Goal: Answer question/provide support: Share knowledge or assist other users

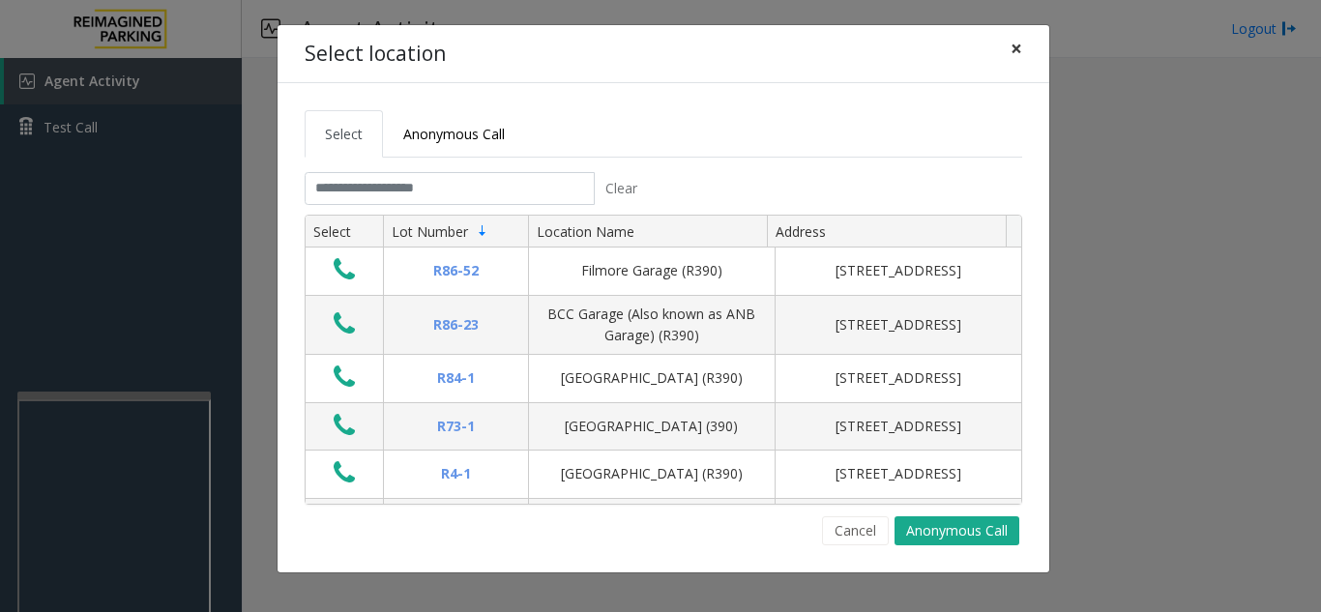
click at [1022, 47] on button "×" at bounding box center [1016, 48] width 39 height 47
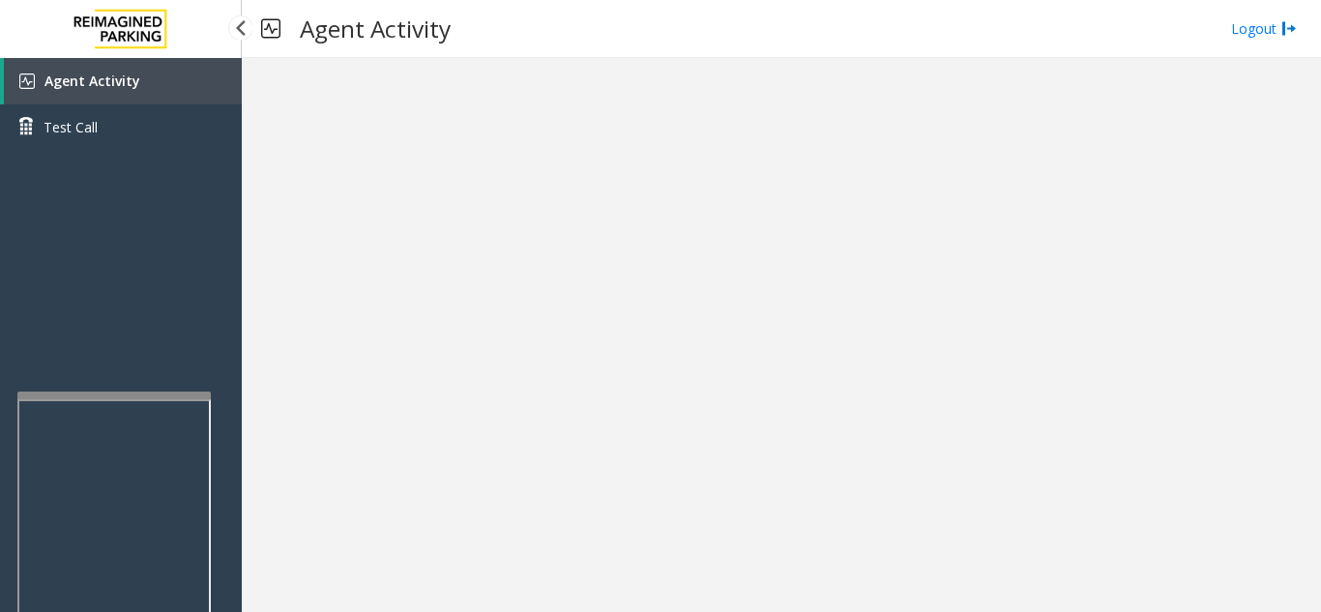
click at [169, 99] on link "Agent Activity" at bounding box center [123, 81] width 238 height 46
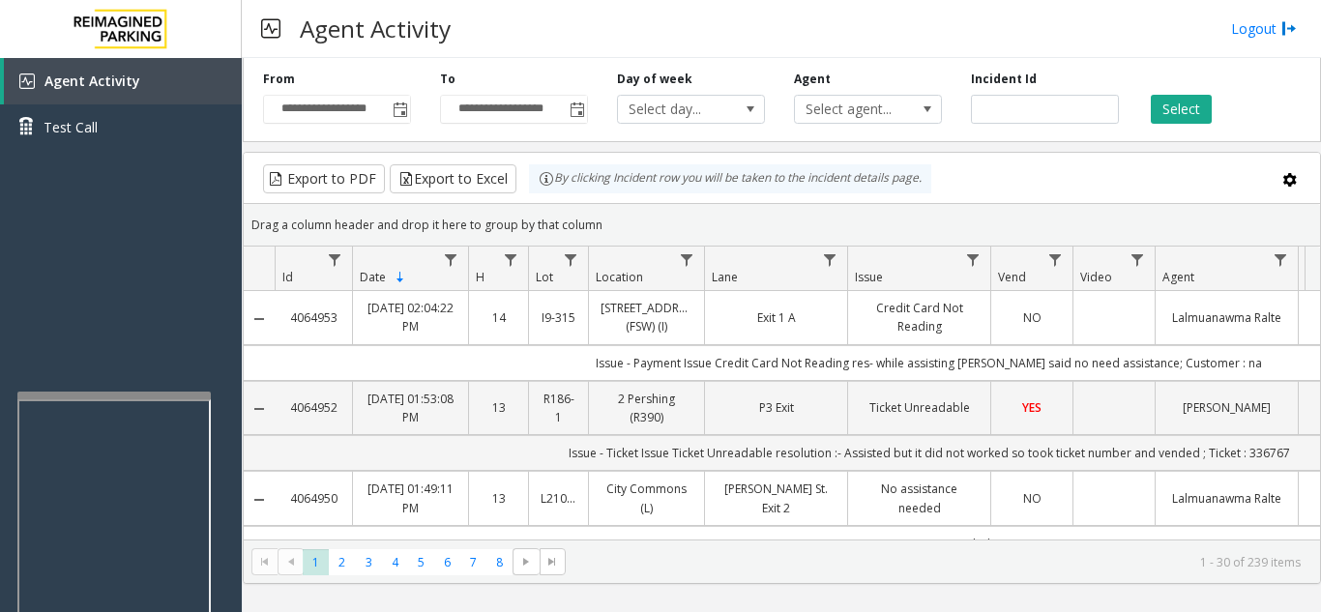
click at [759, 9] on div "Agent Activity Logout" at bounding box center [781, 29] width 1079 height 58
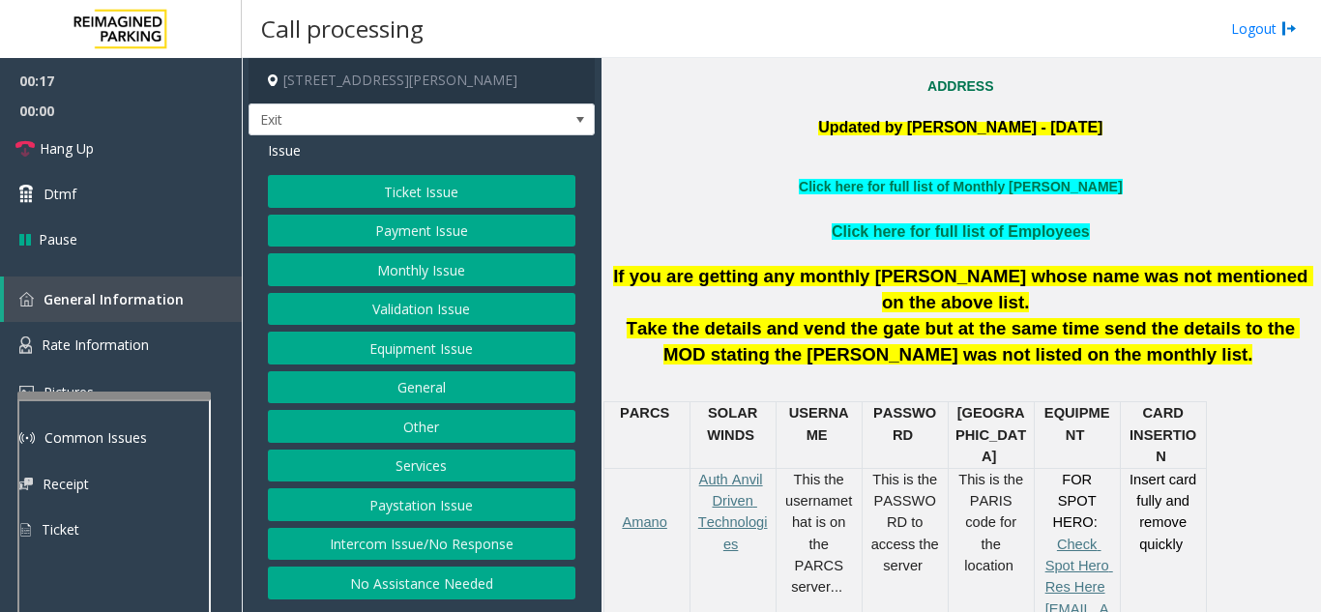
scroll to position [483, 0]
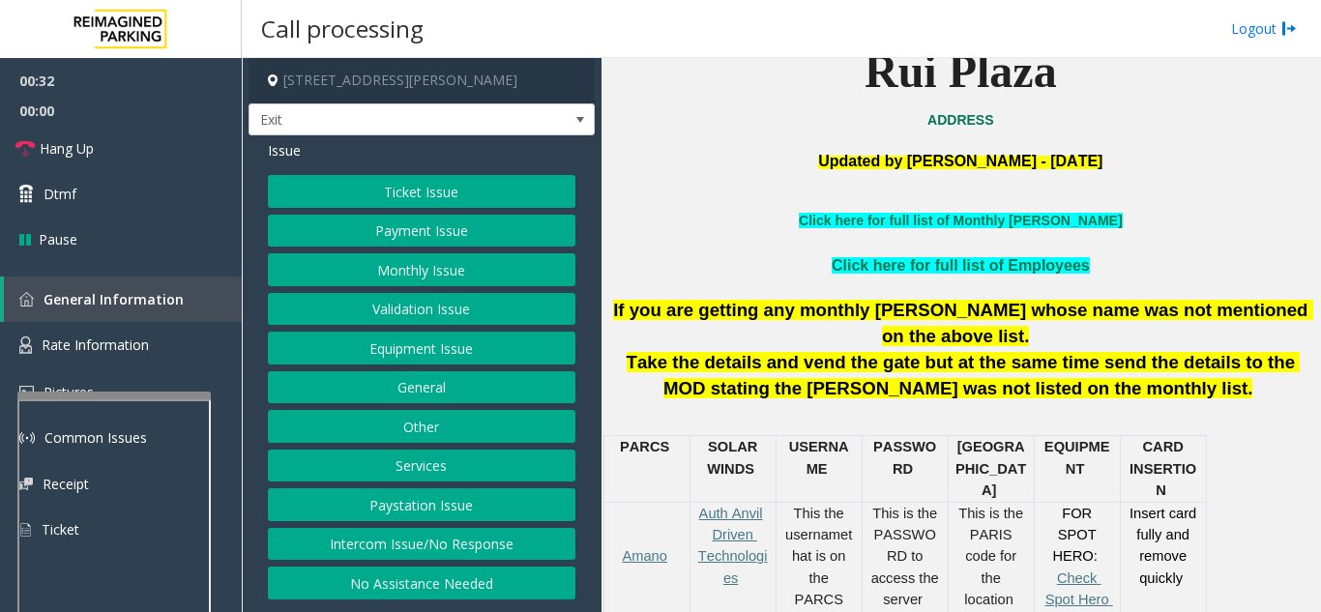
click at [422, 360] on button "Equipment Issue" at bounding box center [421, 348] width 307 height 33
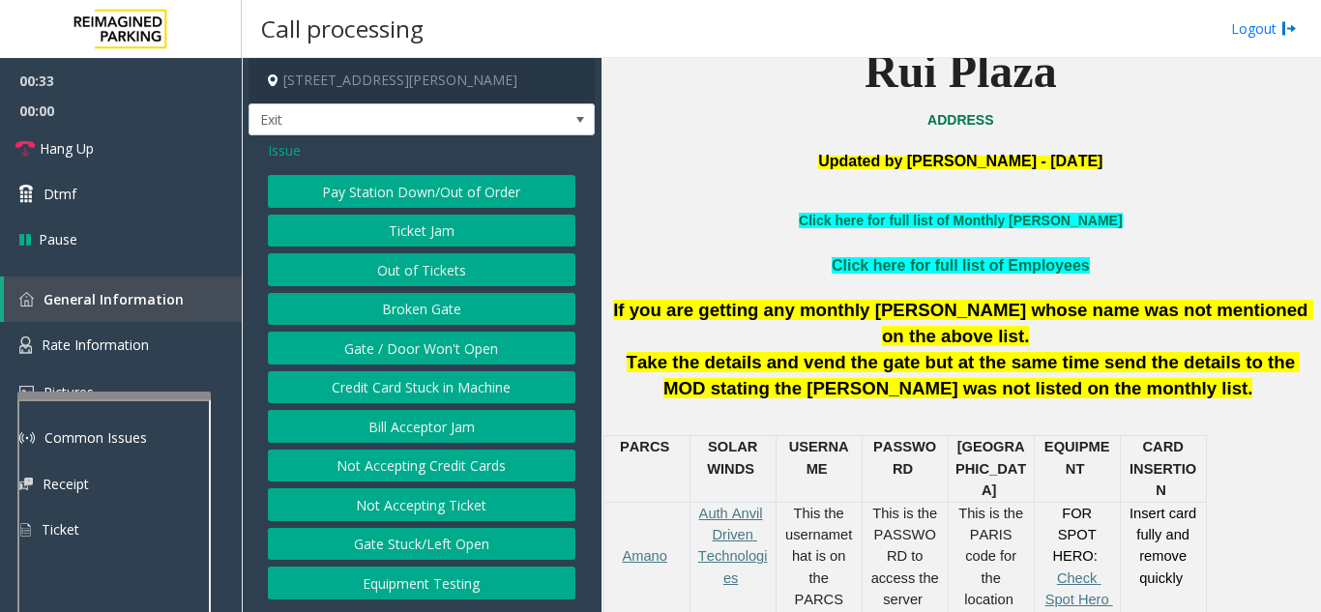
click at [422, 360] on button "Gate / Door Won't Open" at bounding box center [421, 348] width 307 height 33
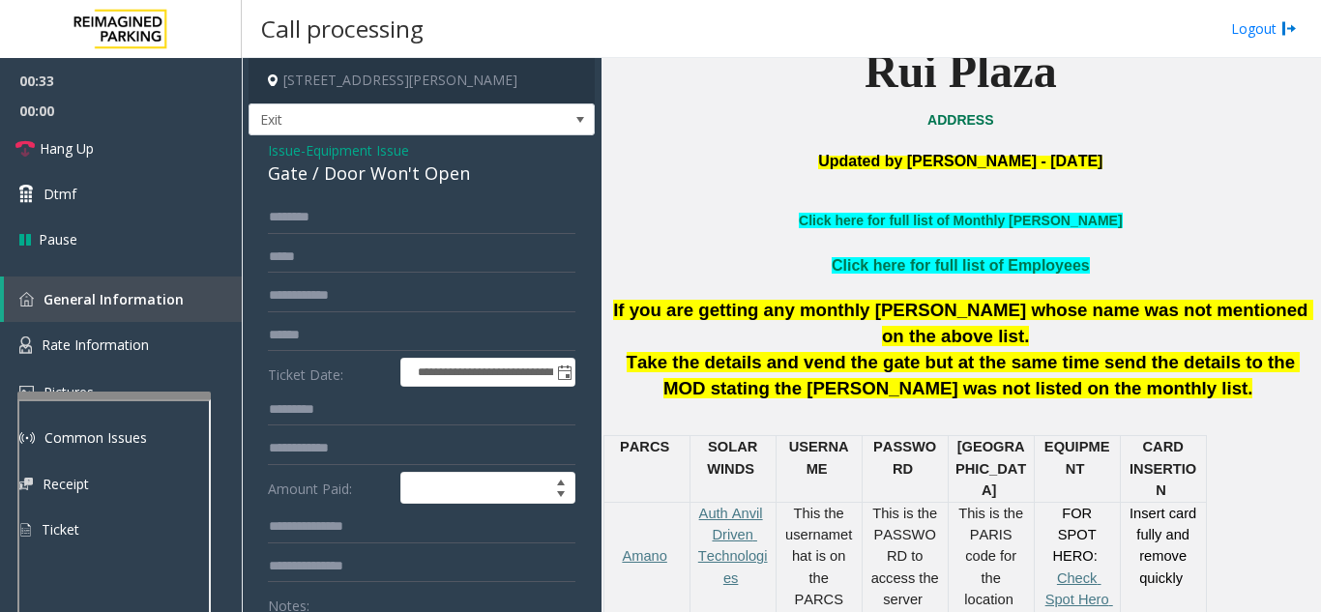
scroll to position [97, 0]
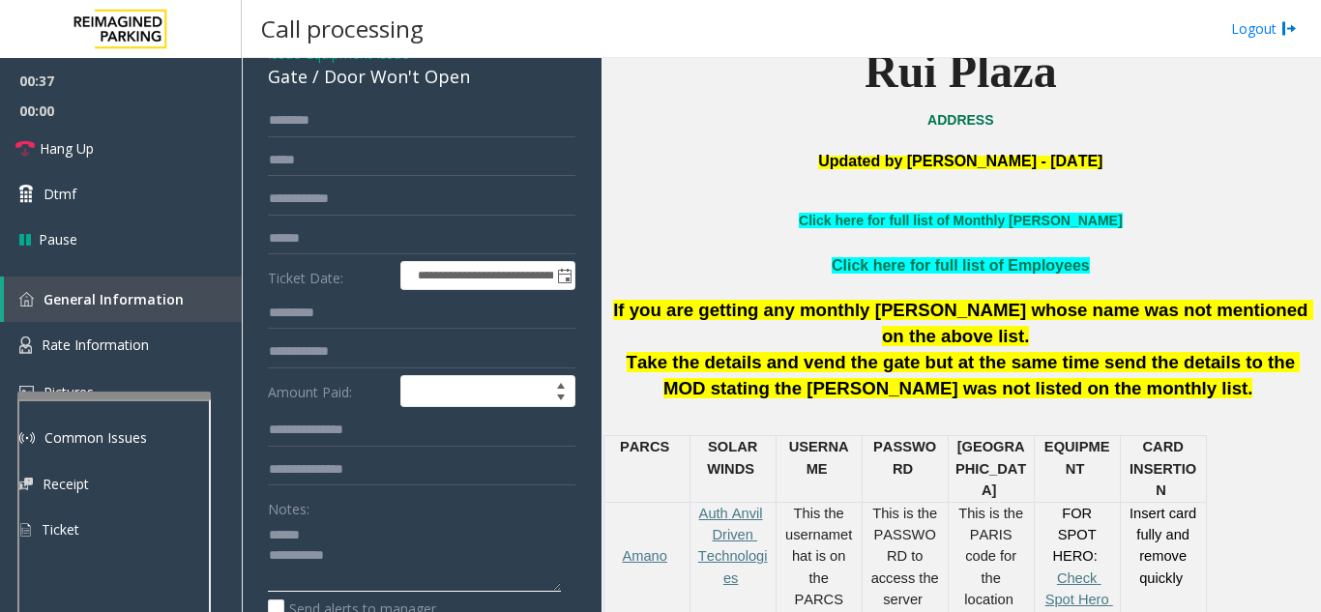
click at [345, 529] on textarea at bounding box center [414, 555] width 293 height 73
drag, startPoint x: 321, startPoint y: 78, endPoint x: 469, endPoint y: 94, distance: 148.7
click at [469, 94] on div "**********" at bounding box center [421, 539] width 346 height 1000
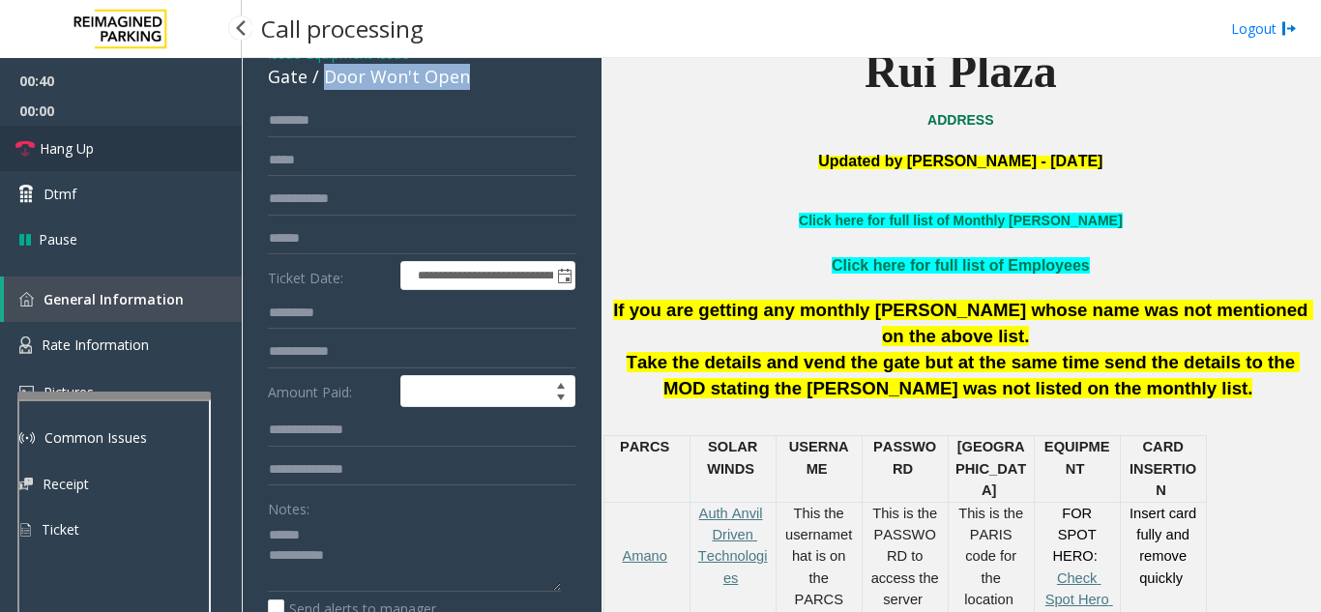
drag, startPoint x: 177, startPoint y: 130, endPoint x: 212, endPoint y: 130, distance: 34.8
click at [177, 130] on link "Hang Up" at bounding box center [121, 148] width 242 height 45
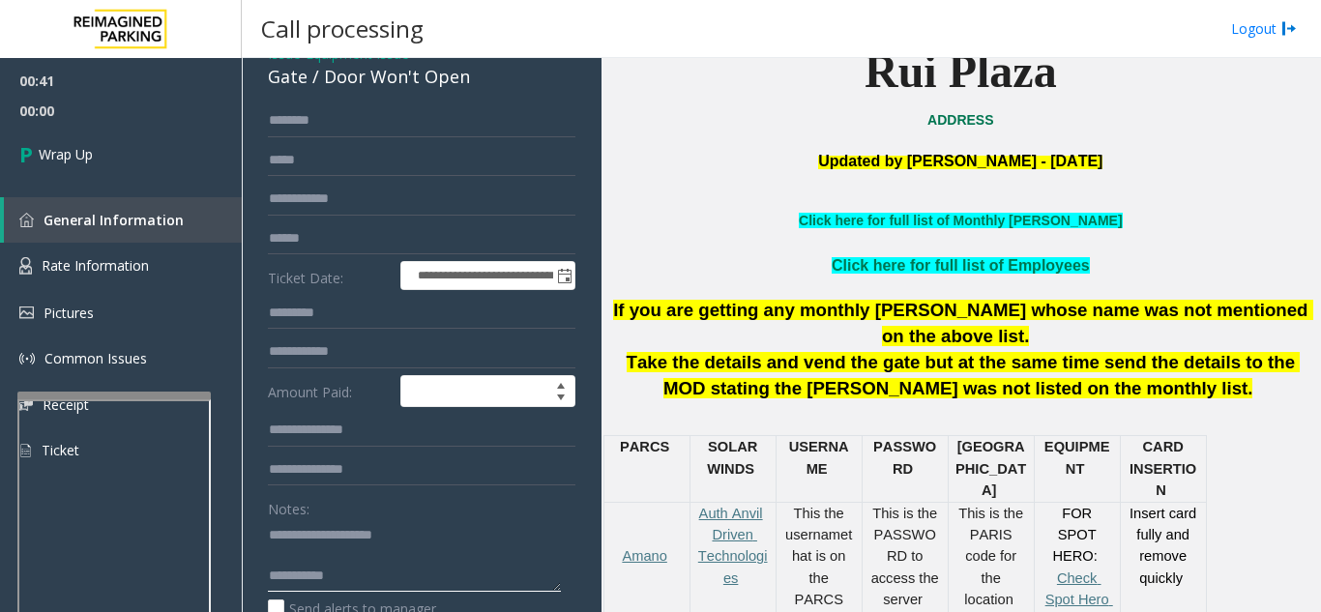
click at [381, 550] on textarea at bounding box center [414, 555] width 293 height 73
click at [390, 571] on textarea at bounding box center [414, 555] width 293 height 73
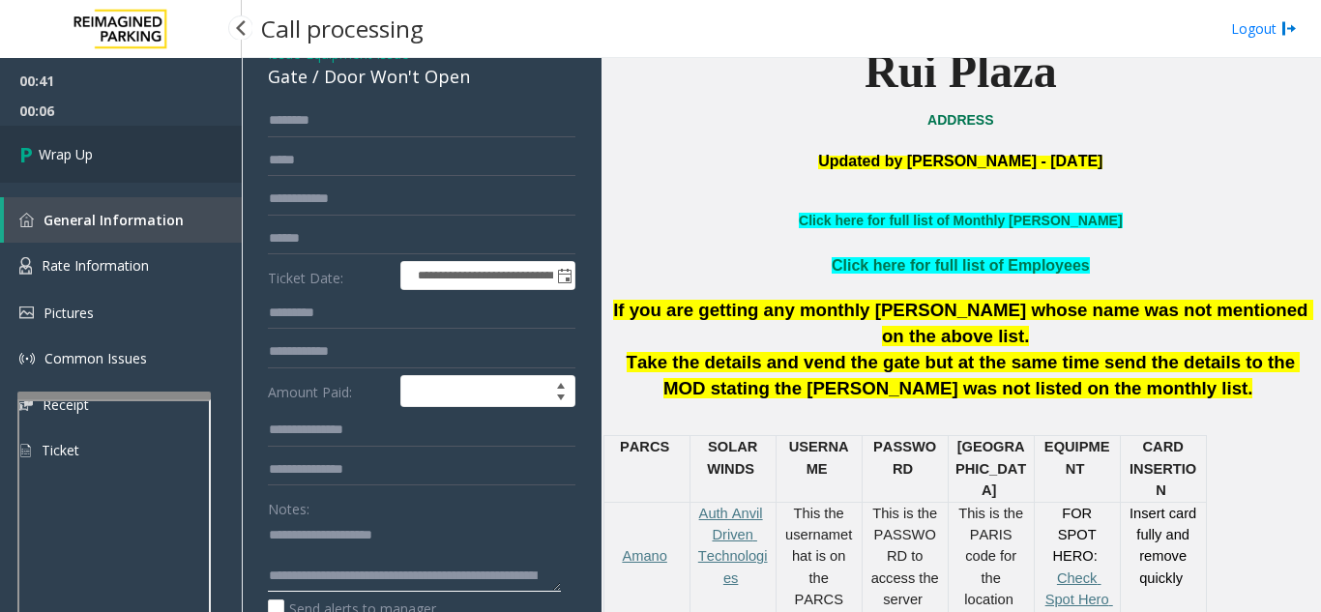
type textarea "**********"
click at [131, 146] on link "Wrap Up" at bounding box center [121, 154] width 242 height 57
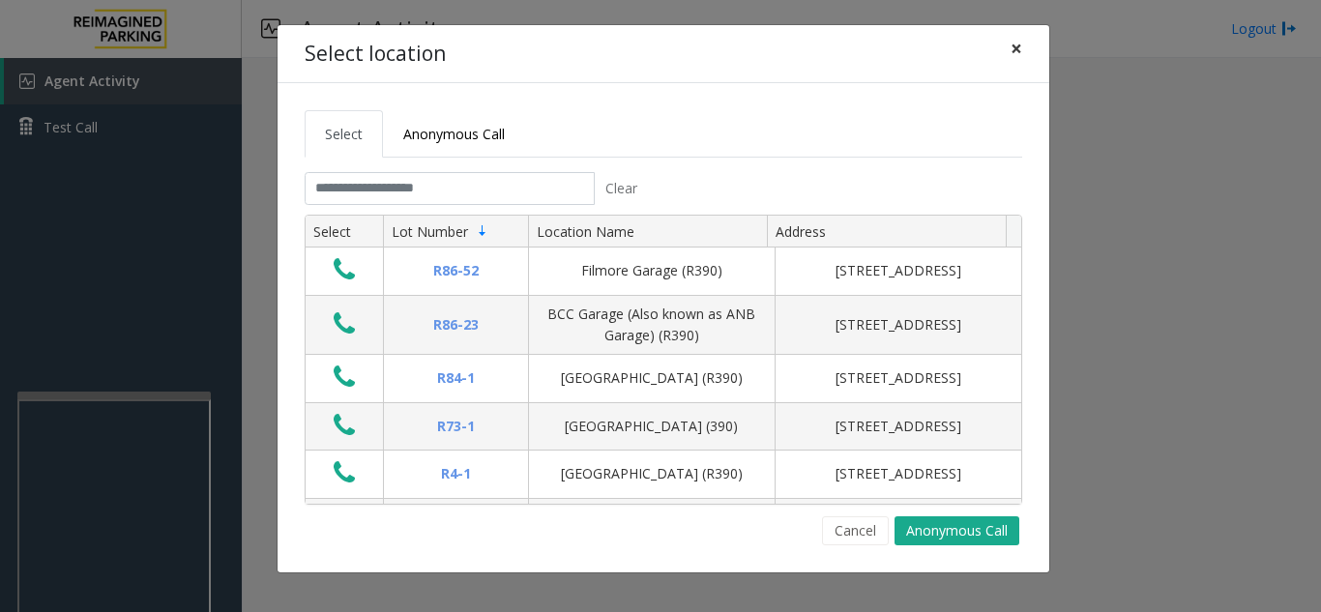
click at [1017, 45] on span "×" at bounding box center [1016, 48] width 12 height 27
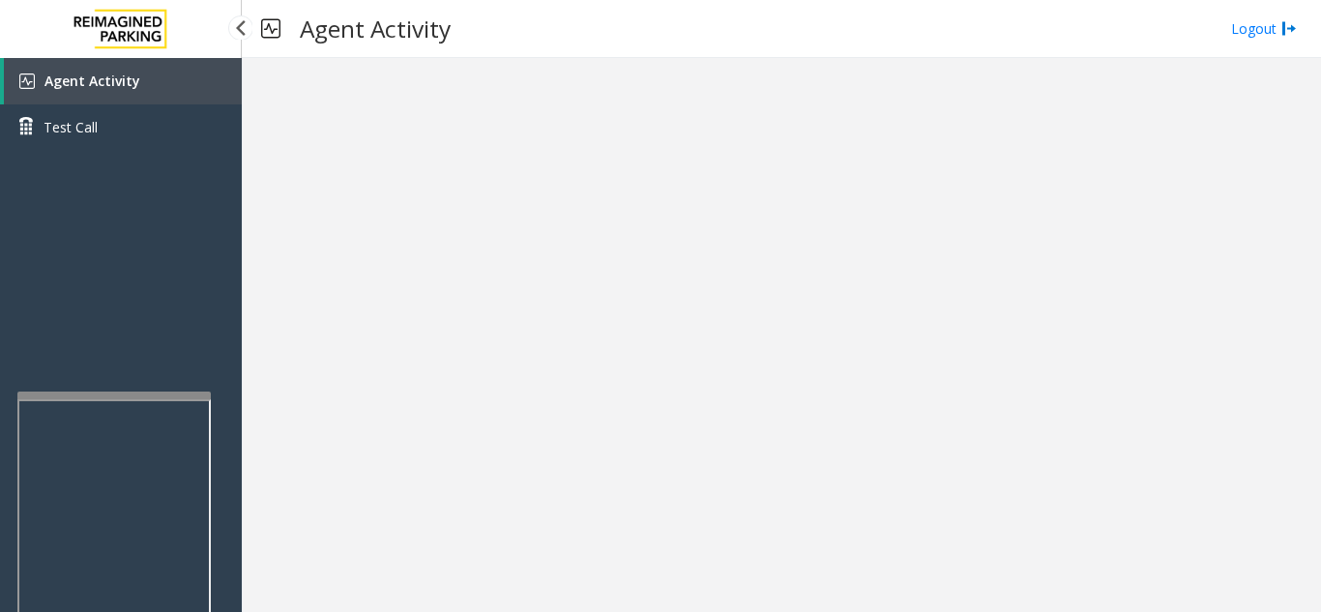
click at [207, 100] on link "Agent Activity" at bounding box center [123, 81] width 238 height 46
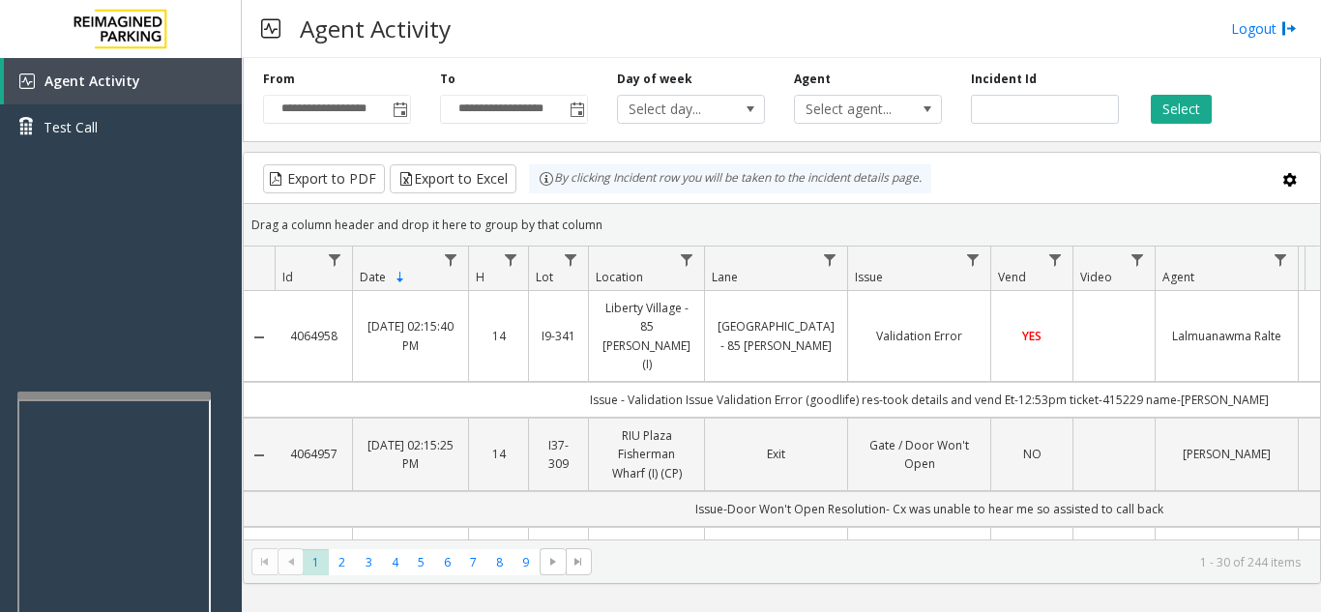
click at [897, 27] on div "Agent Activity Logout" at bounding box center [781, 29] width 1079 height 58
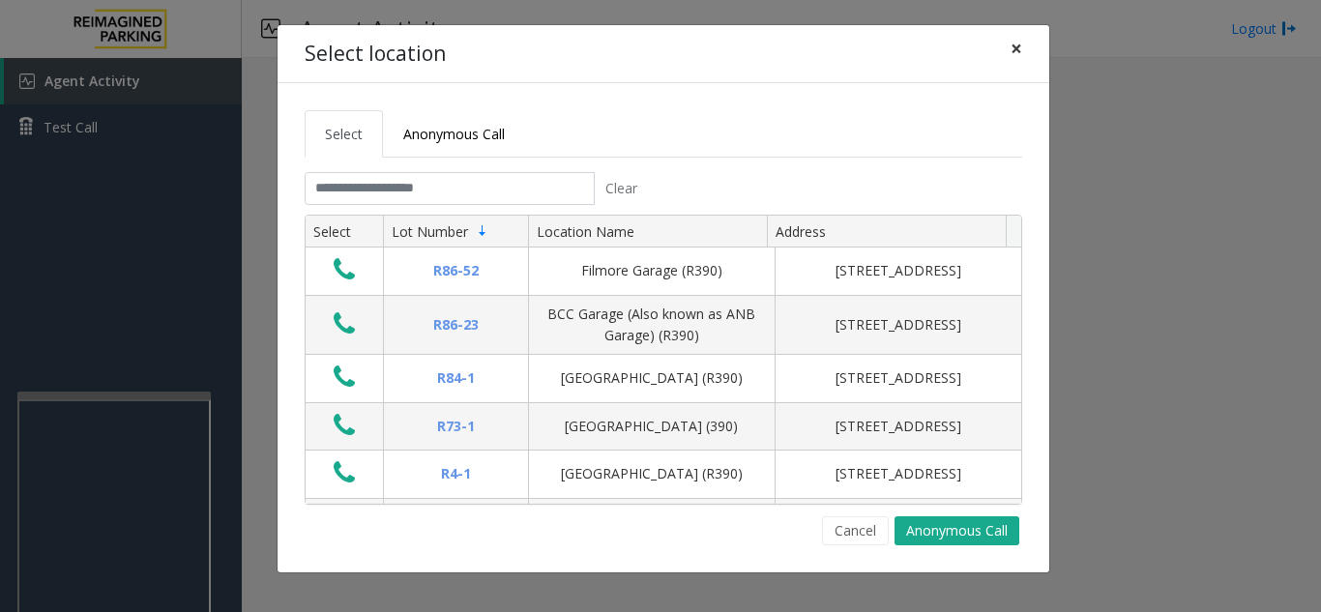
click at [1015, 43] on span "×" at bounding box center [1016, 48] width 12 height 27
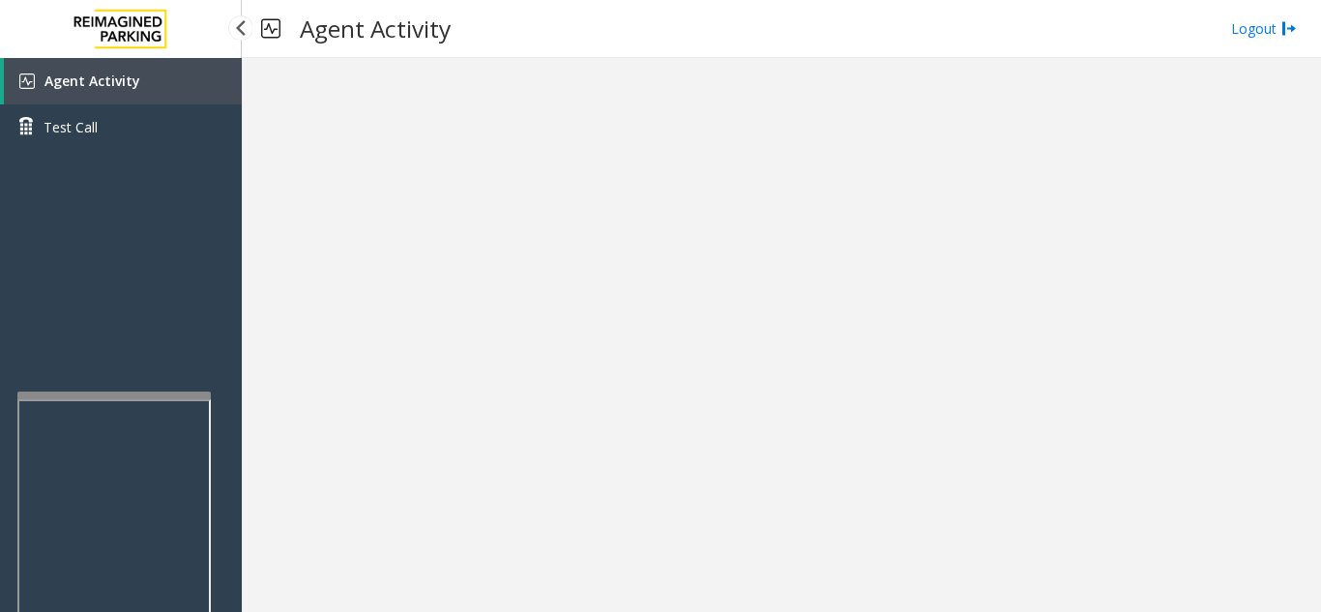
click at [186, 88] on link "Agent Activity" at bounding box center [123, 81] width 238 height 46
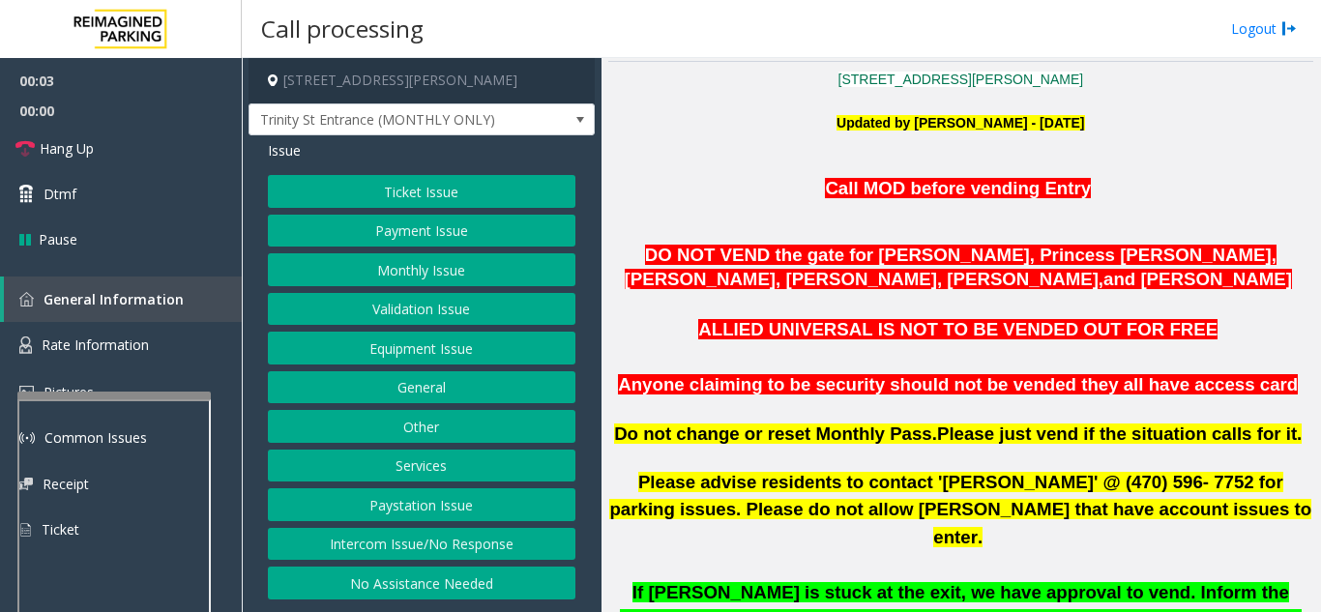
scroll to position [483, 0]
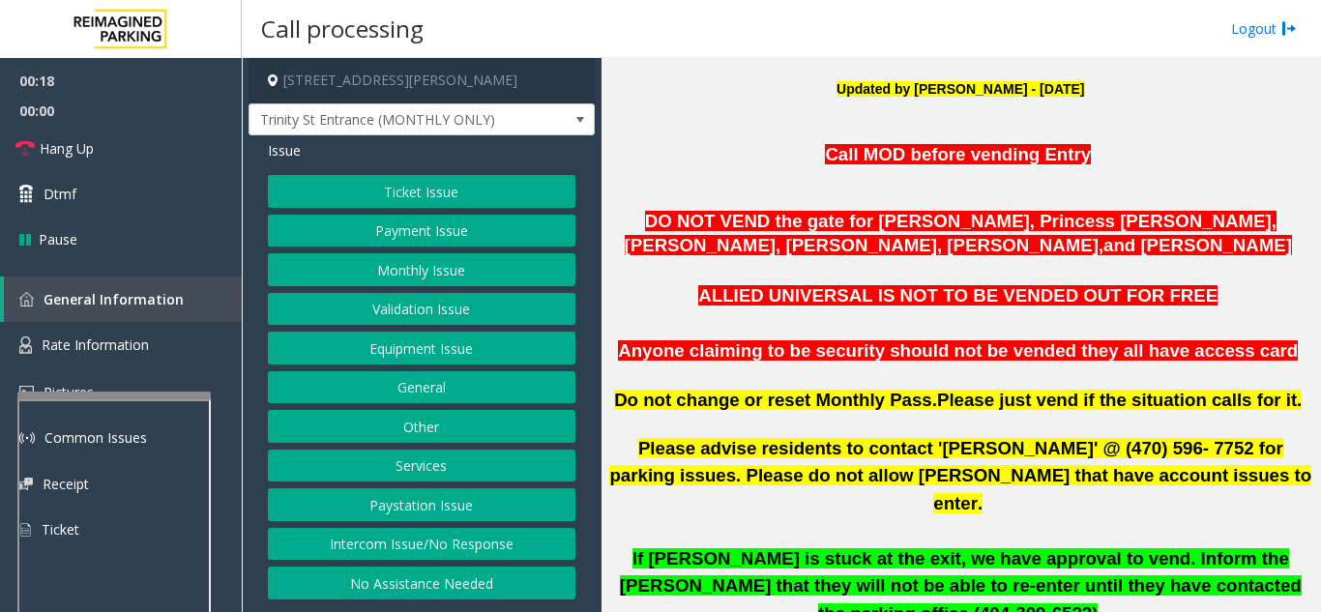
click at [423, 543] on button "Intercom Issue/No Response" at bounding box center [421, 544] width 307 height 33
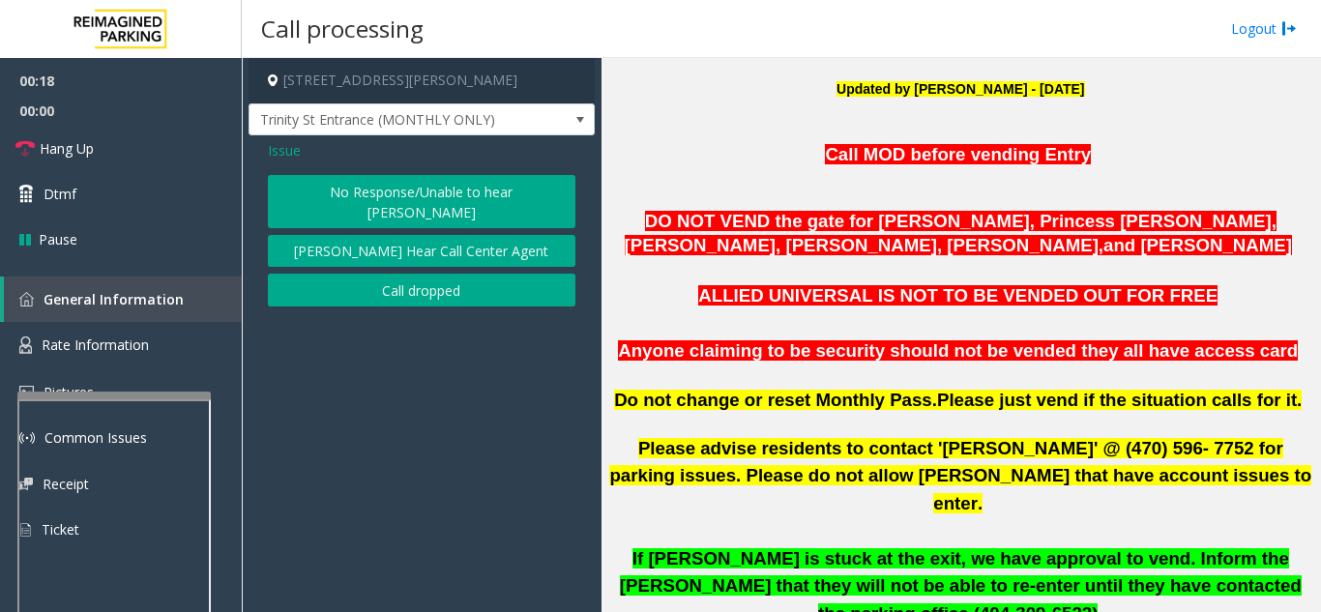
click at [382, 208] on div "No Response/Unable to hear [PERSON_NAME] Cannot Hear Call Center Agent Call dro…" at bounding box center [421, 240] width 307 height 131
click at [381, 192] on button "No Response/Unable to hear [PERSON_NAME]" at bounding box center [421, 201] width 307 height 53
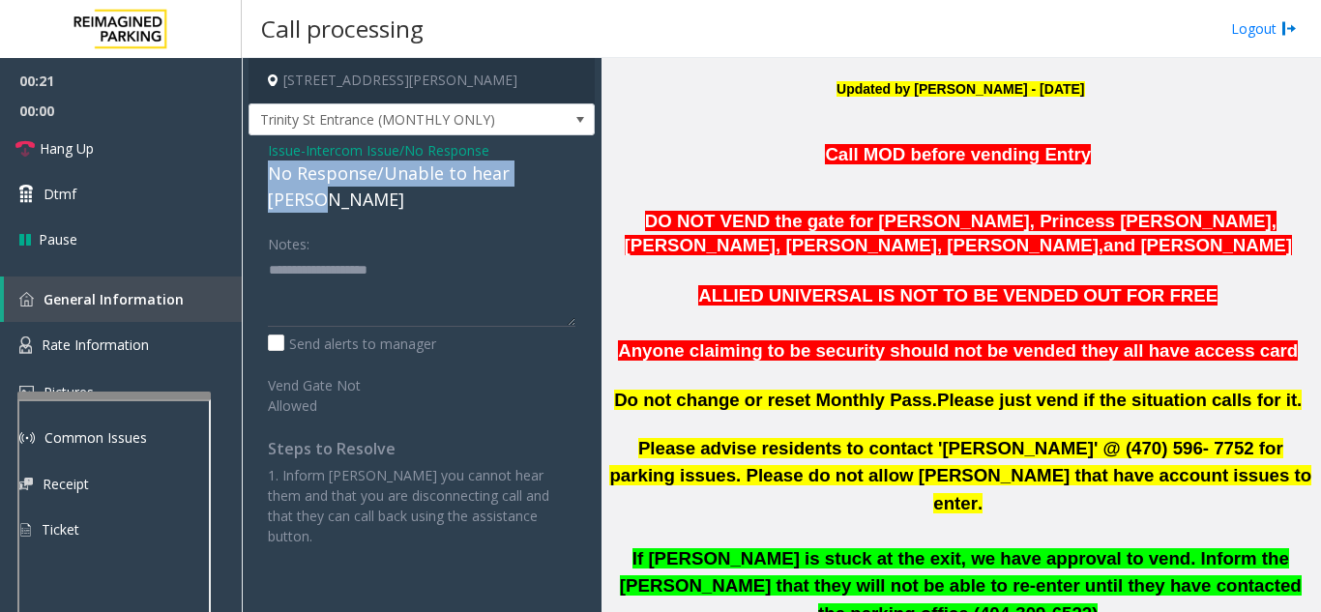
drag, startPoint x: 310, startPoint y: 175, endPoint x: 575, endPoint y: 175, distance: 264.9
click at [575, 175] on div "Issue - Intercom Issue/No Response No Response/Unable to hear [PERSON_NAME] Not…" at bounding box center [421, 350] width 346 height 430
click at [73, 150] on span "Hang Up" at bounding box center [67, 148] width 54 height 20
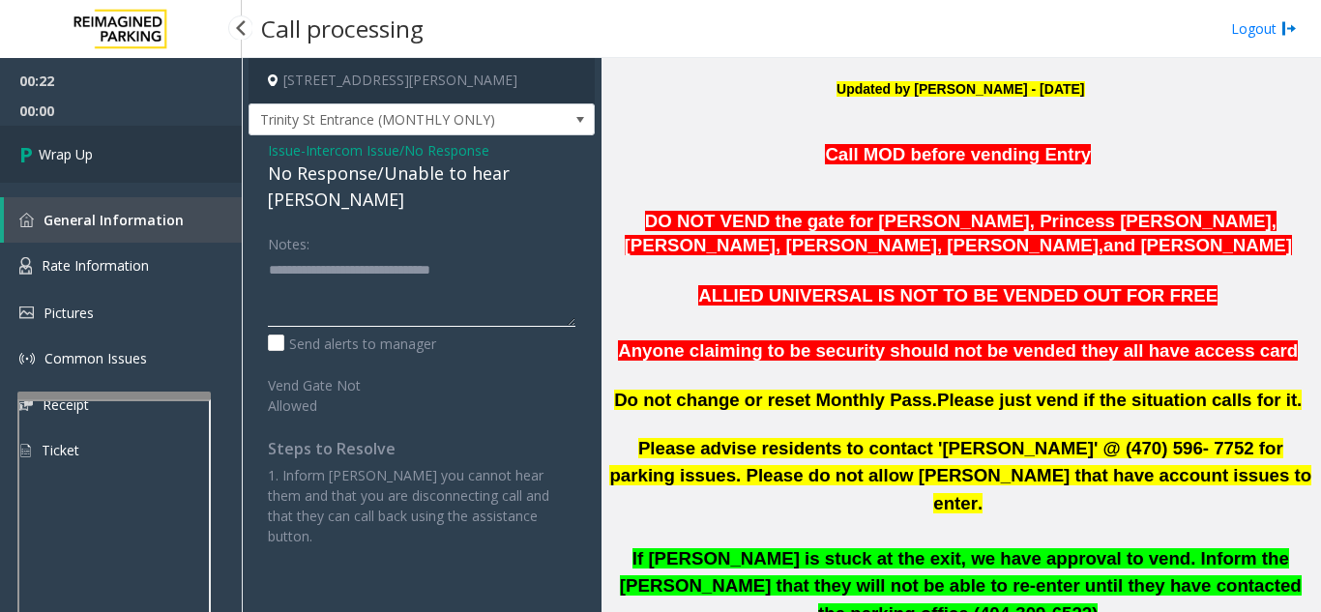
type textarea "**********"
click at [125, 168] on link "Wrap Up" at bounding box center [121, 154] width 242 height 57
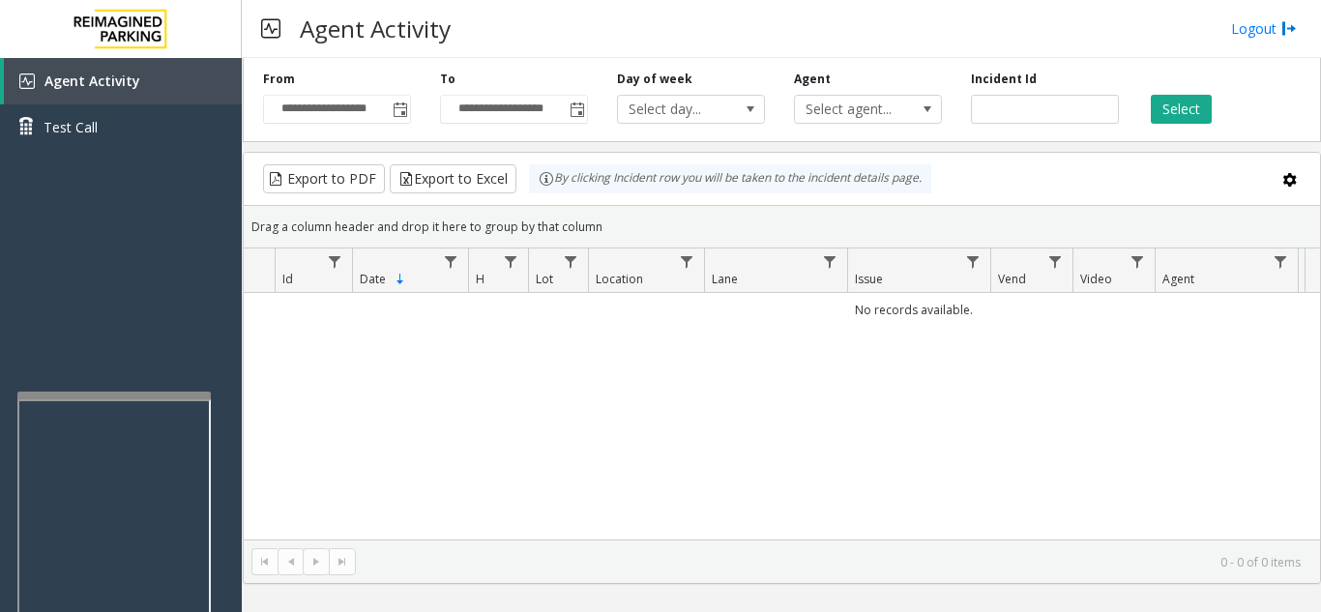
click at [986, 448] on div "No records available." at bounding box center [782, 416] width 1076 height 247
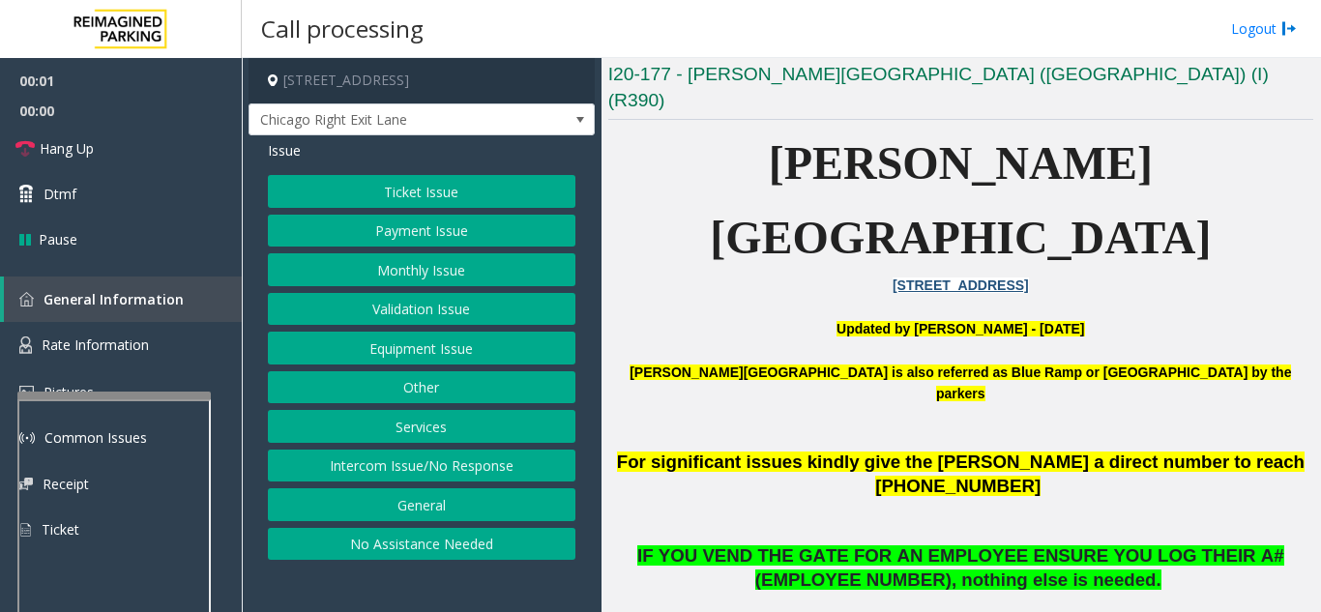
scroll to position [483, 0]
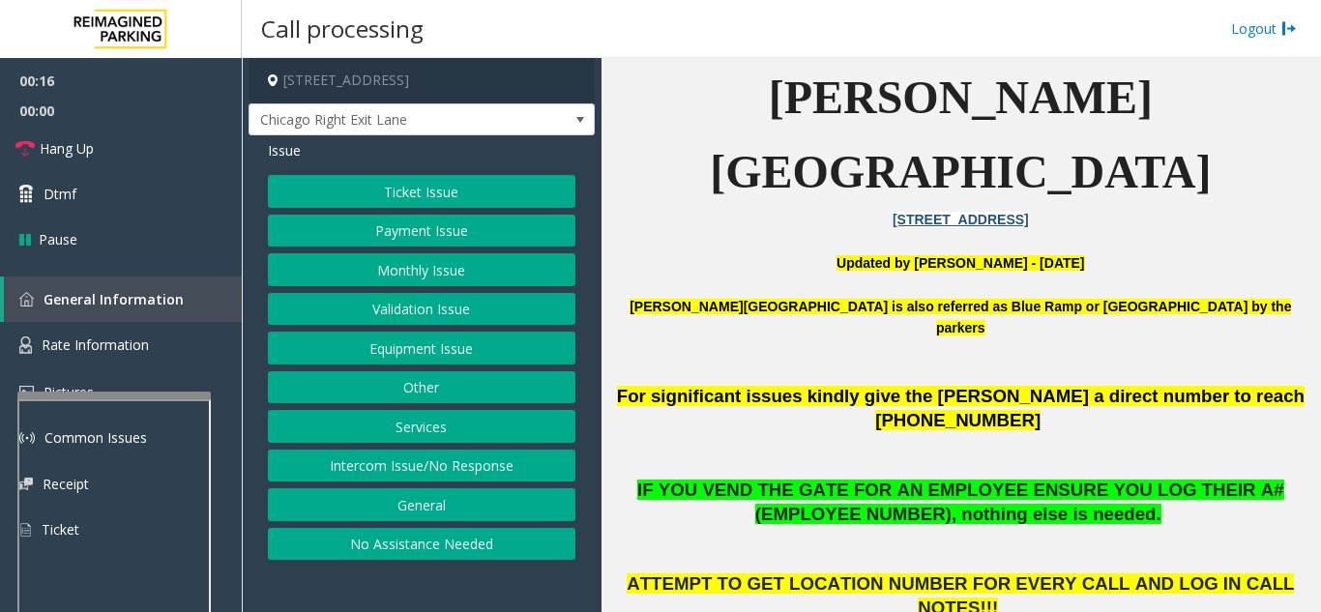
click at [395, 185] on button "Ticket Issue" at bounding box center [421, 191] width 307 height 33
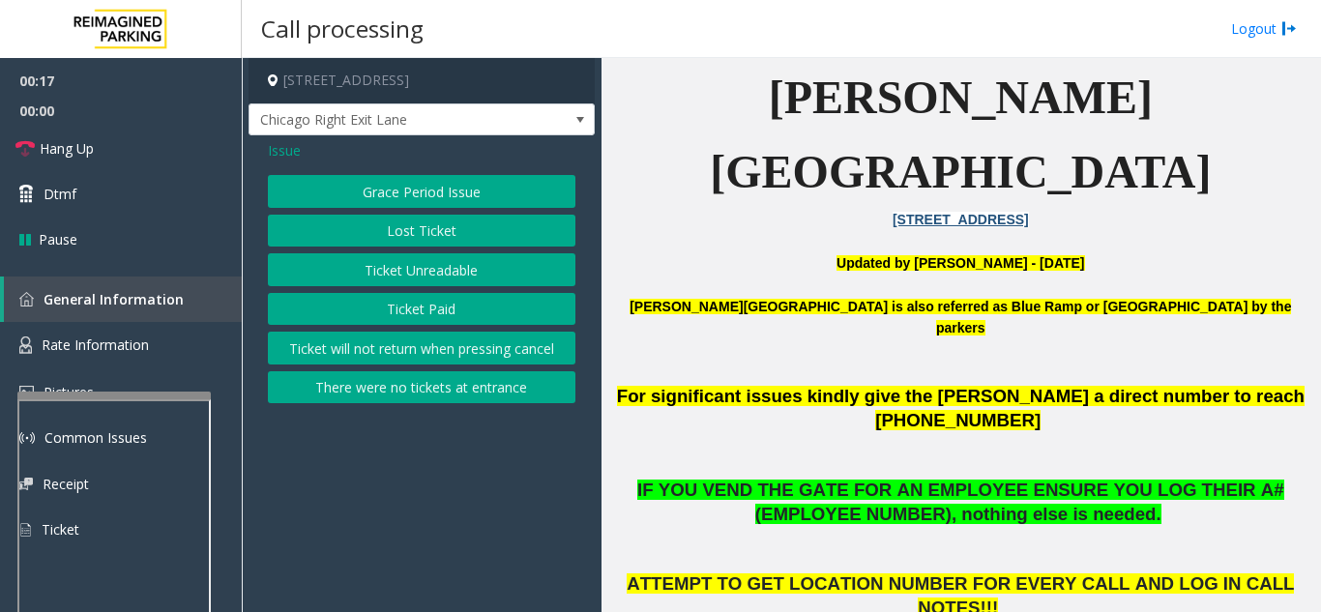
click at [398, 272] on button "Ticket Unreadable" at bounding box center [421, 269] width 307 height 33
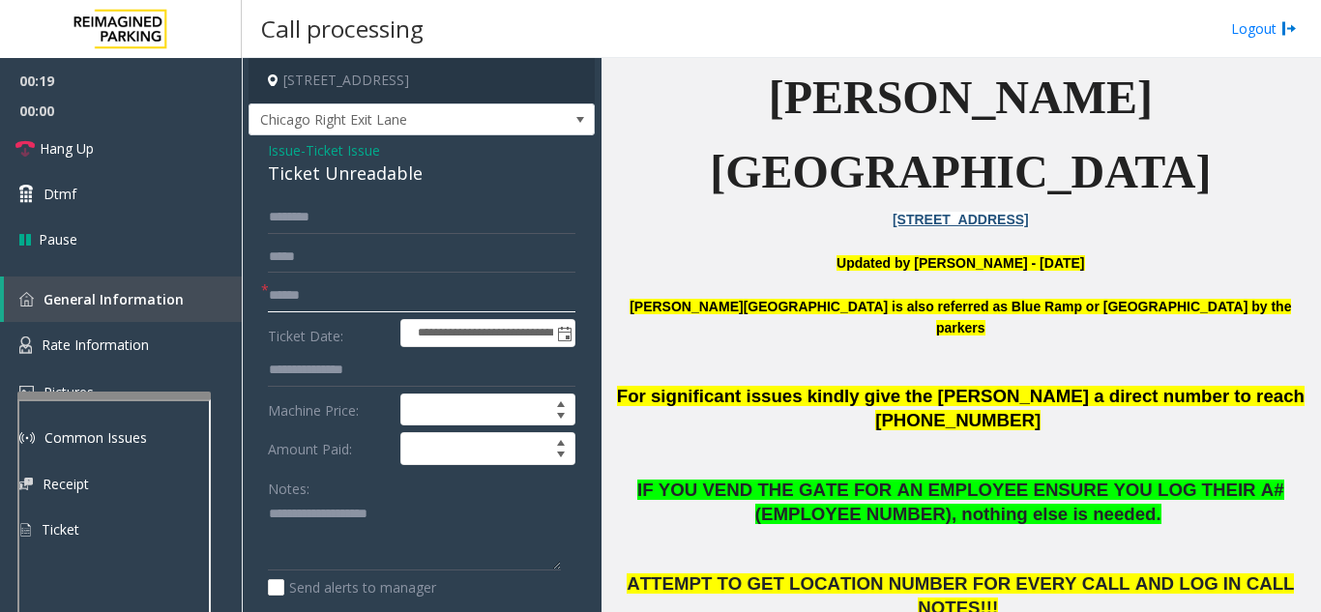
click at [395, 288] on input "text" at bounding box center [421, 295] width 307 height 33
type input "*"
click at [338, 514] on textarea at bounding box center [414, 535] width 293 height 73
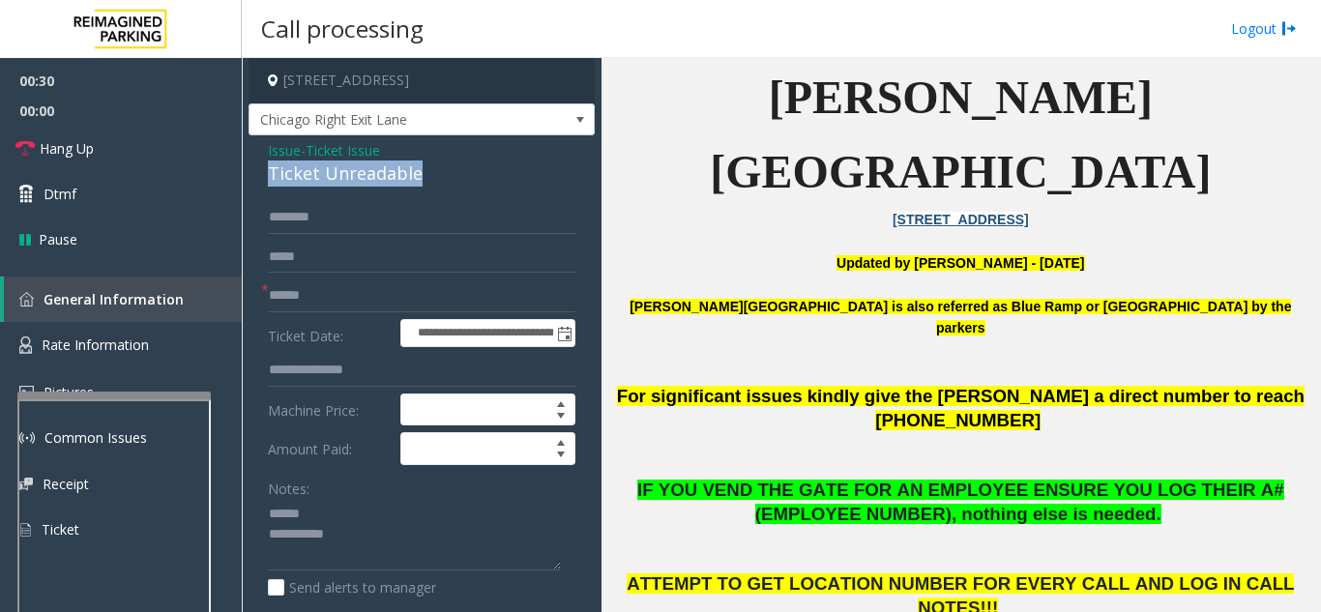
drag, startPoint x: 267, startPoint y: 175, endPoint x: 425, endPoint y: 175, distance: 158.6
click at [425, 175] on div "**********" at bounding box center [421, 607] width 346 height 944
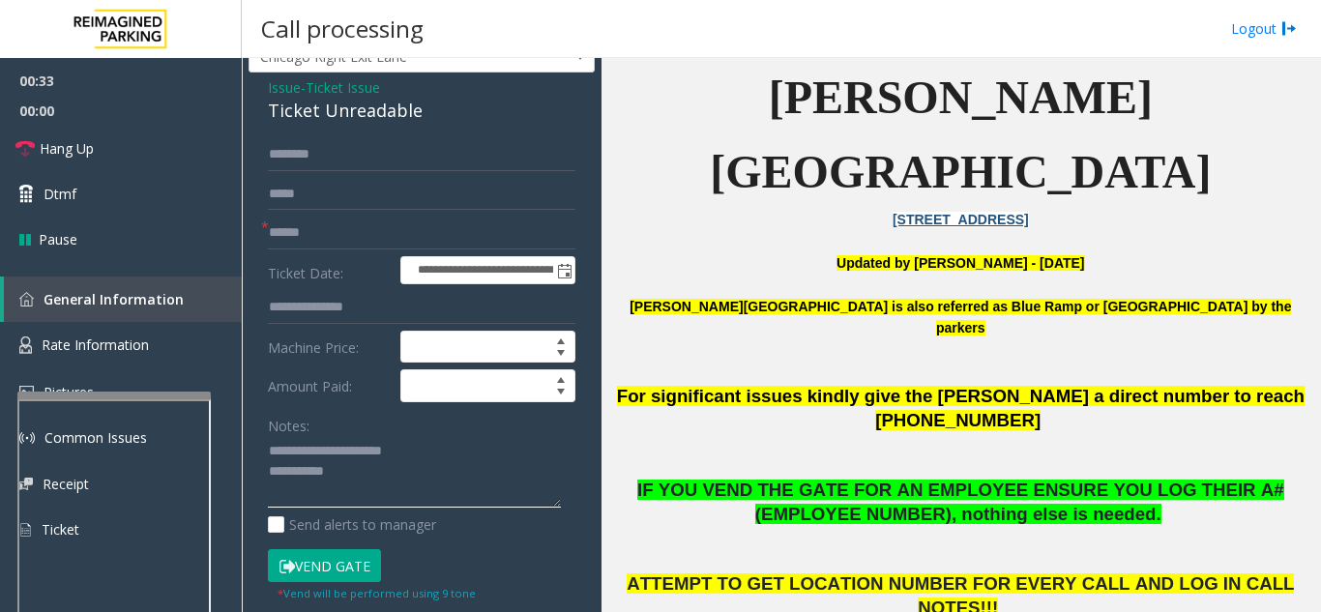
scroll to position [97, 0]
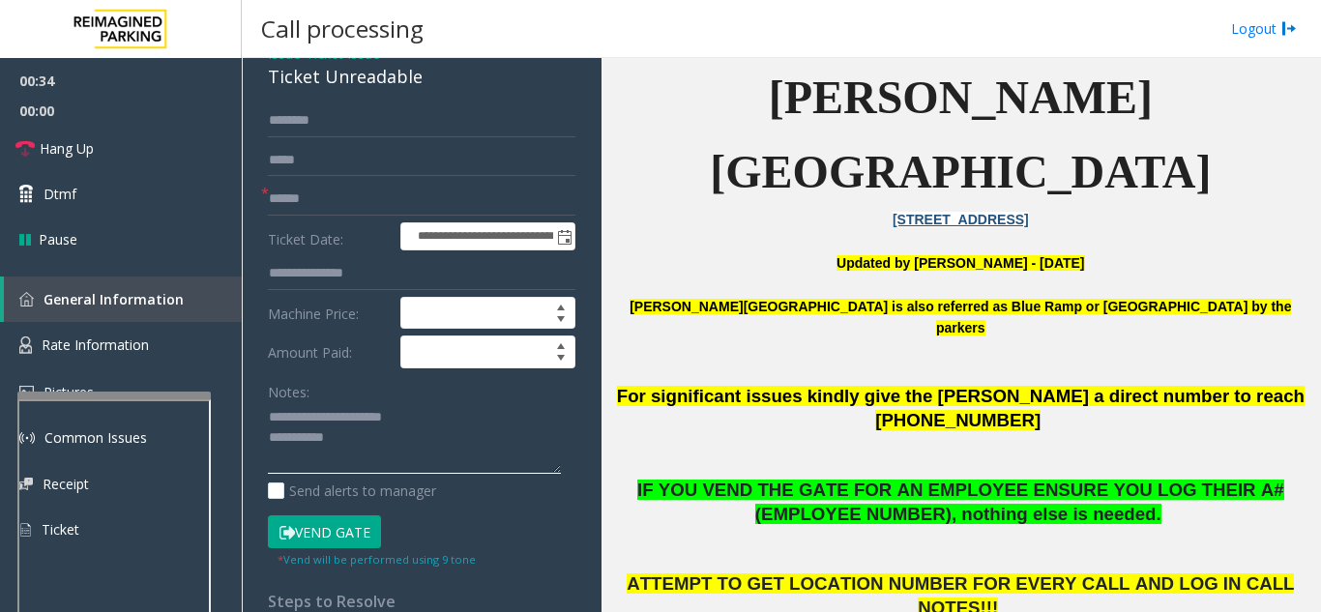
click at [421, 447] on textarea at bounding box center [414, 438] width 293 height 73
type textarea "**********"
click at [322, 529] on button "Vend Gate" at bounding box center [324, 531] width 113 height 33
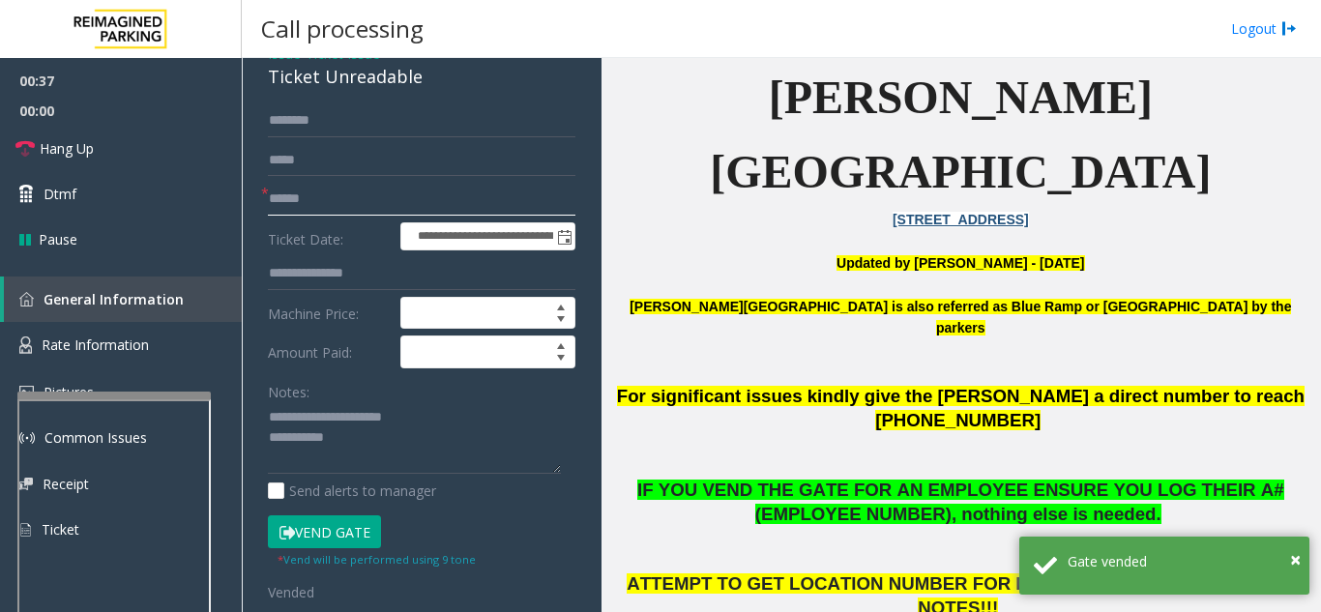
click at [311, 193] on input "text" at bounding box center [421, 199] width 307 height 33
type input "**"
click at [506, 433] on textarea at bounding box center [414, 438] width 293 height 73
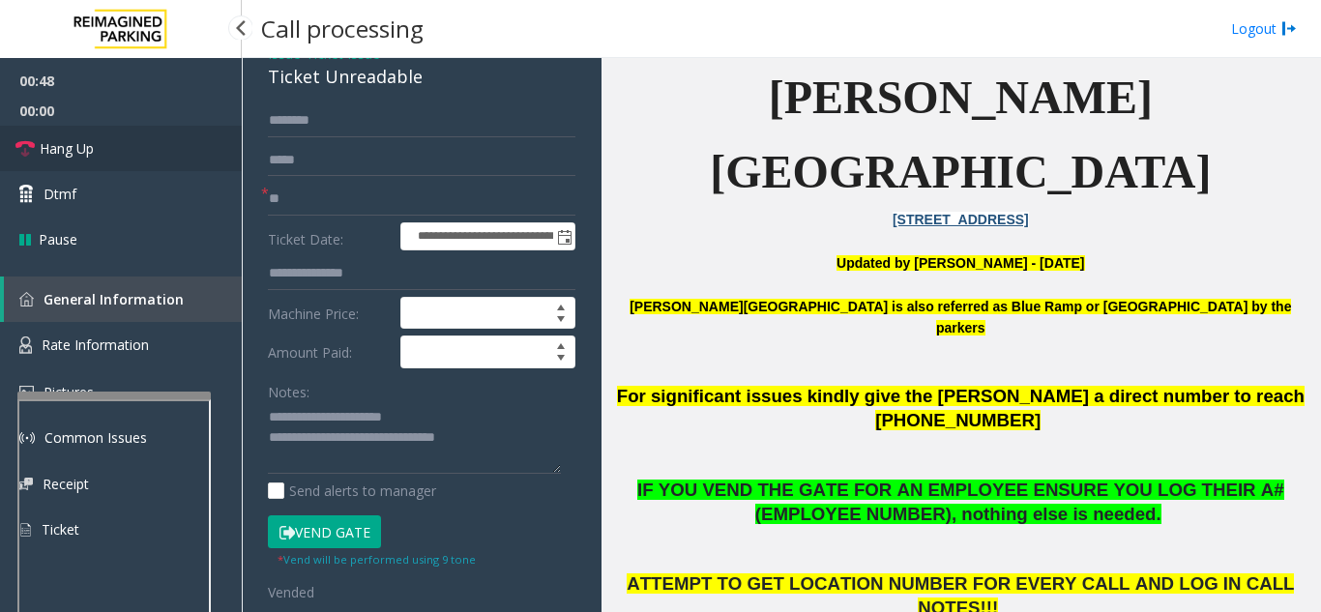
click at [75, 131] on link "Hang Up" at bounding box center [121, 148] width 242 height 45
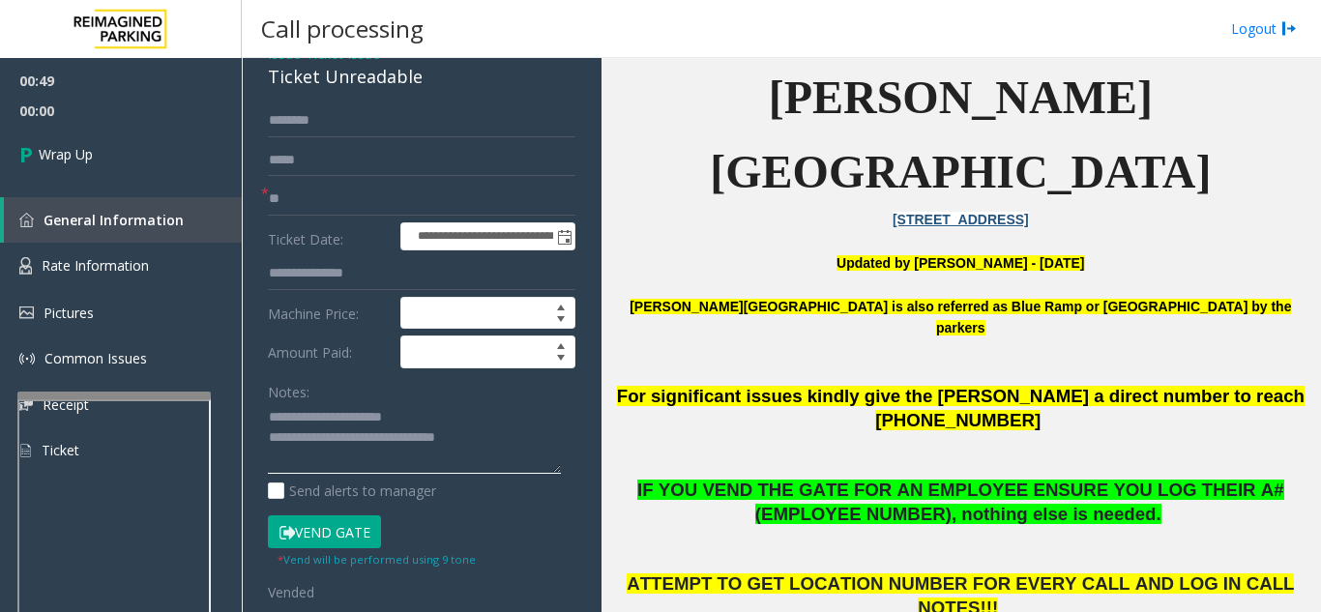
click at [539, 439] on textarea at bounding box center [414, 438] width 293 height 73
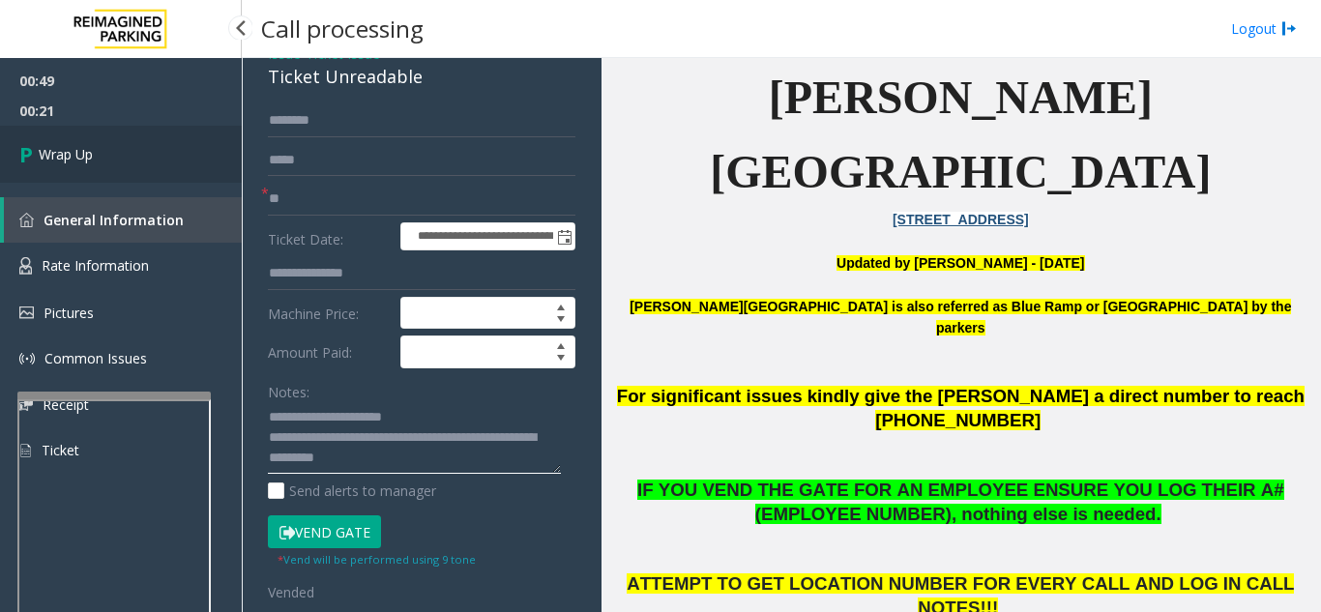
type textarea "**********"
click at [60, 134] on link "Wrap Up" at bounding box center [121, 154] width 242 height 57
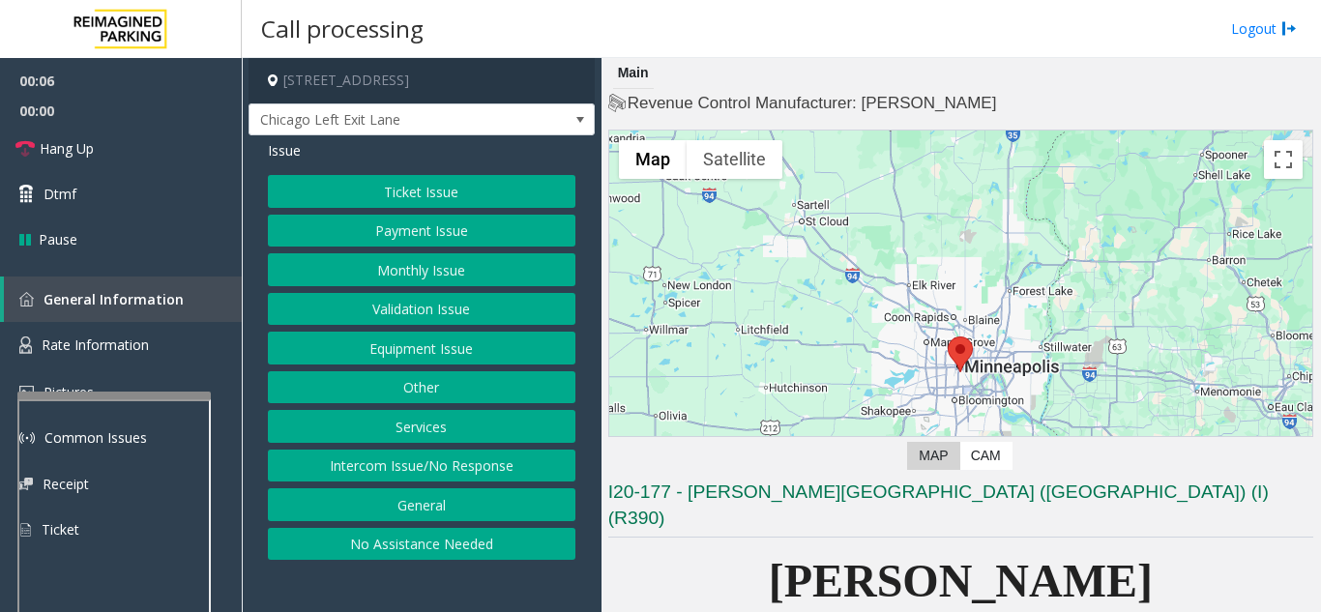
click at [432, 201] on button "Ticket Issue" at bounding box center [421, 191] width 307 height 33
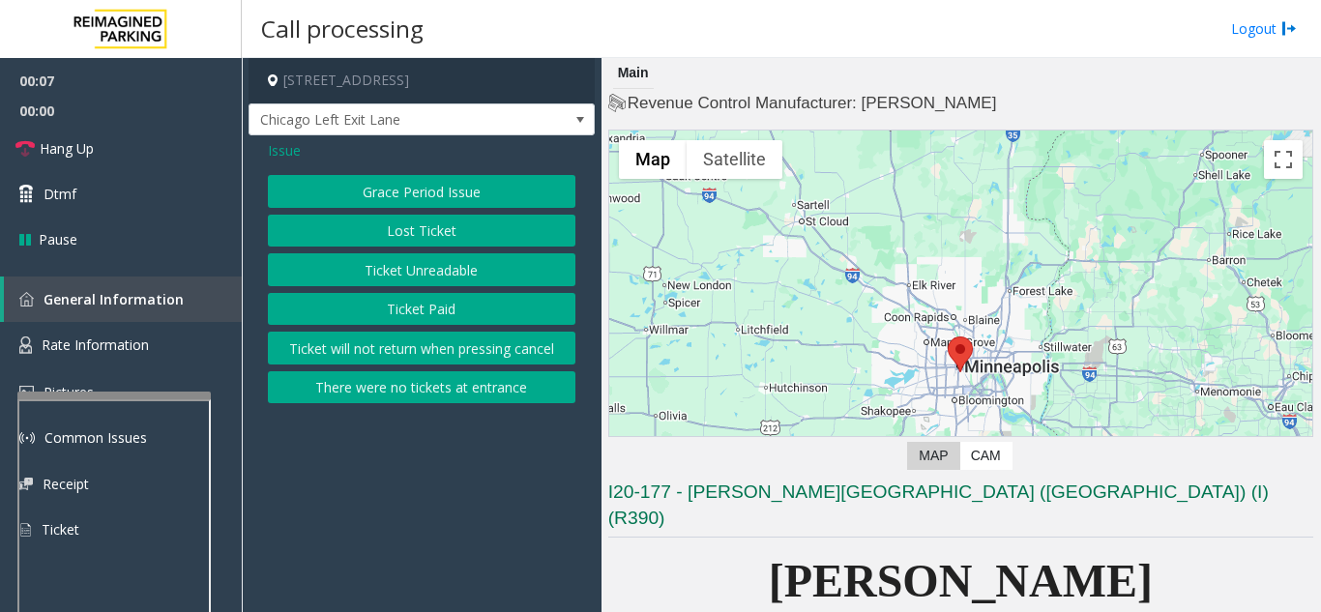
click at [348, 392] on button "There were no tickets at entrance" at bounding box center [421, 387] width 307 height 33
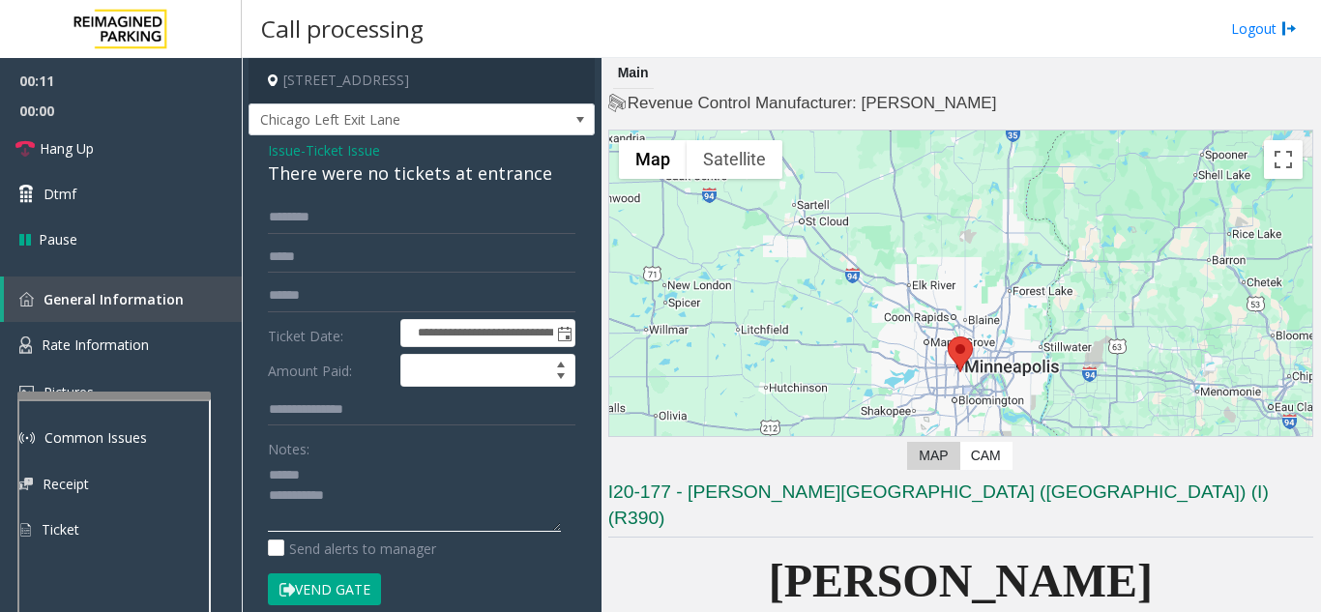
click at [339, 469] on textarea at bounding box center [414, 495] width 293 height 73
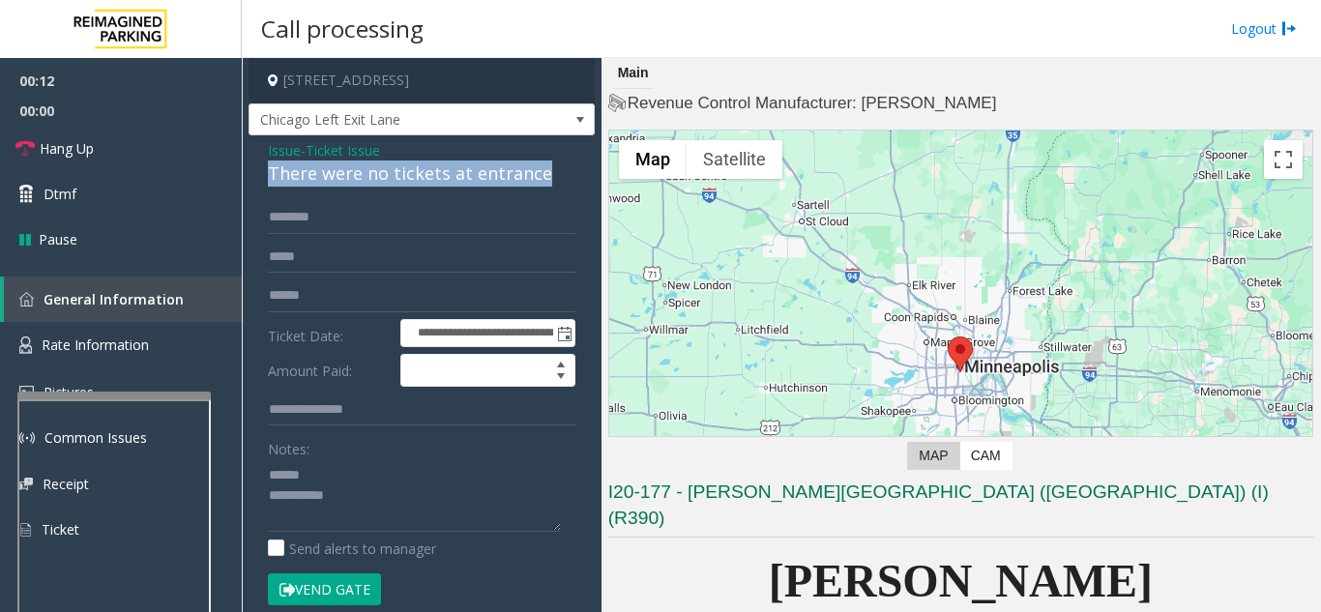
drag, startPoint x: 254, startPoint y: 185, endPoint x: 572, endPoint y: 183, distance: 318.1
click at [572, 183] on div "**********" at bounding box center [421, 607] width 346 height 945
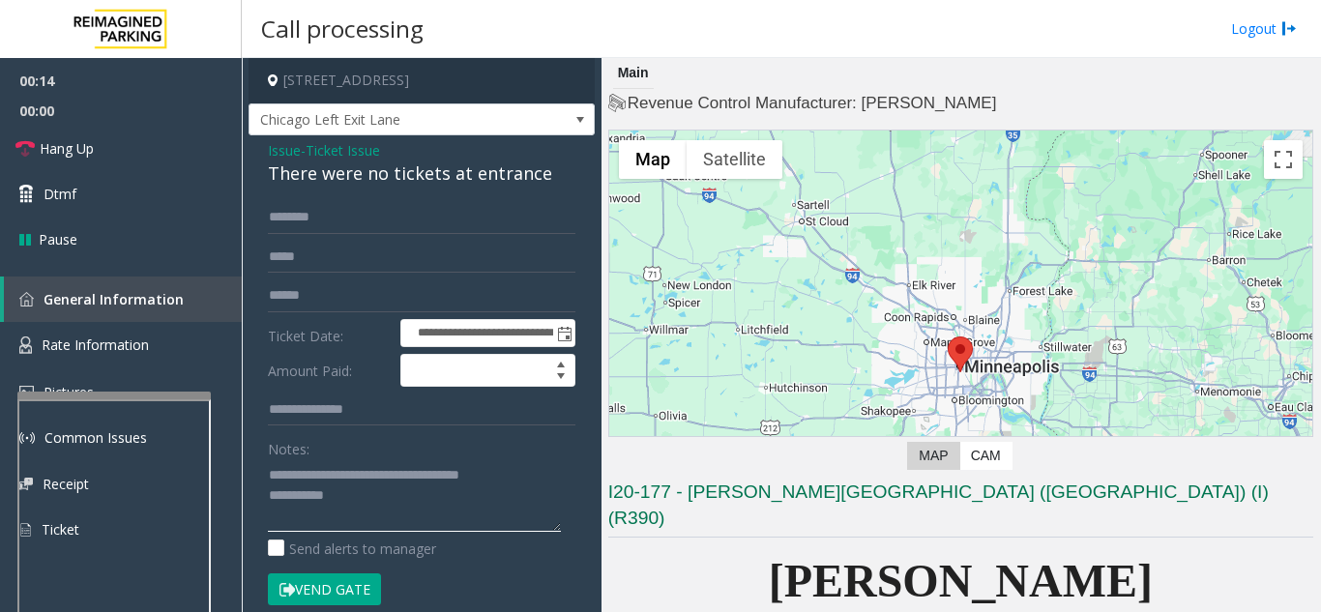
click at [494, 497] on textarea at bounding box center [414, 495] width 293 height 73
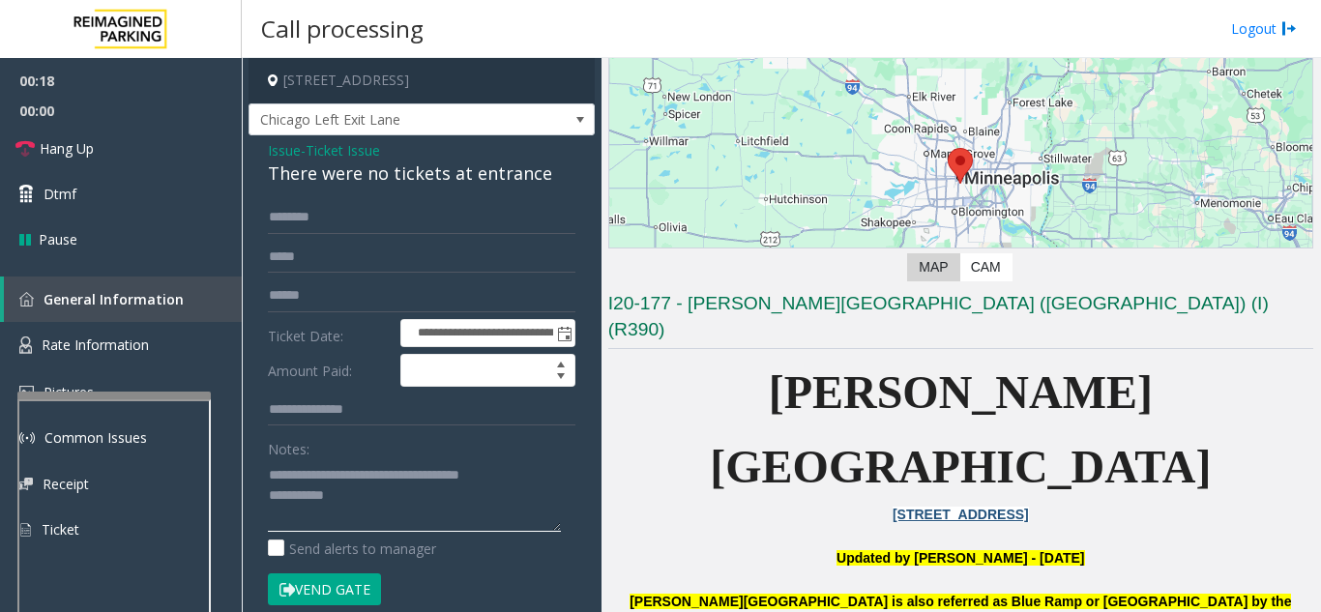
scroll to position [483, 0]
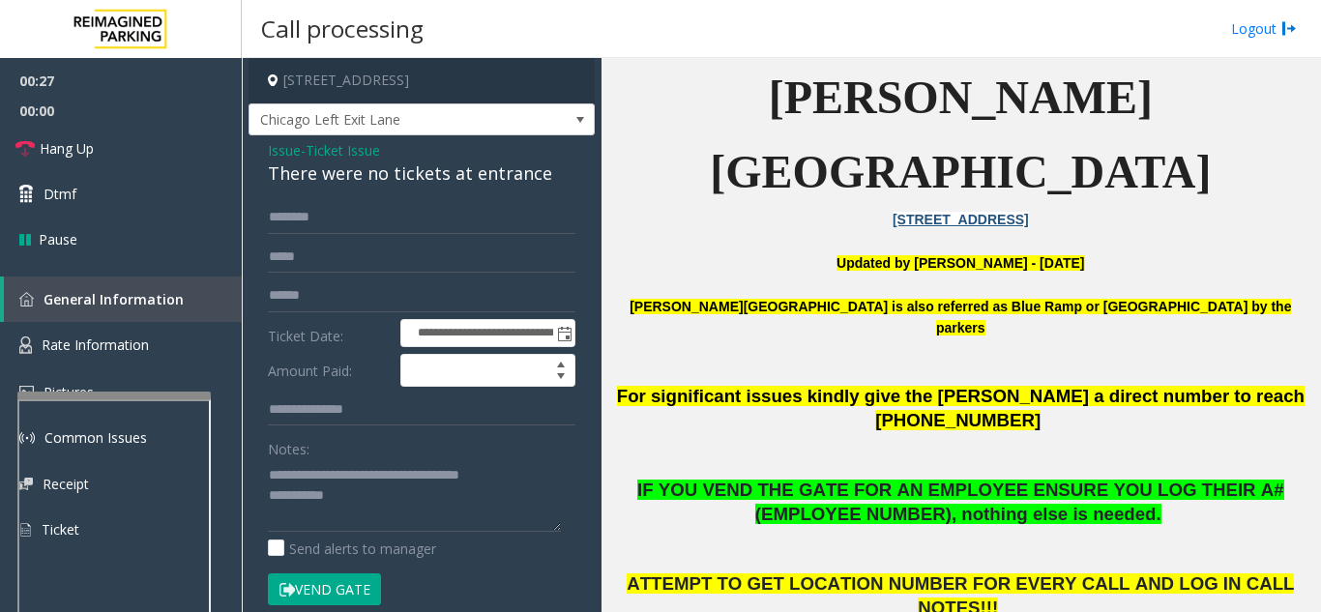
click at [320, 588] on button "Vend Gate" at bounding box center [324, 589] width 113 height 33
click at [376, 507] on textarea at bounding box center [414, 495] width 293 height 73
click at [154, 170] on link "Hang Up" at bounding box center [121, 148] width 242 height 45
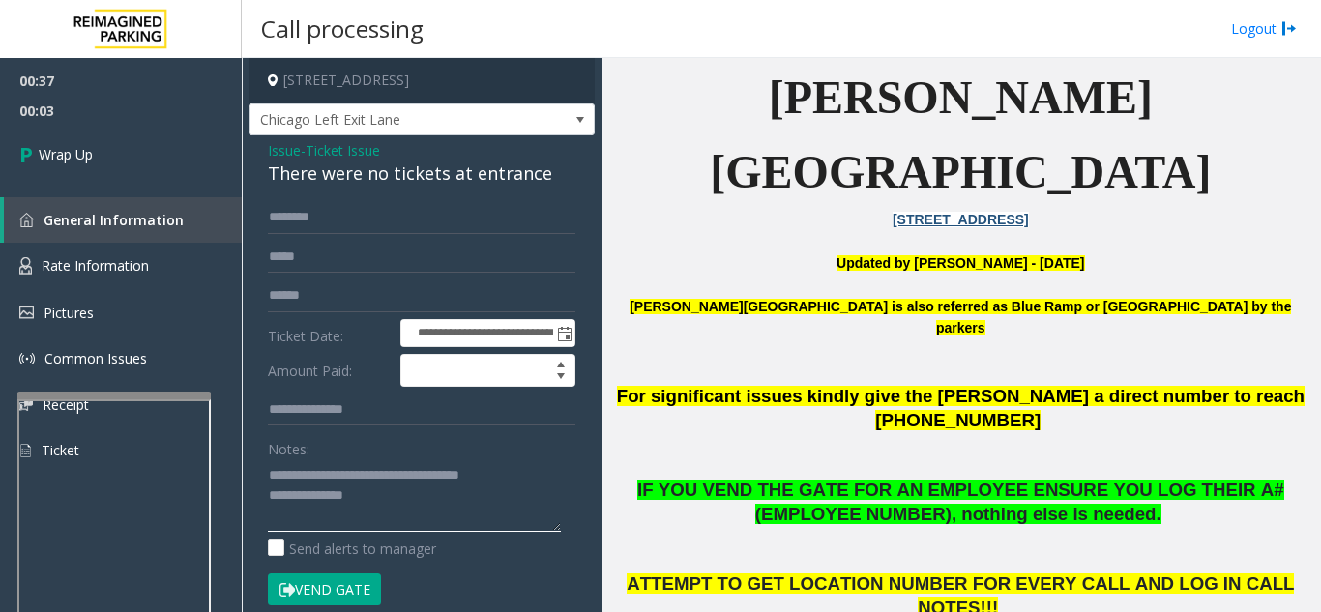
click at [452, 504] on textarea at bounding box center [414, 495] width 293 height 73
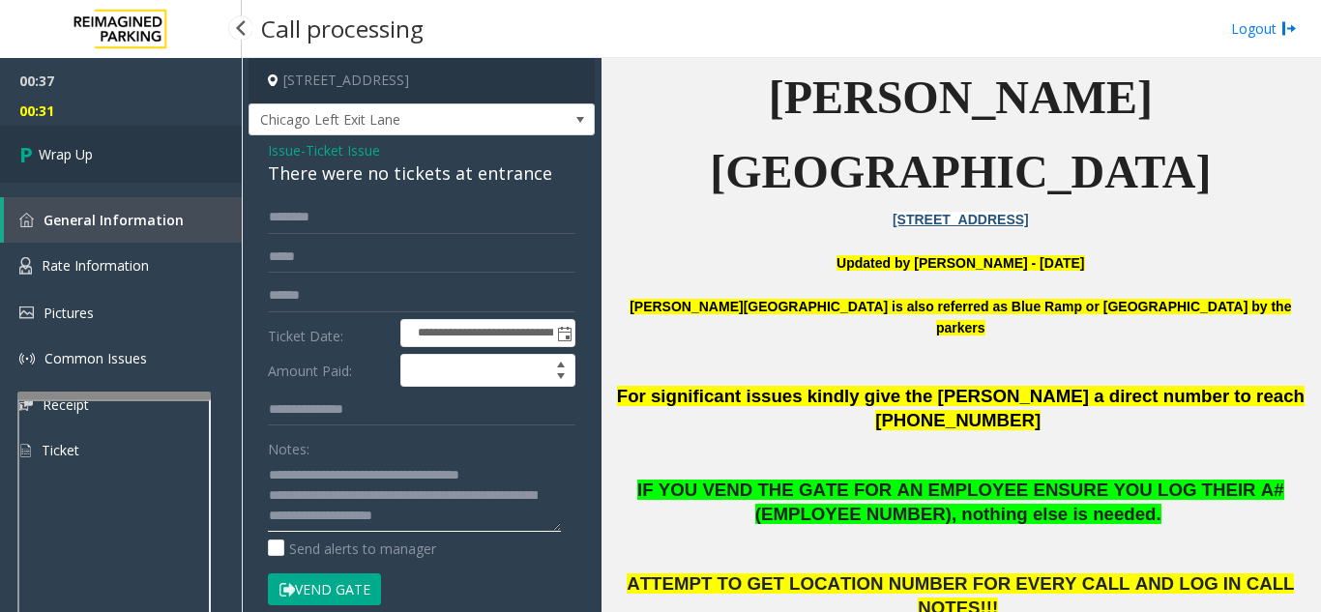
type textarea "**********"
click at [104, 144] on link "Wrap Up" at bounding box center [121, 154] width 242 height 57
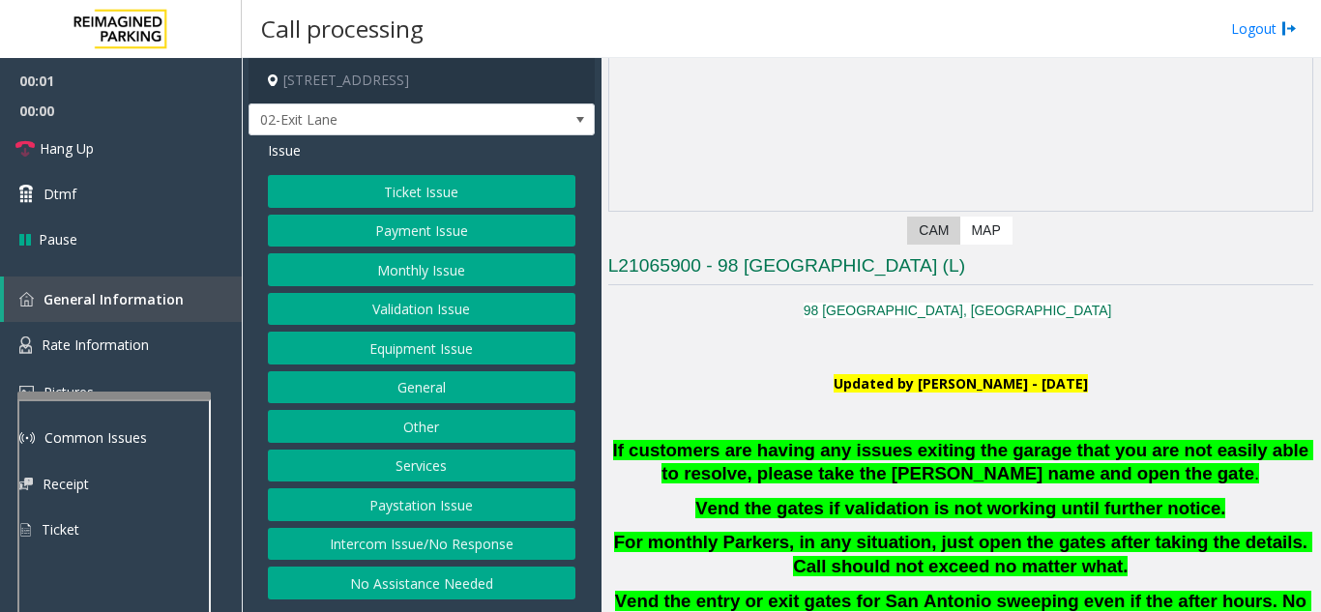
scroll to position [387, 0]
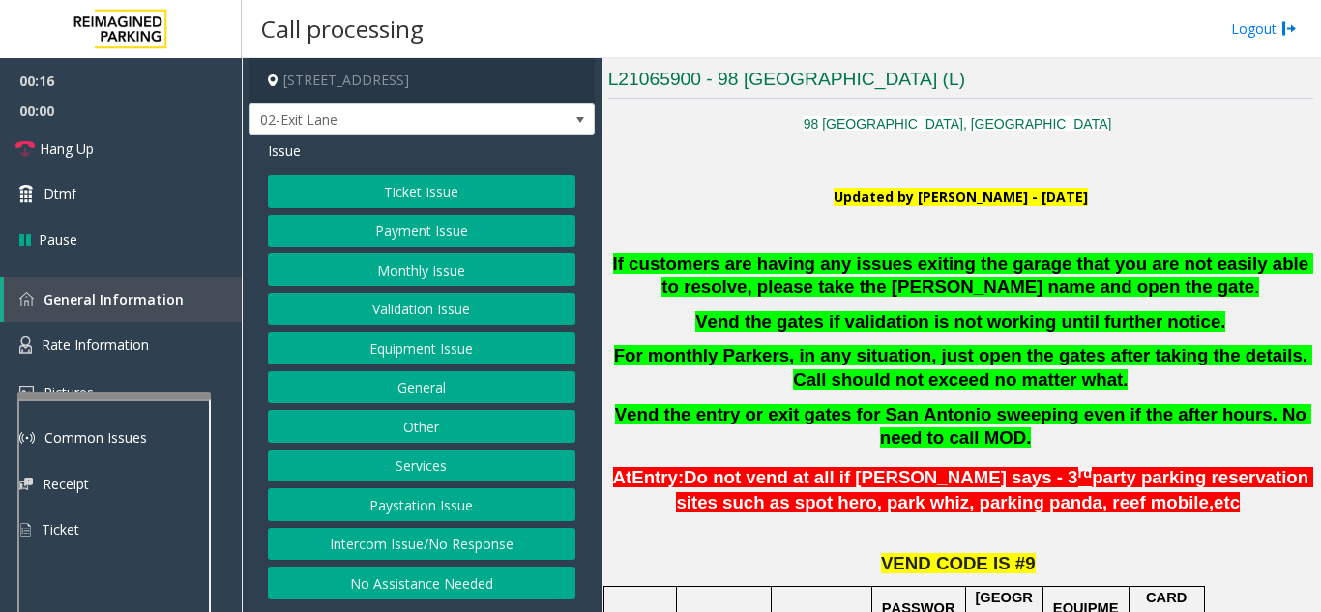
click at [441, 184] on button "Ticket Issue" at bounding box center [421, 191] width 307 height 33
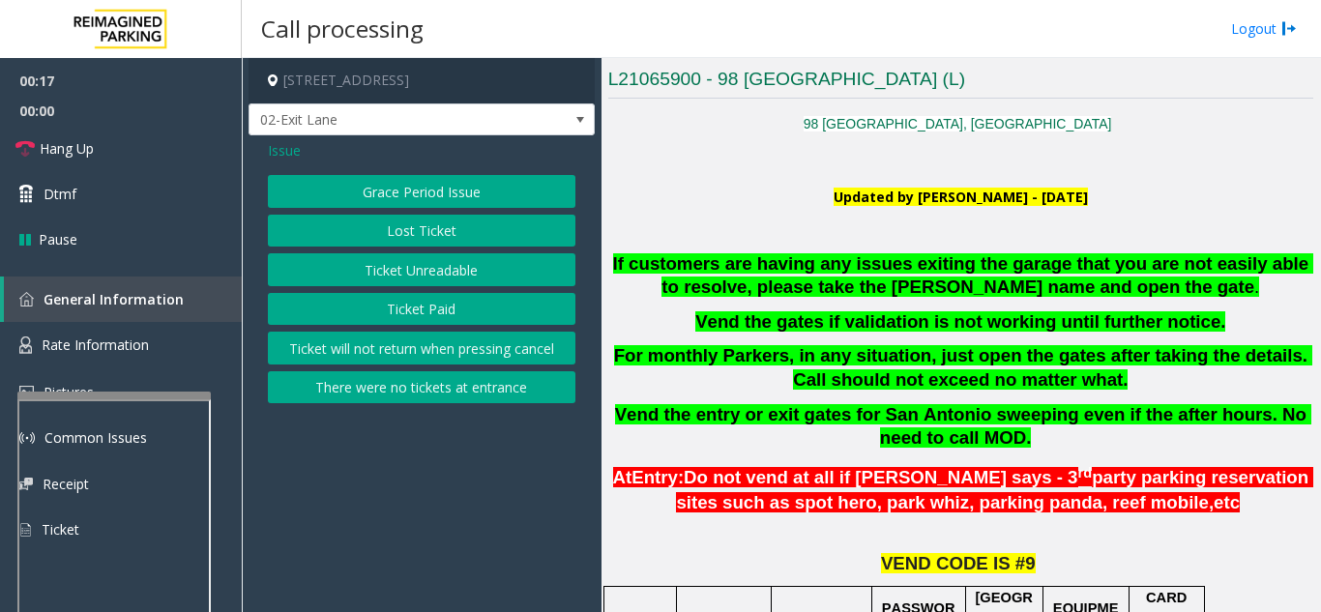
click at [461, 384] on button "There were no tickets at entrance" at bounding box center [421, 387] width 307 height 33
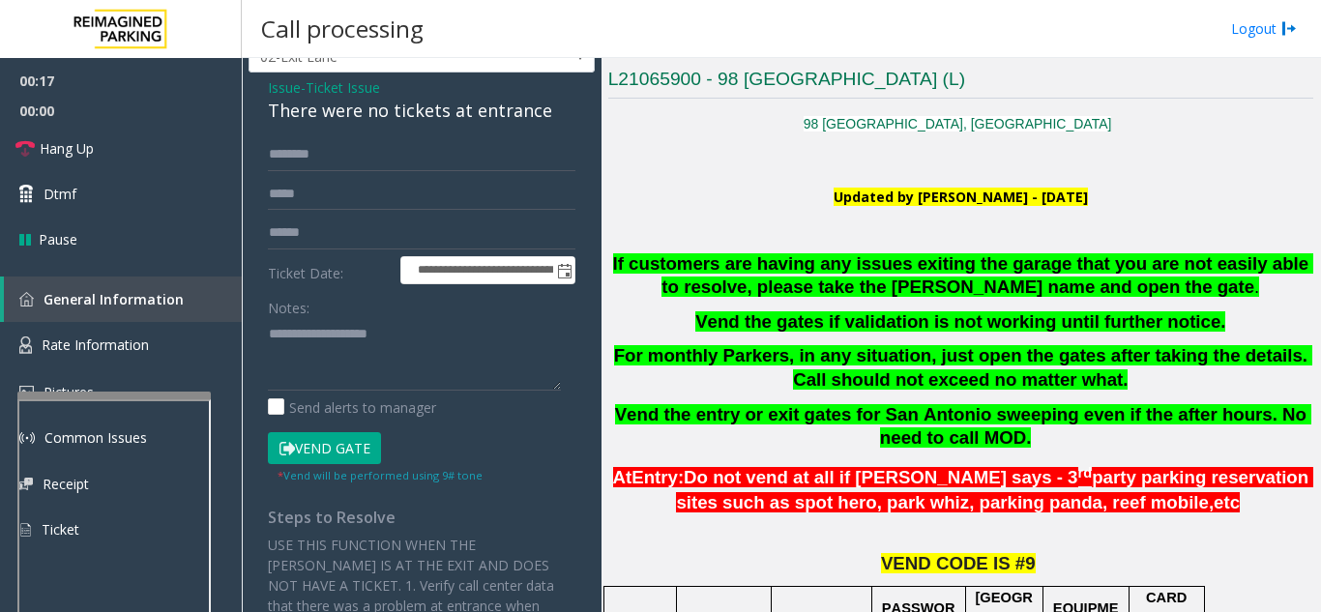
scroll to position [97, 0]
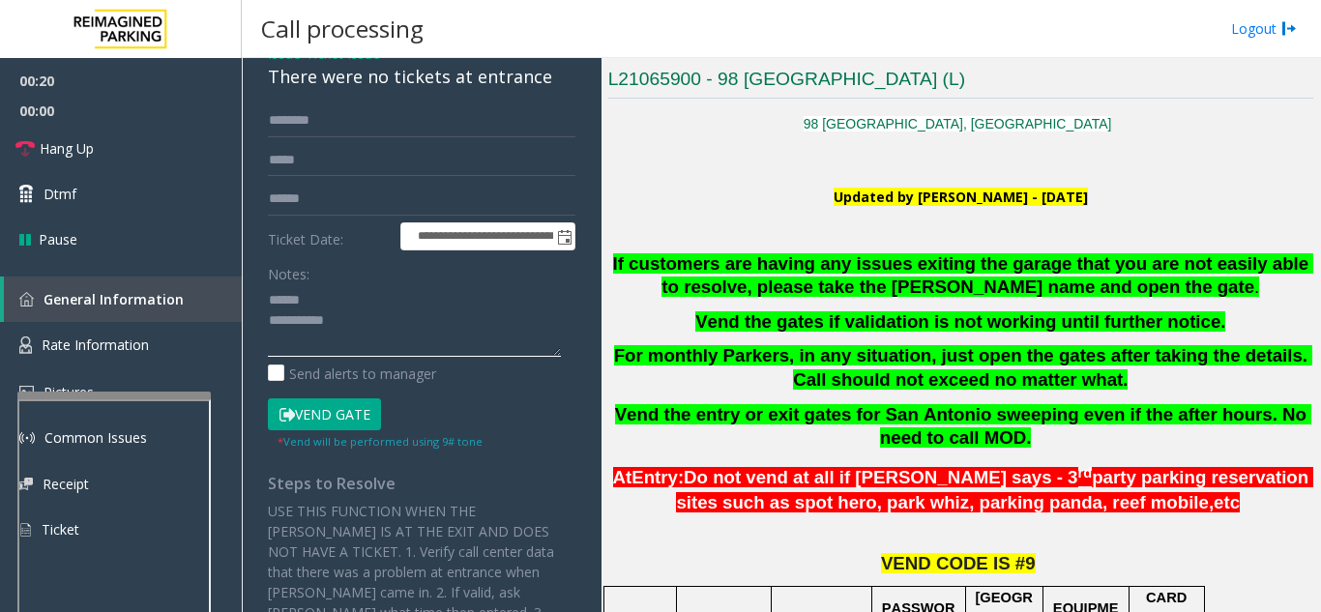
type textarea "**********"
click at [332, 119] on input "text" at bounding box center [421, 120] width 307 height 33
type input "******"
click at [376, 297] on textarea at bounding box center [414, 320] width 293 height 73
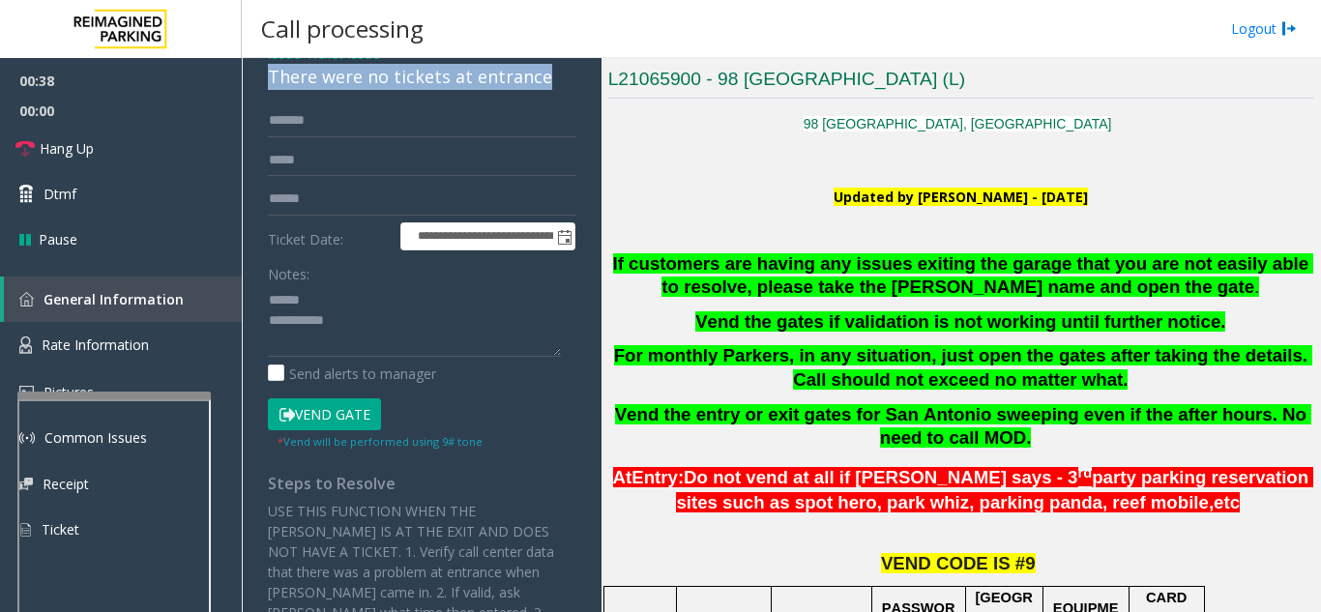
drag, startPoint x: 269, startPoint y: 85, endPoint x: 552, endPoint y: 88, distance: 283.3
click at [554, 89] on div "**********" at bounding box center [421, 391] width 346 height 704
click at [359, 418] on button "Vend Gate" at bounding box center [324, 414] width 113 height 33
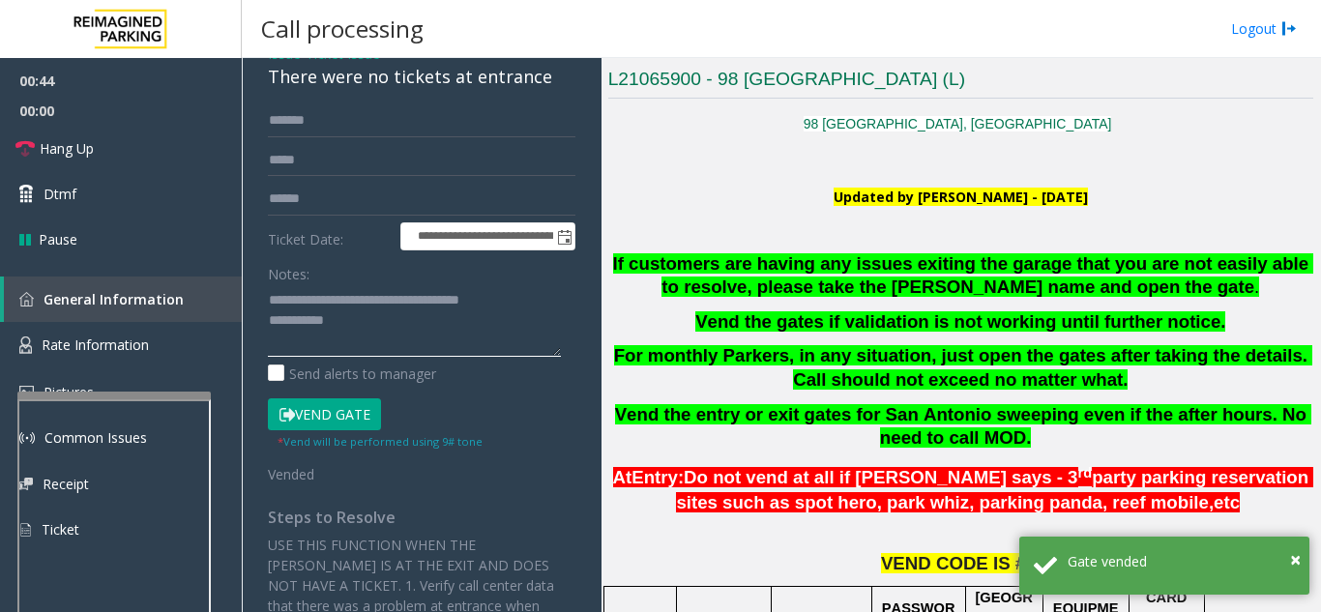
click at [435, 313] on textarea at bounding box center [414, 320] width 293 height 73
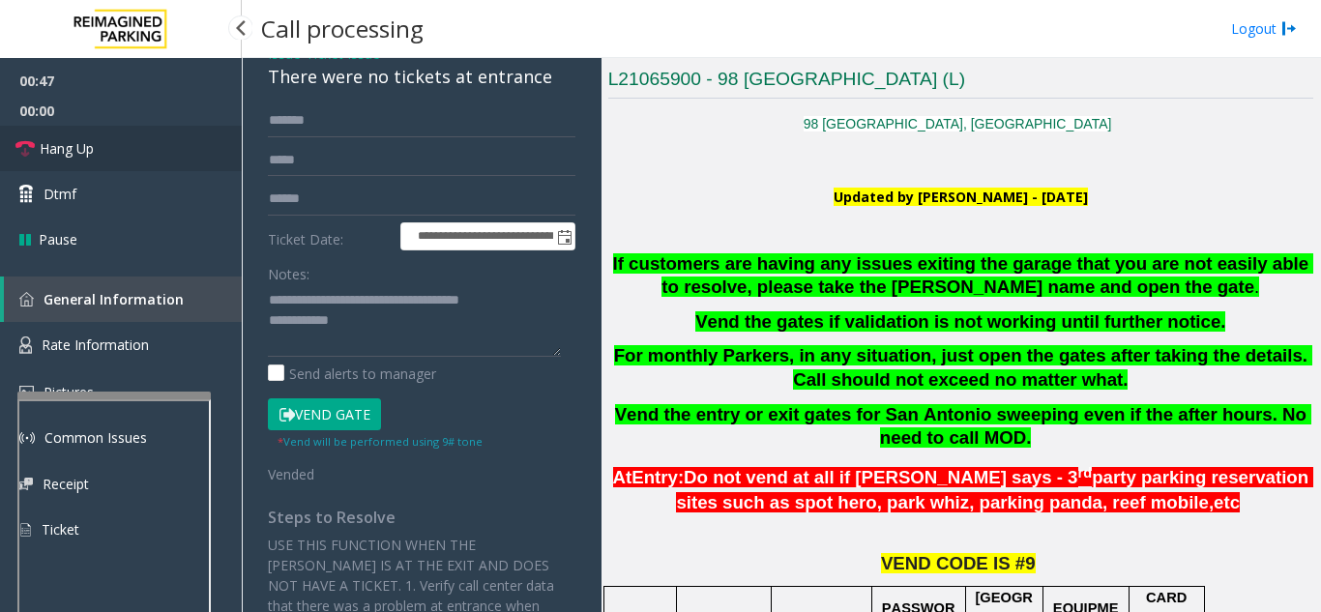
click at [93, 136] on link "Hang Up" at bounding box center [121, 148] width 242 height 45
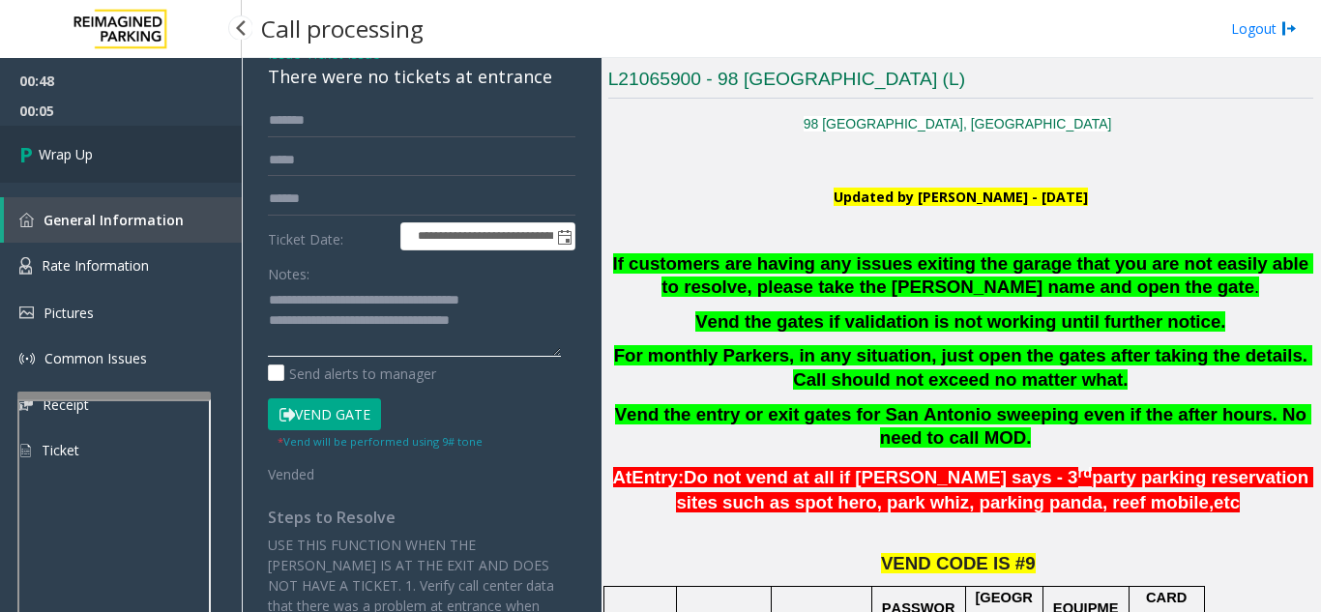
type textarea "**********"
click at [129, 135] on link "Wrap Up" at bounding box center [121, 154] width 242 height 57
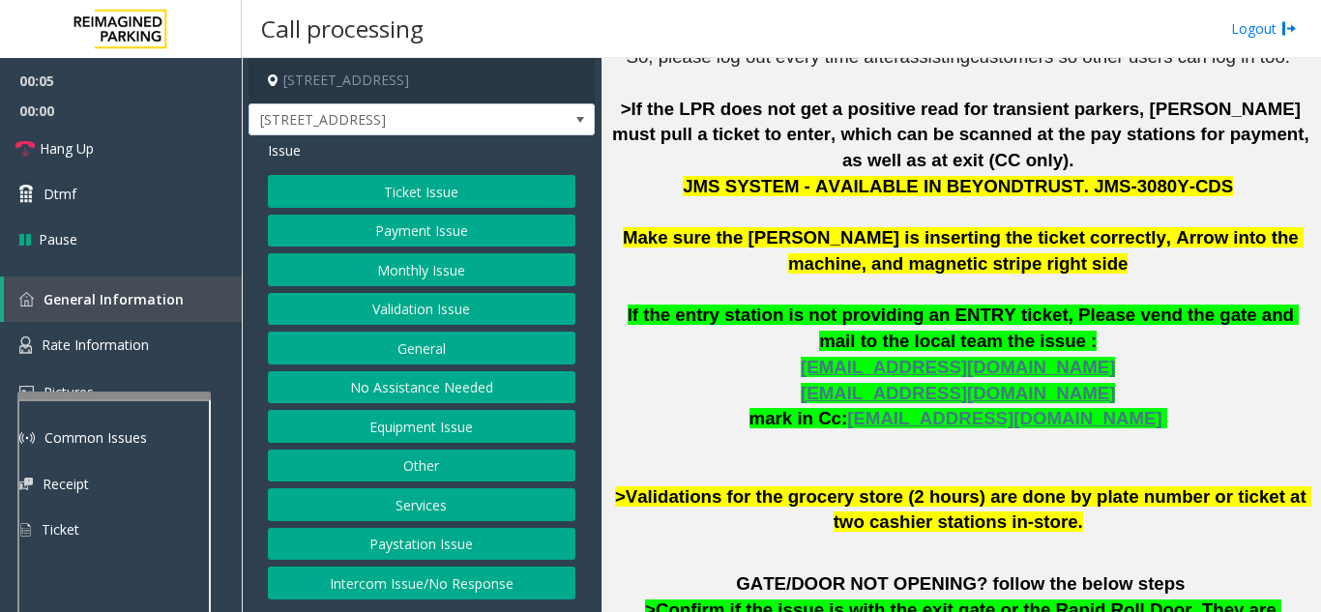
scroll to position [773, 0]
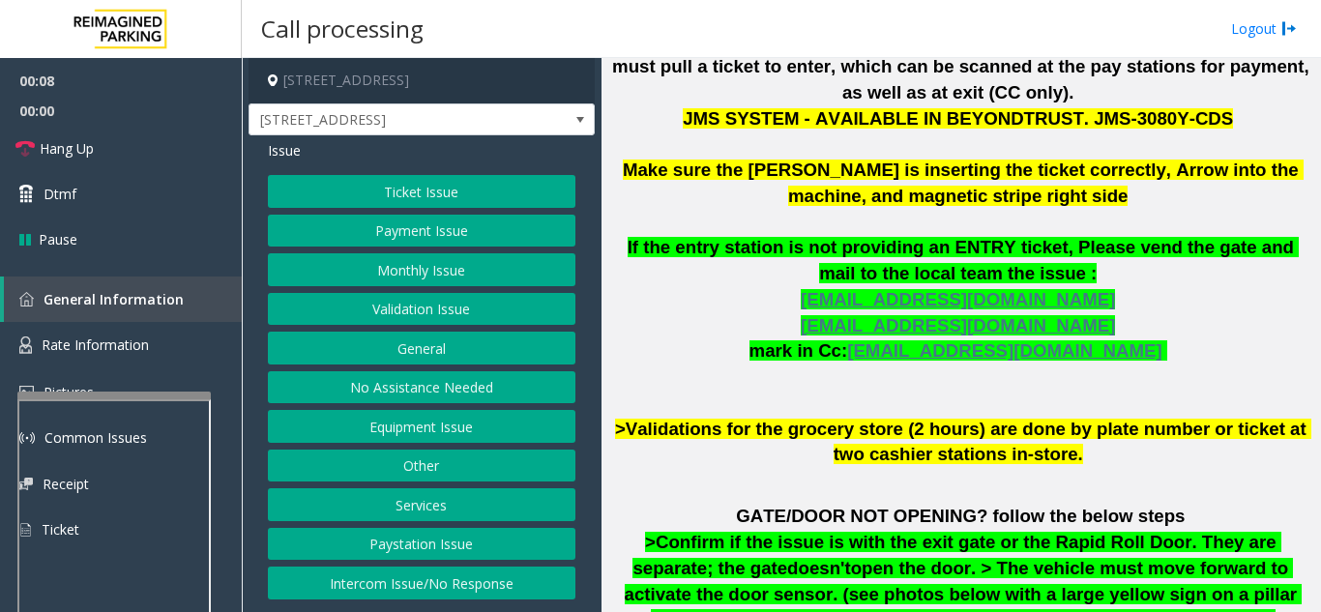
click at [469, 311] on button "Validation Issue" at bounding box center [421, 309] width 307 height 33
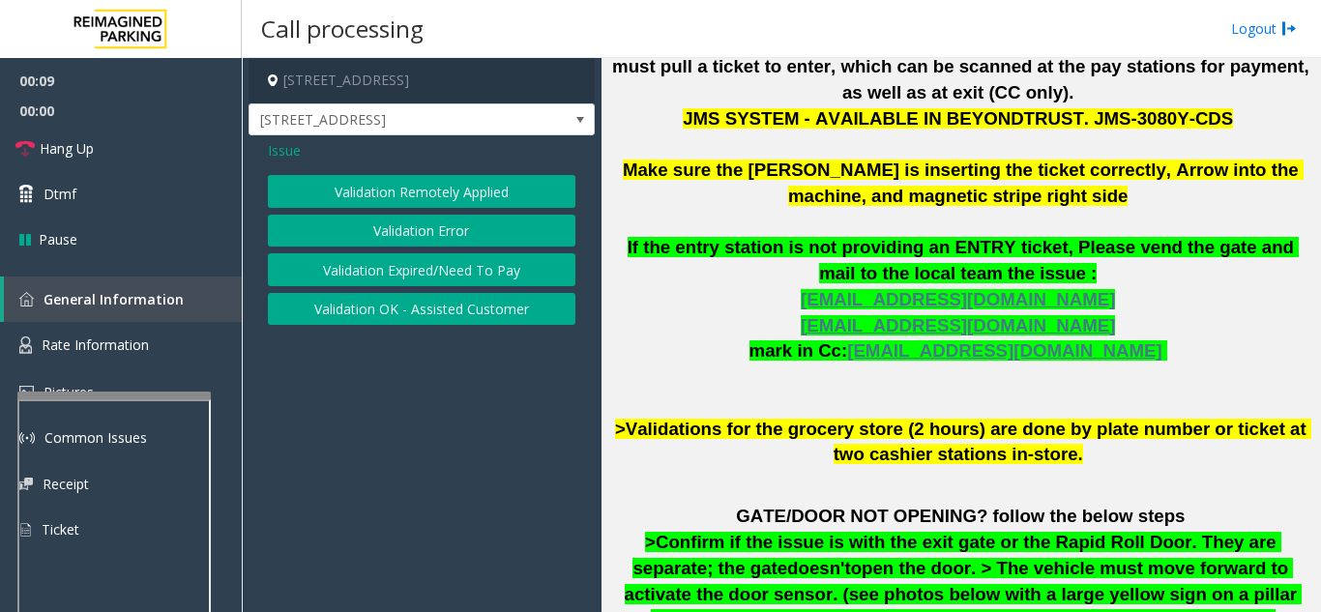
click at [473, 230] on button "Validation Error" at bounding box center [421, 231] width 307 height 33
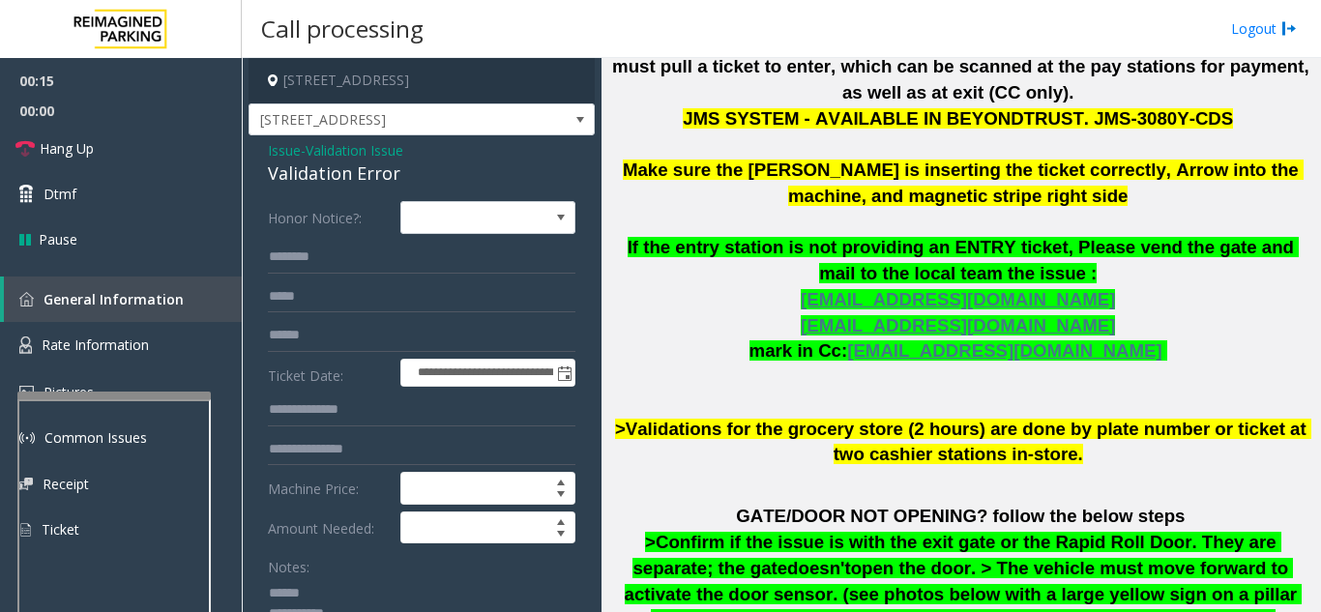
click at [350, 601] on textarea at bounding box center [414, 613] width 293 height 73
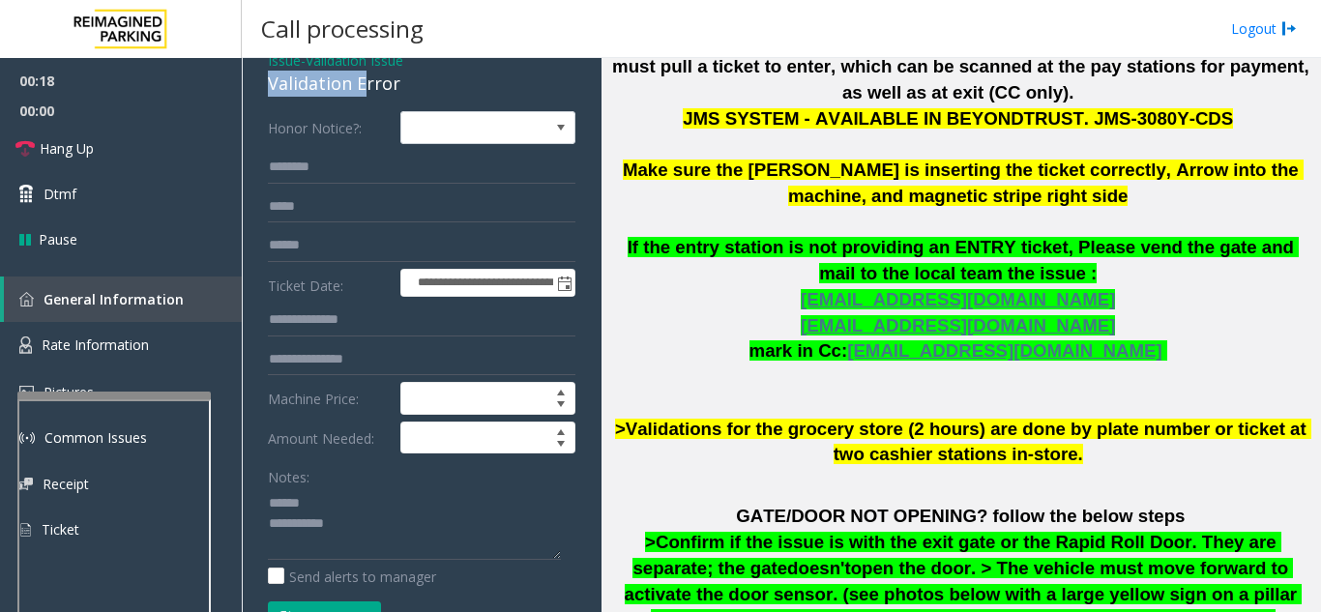
scroll to position [80, 0]
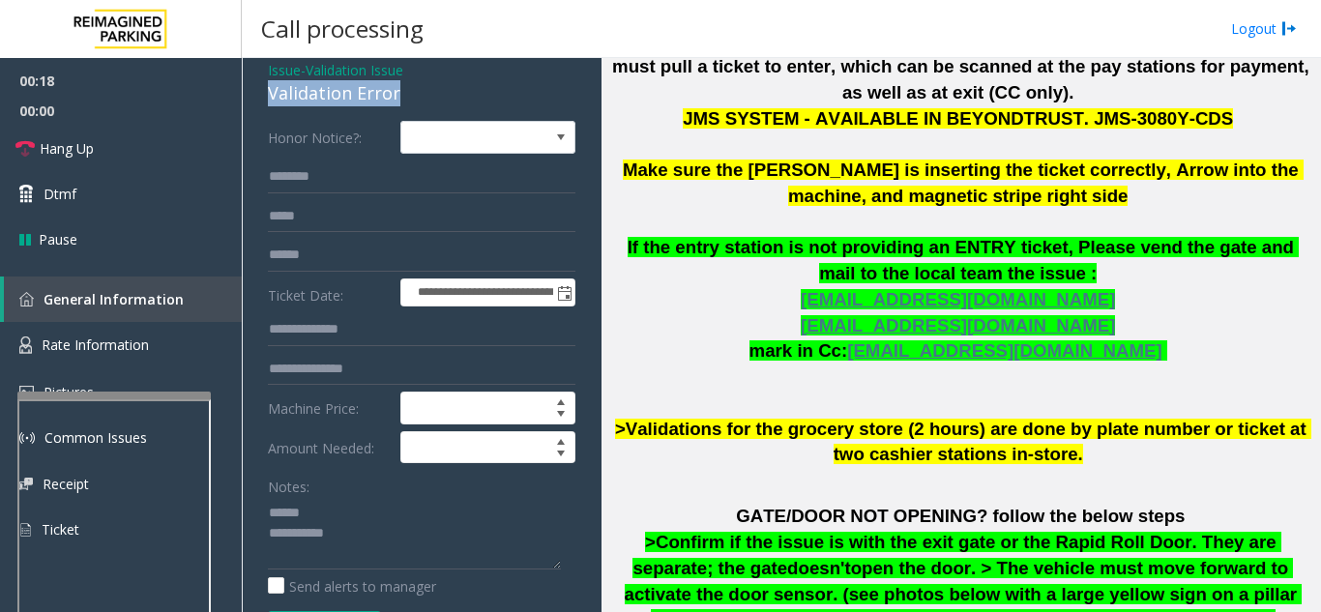
drag, startPoint x: 272, startPoint y: 76, endPoint x: 434, endPoint y: 93, distance: 163.2
click at [386, 537] on textarea at bounding box center [414, 533] width 293 height 73
click at [488, 511] on textarea at bounding box center [414, 533] width 293 height 73
type textarea "**********"
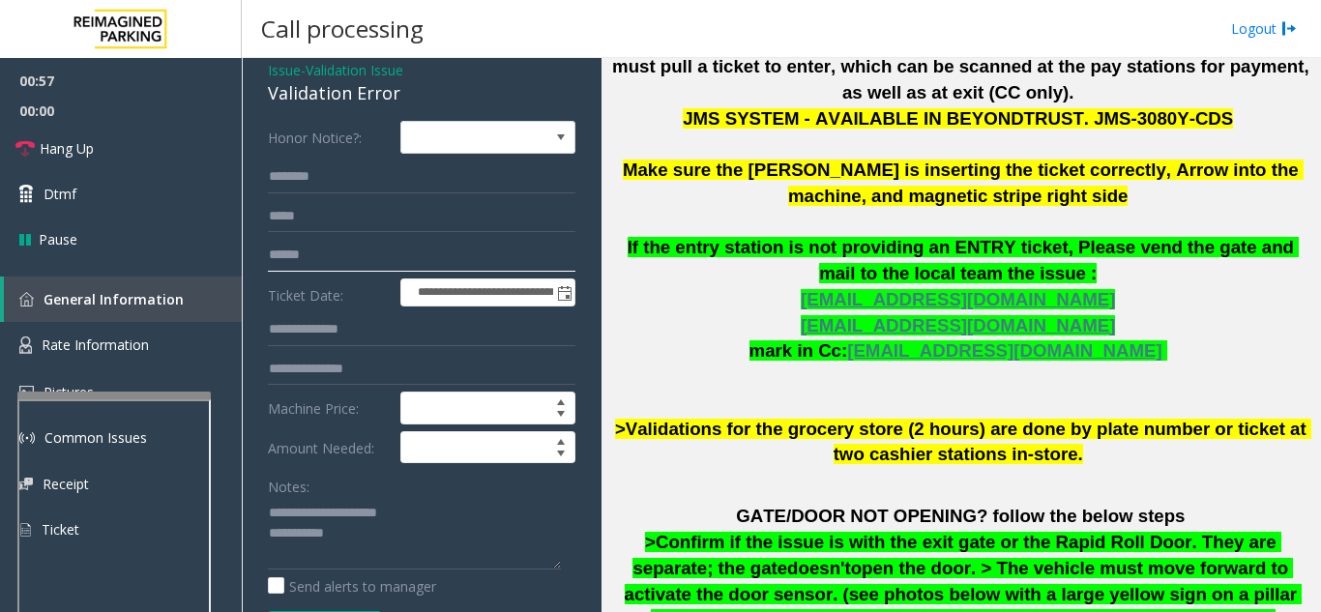
click at [421, 247] on input "text" at bounding box center [421, 255] width 307 height 33
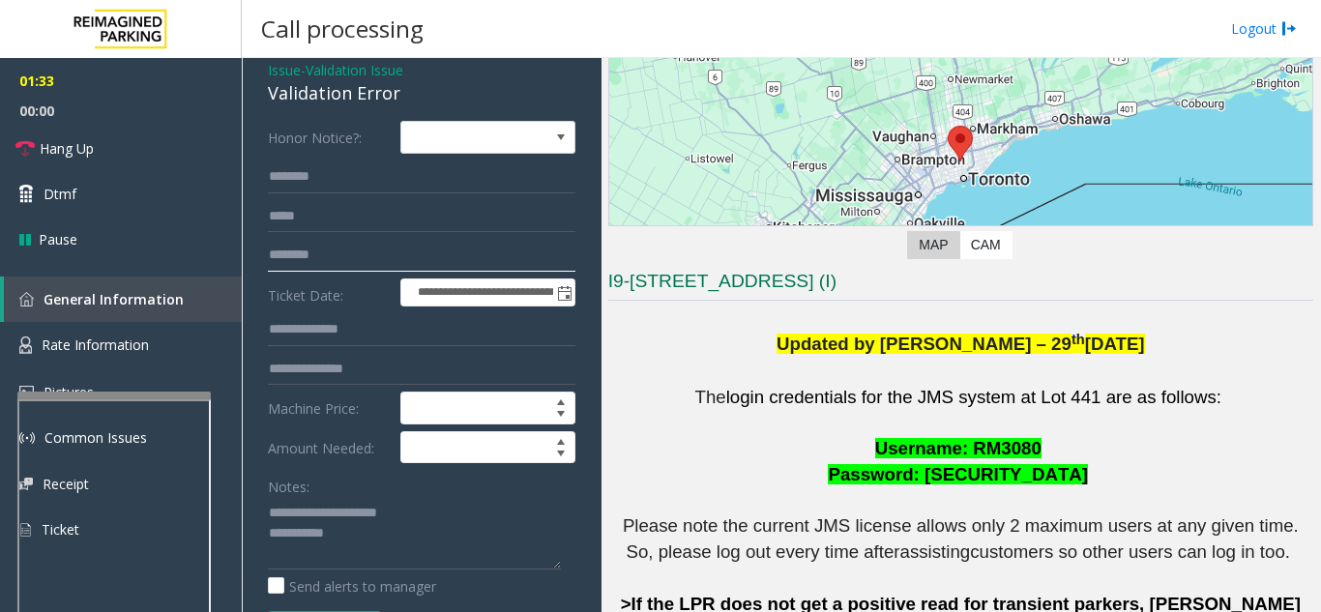
scroll to position [193, 0]
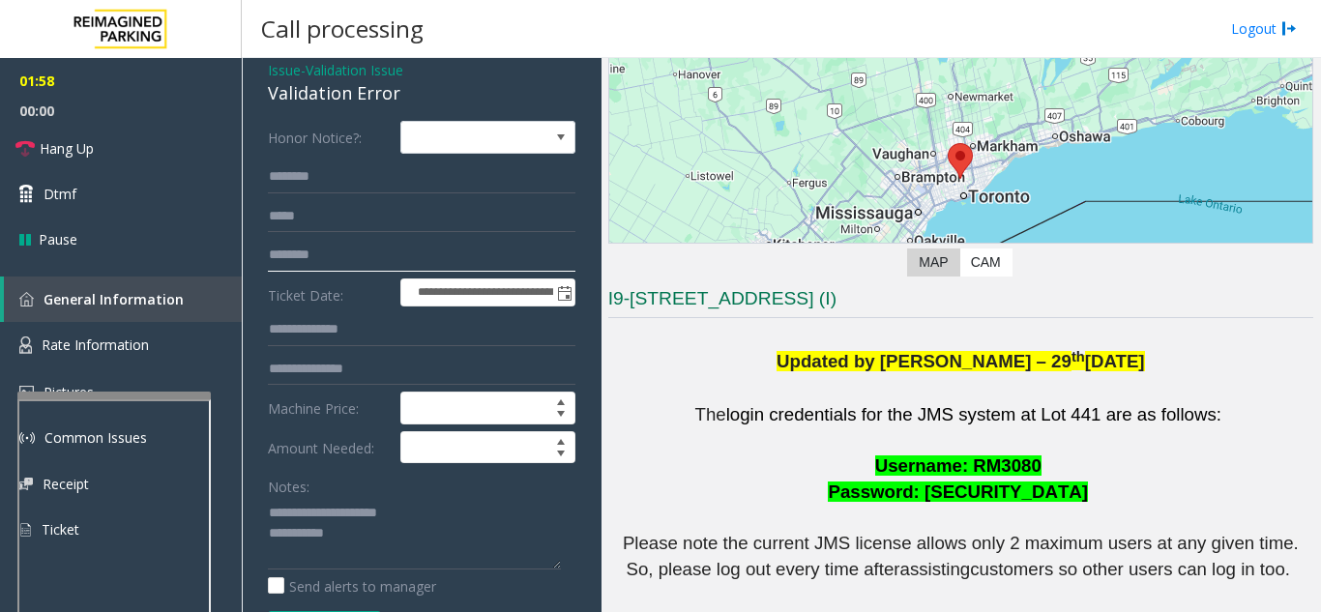
type input "********"
click at [364, 363] on input "text" at bounding box center [421, 369] width 307 height 33
type input "*"
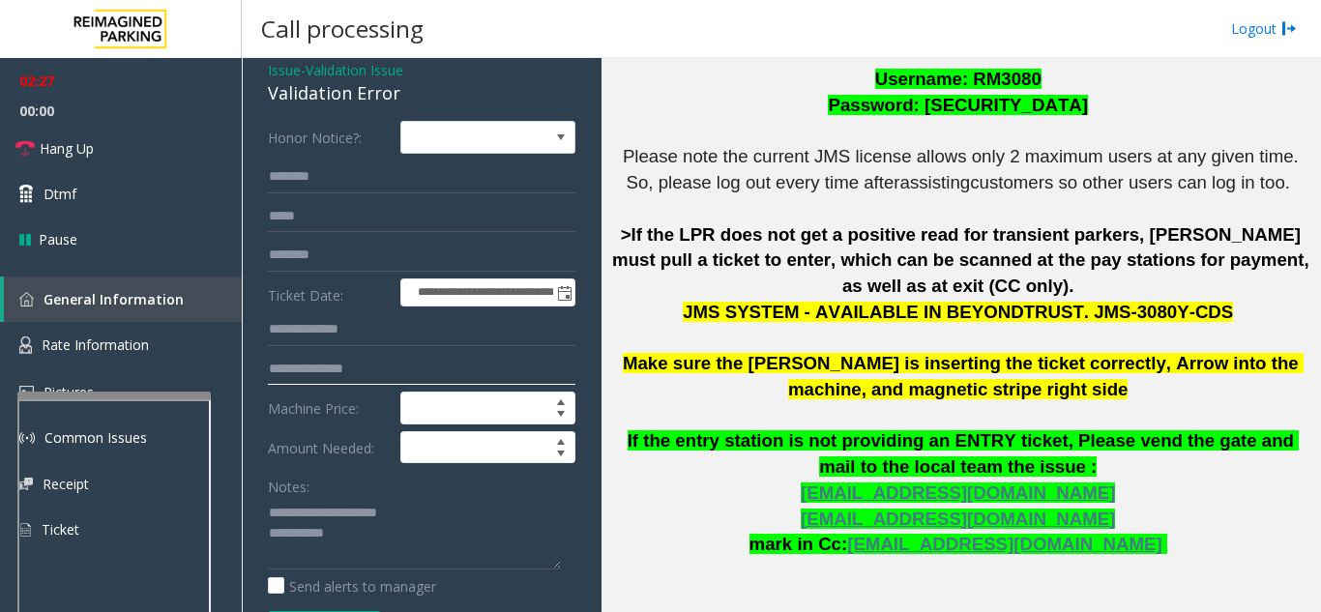
scroll to position [677, 0]
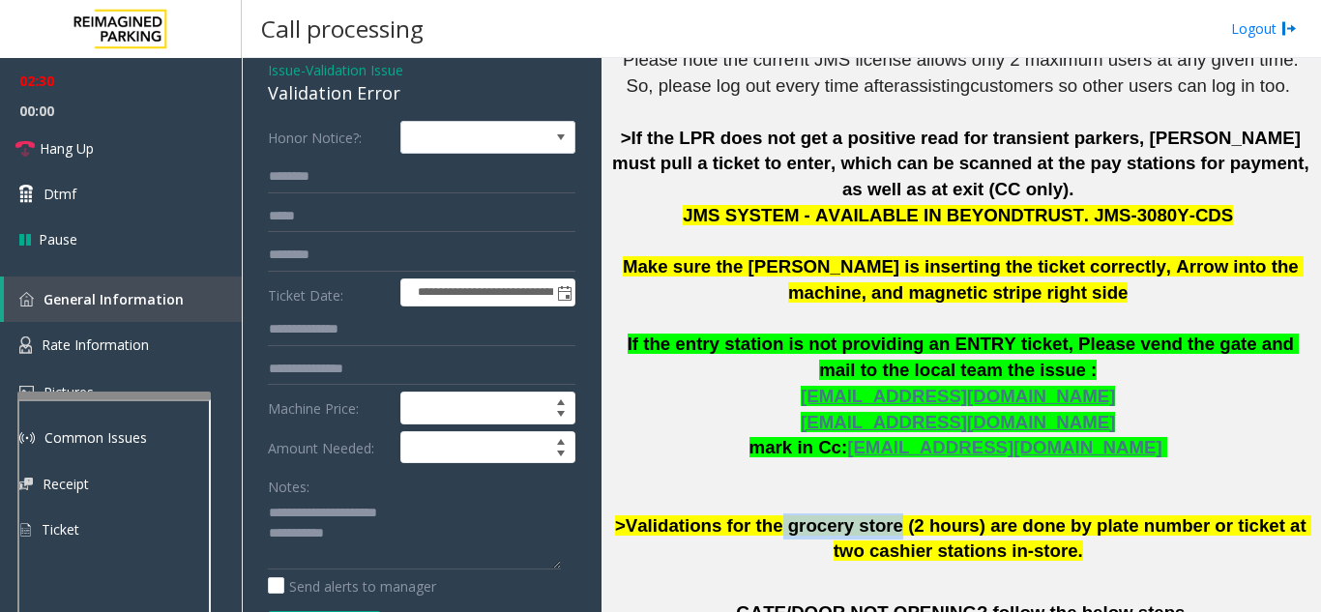
drag, startPoint x: 786, startPoint y: 504, endPoint x: 884, endPoint y: 505, distance: 97.6
click at [884, 515] on span ">Validations for the grocery store (2 hours) are done by plate number or ticket…" at bounding box center [963, 538] width 696 height 46
click at [385, 170] on input "text" at bounding box center [421, 176] width 307 height 33
type input "****"
drag, startPoint x: 784, startPoint y: 495, endPoint x: 884, endPoint y: 496, distance: 99.6
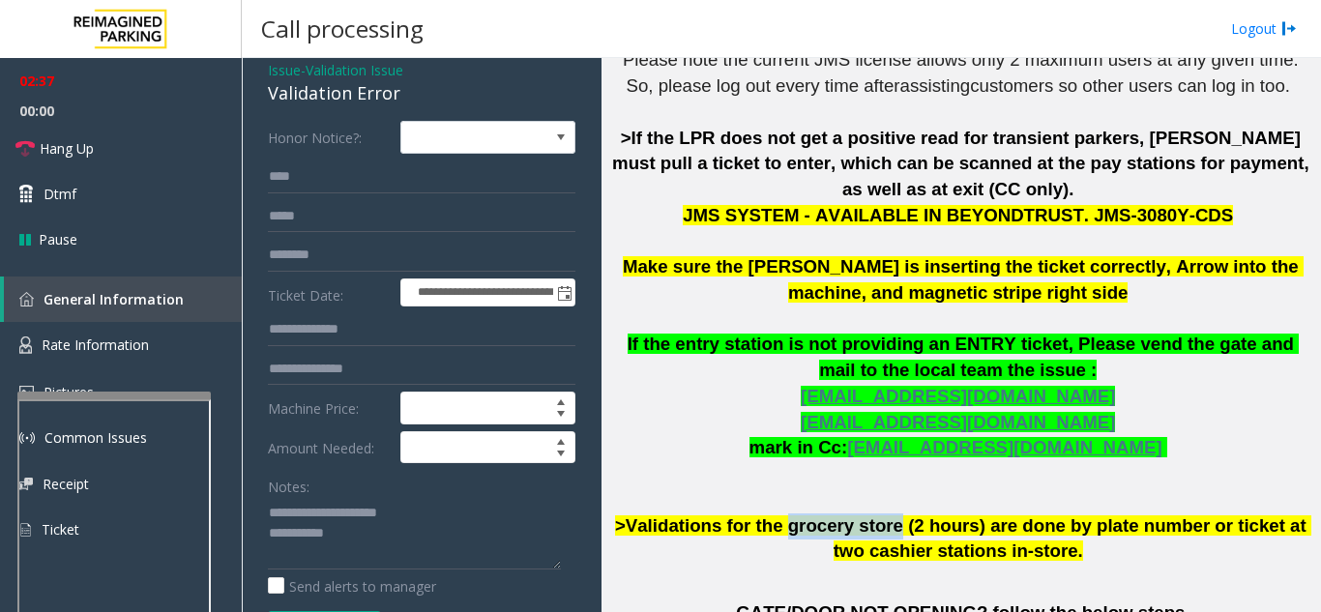
click at [884, 515] on span ">Validations for the grocery store (2 hours) are done by plate number or ticket…" at bounding box center [963, 538] width 696 height 46
click at [445, 539] on textarea at bounding box center [414, 533] width 293 height 73
click at [403, 515] on textarea at bounding box center [414, 533] width 293 height 73
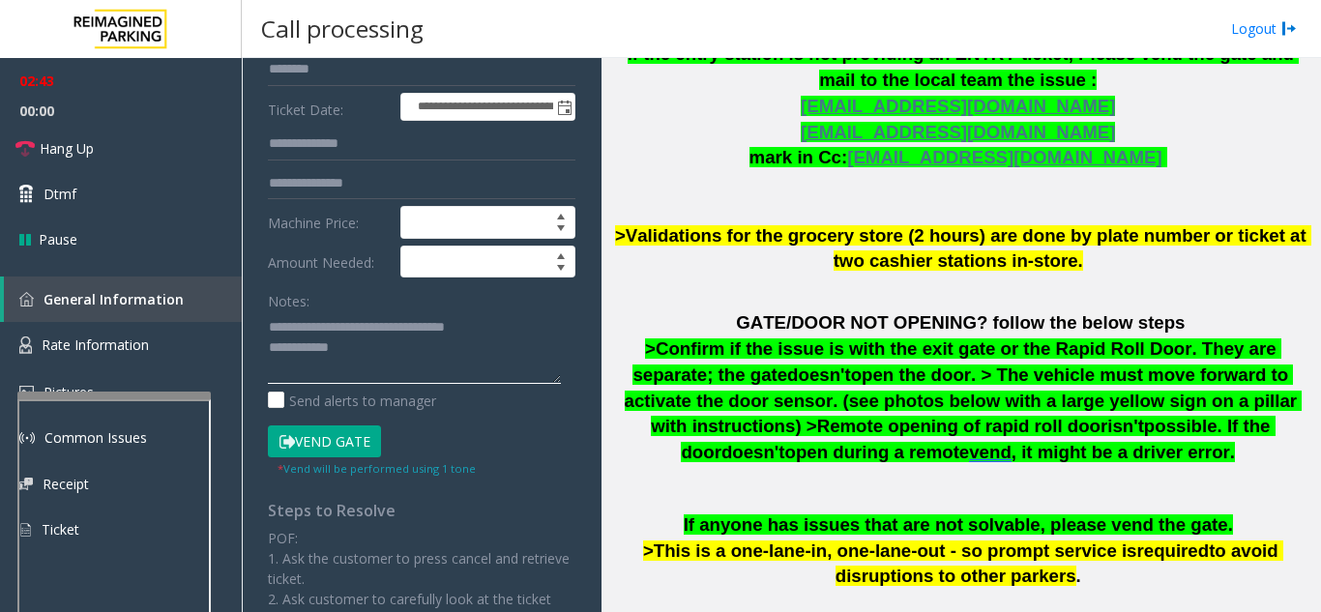
scroll to position [274, 0]
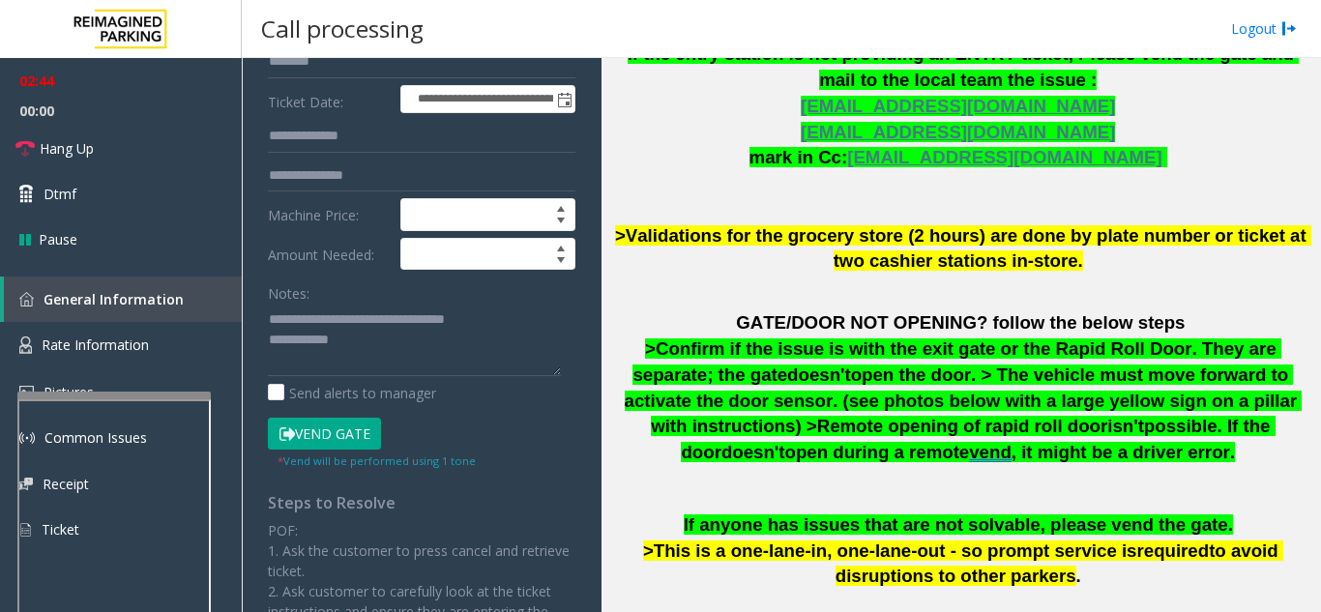
click at [334, 451] on div "* Vend will be performed using 1 tone" at bounding box center [376, 460] width 198 height 20
click at [370, 342] on textarea at bounding box center [414, 340] width 293 height 73
click at [363, 434] on button "Vend Gate" at bounding box center [324, 434] width 113 height 33
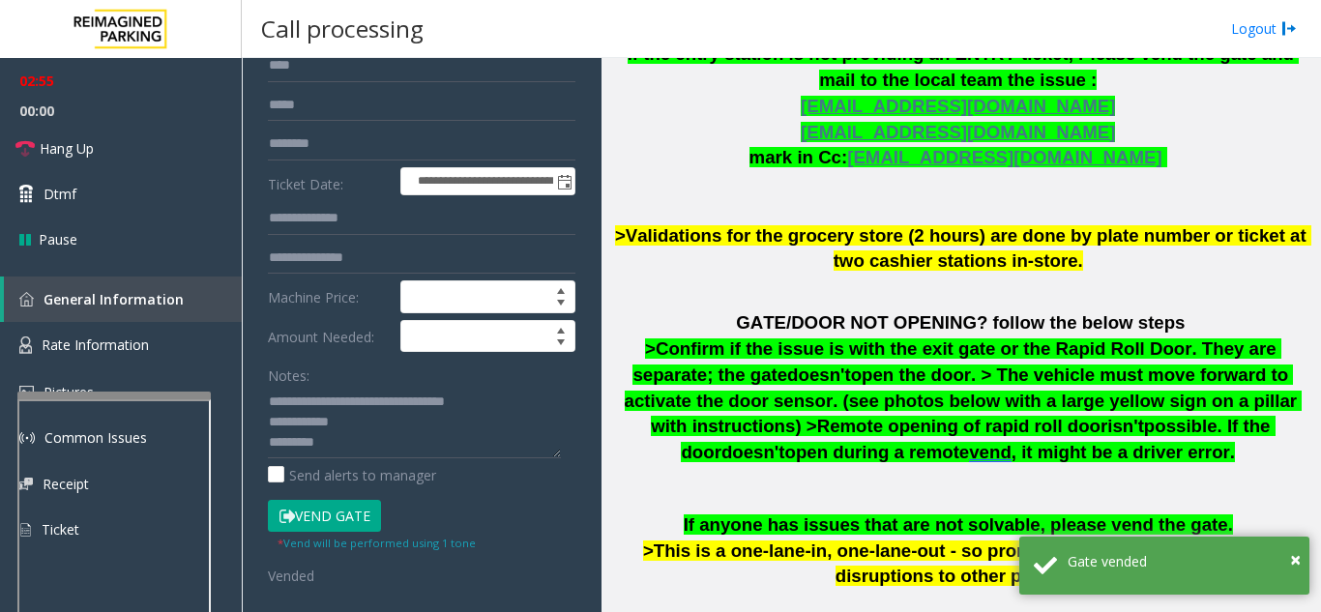
scroll to position [193, 0]
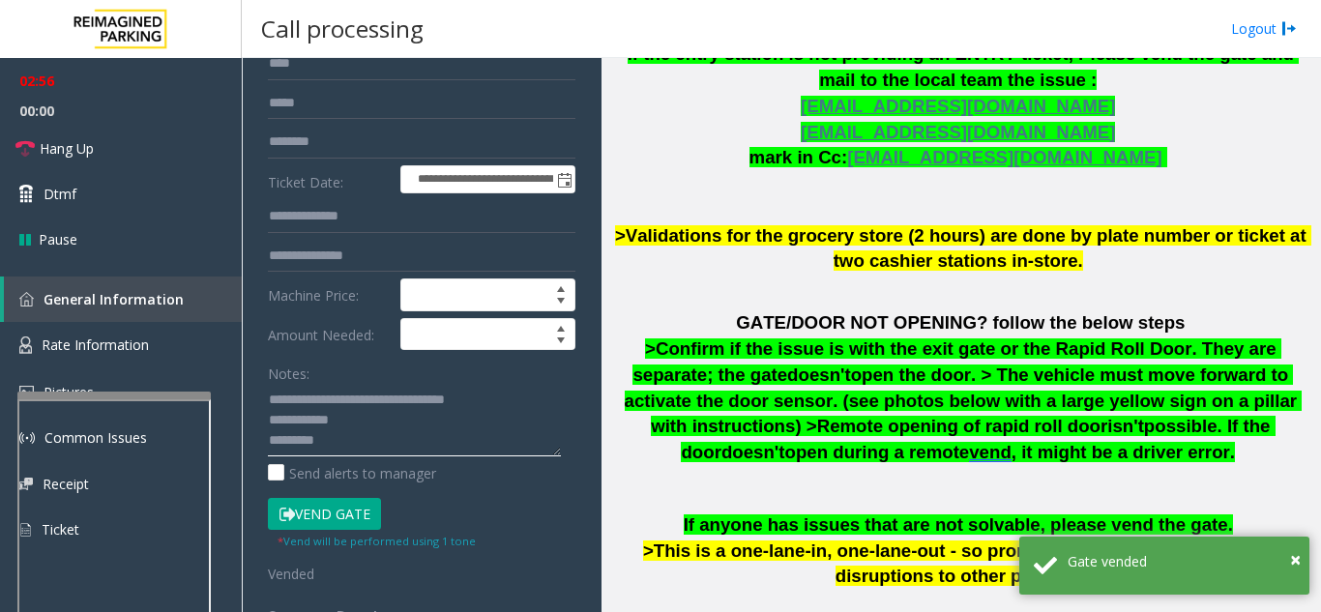
click at [377, 426] on textarea at bounding box center [414, 420] width 293 height 73
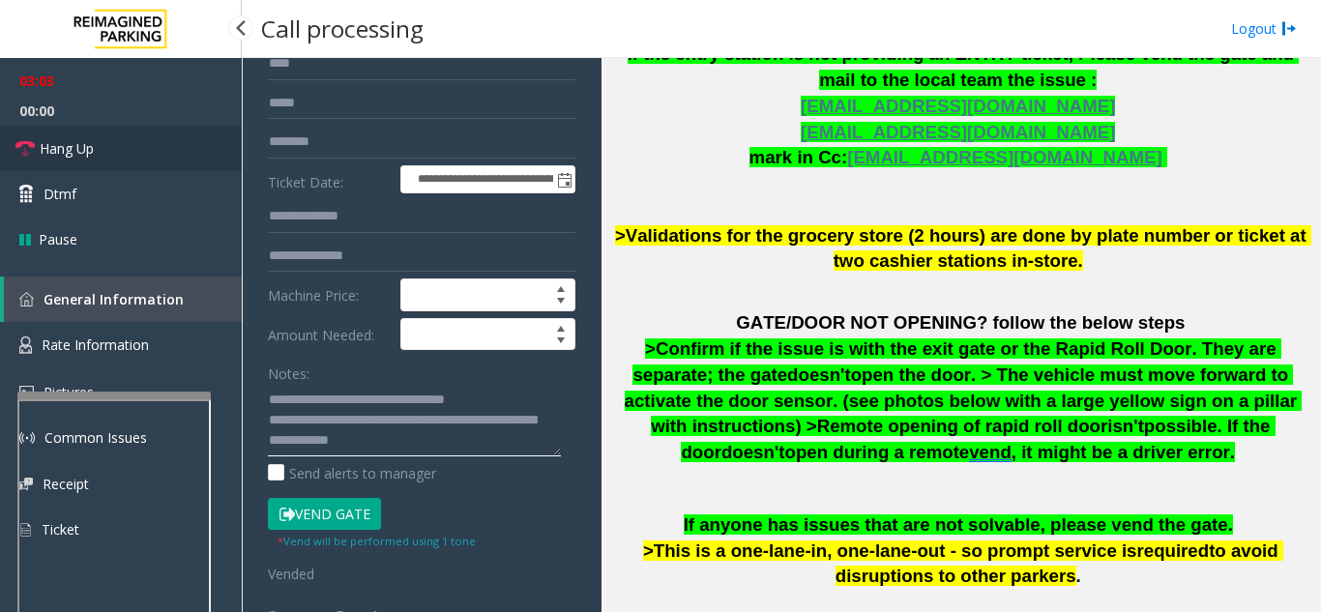
type textarea "**********"
click at [93, 146] on span "Hang Up" at bounding box center [67, 148] width 54 height 20
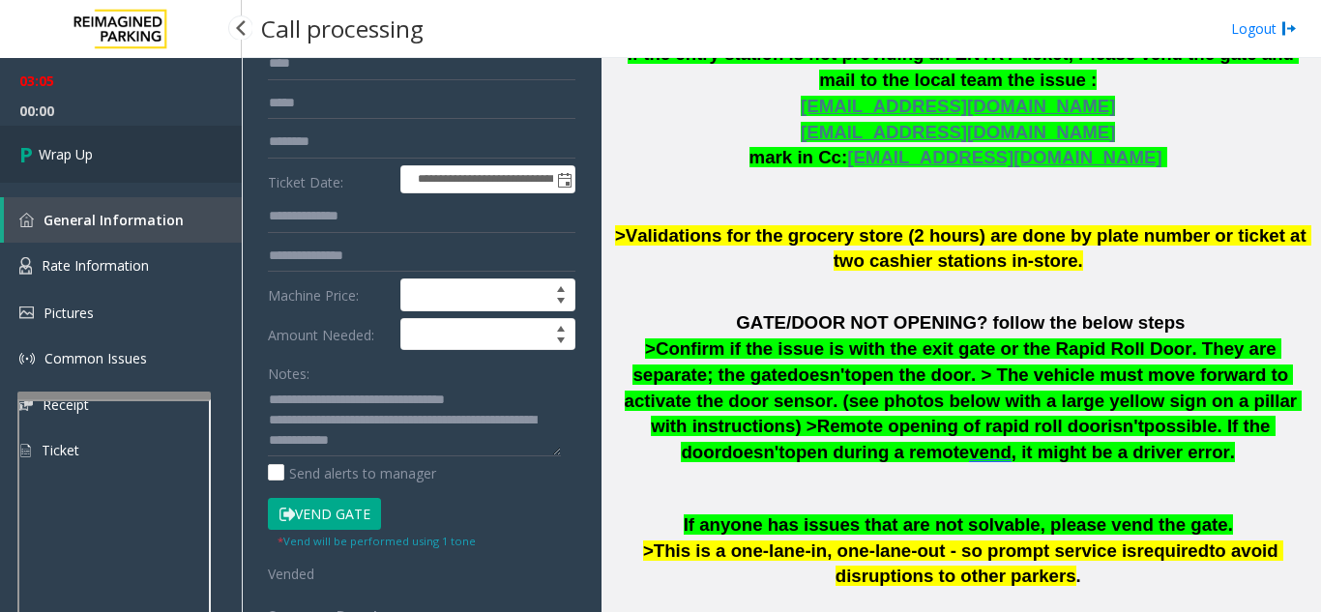
click at [130, 164] on link "Wrap Up" at bounding box center [121, 154] width 242 height 57
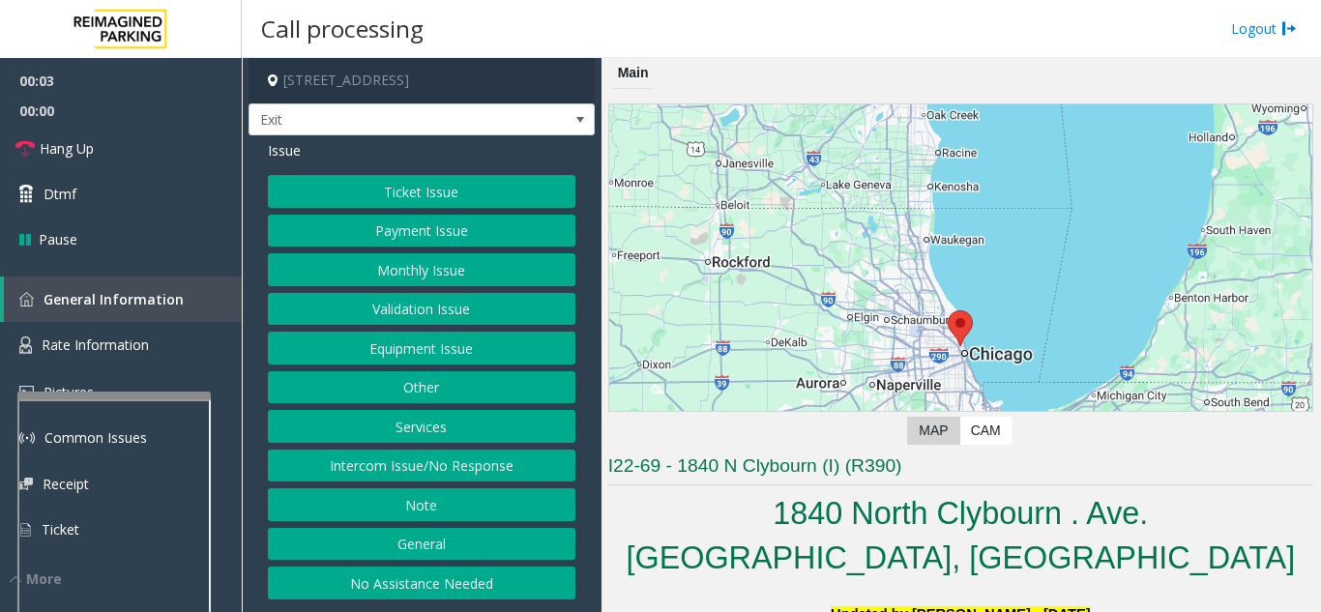
scroll to position [483, 0]
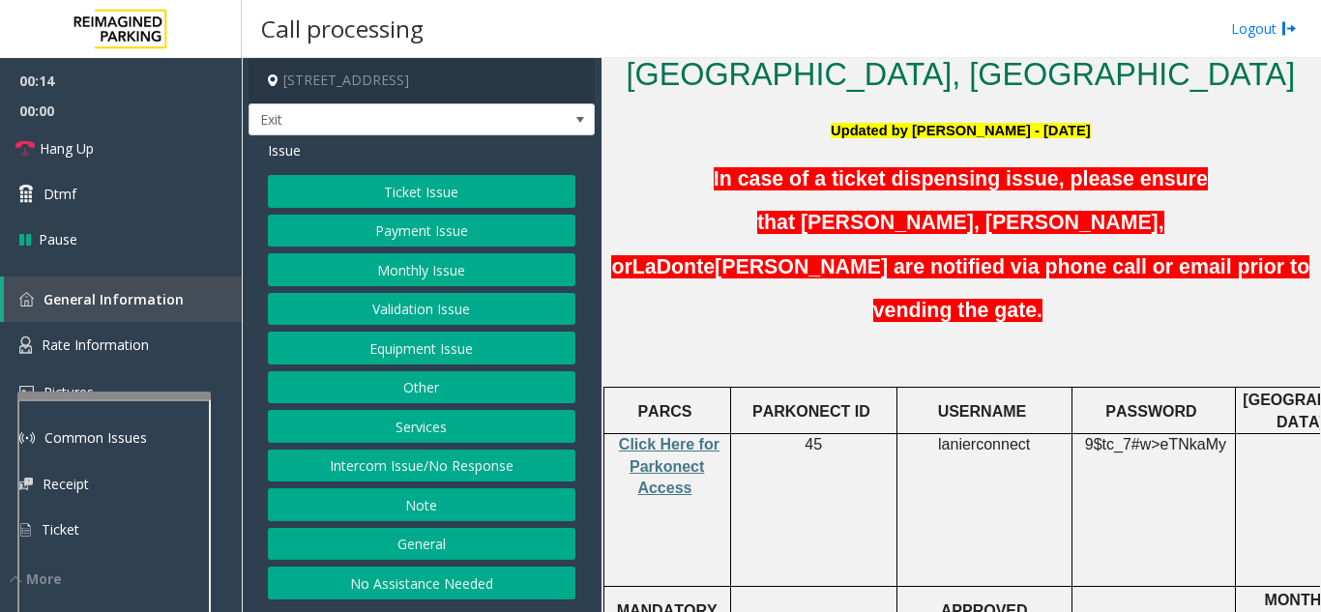
click at [443, 473] on button "Intercom Issue/No Response" at bounding box center [421, 466] width 307 height 33
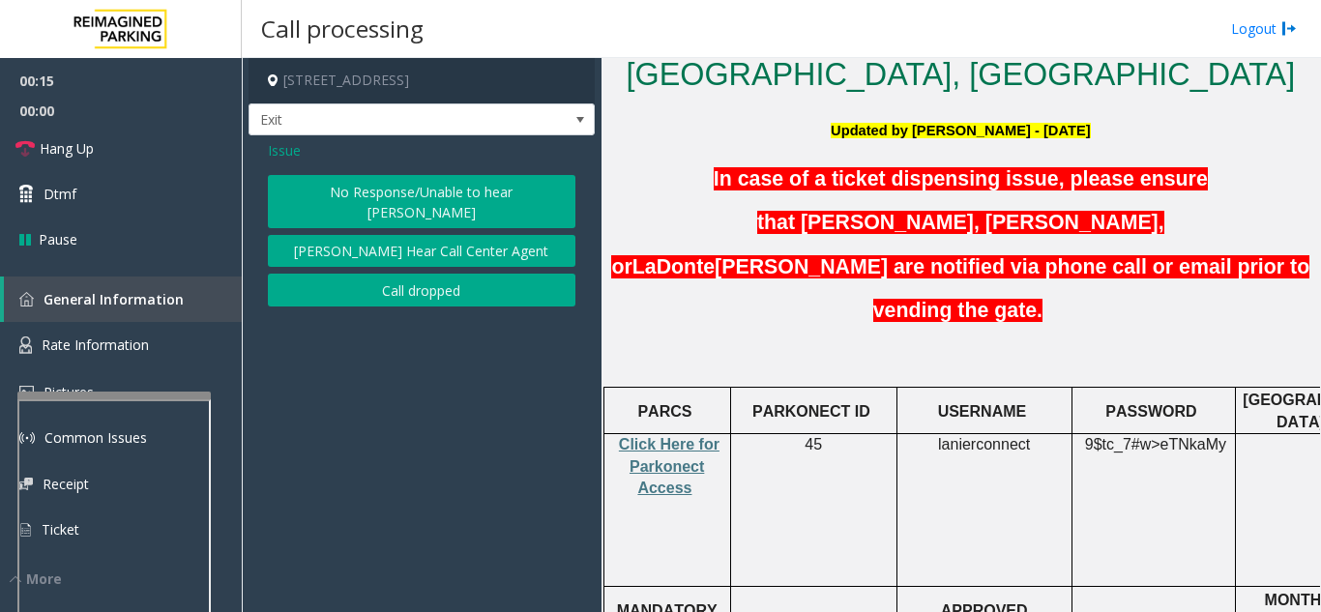
click at [425, 209] on div "No Response/Unable to hear [PERSON_NAME] Cannot Hear Call Center Agent Call dro…" at bounding box center [421, 240] width 307 height 131
click at [417, 201] on button "No Response/Unable to hear [PERSON_NAME]" at bounding box center [421, 201] width 307 height 53
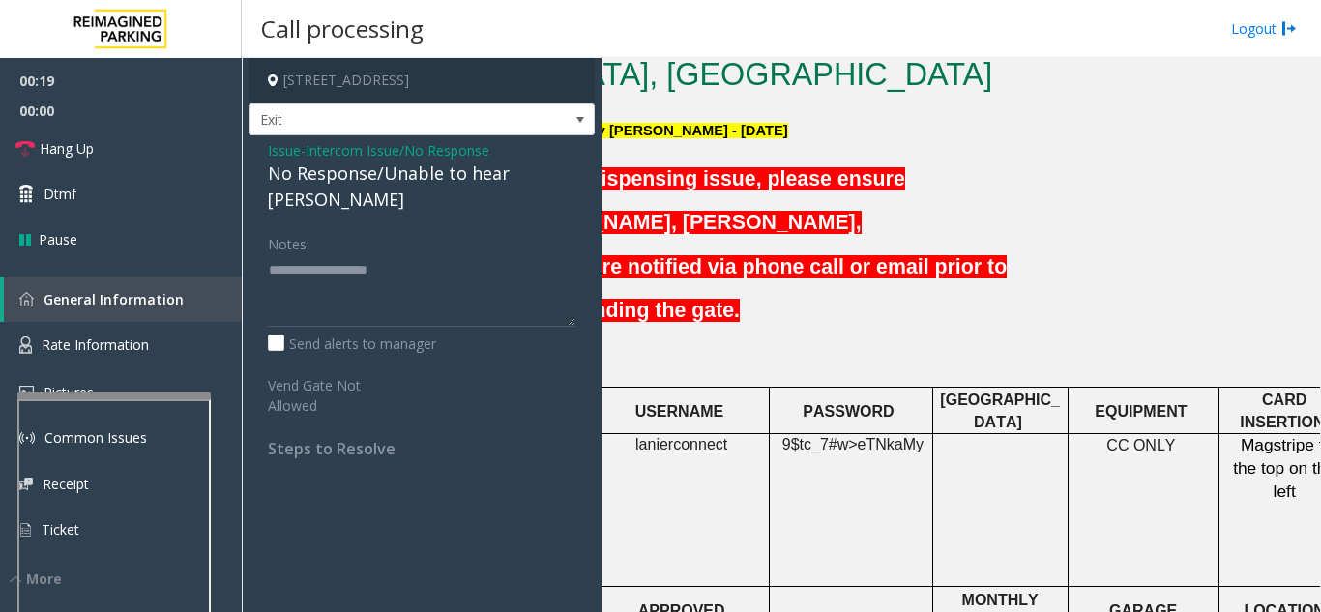
scroll to position [483, 335]
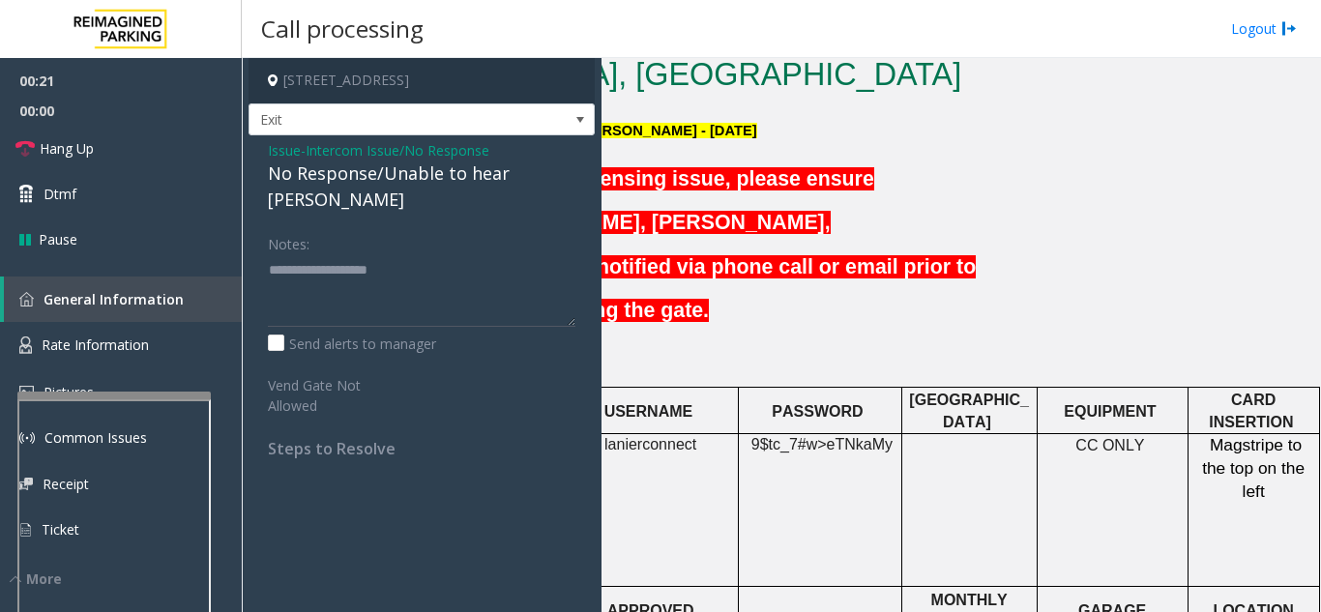
click at [277, 148] on span "Issue" at bounding box center [284, 150] width 33 height 20
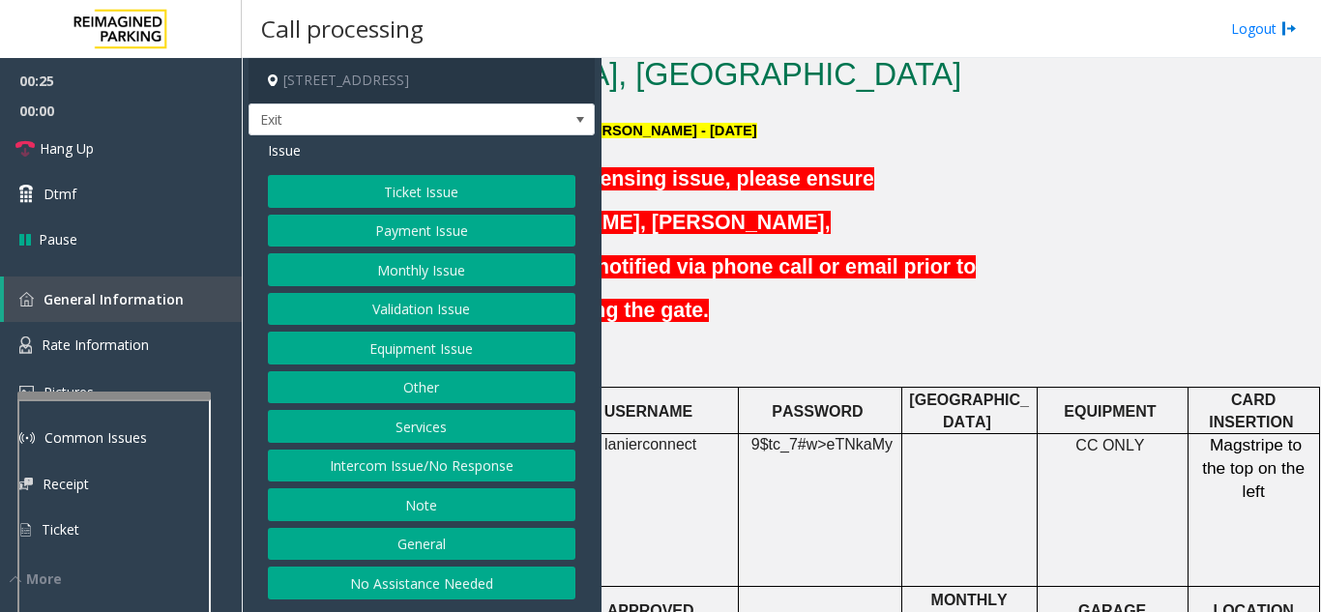
click at [416, 237] on button "Payment Issue" at bounding box center [421, 231] width 307 height 33
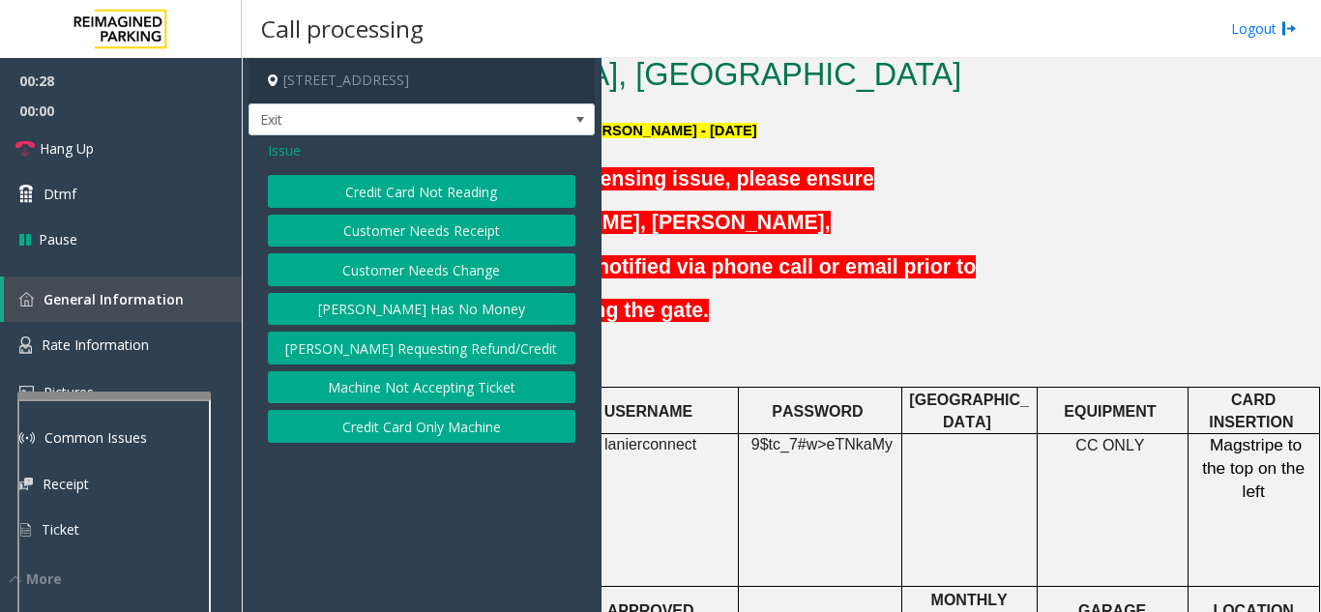
click at [458, 437] on button "Credit Card Only Machine" at bounding box center [421, 426] width 307 height 33
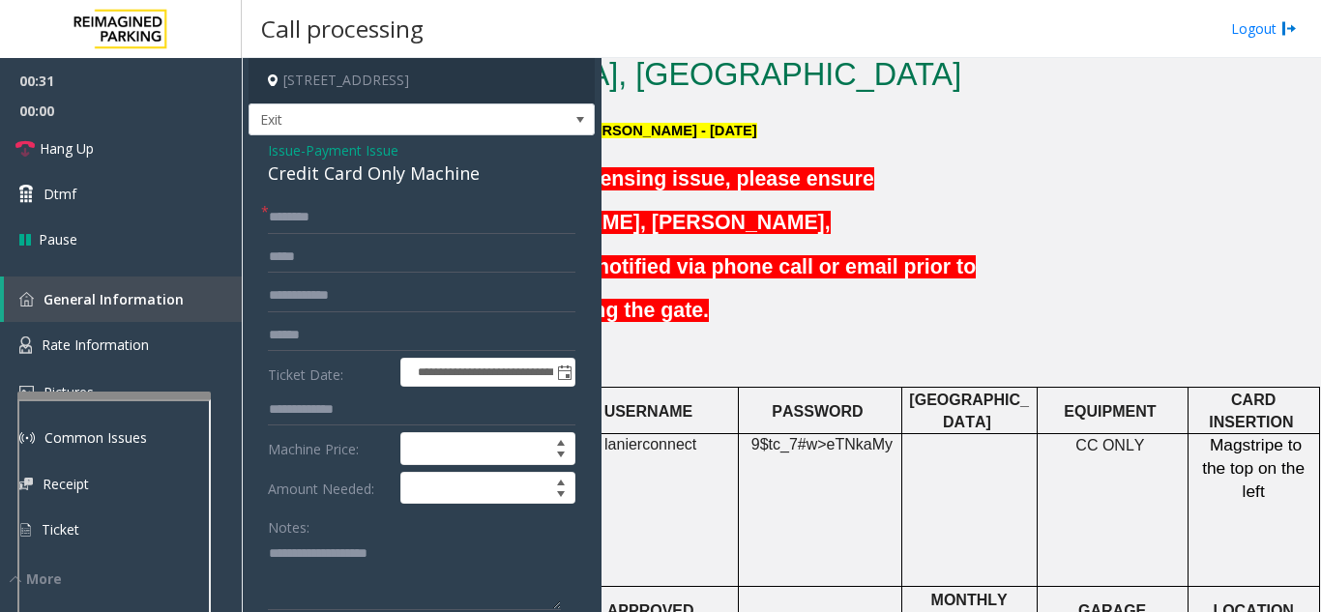
scroll to position [17, 0]
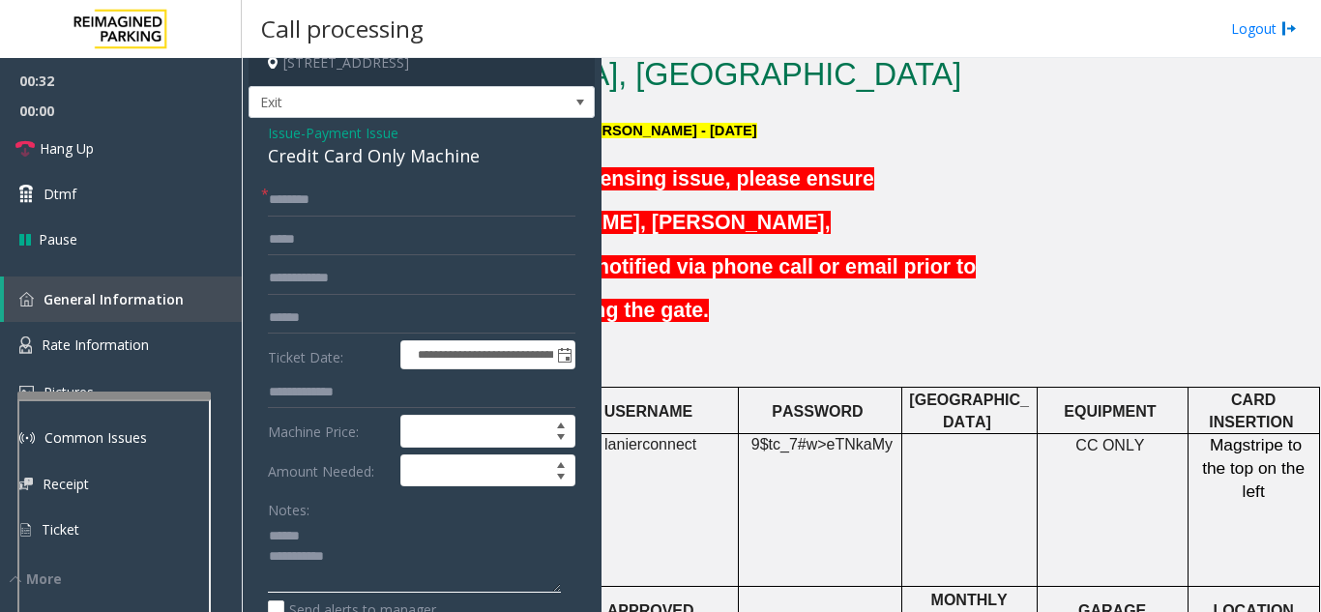
click at [333, 533] on textarea at bounding box center [414, 556] width 293 height 73
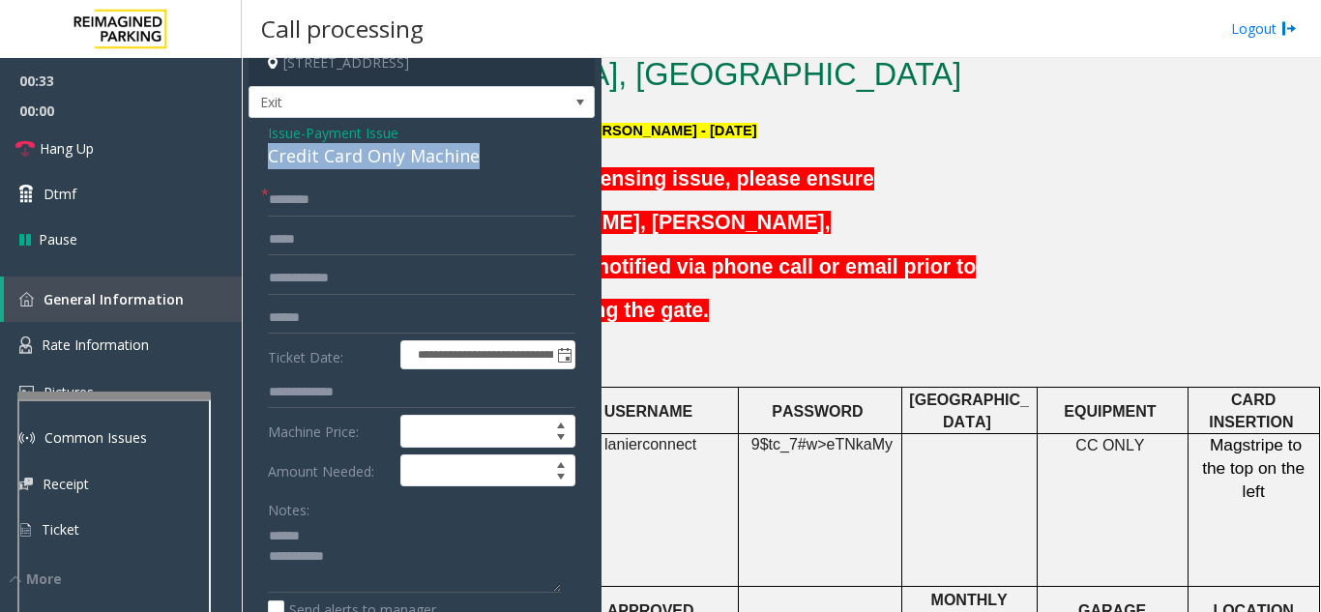
drag, startPoint x: 260, startPoint y: 163, endPoint x: 495, endPoint y: 175, distance: 235.2
click at [495, 175] on div "**********" at bounding box center [421, 617] width 346 height 998
click at [430, 181] on div "**********" at bounding box center [421, 617] width 346 height 998
drag, startPoint x: 491, startPoint y: 159, endPoint x: 263, endPoint y: 158, distance: 228.2
click at [263, 158] on div "**********" at bounding box center [421, 617] width 346 height 998
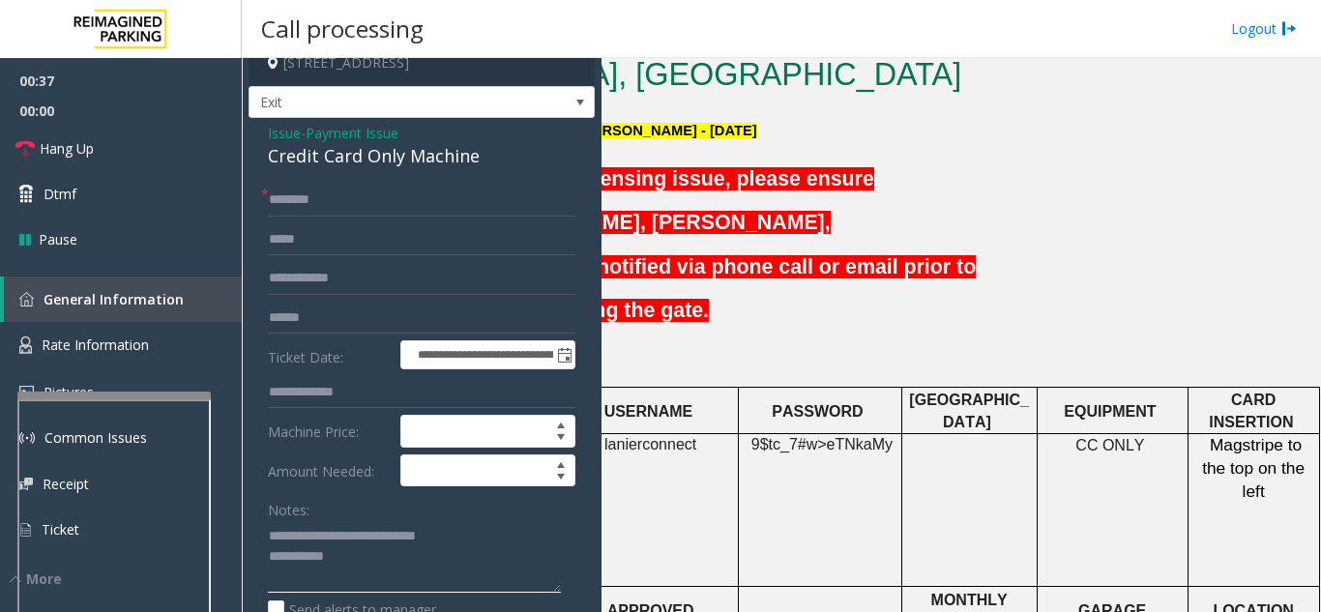
click at [359, 559] on textarea at bounding box center [414, 556] width 293 height 73
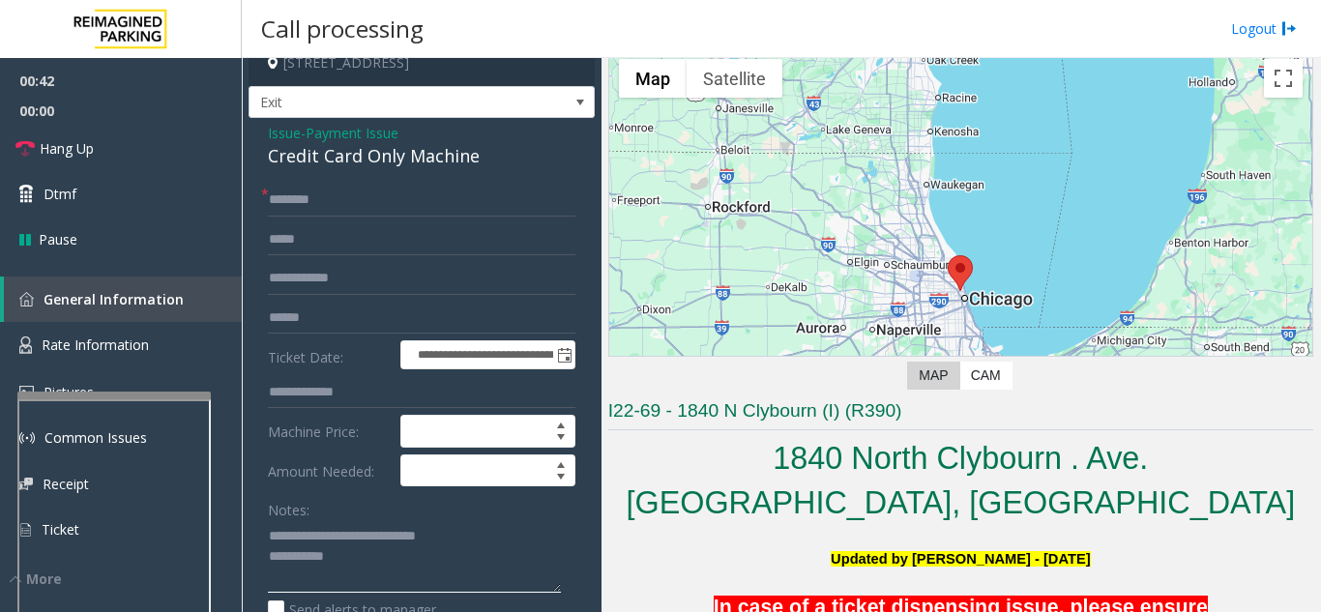
scroll to position [0, 0]
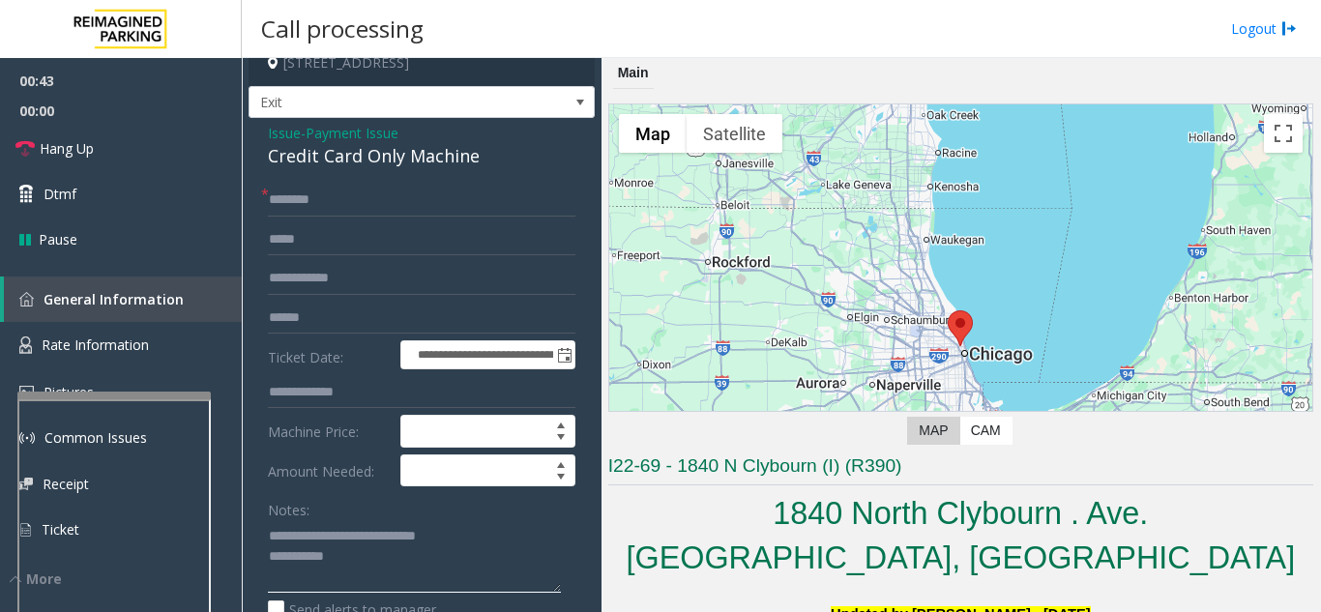
type textarea "**********"
click at [371, 206] on input "text" at bounding box center [421, 200] width 307 height 33
type input "*****"
click at [356, 321] on input "text" at bounding box center [421, 318] width 307 height 33
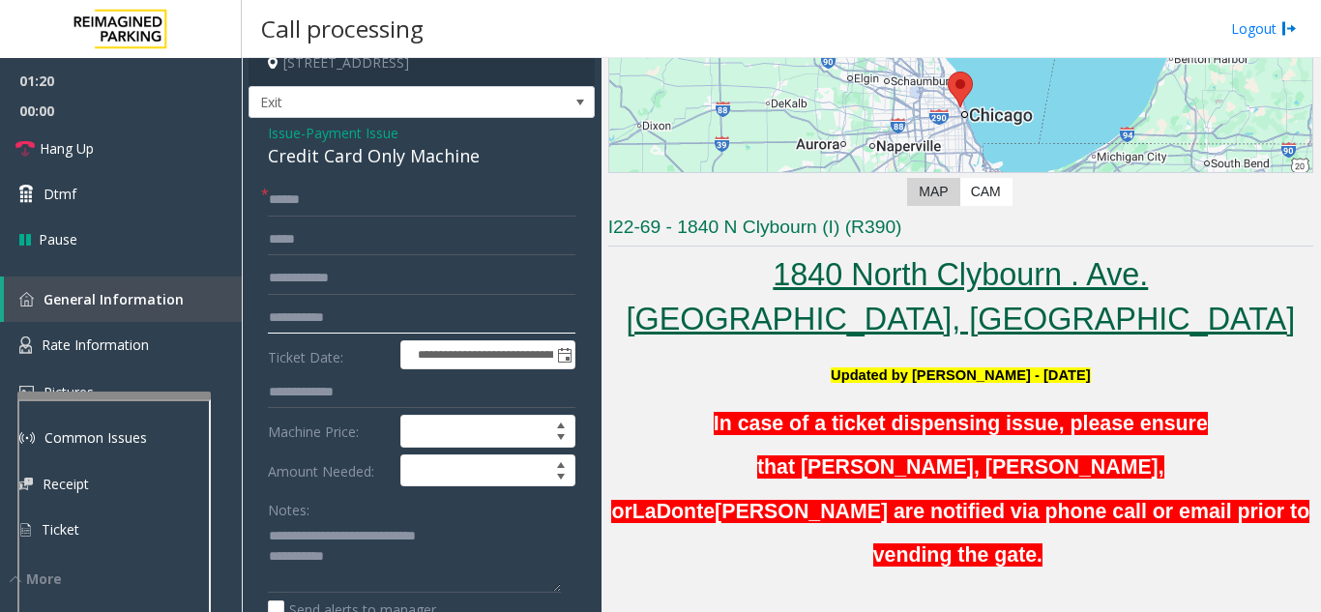
scroll to position [387, 0]
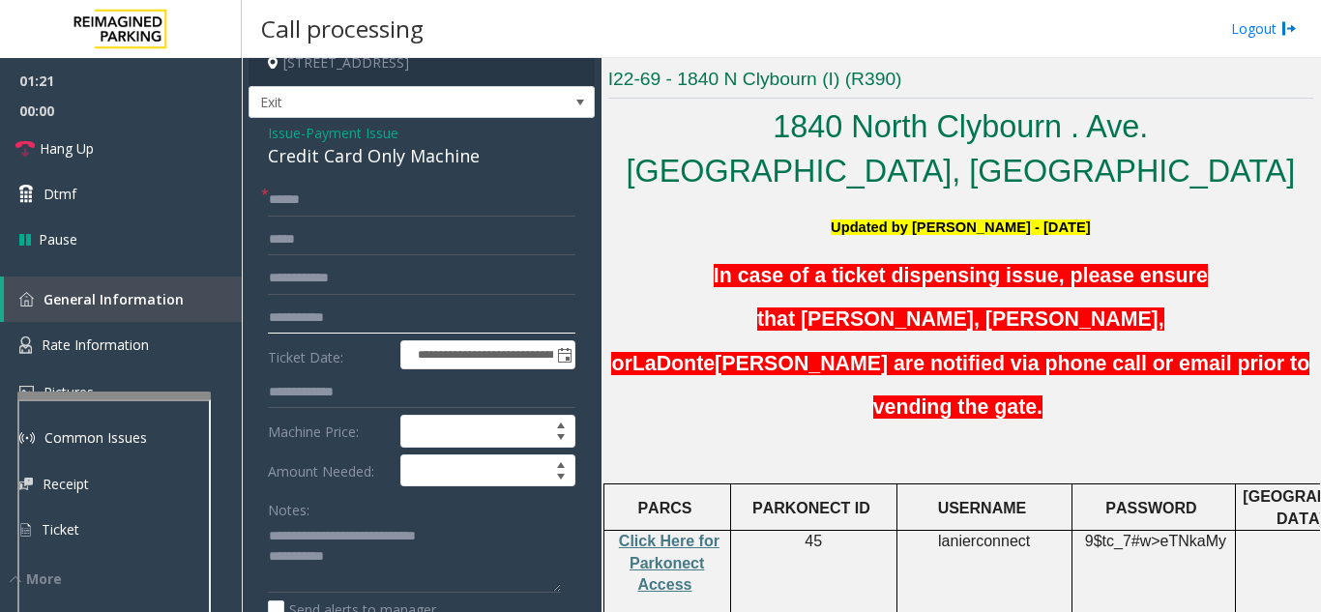
type input "**********"
click at [362, 556] on textarea at bounding box center [414, 556] width 293 height 73
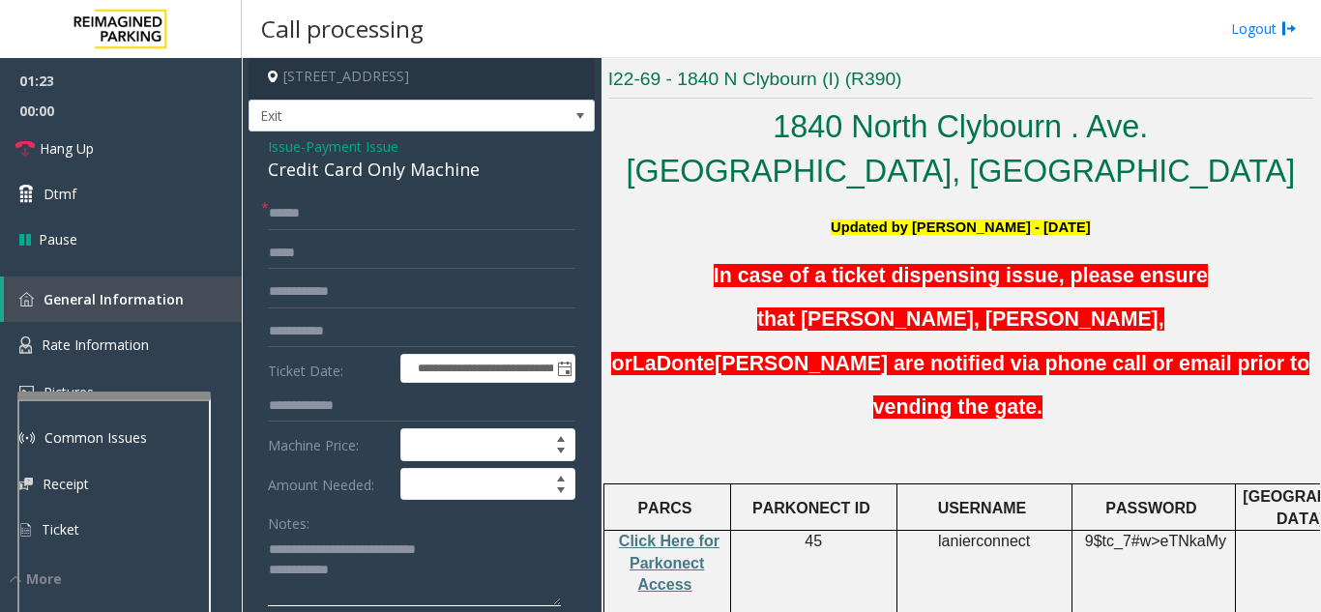
scroll to position [0, 0]
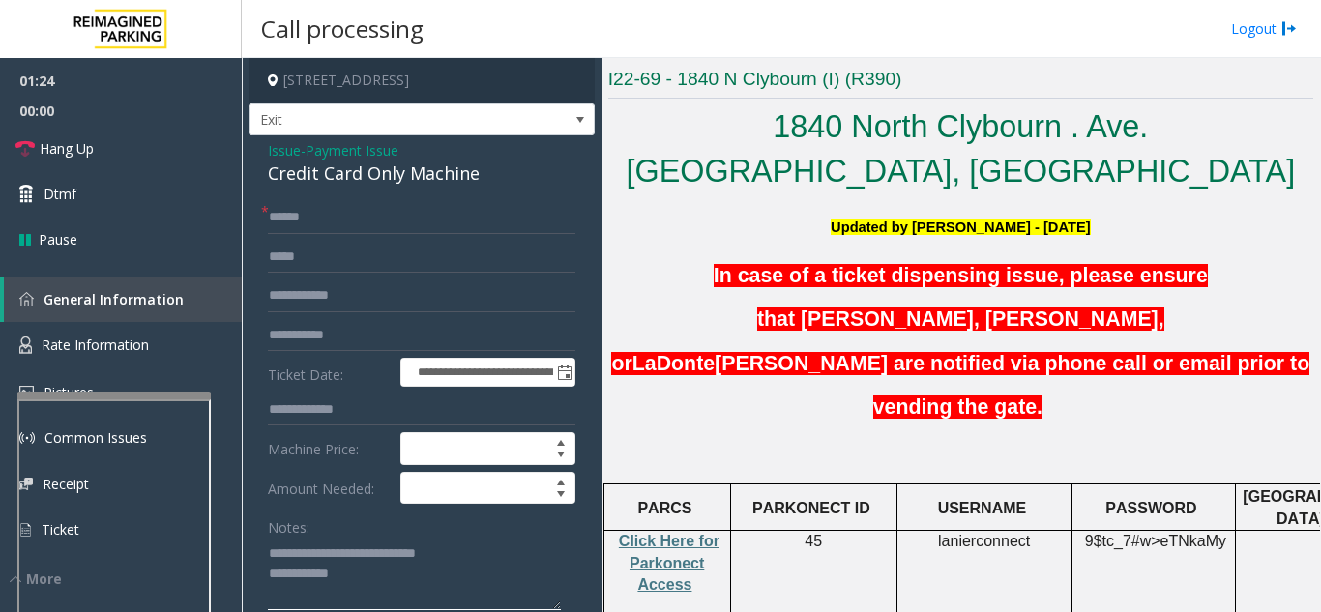
type textarea "**********"
click at [277, 142] on span "Issue" at bounding box center [284, 150] width 33 height 20
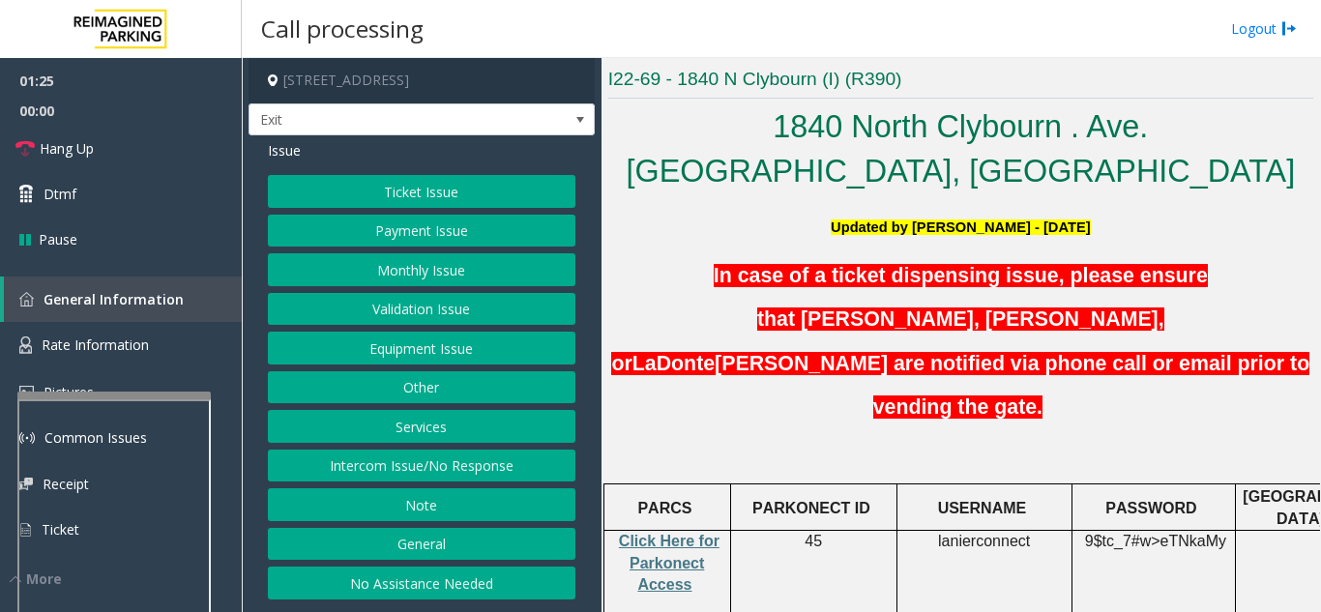
click at [426, 197] on button "Ticket Issue" at bounding box center [421, 191] width 307 height 33
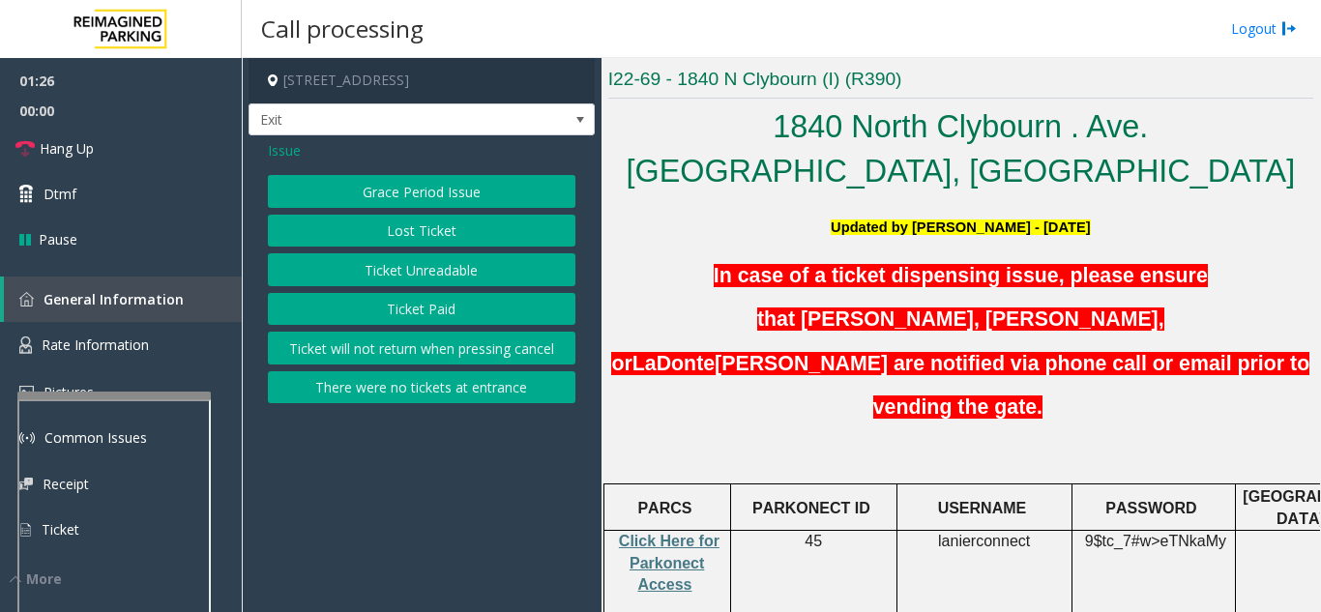
click at [433, 289] on div "Grace Period Issue Lost Ticket Ticket Unreadable Ticket Paid Ticket will not re…" at bounding box center [421, 289] width 307 height 228
click at [429, 270] on button "Ticket Unreadable" at bounding box center [421, 269] width 307 height 33
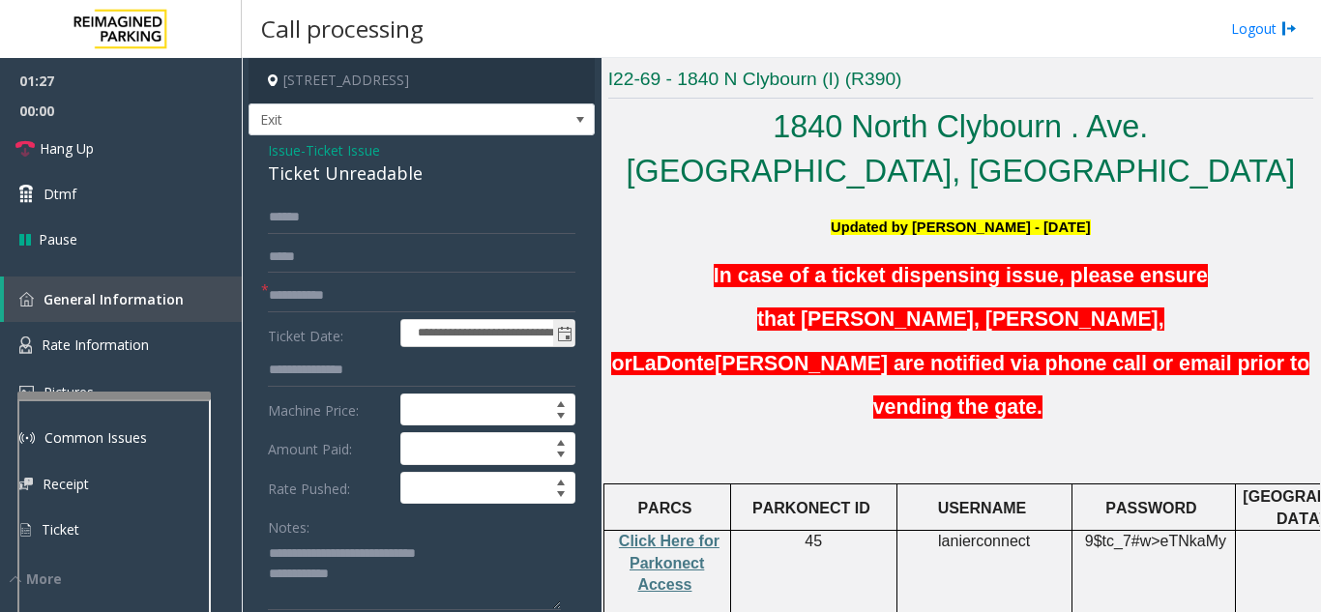
scroll to position [193, 0]
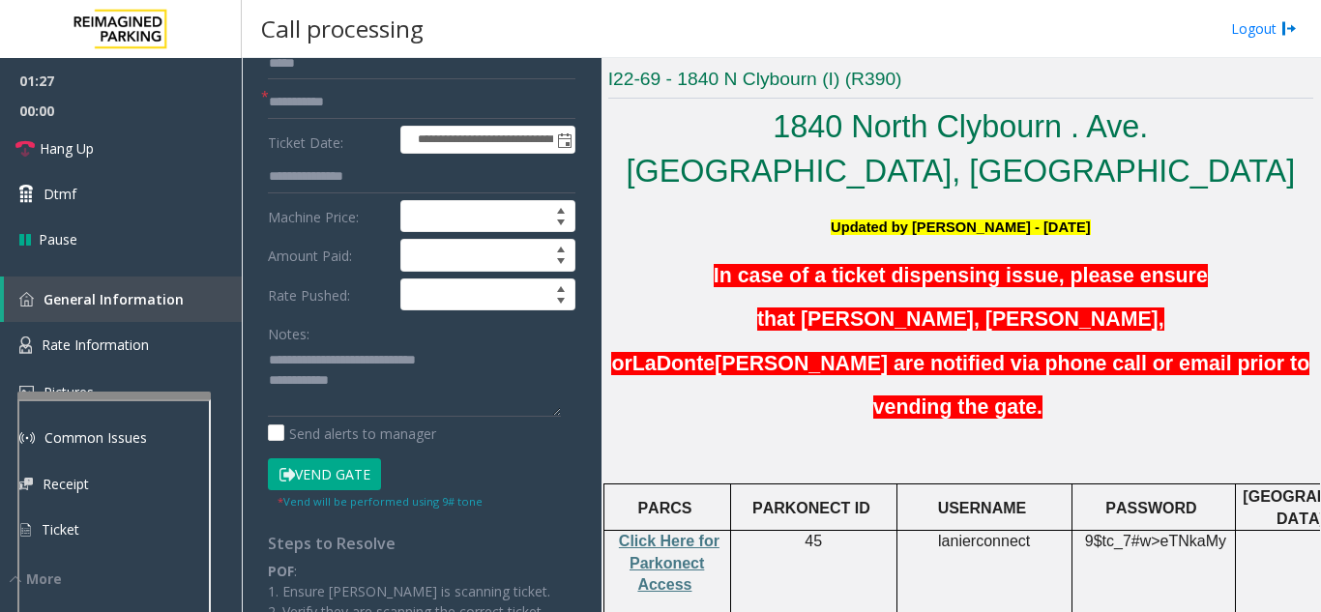
click at [353, 473] on button "Vend Gate" at bounding box center [324, 474] width 113 height 33
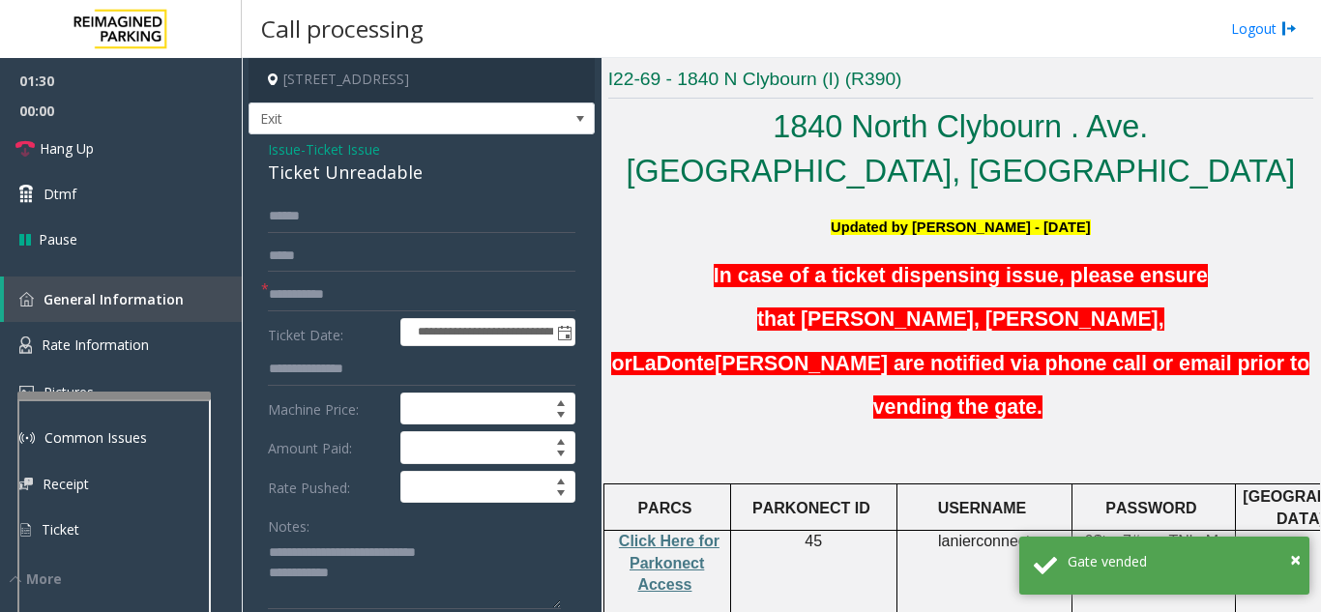
scroll to position [0, 0]
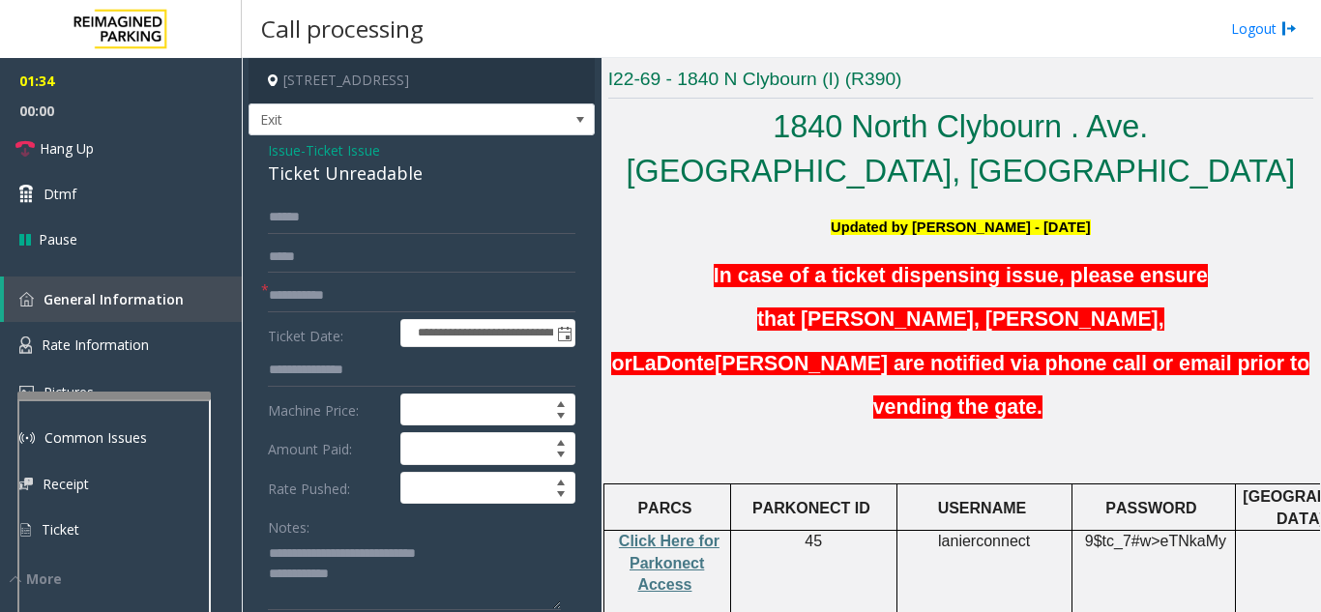
click at [287, 153] on span "Issue" at bounding box center [284, 150] width 33 height 20
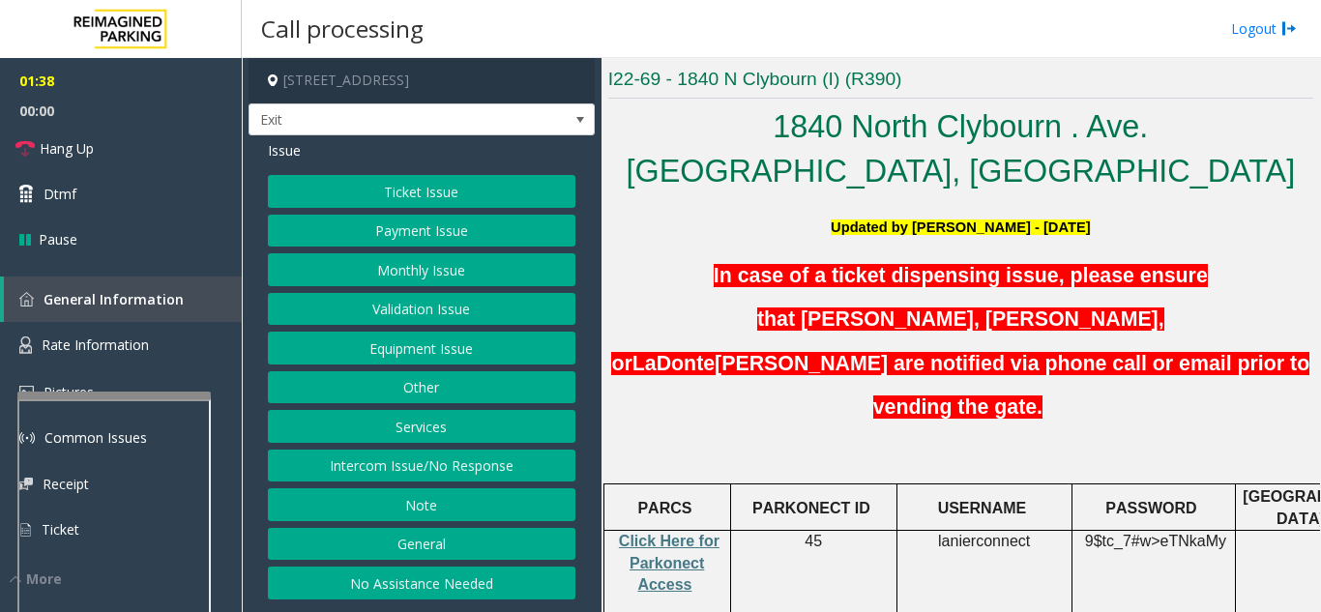
click at [414, 232] on button "Payment Issue" at bounding box center [421, 231] width 307 height 33
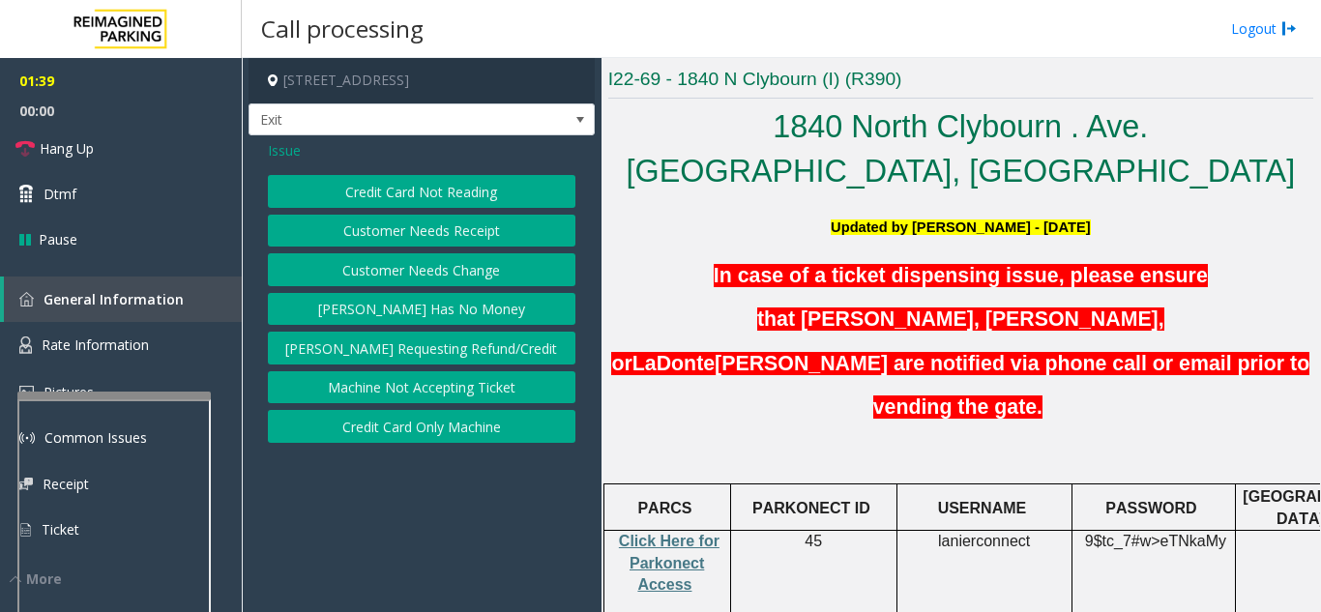
click at [437, 424] on button "Credit Card Only Machine" at bounding box center [421, 426] width 307 height 33
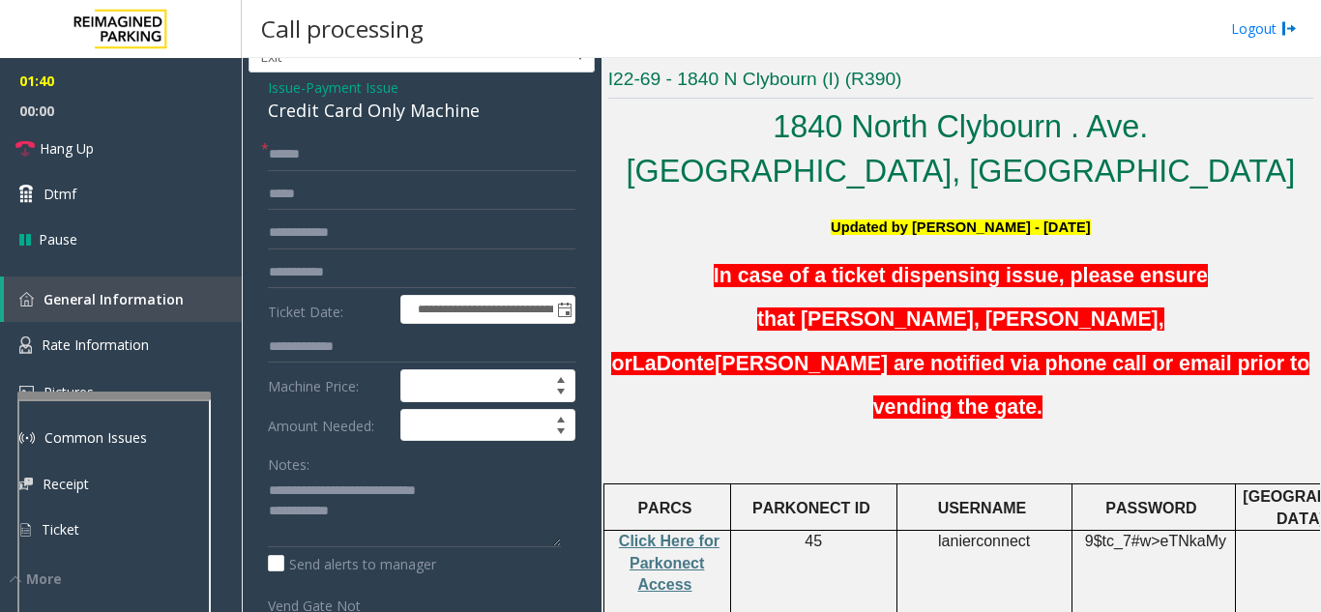
scroll to position [97, 0]
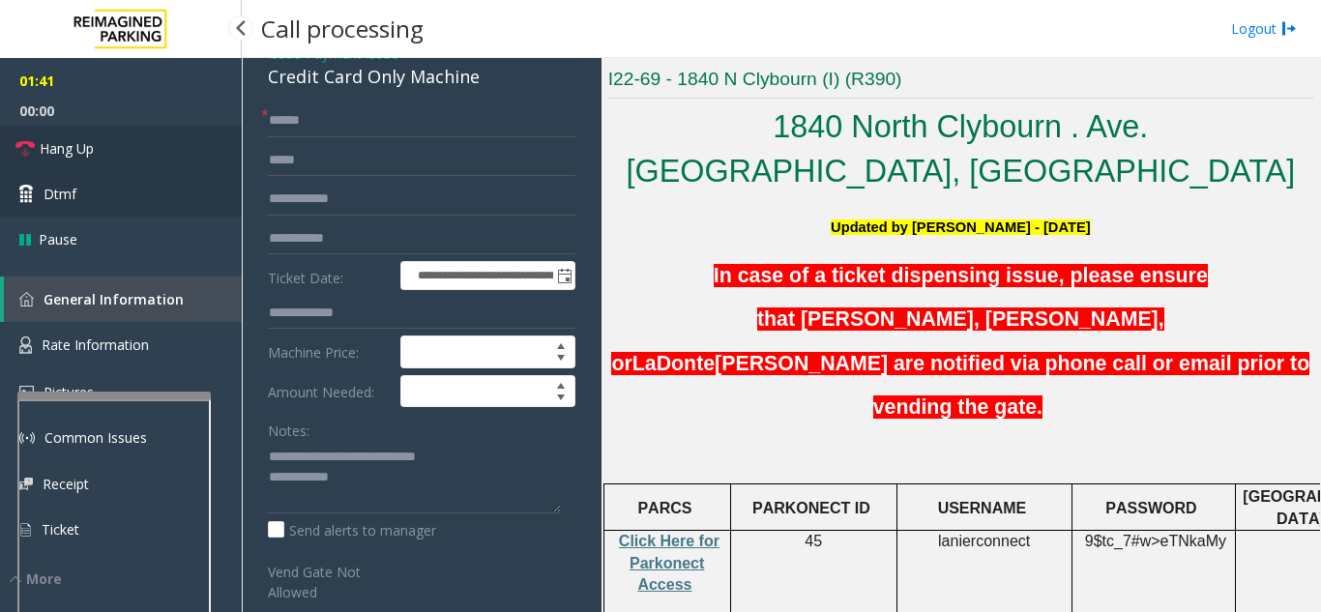
drag, startPoint x: 70, startPoint y: 153, endPoint x: 69, endPoint y: 183, distance: 30.0
click at [70, 153] on span "Hang Up" at bounding box center [67, 148] width 54 height 20
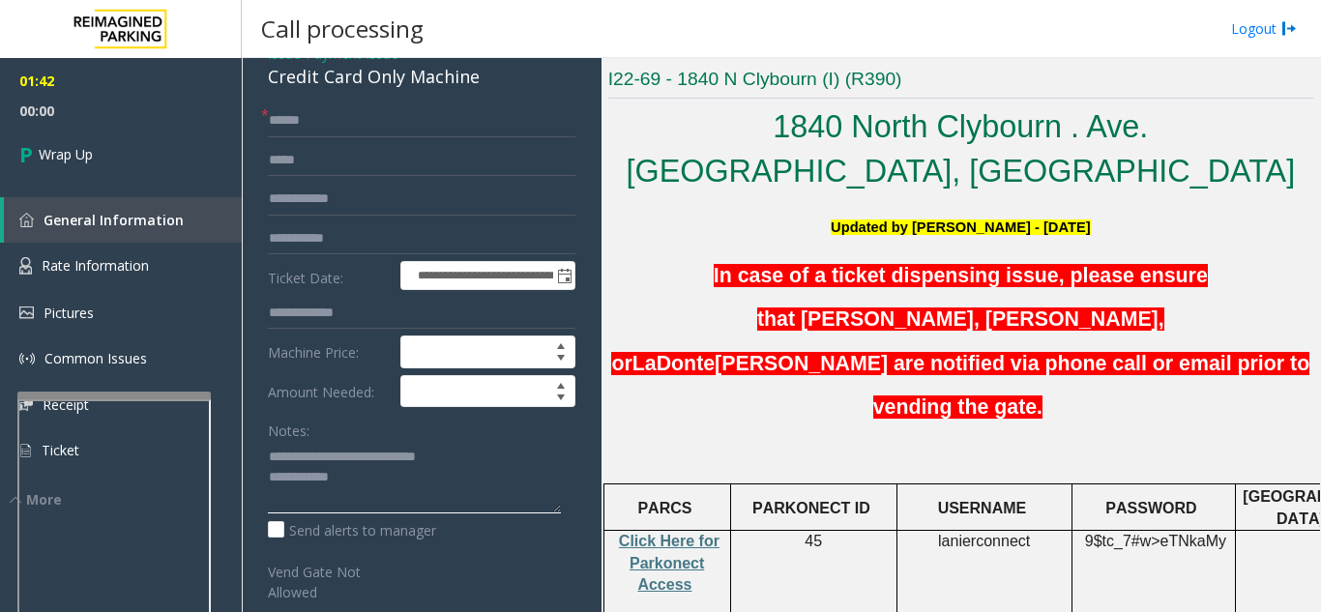
click at [515, 487] on textarea at bounding box center [414, 477] width 293 height 73
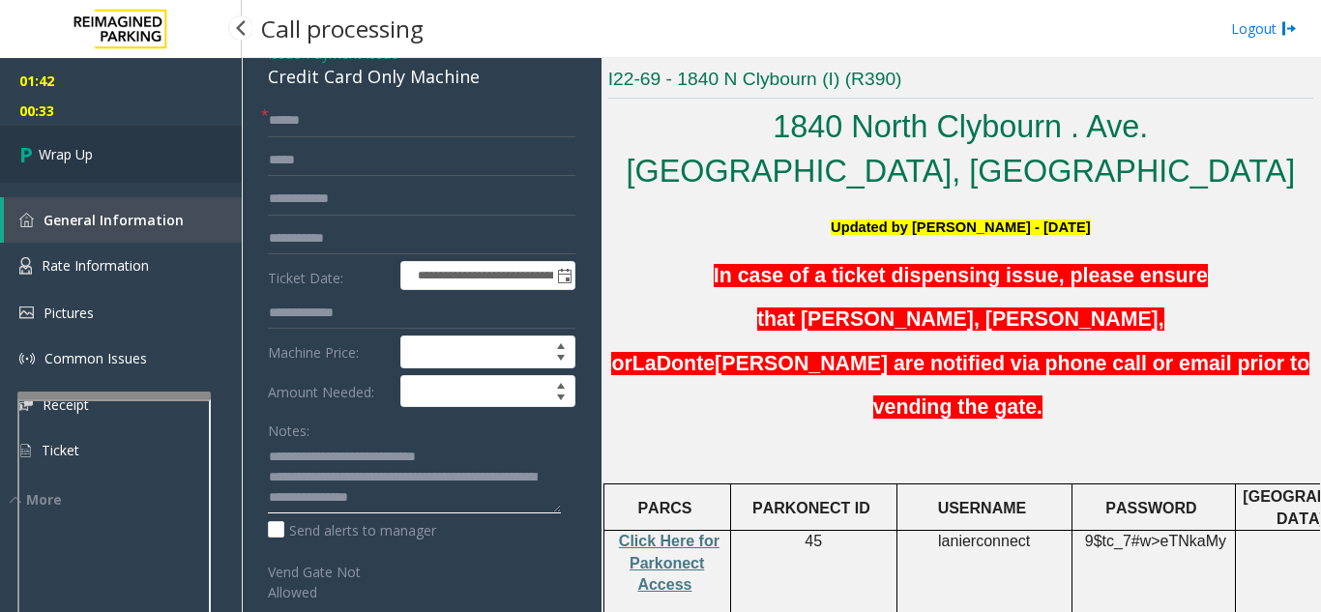
type textarea "**********"
click at [147, 155] on link "Wrap Up" at bounding box center [121, 154] width 242 height 57
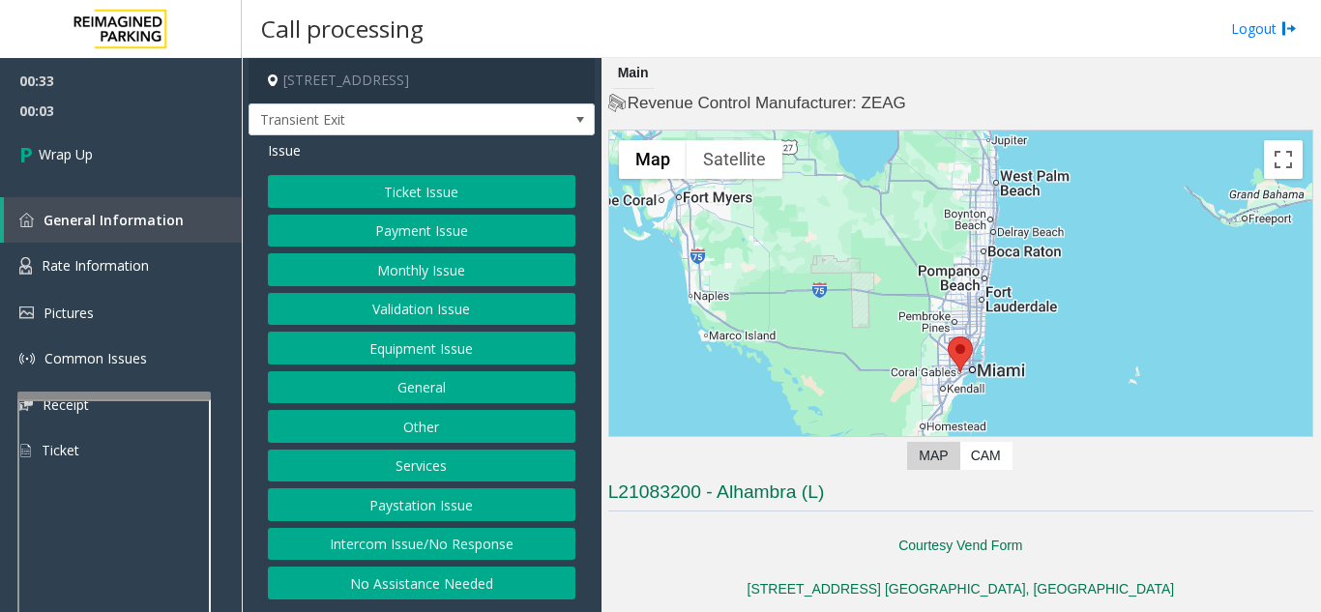
click at [385, 344] on button "Equipment Issue" at bounding box center [421, 348] width 307 height 33
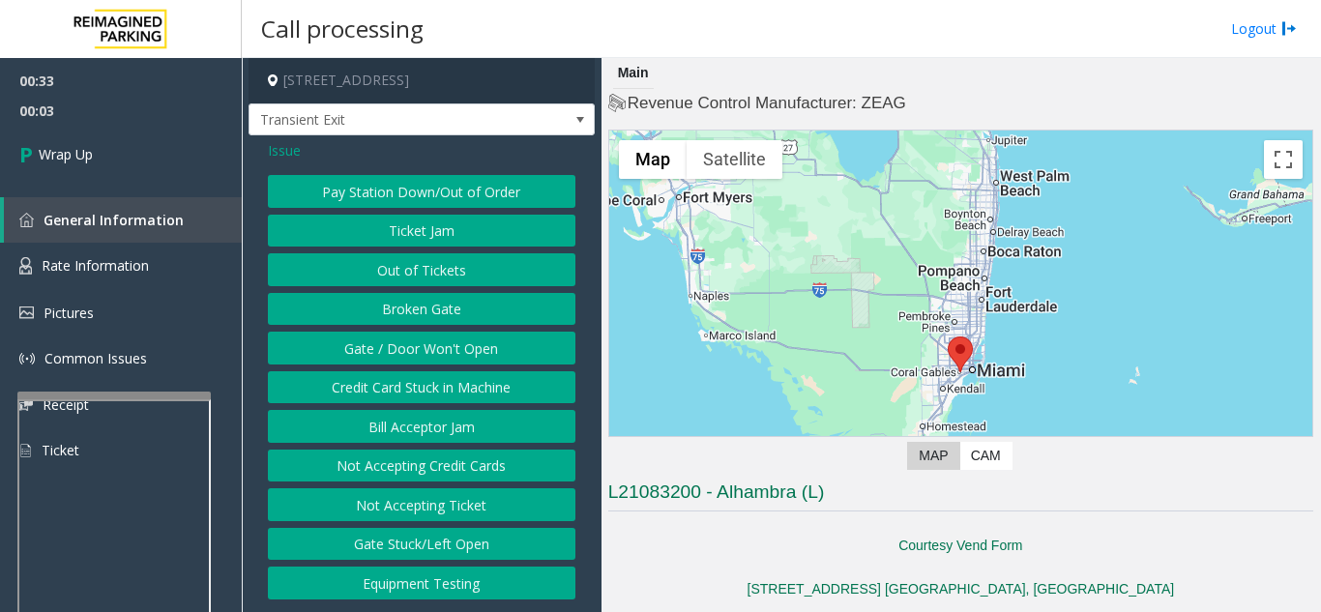
click at [385, 344] on button "Gate / Door Won't Open" at bounding box center [421, 348] width 307 height 33
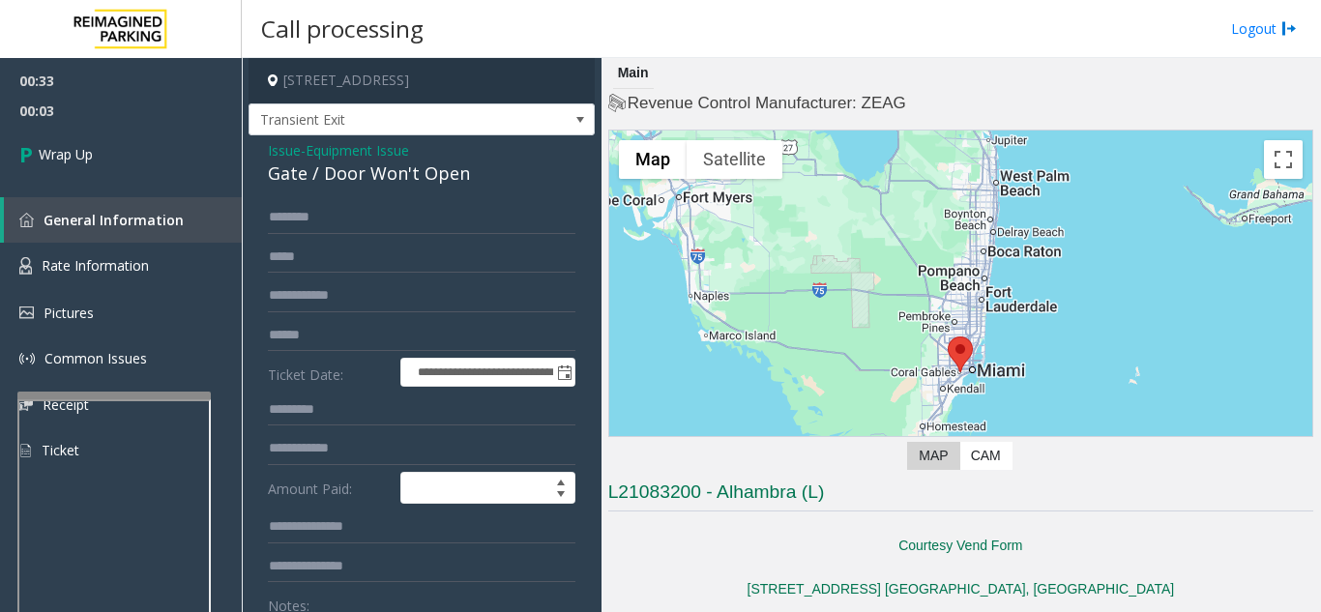
scroll to position [97, 0]
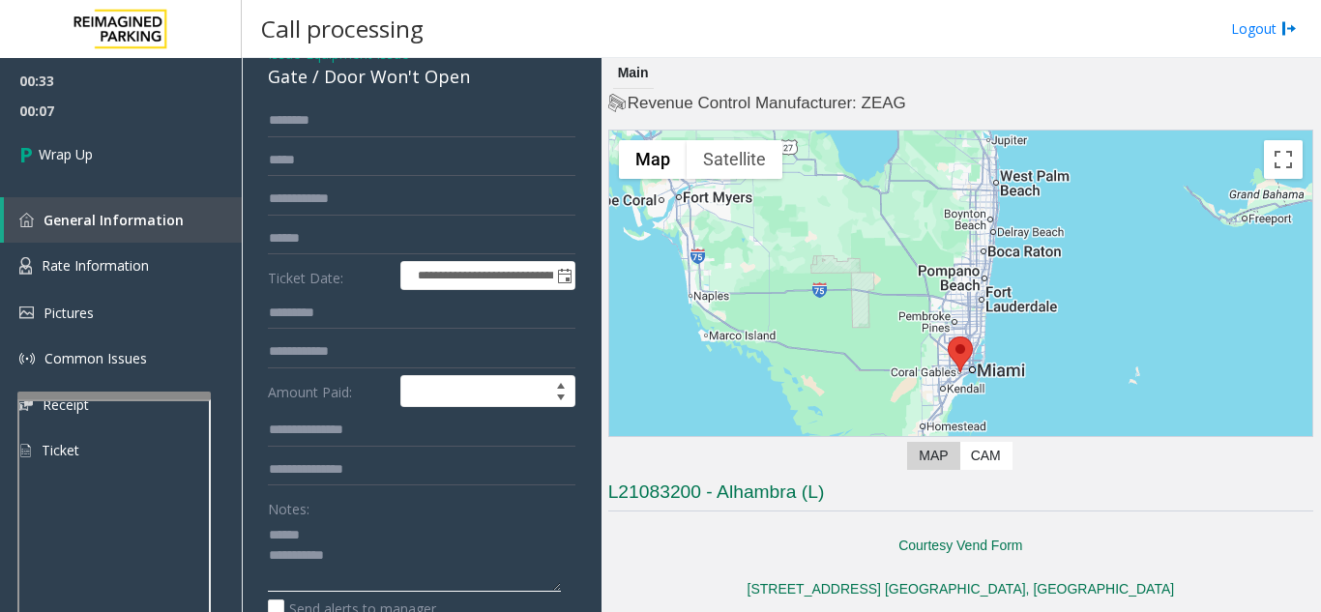
click at [335, 532] on textarea at bounding box center [414, 555] width 293 height 73
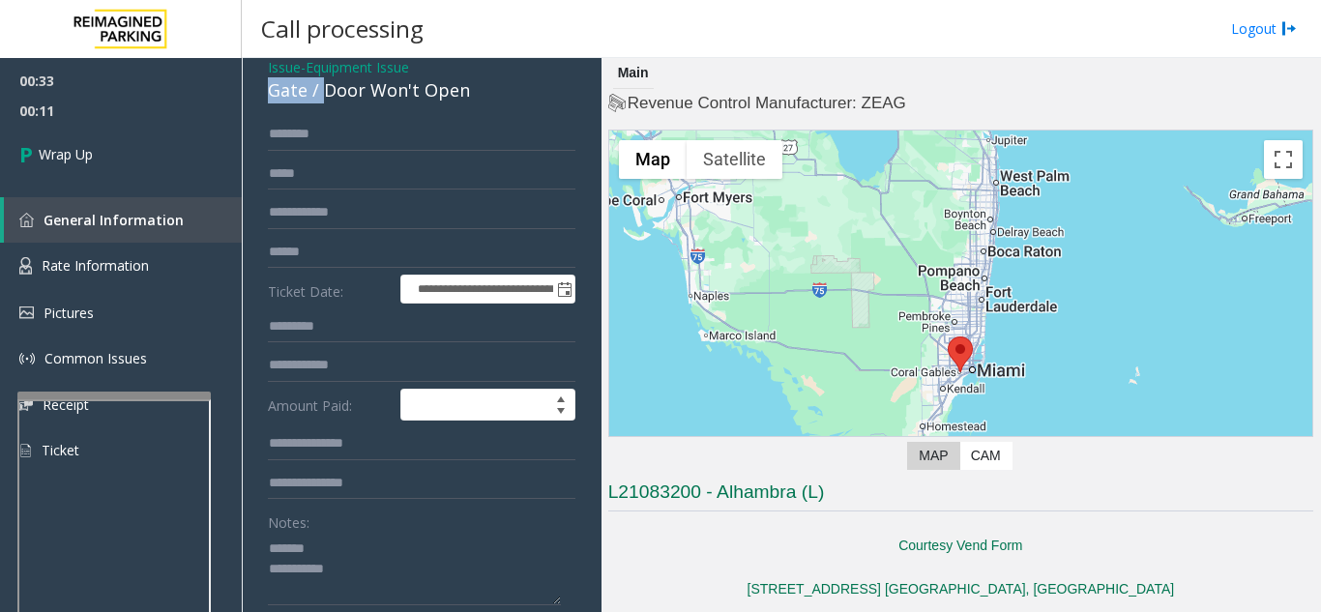
drag, startPoint x: 321, startPoint y: 78, endPoint x: 485, endPoint y: 75, distance: 164.4
click at [485, 75] on div "Issue - Equipment Issue Gate / Door Won't Open" at bounding box center [421, 80] width 307 height 46
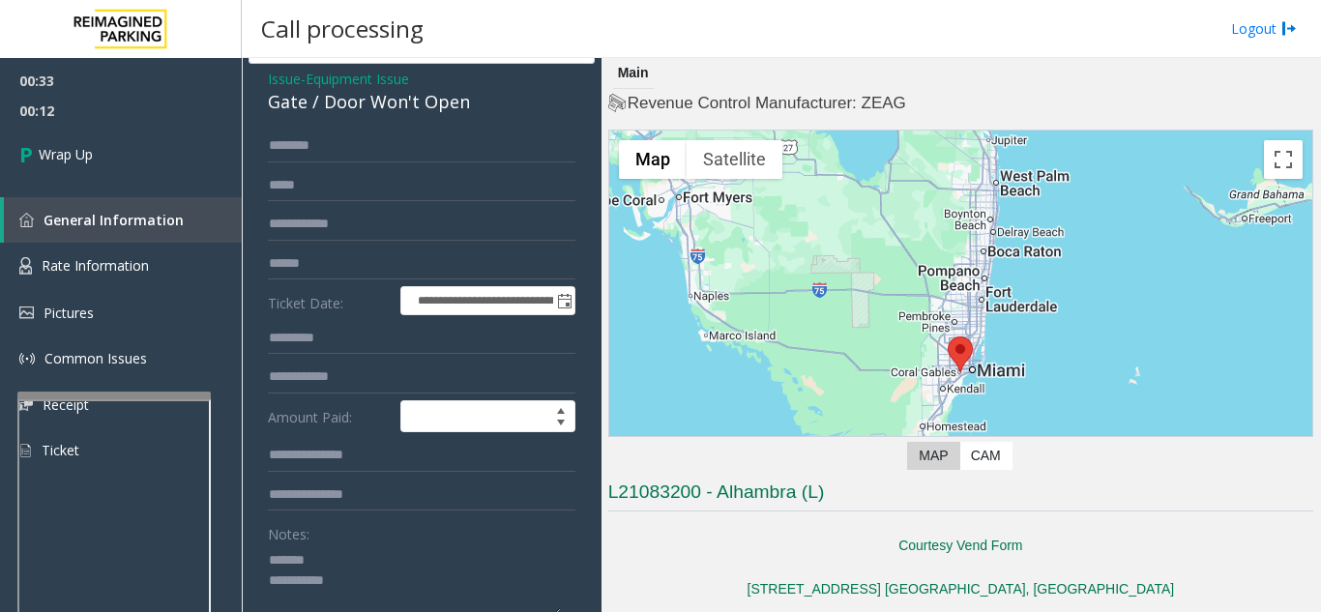
click at [427, 111] on div "Gate / Door Won't Open" at bounding box center [421, 102] width 307 height 26
drag, startPoint x: 467, startPoint y: 104, endPoint x: 321, endPoint y: 105, distance: 146.0
click at [321, 105] on div "Gate / Door Won't Open" at bounding box center [421, 102] width 307 height 26
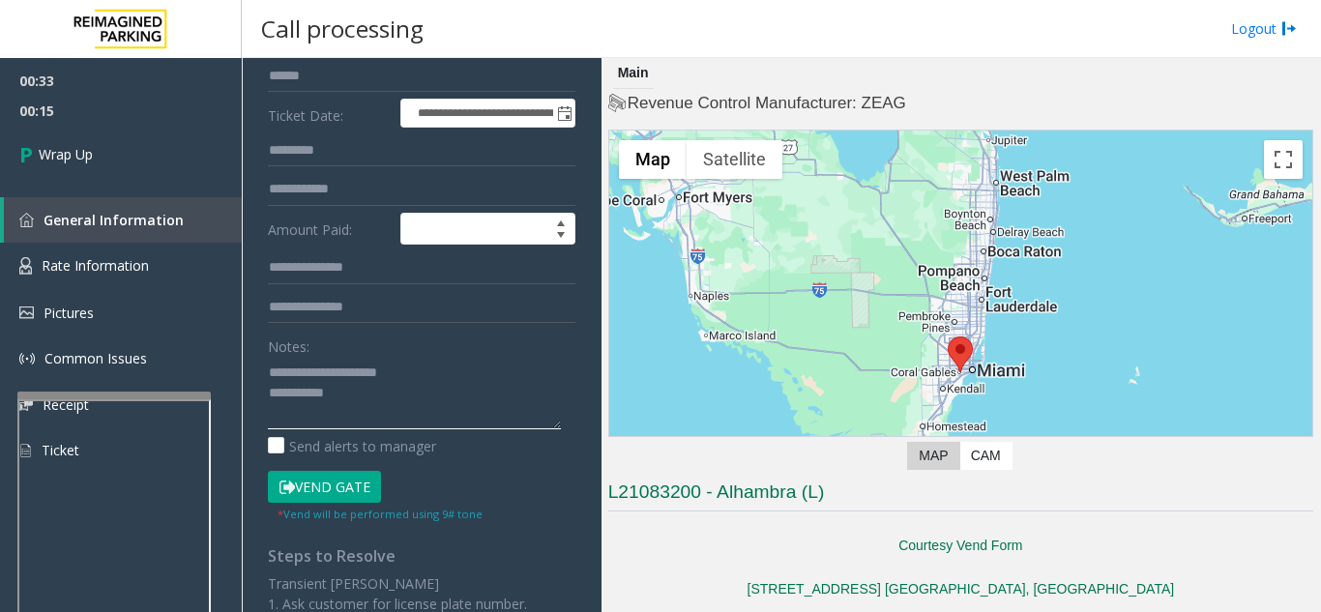
scroll to position [265, 0]
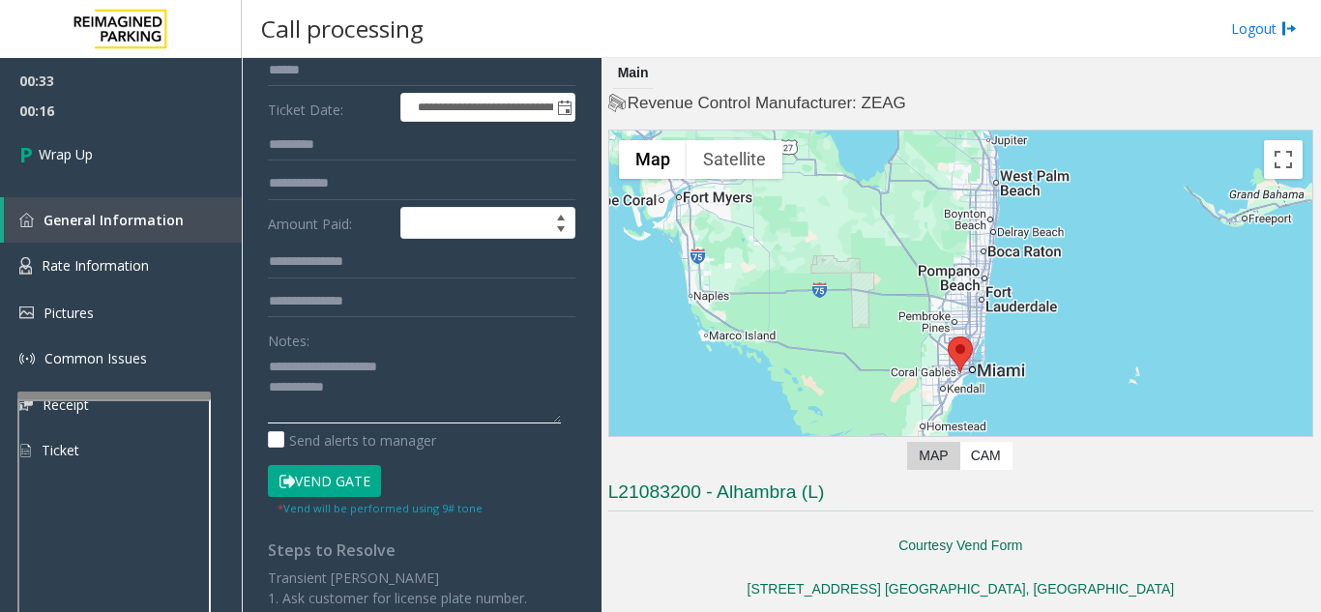
click at [413, 399] on textarea at bounding box center [414, 387] width 293 height 73
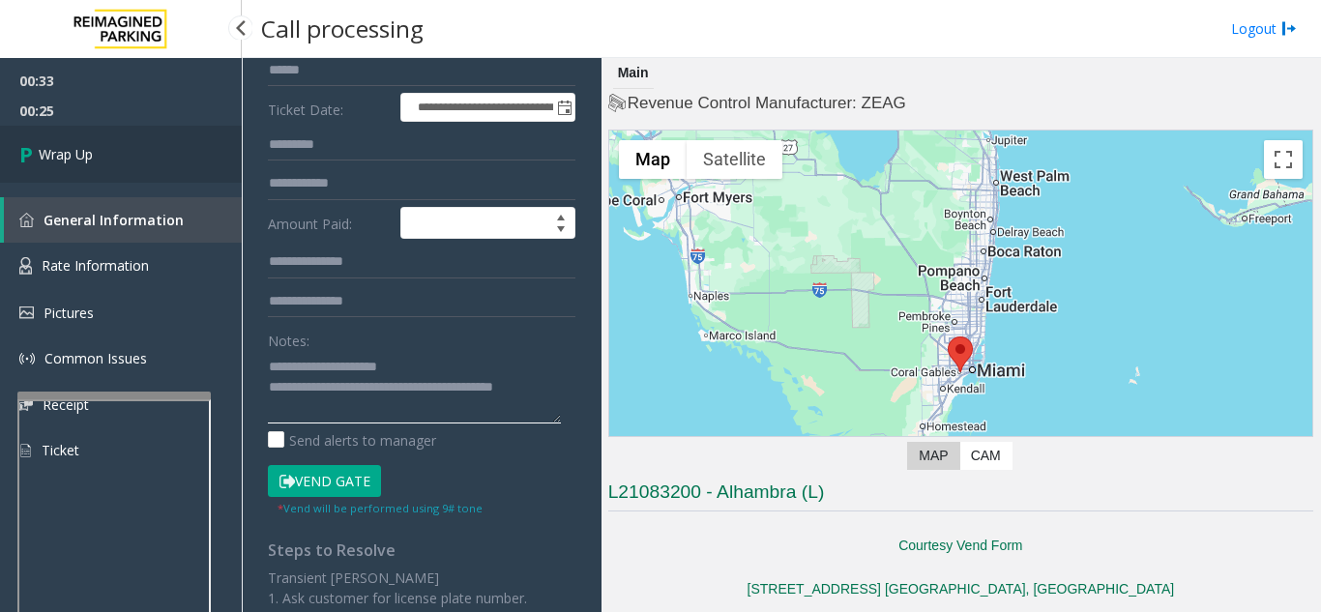
type textarea "**********"
click at [156, 176] on link "Wrap Up" at bounding box center [121, 154] width 242 height 57
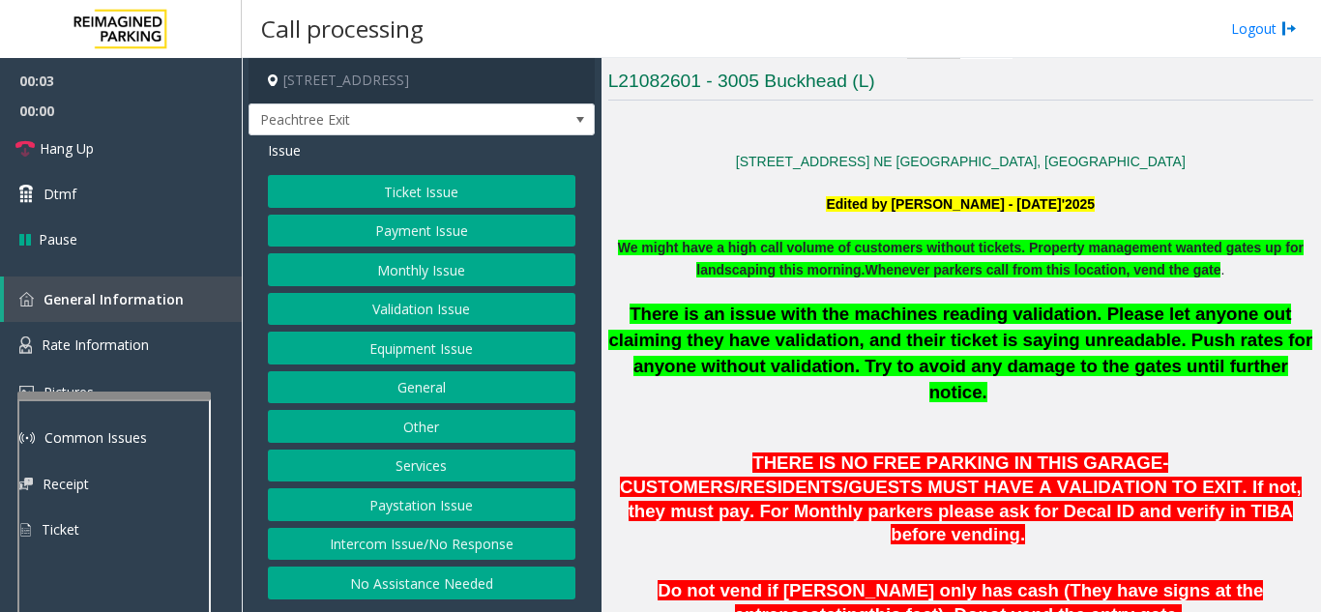
scroll to position [483, 0]
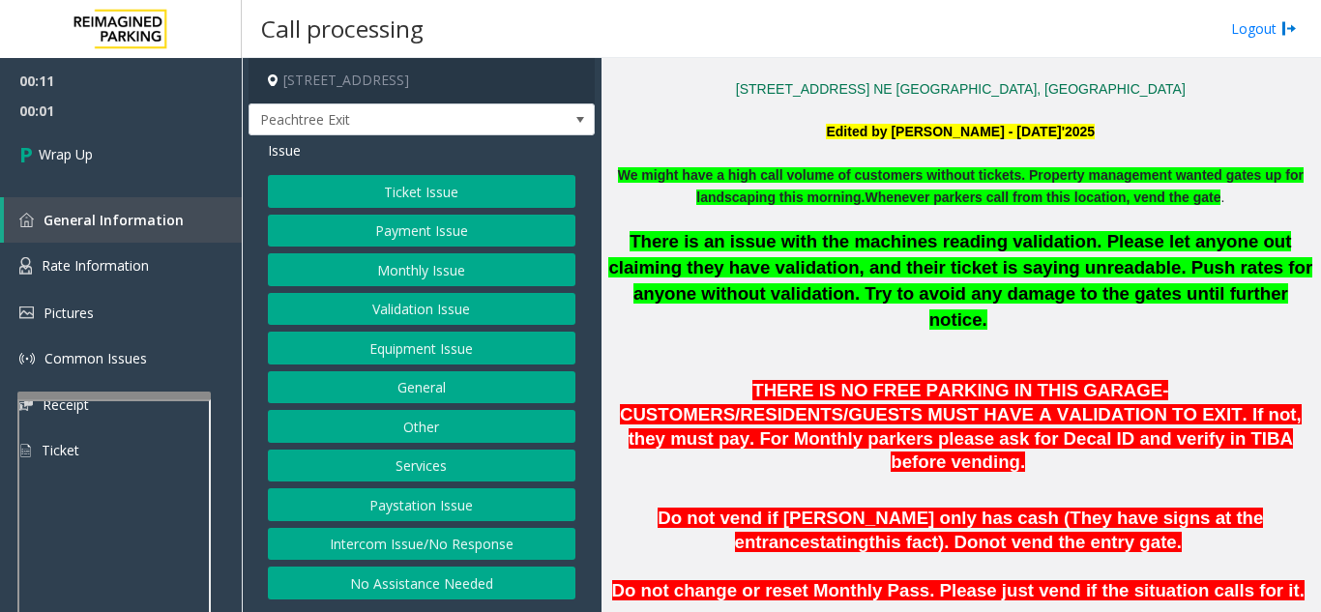
click at [411, 542] on button "Intercom Issue/No Response" at bounding box center [421, 544] width 307 height 33
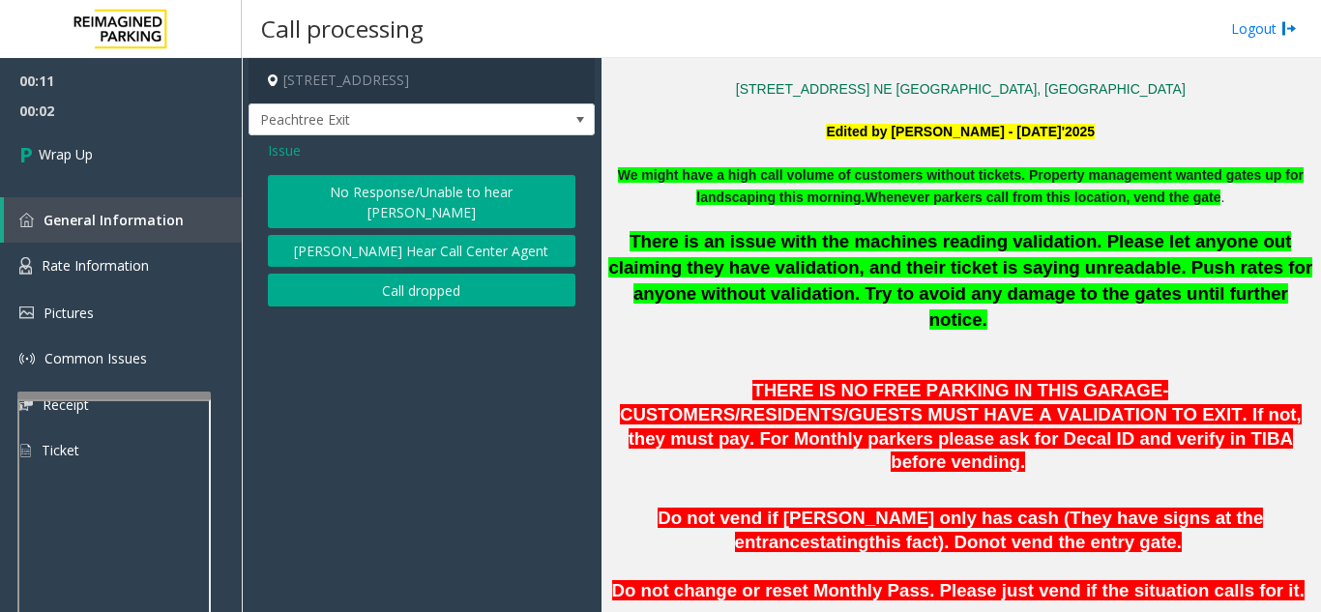
click at [371, 274] on button "Call dropped" at bounding box center [421, 290] width 307 height 33
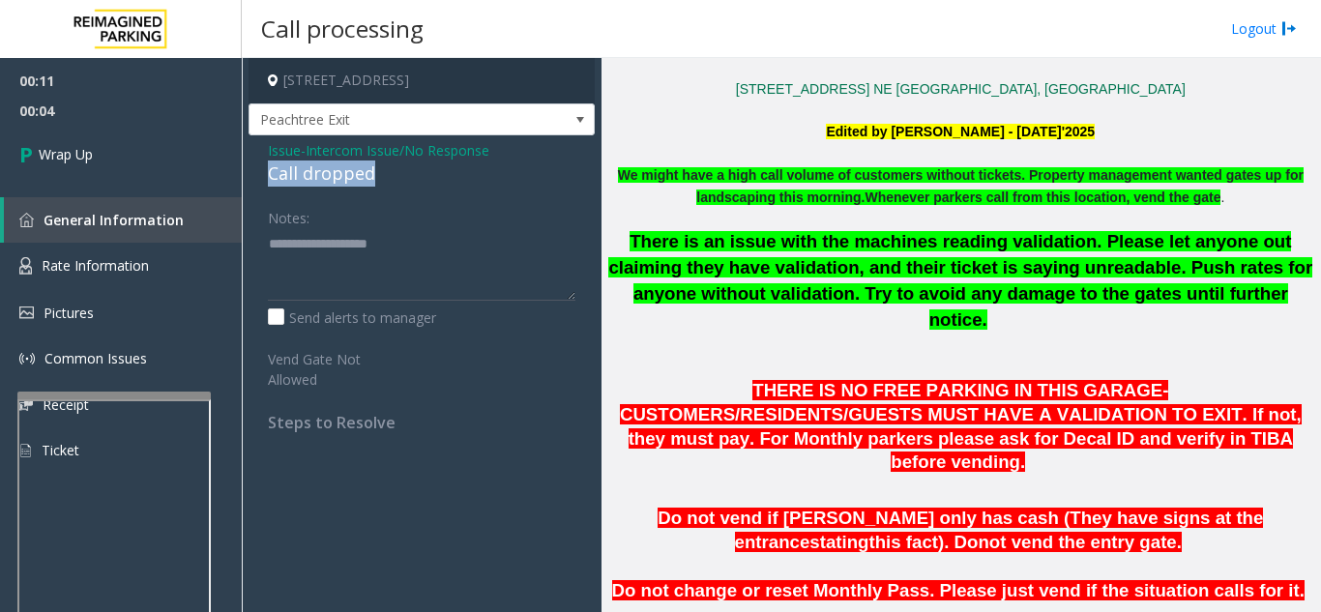
drag, startPoint x: 253, startPoint y: 180, endPoint x: 393, endPoint y: 184, distance: 139.3
click at [393, 184] on div "Issue - Intercom Issue/No Response Call dropped Notes: Send alerts to manager V…" at bounding box center [421, 293] width 346 height 316
type textarea "**********"
click at [150, 206] on link "General Information" at bounding box center [123, 219] width 238 height 45
click at [155, 207] on link "General Information" at bounding box center [123, 219] width 238 height 45
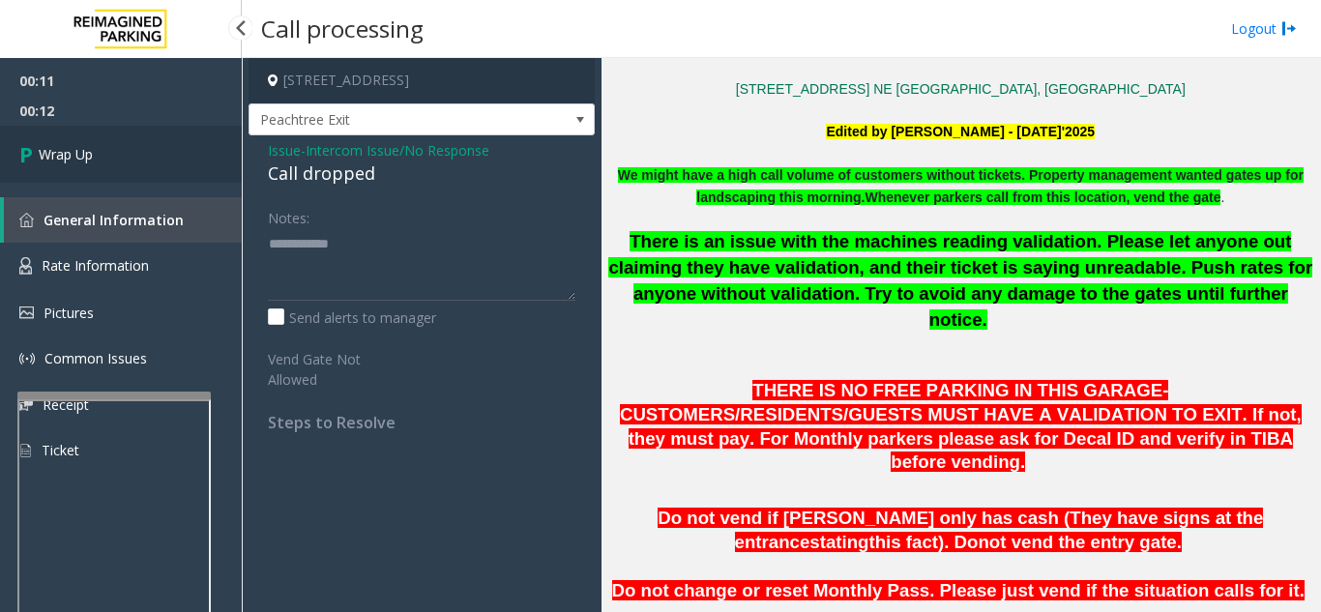
click at [170, 171] on link "Wrap Up" at bounding box center [121, 154] width 242 height 57
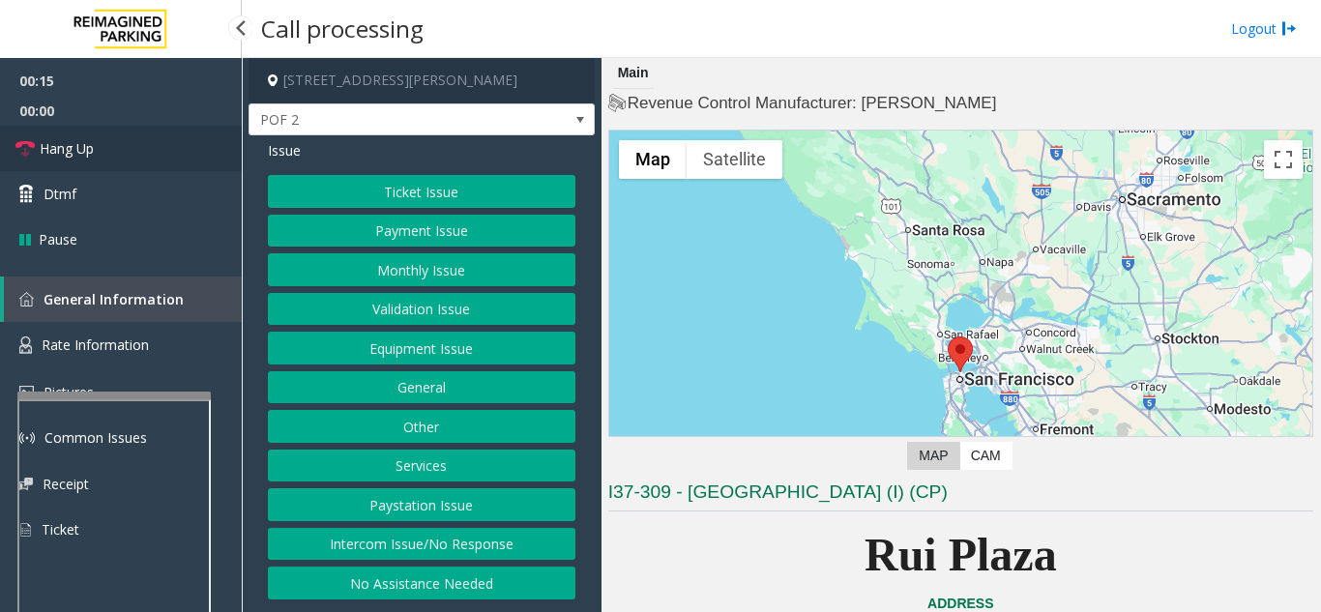
click at [125, 158] on link "Hang Up" at bounding box center [121, 148] width 242 height 45
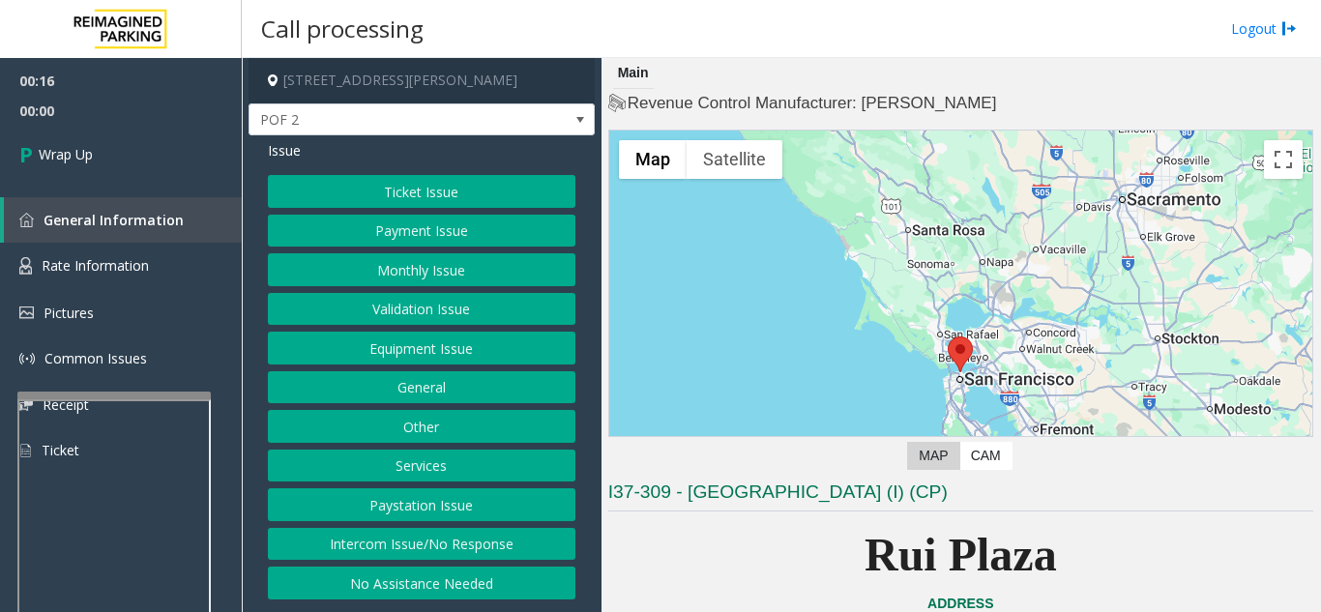
click at [351, 553] on button "Intercom Issue/No Response" at bounding box center [421, 544] width 307 height 33
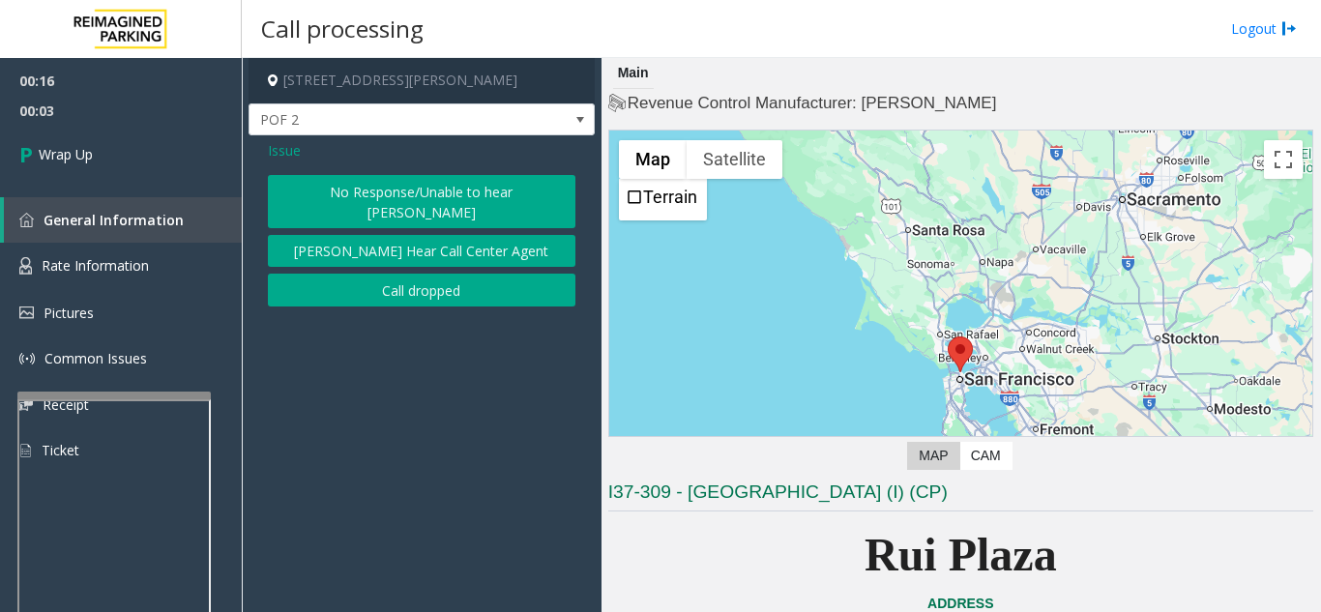
click at [451, 275] on button "Call dropped" at bounding box center [421, 290] width 307 height 33
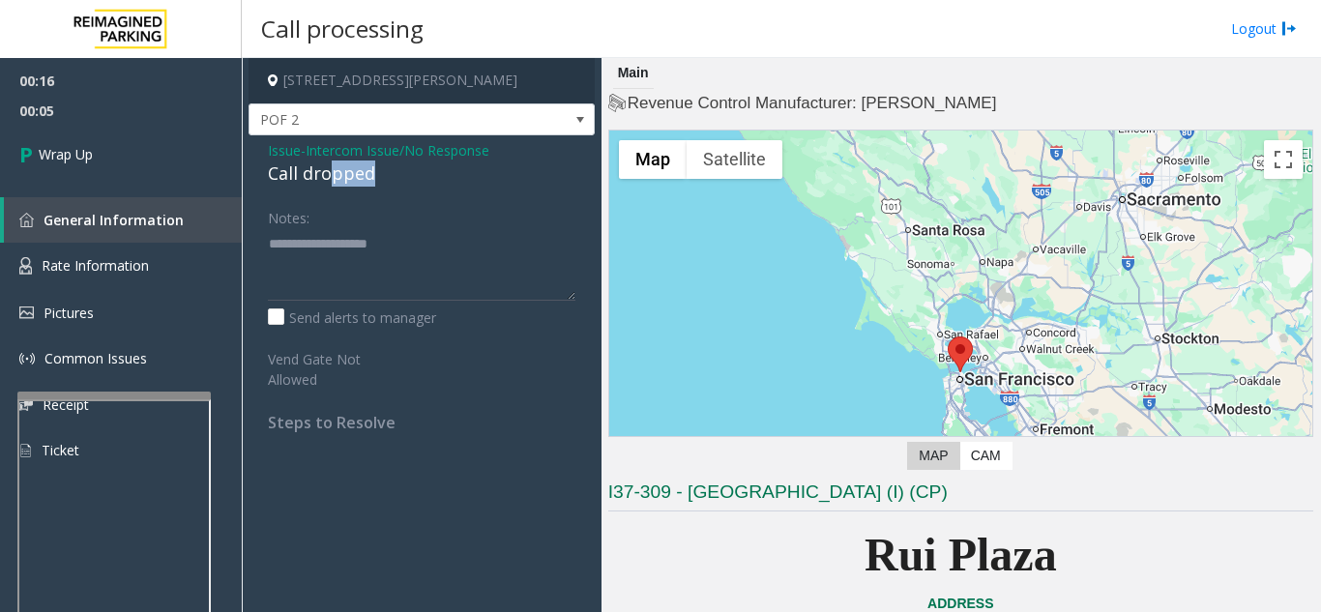
drag, startPoint x: 343, startPoint y: 166, endPoint x: 427, endPoint y: 168, distance: 84.1
click at [427, 168] on div "Call dropped" at bounding box center [421, 173] width 307 height 26
click at [391, 171] on div "Call dropped" at bounding box center [421, 173] width 307 height 26
drag, startPoint x: 381, startPoint y: 177, endPoint x: 272, endPoint y: 178, distance: 109.3
click at [272, 178] on div "Call dropped" at bounding box center [421, 173] width 307 height 26
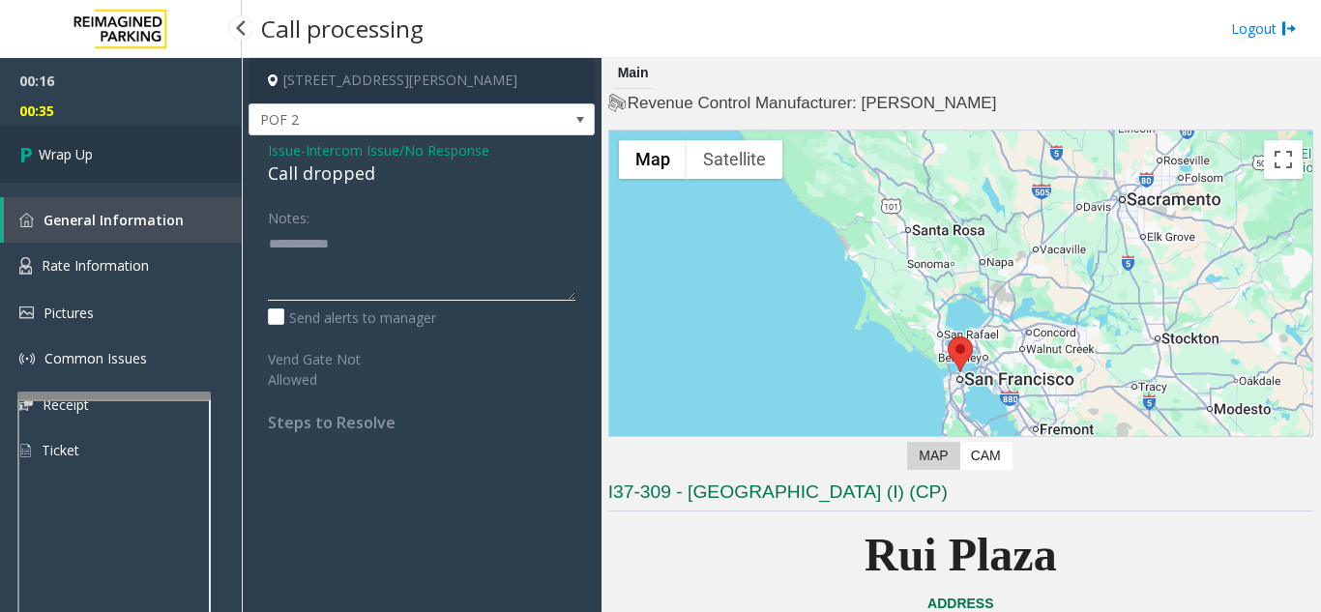
type textarea "**********"
click at [185, 149] on link "Wrap Up" at bounding box center [121, 154] width 242 height 57
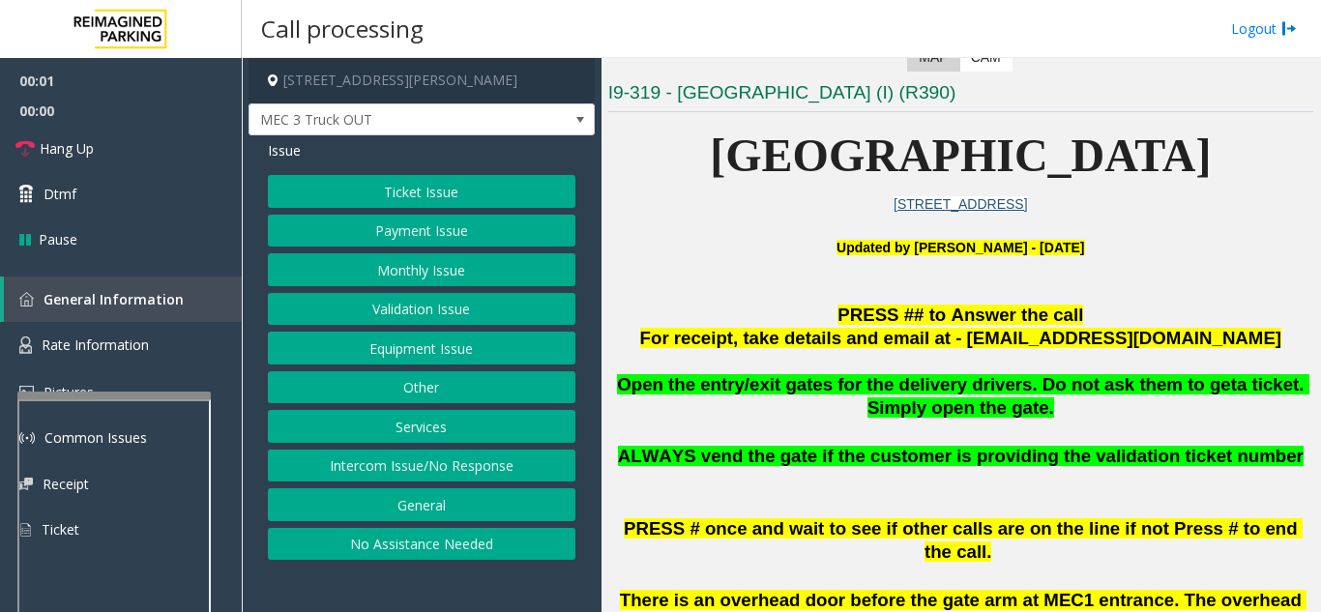
scroll to position [387, 0]
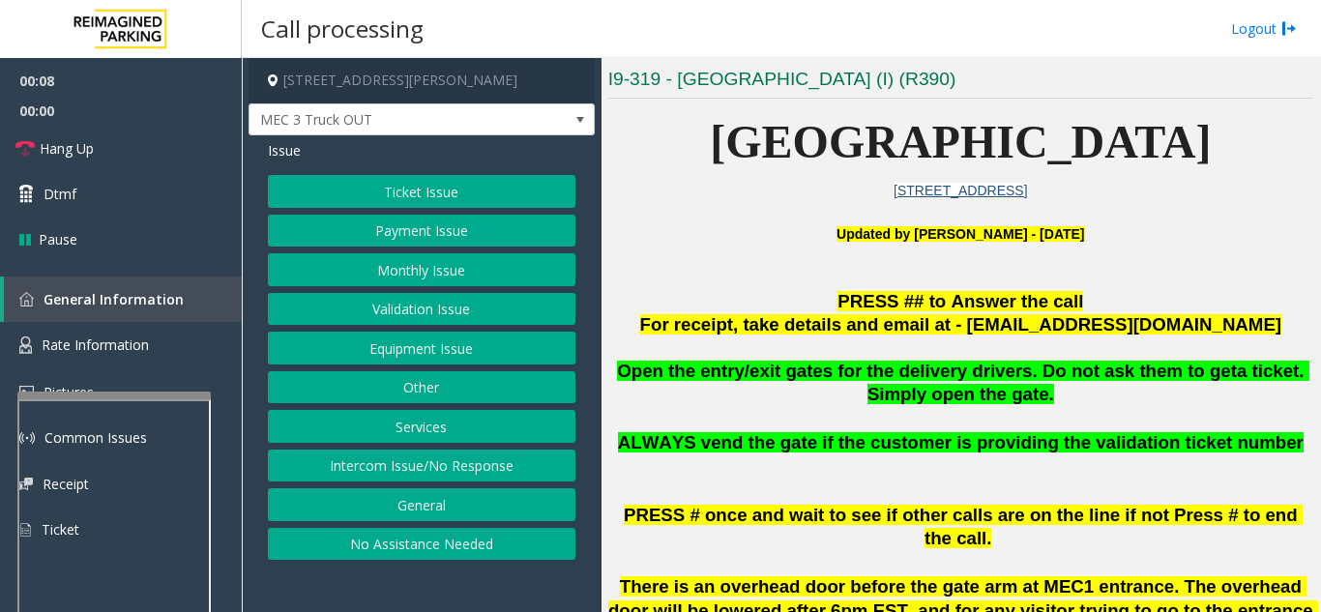
click at [416, 347] on button "Equipment Issue" at bounding box center [421, 348] width 307 height 33
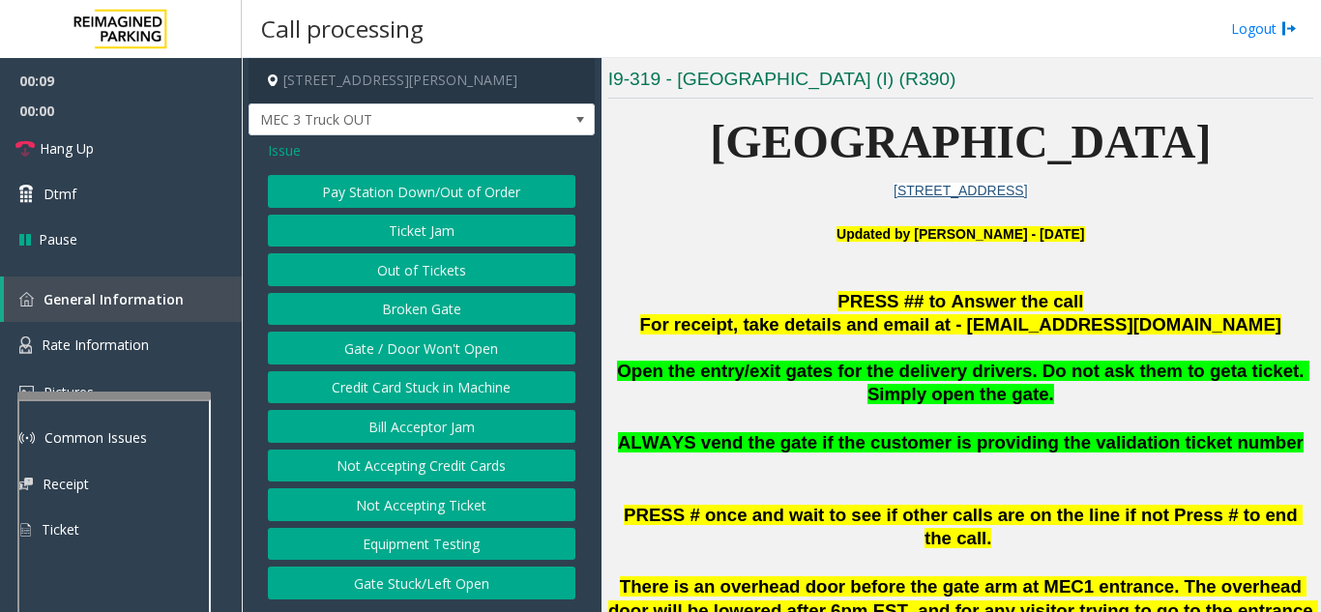
click at [416, 347] on button "Gate / Door Won't Open" at bounding box center [421, 348] width 307 height 33
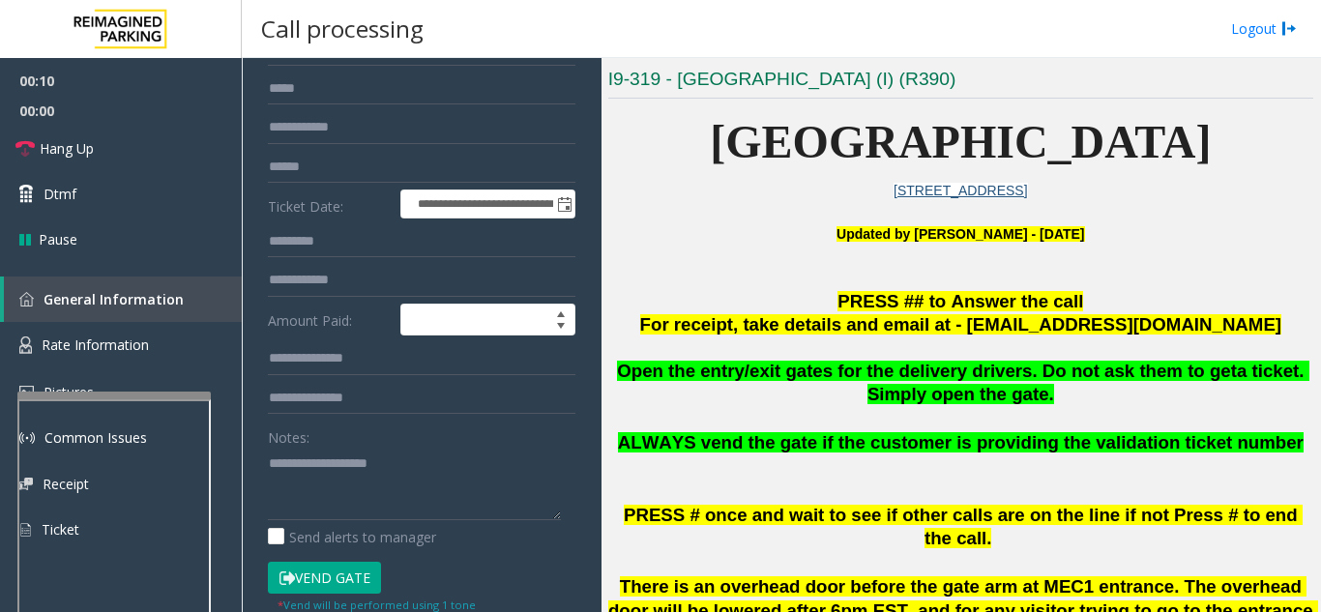
scroll to position [290, 0]
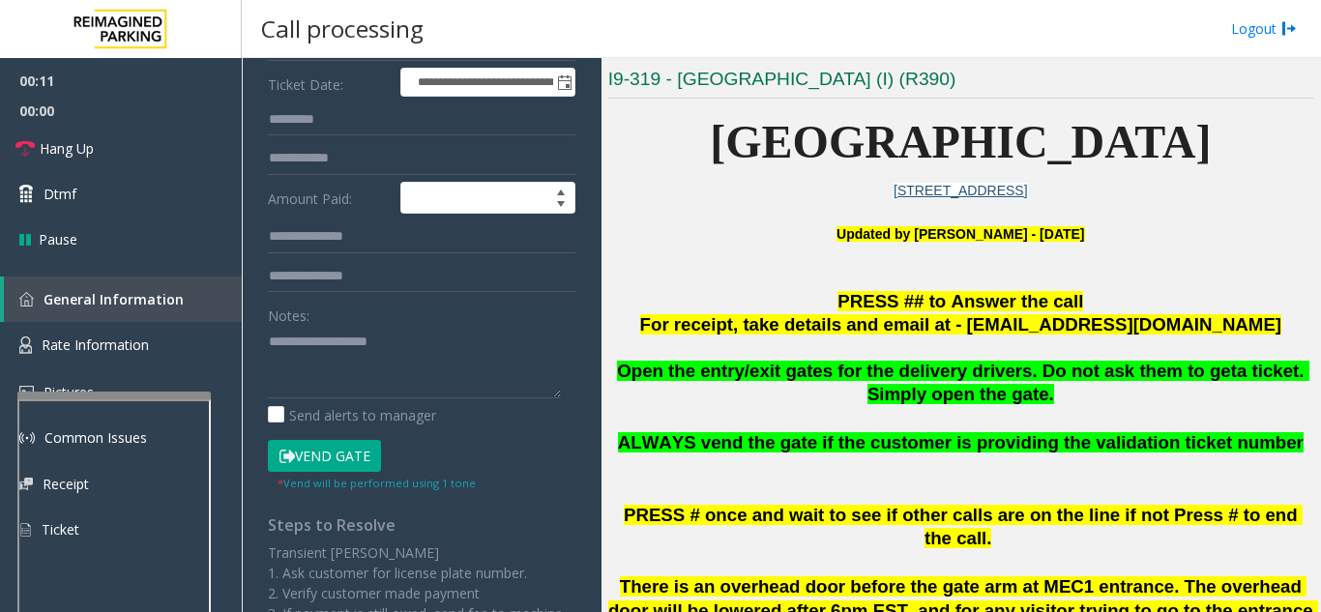
click at [338, 456] on button "Vend Gate" at bounding box center [324, 456] width 113 height 33
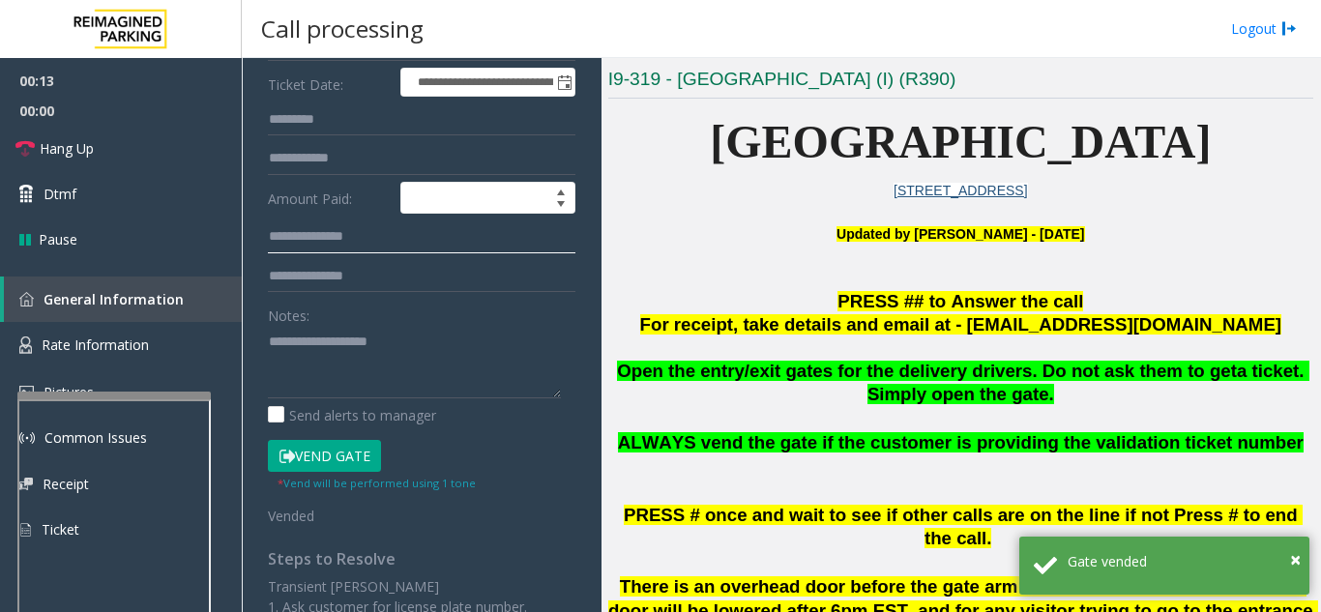
type input "**********"
click at [390, 343] on textarea at bounding box center [414, 362] width 293 height 73
click at [311, 339] on textarea at bounding box center [414, 362] width 293 height 73
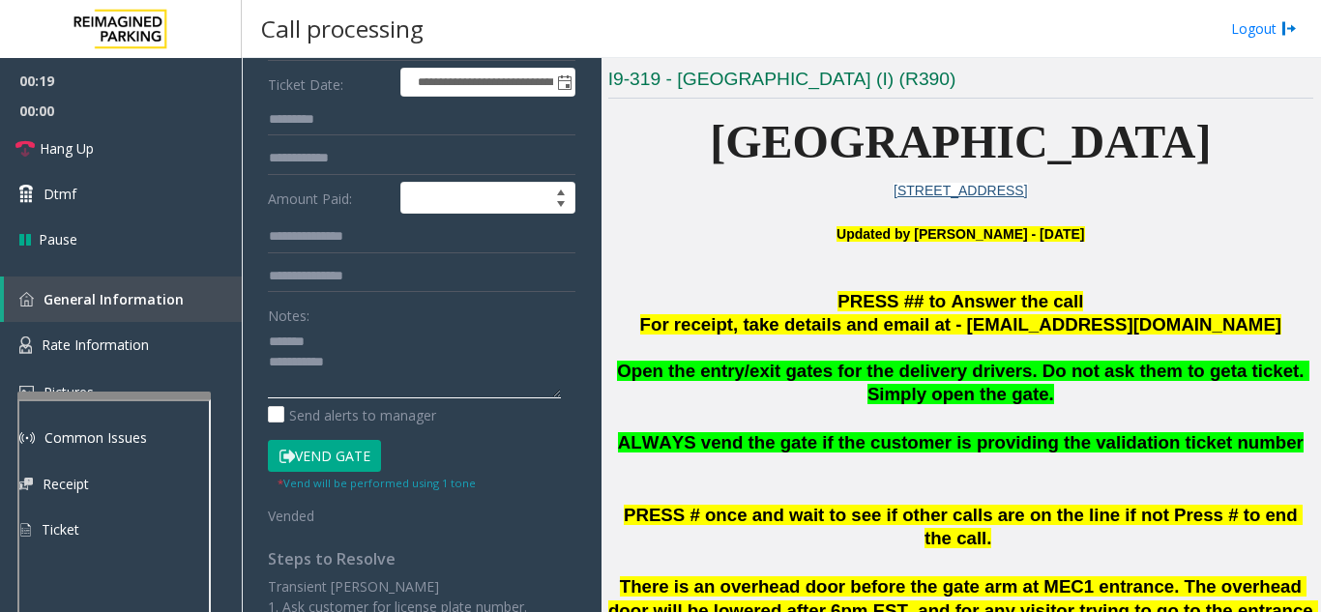
click at [338, 348] on textarea at bounding box center [414, 362] width 293 height 73
click at [197, 155] on link "Hang Up" at bounding box center [121, 148] width 242 height 45
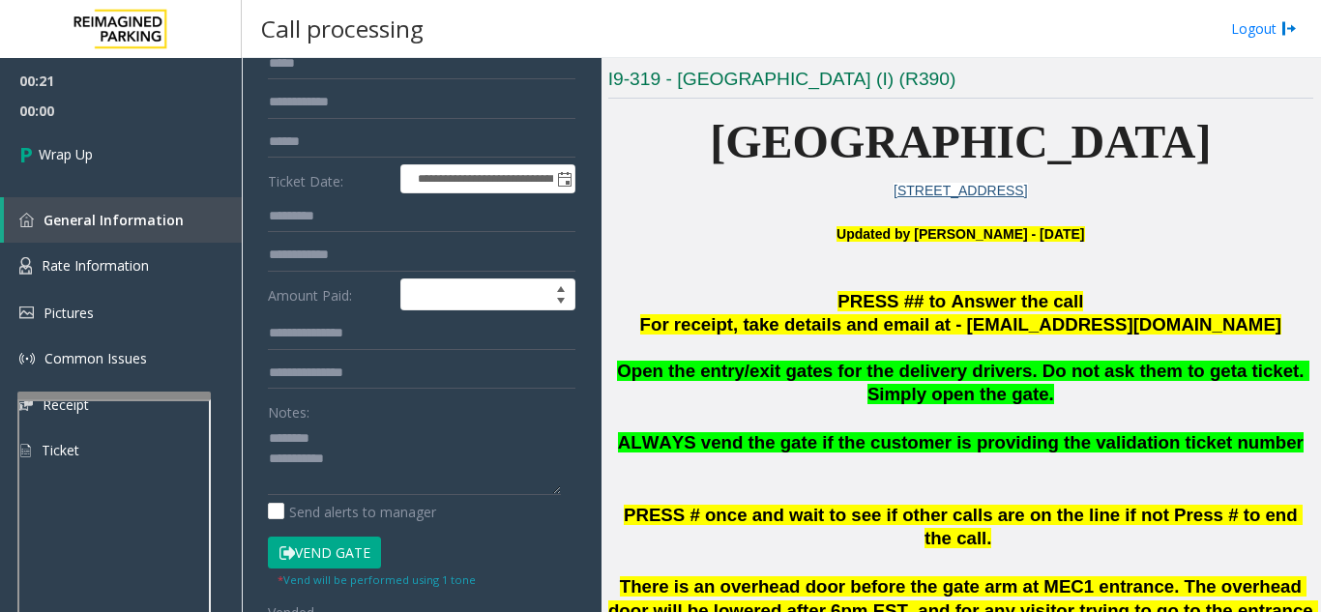
scroll to position [97, 0]
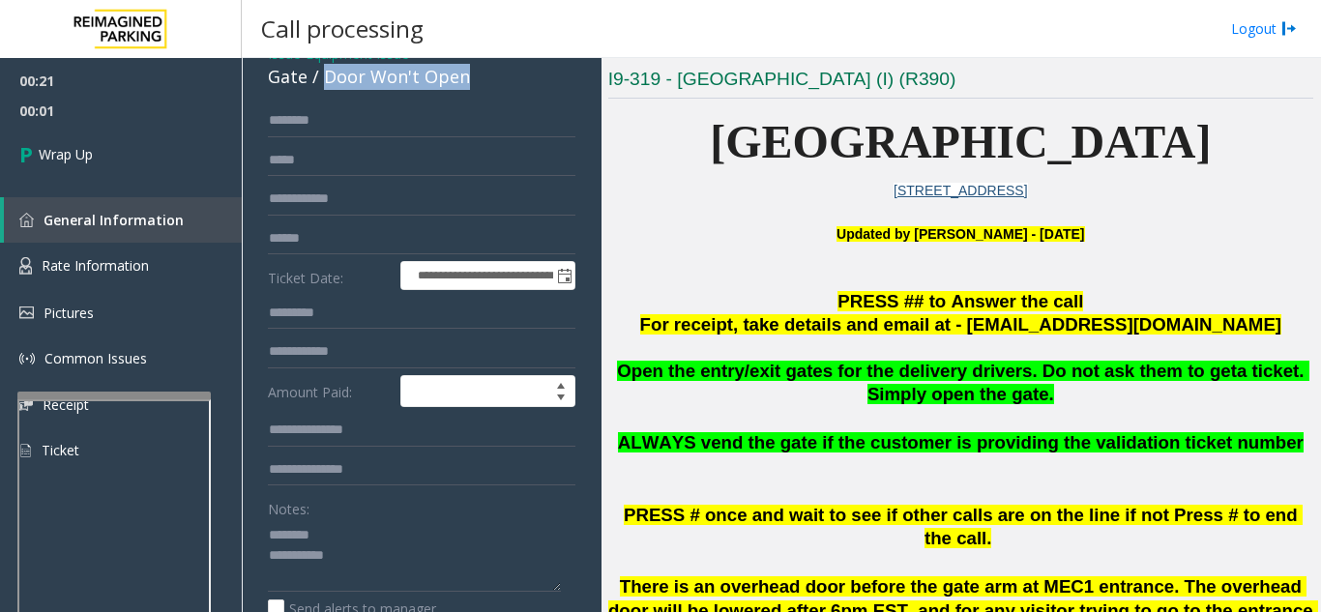
drag, startPoint x: 362, startPoint y: 90, endPoint x: 461, endPoint y: 91, distance: 99.6
click at [461, 91] on div "**********" at bounding box center [421, 555] width 346 height 1033
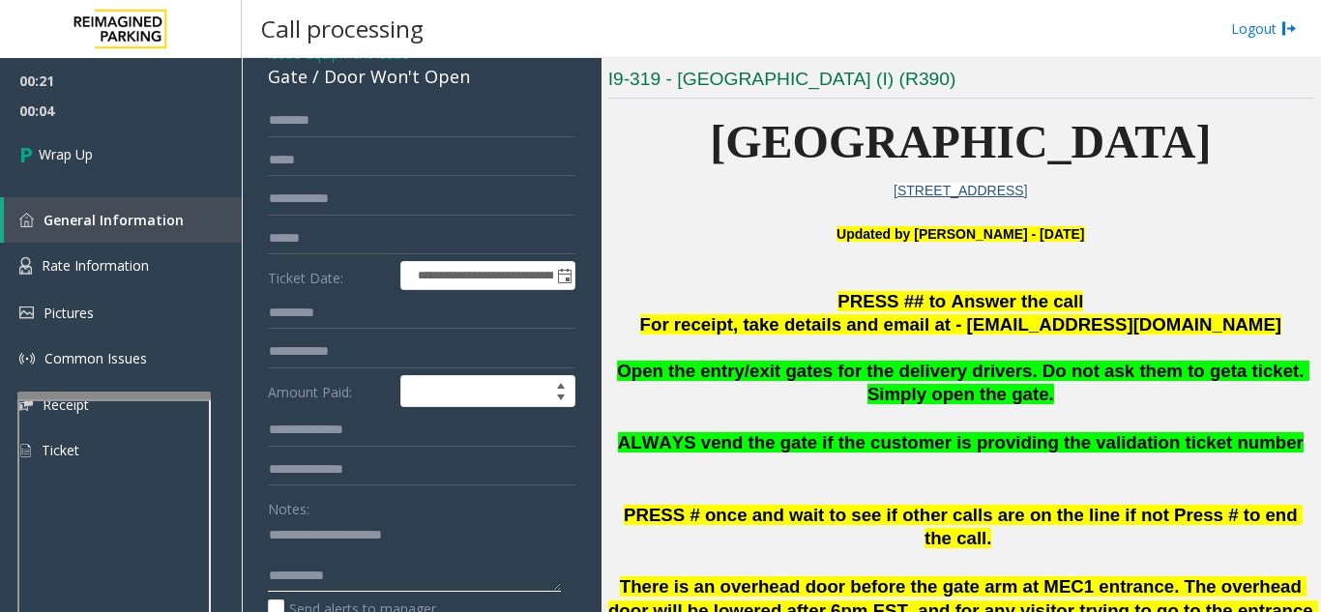
click at [382, 557] on textarea at bounding box center [414, 555] width 293 height 73
click at [385, 579] on textarea at bounding box center [414, 555] width 293 height 73
type textarea "**********"
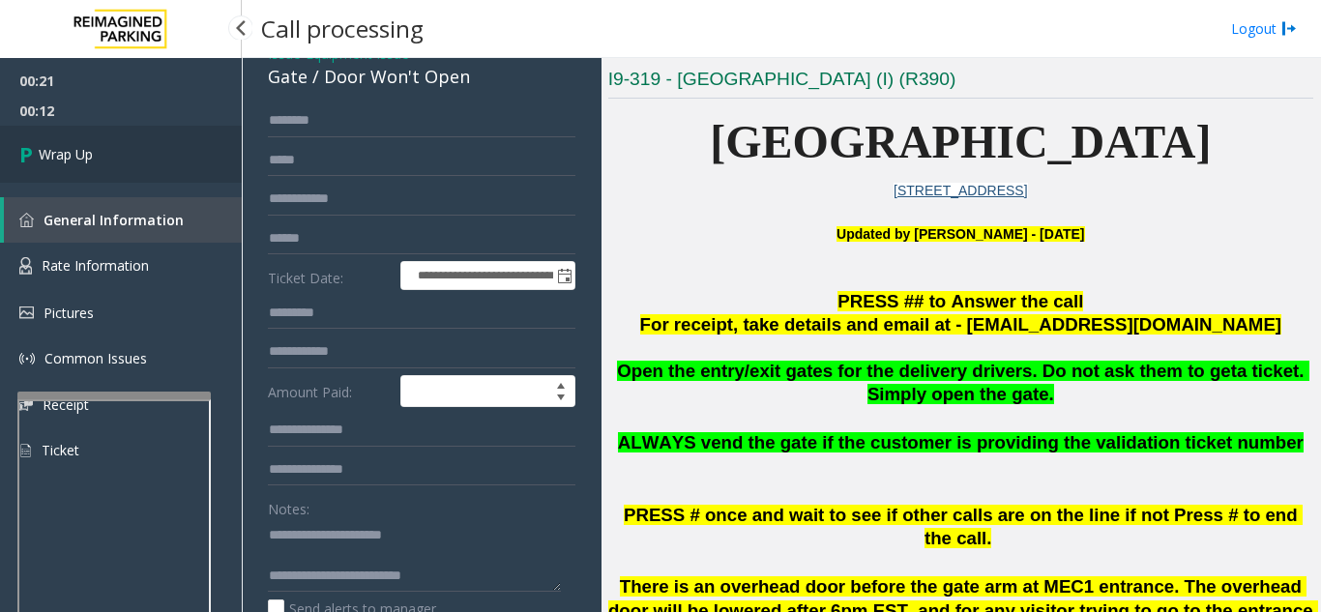
click at [54, 169] on link "Wrap Up" at bounding box center [121, 154] width 242 height 57
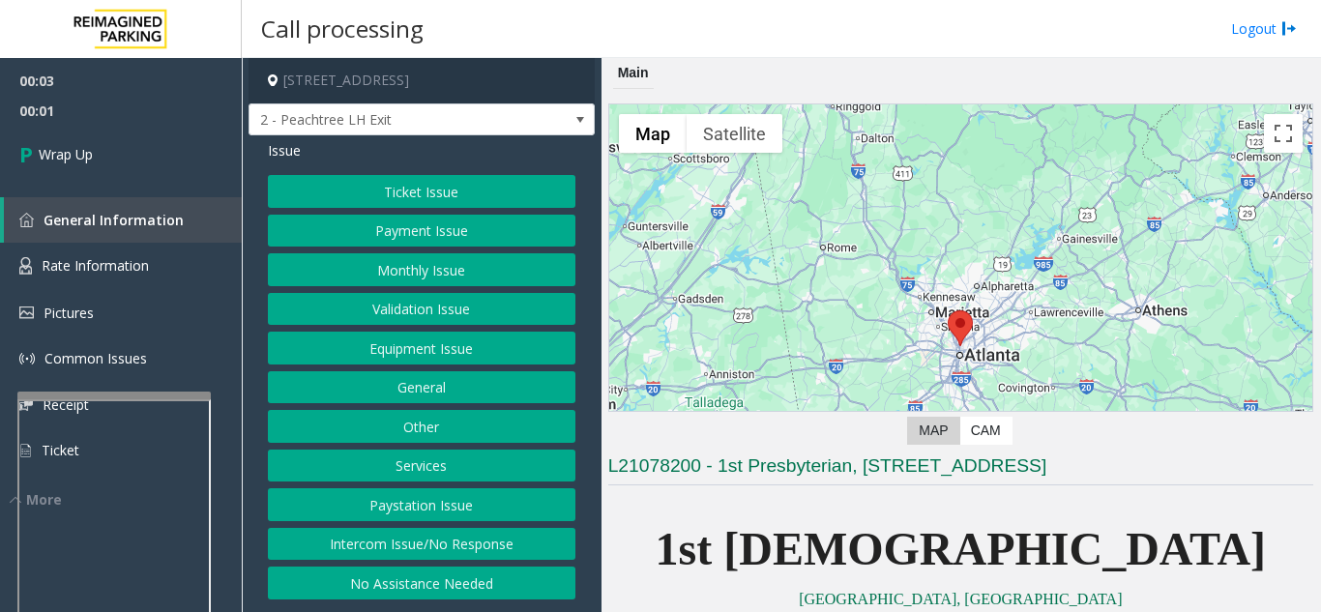
click at [451, 549] on button "Intercom Issue/No Response" at bounding box center [421, 544] width 307 height 33
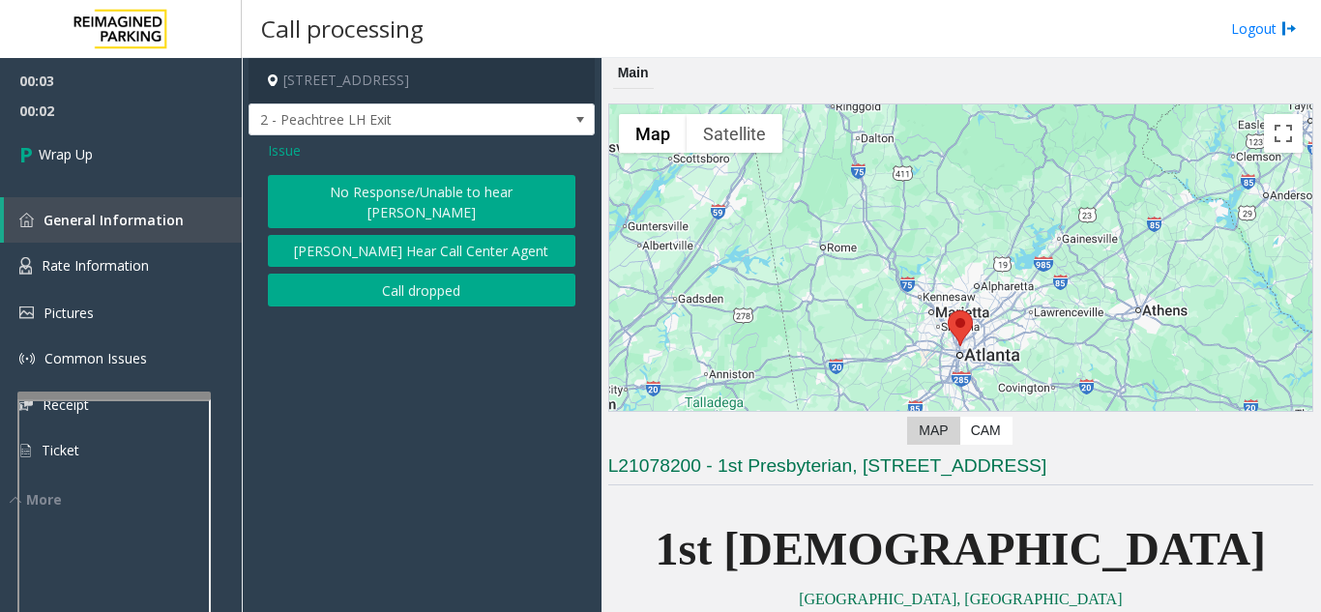
click at [427, 252] on div "No Response/Unable to hear [PERSON_NAME] Cannot Hear Call Center Agent Call dro…" at bounding box center [421, 240] width 307 height 131
click at [341, 274] on button "Call dropped" at bounding box center [421, 290] width 307 height 33
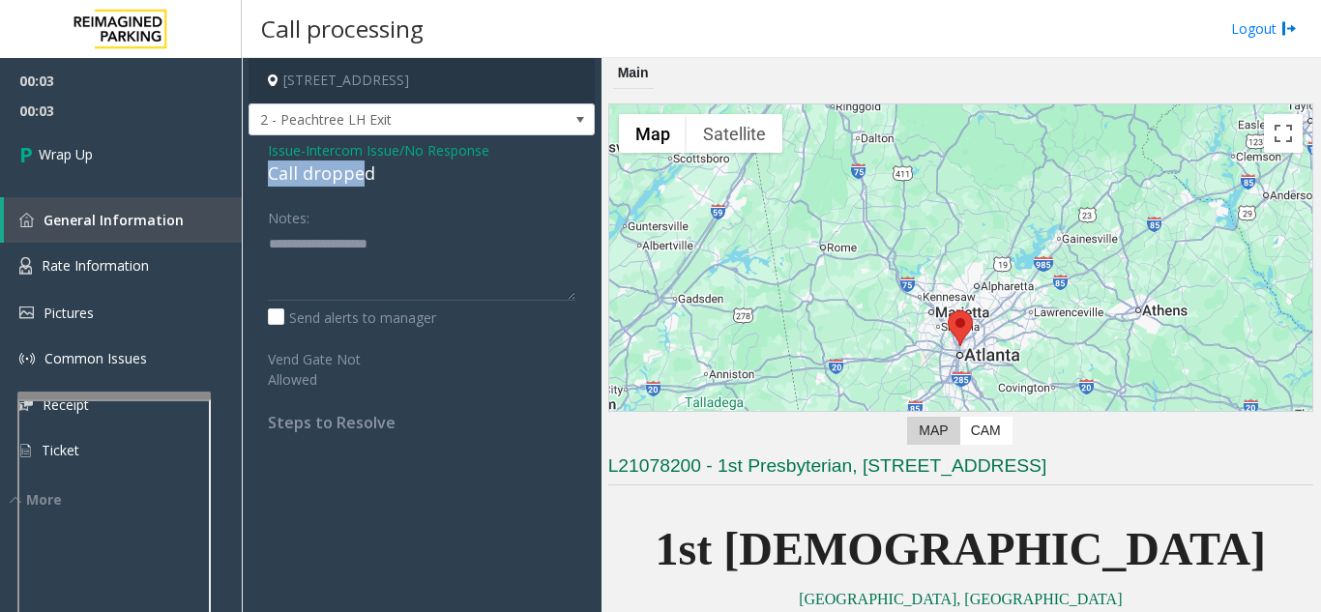
drag, startPoint x: 261, startPoint y: 168, endPoint x: 360, endPoint y: 173, distance: 98.7
click at [360, 173] on div "Issue - Intercom Issue/No Response Call dropped Notes: Send alerts to manager V…" at bounding box center [421, 293] width 346 height 316
click at [406, 186] on div "Call dropped" at bounding box center [421, 173] width 307 height 26
drag, startPoint x: 399, startPoint y: 179, endPoint x: 261, endPoint y: 180, distance: 138.3
click at [261, 180] on div "Issue - Intercom Issue/No Response Call dropped Notes: Send alerts to manager V…" at bounding box center [421, 293] width 346 height 316
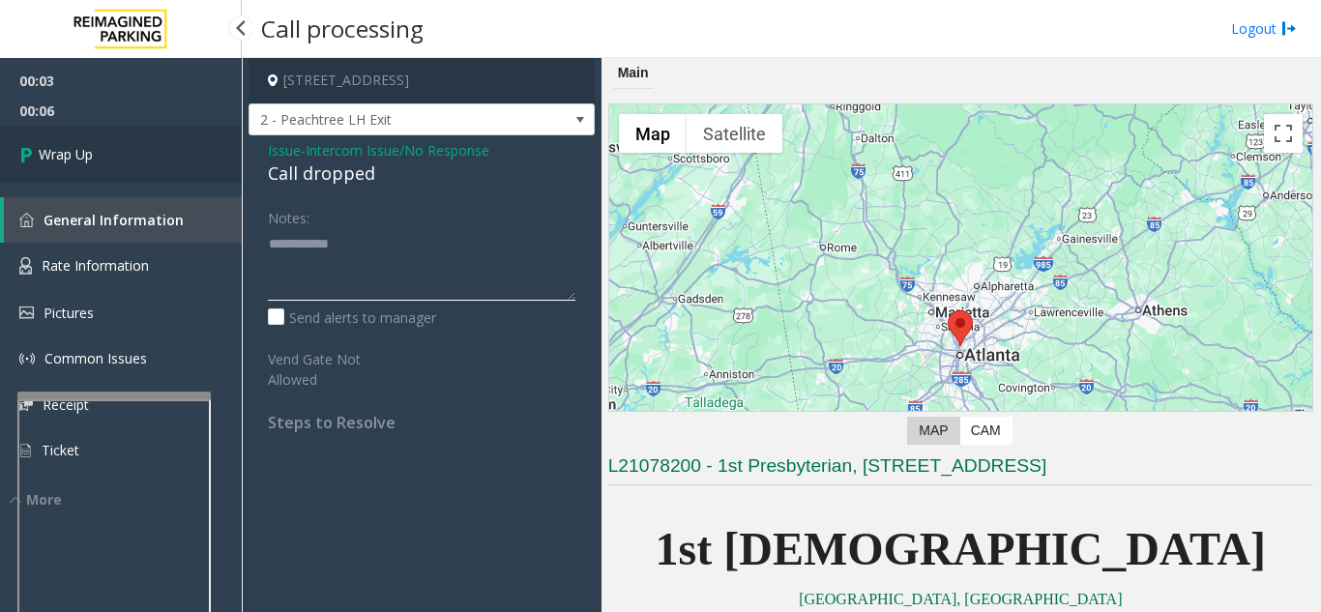
type textarea "**********"
click at [161, 158] on link "Wrap Up" at bounding box center [121, 154] width 242 height 57
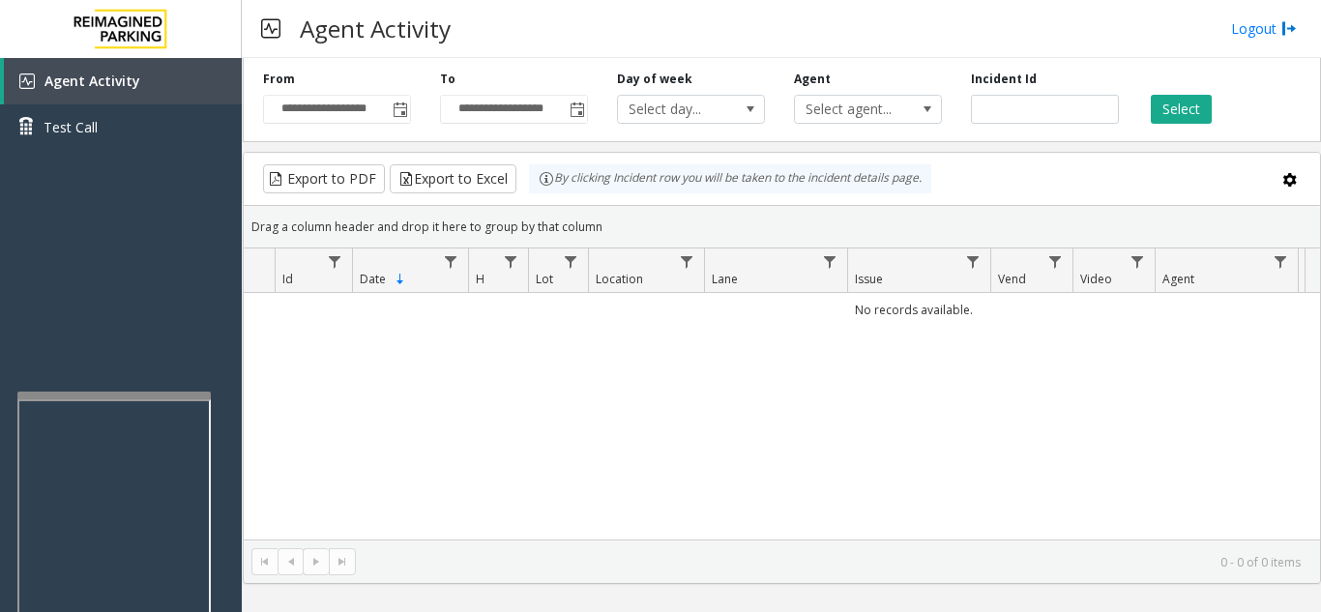
click at [416, 111] on div "**********" at bounding box center [336, 97] width 177 height 53
click at [400, 108] on span "Toggle popup" at bounding box center [400, 109] width 15 height 15
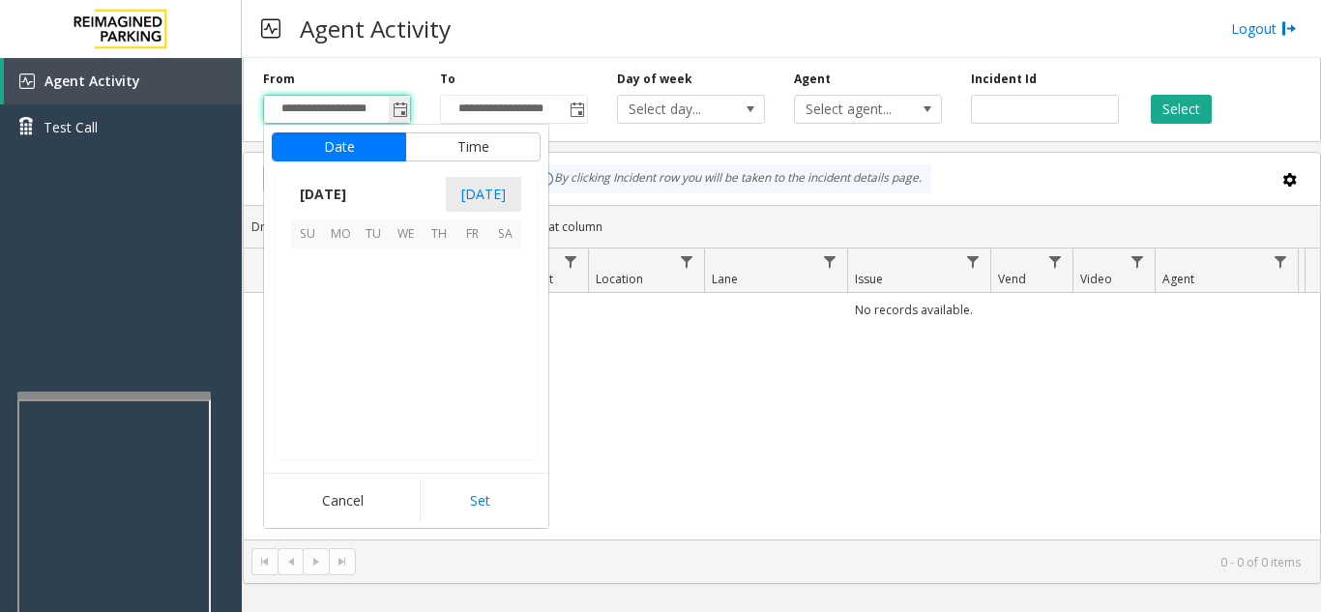
scroll to position [346752, 0]
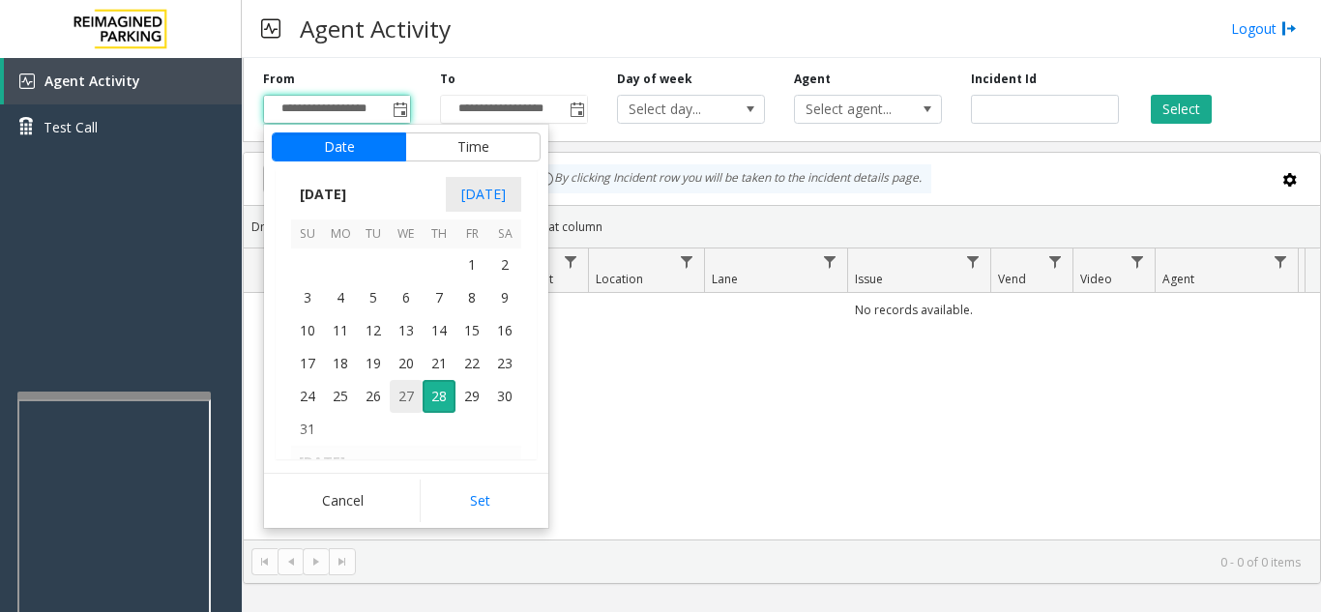
click at [408, 404] on span "27" at bounding box center [406, 396] width 33 height 33
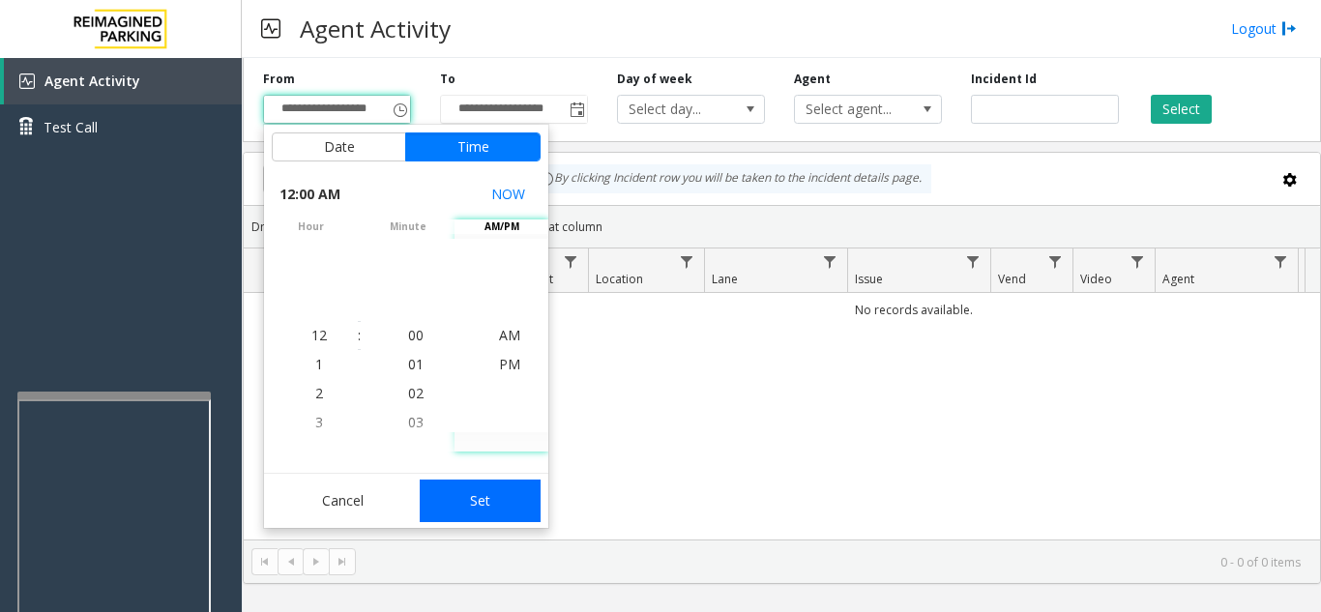
click at [520, 504] on button "Set" at bounding box center [481, 501] width 122 height 43
type input "**********"
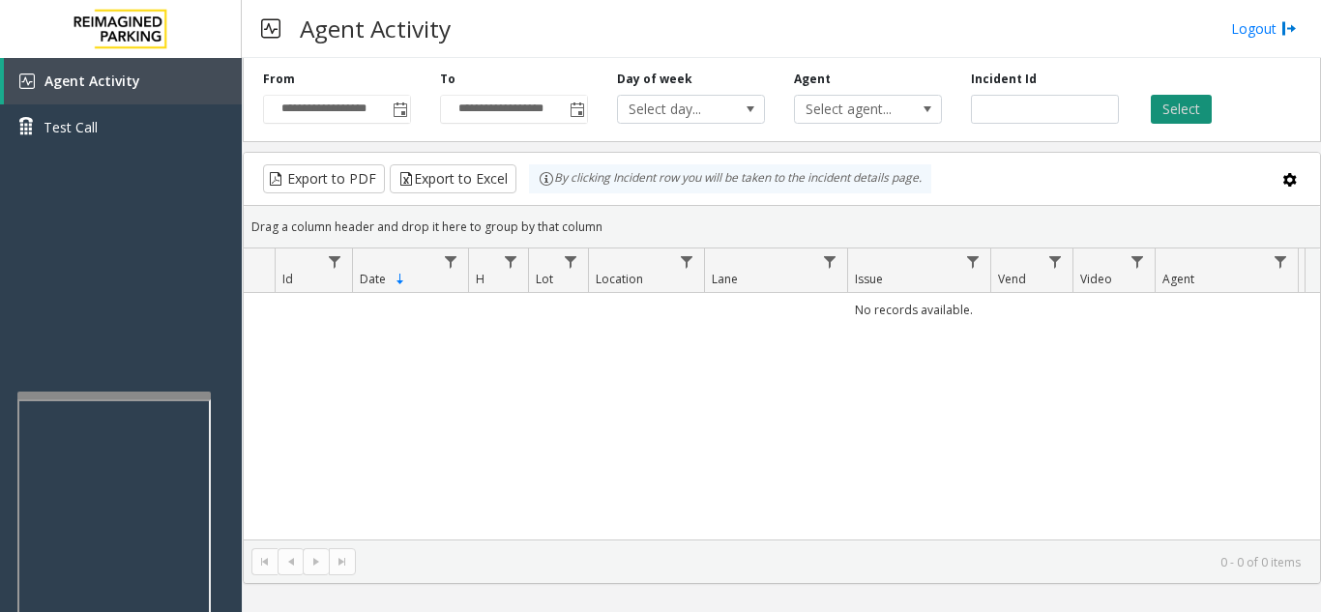
click at [1180, 102] on button "Select" at bounding box center [1180, 109] width 61 height 29
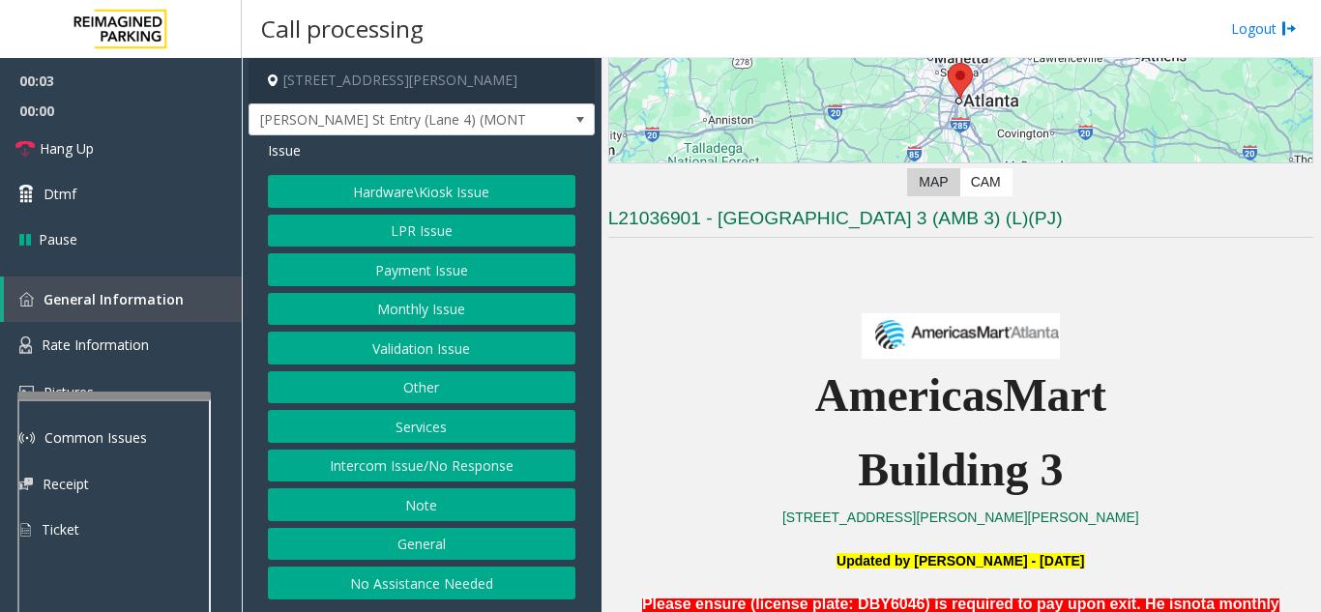
scroll to position [290, 0]
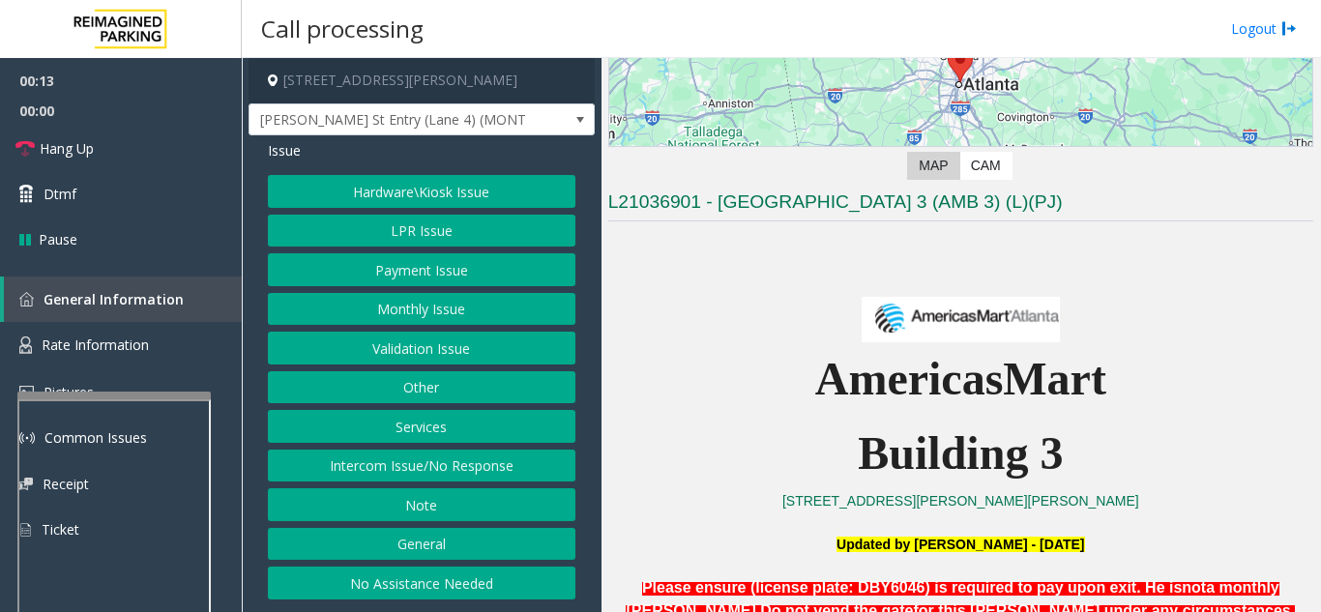
click at [540, 457] on button "Intercom Issue/No Response" at bounding box center [421, 466] width 307 height 33
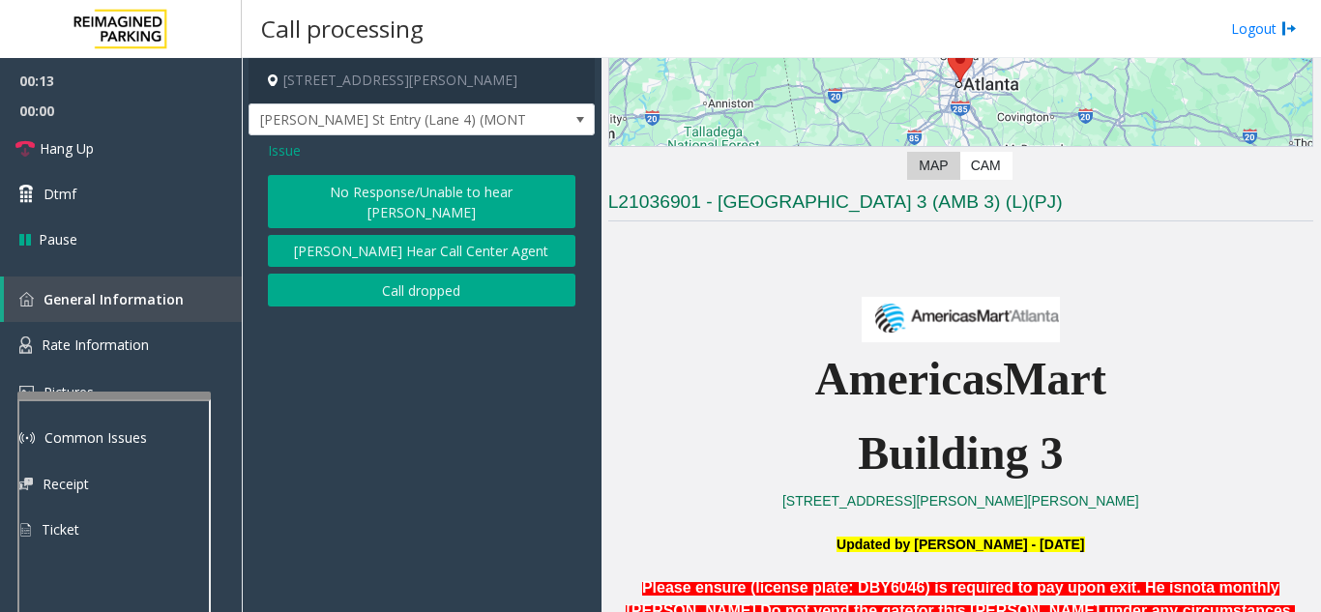
click at [459, 189] on button "No Response/Unable to hear [PERSON_NAME]" at bounding box center [421, 201] width 307 height 53
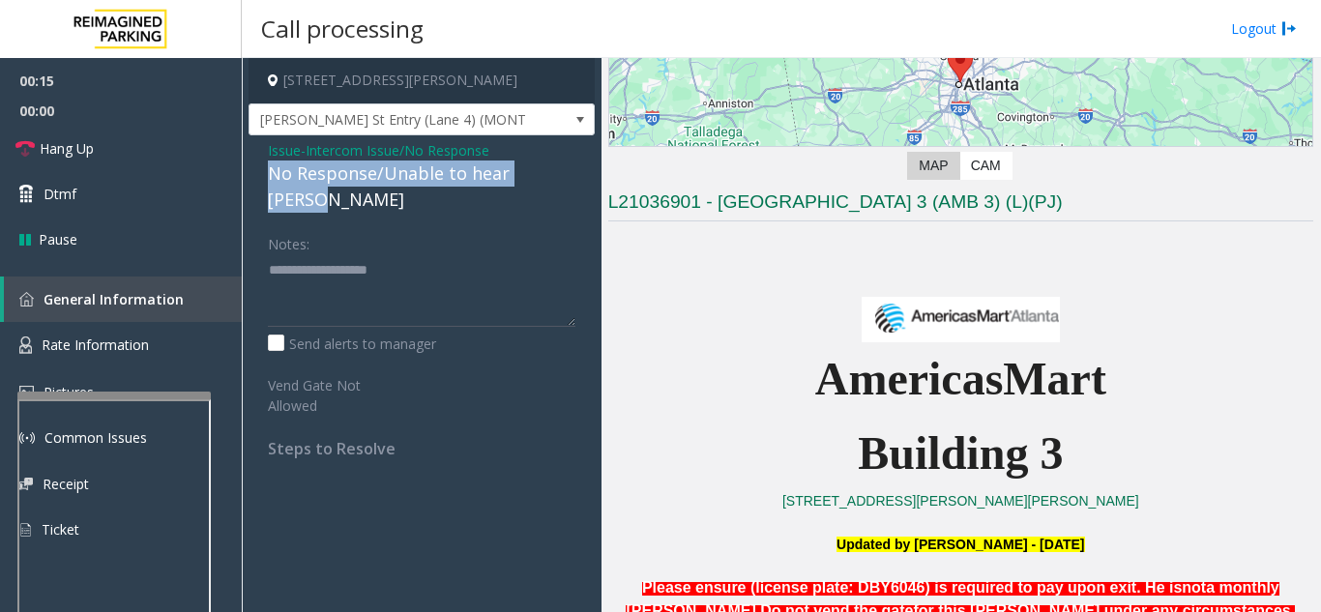
drag, startPoint x: 275, startPoint y: 171, endPoint x: 561, endPoint y: 170, distance: 286.2
click at [561, 170] on div "Issue - Intercom Issue/No Response No Response/Unable to hear [PERSON_NAME] Not…" at bounding box center [421, 306] width 346 height 342
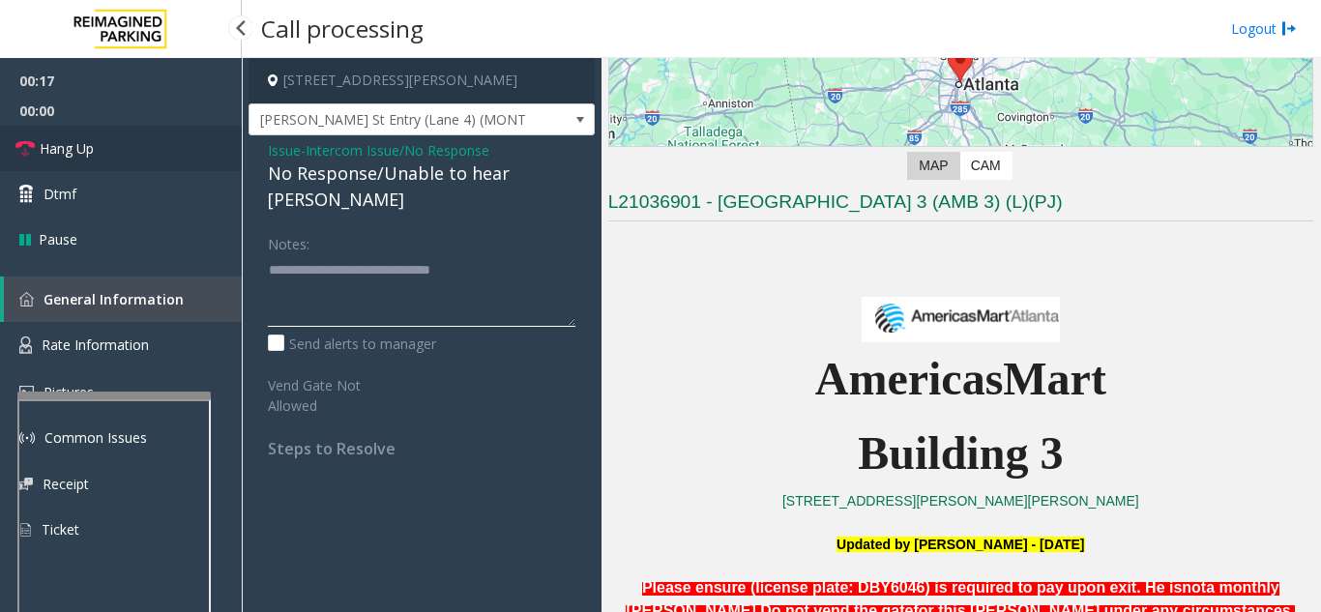
type textarea "**********"
click at [156, 159] on link "Hang Up" at bounding box center [121, 148] width 242 height 45
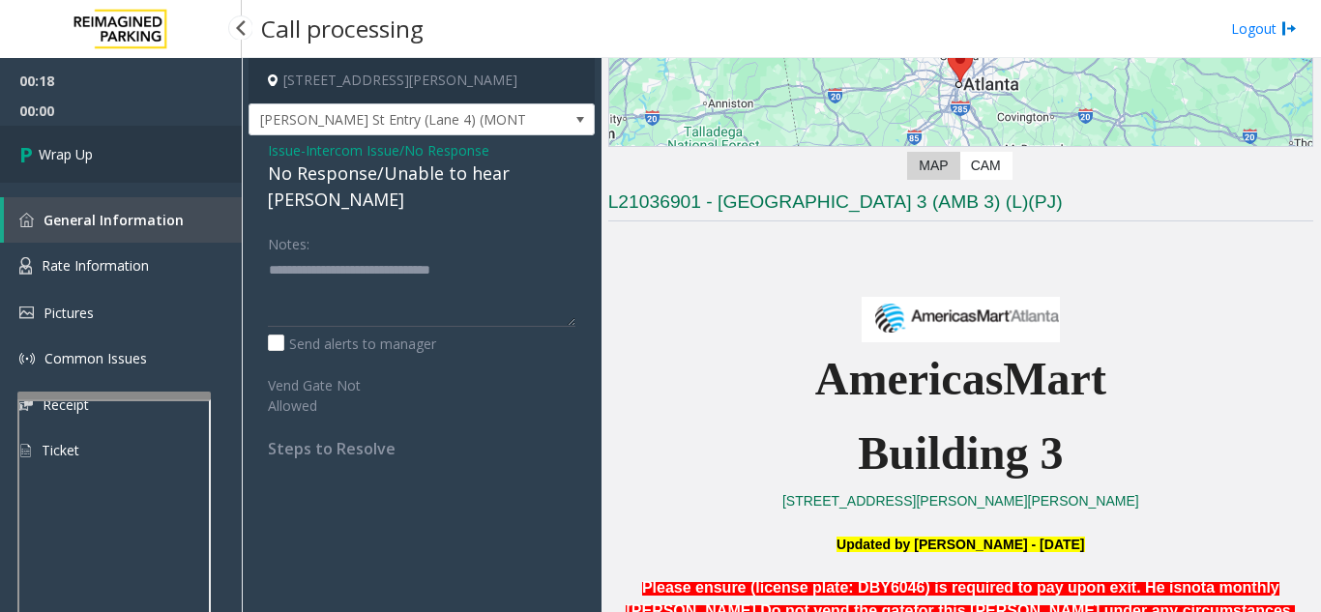
click at [156, 159] on link "Wrap Up" at bounding box center [121, 154] width 242 height 57
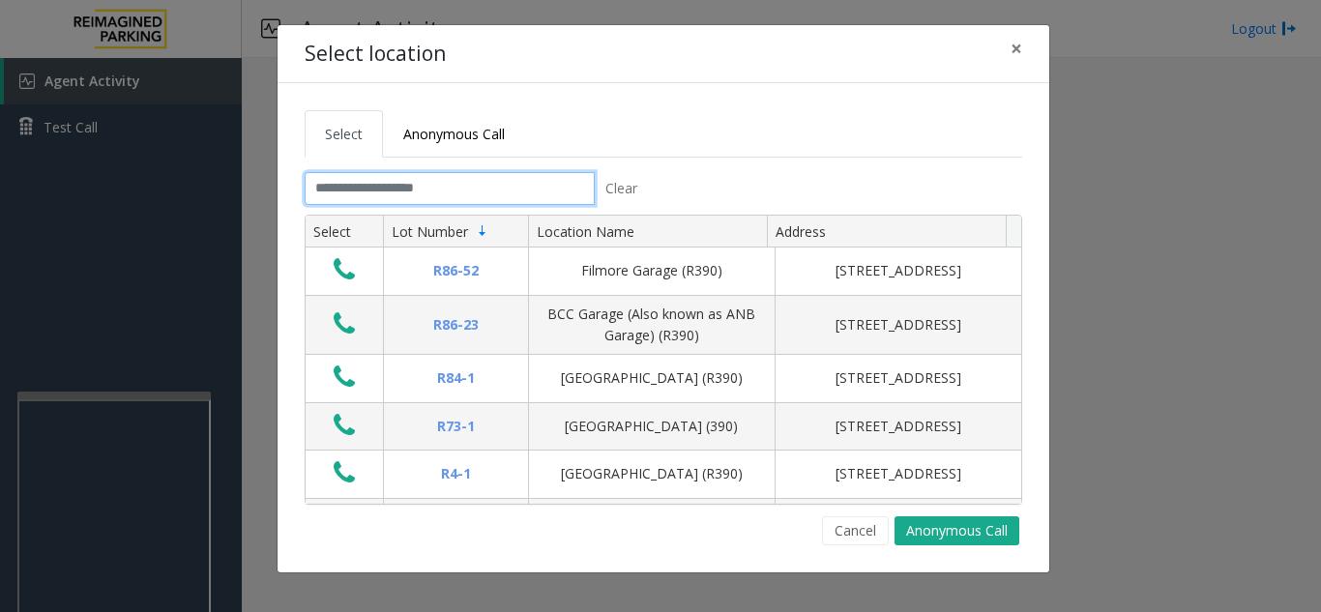
click at [416, 189] on input "text" at bounding box center [450, 188] width 290 height 33
click at [1019, 48] on span "×" at bounding box center [1016, 48] width 12 height 27
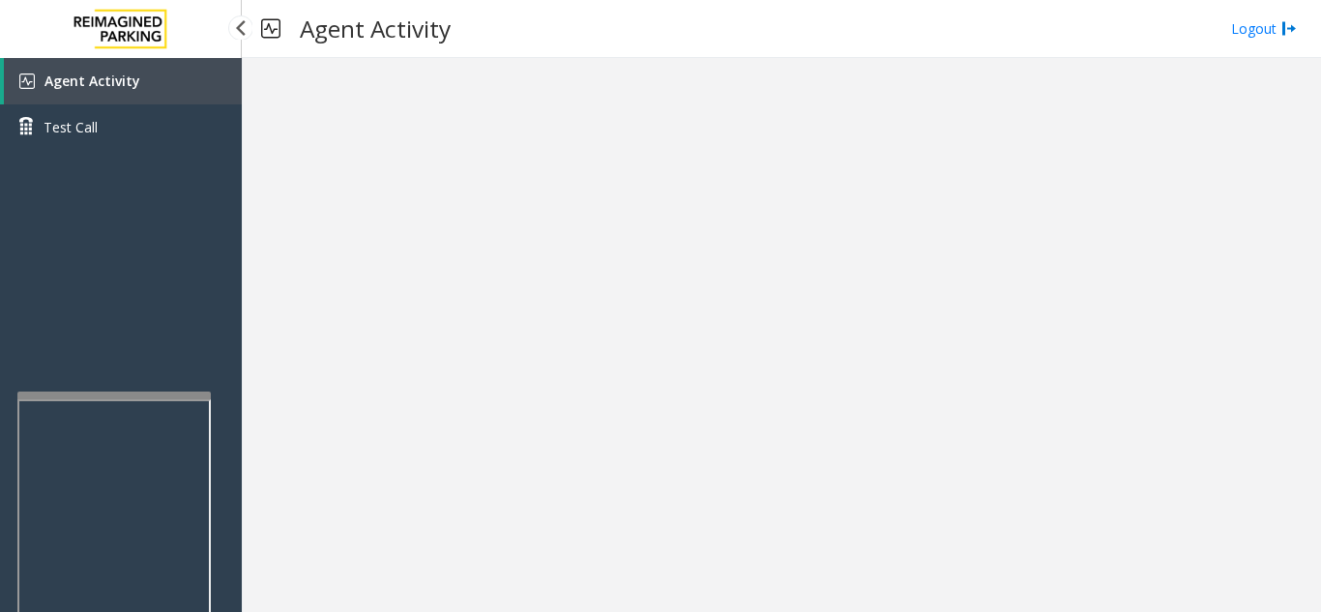
click at [111, 83] on span "Agent Activity" at bounding box center [92, 81] width 96 height 18
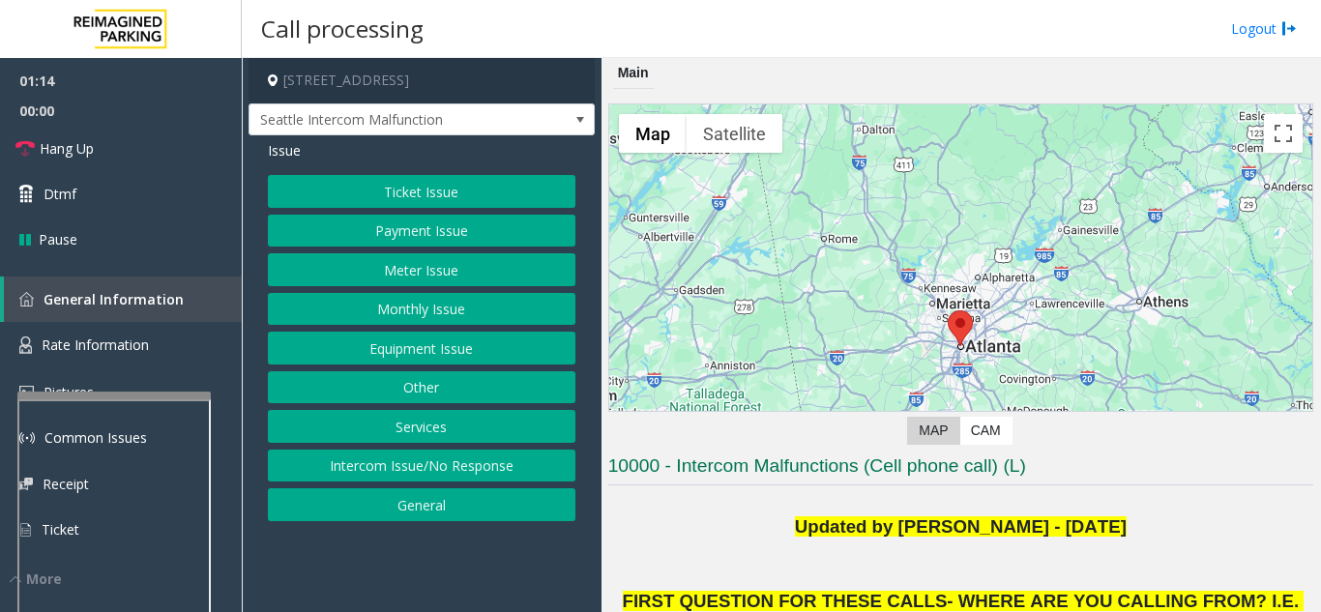
click at [394, 329] on div "Ticket Issue Payment Issue Meter Issue Monthly Issue Equipment Issue Other Serv…" at bounding box center [421, 348] width 307 height 346
click at [387, 335] on button "Equipment Issue" at bounding box center [421, 348] width 307 height 33
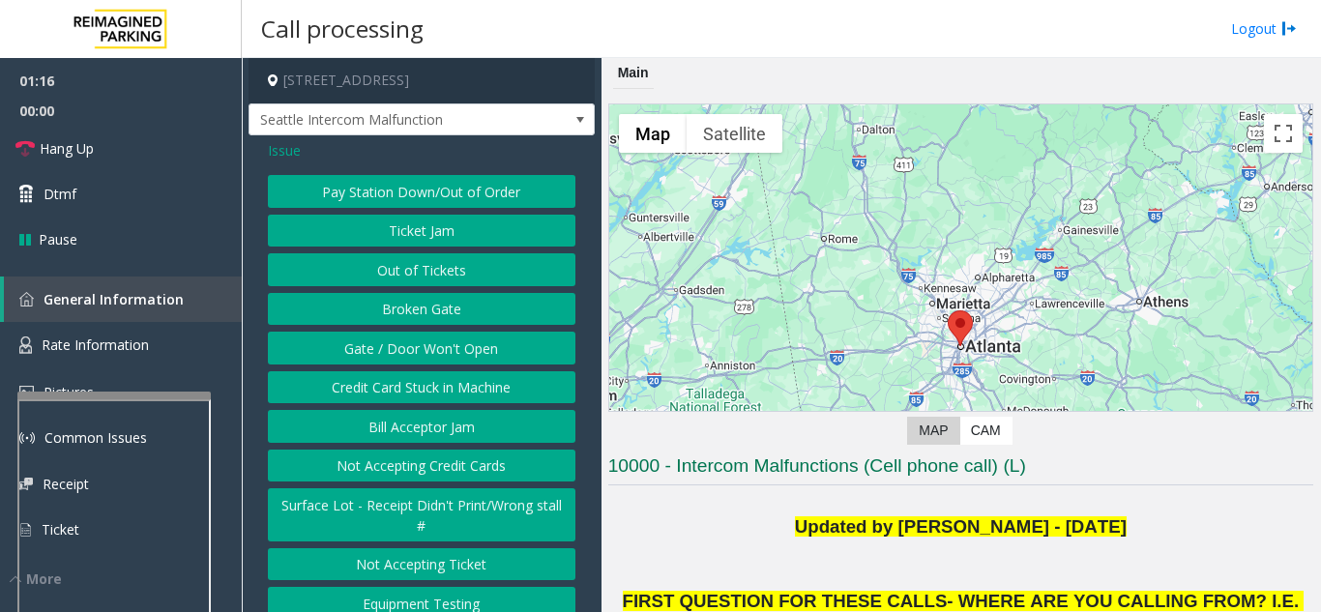
click at [413, 364] on button "Gate / Door Won't Open" at bounding box center [421, 348] width 307 height 33
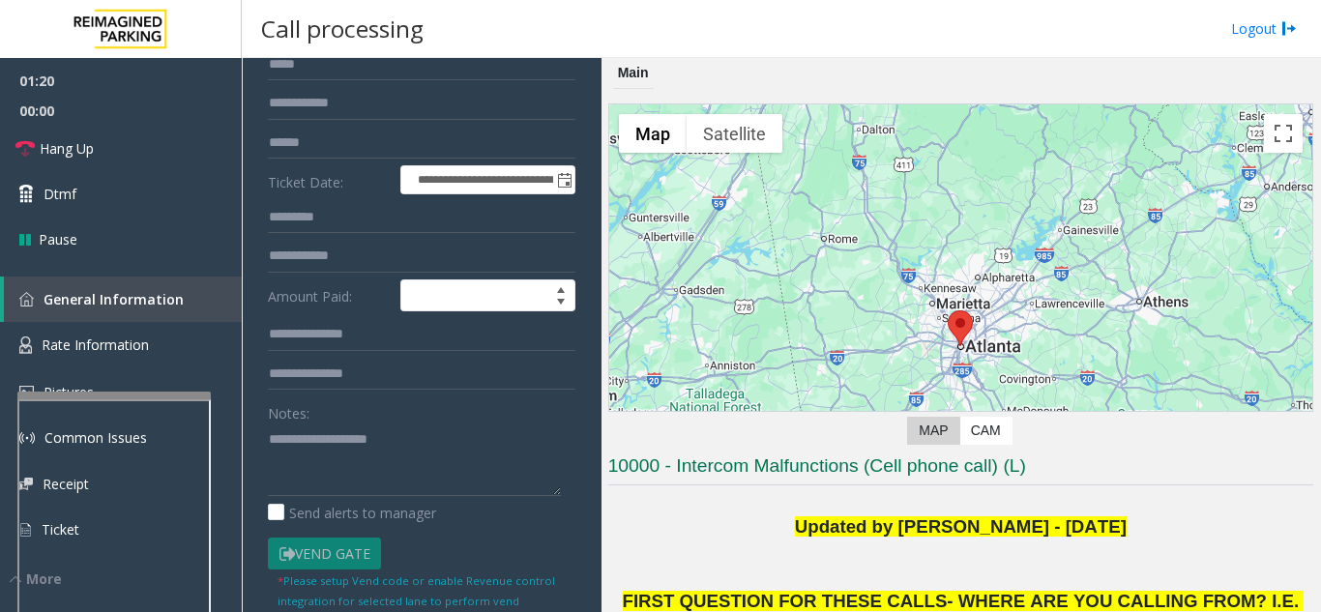
scroll to position [193, 0]
click at [330, 449] on textarea at bounding box center [414, 458] width 293 height 73
click at [357, 448] on textarea at bounding box center [414, 458] width 293 height 73
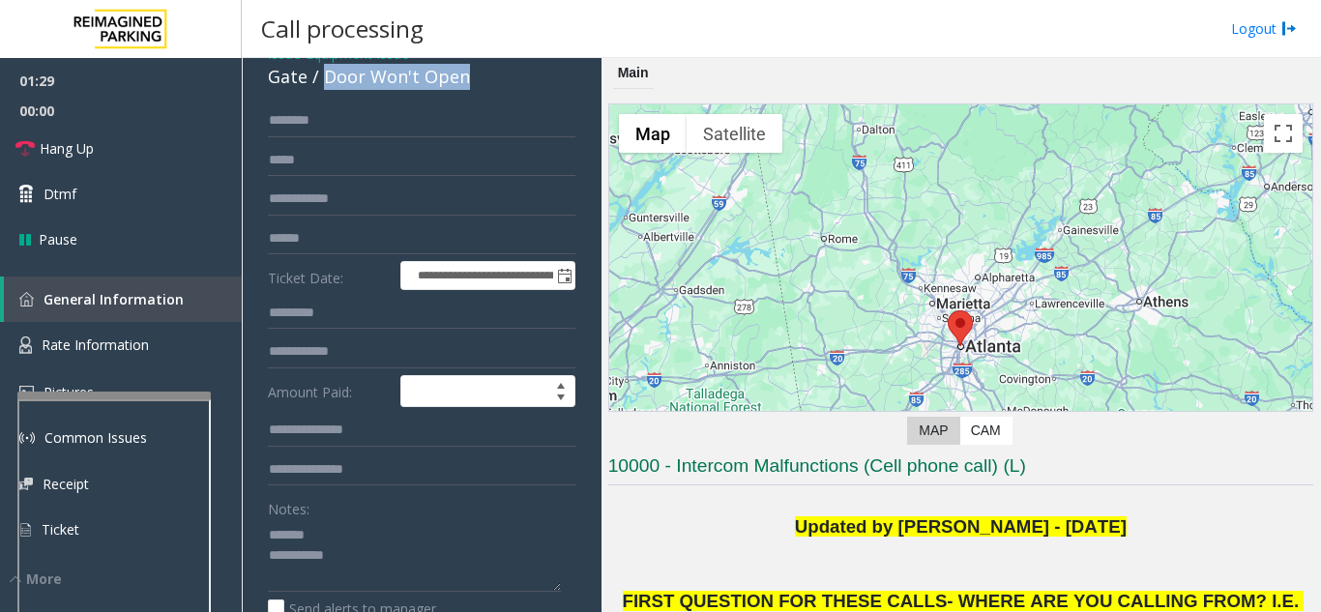
drag, startPoint x: 323, startPoint y: 91, endPoint x: 511, endPoint y: 104, distance: 189.0
click at [511, 90] on div "Gate / Door Won't Open" at bounding box center [421, 77] width 307 height 26
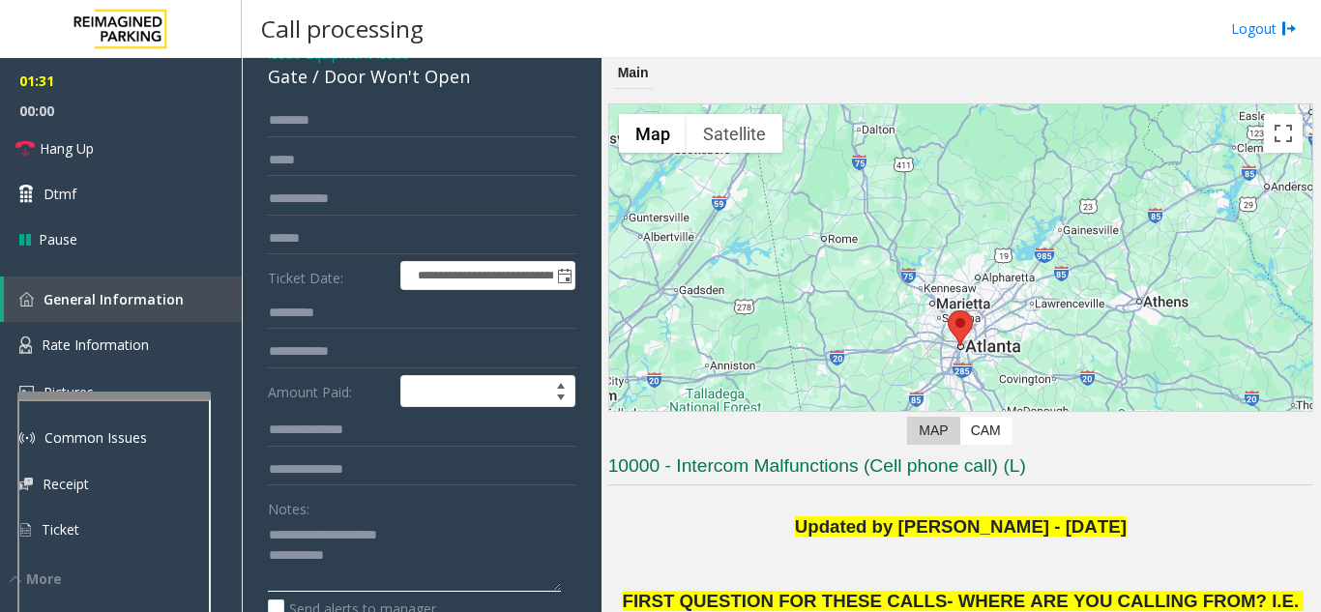
click at [419, 567] on textarea at bounding box center [414, 555] width 293 height 73
click at [381, 575] on textarea at bounding box center [414, 555] width 293 height 73
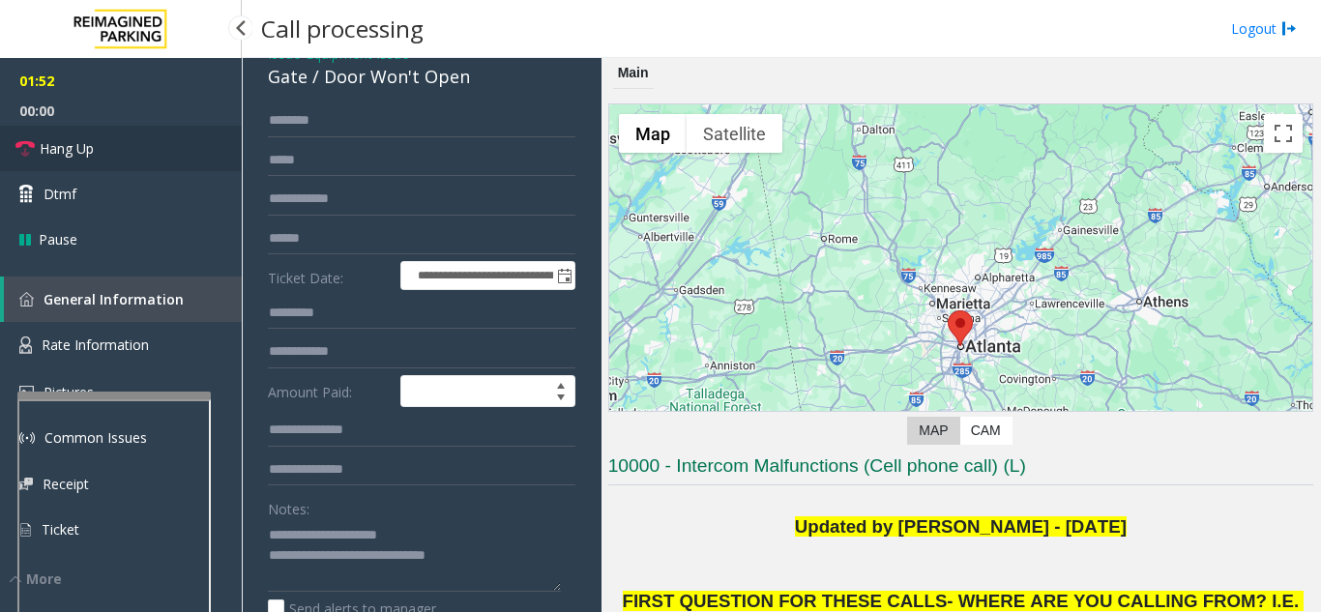
click at [128, 153] on link "Hang Up" at bounding box center [121, 148] width 242 height 45
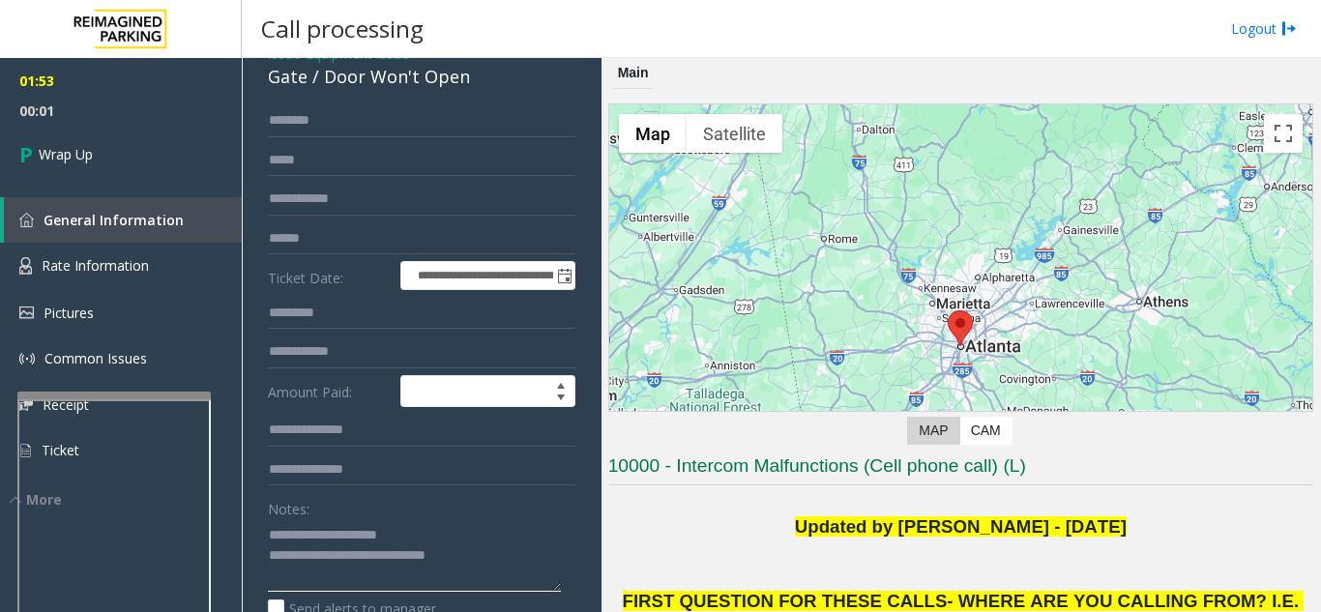
click at [507, 568] on textarea at bounding box center [414, 555] width 293 height 73
type textarea "**********"
click at [121, 204] on link "General Information" at bounding box center [123, 219] width 238 height 45
click at [121, 185] on div "01:53 00:15 Wrap Up General Information Rate Information Pictures Common Issues…" at bounding box center [121, 283] width 242 height 451
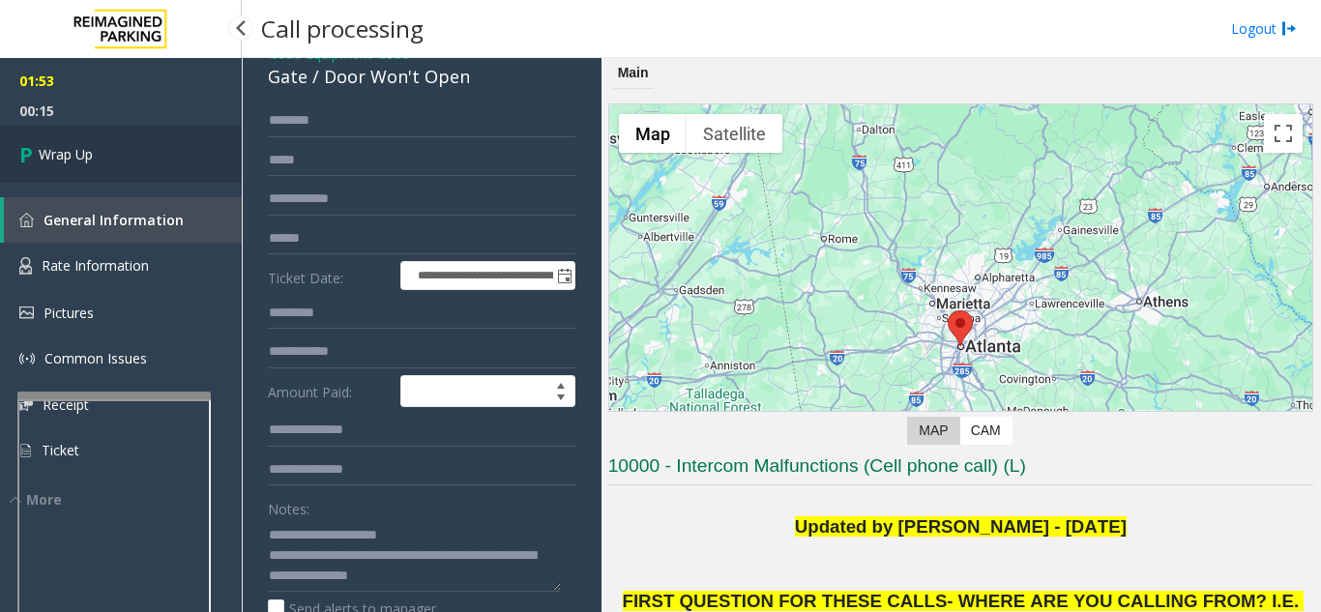
click at [125, 150] on link "Wrap Up" at bounding box center [121, 154] width 242 height 57
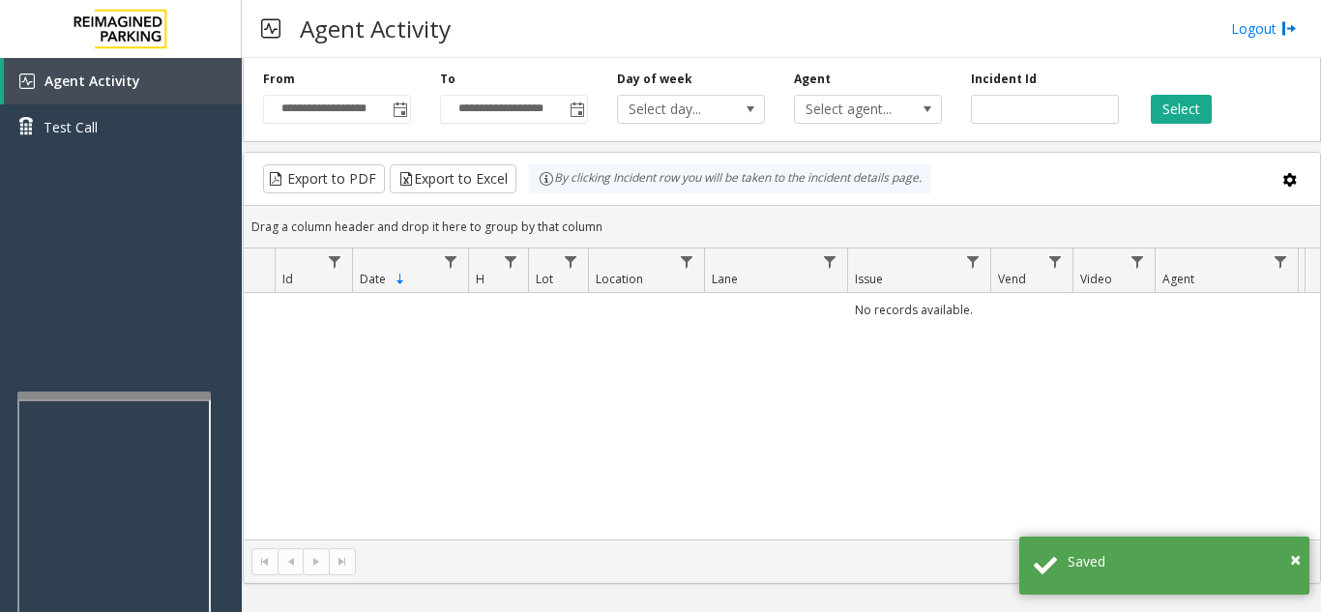
click at [816, 422] on div "No records available." at bounding box center [782, 416] width 1076 height 247
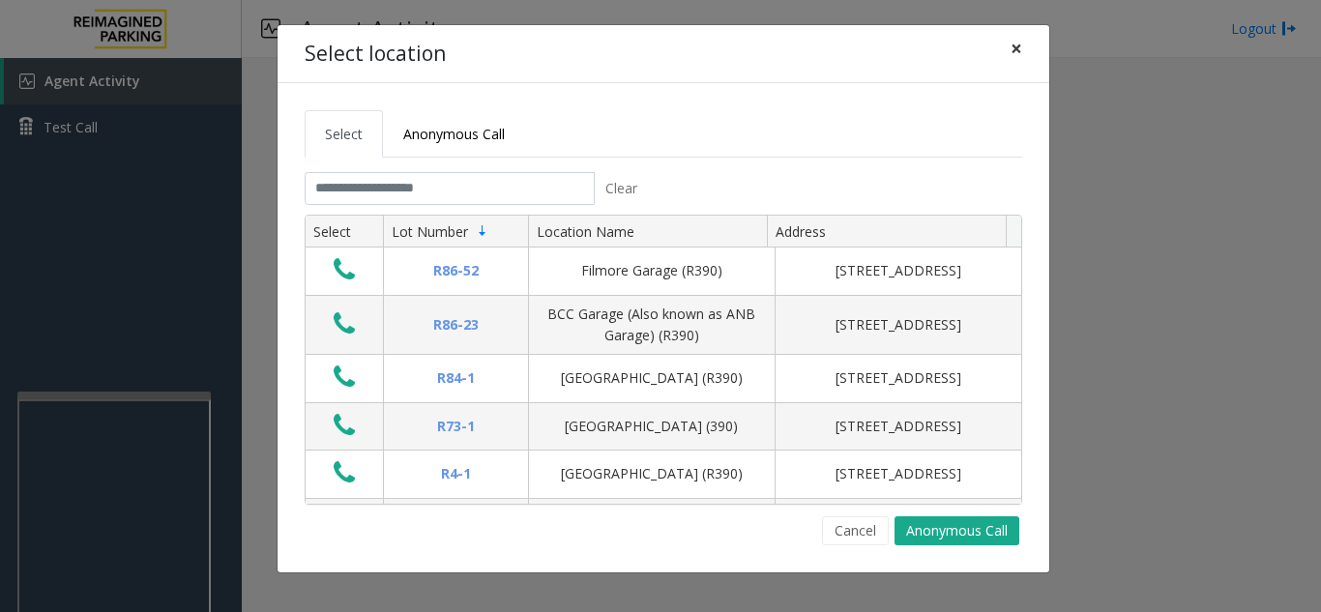
click at [1012, 44] on span "×" at bounding box center [1016, 48] width 12 height 27
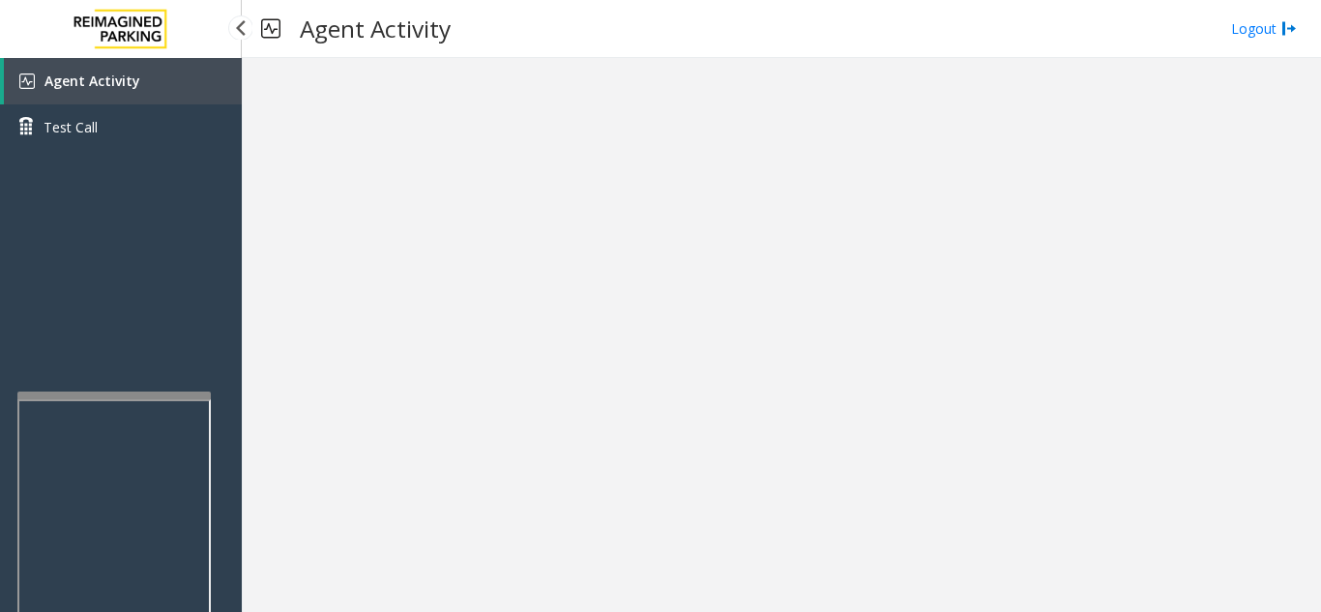
click at [131, 81] on span "Agent Activity" at bounding box center [92, 81] width 96 height 18
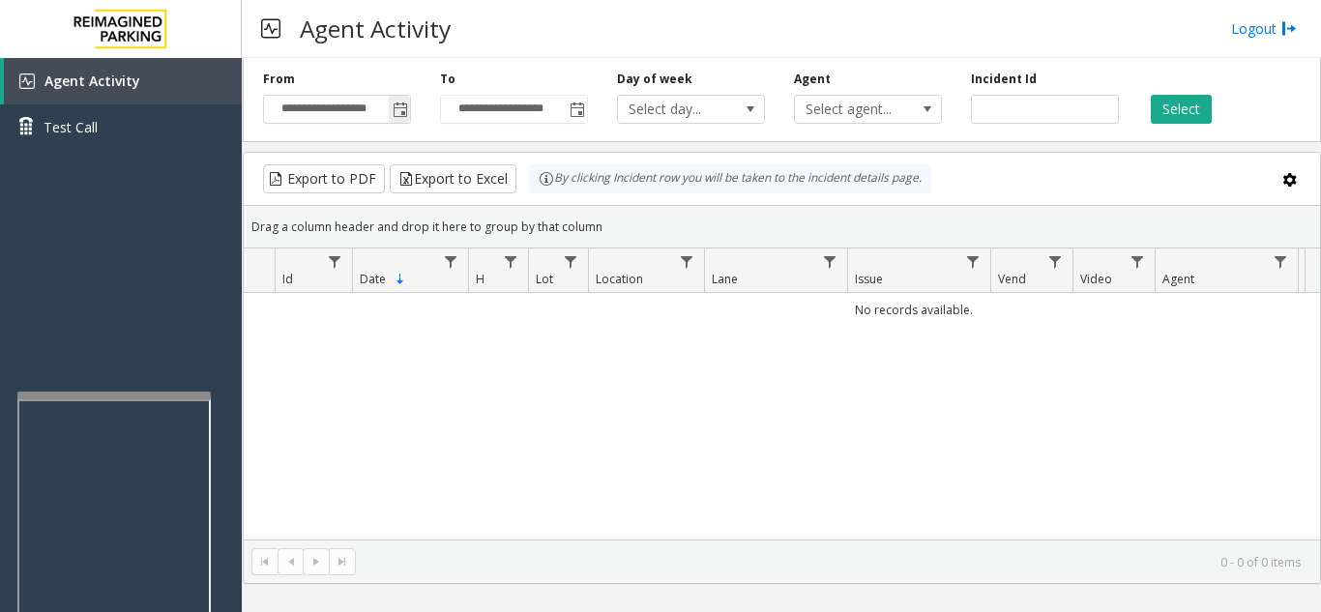
click at [393, 109] on span "Toggle popup" at bounding box center [400, 109] width 15 height 15
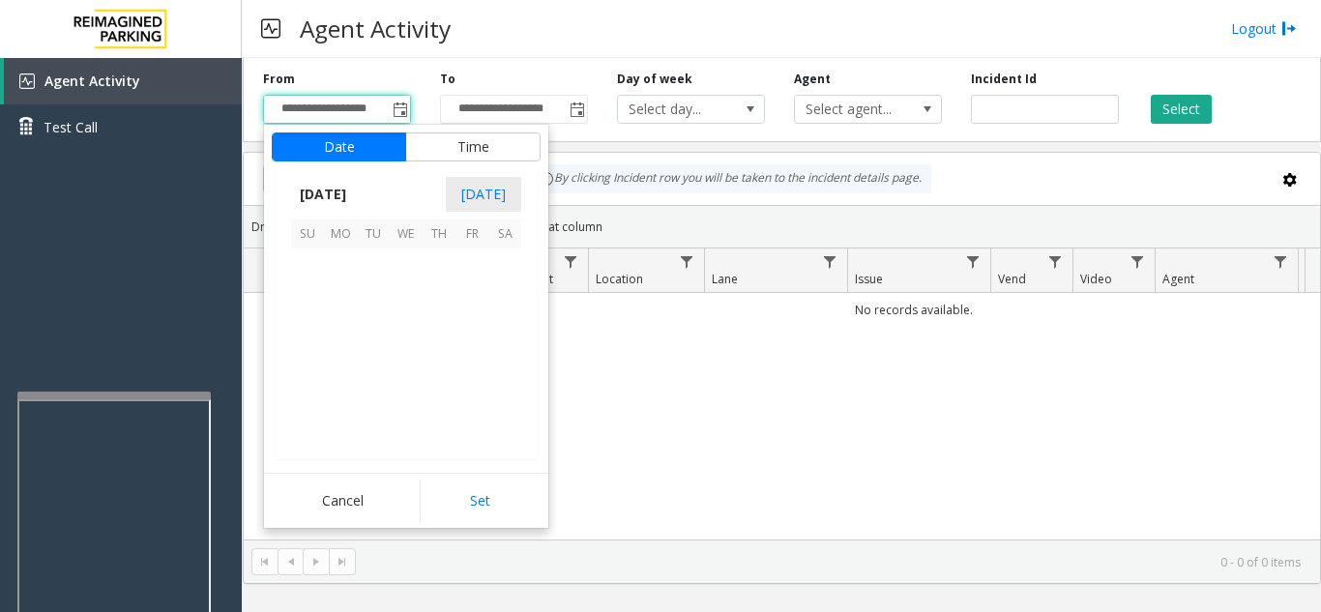
scroll to position [346752, 0]
click at [406, 398] on span "27" at bounding box center [406, 396] width 33 height 33
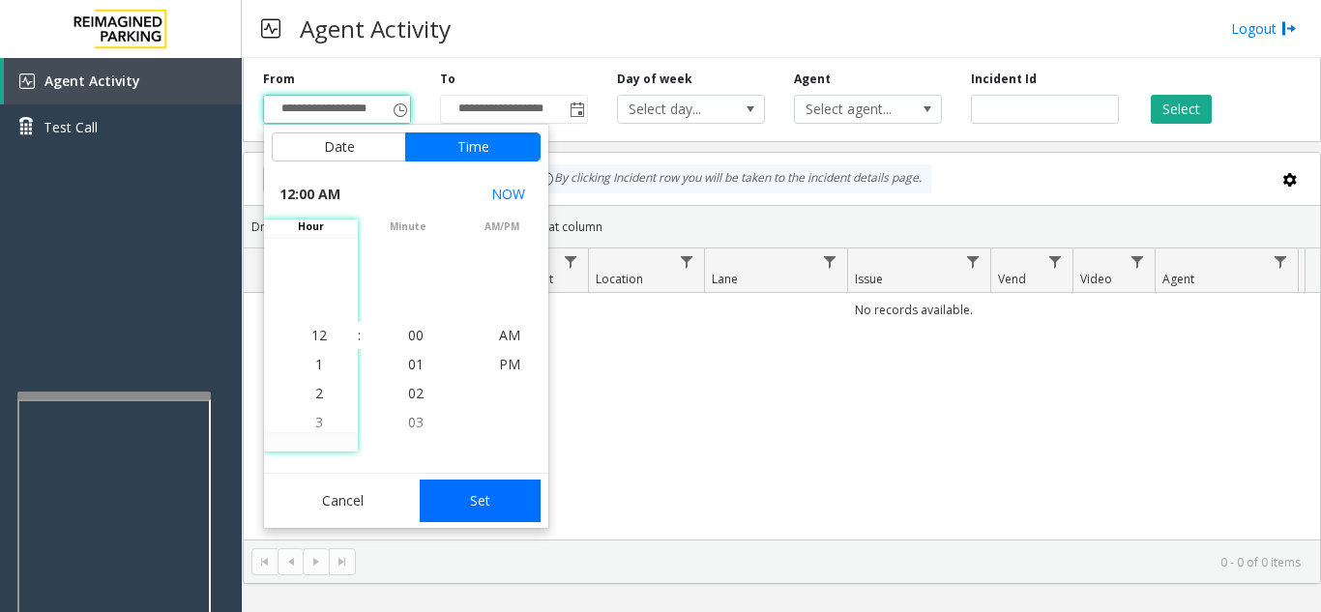
click at [503, 511] on button "Set" at bounding box center [481, 501] width 122 height 43
type input "**********"
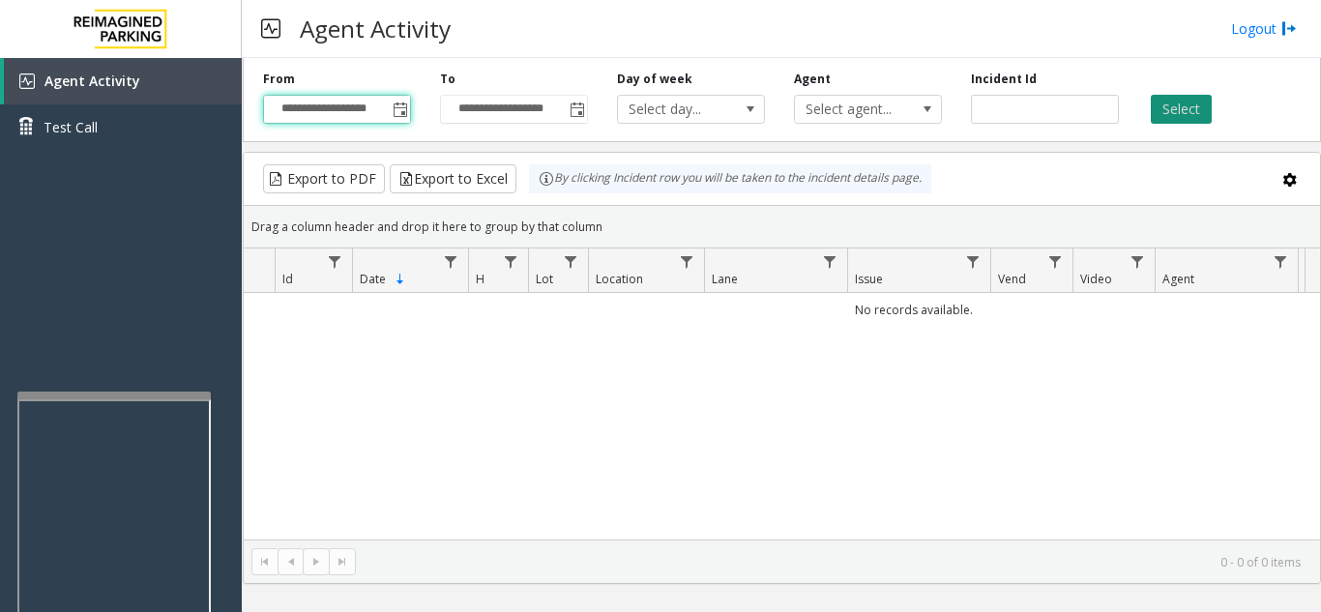
click at [1188, 111] on button "Select" at bounding box center [1180, 109] width 61 height 29
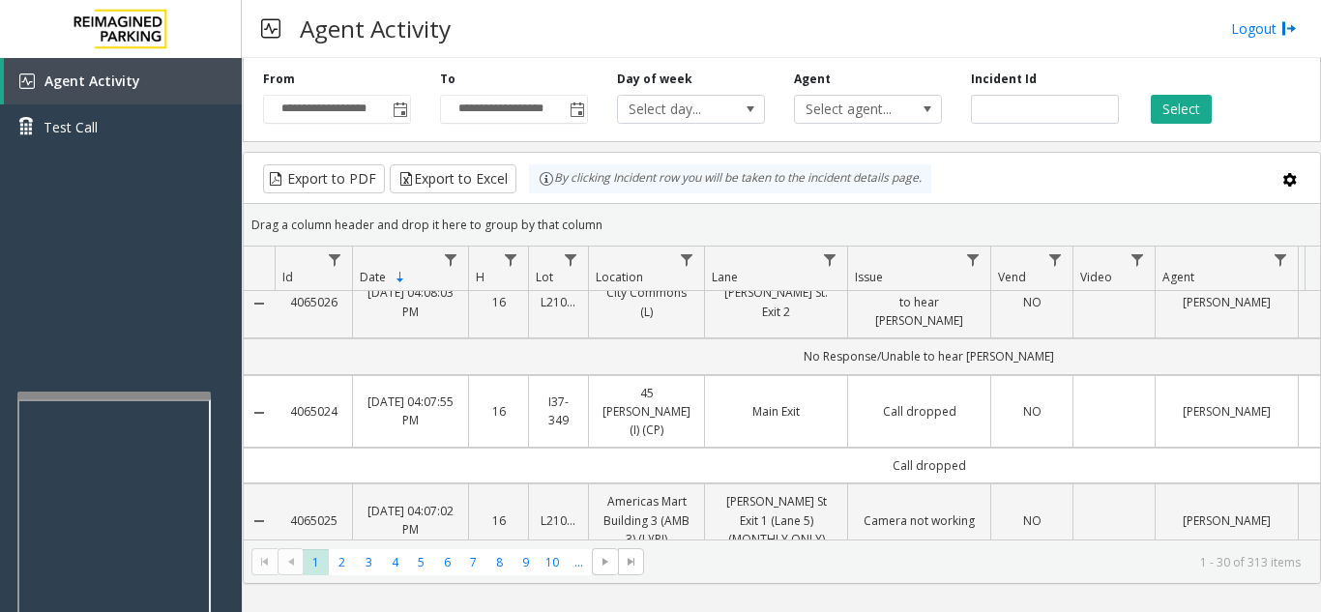
scroll to position [0, 0]
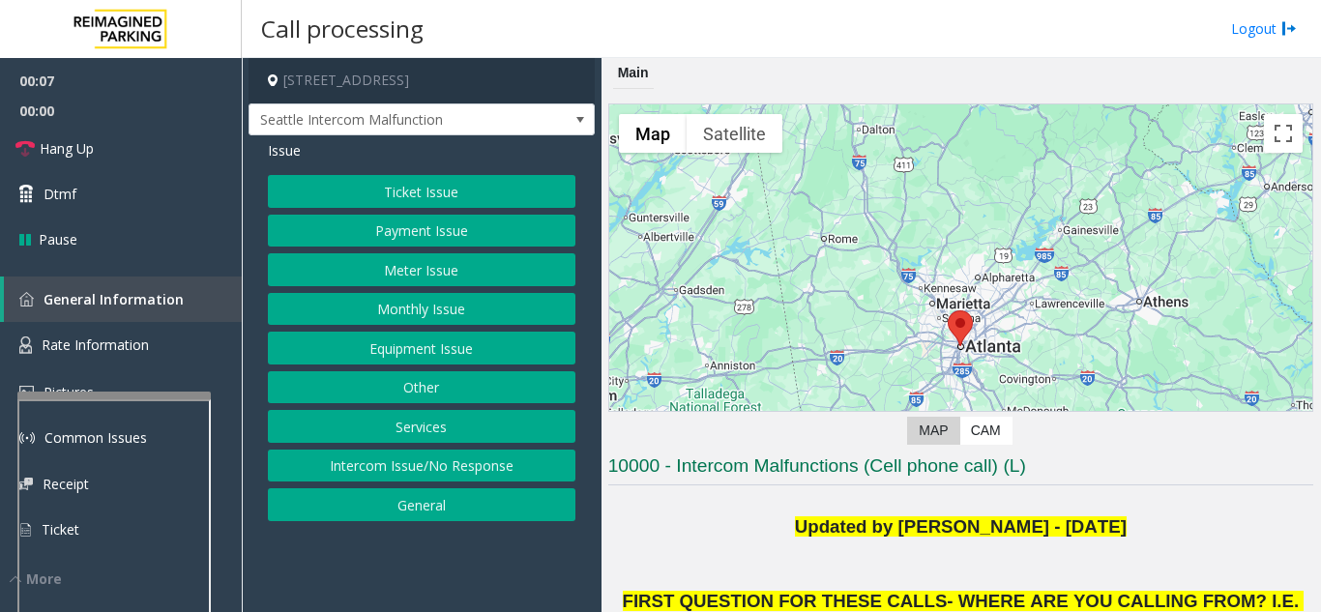
click at [481, 184] on button "Ticket Issue" at bounding box center [421, 191] width 307 height 33
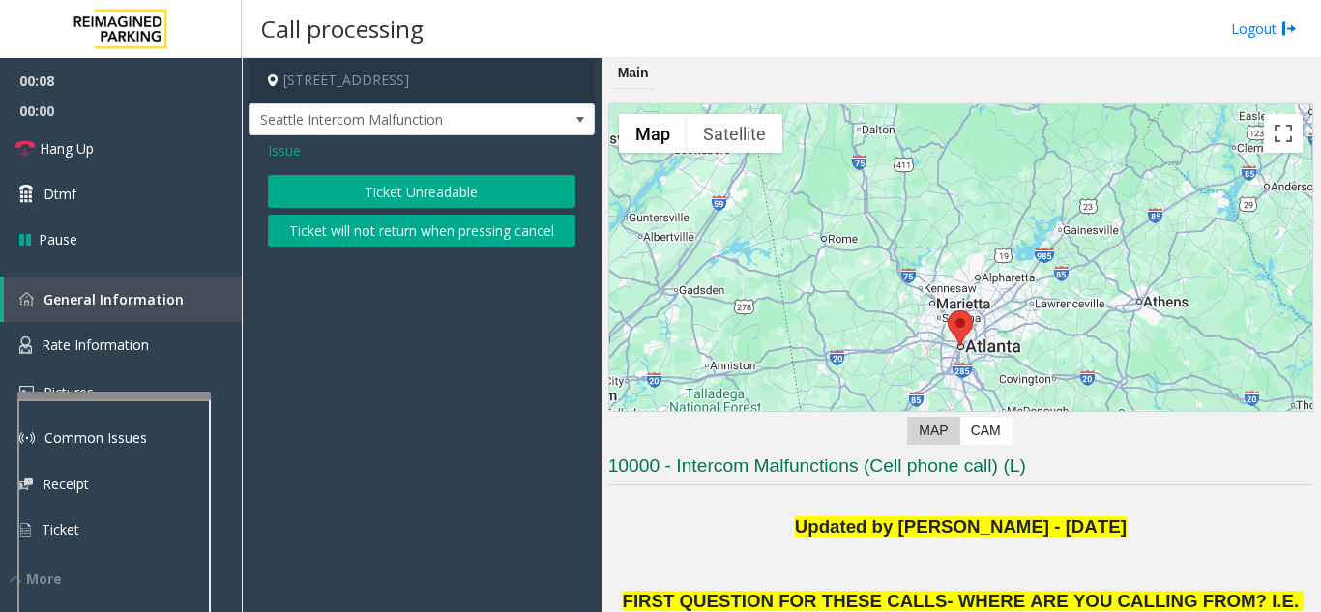
click at [453, 200] on button "Ticket Unreadable" at bounding box center [421, 191] width 307 height 33
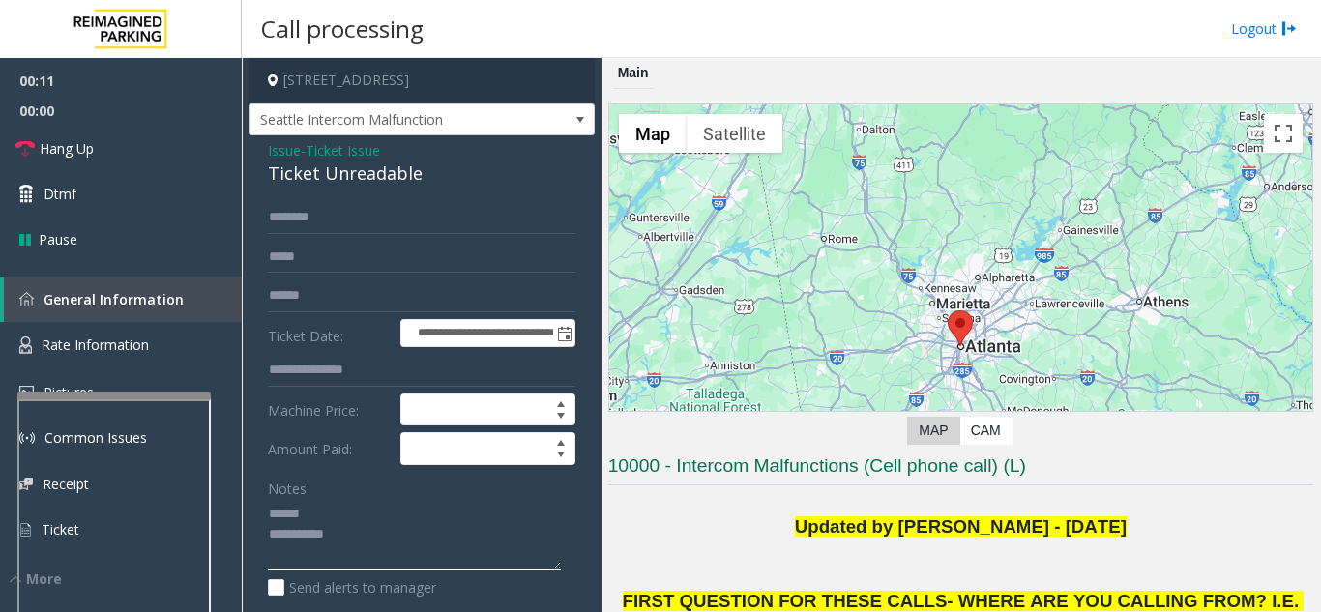
click at [381, 527] on textarea at bounding box center [414, 535] width 293 height 73
drag, startPoint x: 272, startPoint y: 190, endPoint x: 423, endPoint y: 191, distance: 151.8
click at [423, 191] on div "**********" at bounding box center [421, 596] width 346 height 923
click at [435, 549] on textarea at bounding box center [414, 535] width 293 height 73
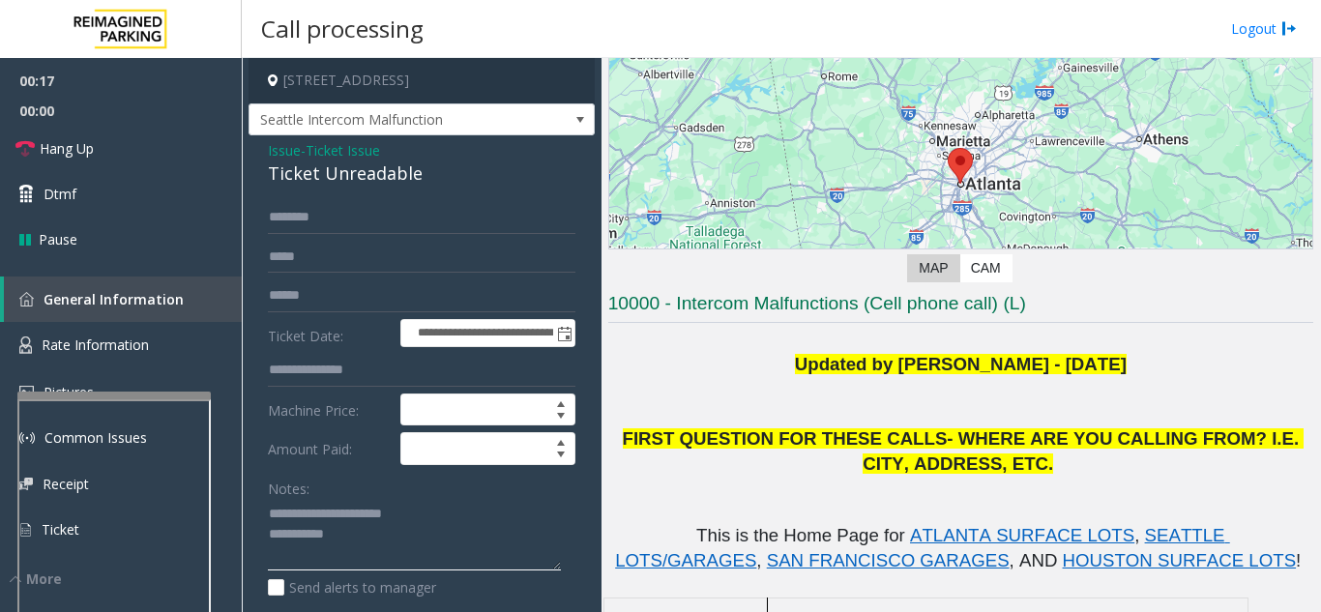
scroll to position [387, 0]
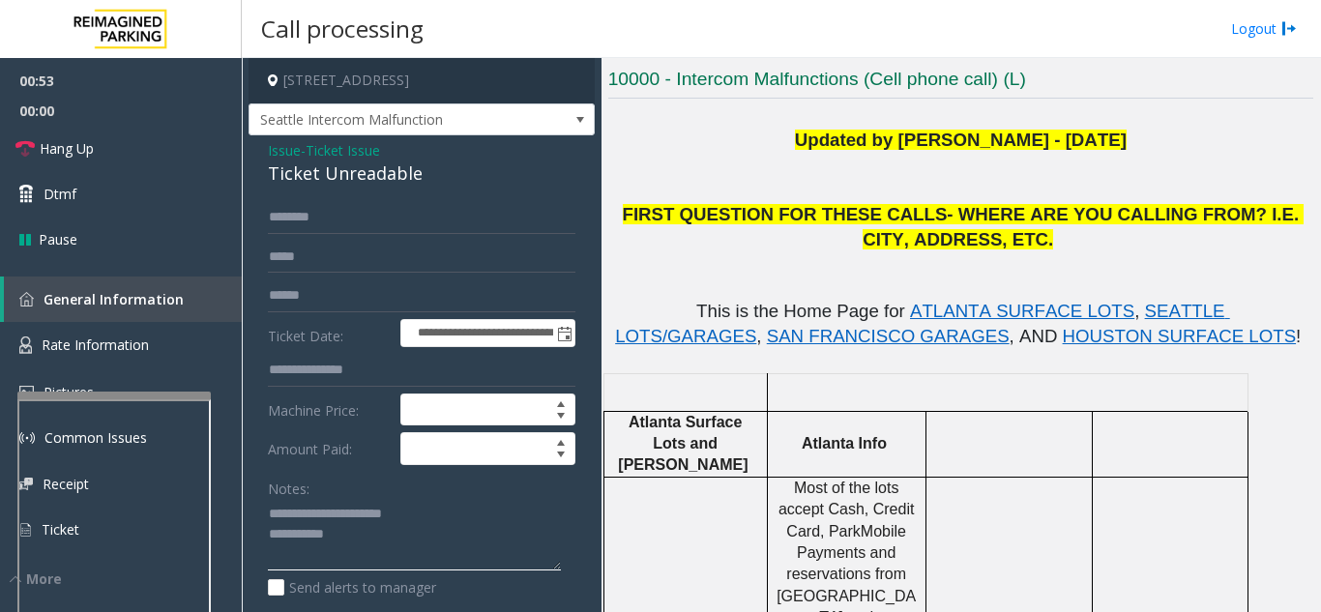
click at [449, 556] on textarea at bounding box center [414, 535] width 293 height 73
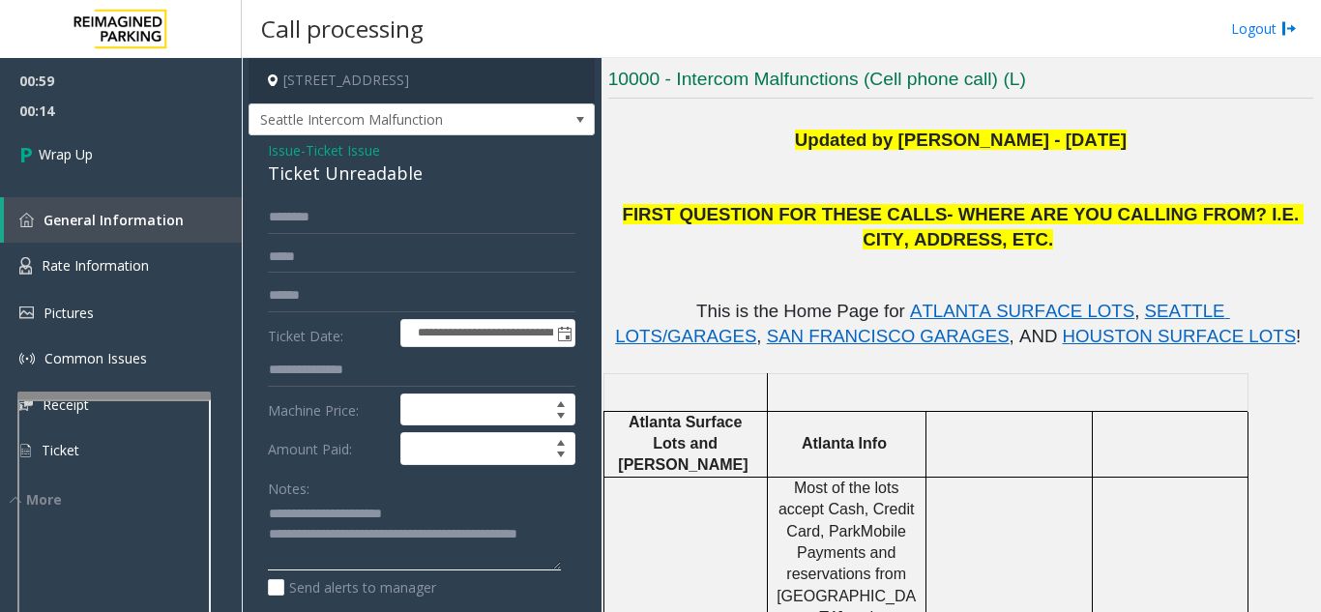
scroll to position [15, 0]
type textarea "**********"
click at [167, 147] on link "Wrap Up" at bounding box center [121, 154] width 242 height 57
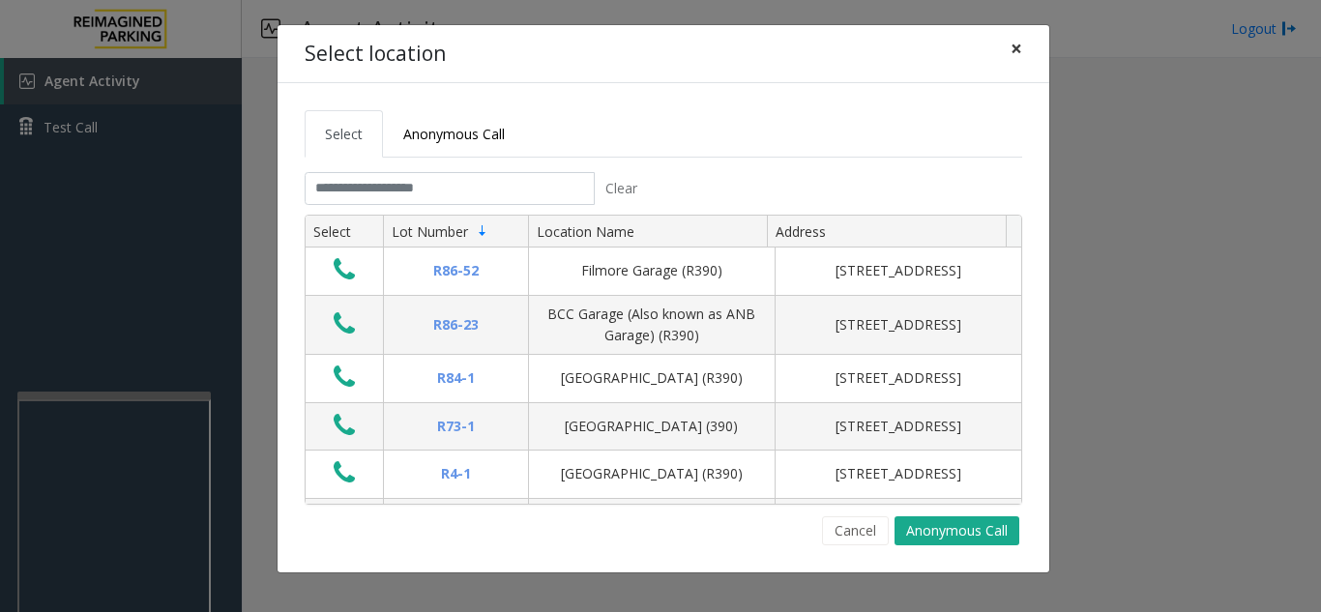
click at [1011, 46] on span "×" at bounding box center [1016, 48] width 12 height 27
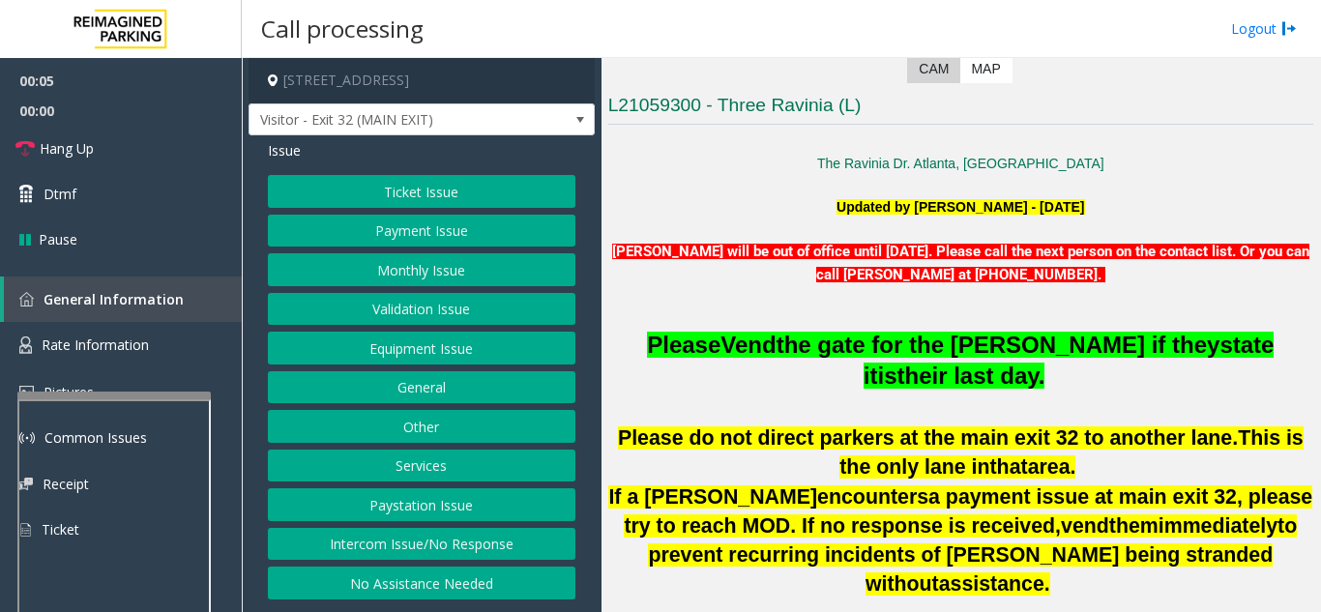
scroll to position [483, 0]
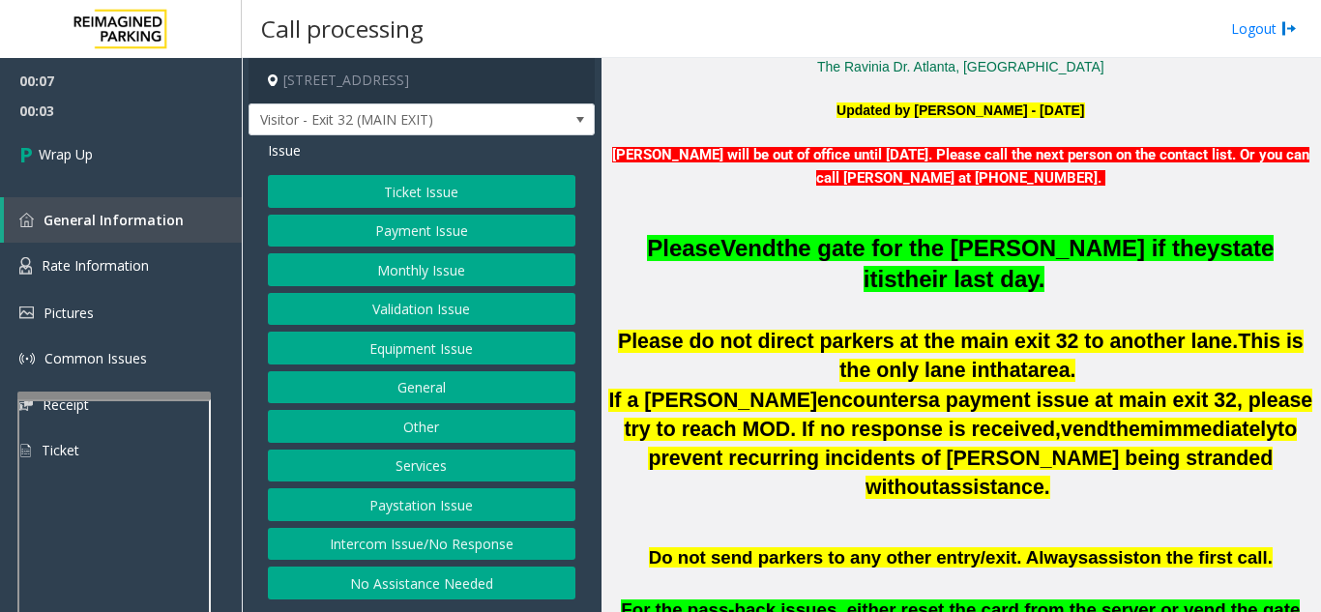
click at [424, 534] on button "Intercom Issue/No Response" at bounding box center [421, 544] width 307 height 33
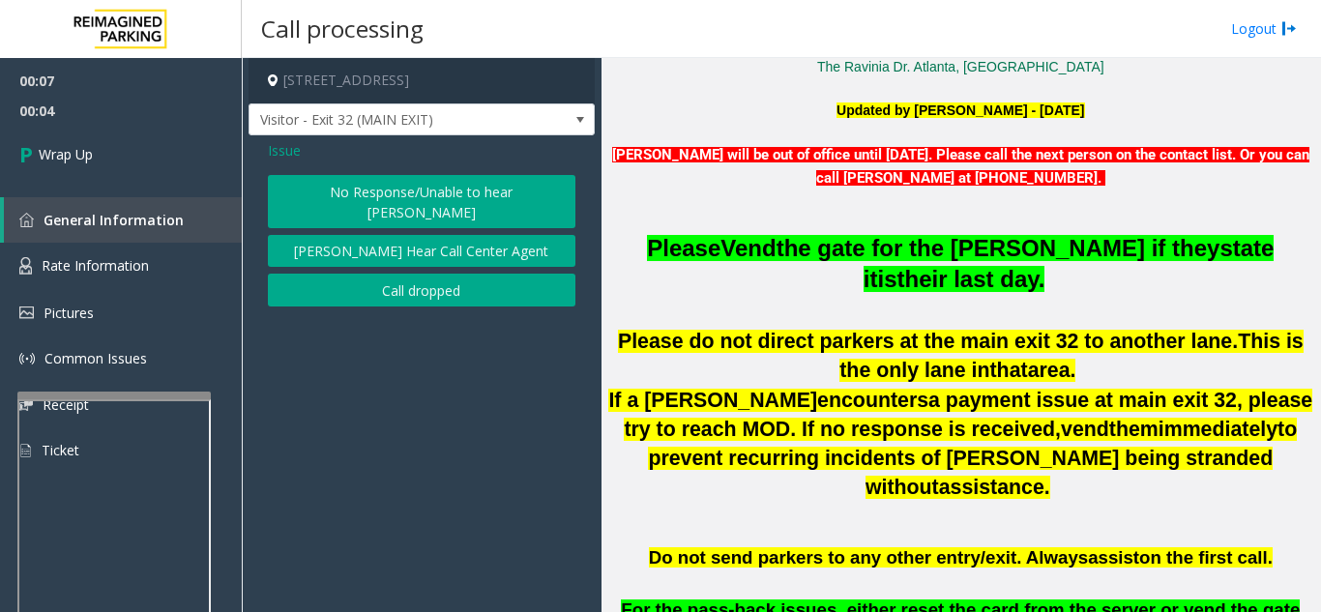
click at [375, 189] on button "No Response/Unable to hear [PERSON_NAME]" at bounding box center [421, 201] width 307 height 53
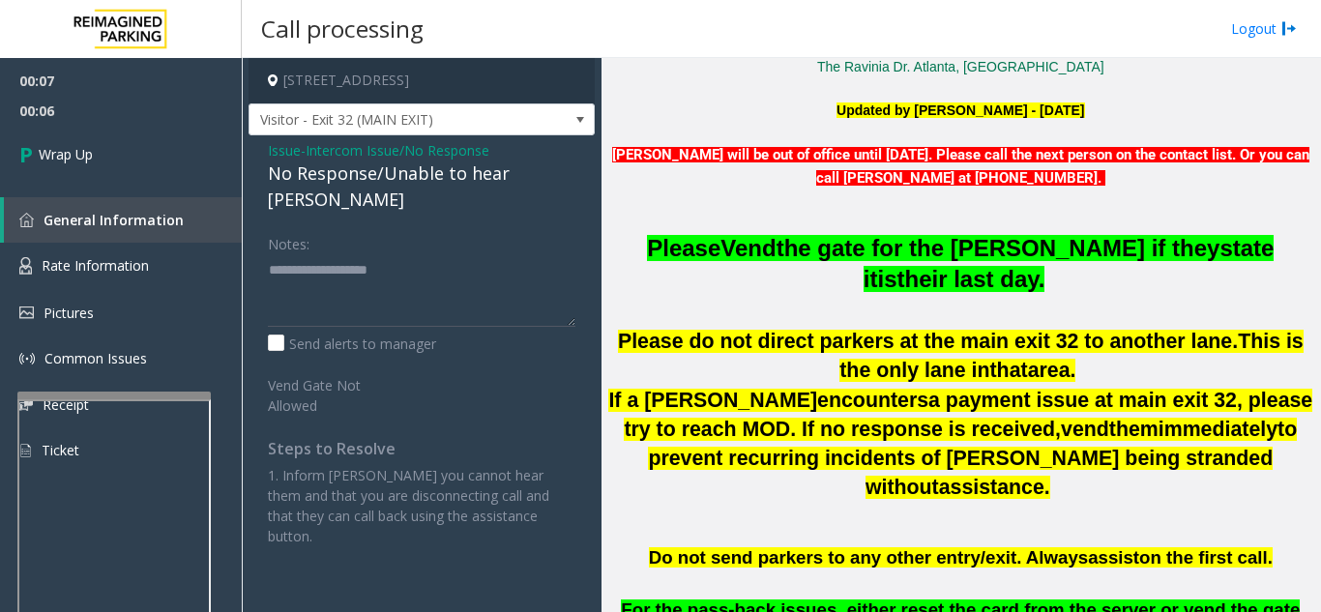
click at [276, 159] on span "Issue" at bounding box center [284, 150] width 33 height 20
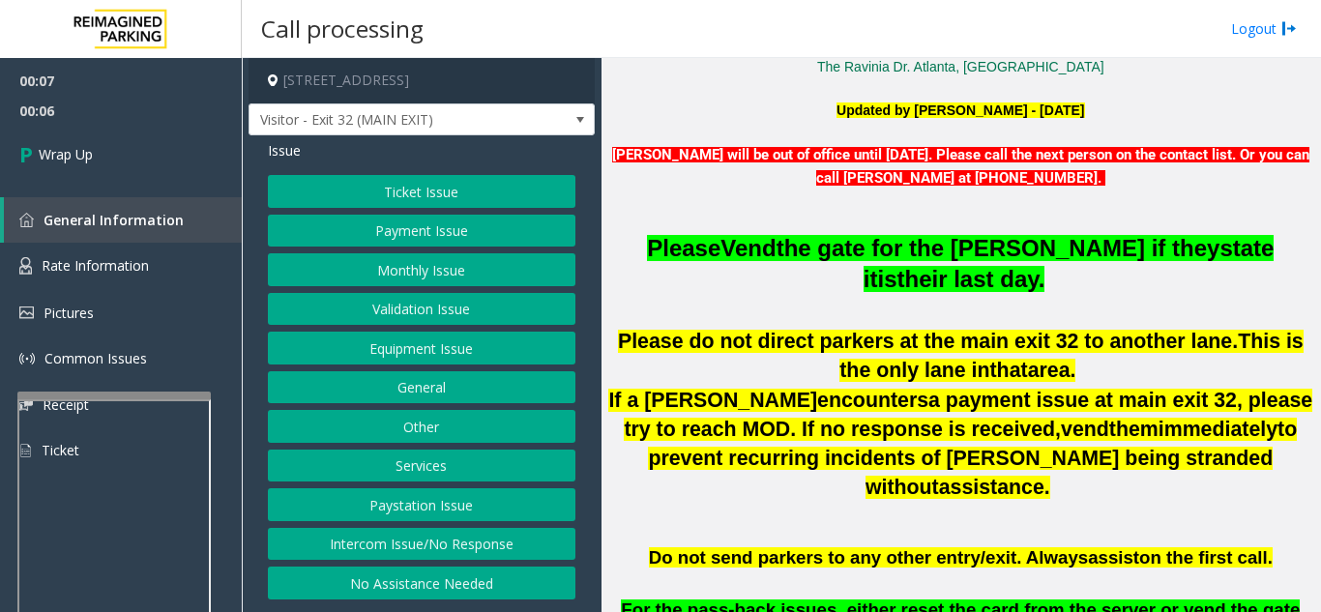
click at [470, 546] on button "Intercom Issue/No Response" at bounding box center [421, 544] width 307 height 33
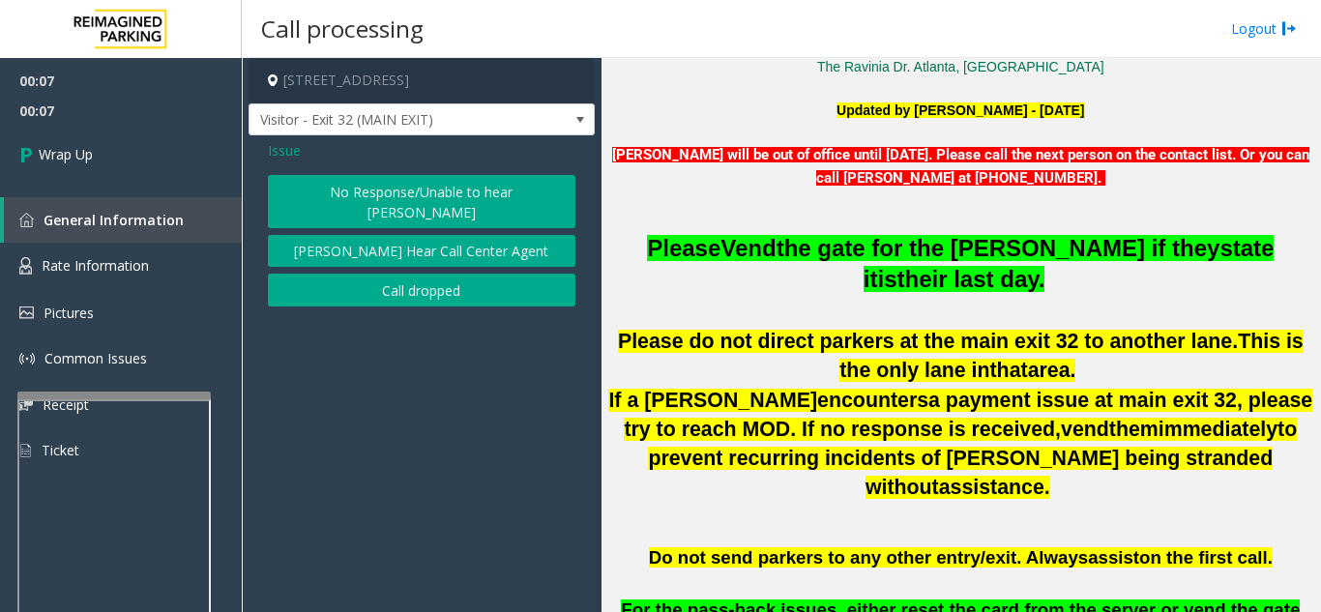
click at [406, 274] on button "Call dropped" at bounding box center [421, 290] width 307 height 33
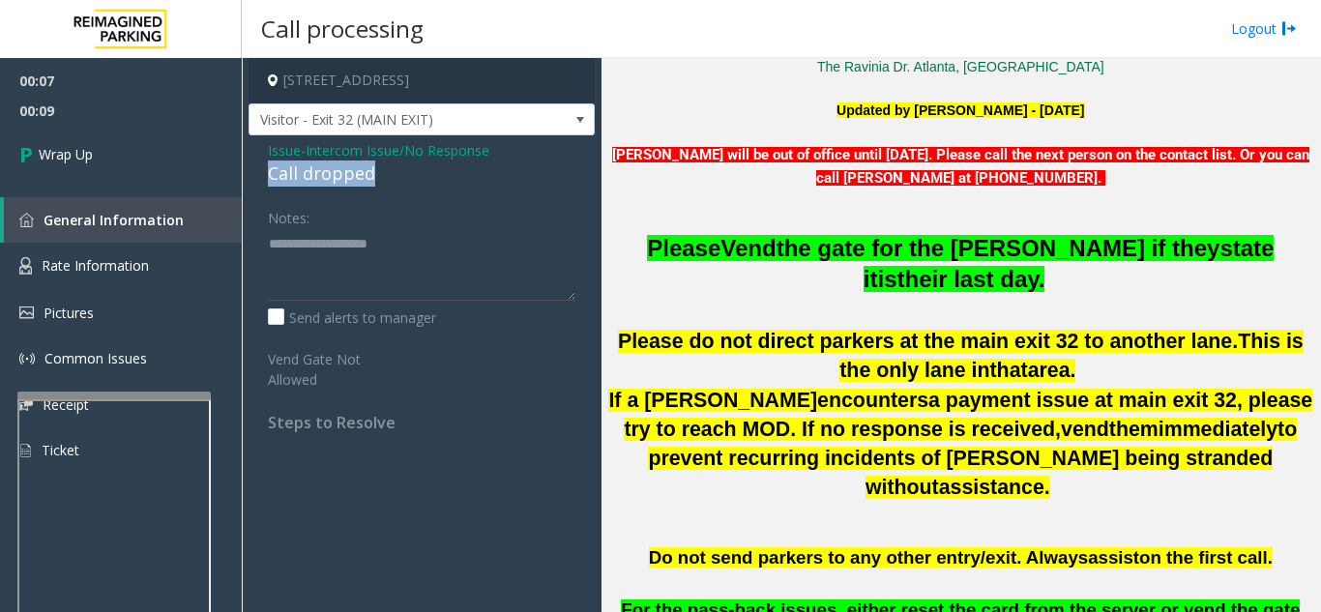
drag, startPoint x: 266, startPoint y: 174, endPoint x: 398, endPoint y: 180, distance: 132.6
click at [398, 180] on div "Issue - Intercom Issue/No Response Call dropped Notes: Send alerts to manager V…" at bounding box center [421, 293] width 346 height 316
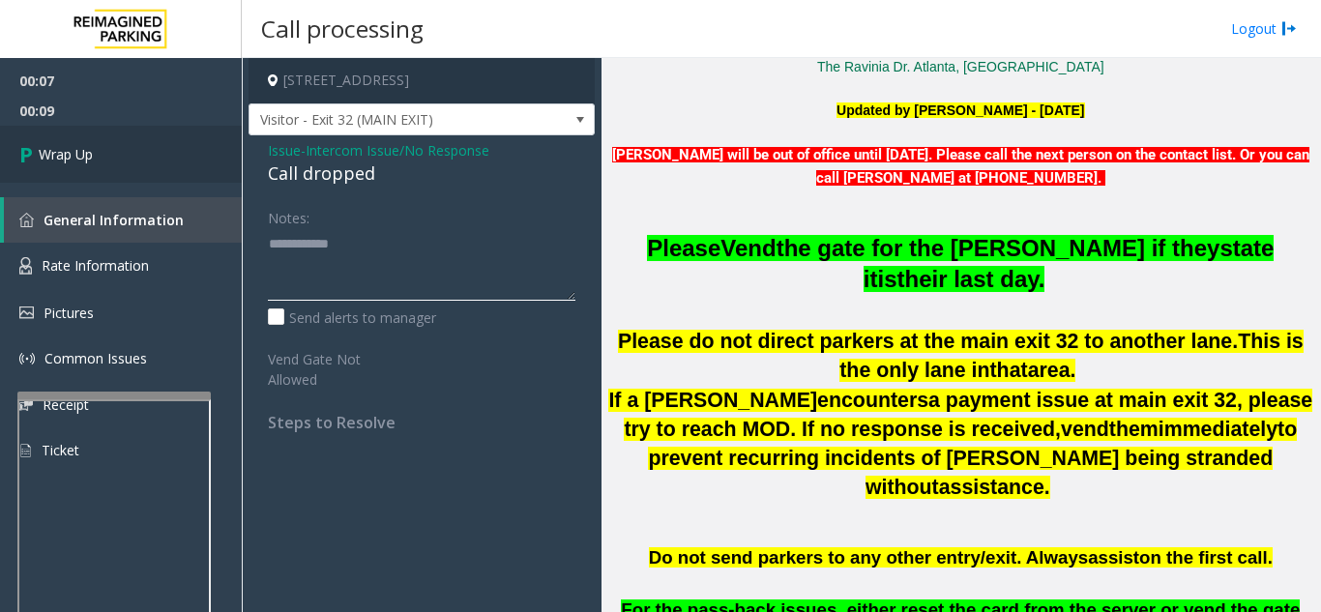
type textarea "**********"
click at [180, 176] on link "Wrap Up" at bounding box center [121, 154] width 242 height 57
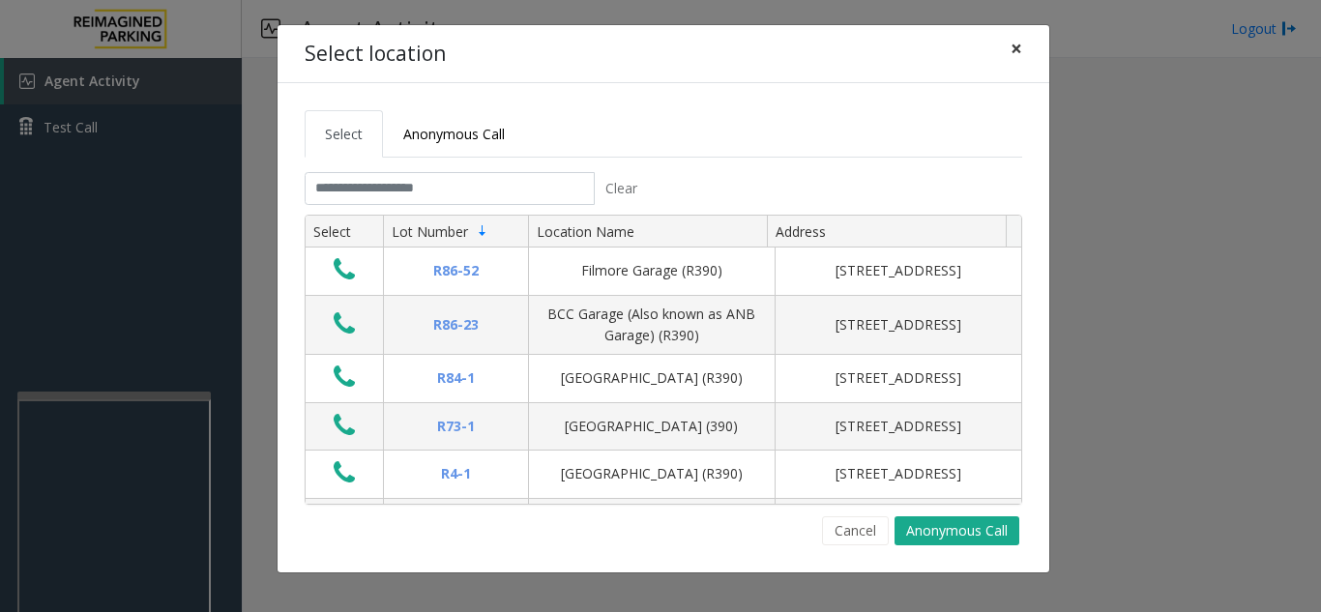
click at [1014, 44] on span "×" at bounding box center [1016, 48] width 12 height 27
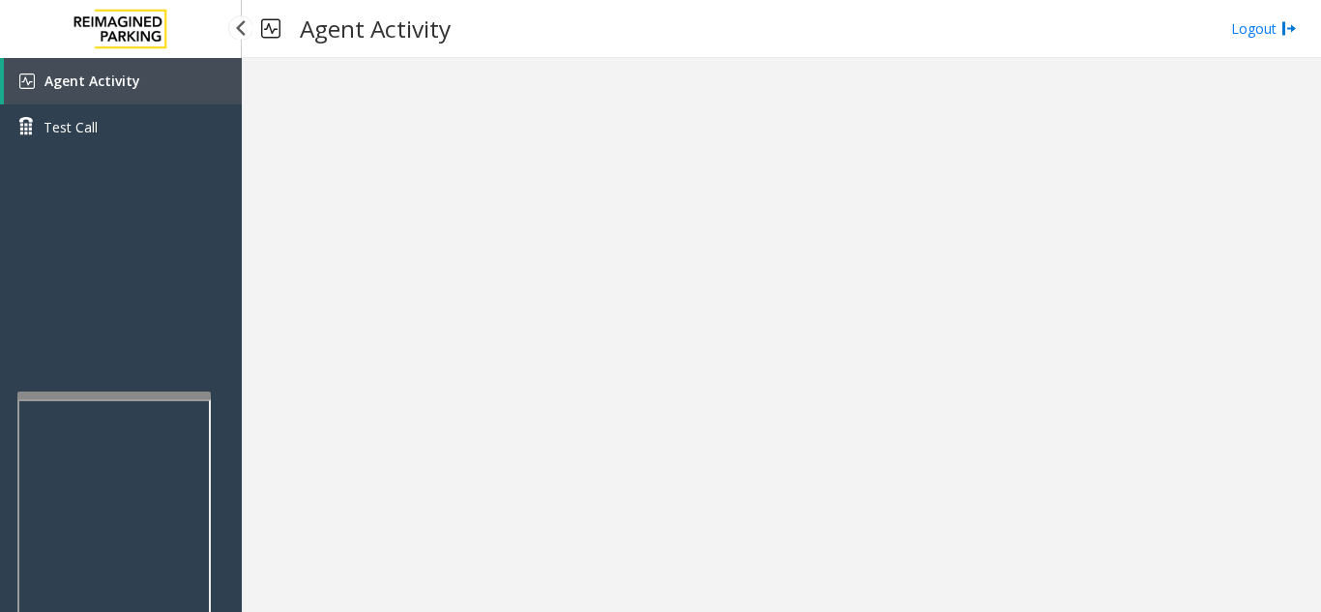
click at [102, 86] on span "Agent Activity" at bounding box center [92, 81] width 96 height 18
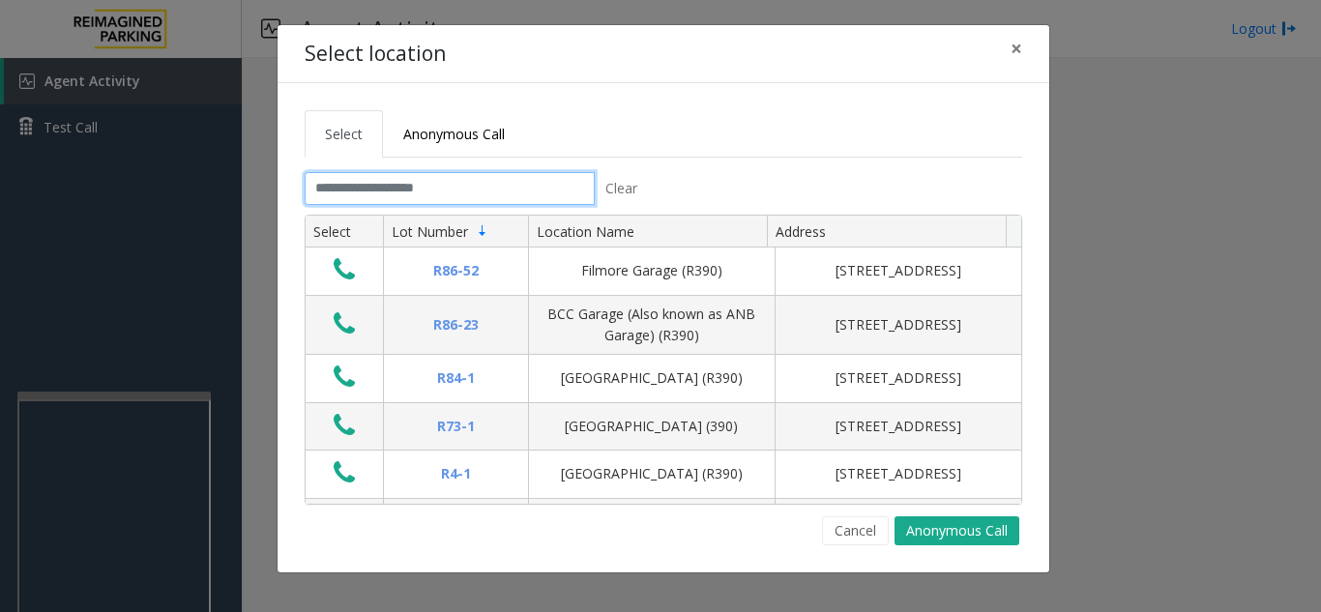
click at [484, 197] on input "text" at bounding box center [450, 188] width 290 height 33
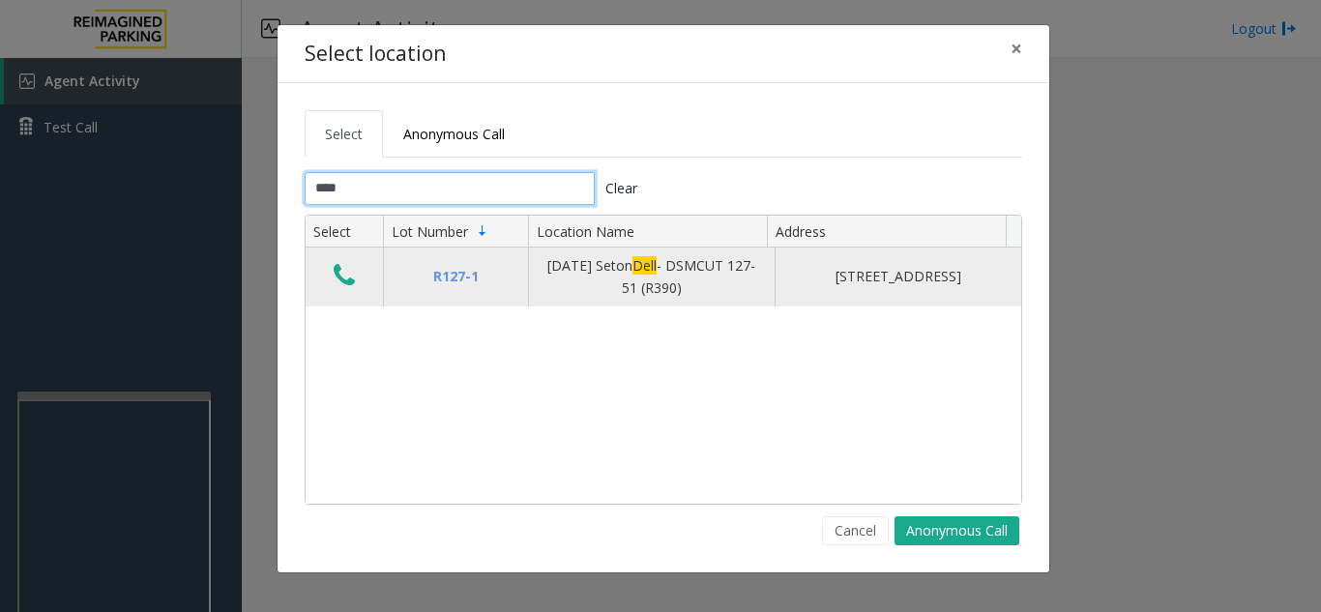
type input "****"
click at [336, 280] on icon "Data table" at bounding box center [344, 275] width 21 height 27
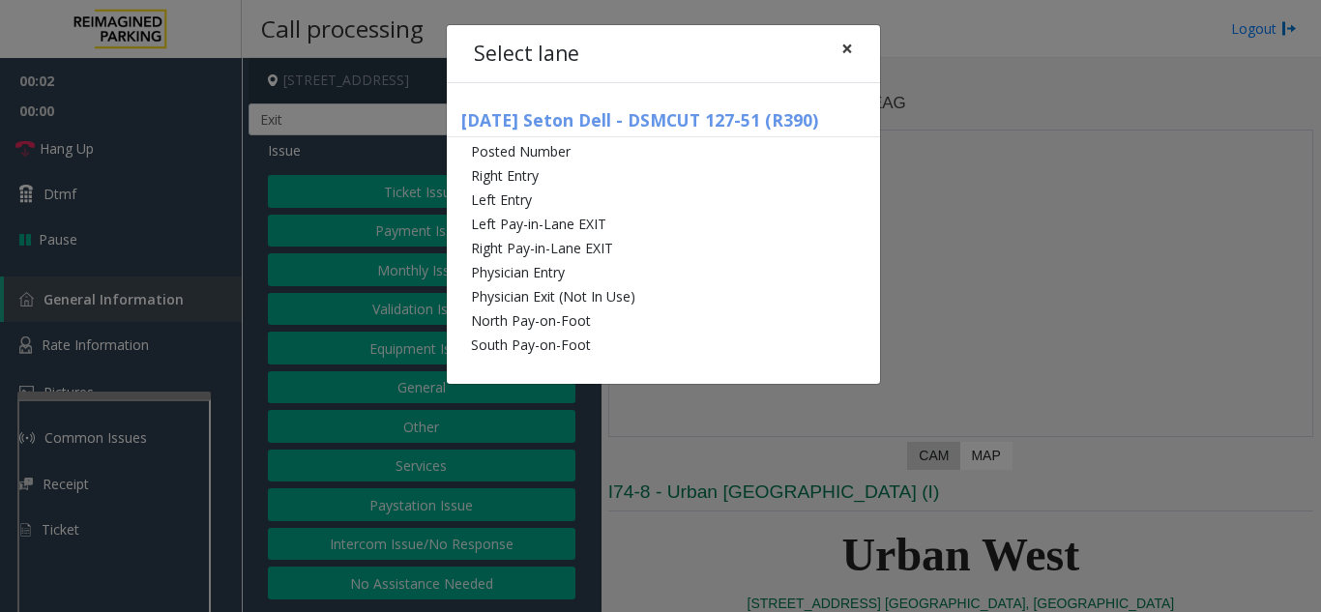
click at [849, 40] on span "×" at bounding box center [847, 48] width 12 height 27
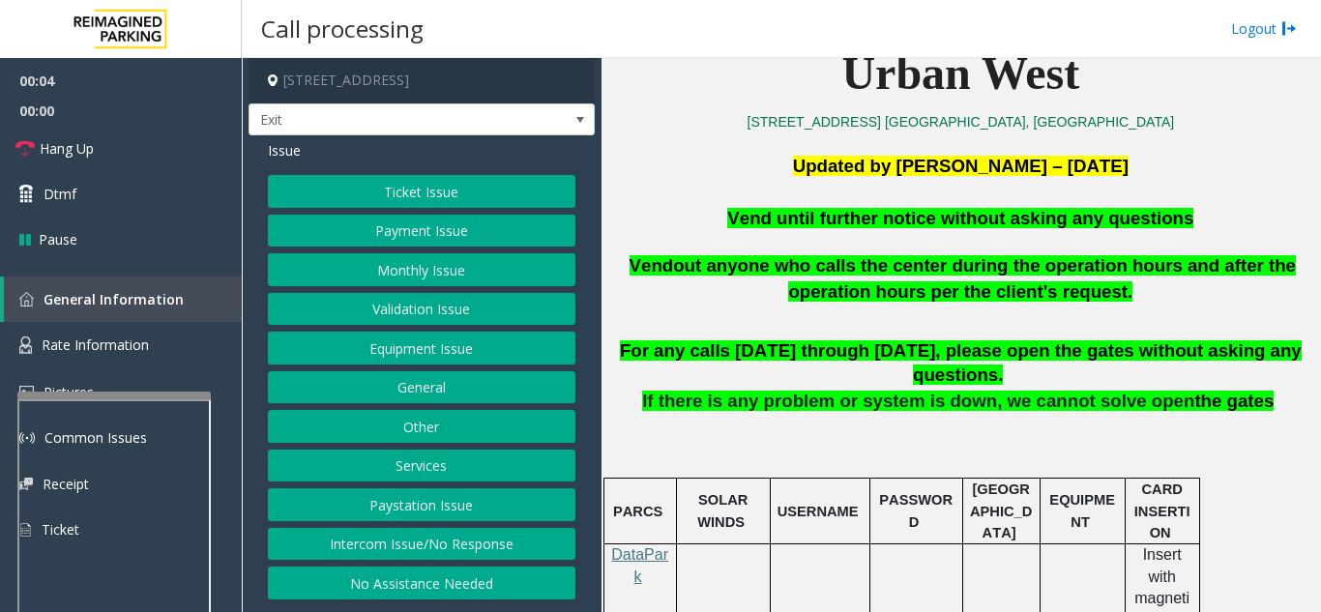
scroll to position [483, 0]
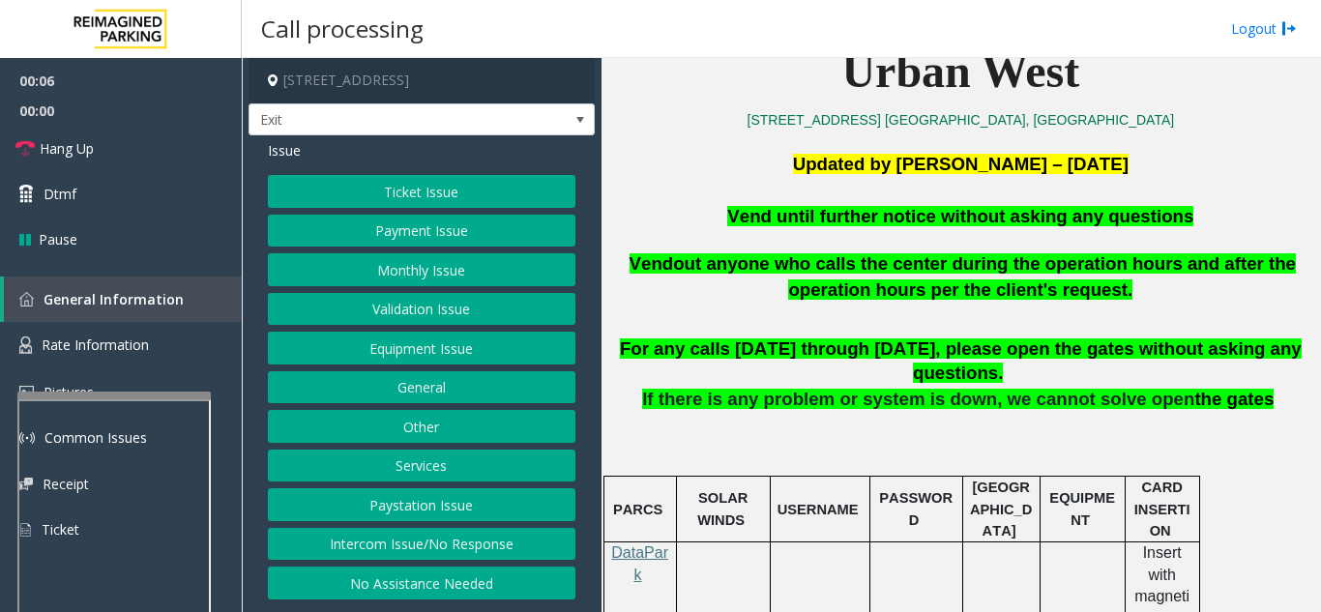
click at [416, 341] on button "Equipment Issue" at bounding box center [421, 348] width 307 height 33
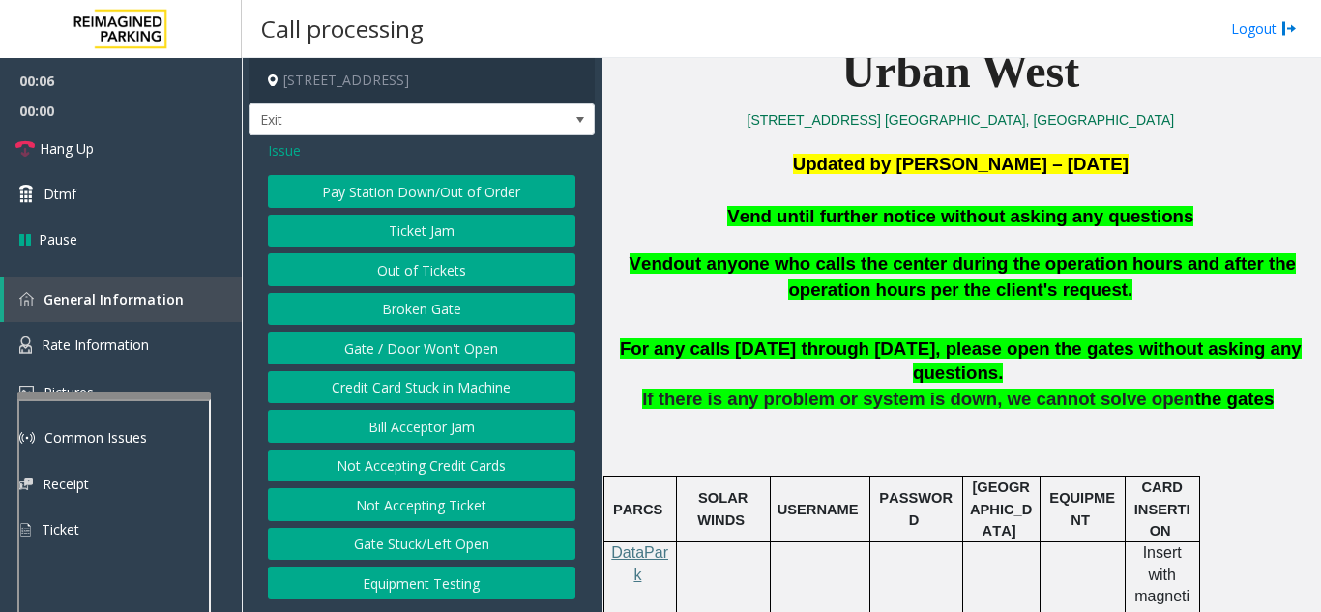
click at [416, 341] on button "Gate / Door Won't Open" at bounding box center [421, 348] width 307 height 33
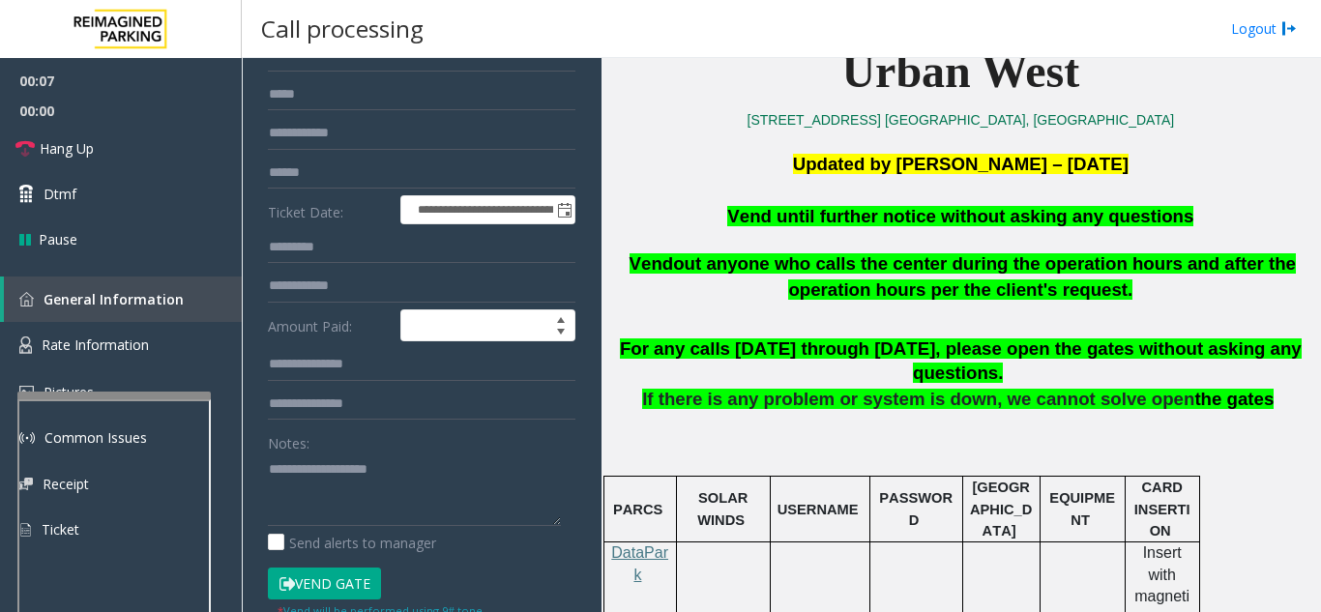
scroll to position [193, 0]
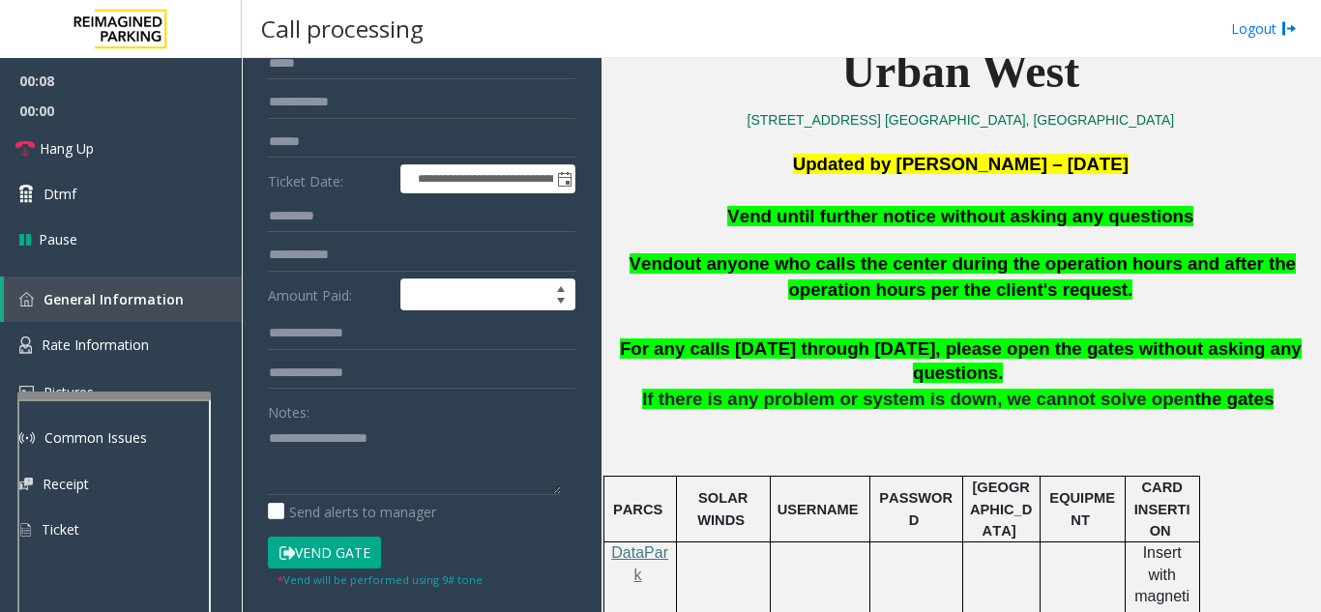
click at [365, 557] on button "Vend Gate" at bounding box center [324, 553] width 113 height 33
drag, startPoint x: 1202, startPoint y: 218, endPoint x: 722, endPoint y: 212, distance: 479.6
click at [722, 212] on p "Vend until further notice without asking any questions" at bounding box center [960, 217] width 705 height 26
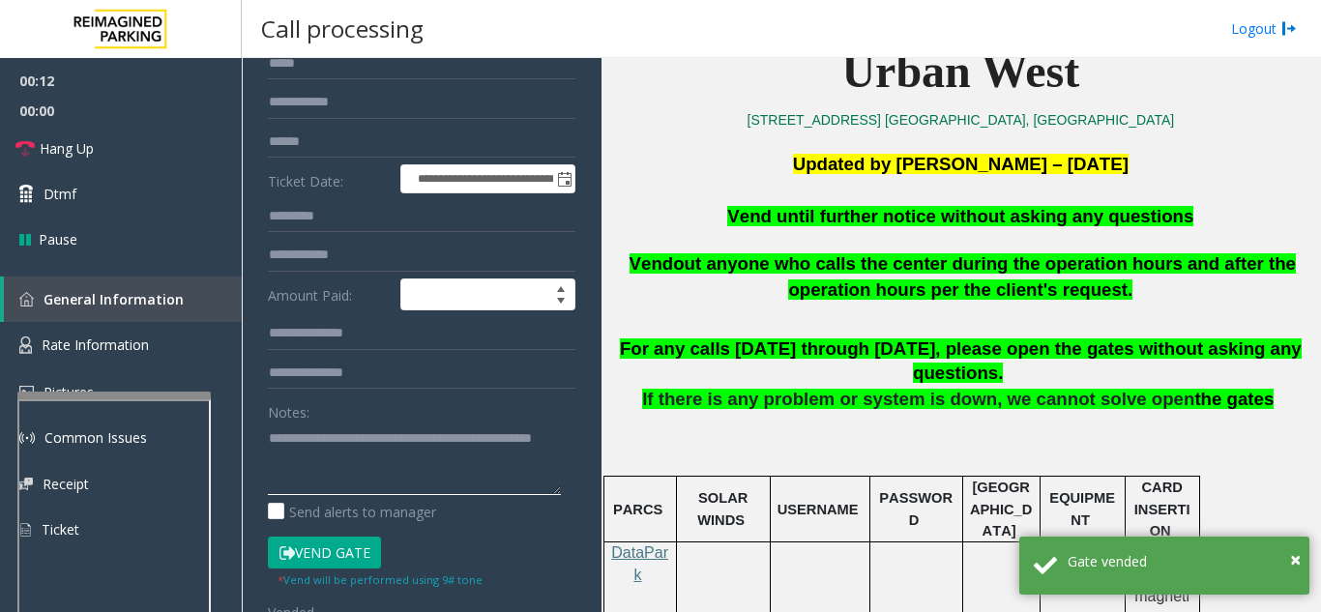
type textarea "**********"
click at [386, 397] on div "Notes:" at bounding box center [421, 445] width 307 height 100
click at [110, 135] on link "Hang Up" at bounding box center [121, 148] width 242 height 45
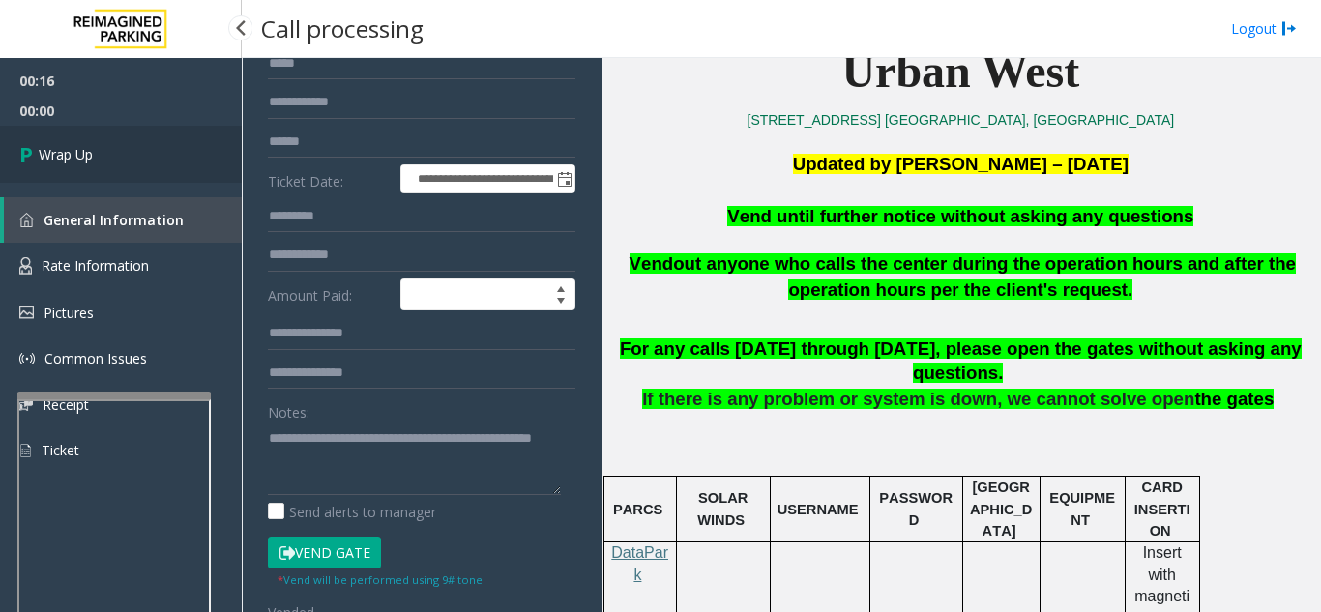
click at [193, 160] on link "Wrap Up" at bounding box center [121, 154] width 242 height 57
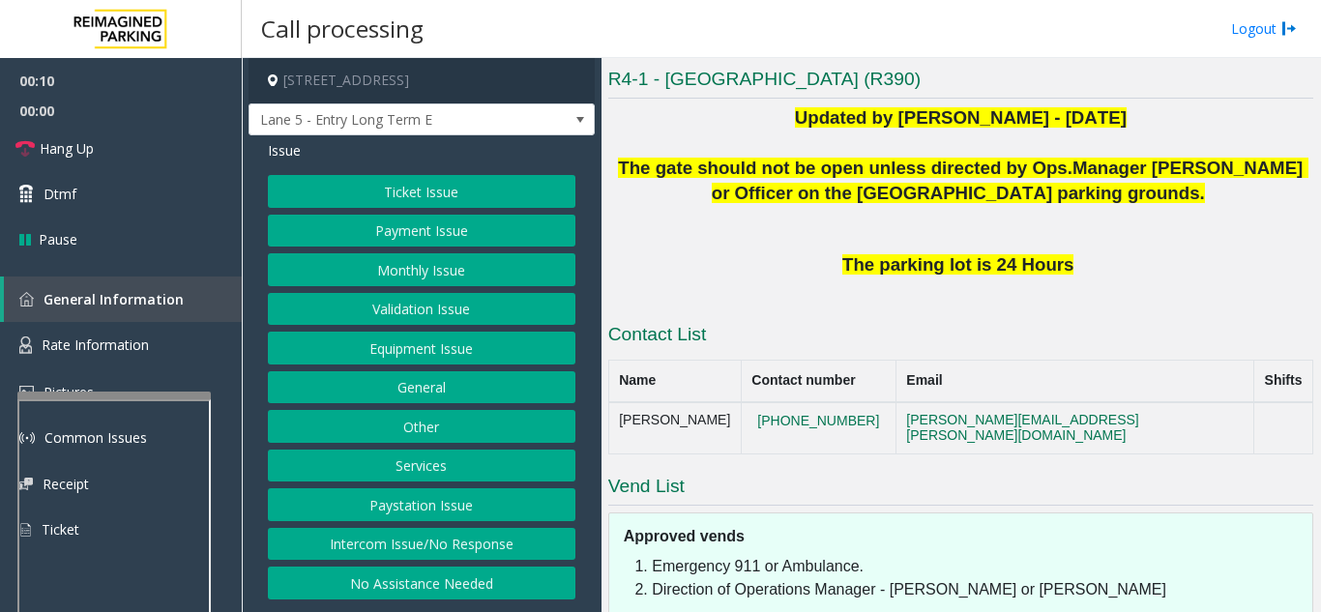
scroll to position [483, 0]
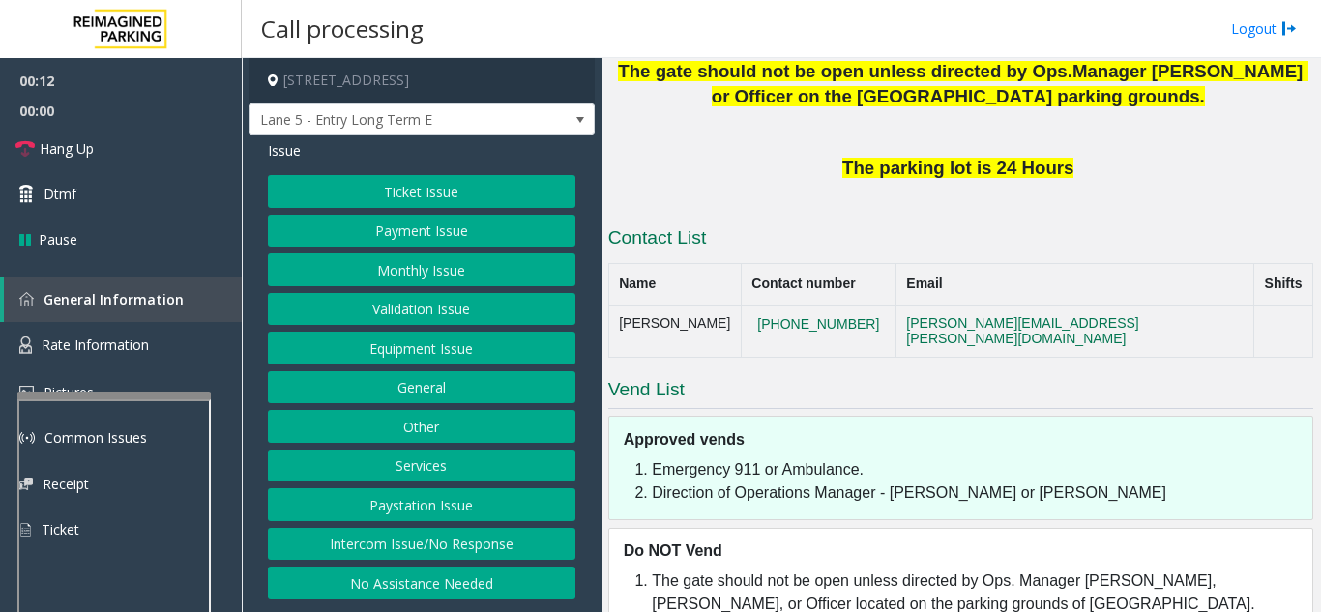
click at [428, 556] on button "Intercom Issue/No Response" at bounding box center [421, 544] width 307 height 33
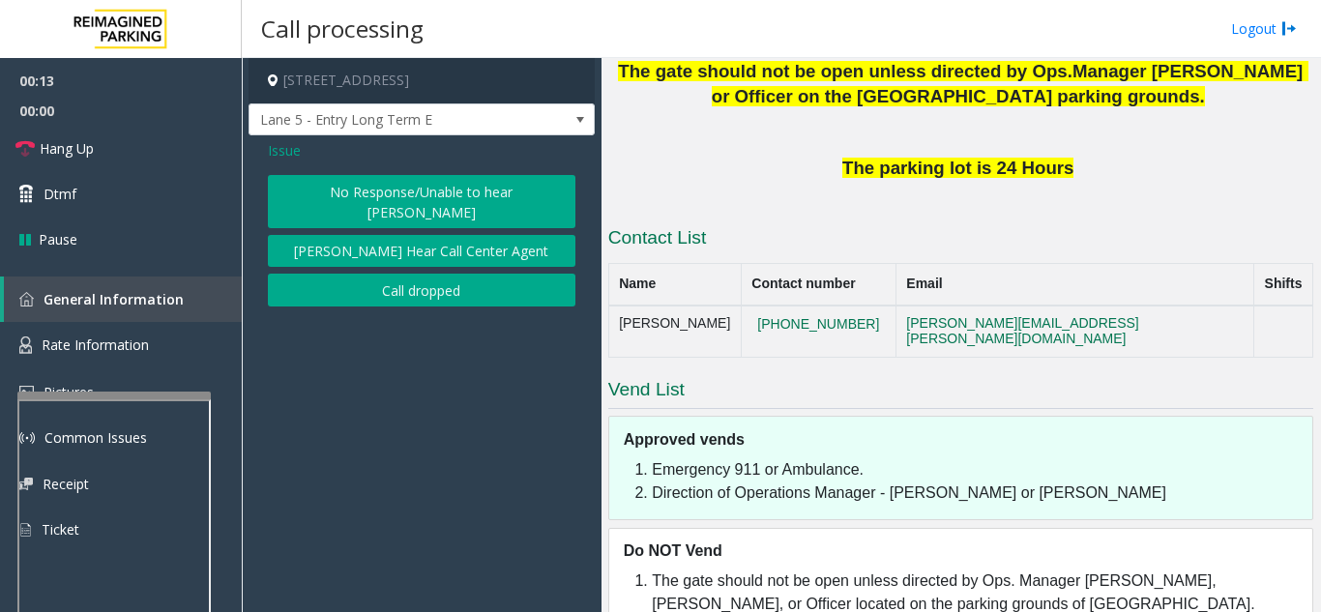
click at [365, 191] on button "No Response/Unable to hear [PERSON_NAME]" at bounding box center [421, 201] width 307 height 53
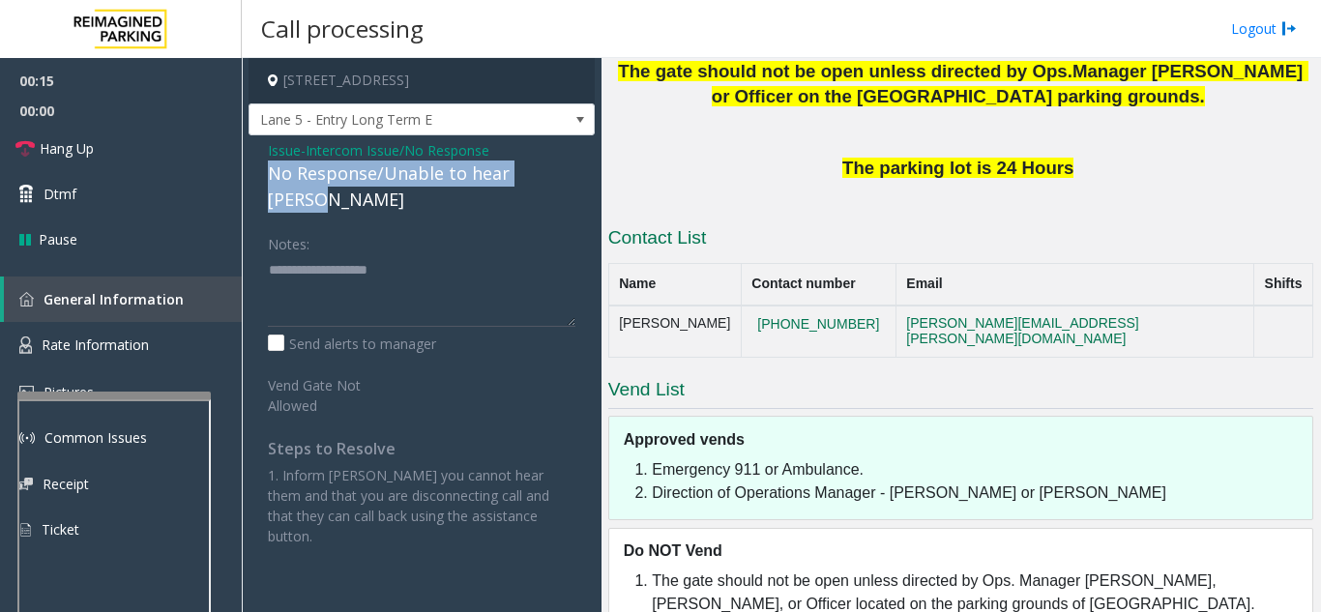
drag, startPoint x: 258, startPoint y: 172, endPoint x: 570, endPoint y: 178, distance: 312.3
click at [570, 178] on div "Issue - Intercom Issue/No Response No Response/Unable to hear [PERSON_NAME] Not…" at bounding box center [421, 350] width 346 height 430
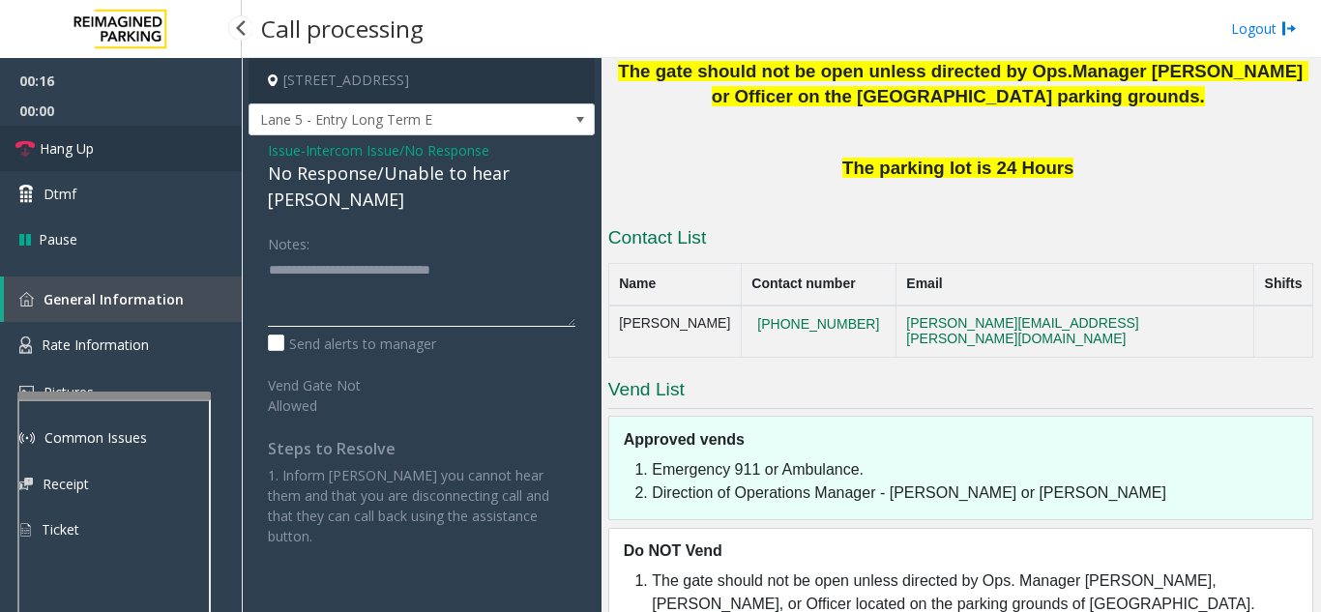
type textarea "**********"
click at [177, 162] on link "Hang Up" at bounding box center [121, 148] width 242 height 45
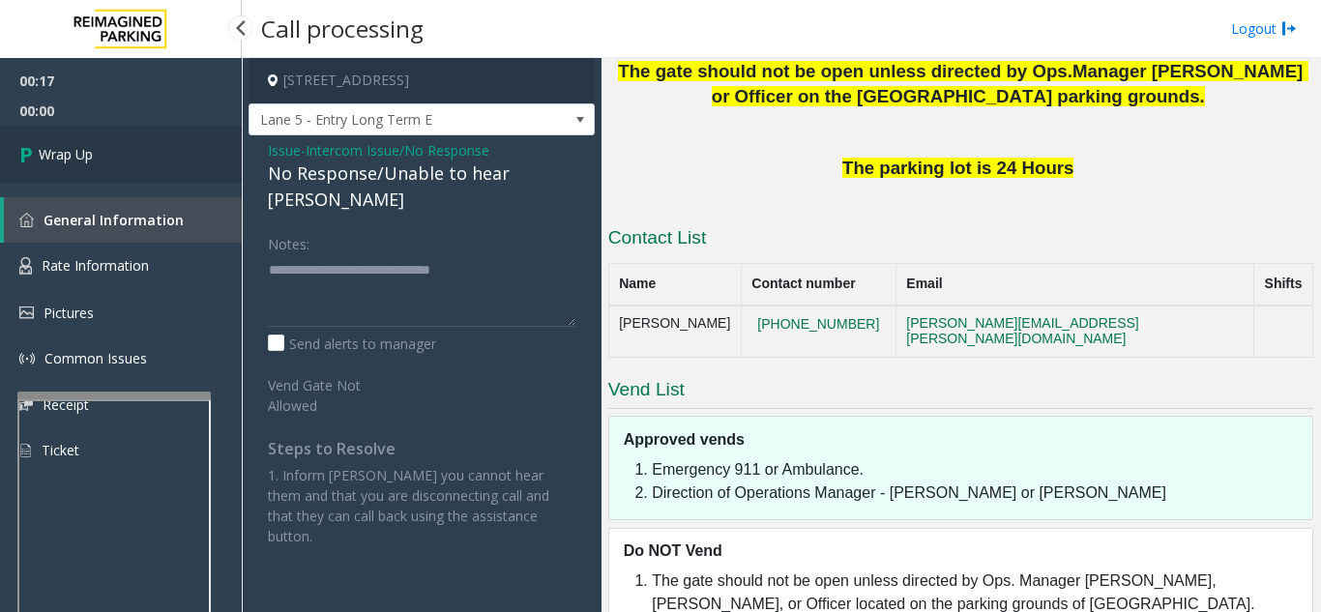
click at [171, 162] on link "Wrap Up" at bounding box center [121, 154] width 242 height 57
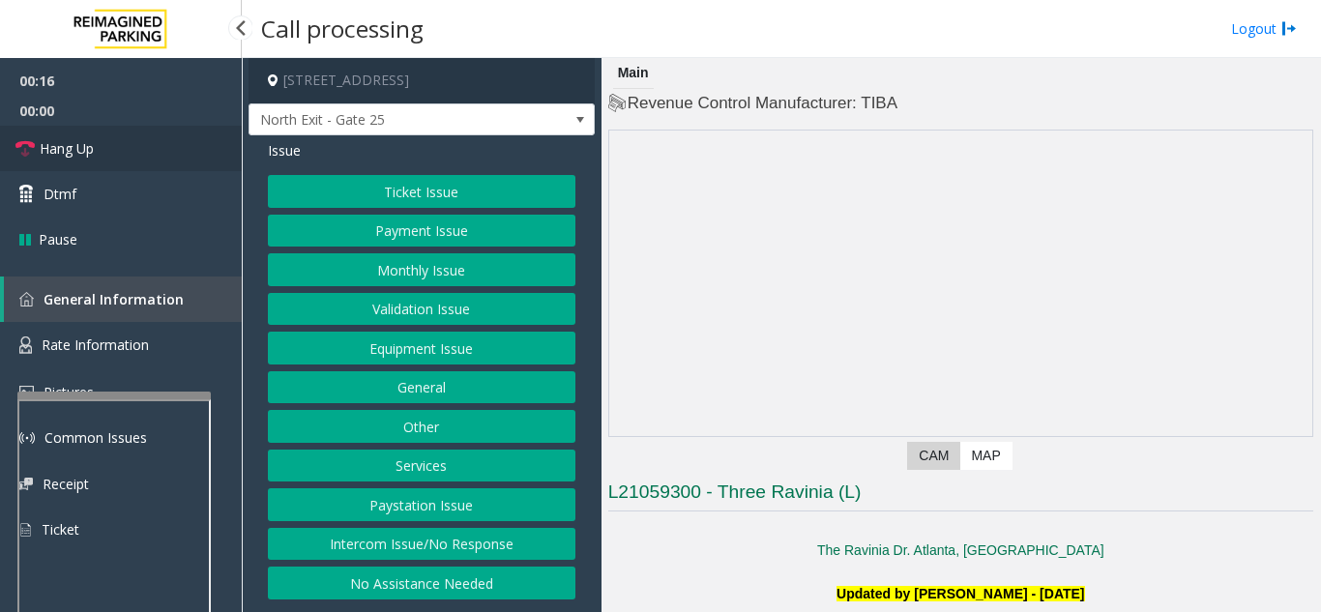
click at [70, 152] on span "Hang Up" at bounding box center [67, 148] width 54 height 20
click at [443, 545] on button "Intercom Issue/No Response" at bounding box center [421, 544] width 307 height 33
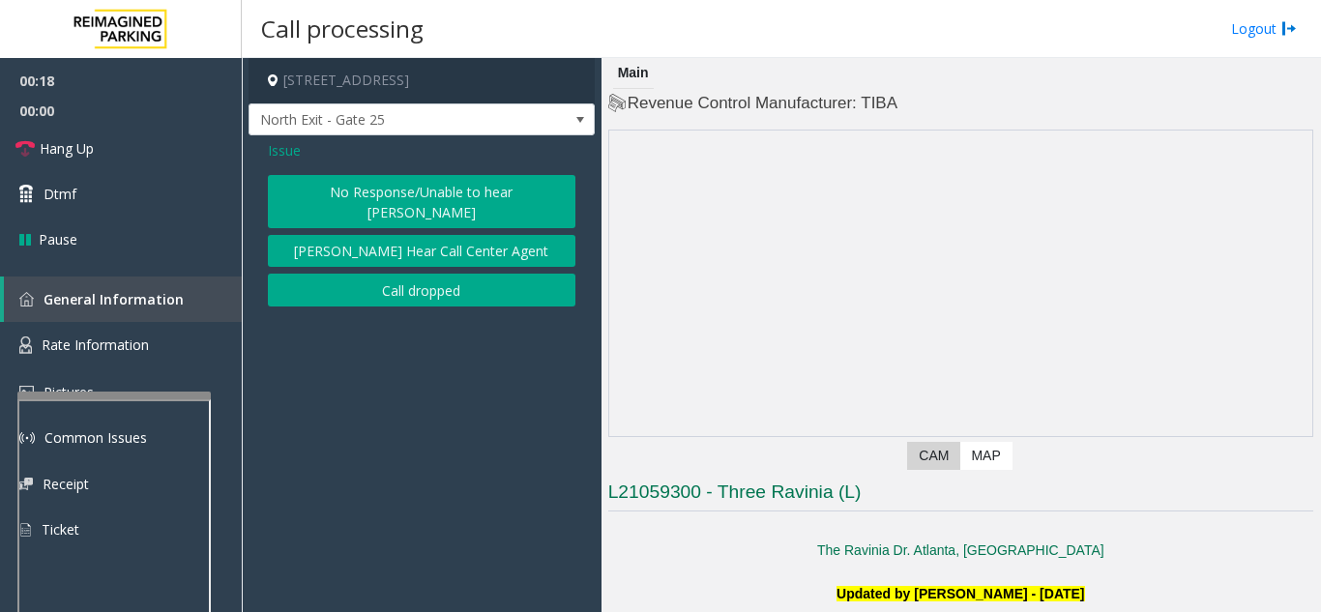
click at [403, 185] on button "No Response/Unable to hear [PERSON_NAME]" at bounding box center [421, 201] width 307 height 53
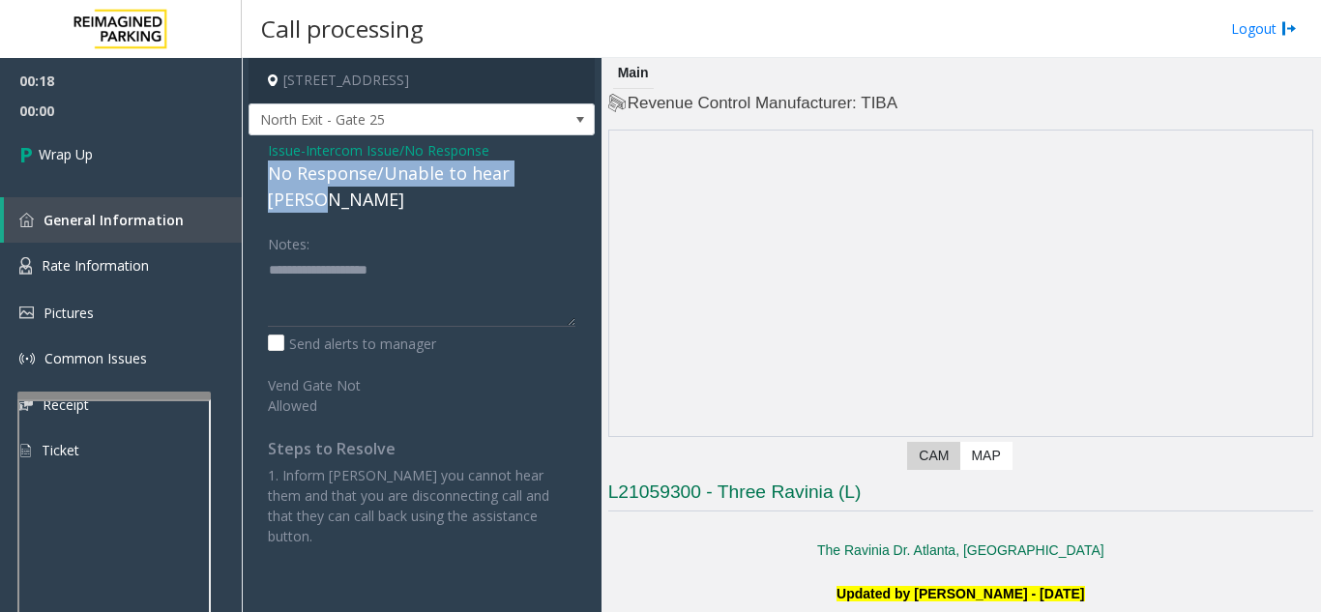
drag, startPoint x: 266, startPoint y: 170, endPoint x: 597, endPoint y: 173, distance: 330.7
click at [597, 173] on app-call-processing-form "[STREET_ADDRESS] North Exit - Gate 25 Issue - Intercom Issue/No Response No Res…" at bounding box center [422, 335] width 360 height 554
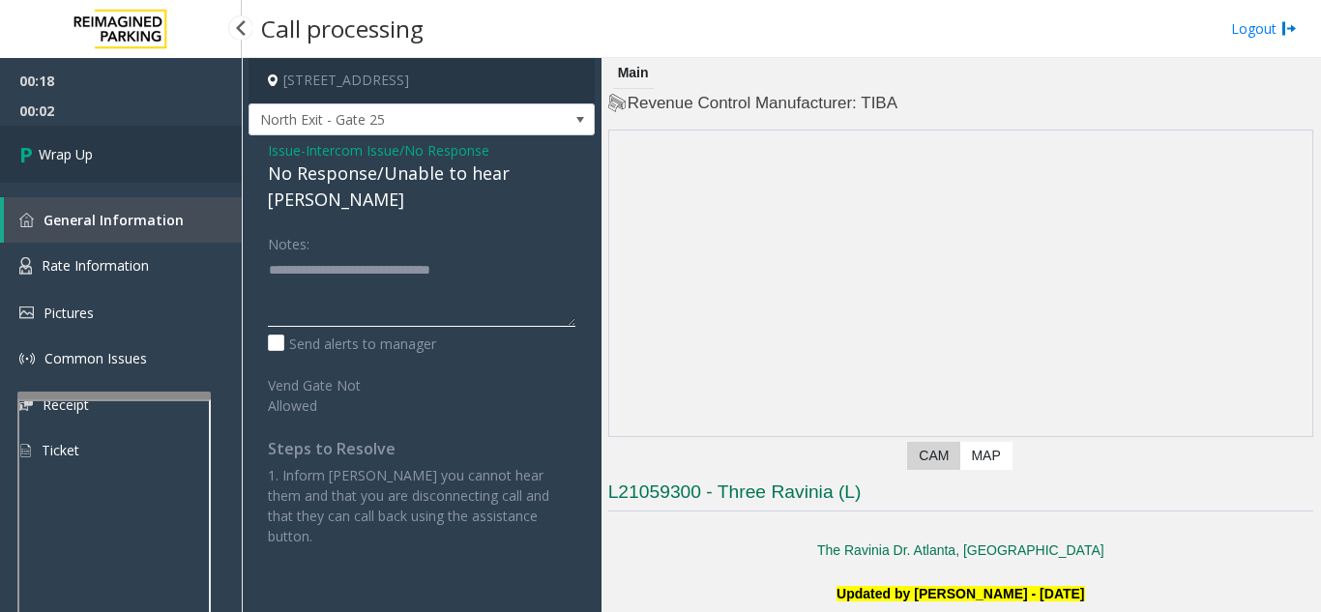
type textarea "**********"
click at [171, 165] on link "Wrap Up" at bounding box center [121, 154] width 242 height 57
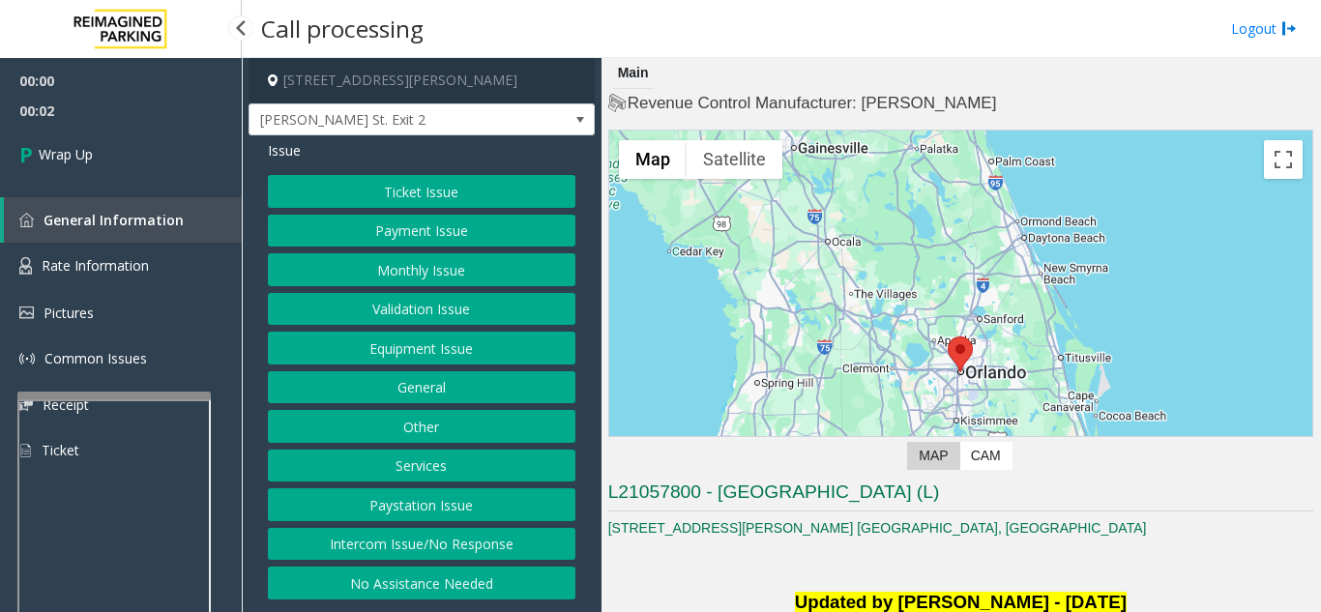
click at [470, 533] on button "Intercom Issue/No Response" at bounding box center [421, 544] width 307 height 33
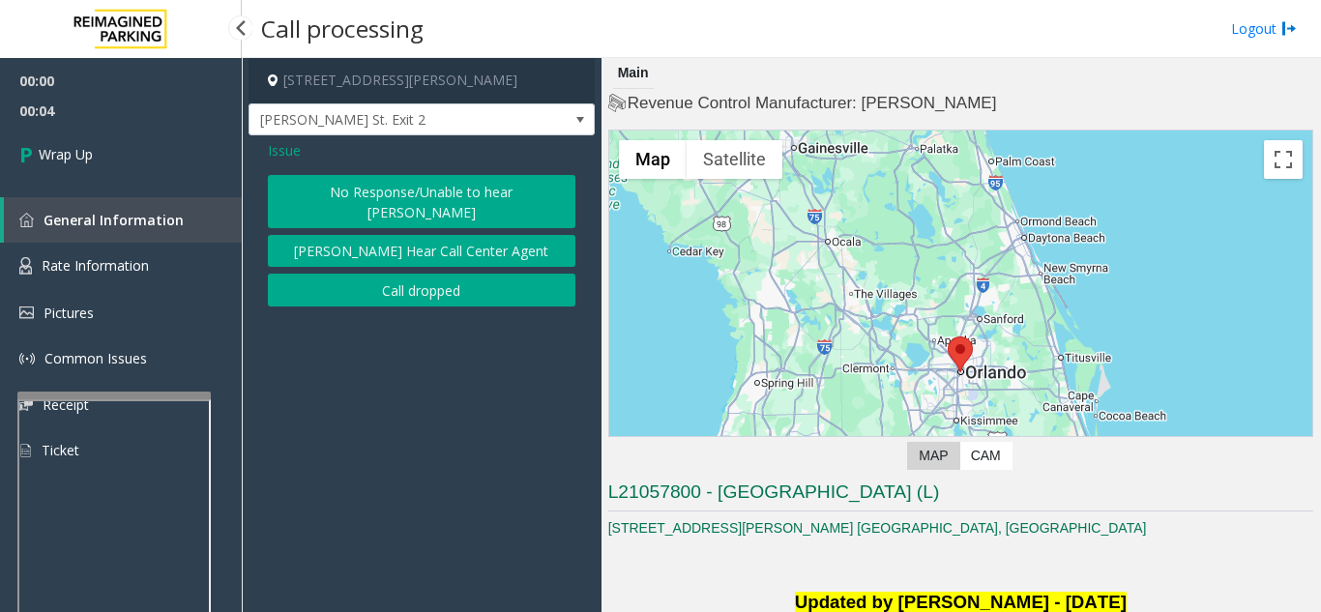
click at [421, 274] on button "Call dropped" at bounding box center [421, 290] width 307 height 33
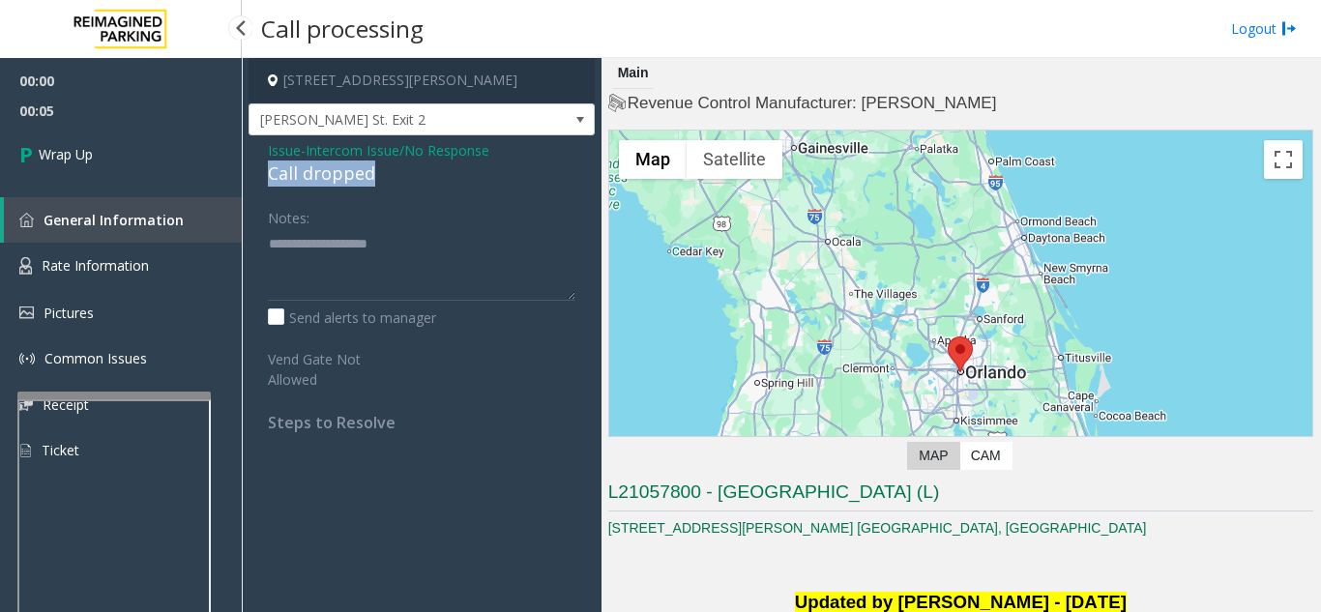
drag, startPoint x: 263, startPoint y: 176, endPoint x: 399, endPoint y: 179, distance: 136.3
click at [399, 179] on div "Issue - Intercom Issue/No Response Call dropped Notes: Send alerts to manager V…" at bounding box center [421, 293] width 346 height 316
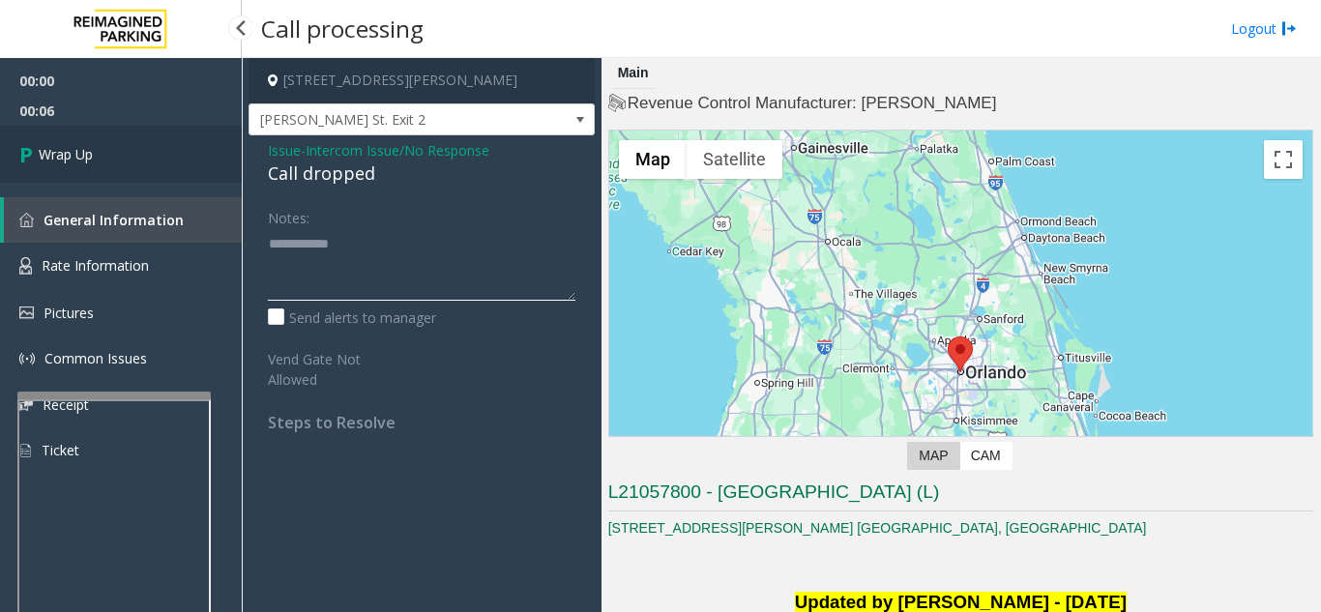
type textarea "**********"
click at [153, 160] on link "Wrap Up" at bounding box center [121, 154] width 242 height 57
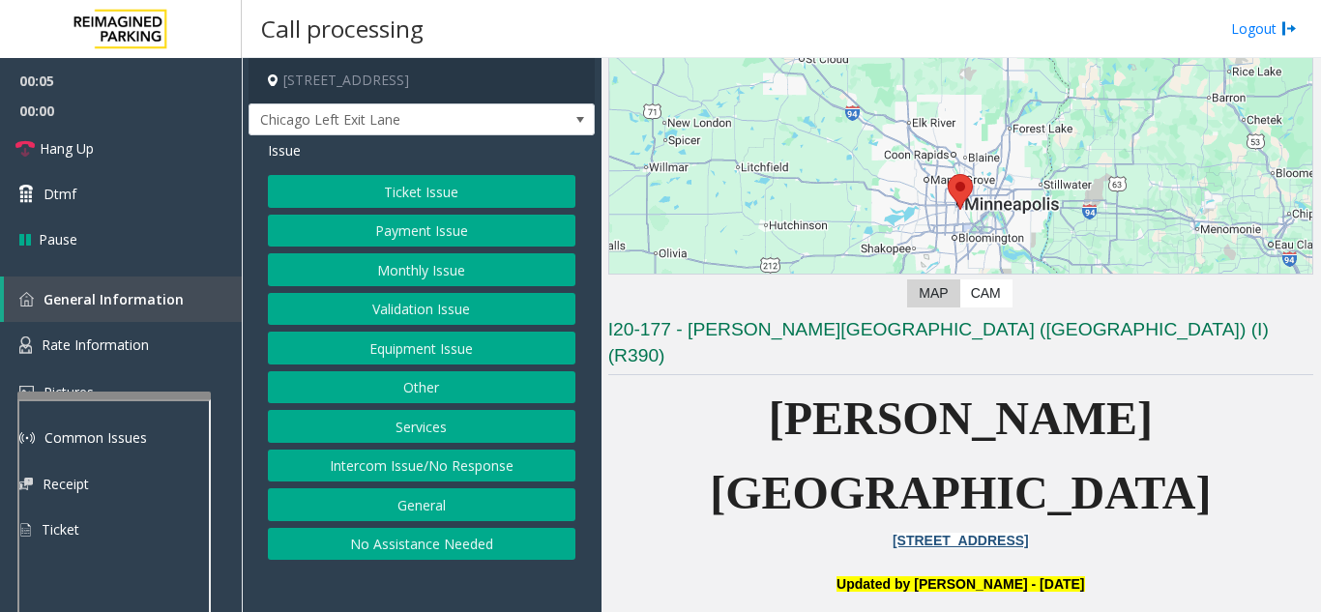
scroll to position [580, 0]
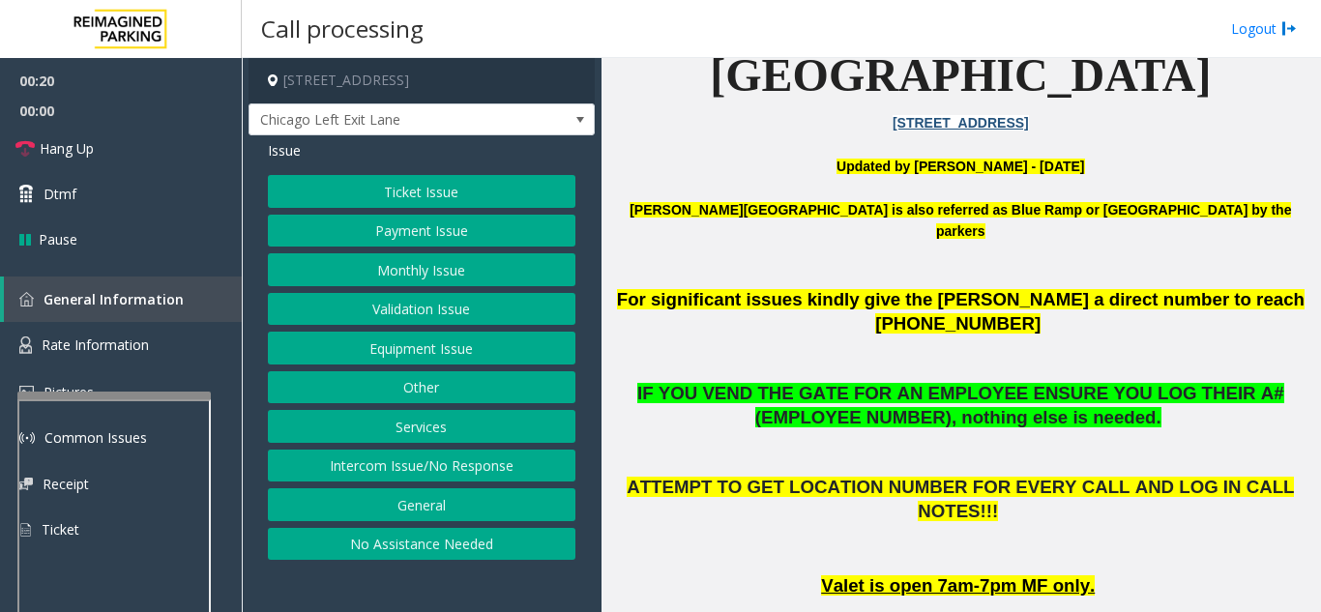
click at [492, 469] on button "Intercom Issue/No Response" at bounding box center [421, 466] width 307 height 33
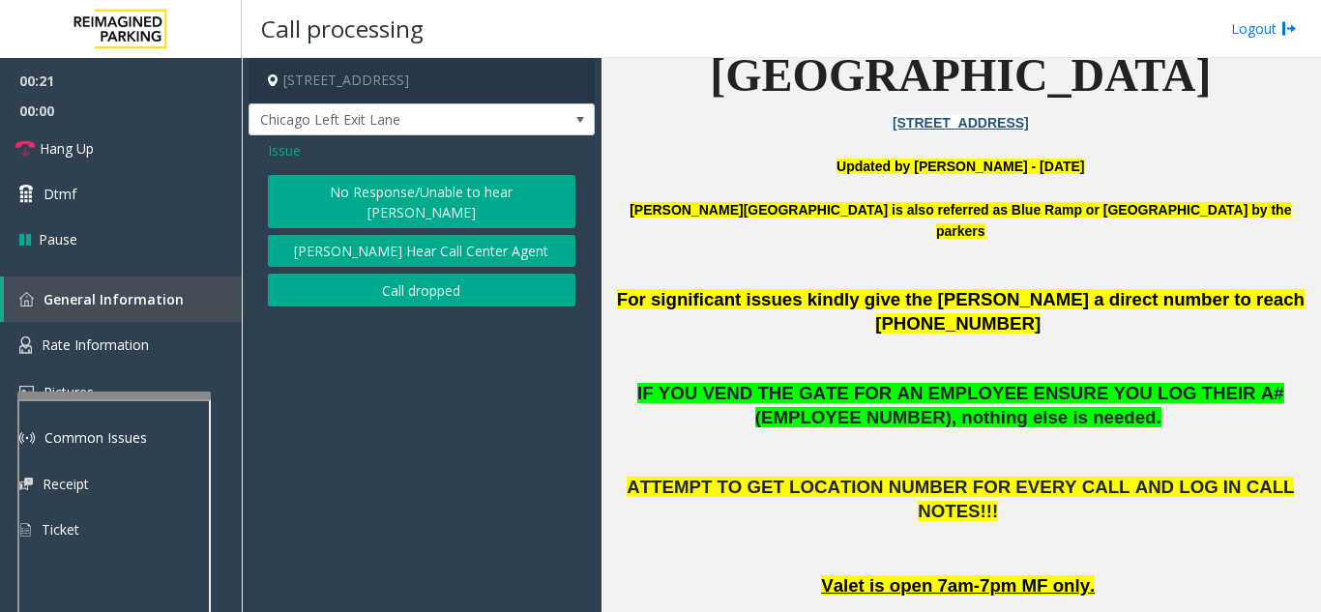
click at [400, 185] on button "No Response/Unable to hear [PERSON_NAME]" at bounding box center [421, 201] width 307 height 53
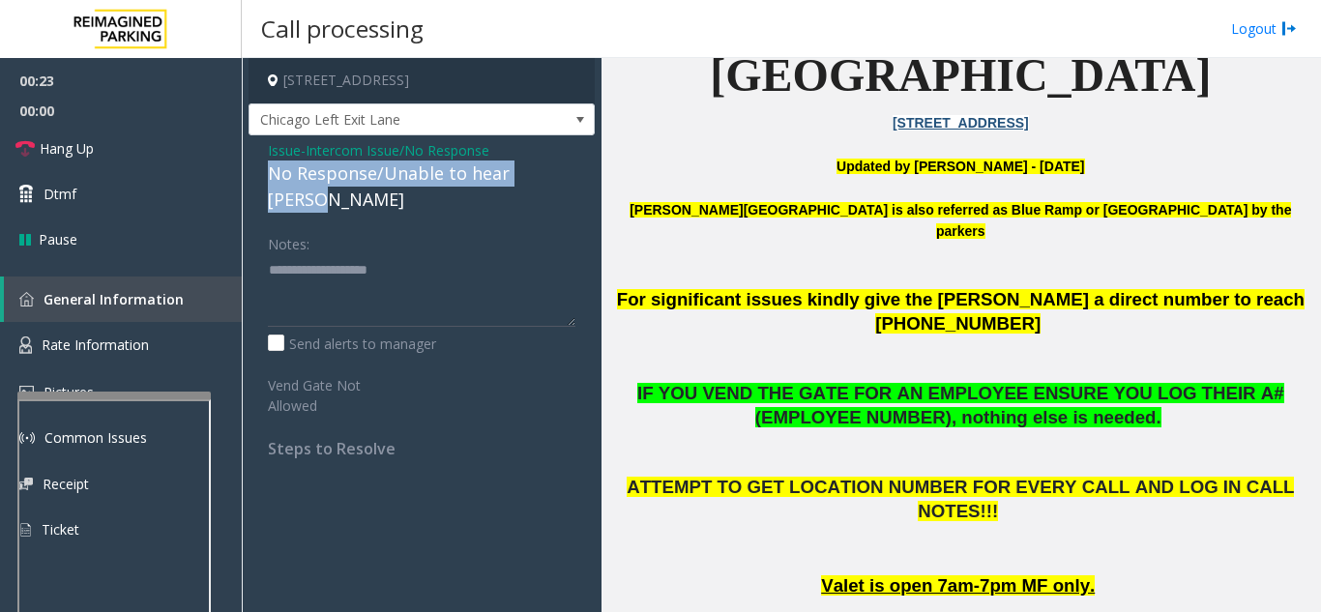
drag, startPoint x: 368, startPoint y: 186, endPoint x: 573, endPoint y: 183, distance: 205.0
click at [573, 183] on div "Issue - Intercom Issue/No Response No Response/Unable to hear [PERSON_NAME] Not…" at bounding box center [421, 306] width 346 height 342
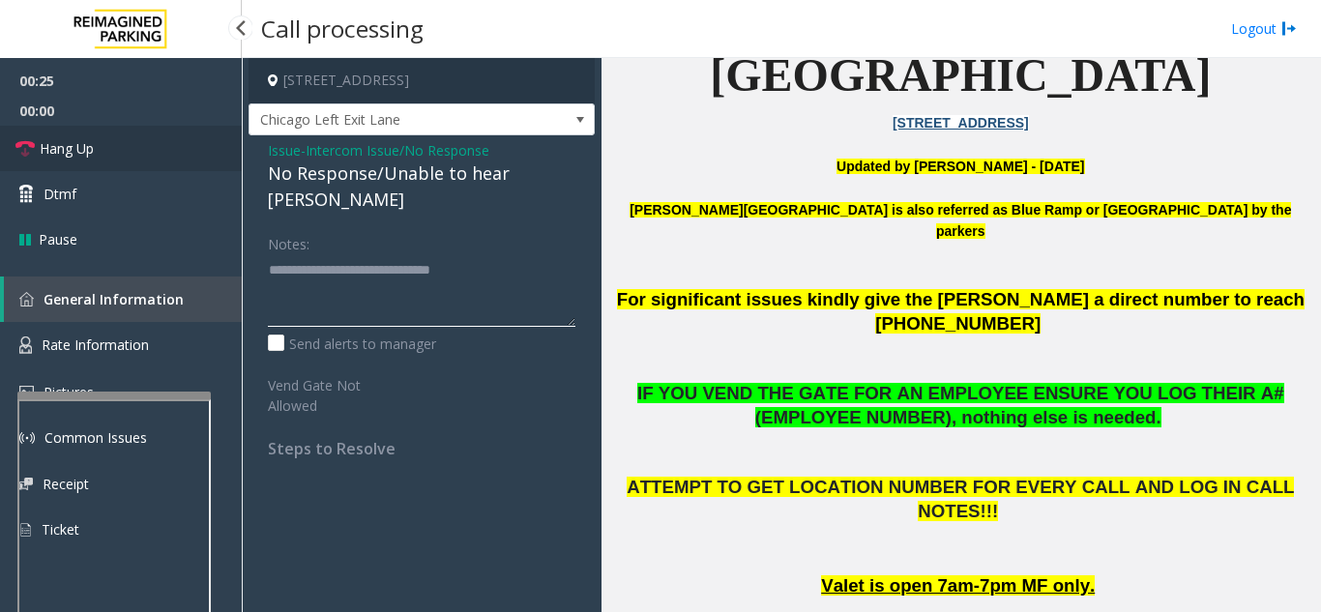
type textarea "**********"
click at [188, 159] on link "Hang Up" at bounding box center [121, 148] width 242 height 45
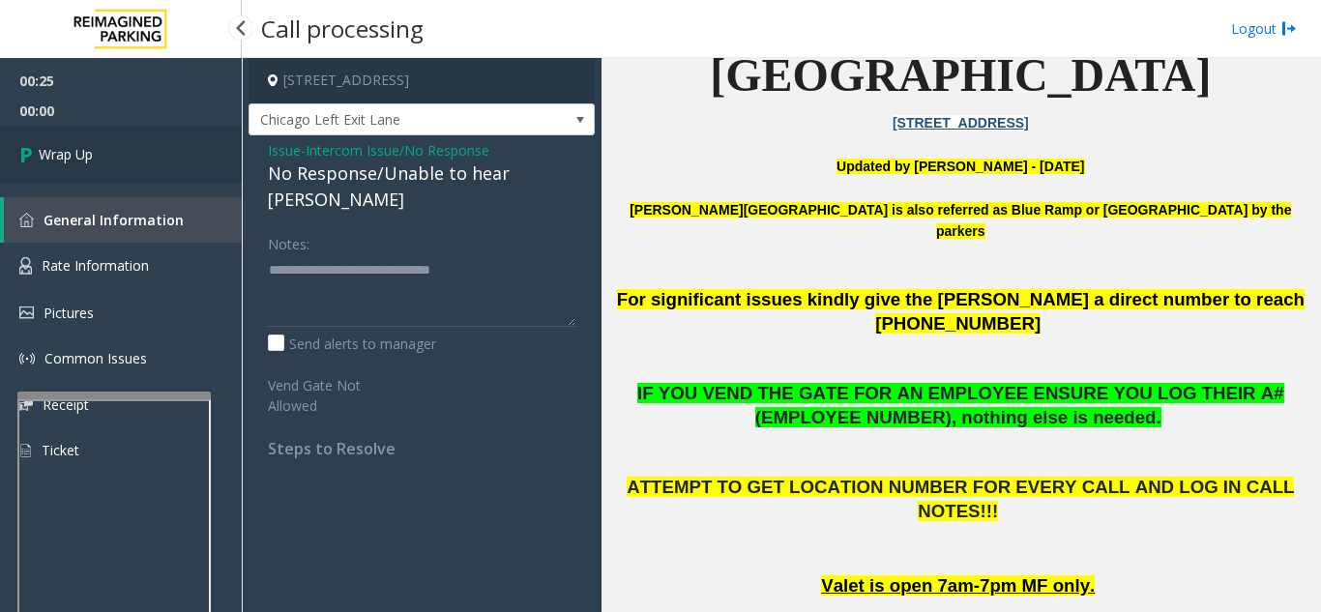
click at [186, 159] on link "Wrap Up" at bounding box center [121, 154] width 242 height 57
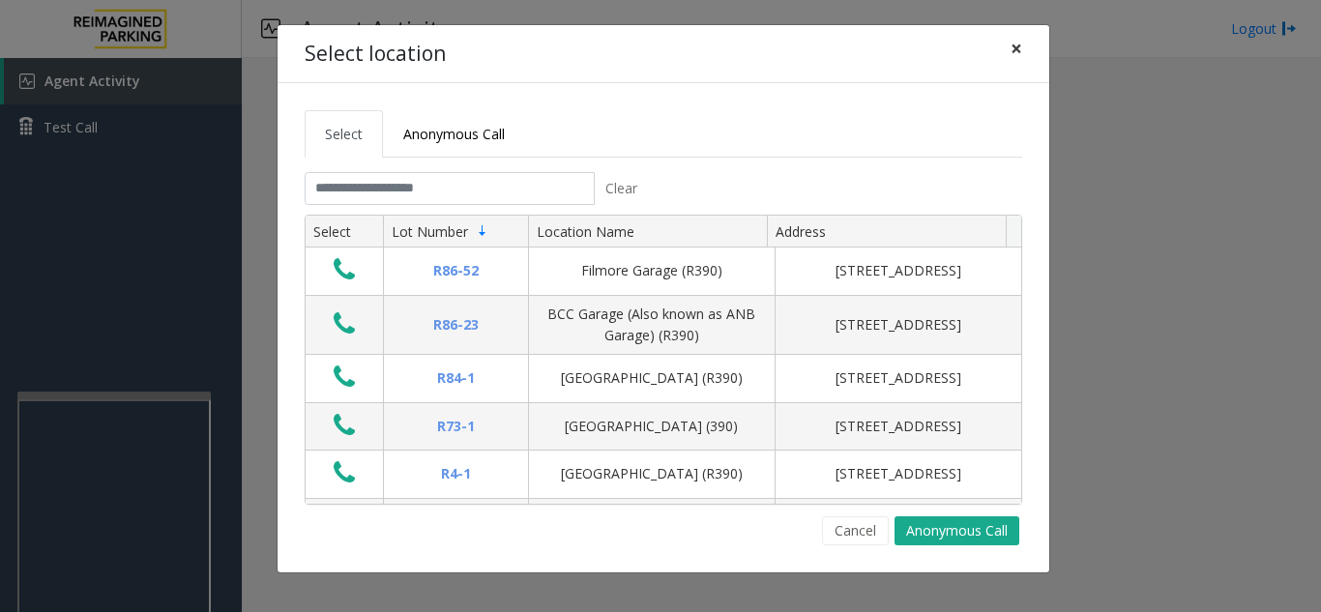
click at [1014, 46] on span "×" at bounding box center [1016, 48] width 12 height 27
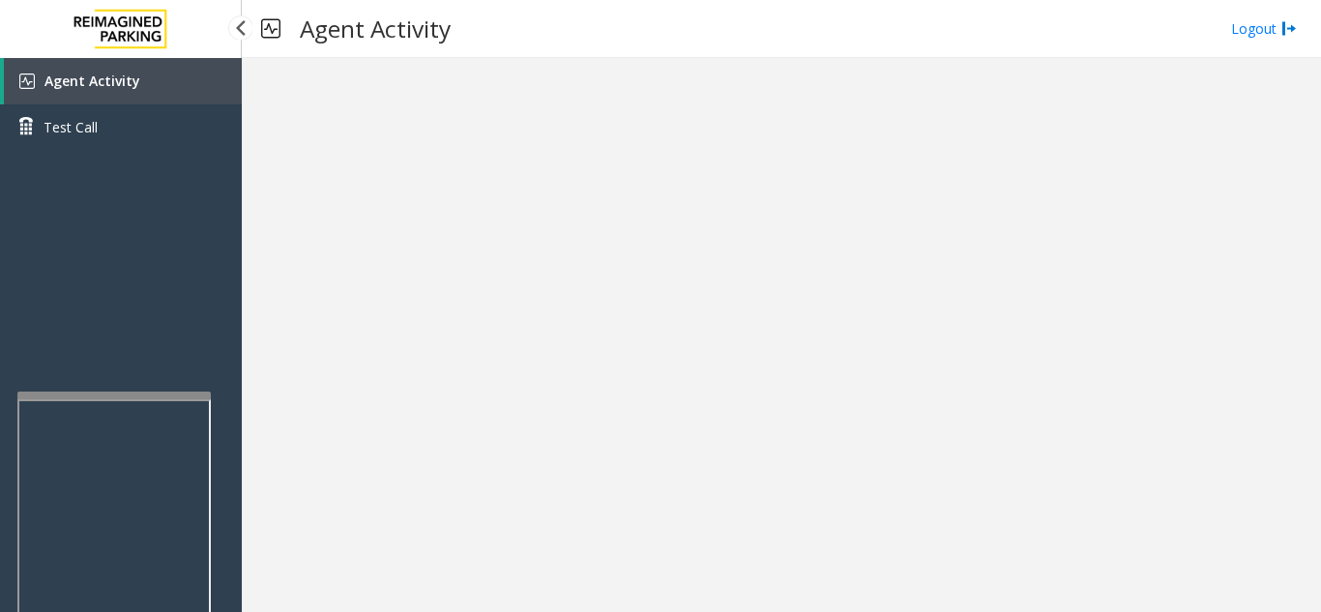
click at [135, 68] on link "Agent Activity" at bounding box center [123, 81] width 238 height 46
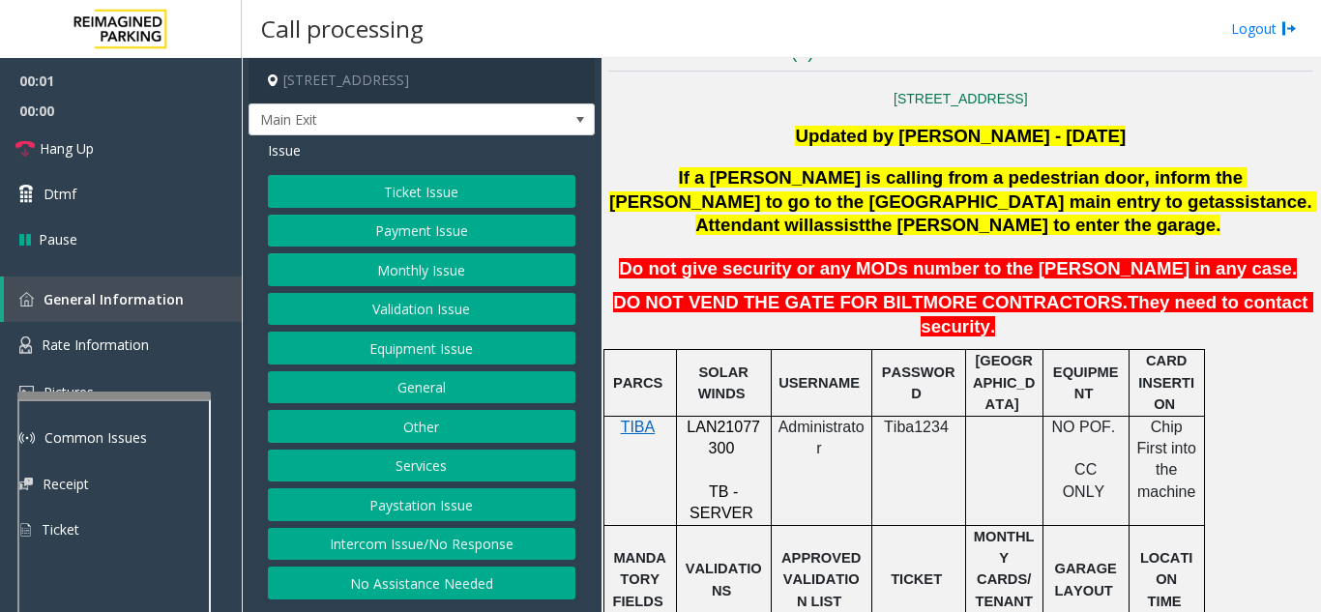
scroll to position [483, 0]
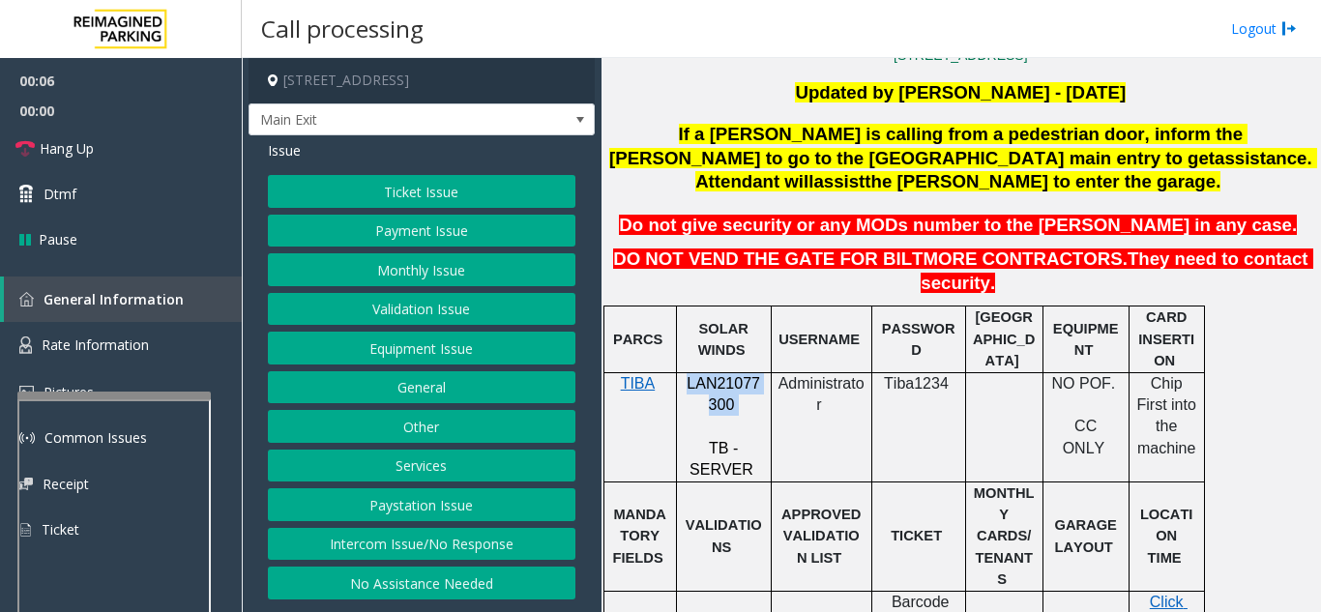
drag, startPoint x: 749, startPoint y: 359, endPoint x: 684, endPoint y: 335, distance: 69.1
click at [684, 373] on p "LAN21077300" at bounding box center [724, 395] width 80 height 44
click at [409, 247] on button "Payment Issue" at bounding box center [421, 231] width 307 height 33
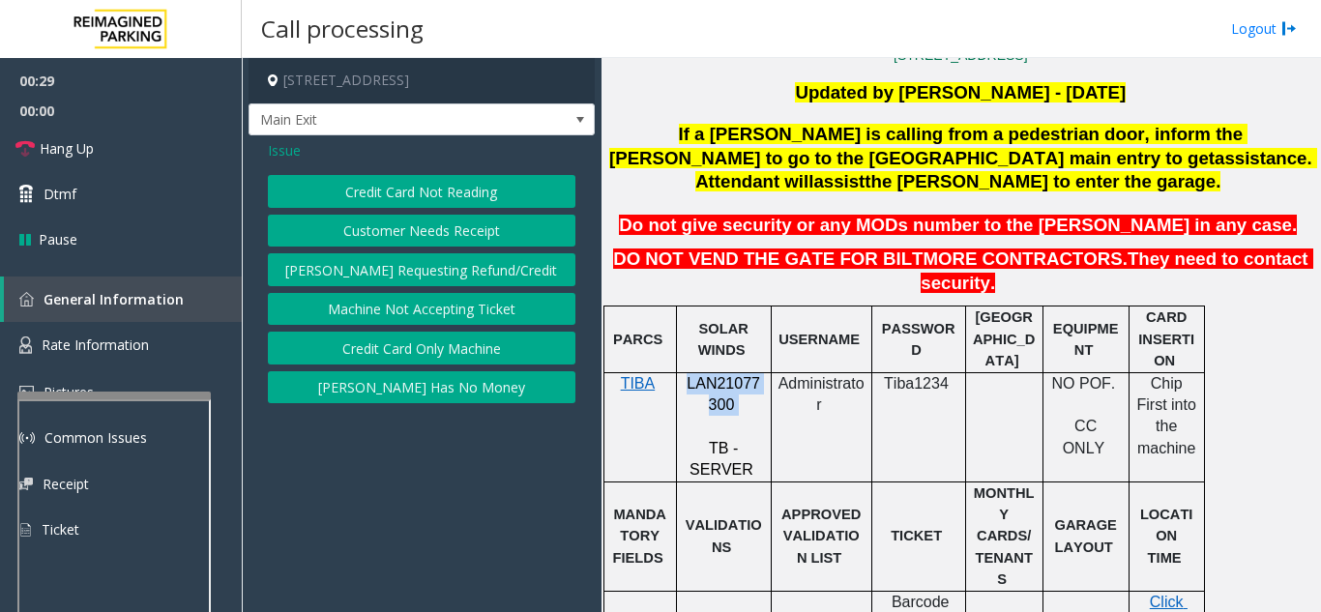
click at [422, 208] on button "Credit Card Not Reading" at bounding box center [421, 191] width 307 height 33
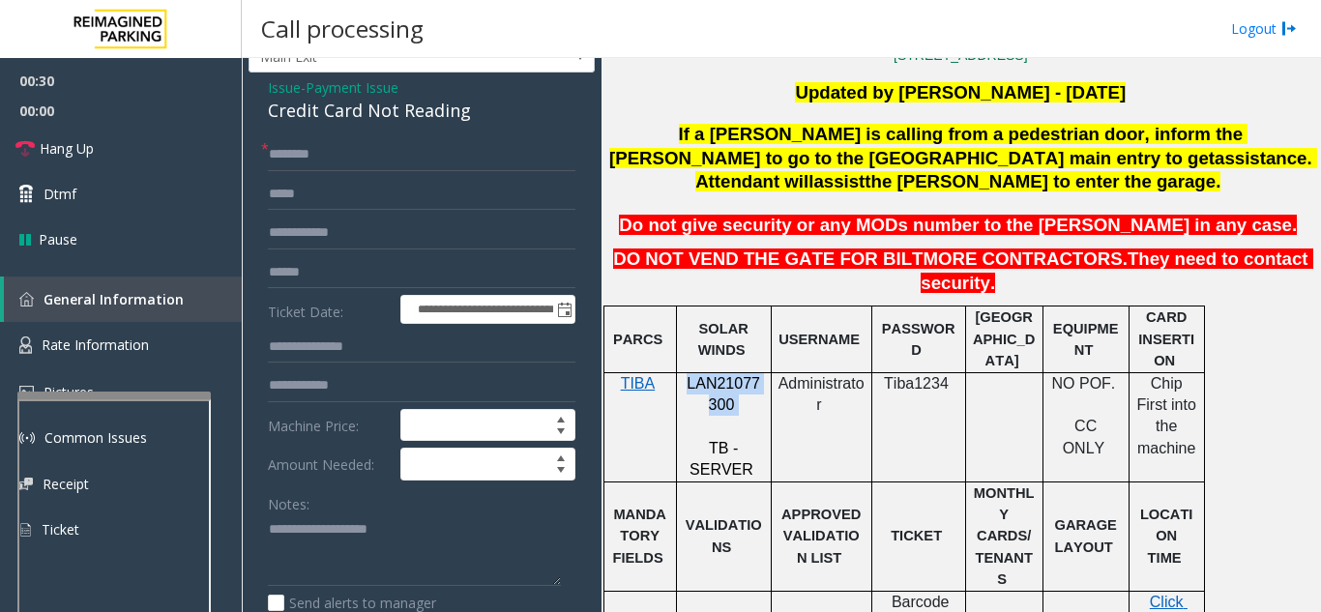
scroll to position [97, 0]
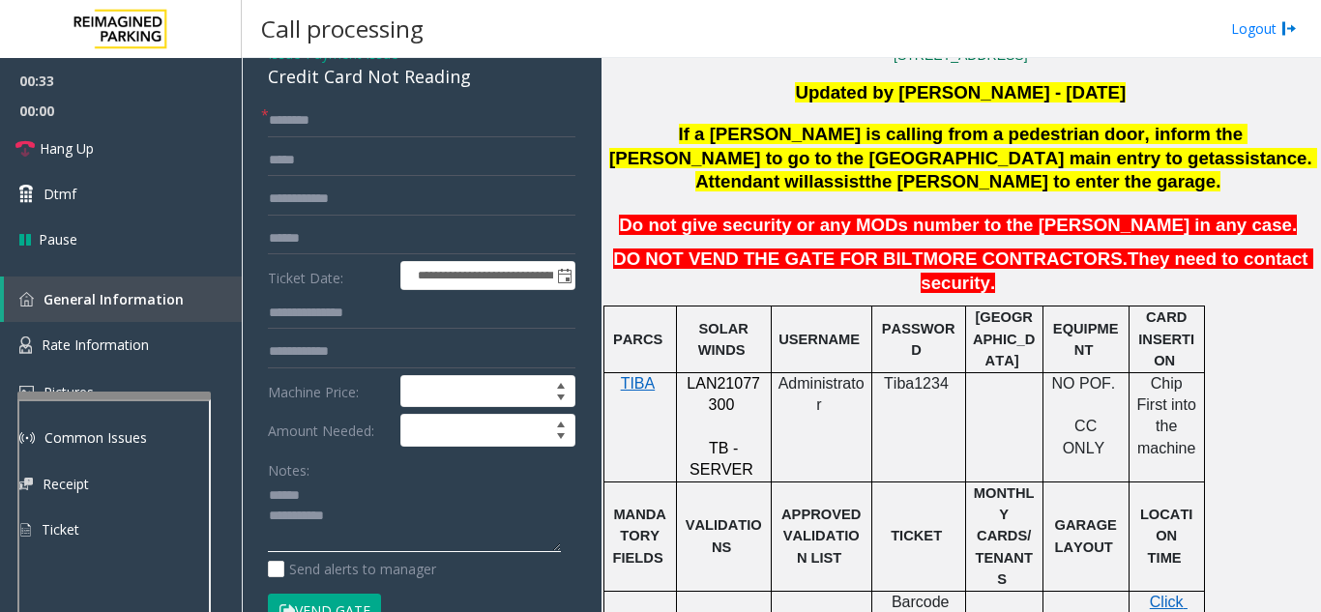
click at [334, 513] on textarea at bounding box center [414, 516] width 293 height 73
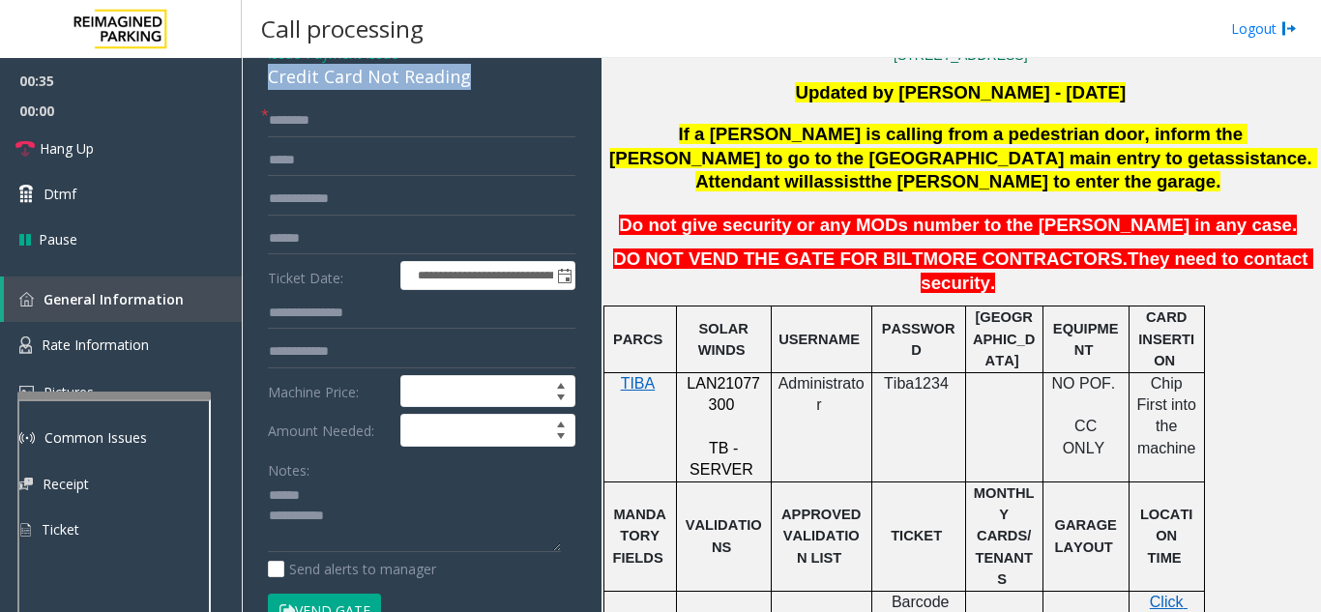
drag, startPoint x: 266, startPoint y: 95, endPoint x: 471, endPoint y: 104, distance: 205.2
click at [471, 104] on div "**********" at bounding box center [421, 448] width 346 height 819
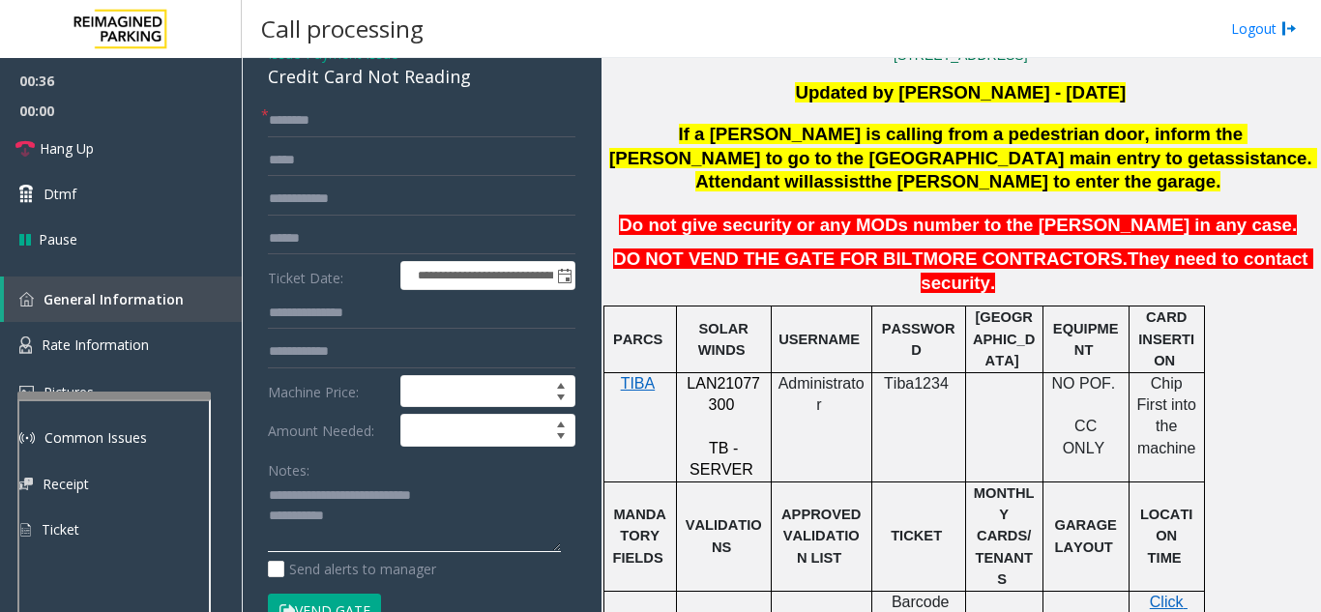
click at [471, 542] on textarea at bounding box center [414, 516] width 293 height 73
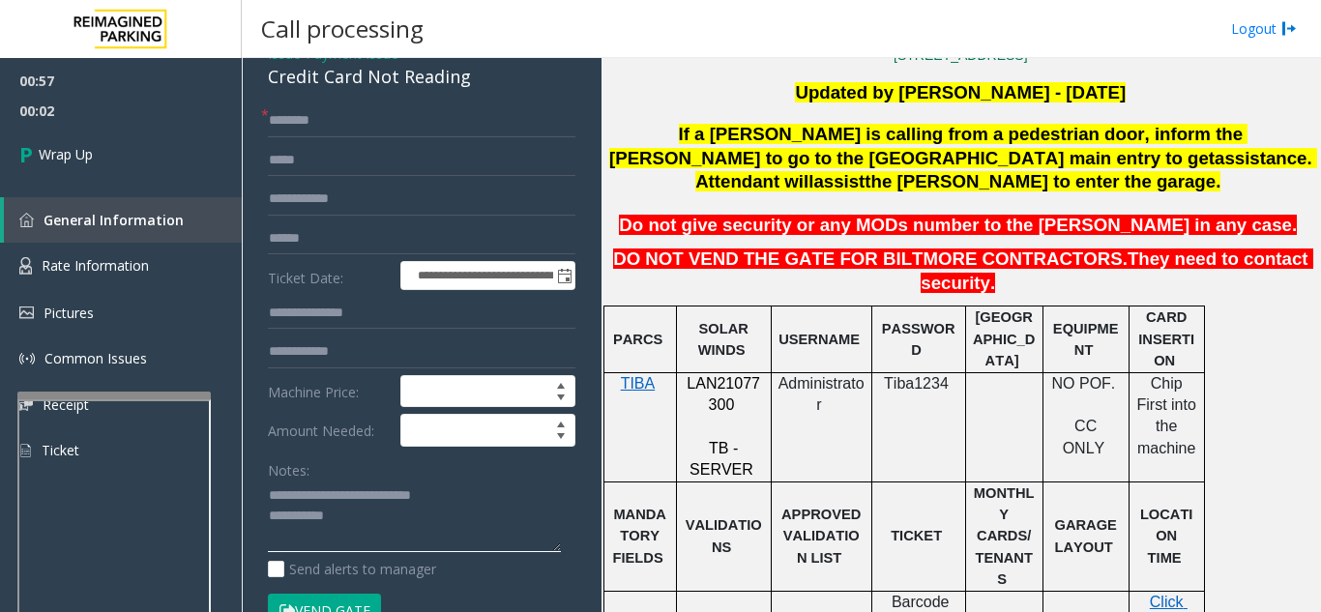
type textarea "**********"
click at [326, 137] on input "text" at bounding box center [421, 120] width 307 height 33
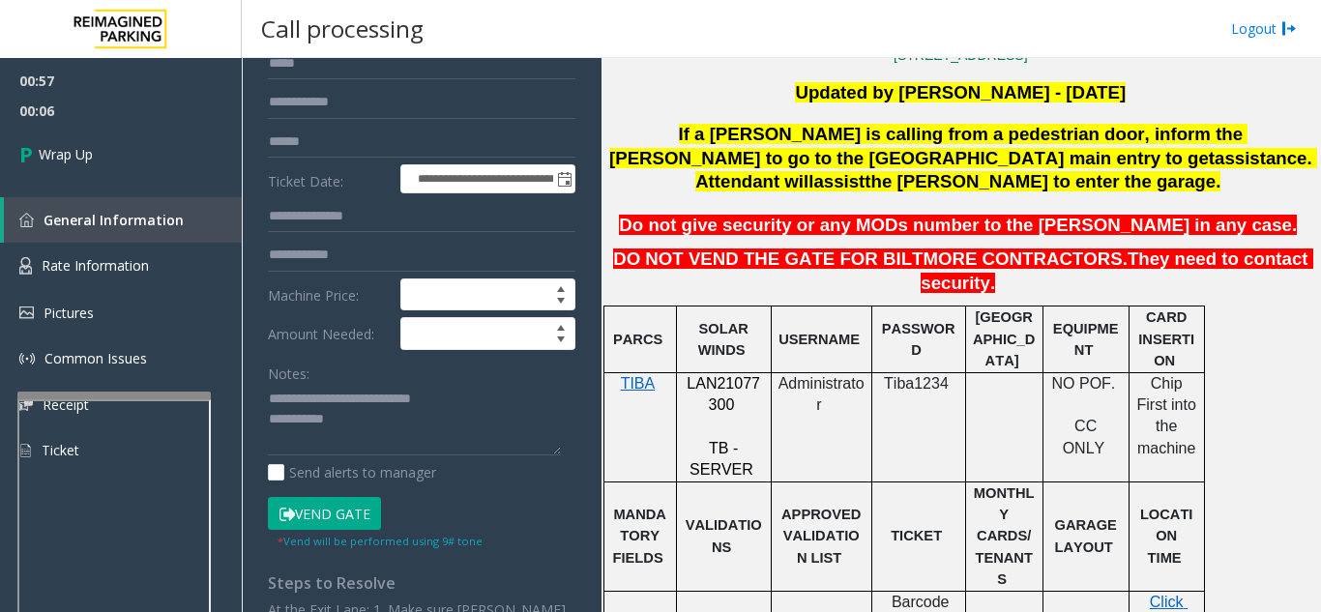
type input "**"
click at [408, 439] on textarea at bounding box center [414, 420] width 293 height 73
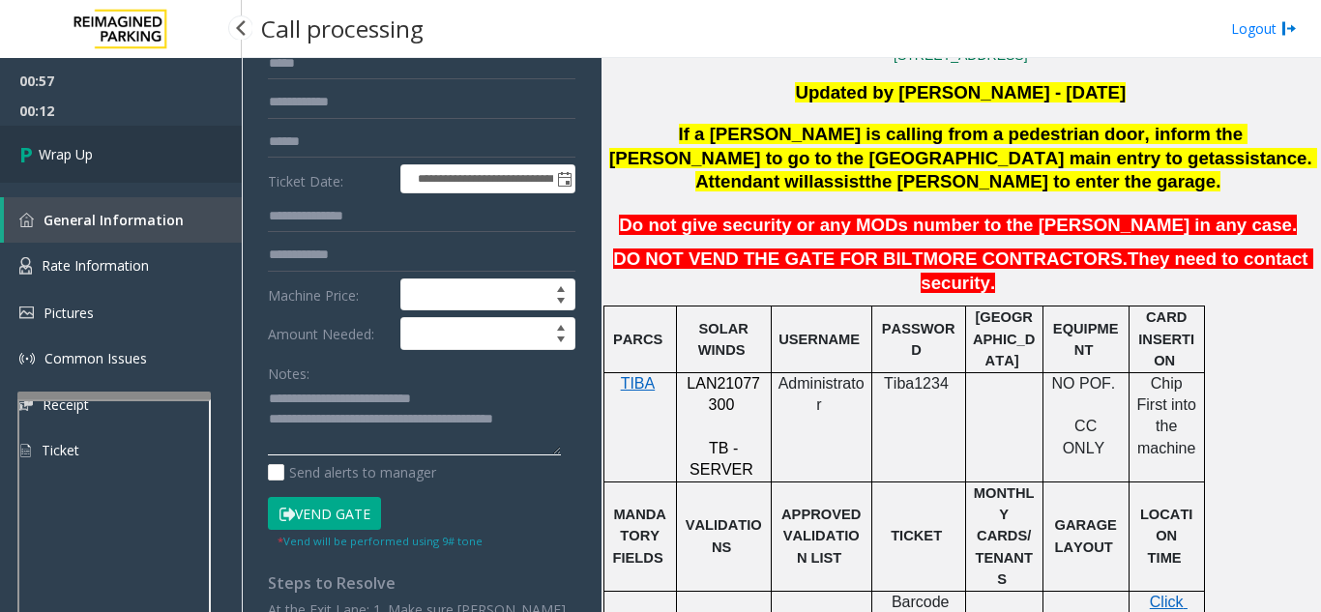
type textarea "**********"
click at [139, 144] on link "Wrap Up" at bounding box center [121, 154] width 242 height 57
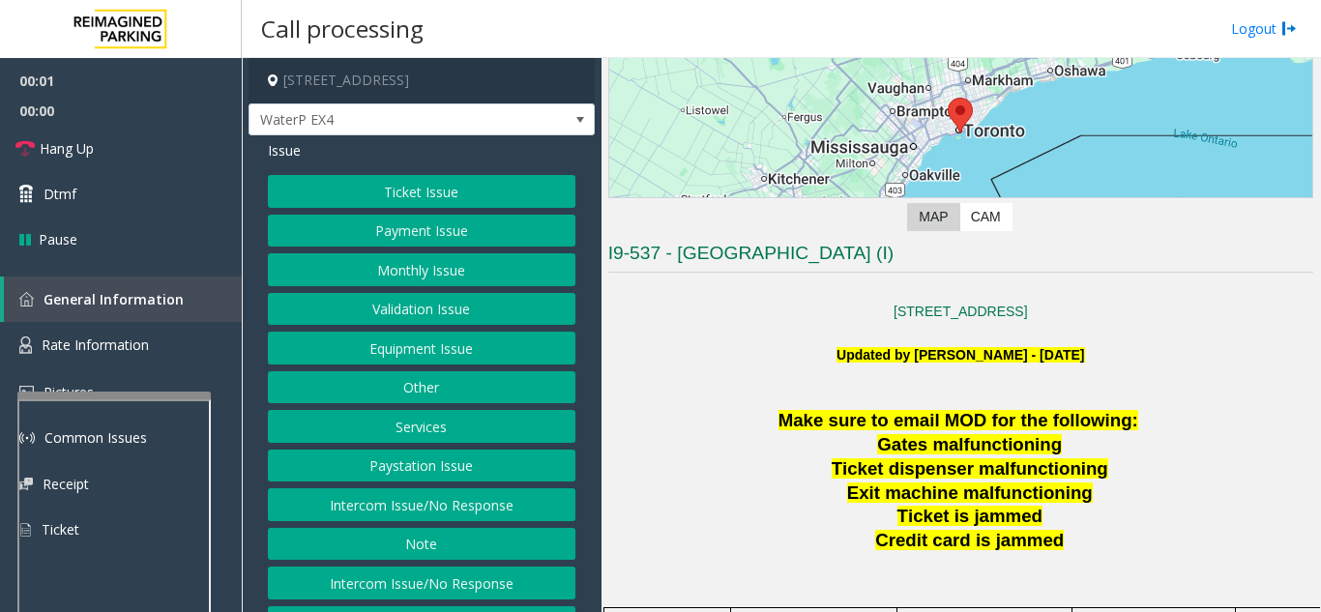
scroll to position [387, 0]
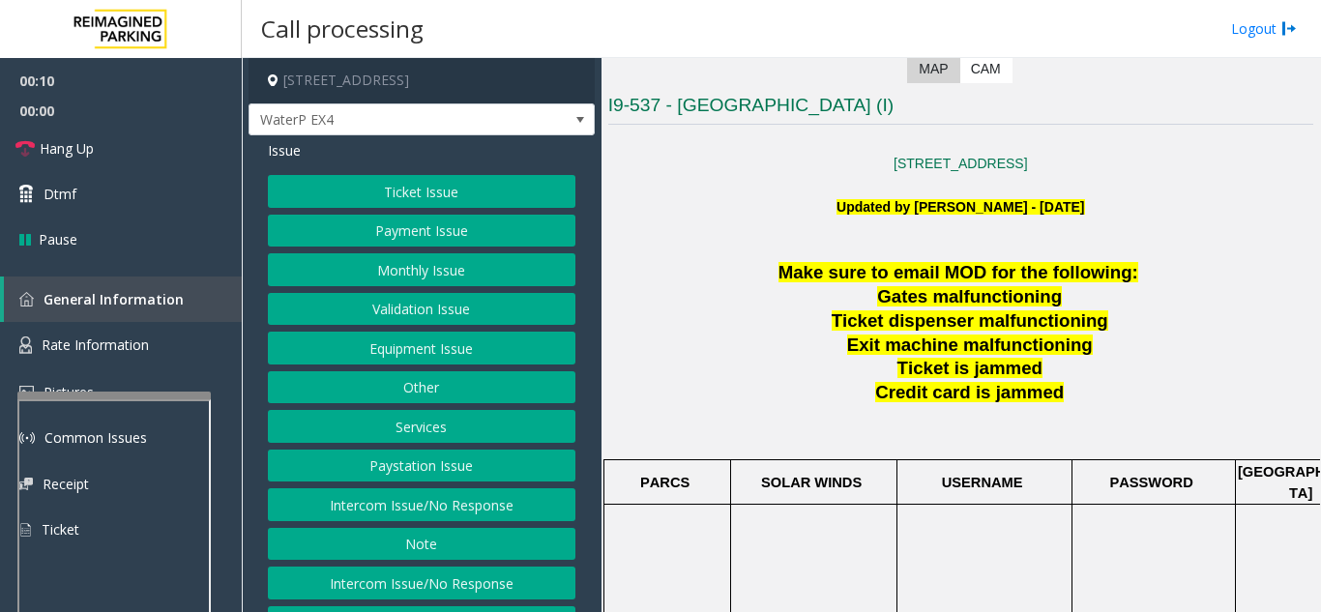
click at [452, 509] on button "Intercom Issue/No Response" at bounding box center [421, 504] width 307 height 33
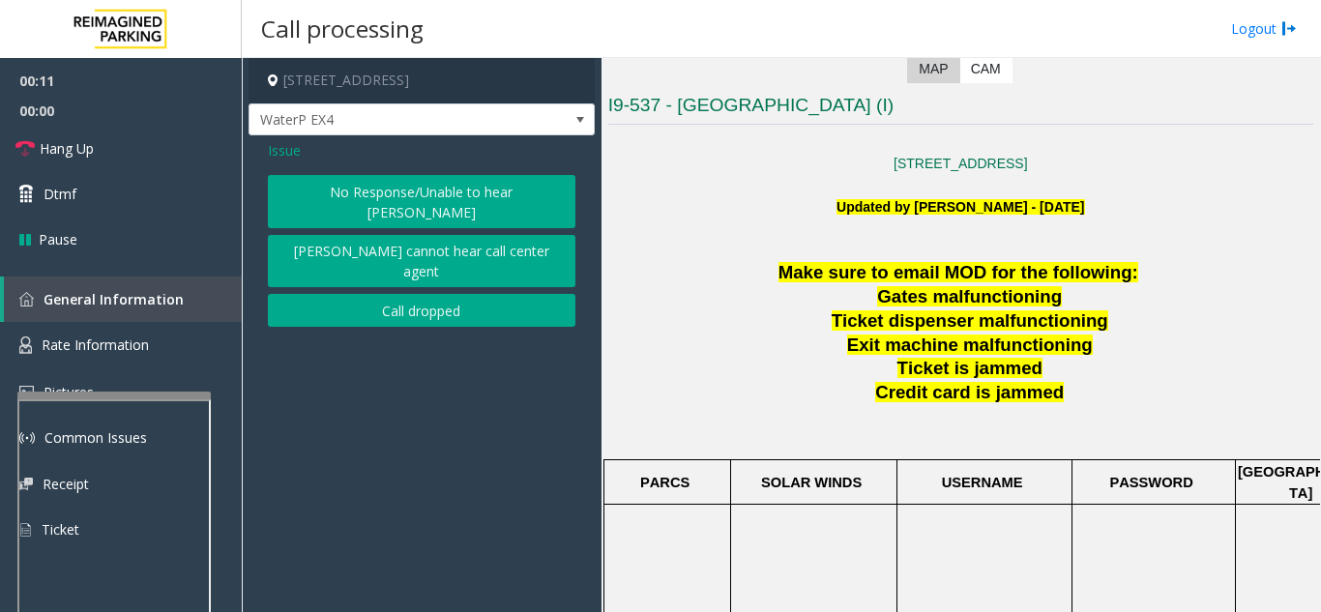
click at [444, 201] on button "No Response/Unable to hear [PERSON_NAME]" at bounding box center [421, 201] width 307 height 53
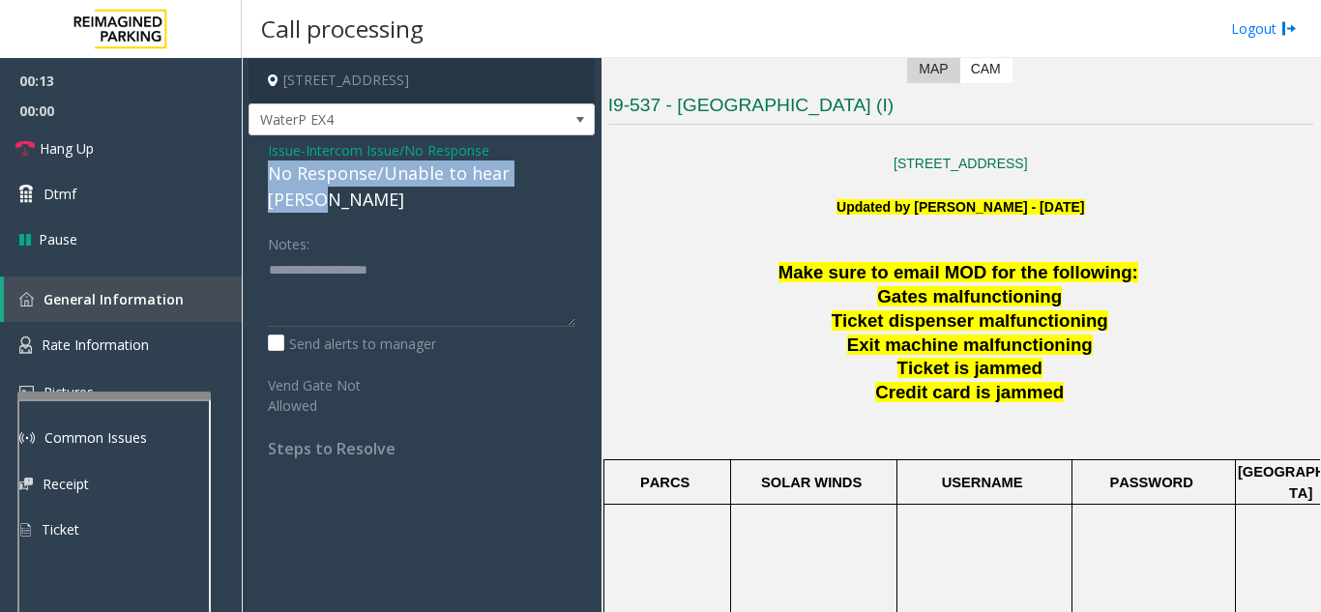
drag, startPoint x: 262, startPoint y: 167, endPoint x: 568, endPoint y: 179, distance: 305.7
click at [568, 179] on div "Issue - Intercom Issue/No Response No Response/Unable to hear [PERSON_NAME] Not…" at bounding box center [421, 306] width 346 height 342
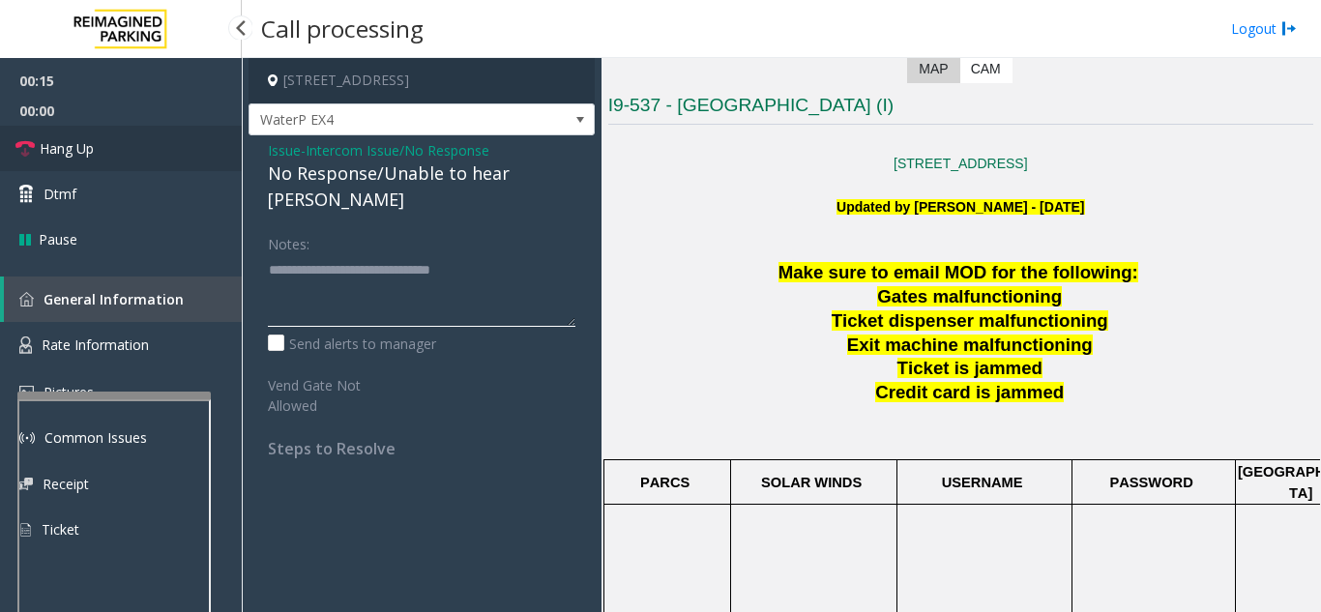
type textarea "**********"
click at [131, 162] on link "Hang Up" at bounding box center [121, 148] width 242 height 45
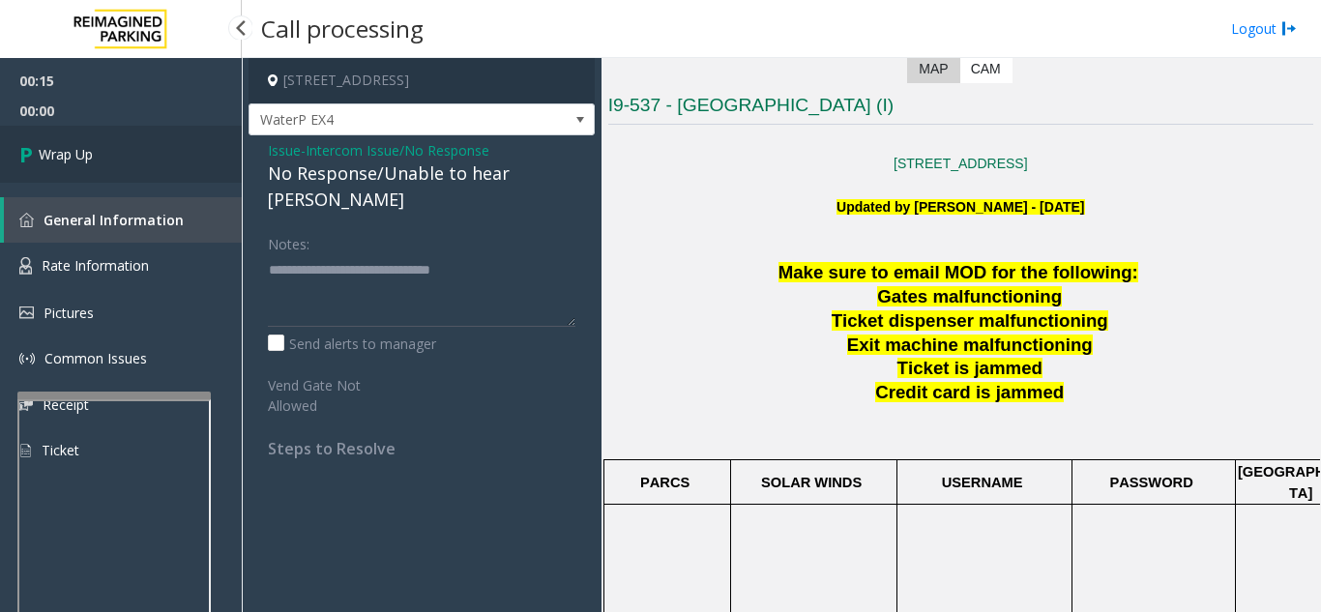
click at [138, 142] on link "Wrap Up" at bounding box center [121, 154] width 242 height 57
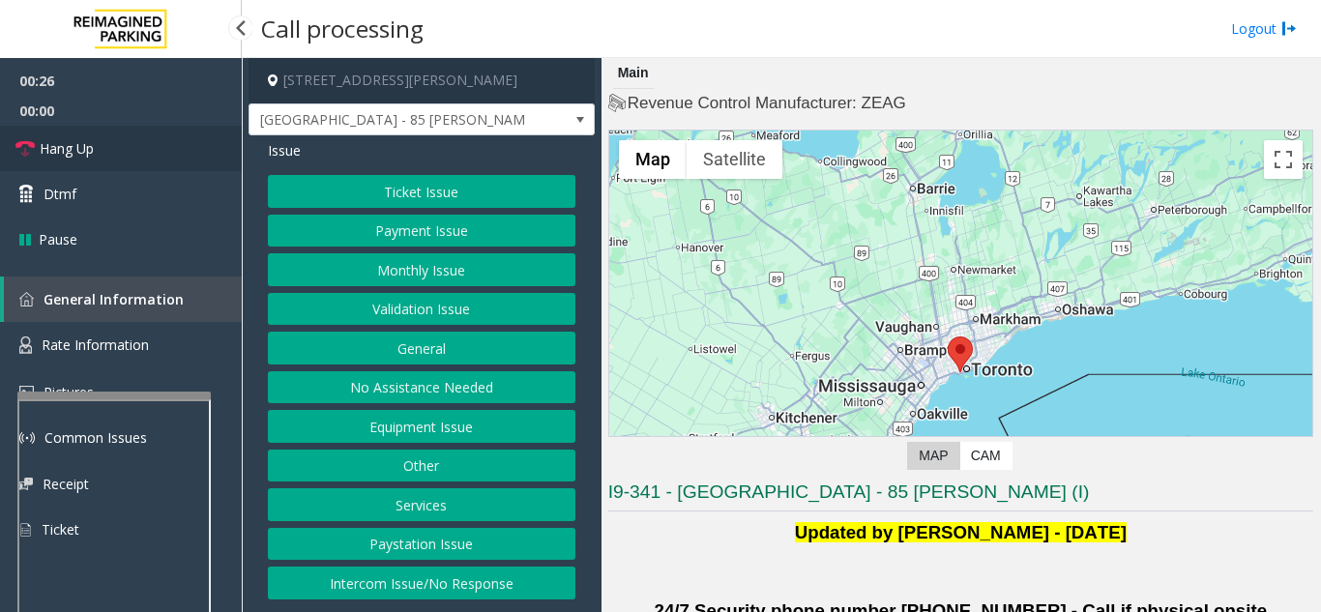
click at [125, 165] on link "Hang Up" at bounding box center [121, 148] width 242 height 45
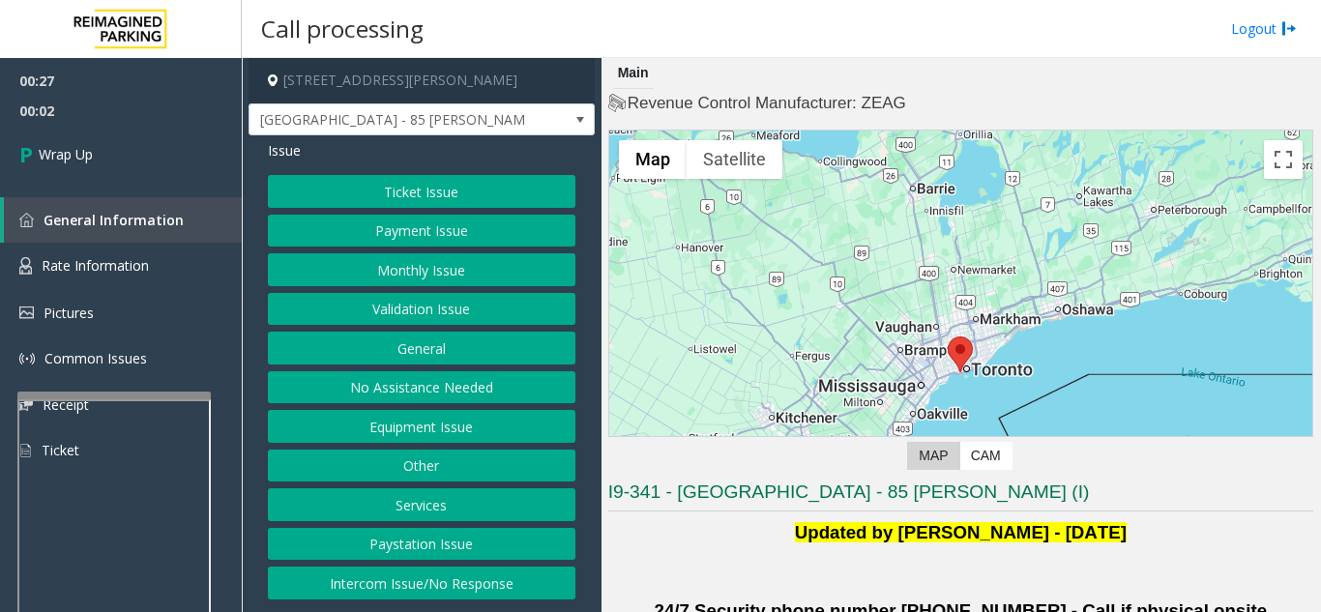
click at [465, 393] on button "No Assistance Needed" at bounding box center [421, 387] width 307 height 33
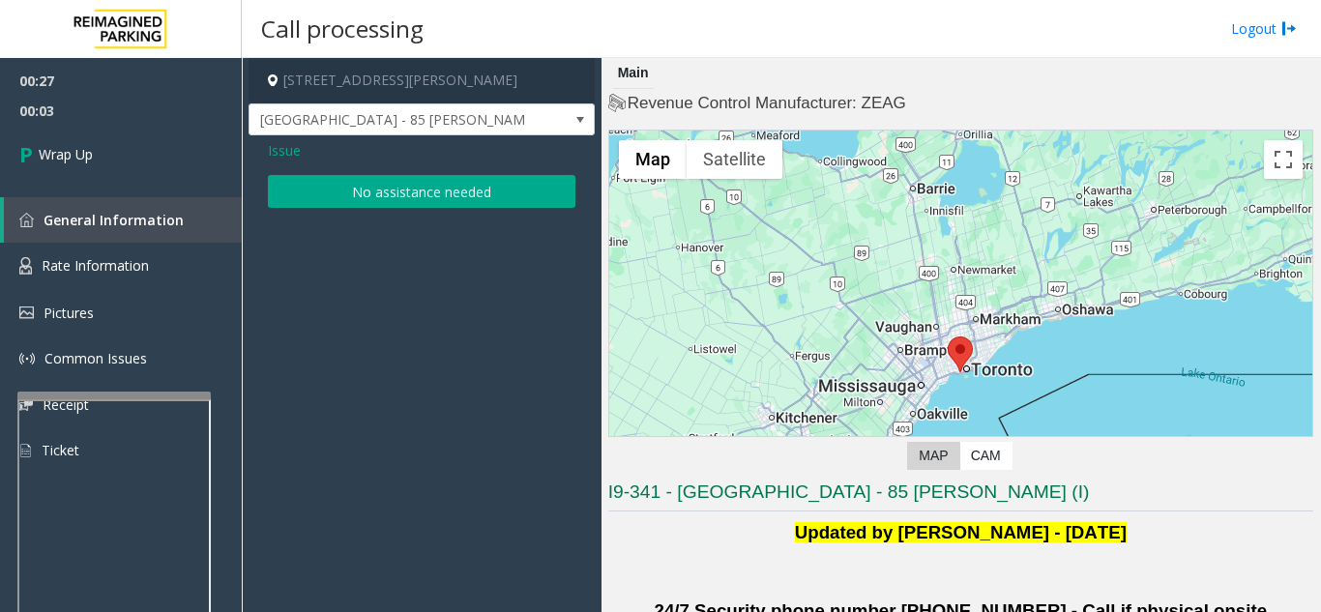
click at [381, 185] on button "No assistance needed" at bounding box center [421, 191] width 307 height 33
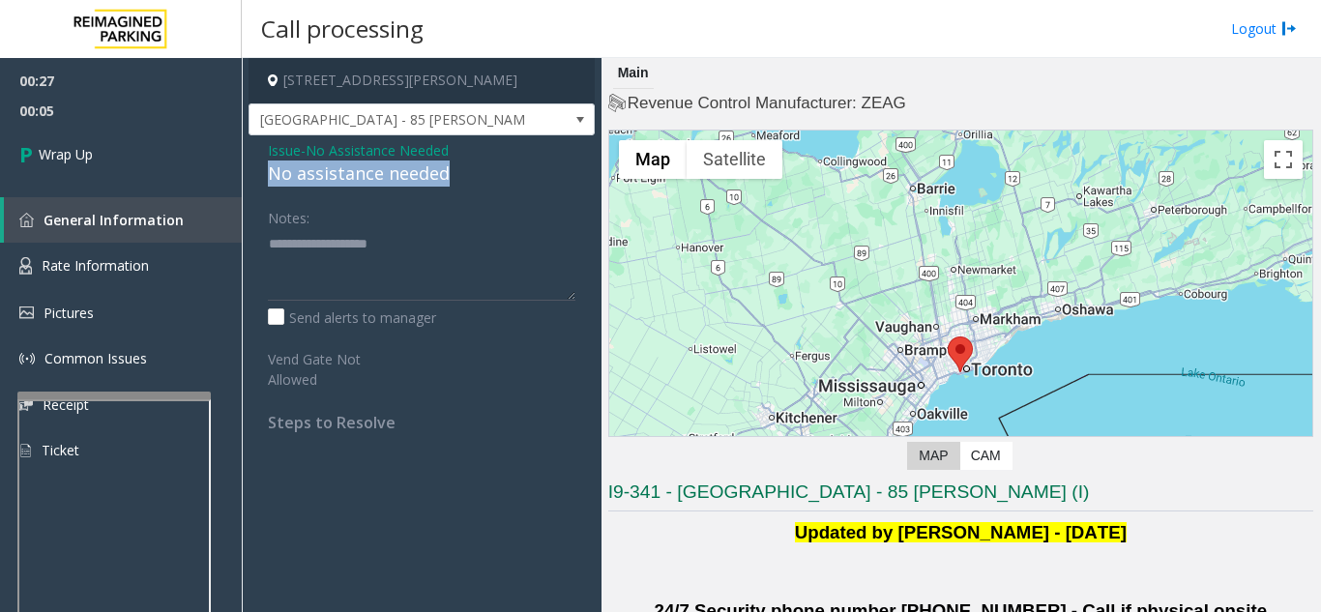
drag, startPoint x: 262, startPoint y: 169, endPoint x: 458, endPoint y: 175, distance: 196.3
click at [458, 175] on div "Issue - No Assistance Needed No assistance needed Notes: Send alerts to manager…" at bounding box center [421, 293] width 346 height 316
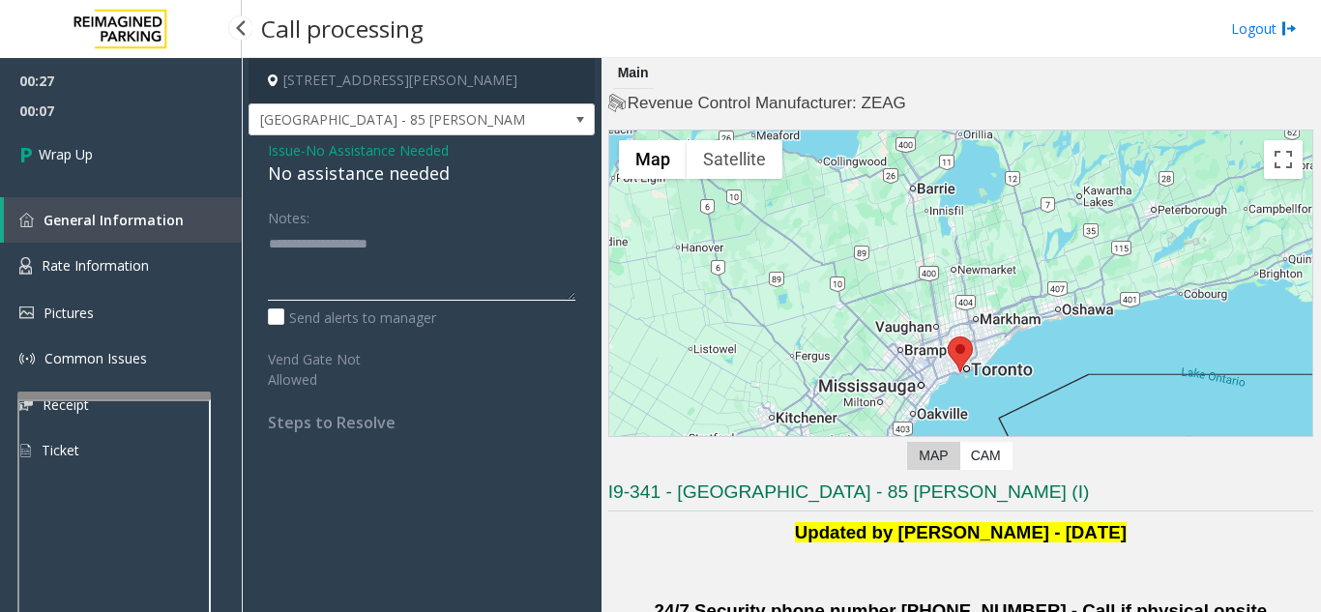
type textarea "**********"
click at [235, 184] on div "00:27 00:07 Wrap Up General Information Rate Information Pictures Common Issues…" at bounding box center [121, 273] width 242 height 431
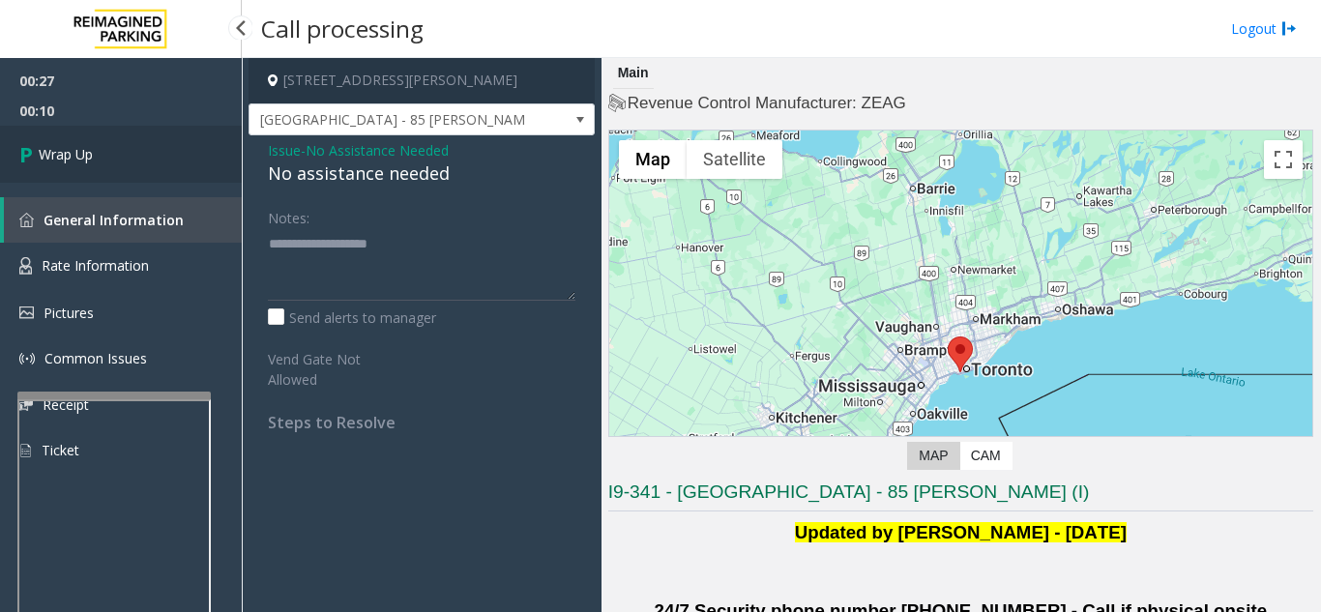
click at [166, 173] on link "Wrap Up" at bounding box center [121, 154] width 242 height 57
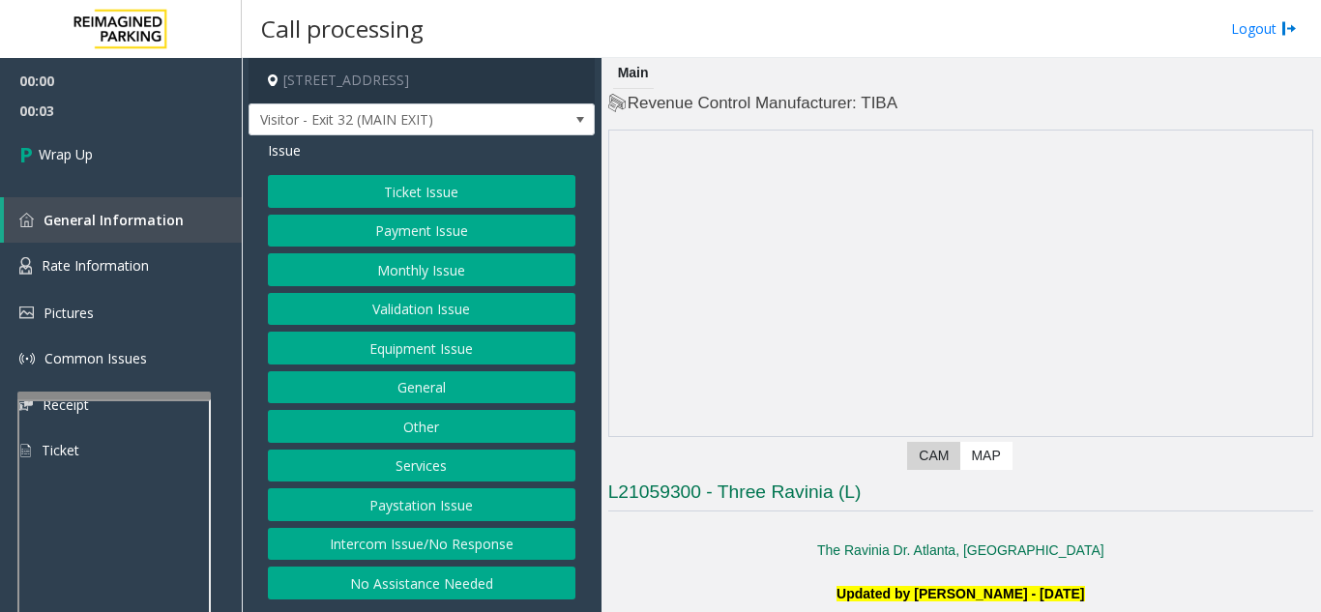
click at [492, 537] on button "Intercom Issue/No Response" at bounding box center [421, 544] width 307 height 33
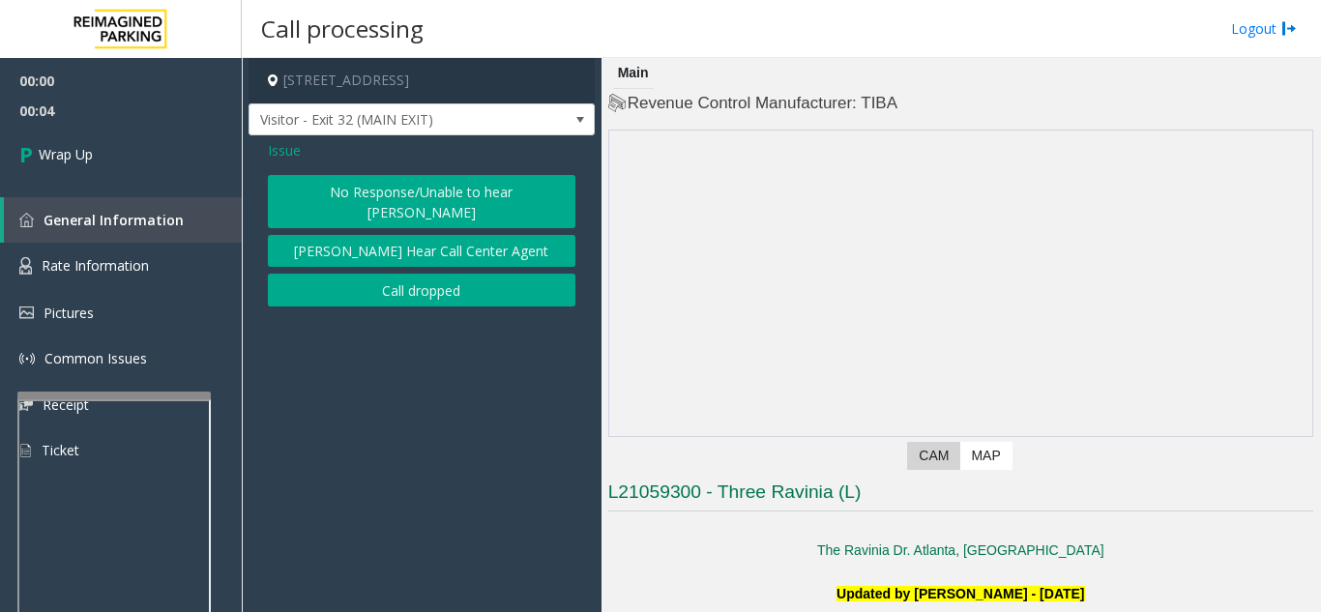
click at [440, 274] on button "Call dropped" at bounding box center [421, 290] width 307 height 33
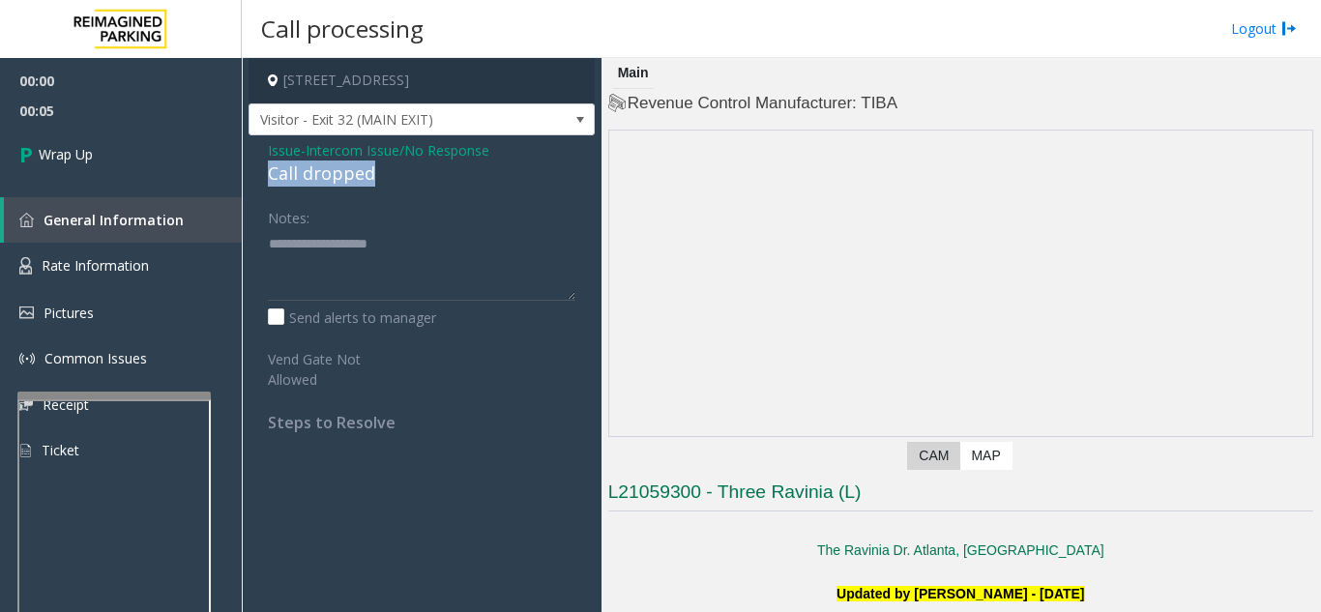
drag, startPoint x: 260, startPoint y: 172, endPoint x: 403, endPoint y: 179, distance: 143.2
click at [403, 179] on div "Issue - Intercom Issue/No Response Call dropped Notes: Send alerts to manager V…" at bounding box center [421, 293] width 346 height 316
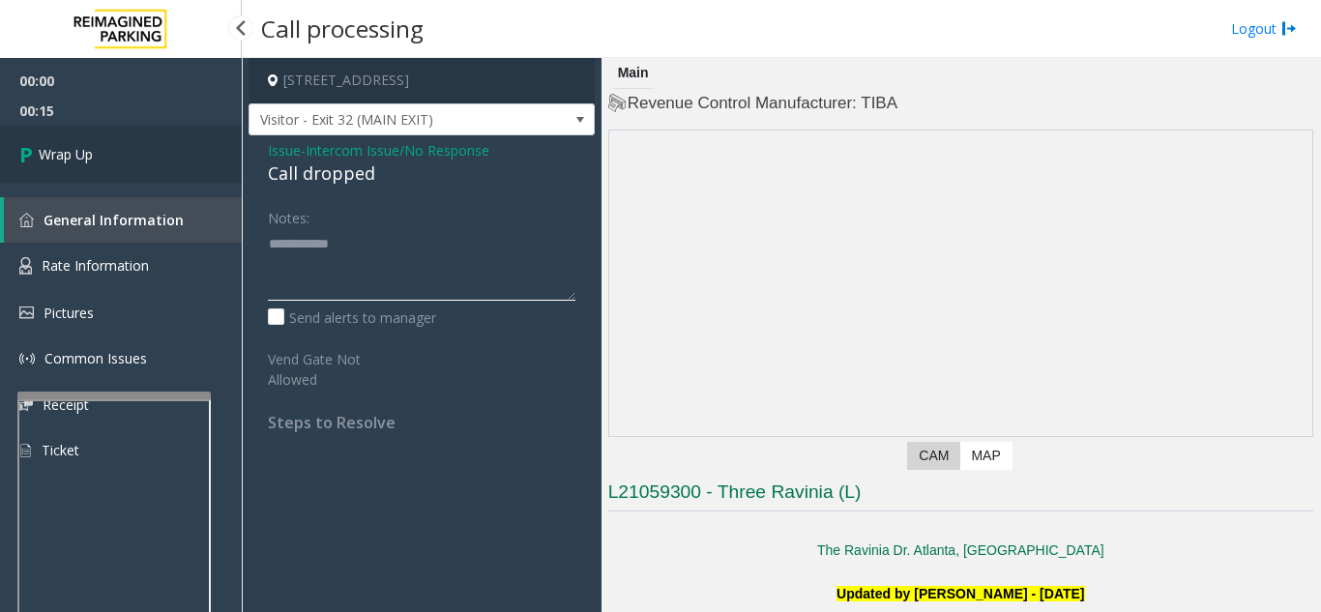
type textarea "**********"
click at [160, 171] on link "Wrap Up" at bounding box center [121, 154] width 242 height 57
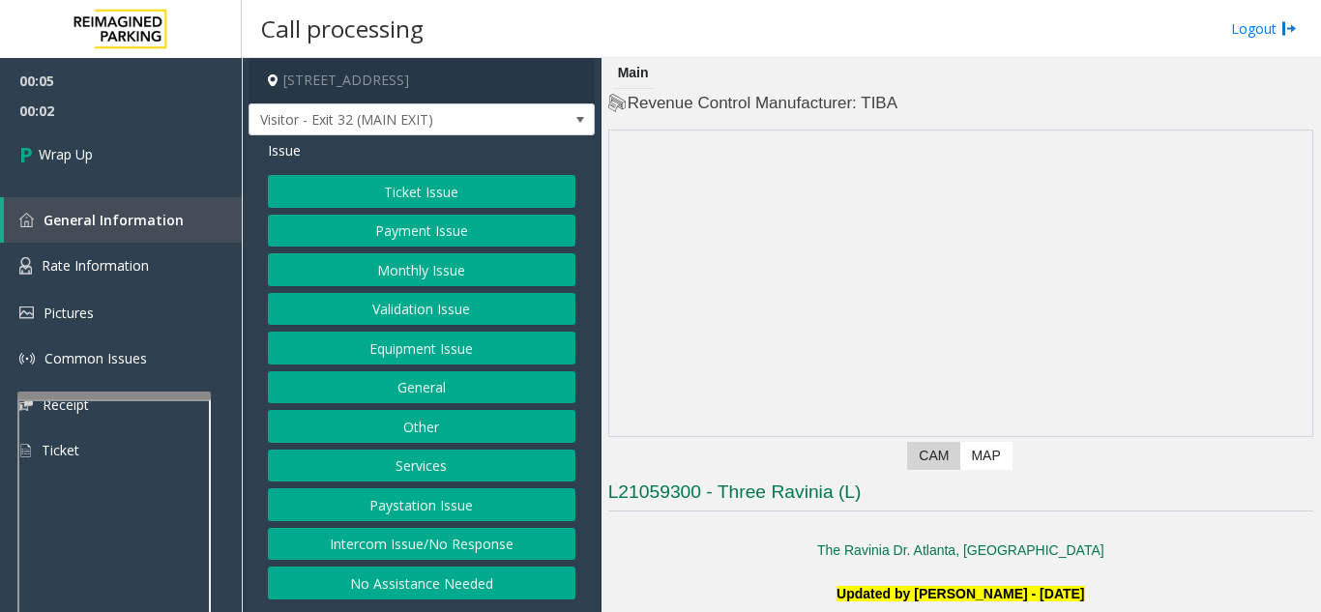
click at [424, 546] on button "Intercom Issue/No Response" at bounding box center [421, 544] width 307 height 33
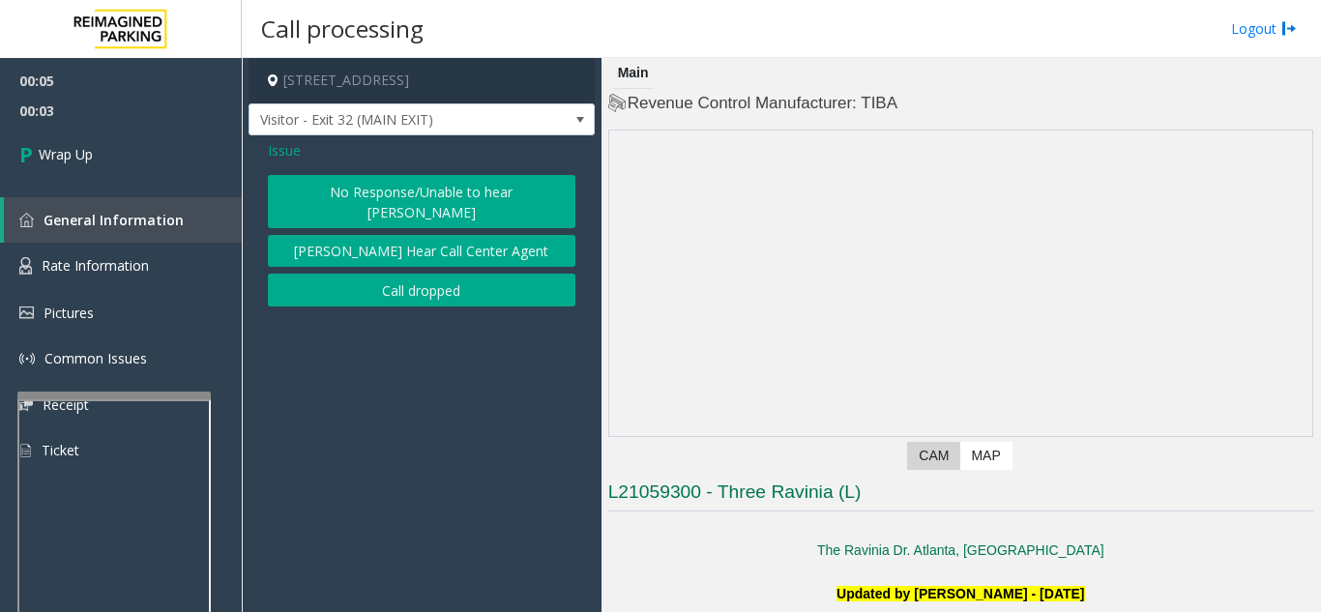
click at [373, 282] on button "Call dropped" at bounding box center [421, 290] width 307 height 33
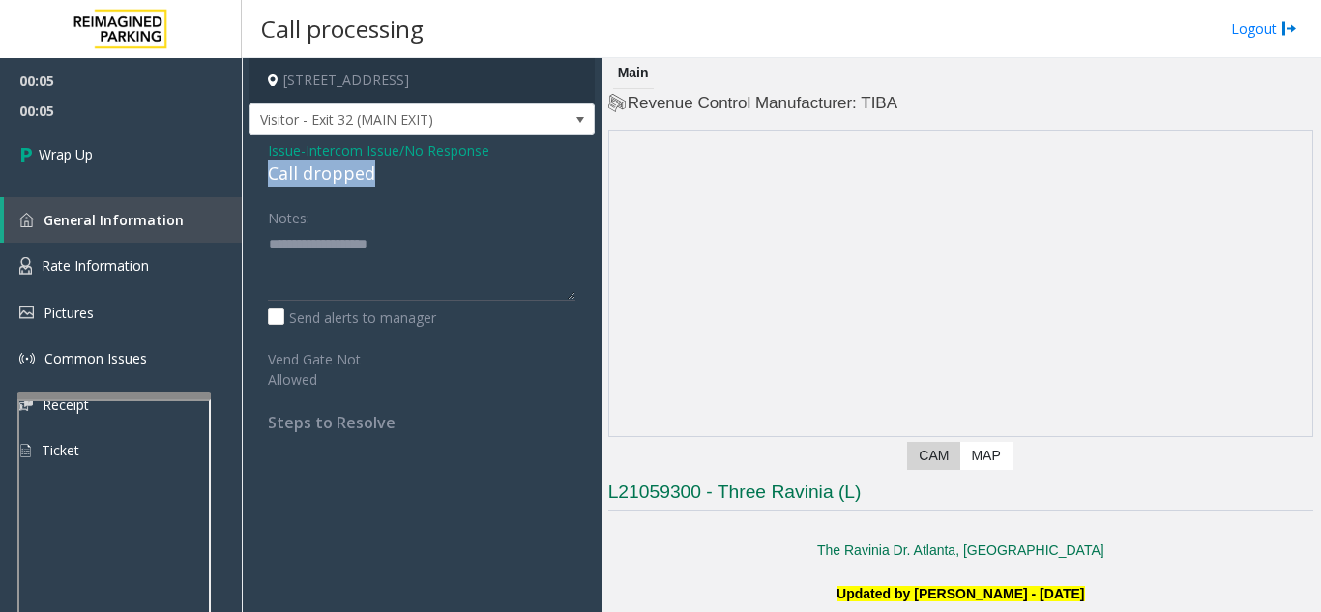
drag, startPoint x: 262, startPoint y: 175, endPoint x: 425, endPoint y: 174, distance: 163.4
click at [425, 174] on div "Issue - Intercom Issue/No Response Call dropped Notes: Send alerts to manager V…" at bounding box center [421, 293] width 346 height 316
click at [474, 232] on textarea at bounding box center [421, 264] width 307 height 73
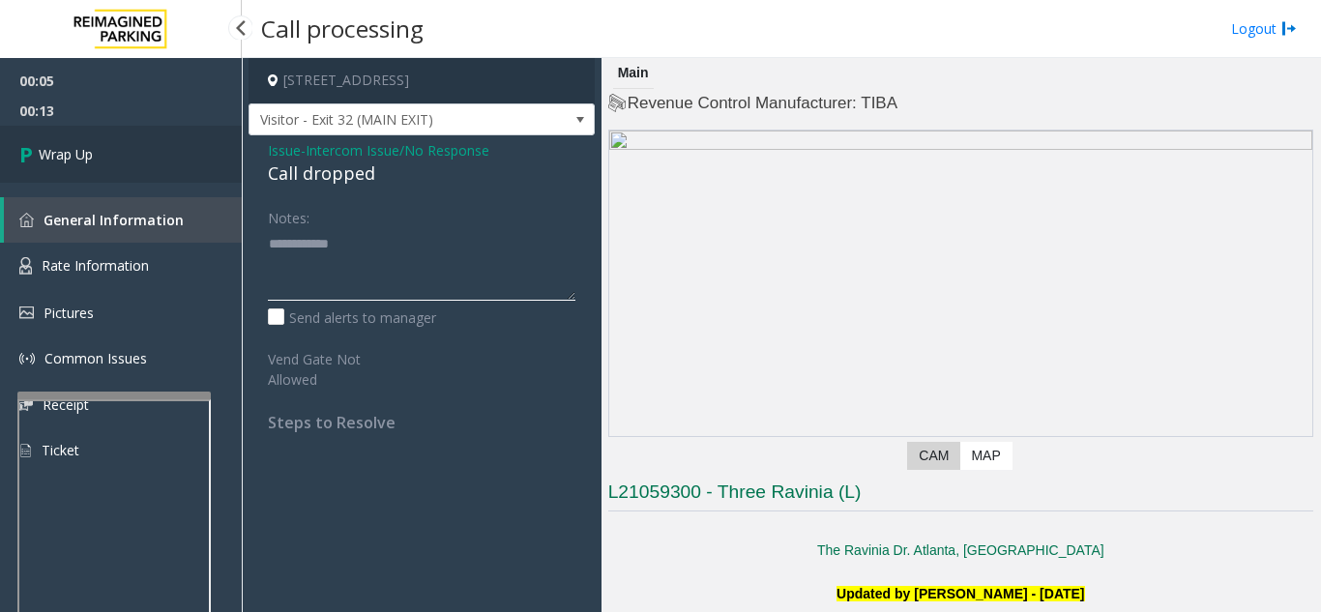
type textarea "**********"
click at [108, 155] on link "Wrap Up" at bounding box center [121, 154] width 242 height 57
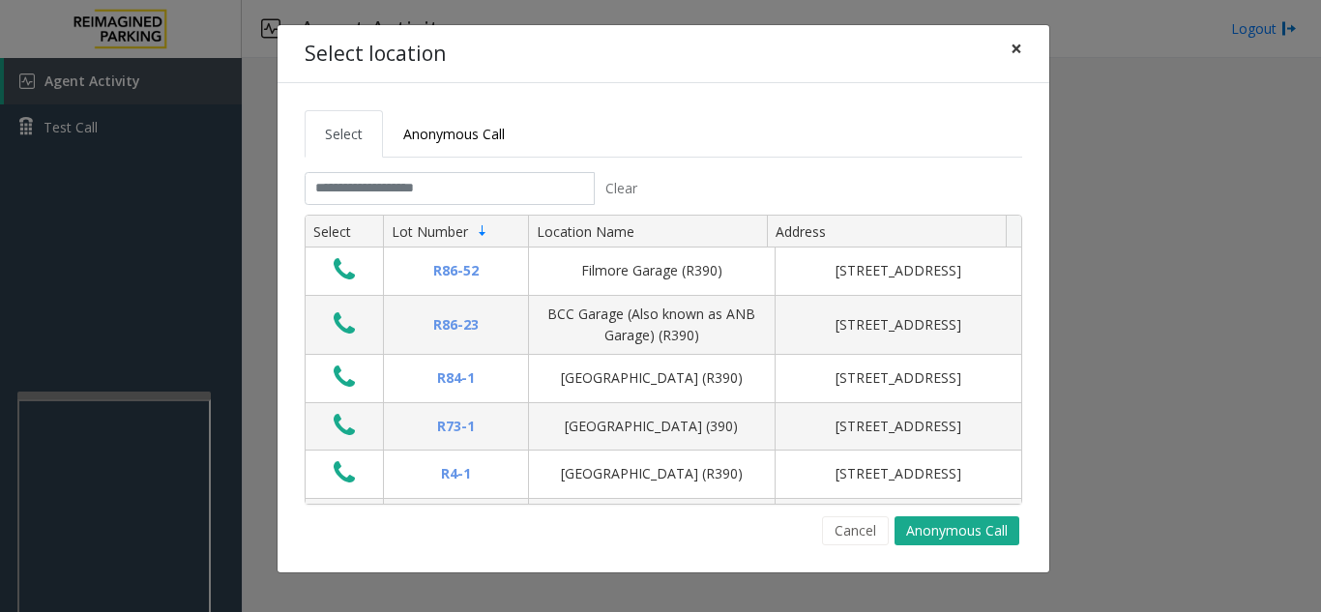
click at [1022, 52] on button "×" at bounding box center [1016, 48] width 39 height 47
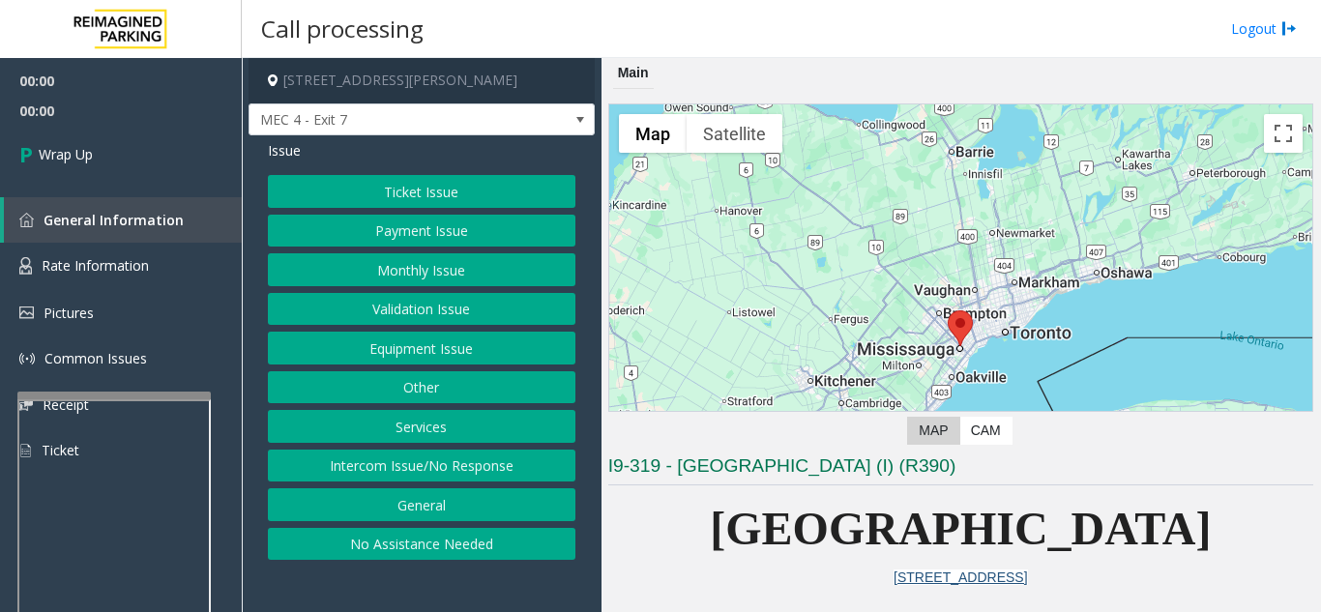
click at [424, 473] on button "Intercom Issue/No Response" at bounding box center [421, 466] width 307 height 33
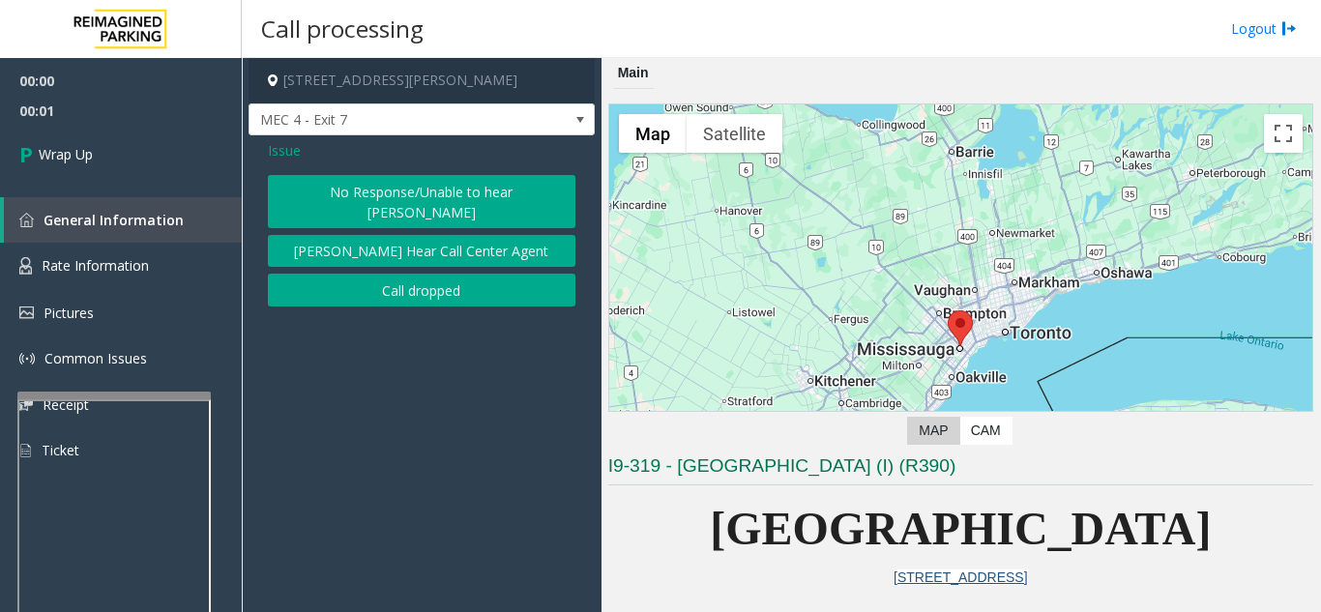
click at [422, 277] on button "Call dropped" at bounding box center [421, 290] width 307 height 33
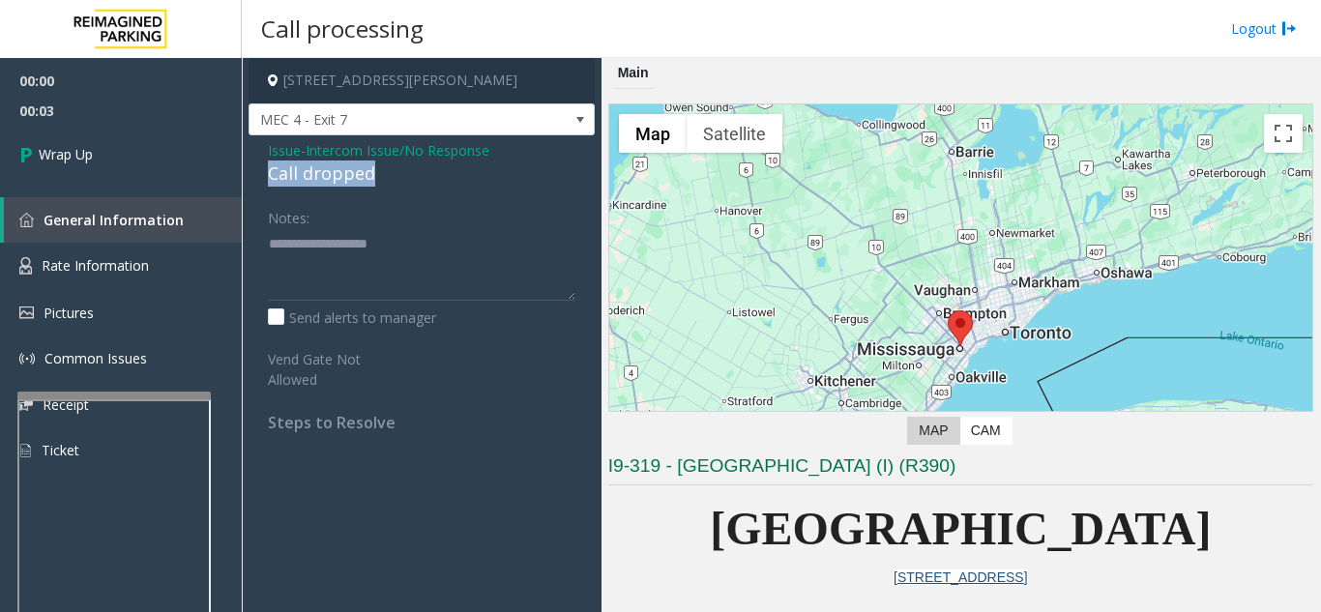
drag, startPoint x: 270, startPoint y: 177, endPoint x: 392, endPoint y: 174, distance: 121.8
click at [392, 174] on div "Call dropped" at bounding box center [421, 173] width 307 height 26
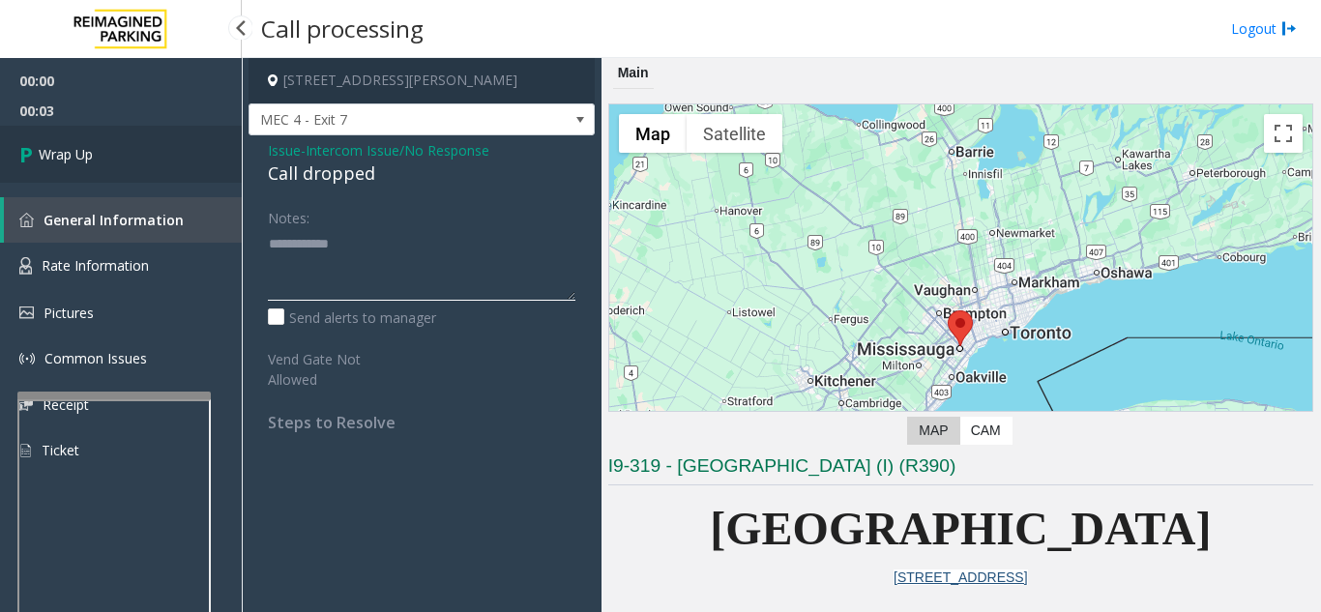
type textarea "**********"
click at [126, 157] on link "Wrap Up" at bounding box center [121, 154] width 242 height 57
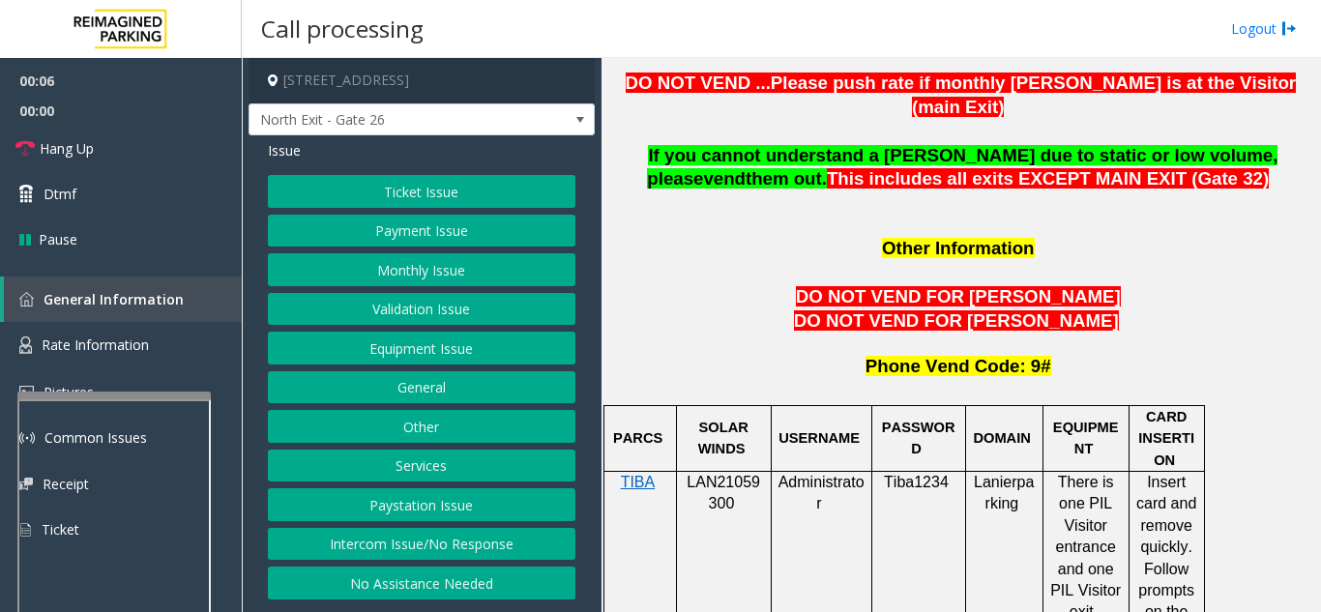
scroll to position [1644, 0]
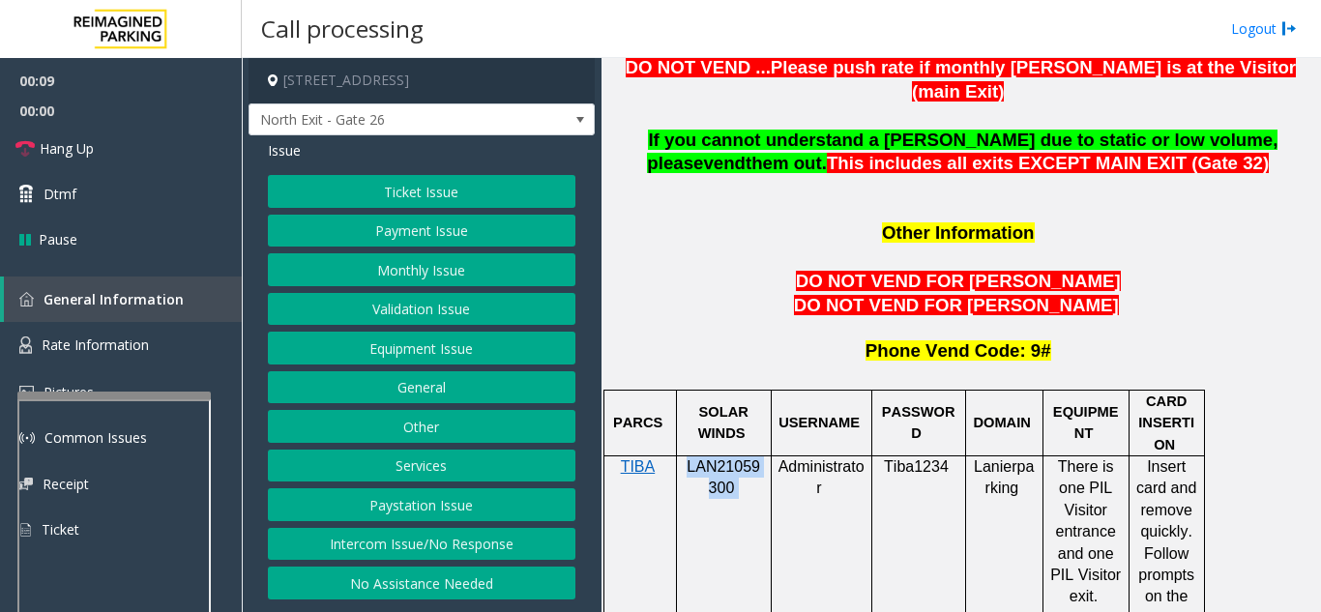
drag, startPoint x: 747, startPoint y: 418, endPoint x: 684, endPoint y: 393, distance: 67.3
click at [684, 456] on p "LAN21059300" at bounding box center [724, 478] width 80 height 44
copy p "LAN21059300"
click at [423, 233] on button "Payment Issue" at bounding box center [421, 231] width 307 height 33
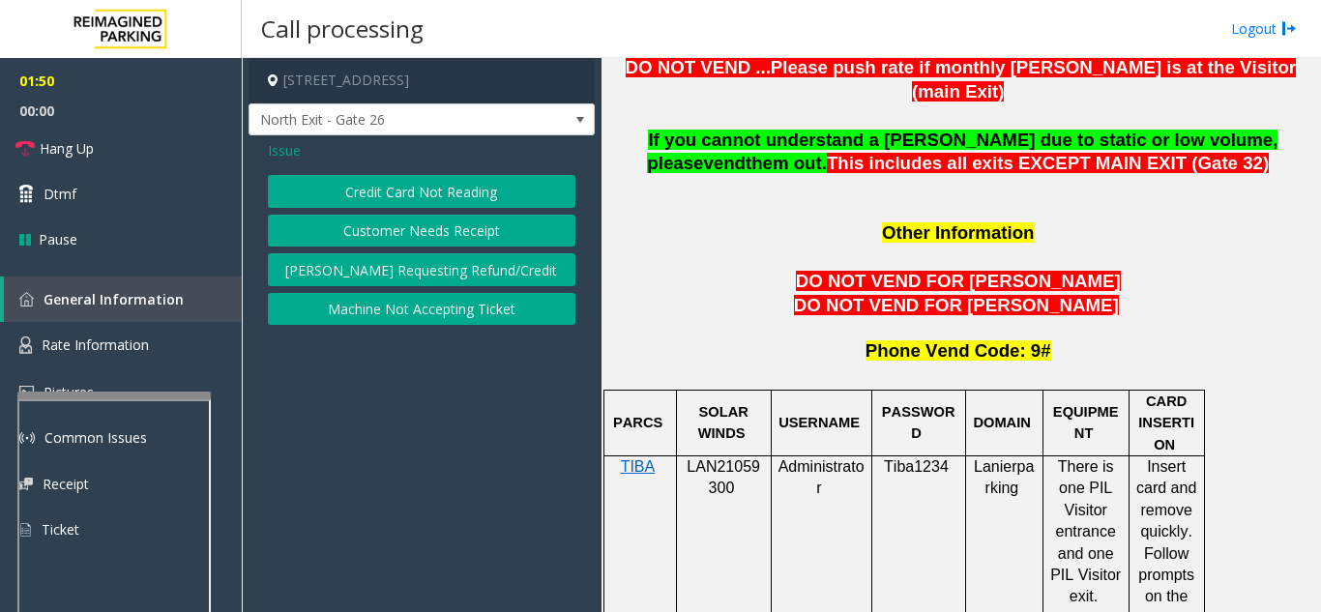
click at [294, 147] on span "Issue" at bounding box center [284, 150] width 33 height 20
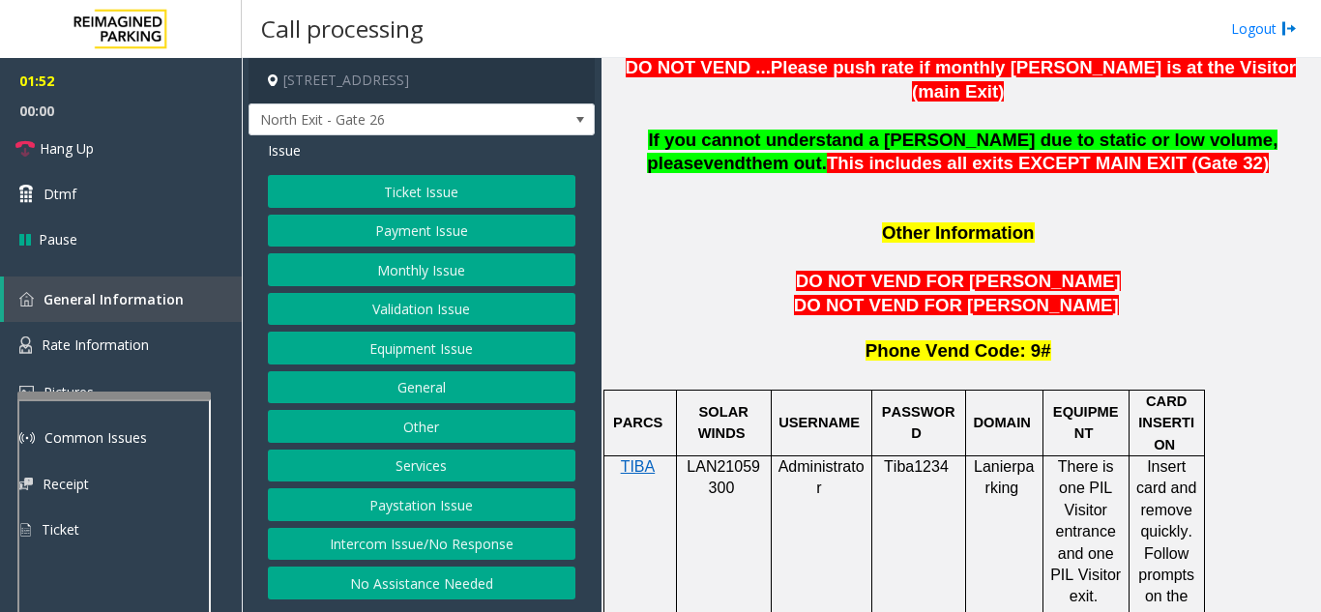
click at [406, 231] on button "Payment Issue" at bounding box center [421, 231] width 307 height 33
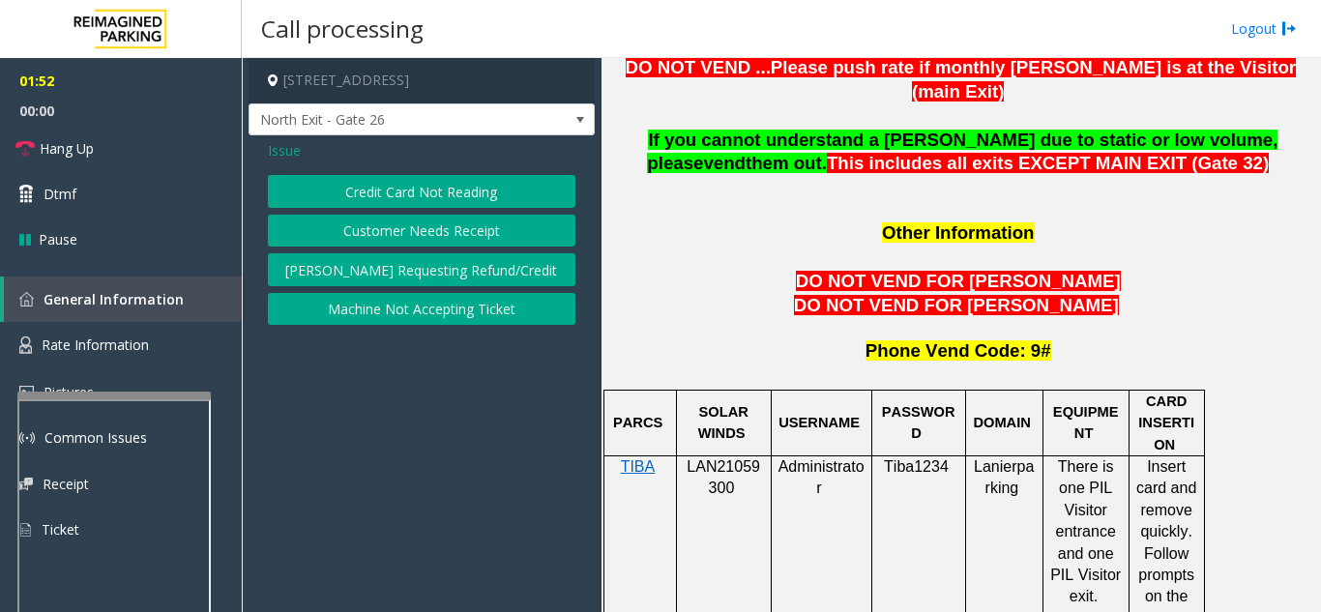
click at [284, 145] on span "Issue" at bounding box center [284, 150] width 33 height 20
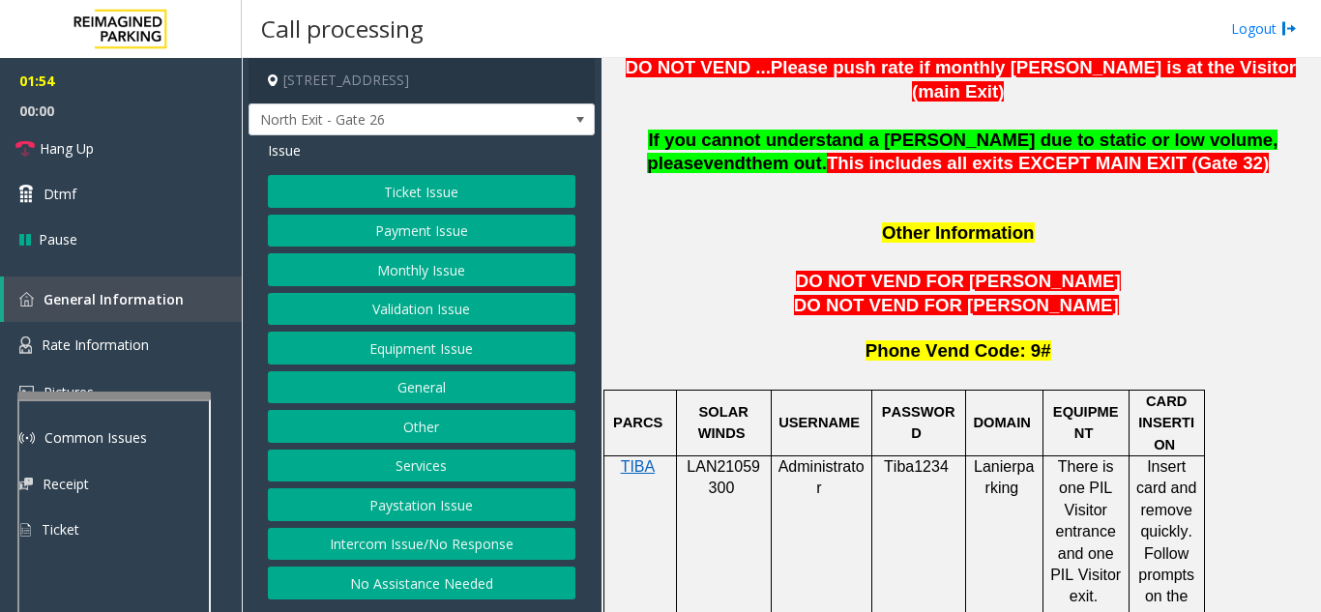
click at [415, 266] on button "Monthly Issue" at bounding box center [421, 269] width 307 height 33
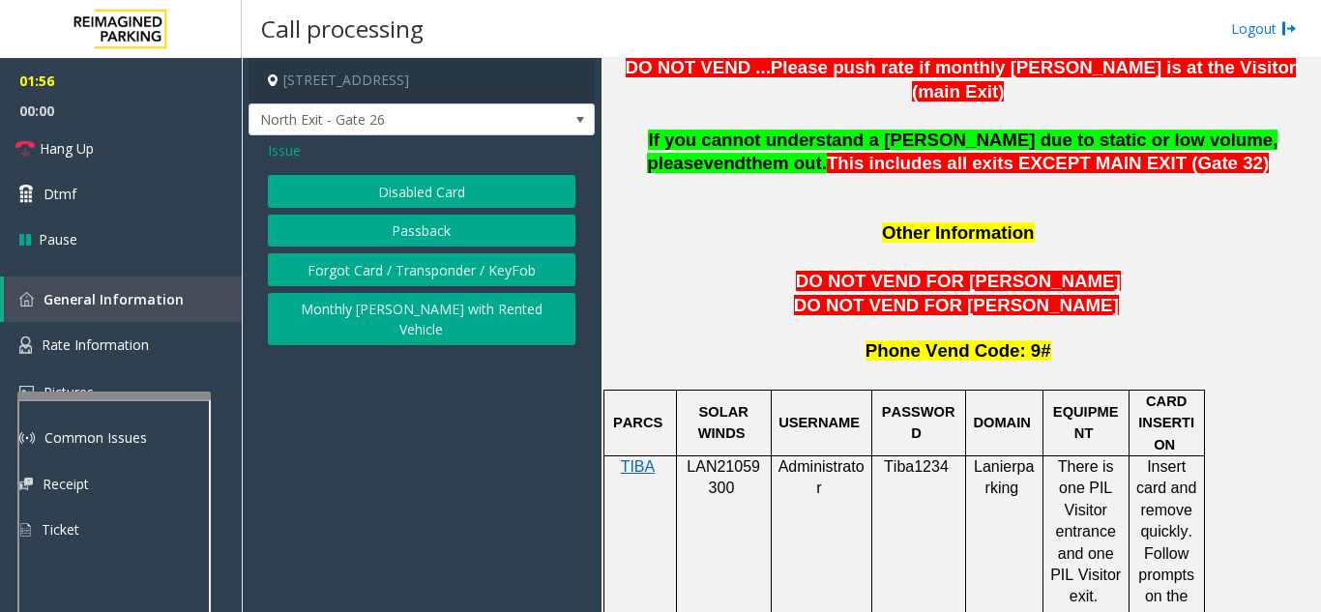
click at [389, 230] on button "Passback" at bounding box center [421, 231] width 307 height 33
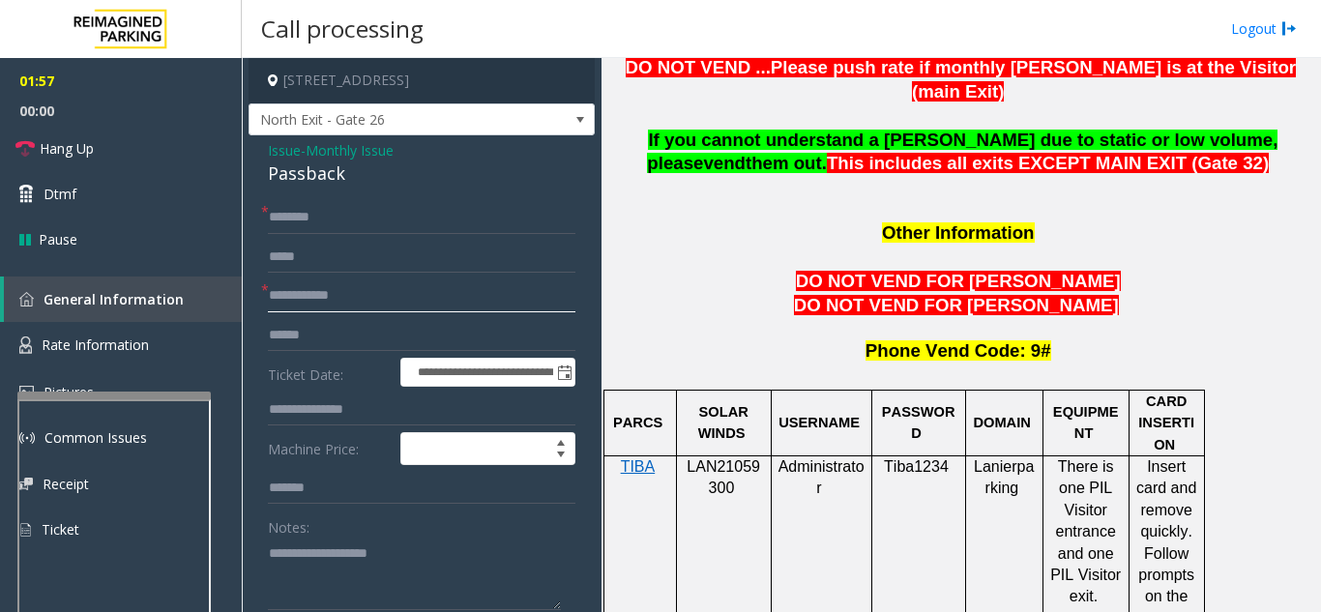
click at [370, 293] on input "text" at bounding box center [421, 295] width 307 height 33
type input "*****"
drag, startPoint x: 738, startPoint y: 413, endPoint x: 684, endPoint y: 394, distance: 56.3
click at [684, 456] on p "LAN21059300" at bounding box center [724, 478] width 80 height 44
copy p "LAN21059300"
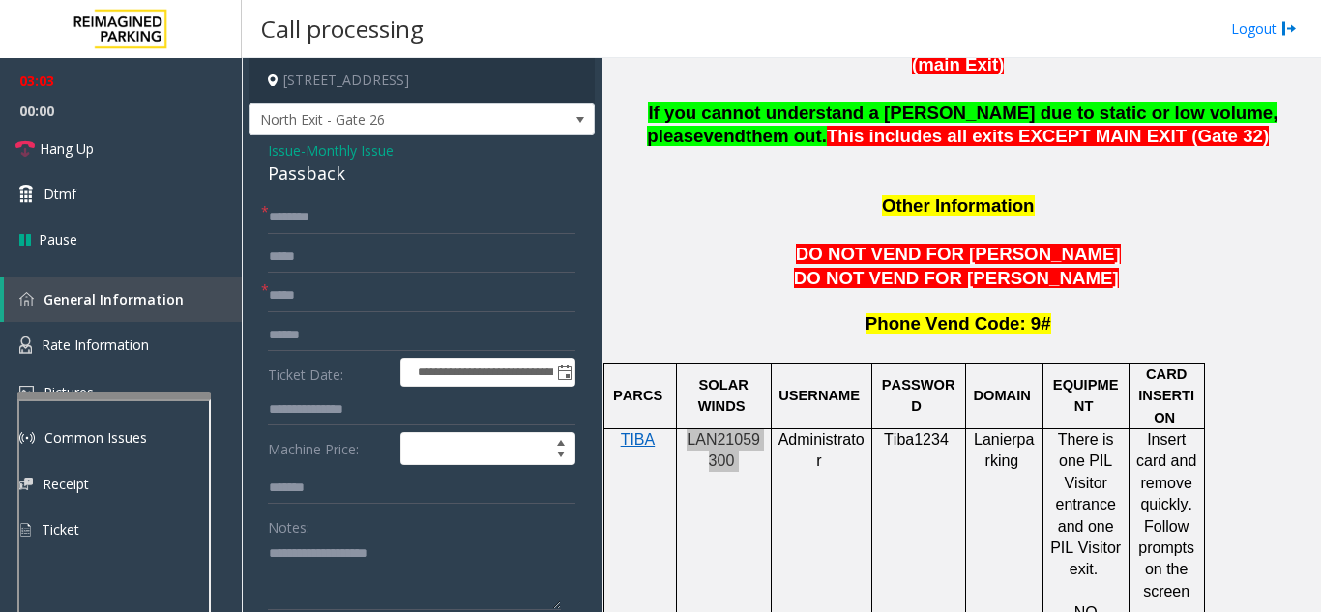
scroll to position [1740, 0]
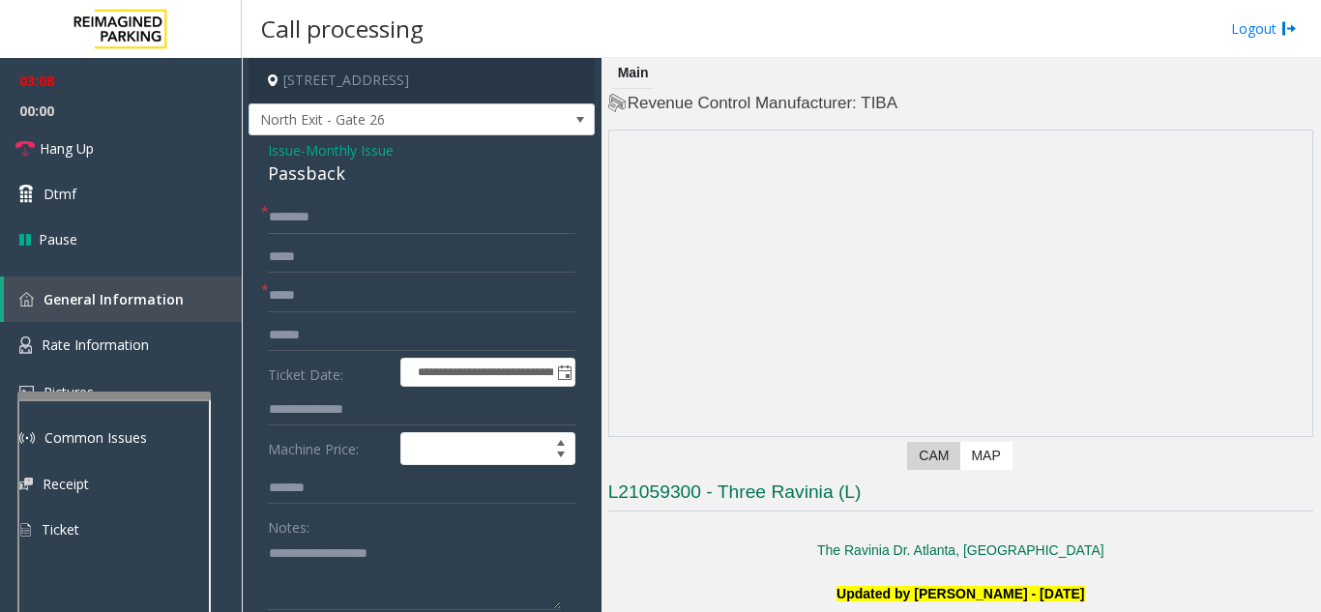
scroll to position [1740, 0]
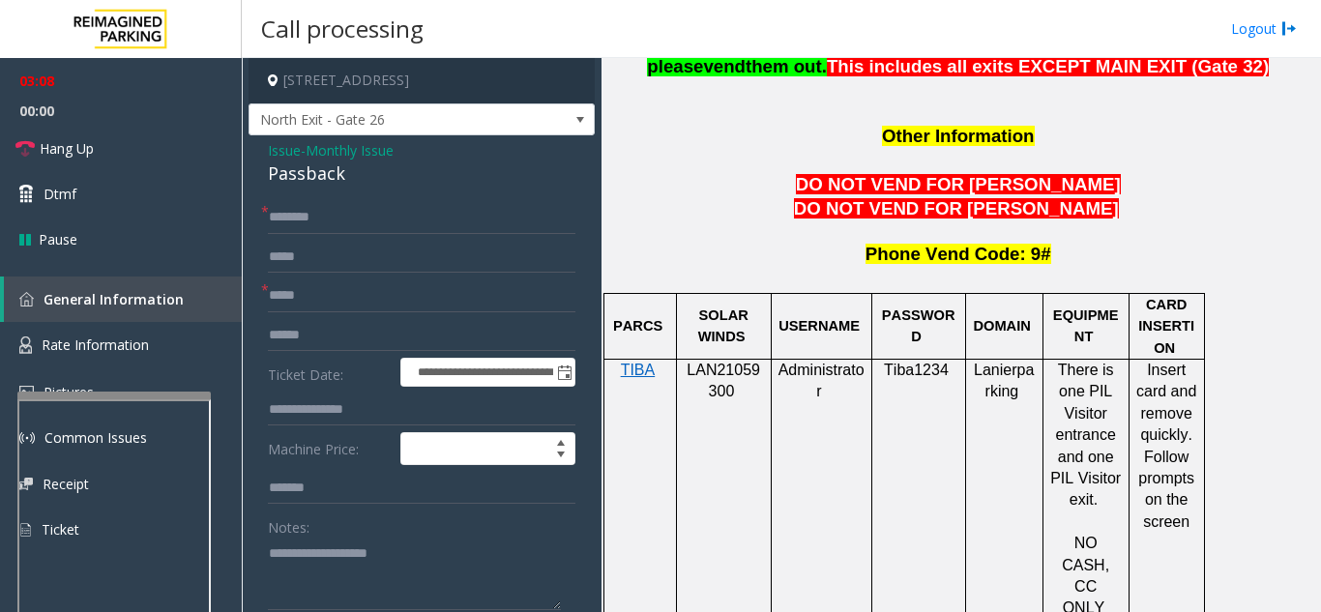
click at [719, 149] on p at bounding box center [960, 161] width 705 height 24
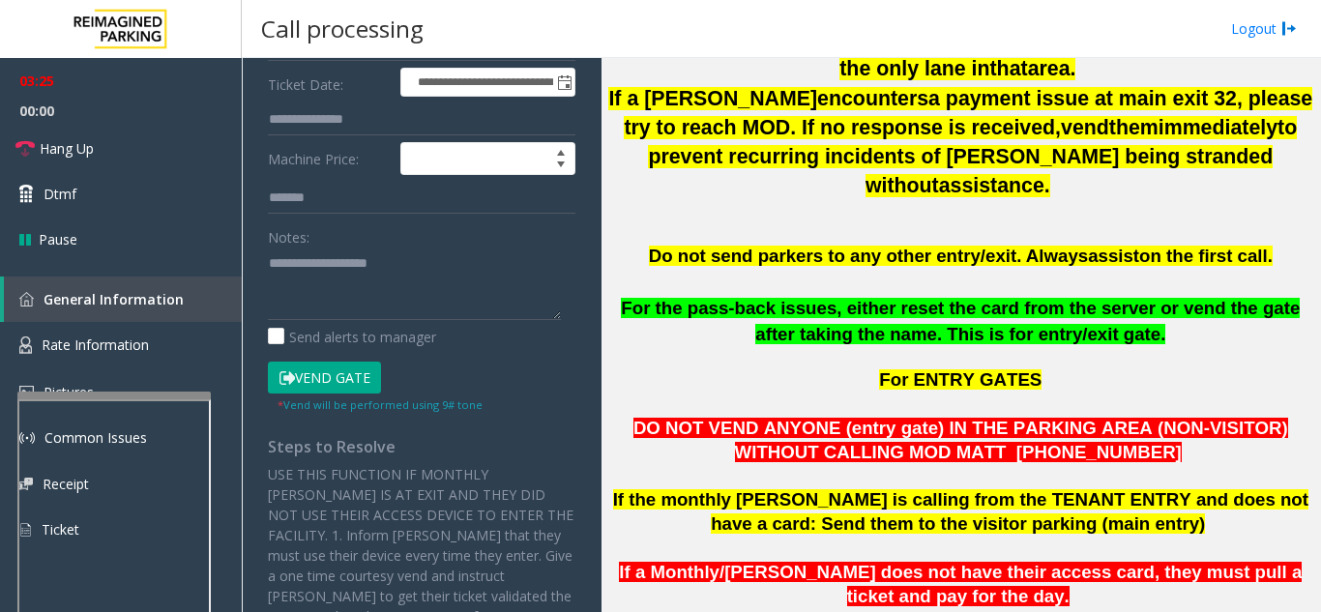
scroll to position [773, 0]
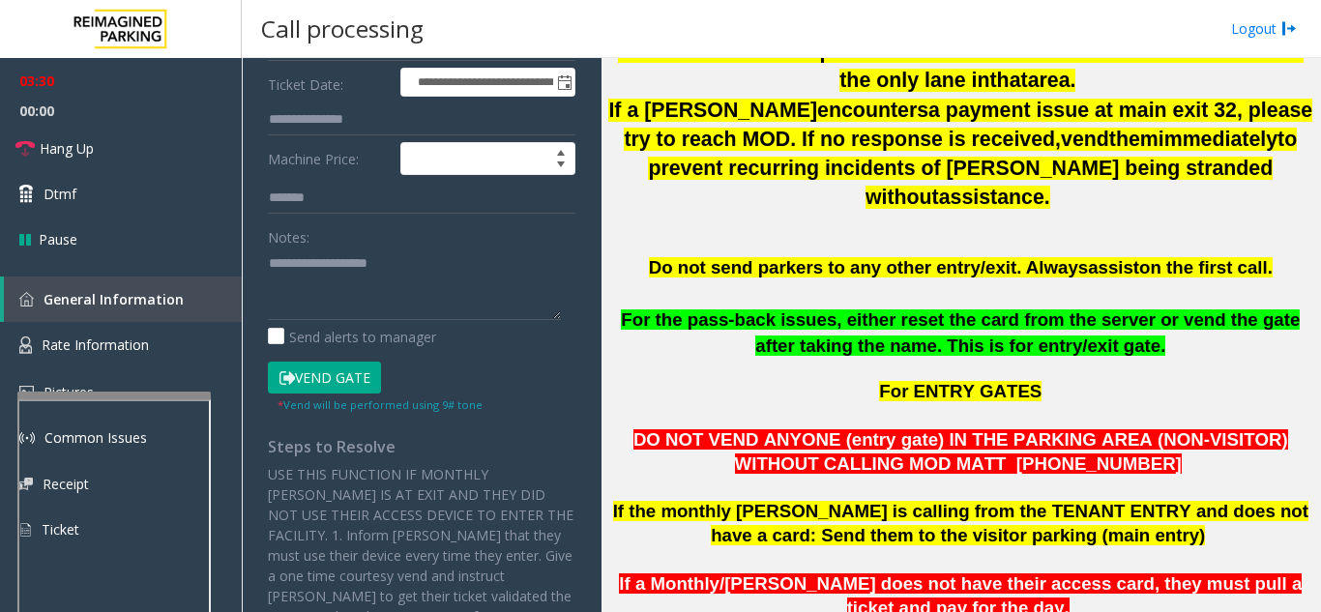
click at [369, 374] on button "Vend Gate" at bounding box center [324, 378] width 113 height 33
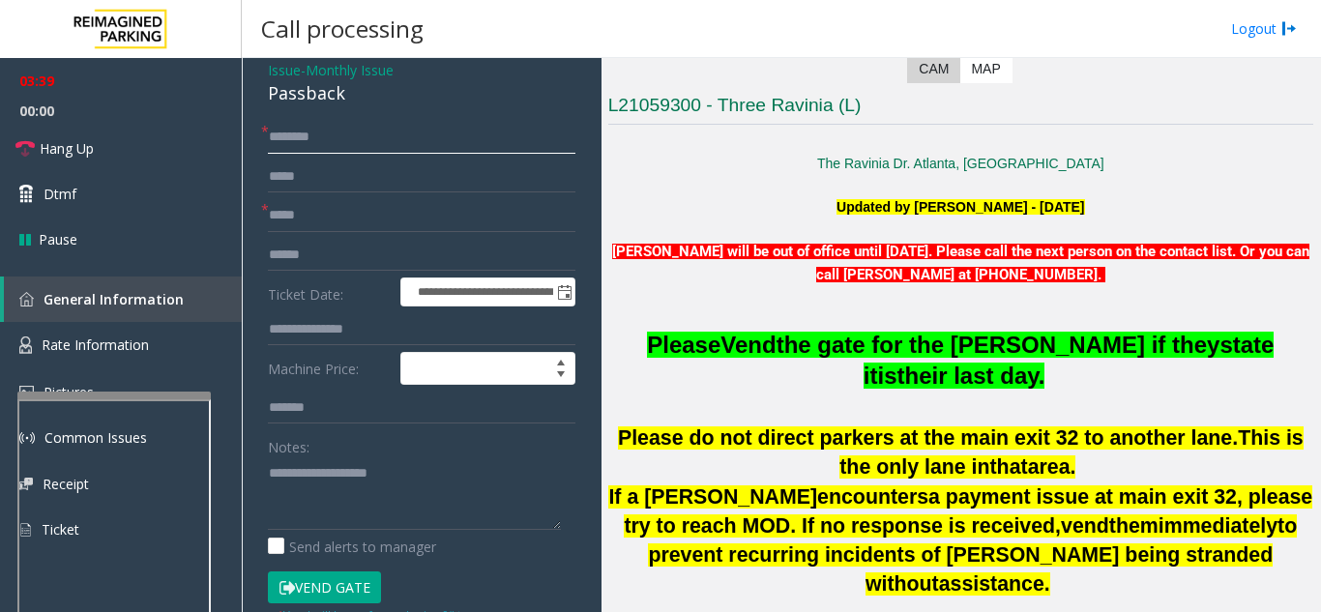
scroll to position [0, 0]
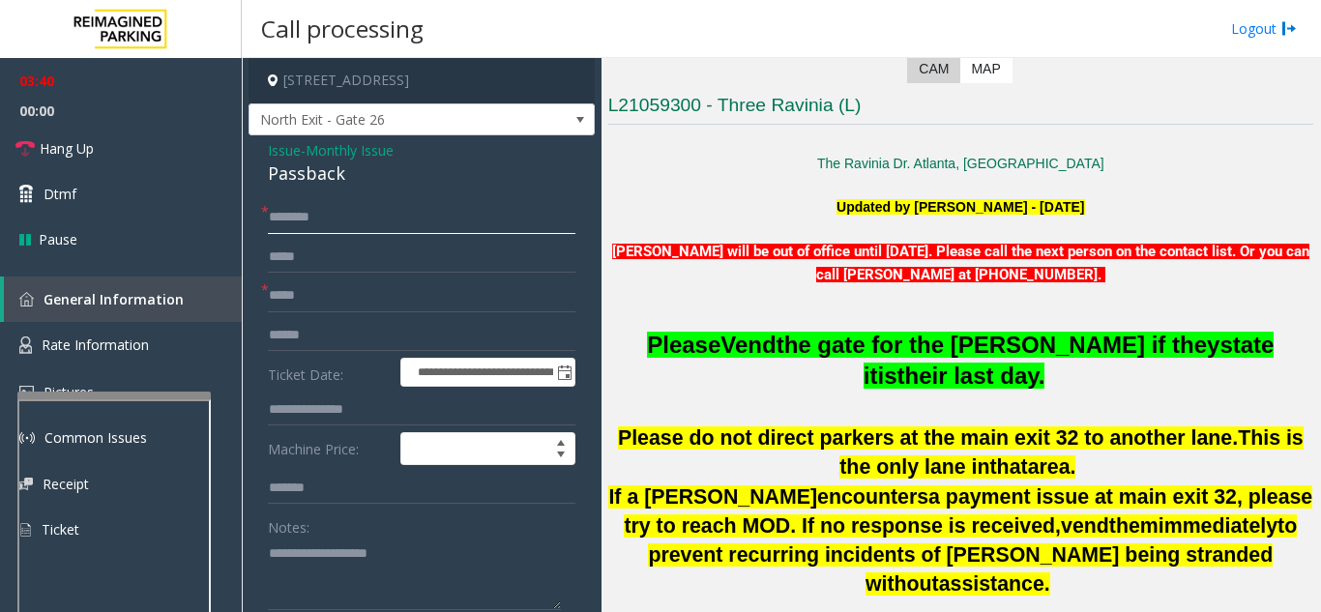
click at [467, 226] on input "text" at bounding box center [421, 217] width 307 height 33
click at [474, 198] on div "**********" at bounding box center [421, 612] width 346 height 955
click at [115, 146] on link "Hang Up" at bounding box center [121, 148] width 242 height 45
click at [419, 217] on input "text" at bounding box center [421, 217] width 307 height 33
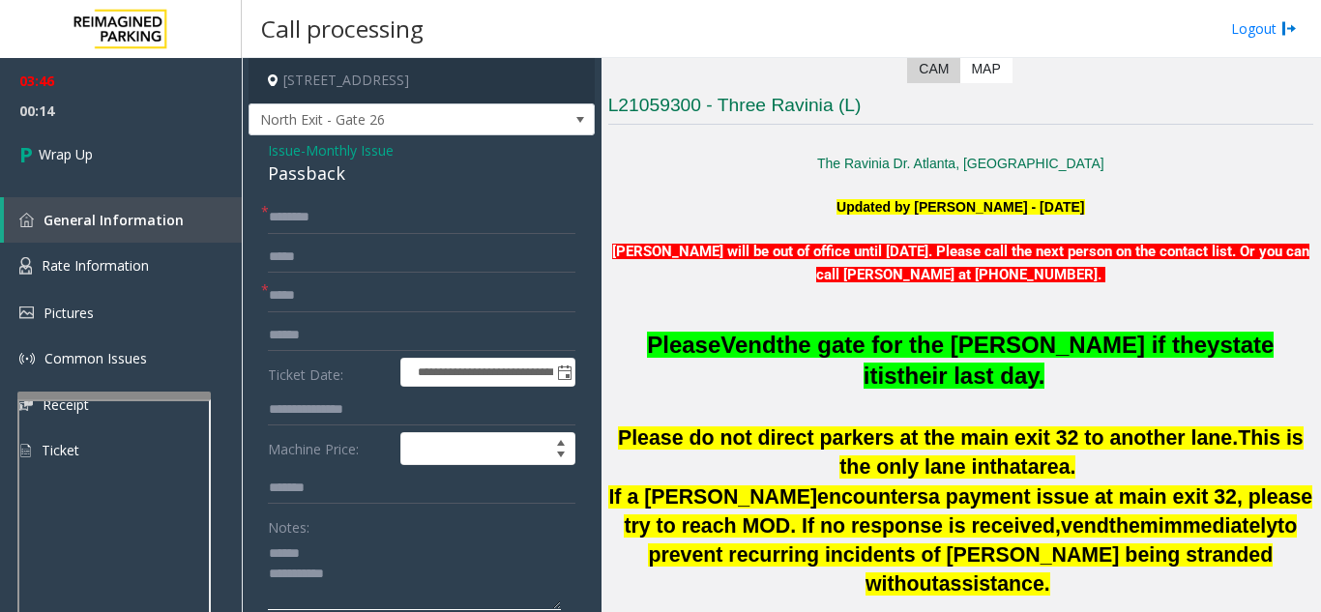
click at [340, 550] on textarea at bounding box center [414, 574] width 293 height 73
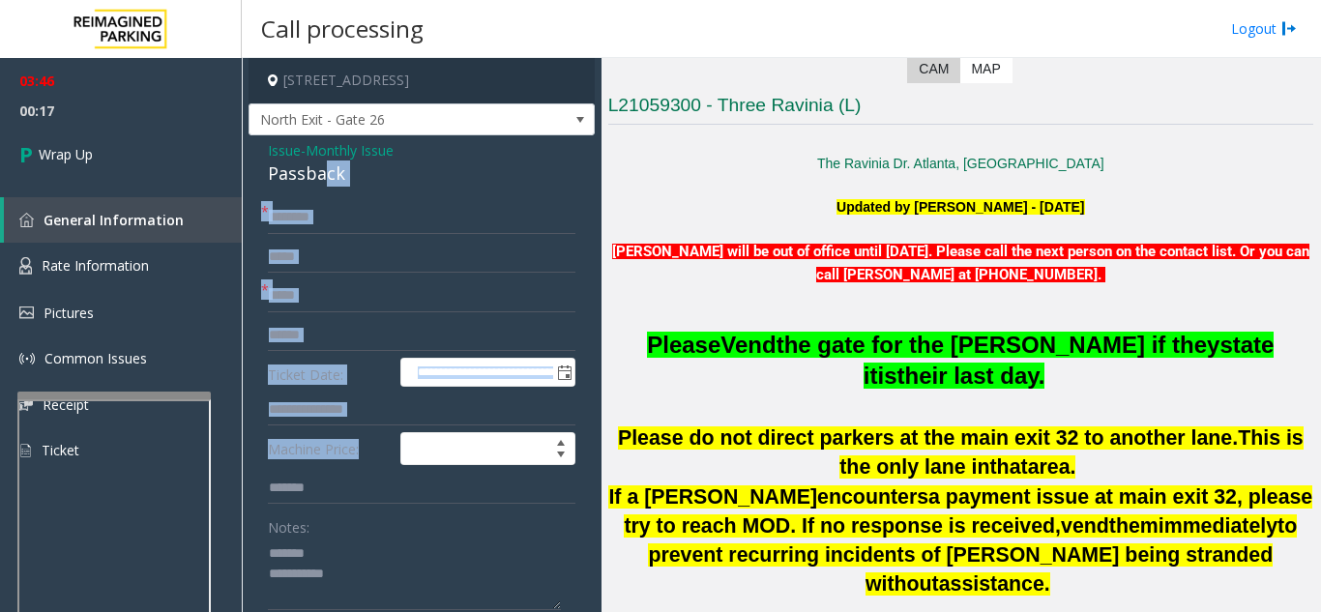
drag, startPoint x: 321, startPoint y: 178, endPoint x: 398, endPoint y: 426, distance: 260.2
click at [398, 426] on div "**********" at bounding box center [421, 612] width 346 height 955
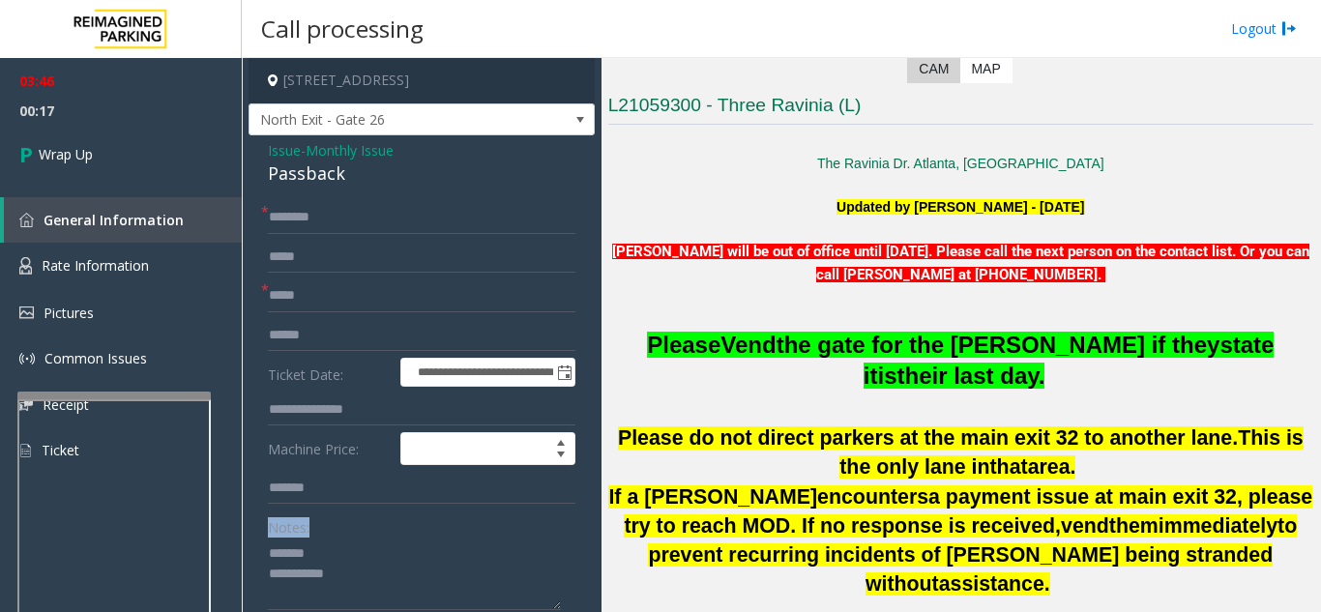
click at [412, 530] on div "Notes:" at bounding box center [421, 560] width 307 height 100
click at [378, 182] on div "Passback" at bounding box center [421, 173] width 307 height 26
drag, startPoint x: 360, startPoint y: 175, endPoint x: 267, endPoint y: 171, distance: 92.9
click at [267, 171] on div "**********" at bounding box center [421, 612] width 346 height 955
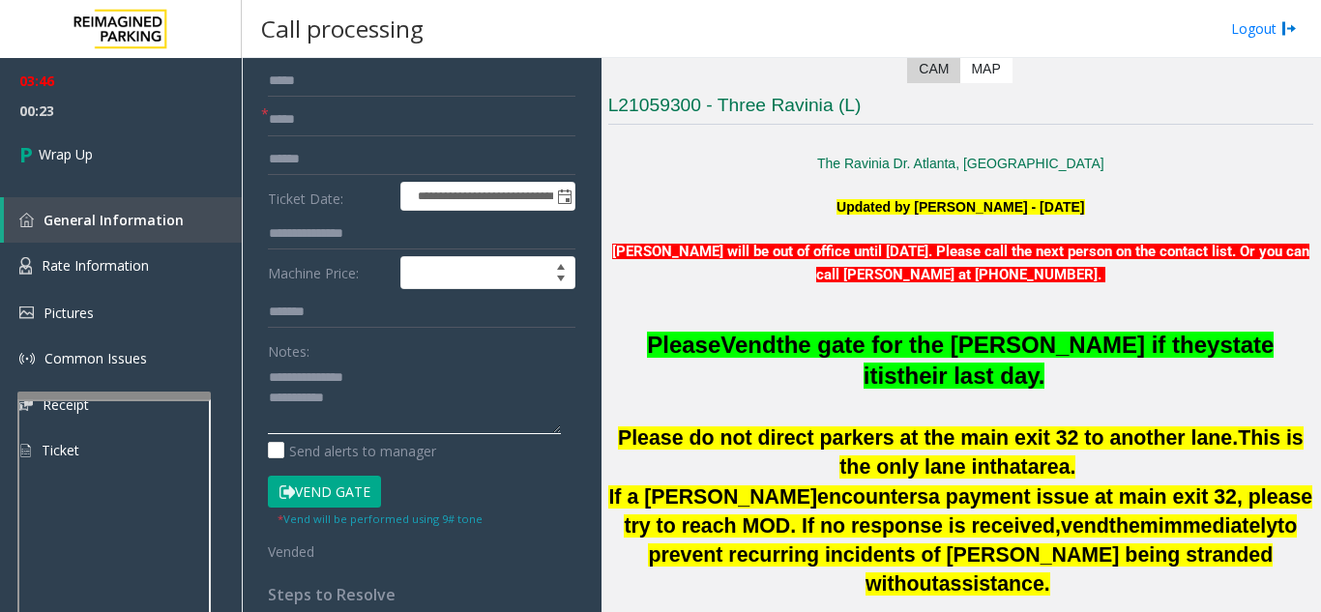
scroll to position [193, 0]
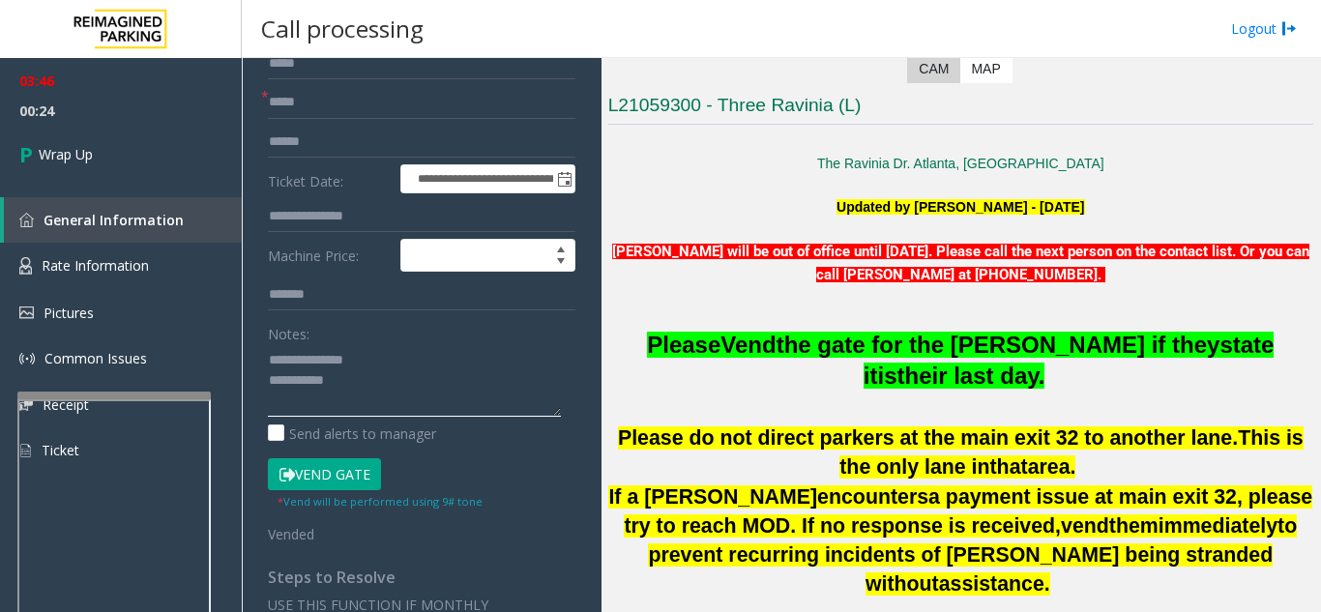
click at [399, 394] on textarea at bounding box center [414, 380] width 293 height 73
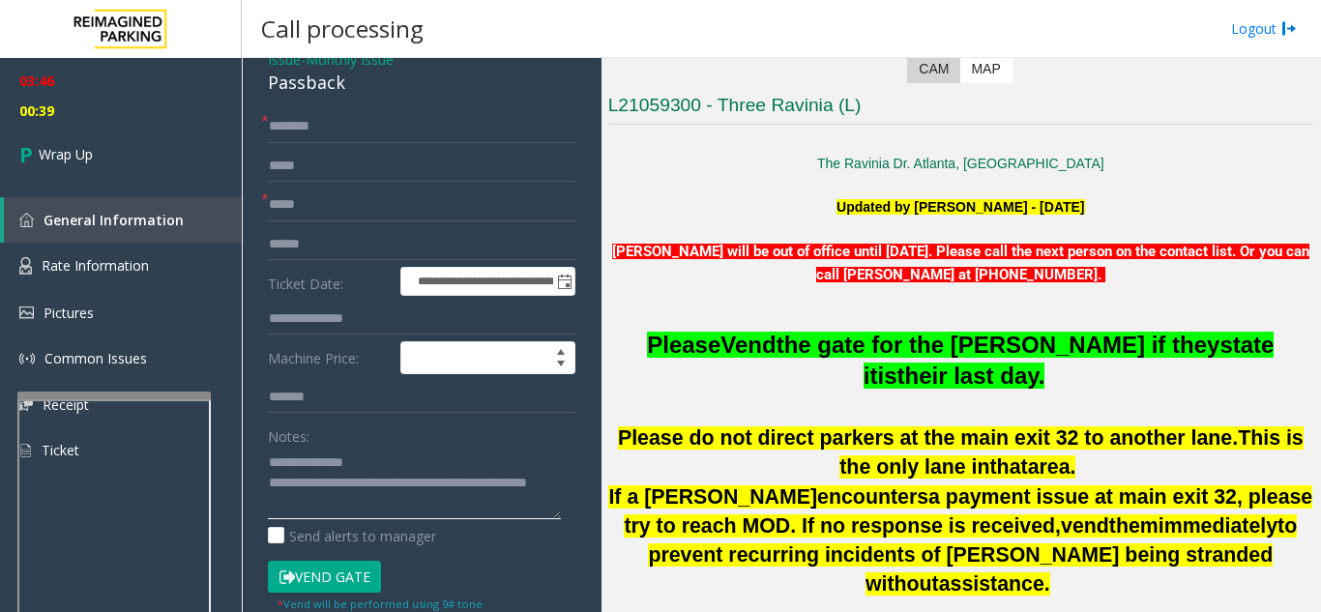
scroll to position [0, 0]
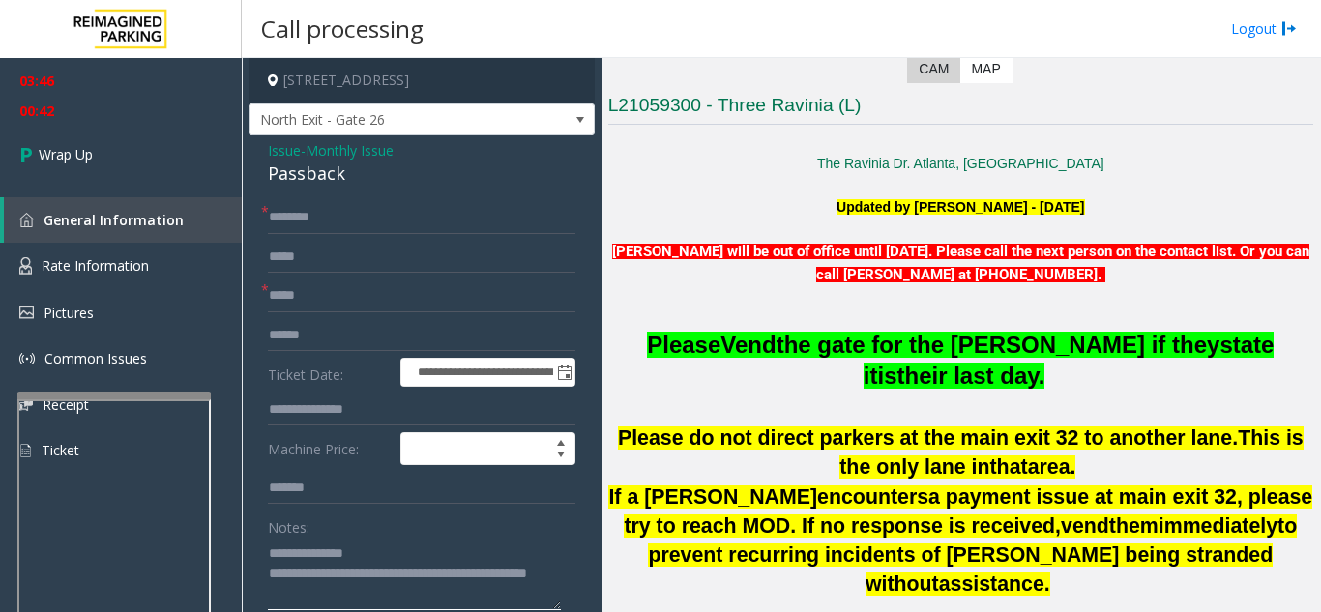
type textarea "**********"
click at [391, 222] on input "text" at bounding box center [421, 217] width 307 height 33
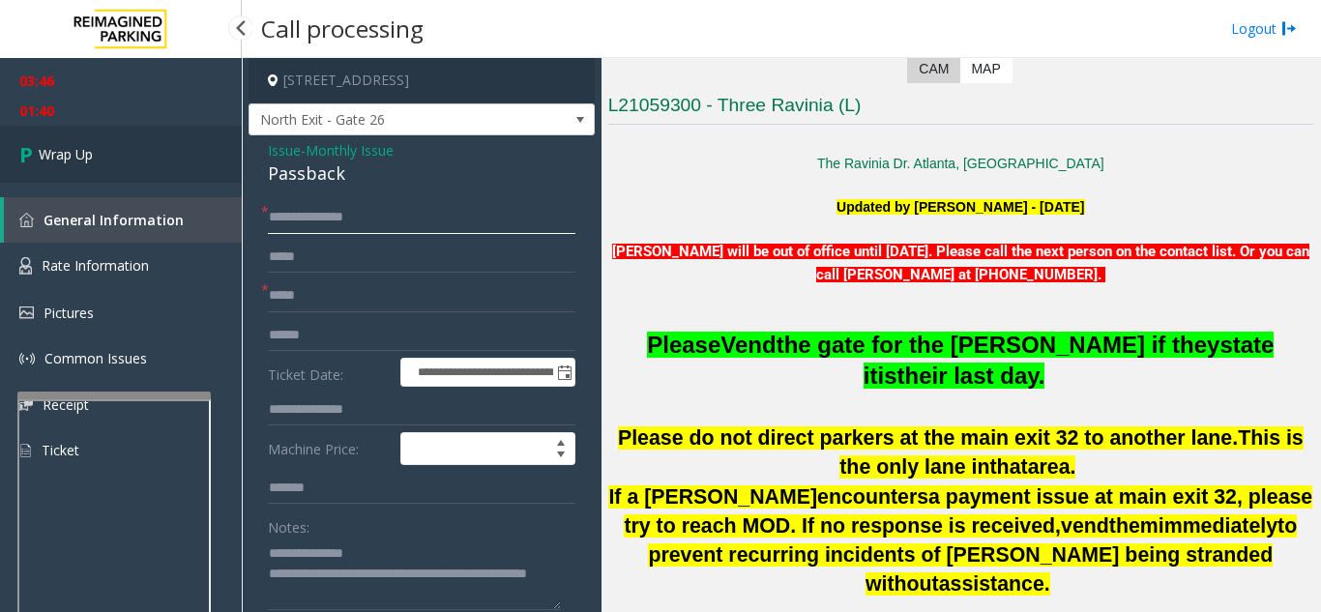
type input "**********"
click at [84, 155] on span "Wrap Up" at bounding box center [66, 154] width 54 height 20
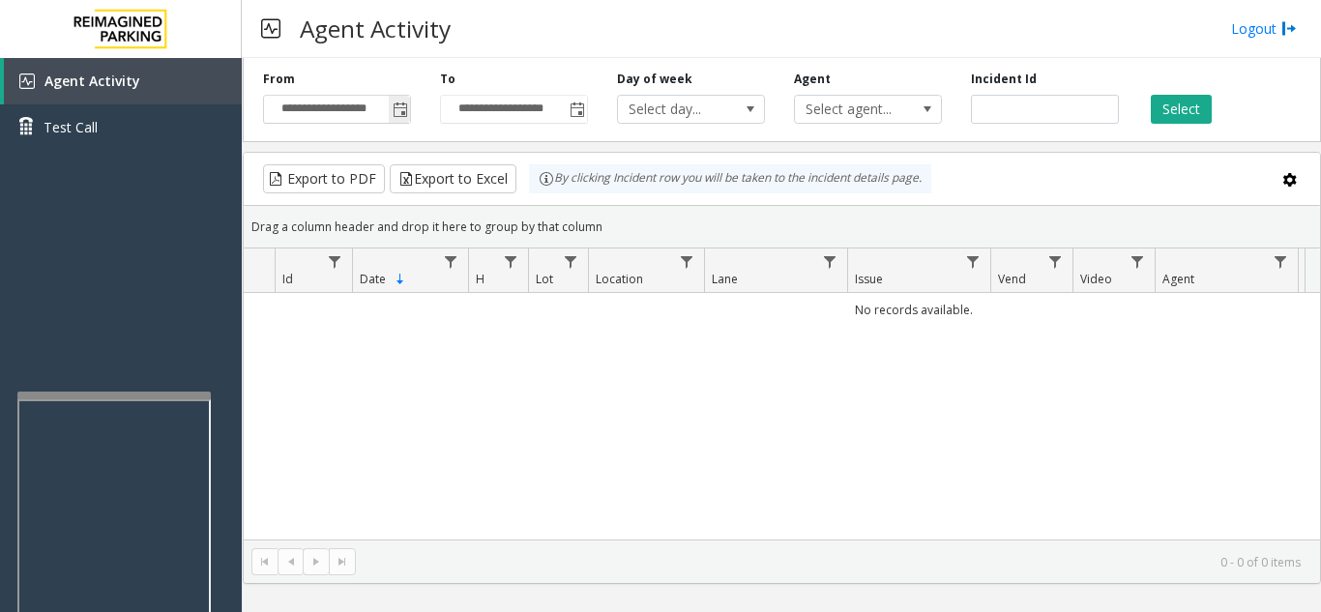
click at [400, 110] on span "Toggle popup" at bounding box center [400, 109] width 15 height 15
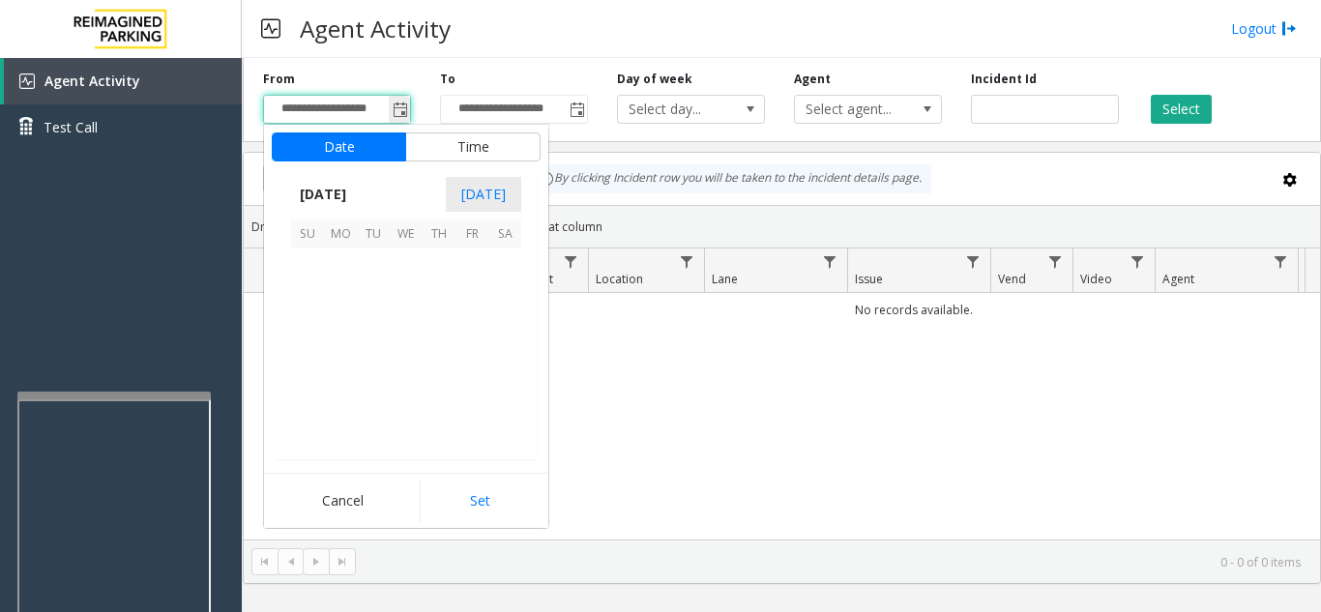
scroll to position [346752, 0]
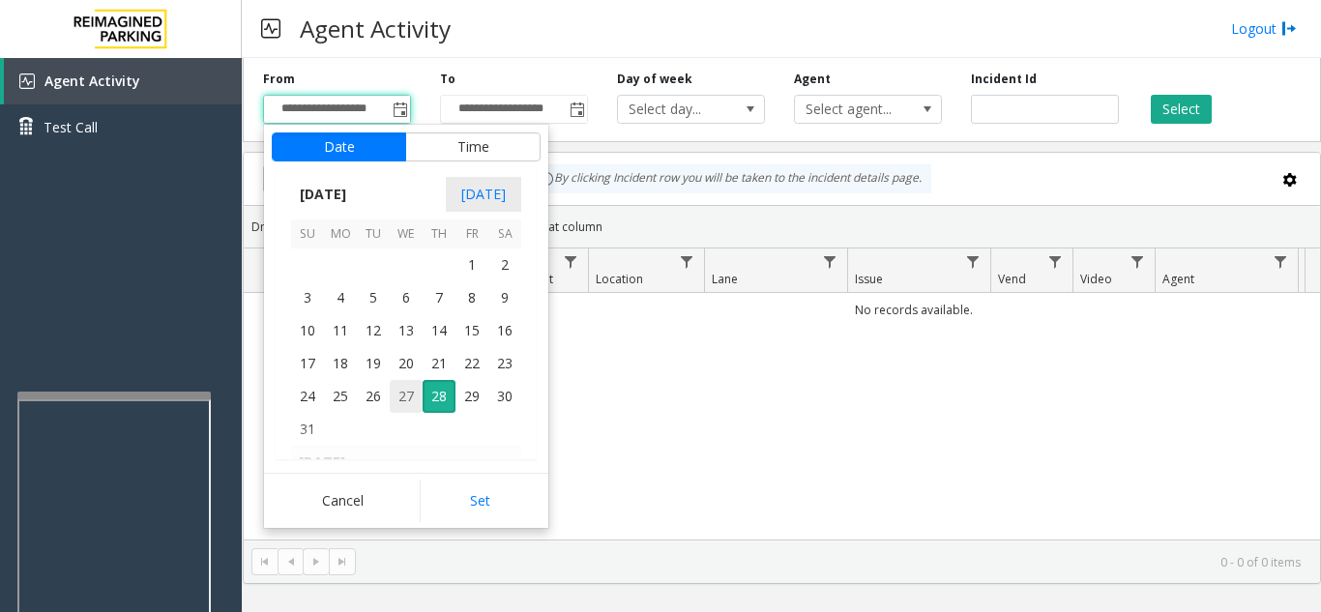
click at [404, 393] on span "27" at bounding box center [406, 396] width 33 height 33
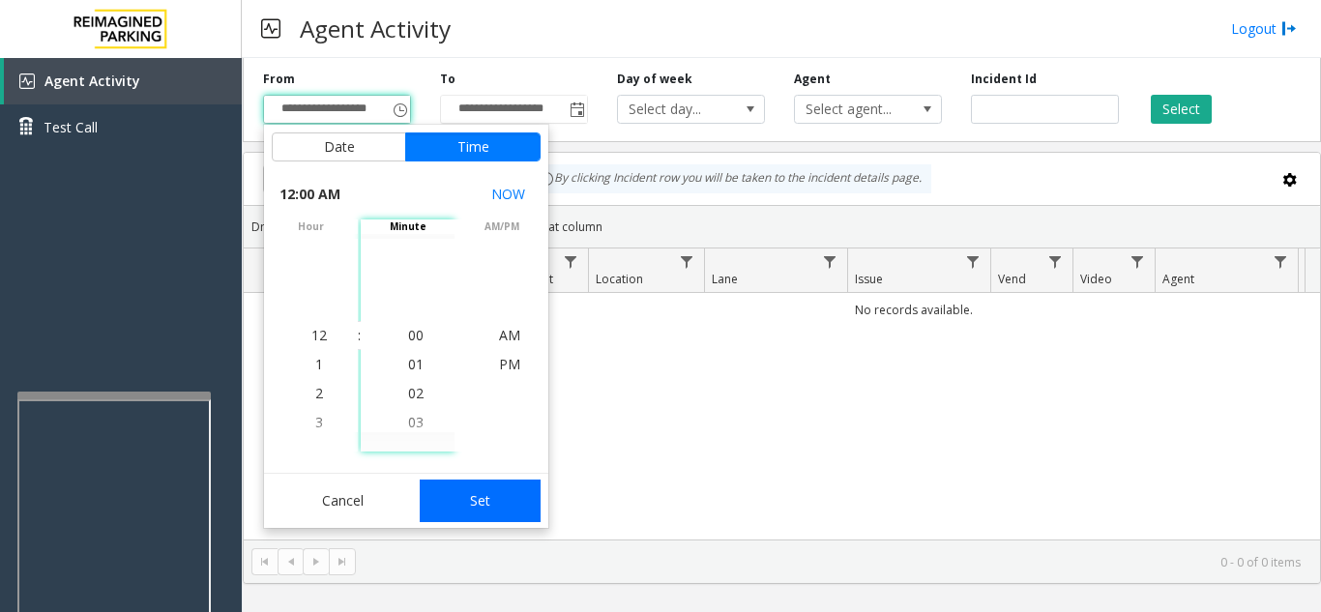
click at [479, 509] on button "Set" at bounding box center [481, 501] width 122 height 43
type input "**********"
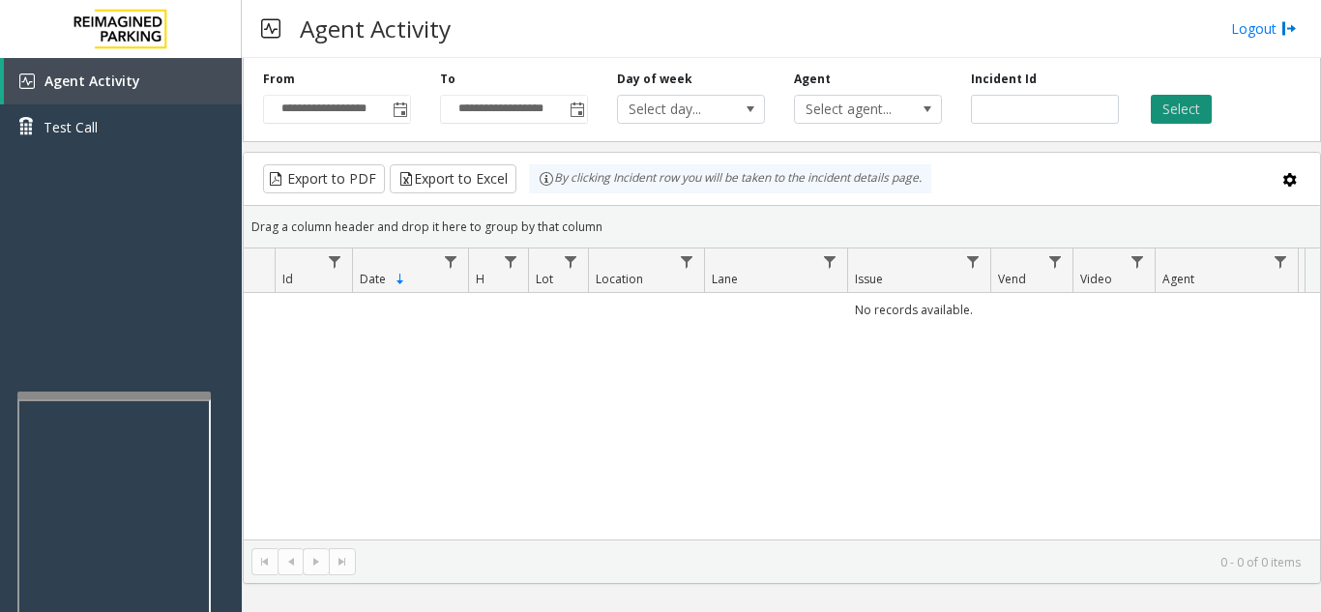
click at [1179, 112] on button "Select" at bounding box center [1180, 109] width 61 height 29
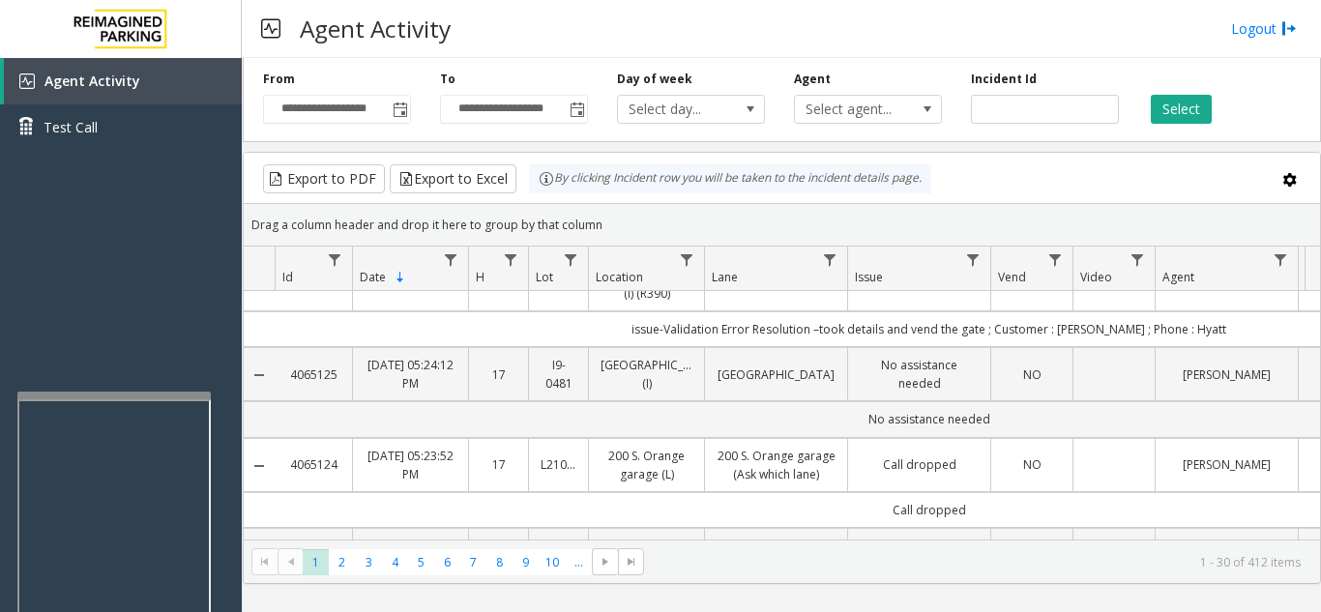
scroll to position [0, 0]
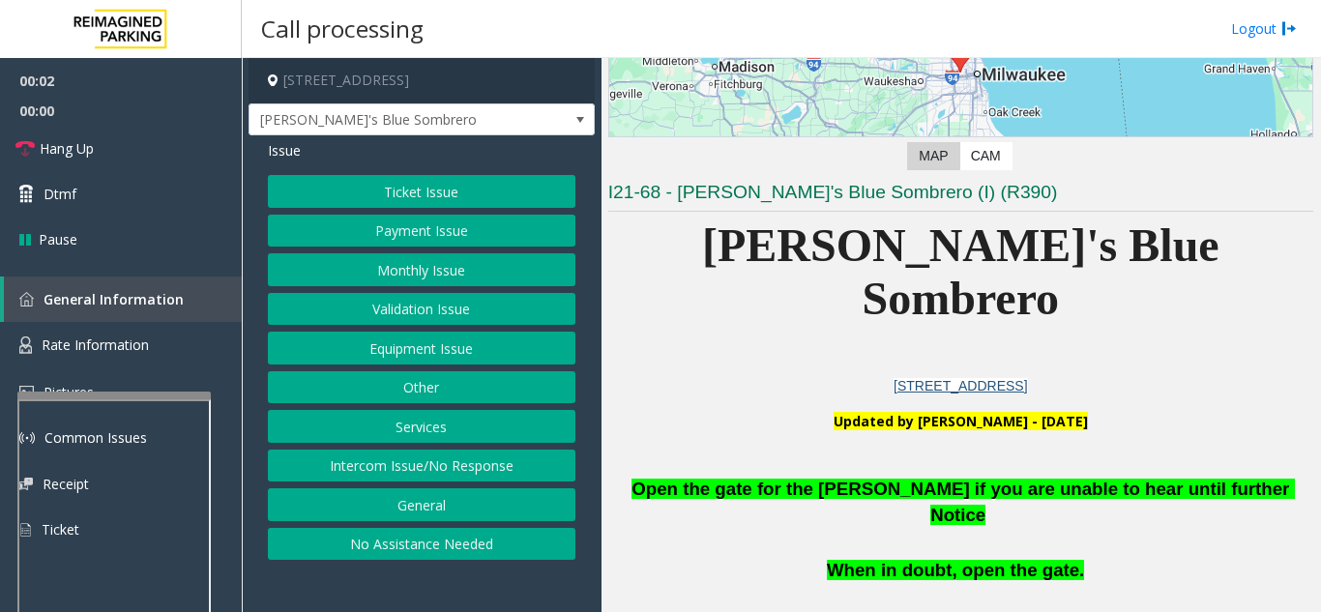
scroll to position [387, 0]
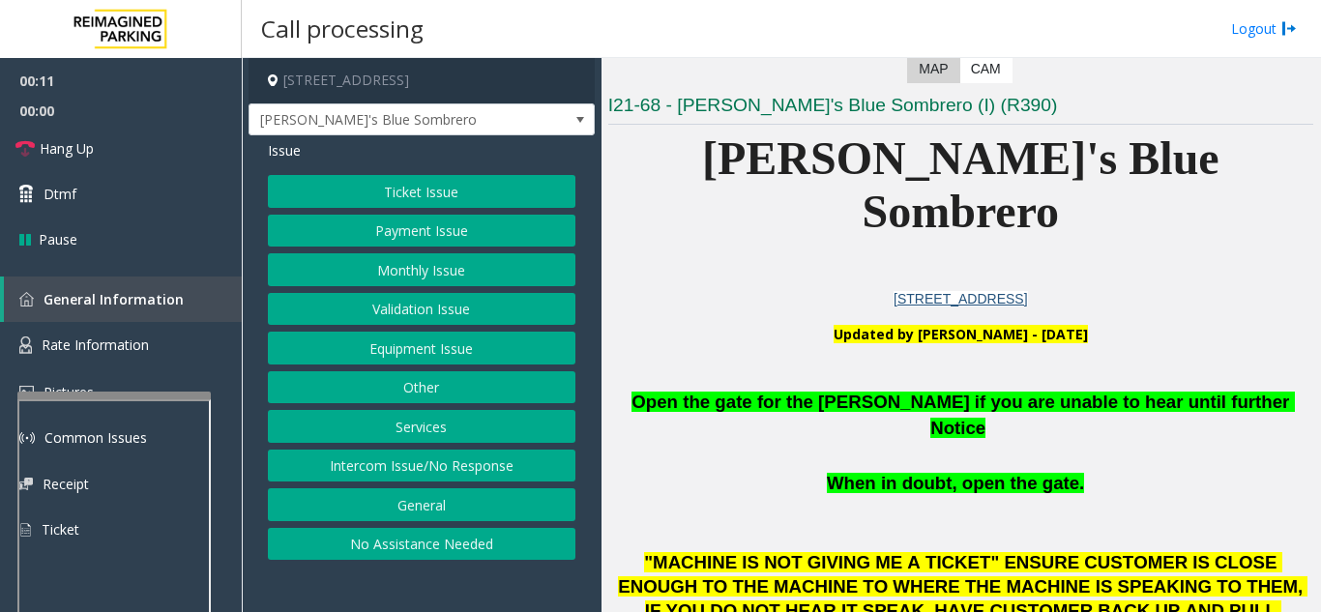
click at [436, 321] on button "Validation Issue" at bounding box center [421, 309] width 307 height 33
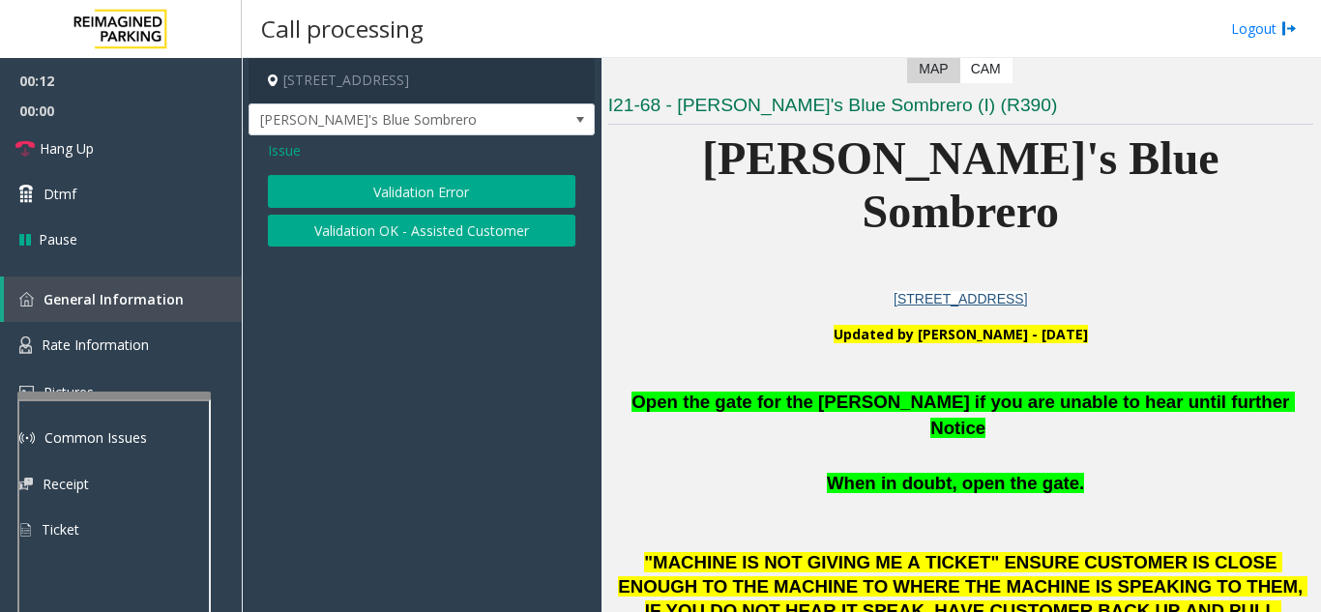
click at [418, 197] on button "Validation Error" at bounding box center [421, 191] width 307 height 33
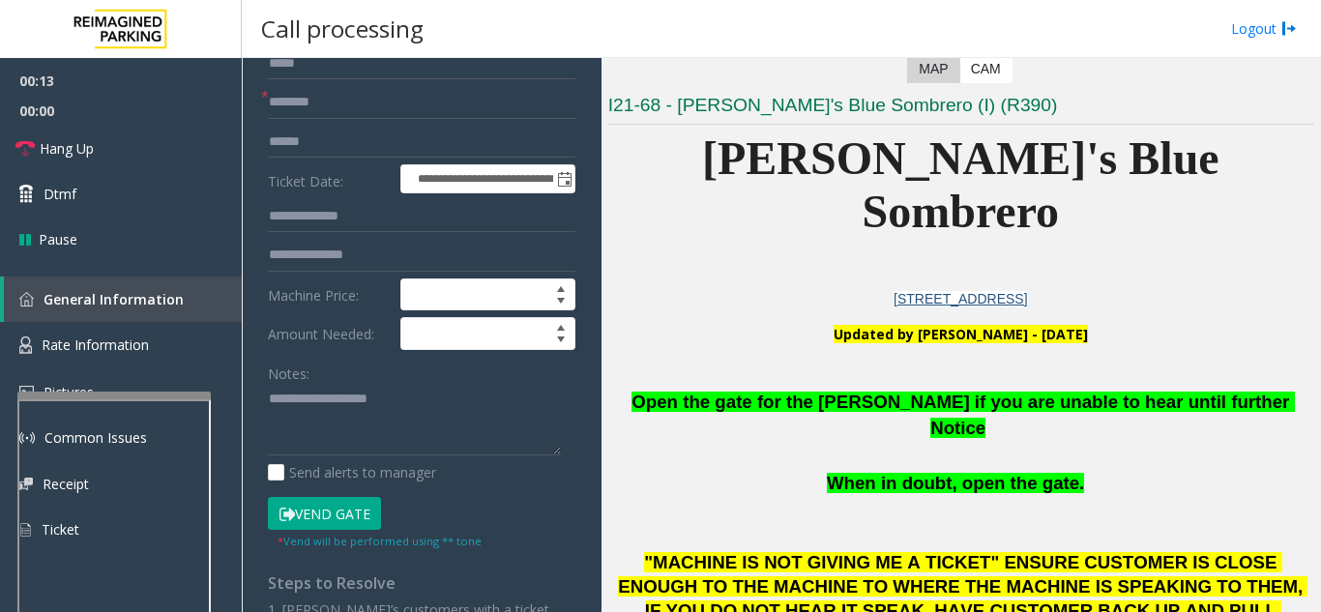
click at [331, 526] on button "Vend Gate" at bounding box center [324, 513] width 113 height 33
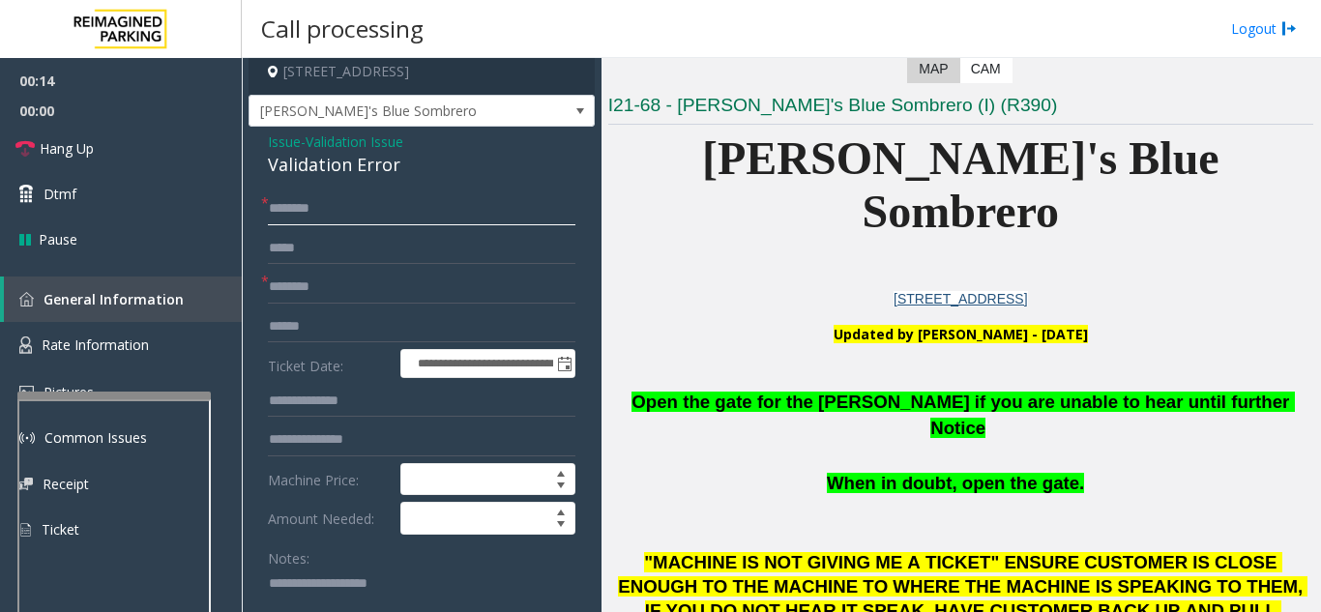
scroll to position [0, 0]
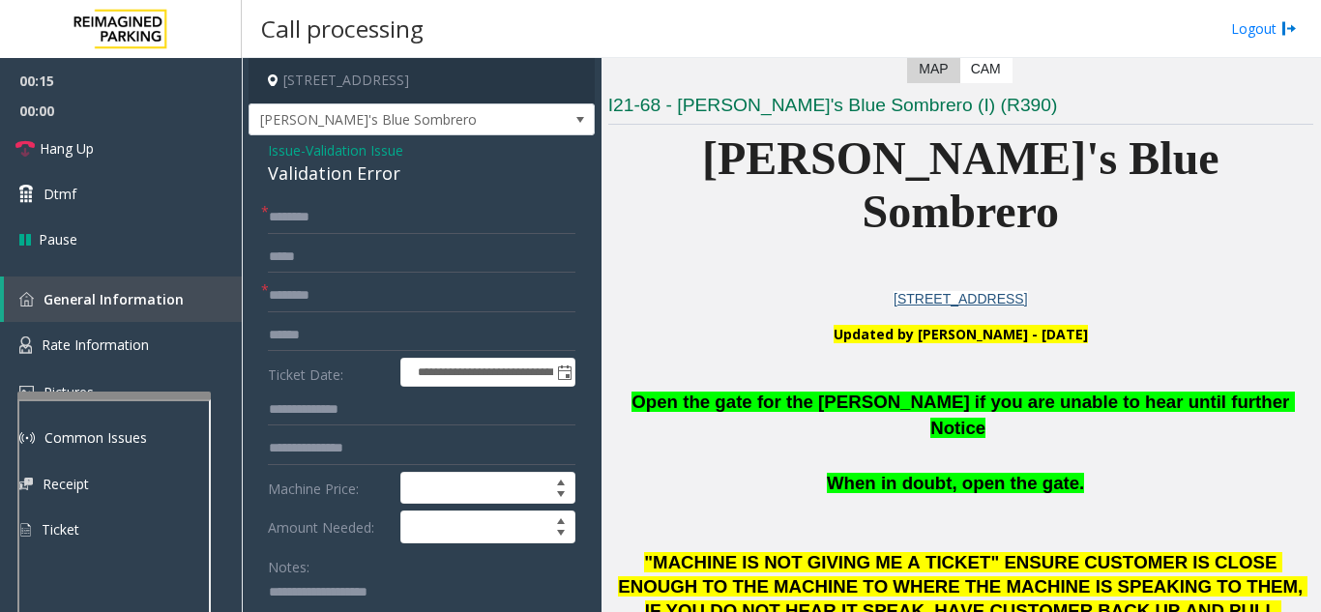
click at [287, 149] on span "Issue" at bounding box center [284, 150] width 33 height 20
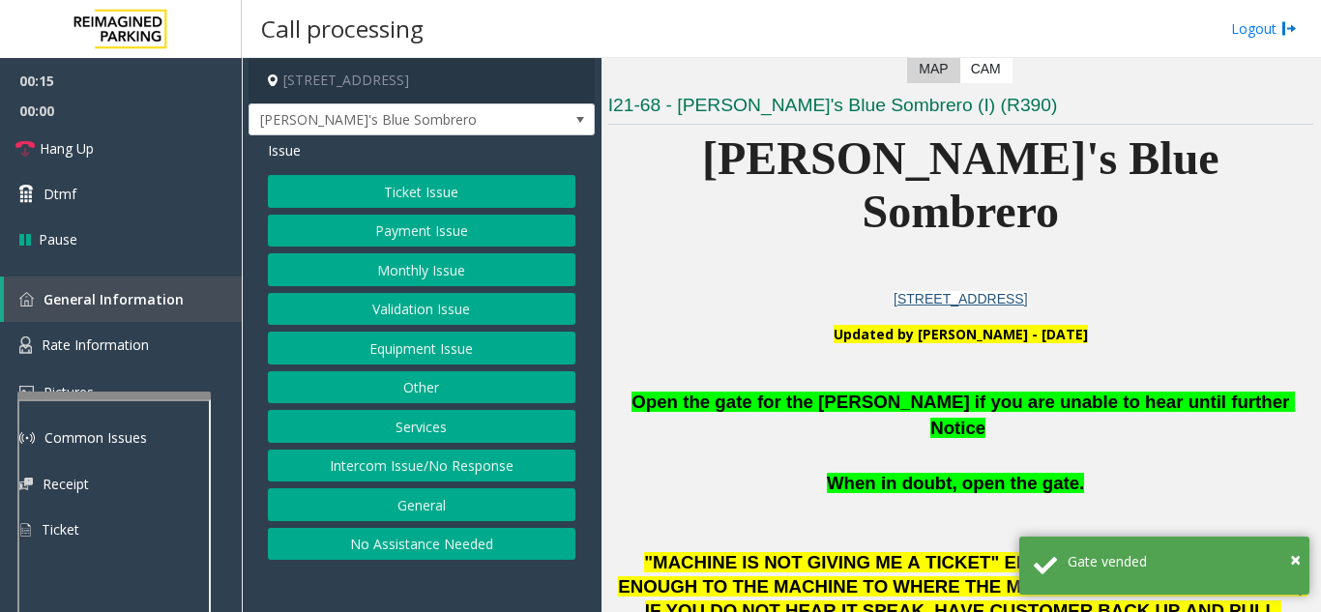
click at [405, 345] on button "Equipment Issue" at bounding box center [421, 348] width 307 height 33
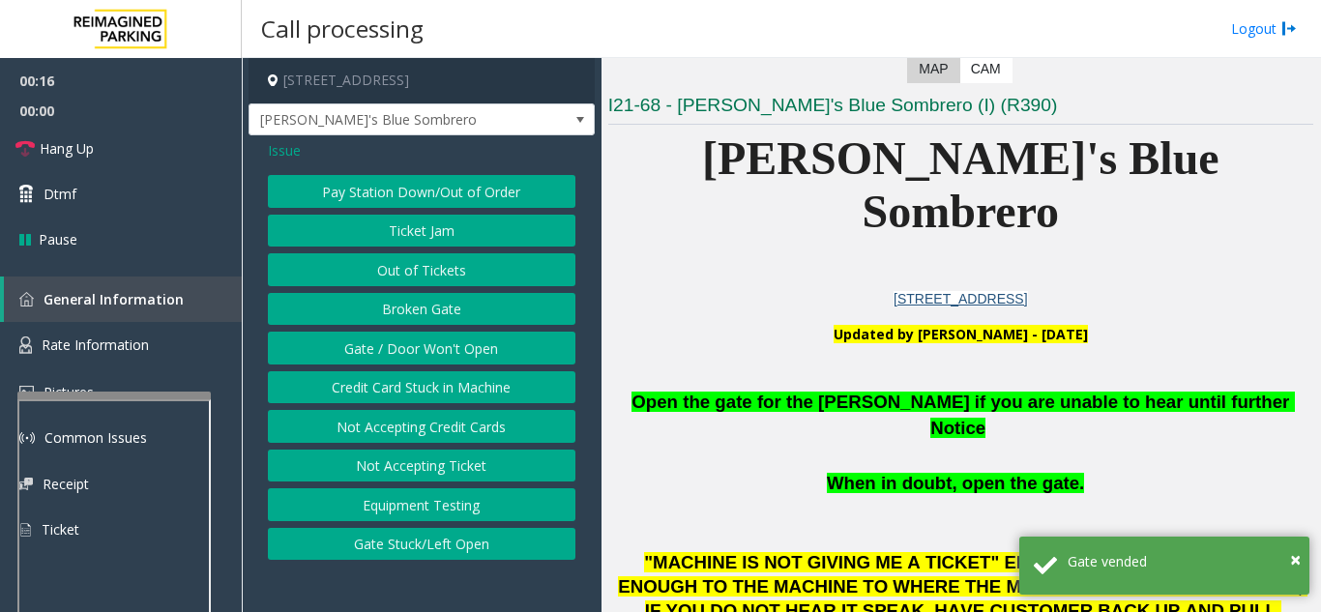
click at [405, 345] on button "Gate / Door Won't Open" at bounding box center [421, 348] width 307 height 33
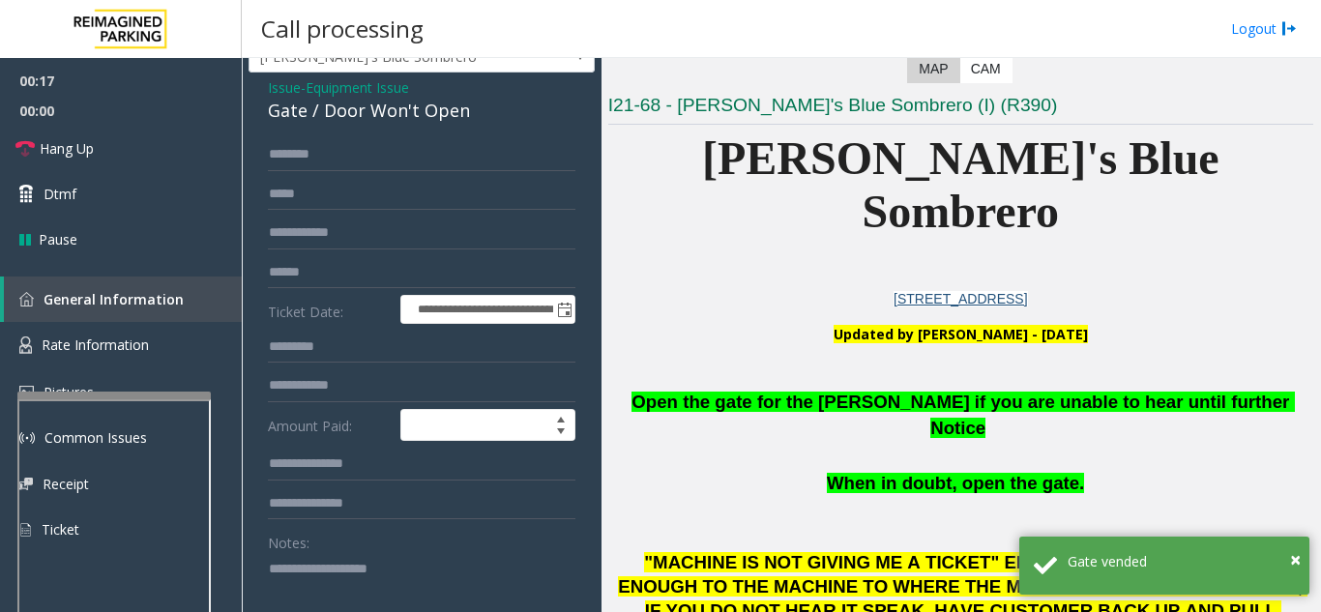
scroll to position [97, 0]
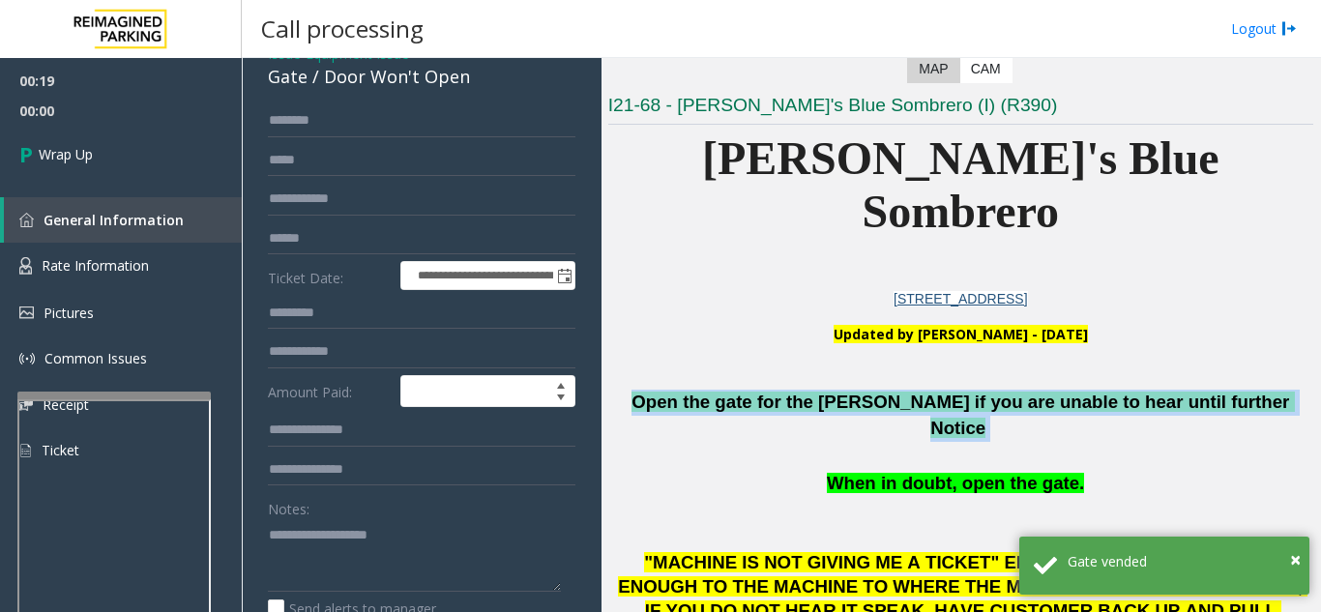
drag, startPoint x: 1250, startPoint y: 355, endPoint x: 674, endPoint y: 359, distance: 576.2
click at [674, 390] on p "Open the gate for the parker if you are unable to hear until further Notice" at bounding box center [960, 415] width 705 height 51
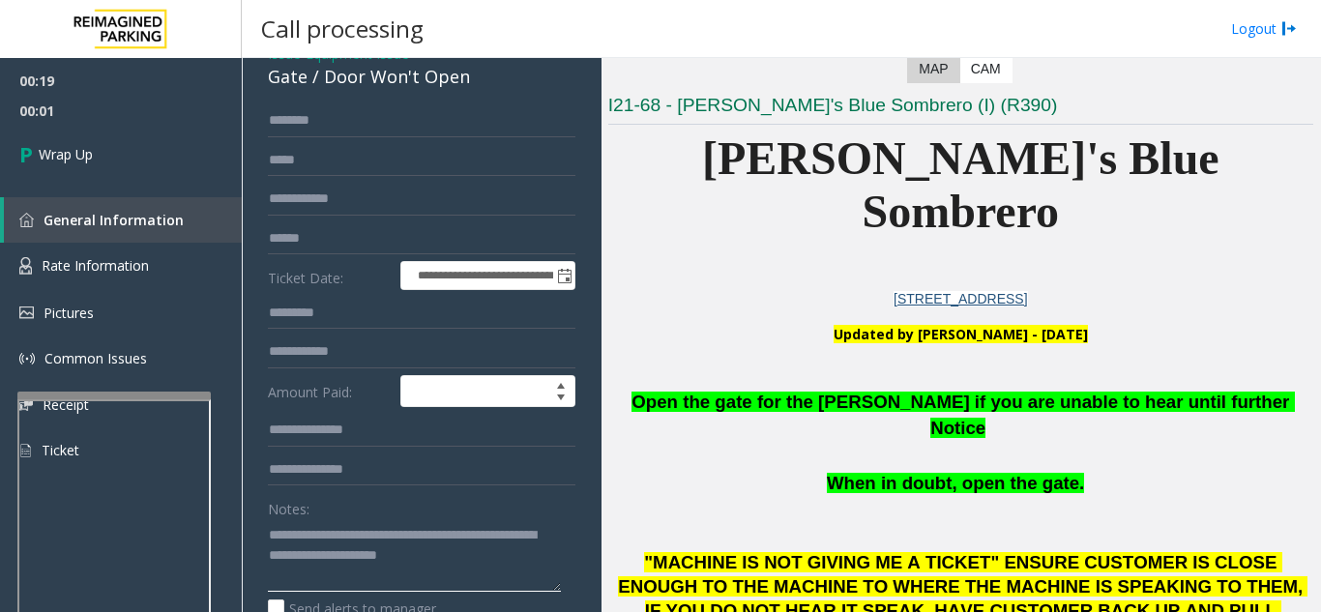
type textarea "**********"
click at [421, 509] on div "Notes:" at bounding box center [421, 542] width 307 height 100
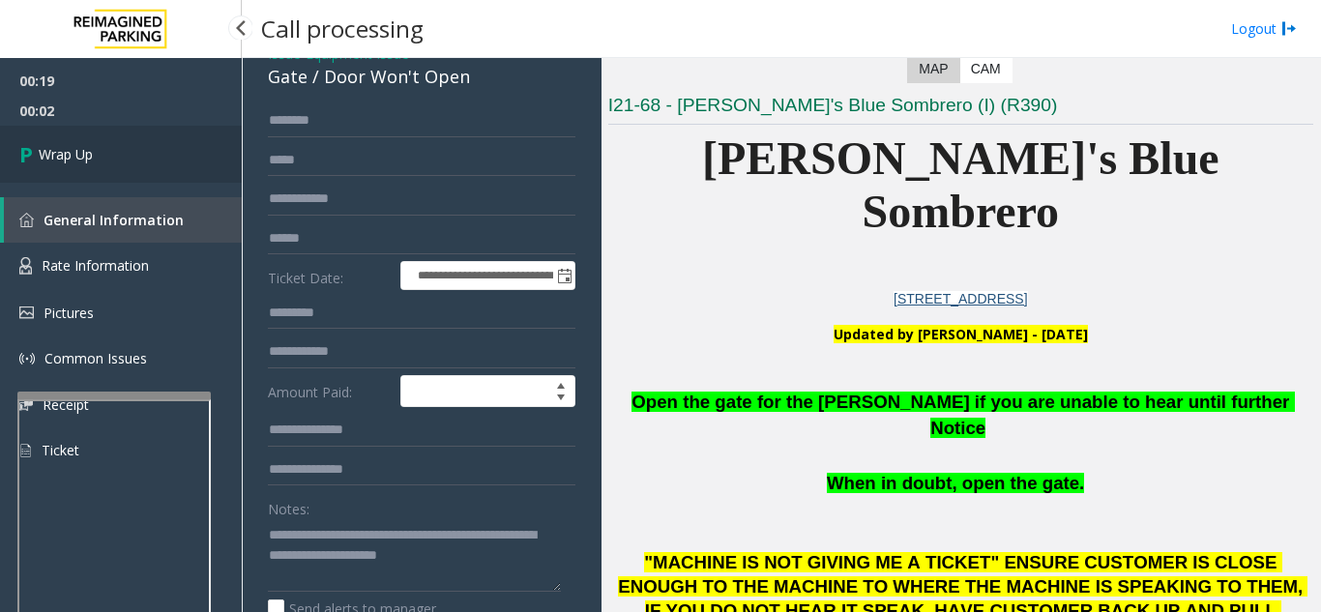
click at [93, 160] on span "Wrap Up" at bounding box center [66, 154] width 54 height 20
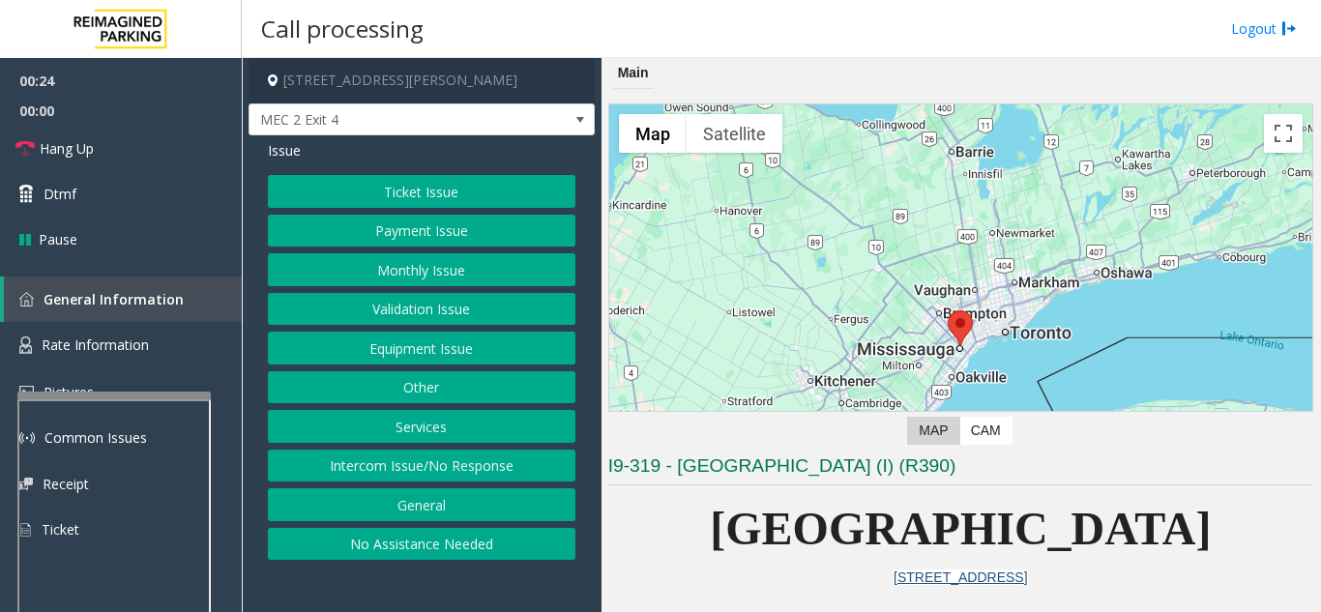
click at [376, 196] on button "Ticket Issue" at bounding box center [421, 191] width 307 height 33
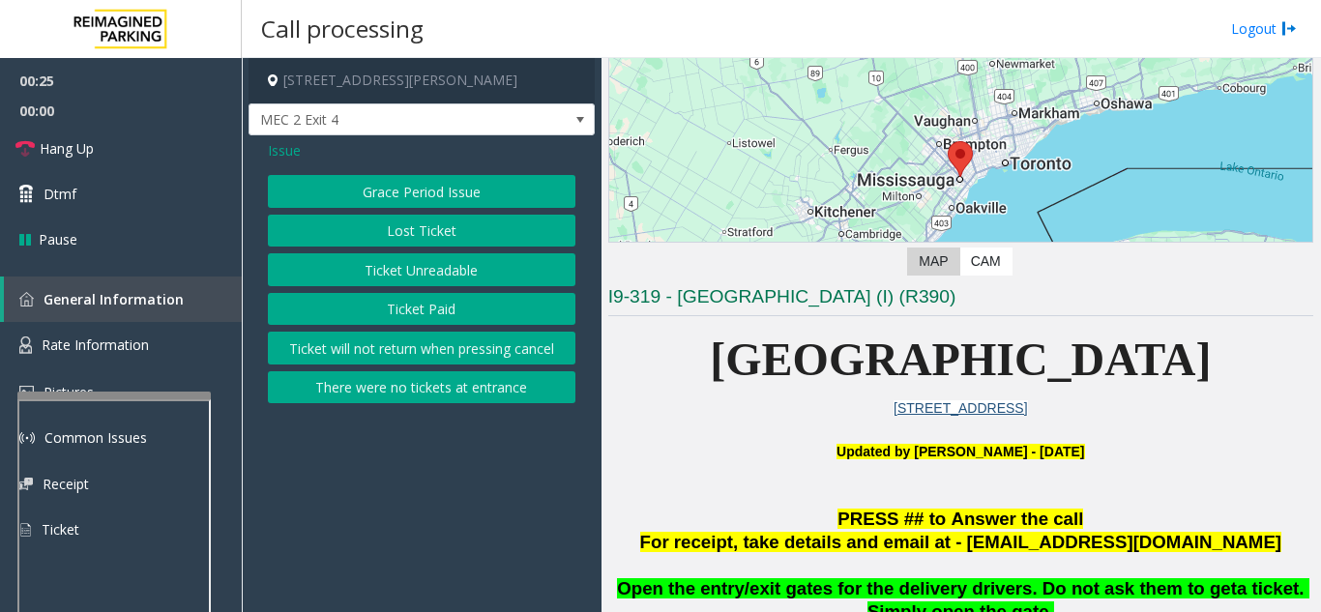
scroll to position [193, 0]
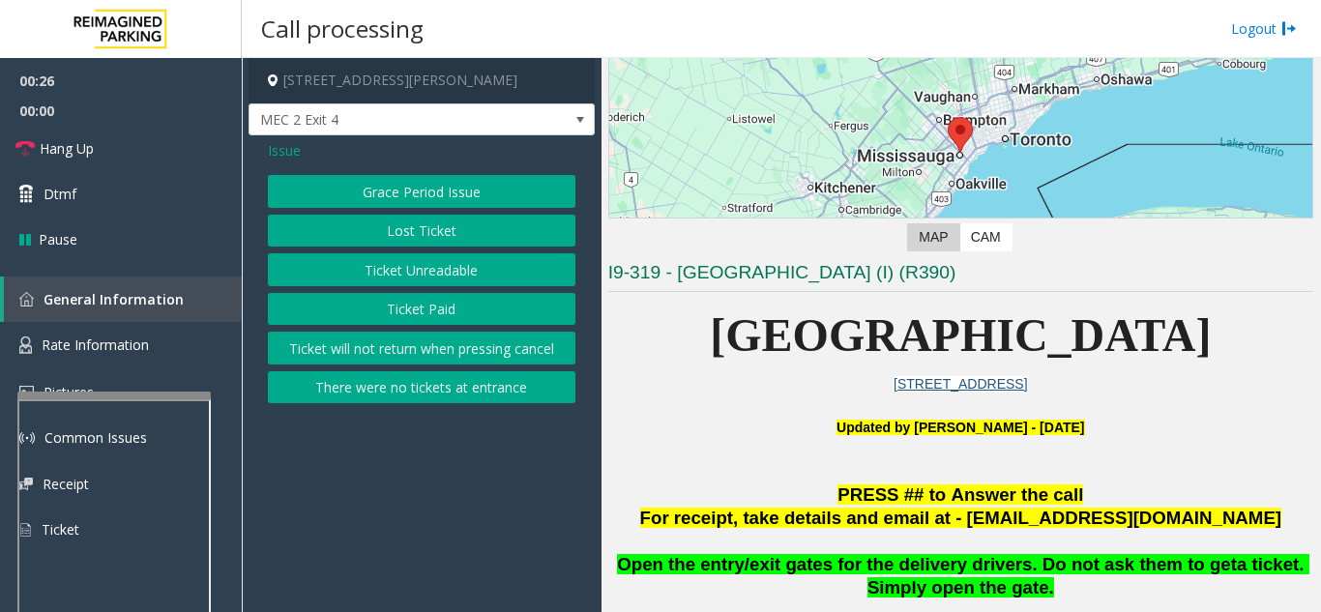
click at [435, 260] on button "Ticket Unreadable" at bounding box center [421, 269] width 307 height 33
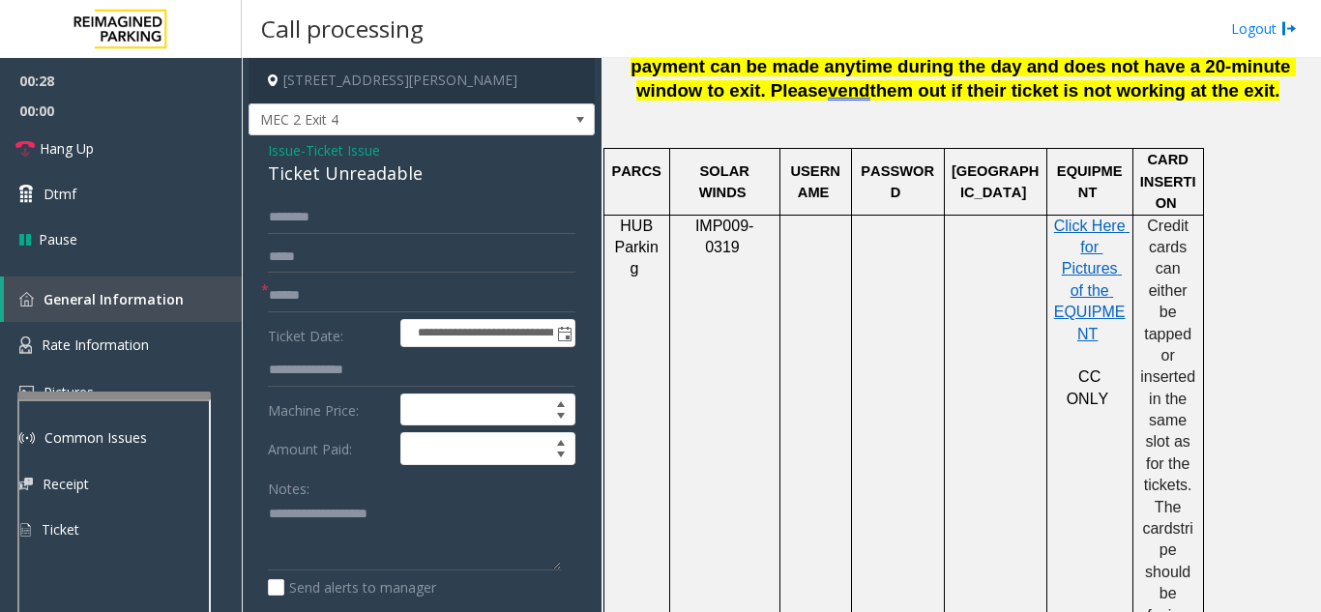
scroll to position [1063, 0]
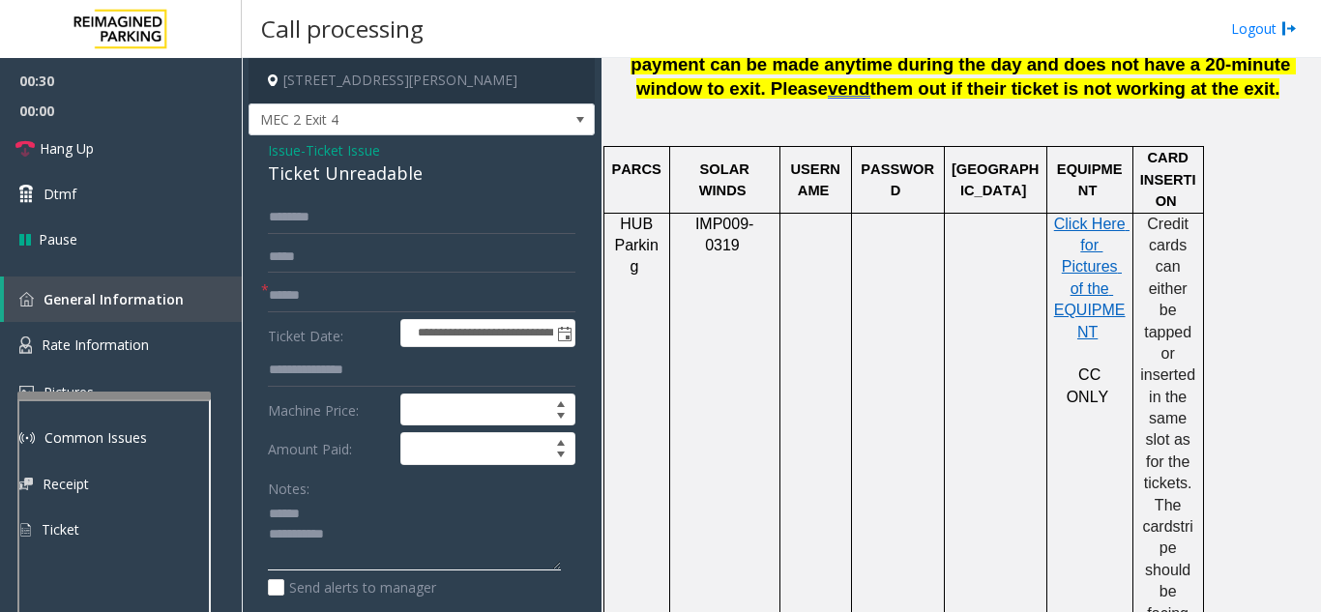
click at [337, 513] on textarea at bounding box center [414, 535] width 293 height 73
drag, startPoint x: 263, startPoint y: 174, endPoint x: 457, endPoint y: 173, distance: 194.3
click at [457, 173] on div "**********" at bounding box center [421, 607] width 346 height 944
type textarea "**********"
click at [370, 298] on input "text" at bounding box center [421, 295] width 307 height 33
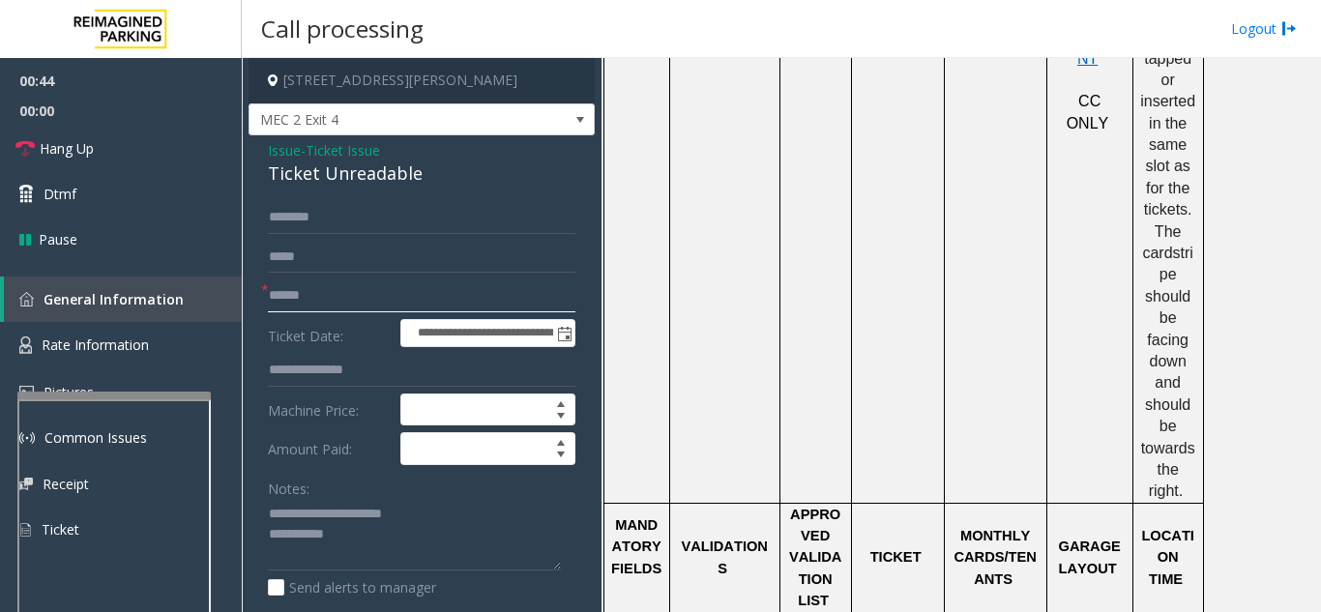
scroll to position [1547, 0]
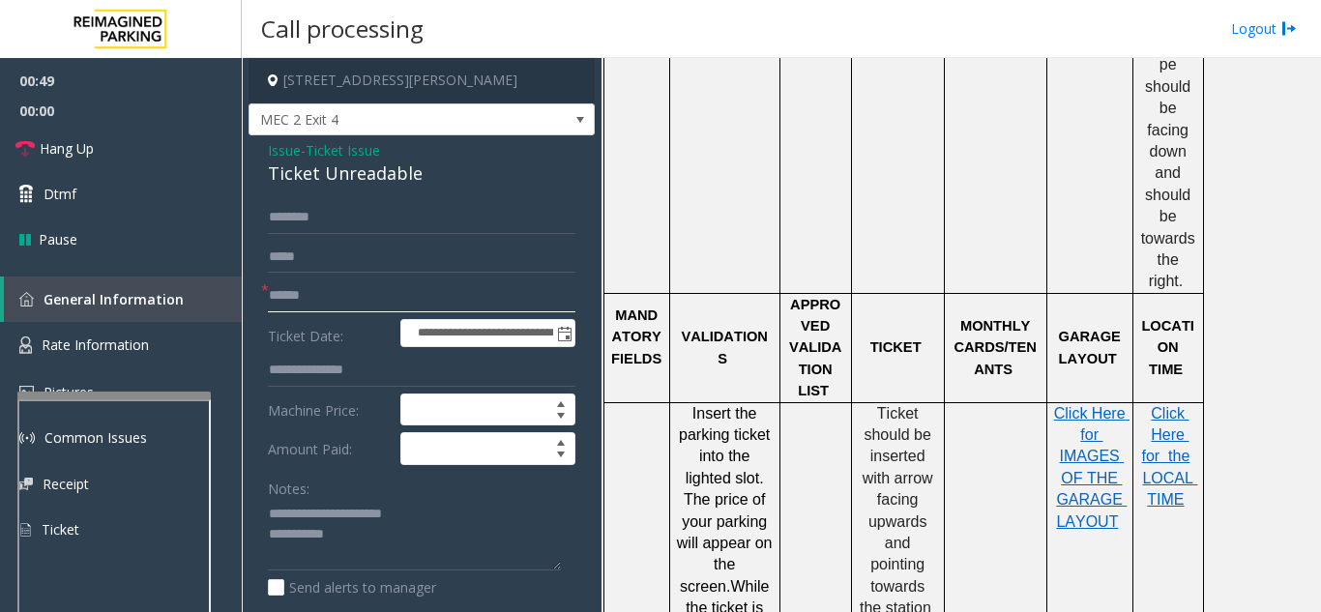
type input "******"
click at [391, 545] on textarea at bounding box center [414, 535] width 293 height 73
type textarea "**********"
click at [368, 444] on label "Amount Paid:" at bounding box center [329, 448] width 132 height 33
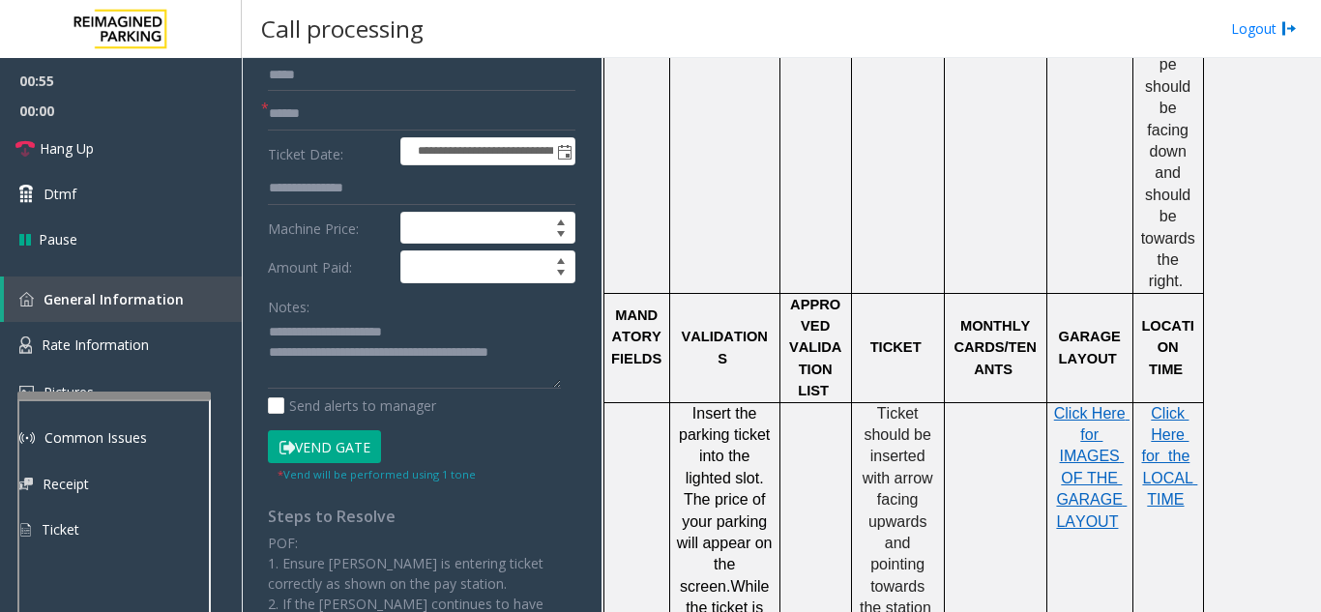
scroll to position [193, 0]
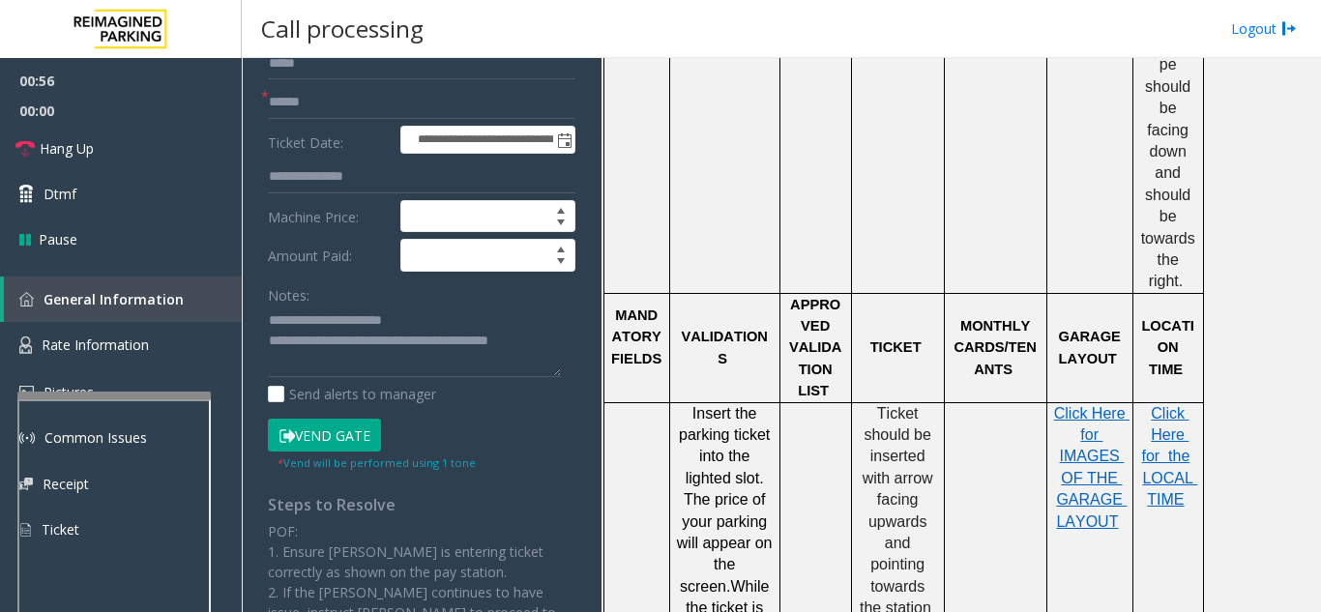
click at [364, 443] on button "Vend Gate" at bounding box center [324, 435] width 113 height 33
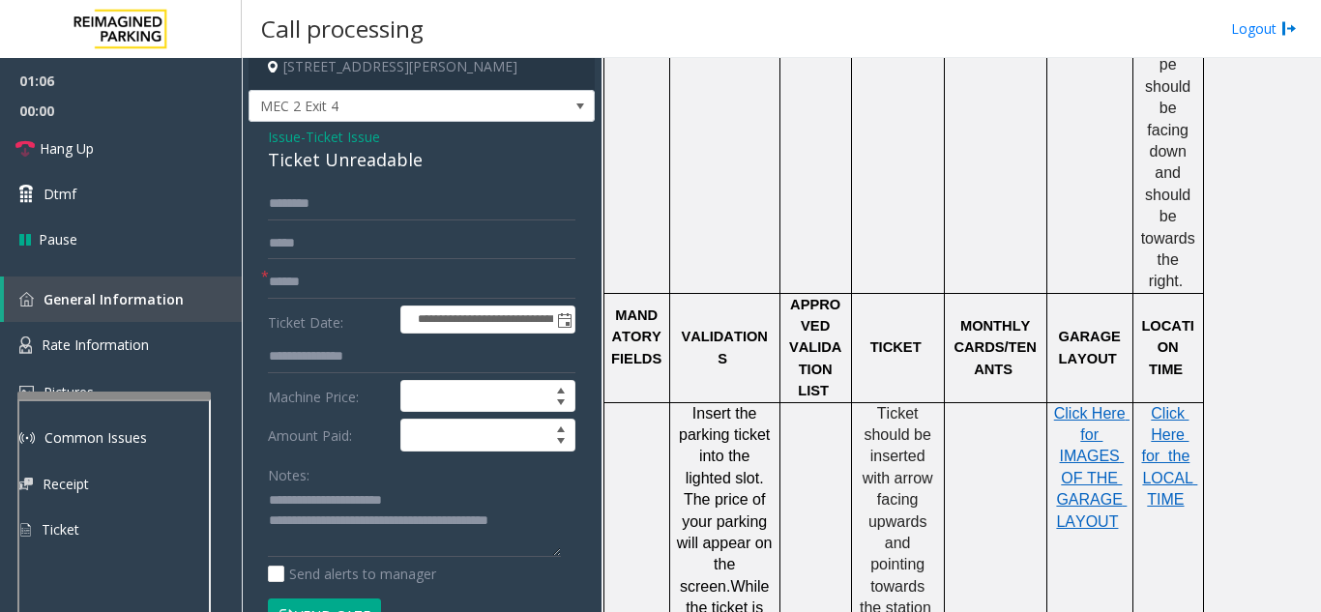
scroll to position [0, 0]
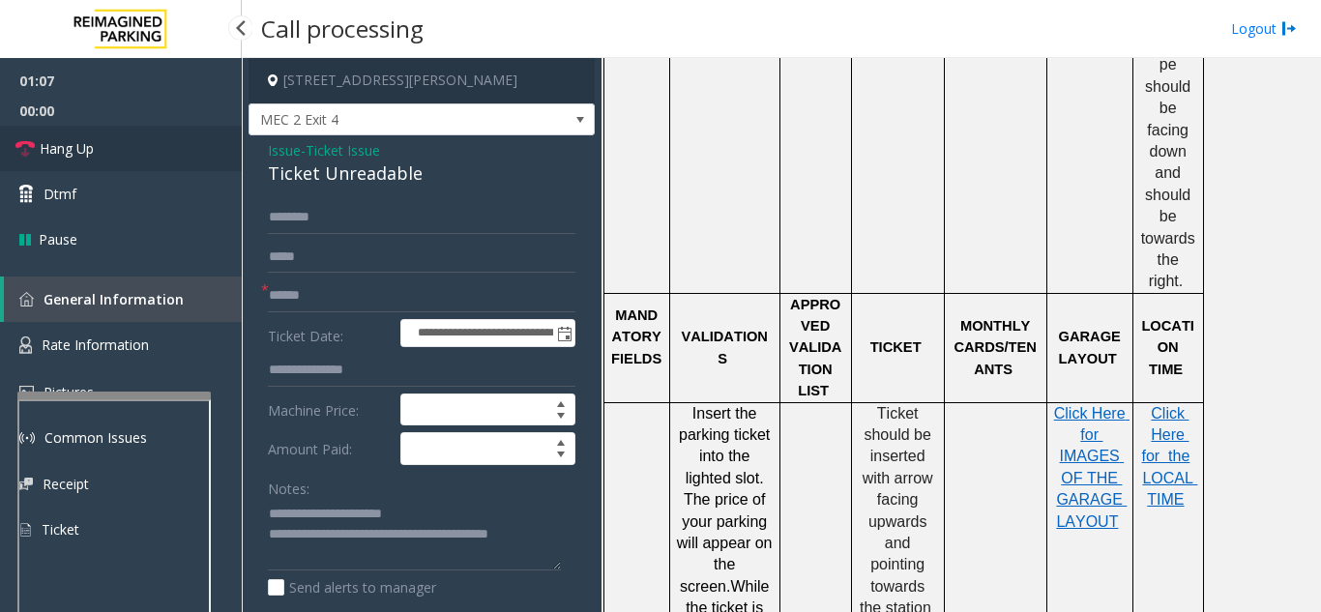
click at [163, 157] on link "Hang Up" at bounding box center [121, 148] width 242 height 45
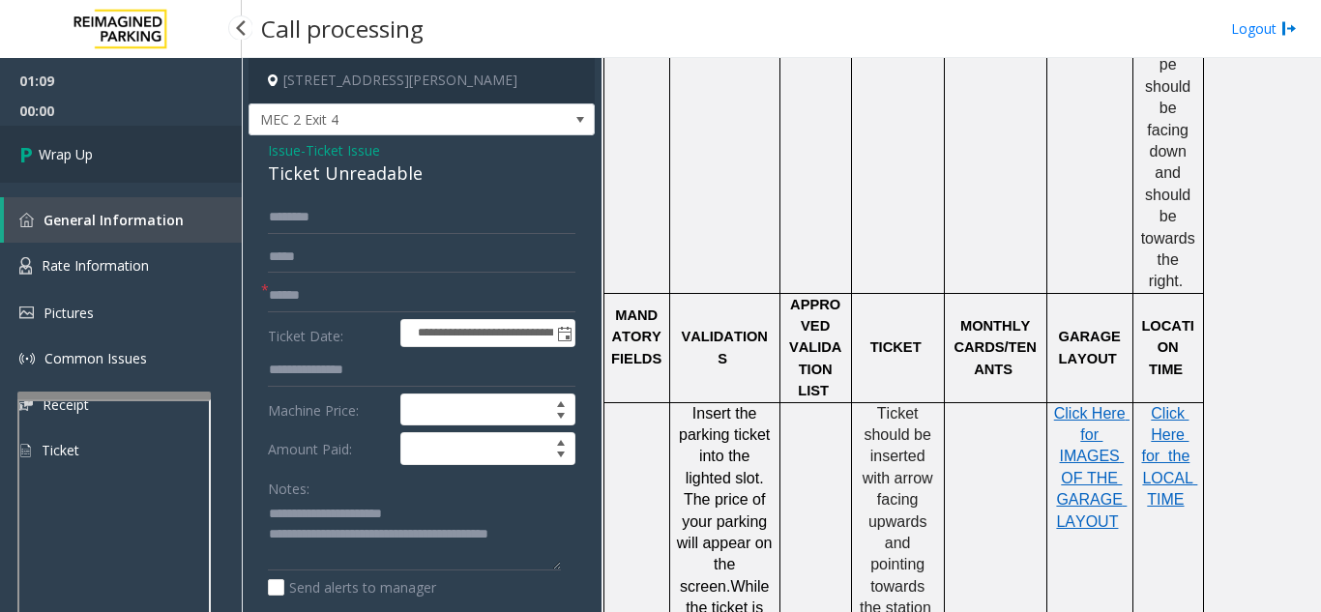
click at [163, 157] on link "Wrap Up" at bounding box center [121, 154] width 242 height 57
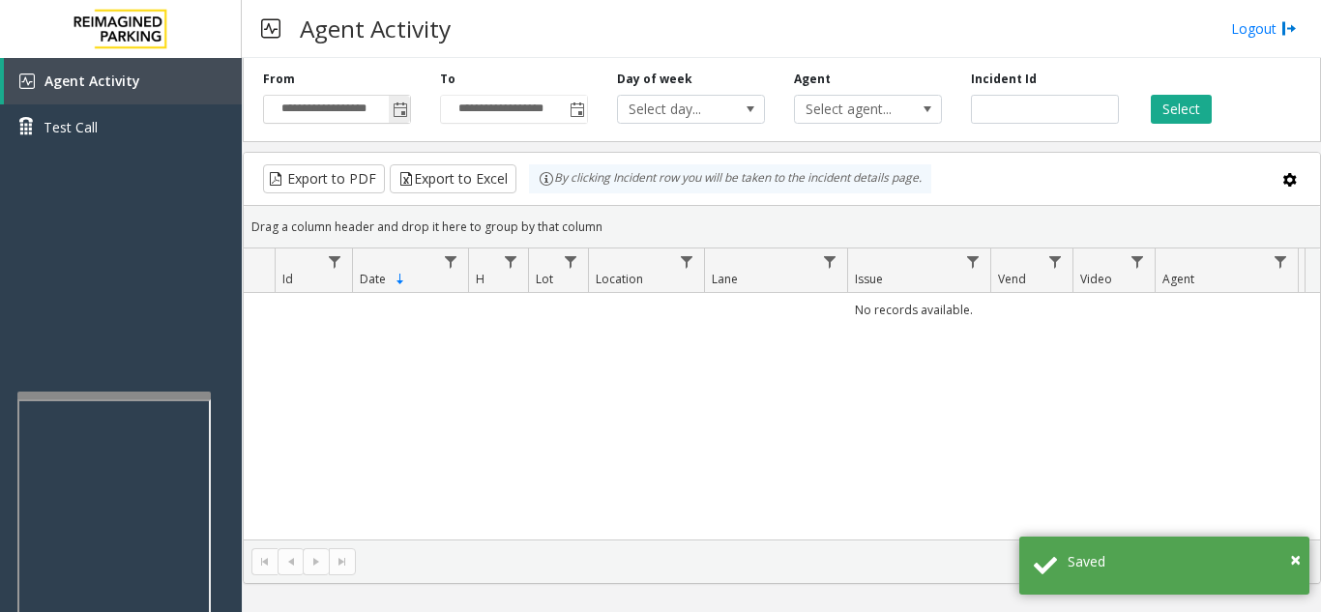
click at [398, 104] on span "Toggle popup" at bounding box center [400, 109] width 15 height 15
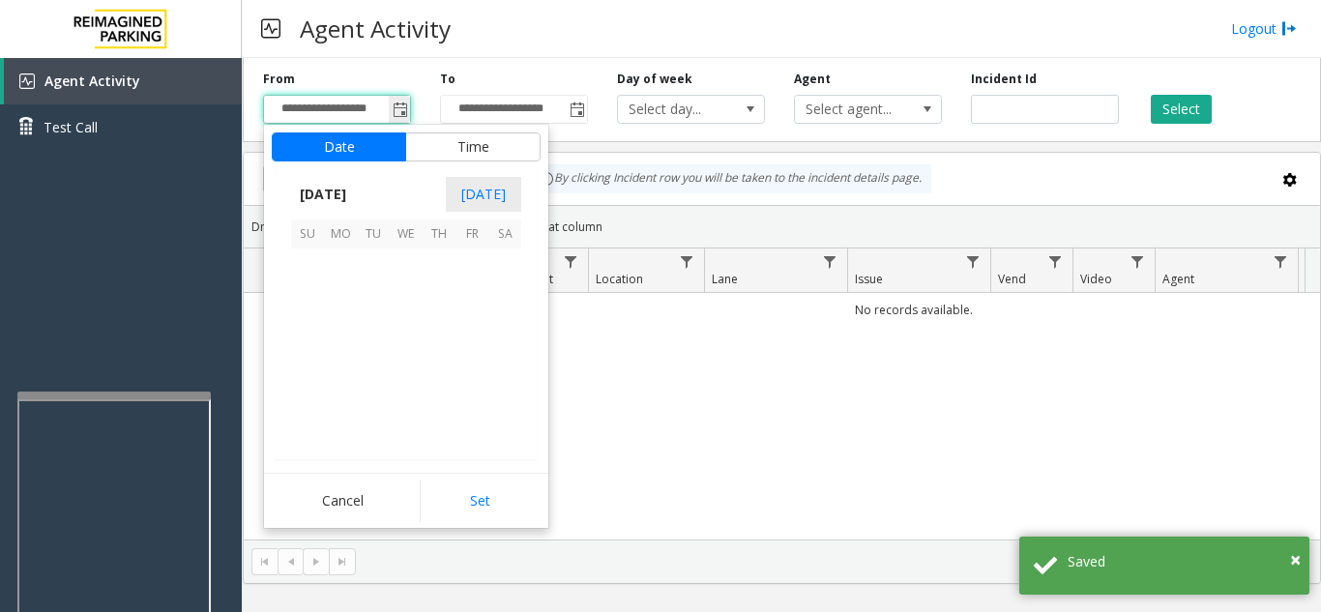
scroll to position [346752, 0]
click at [411, 398] on span "27" at bounding box center [406, 396] width 33 height 33
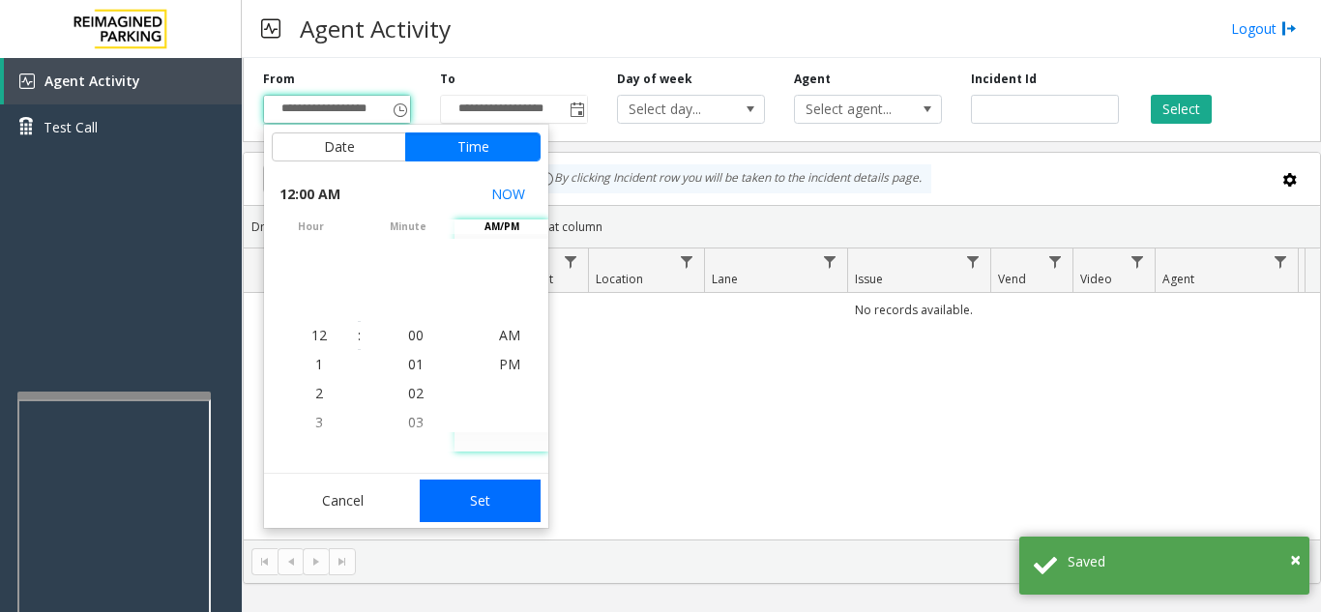
click at [480, 497] on button "Set" at bounding box center [481, 501] width 122 height 43
type input "**********"
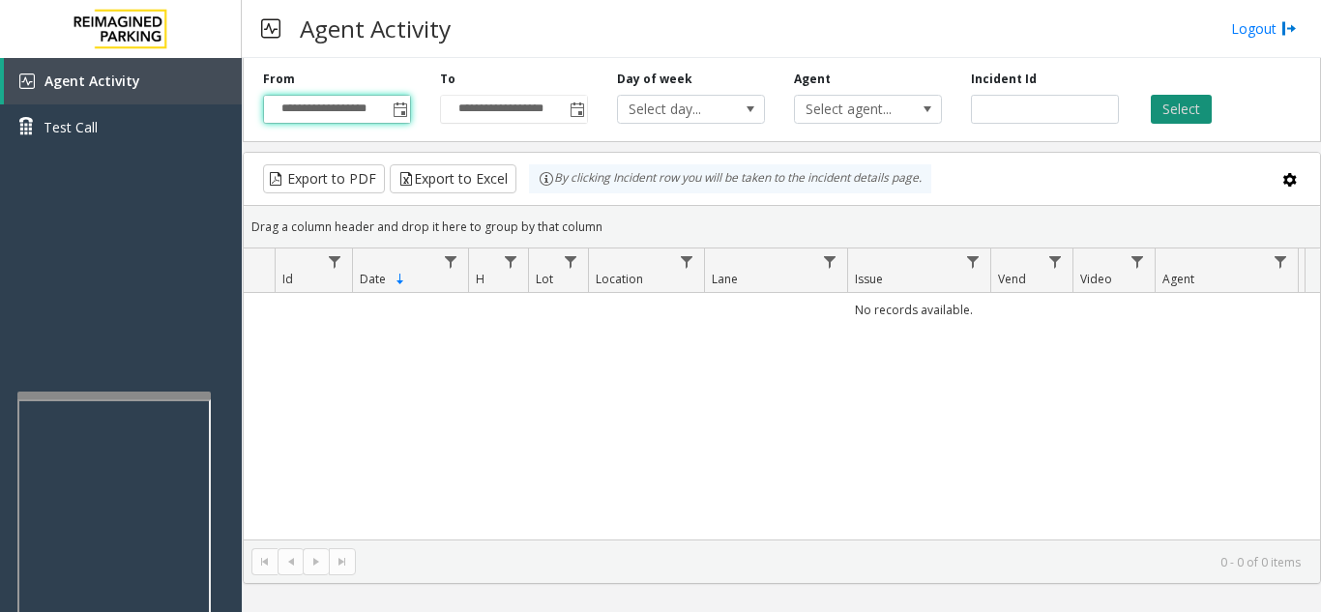
click at [1194, 106] on button "Select" at bounding box center [1180, 109] width 61 height 29
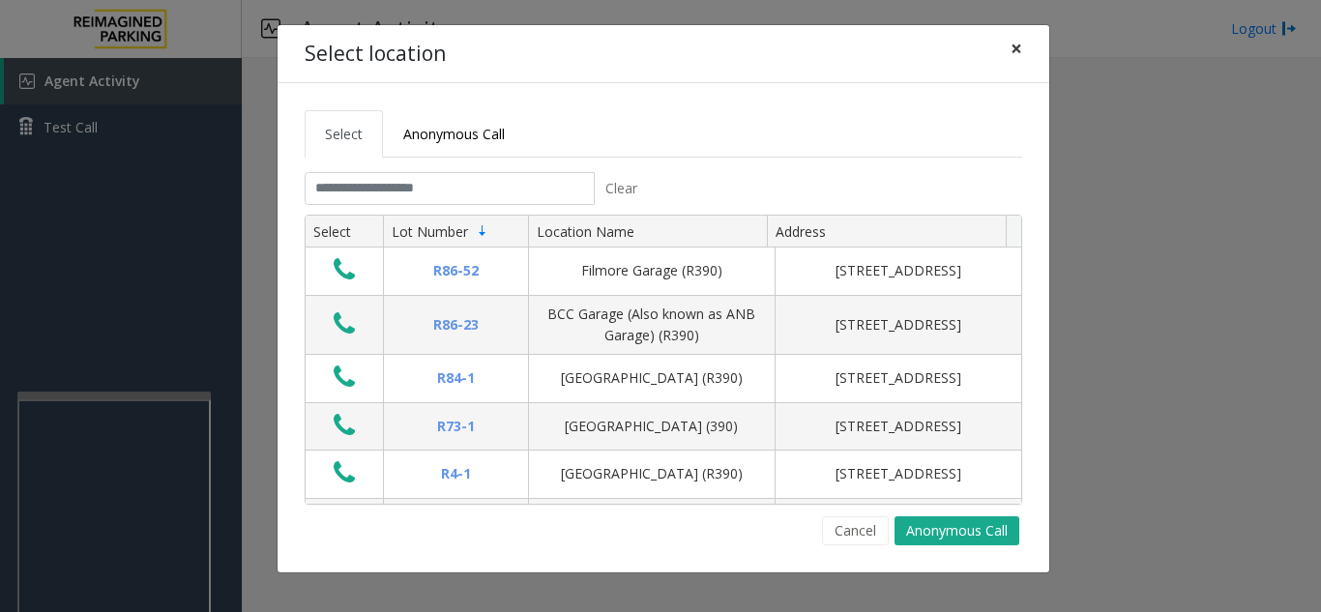
click at [1011, 49] on span "×" at bounding box center [1016, 48] width 12 height 27
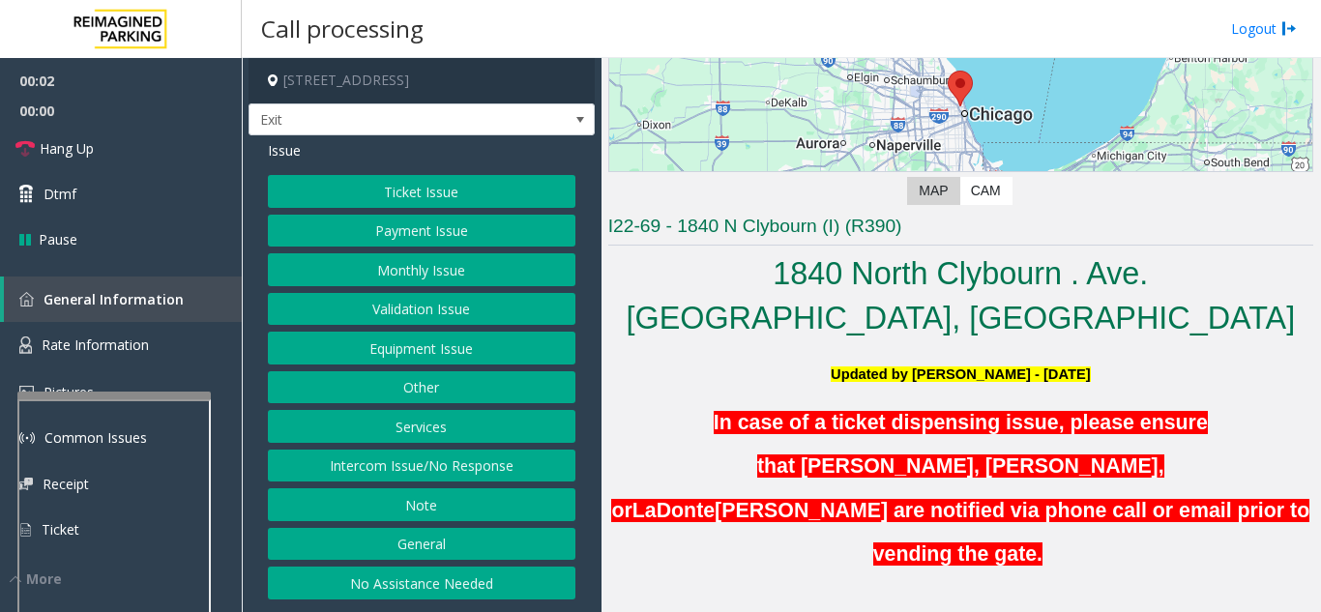
scroll to position [483, 0]
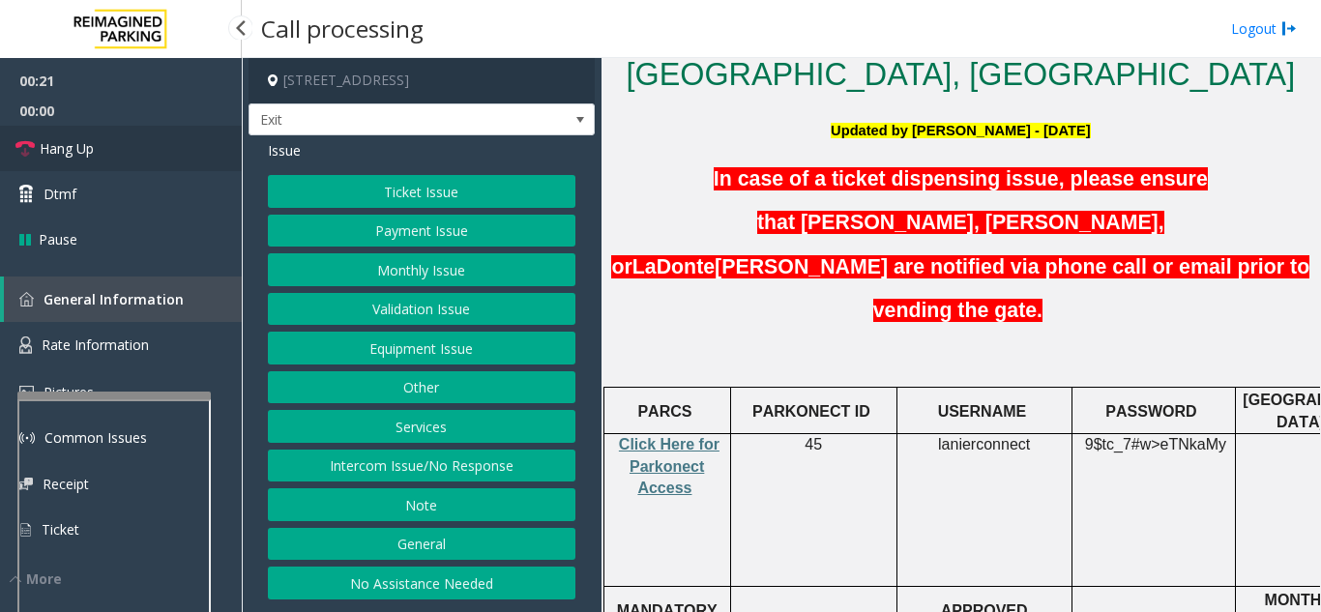
click at [89, 143] on span "Hang Up" at bounding box center [67, 148] width 54 height 20
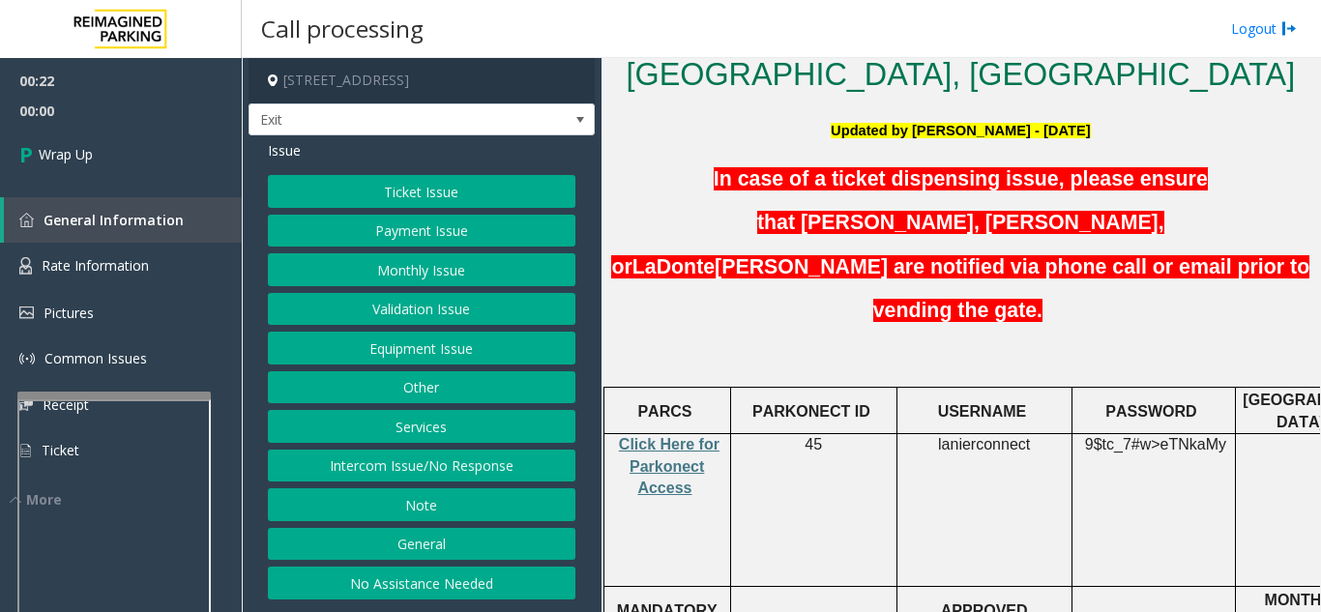
click at [475, 475] on button "Intercom Issue/No Response" at bounding box center [421, 466] width 307 height 33
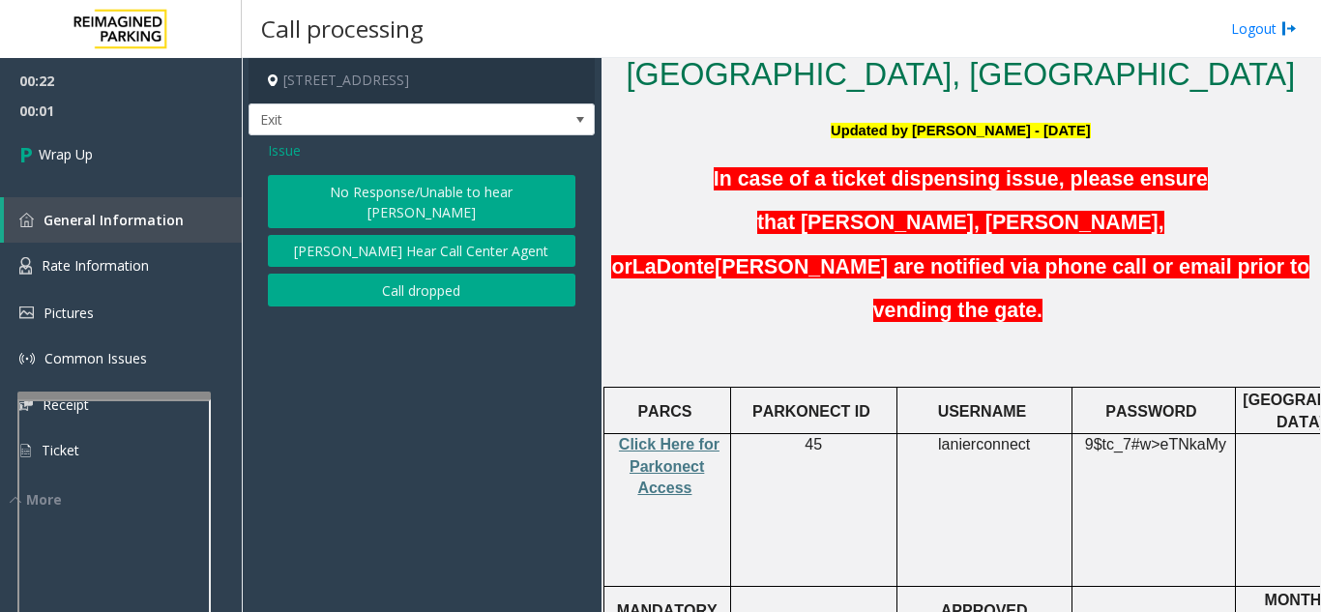
click at [418, 188] on button "No Response/Unable to hear [PERSON_NAME]" at bounding box center [421, 201] width 307 height 53
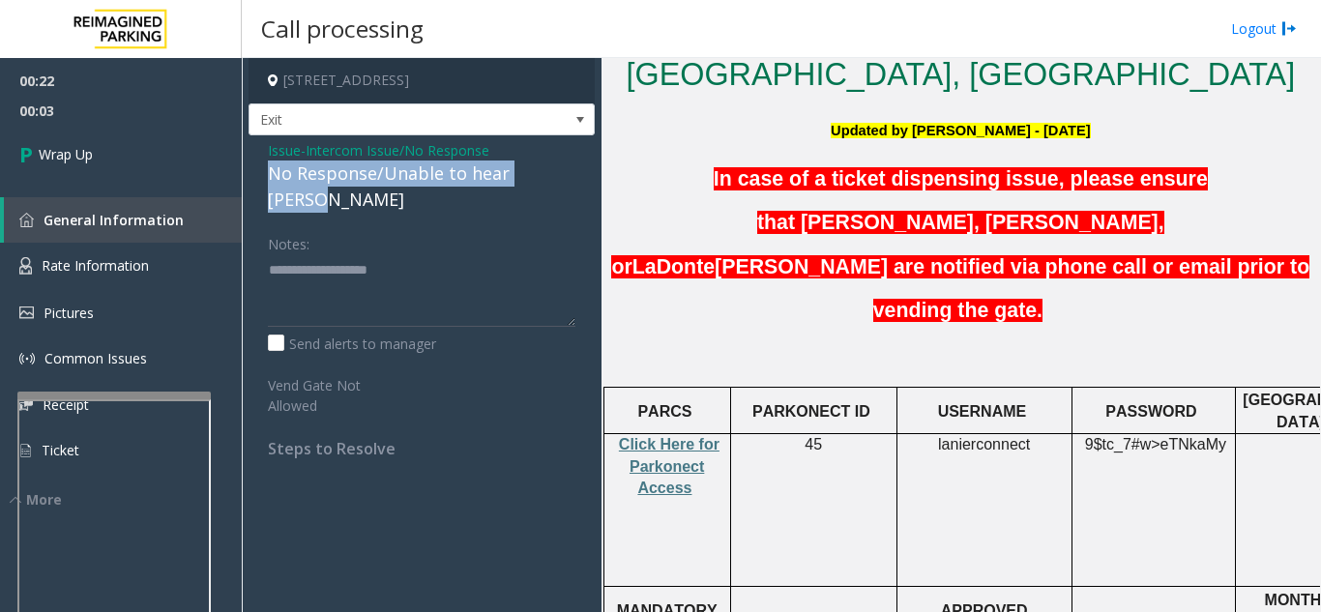
drag, startPoint x: 261, startPoint y: 168, endPoint x: 586, endPoint y: 176, distance: 324.9
click at [586, 176] on div "Issue - Intercom Issue/No Response No Response/Unable to hear [PERSON_NAME] Not…" at bounding box center [421, 306] width 346 height 342
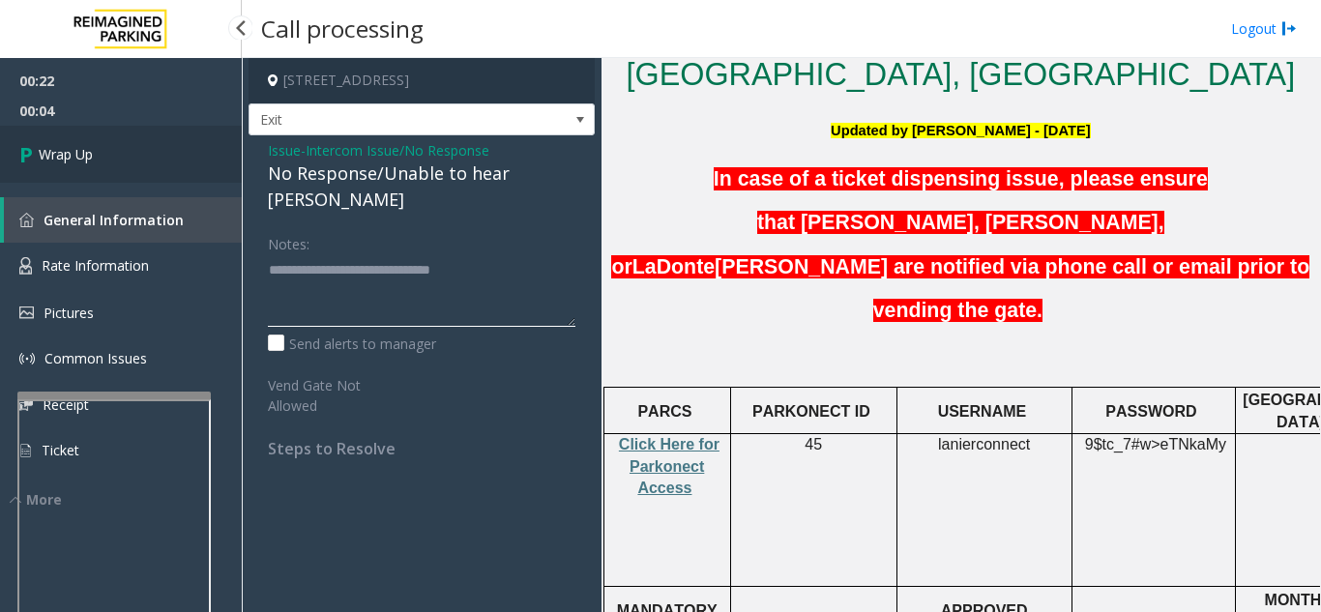
type textarea "**********"
click at [109, 172] on link "Wrap Up" at bounding box center [121, 154] width 242 height 57
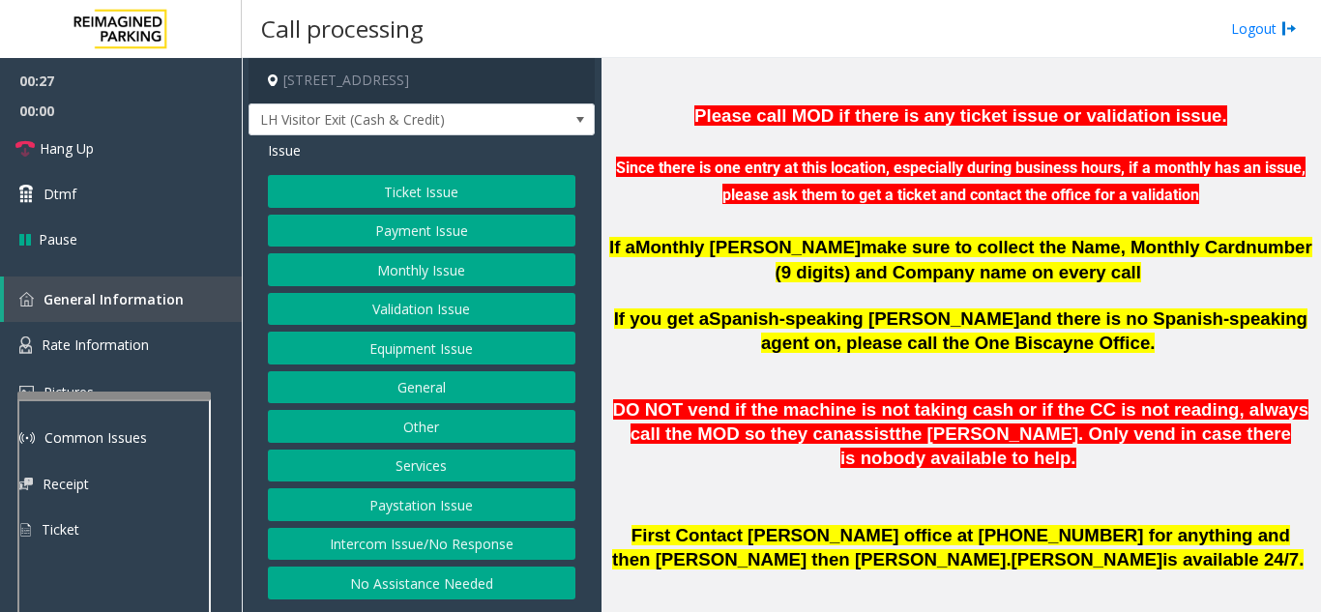
scroll to position [580, 0]
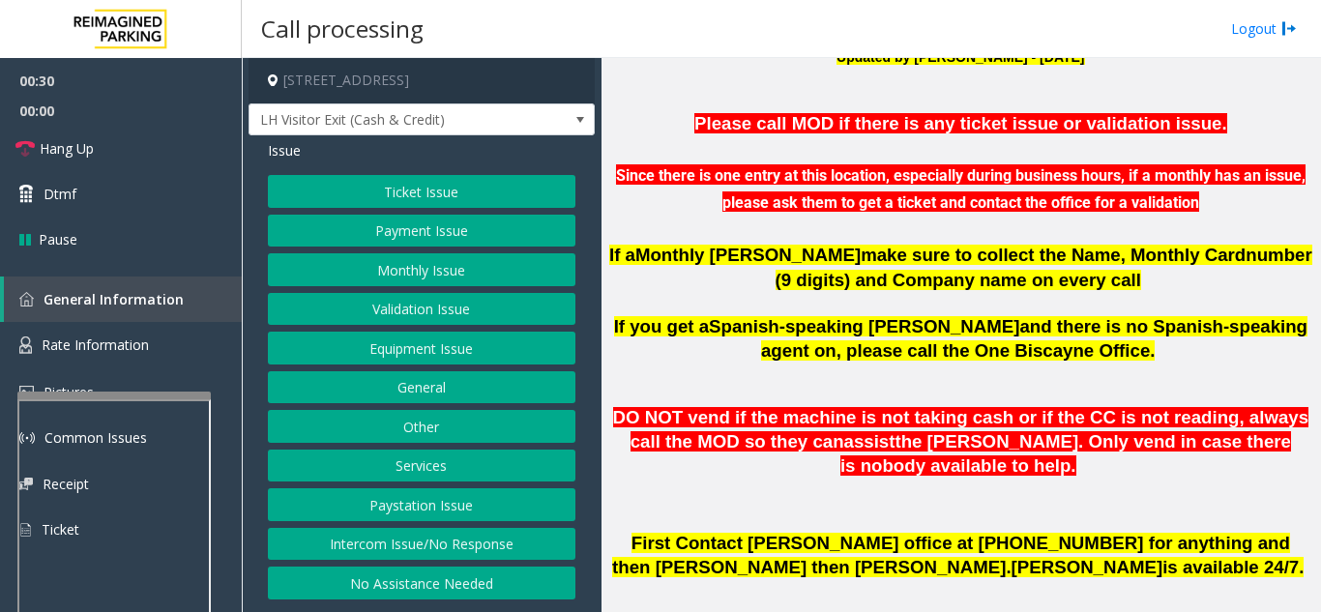
click at [411, 343] on button "Equipment Issue" at bounding box center [421, 348] width 307 height 33
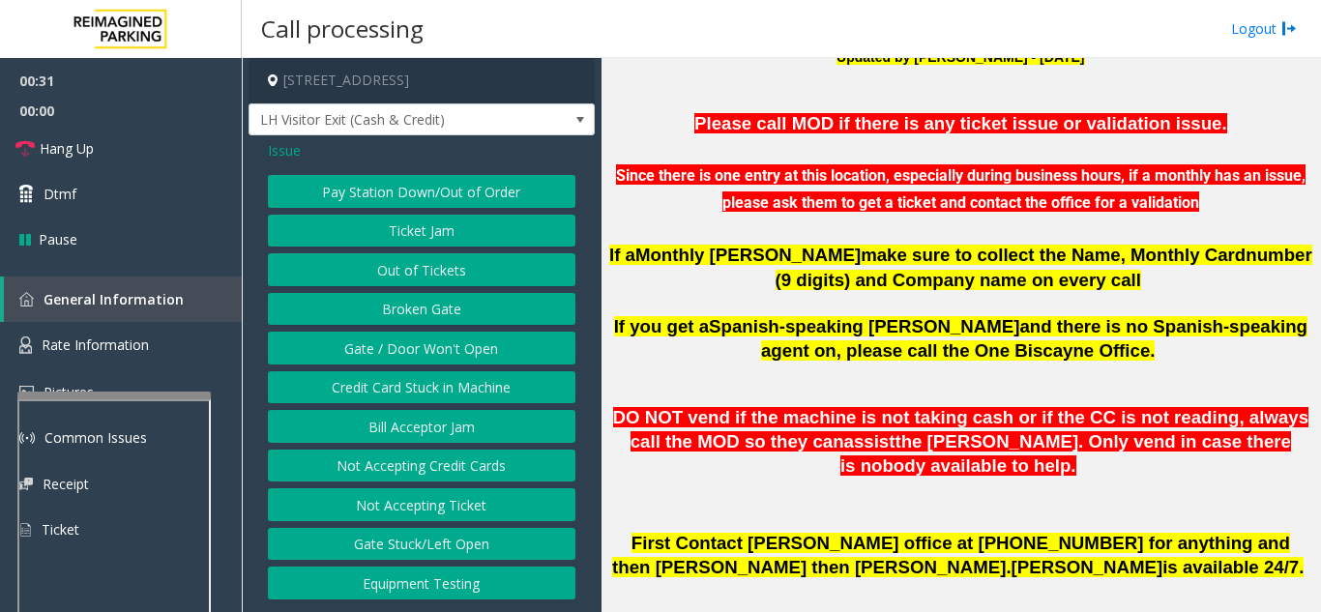
click at [411, 343] on button "Gate / Door Won't Open" at bounding box center [421, 348] width 307 height 33
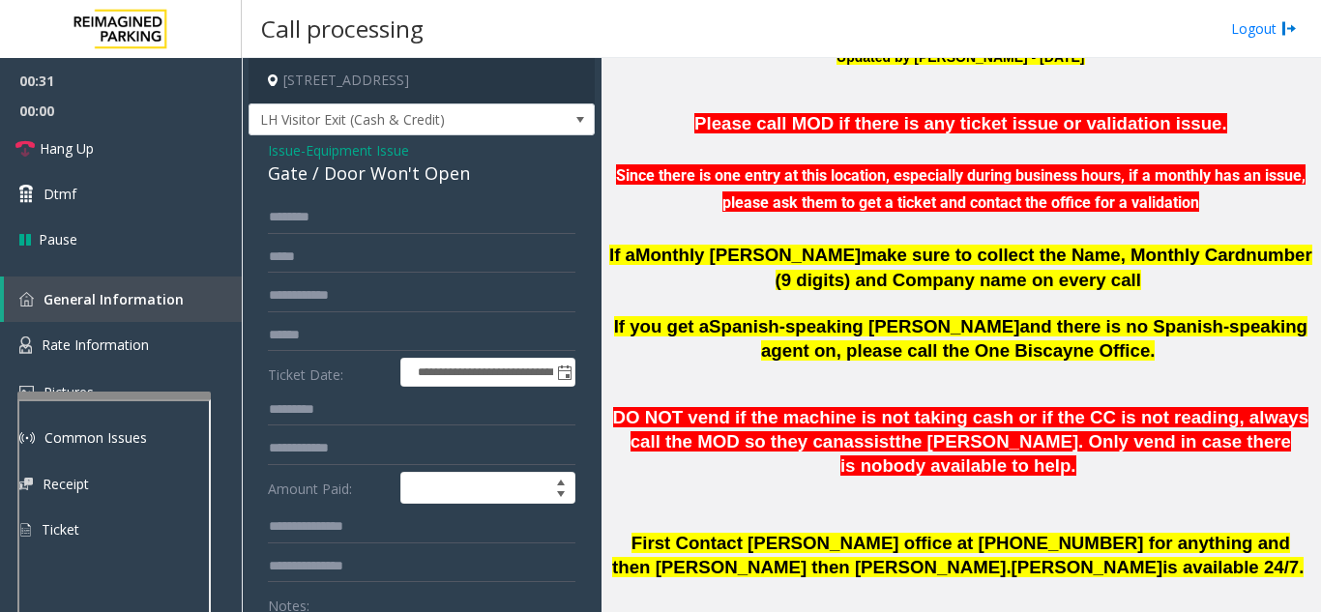
scroll to position [97, 0]
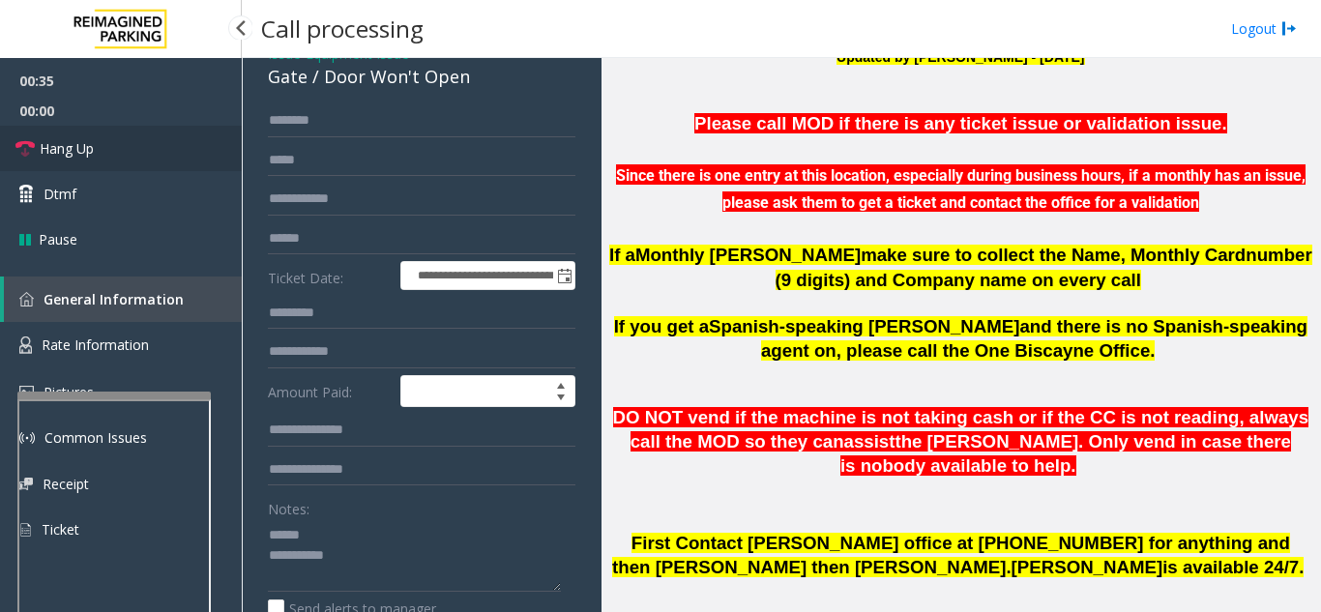
click at [133, 166] on link "Hang Up" at bounding box center [121, 148] width 242 height 45
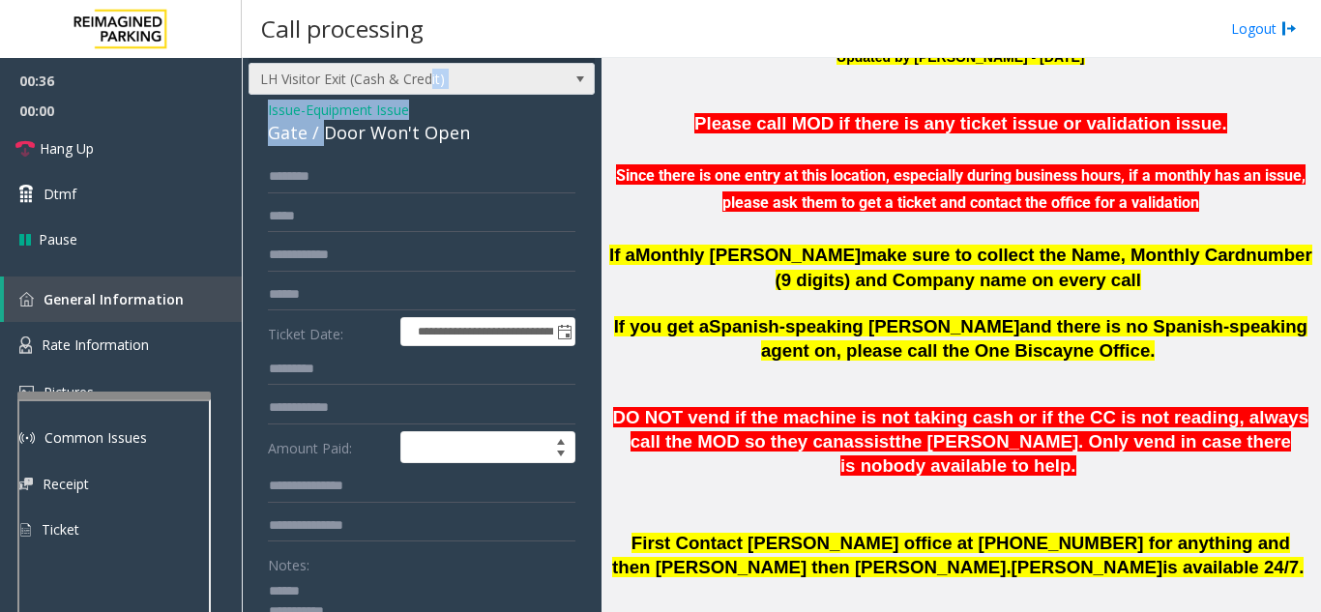
scroll to position [25, 0]
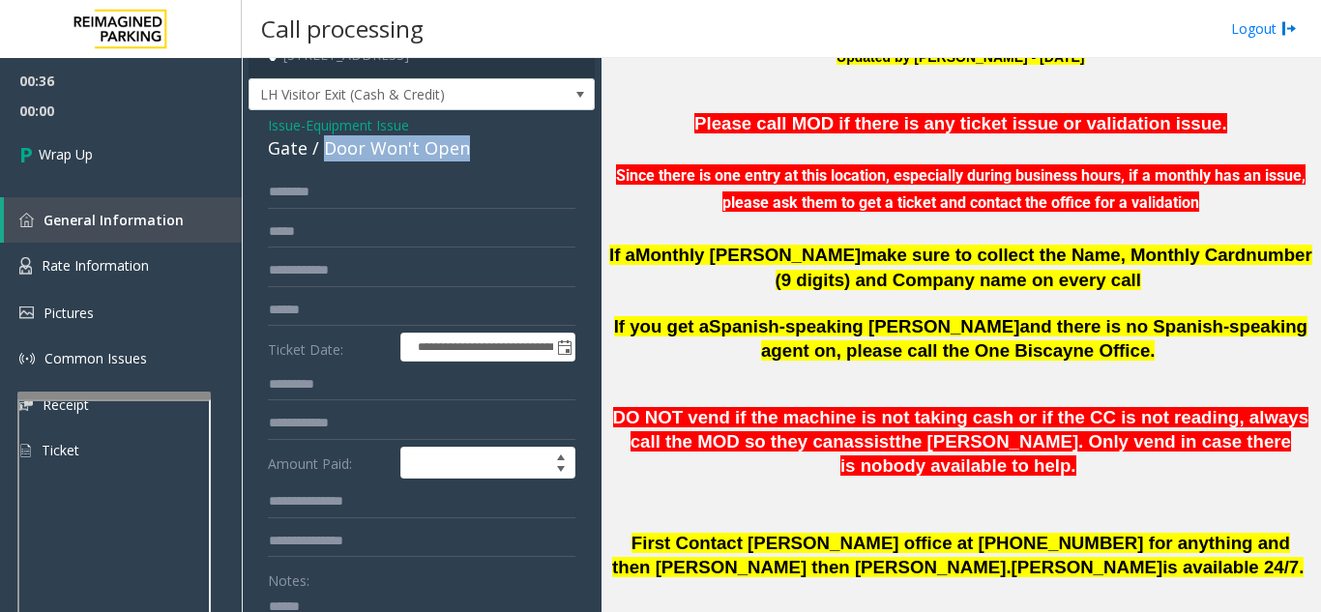
drag, startPoint x: 320, startPoint y: 76, endPoint x: 476, endPoint y: 145, distance: 170.1
click at [476, 145] on div "Gate / Door Won't Open" at bounding box center [421, 148] width 307 height 26
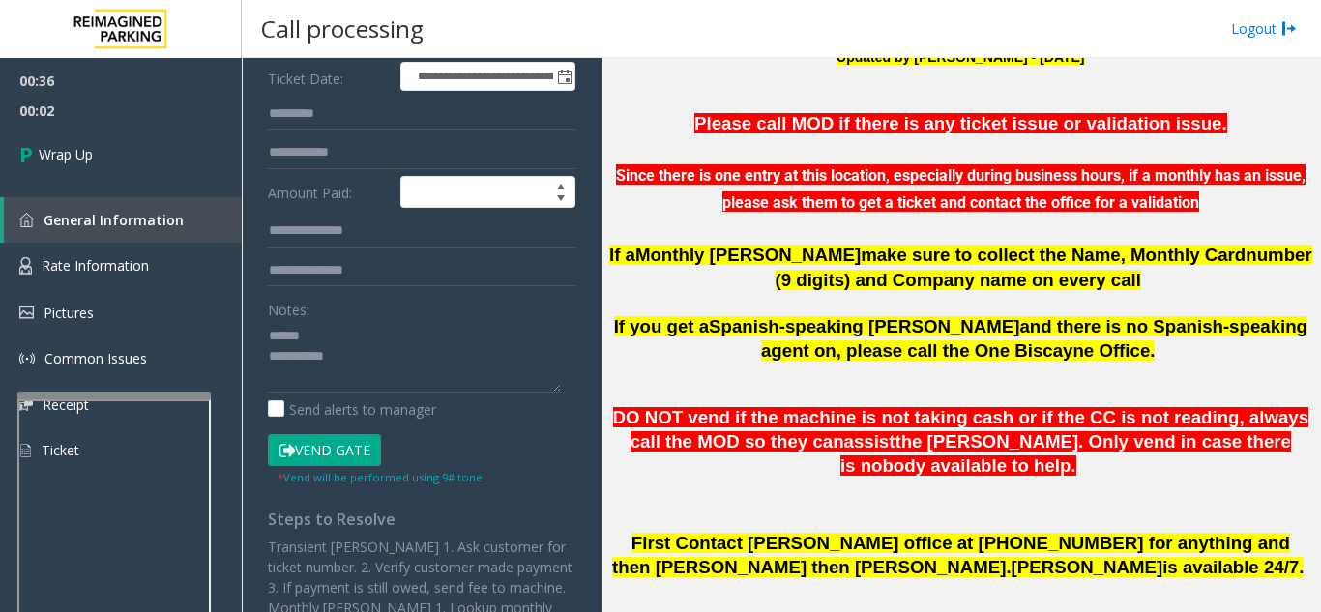
scroll to position [366, 0]
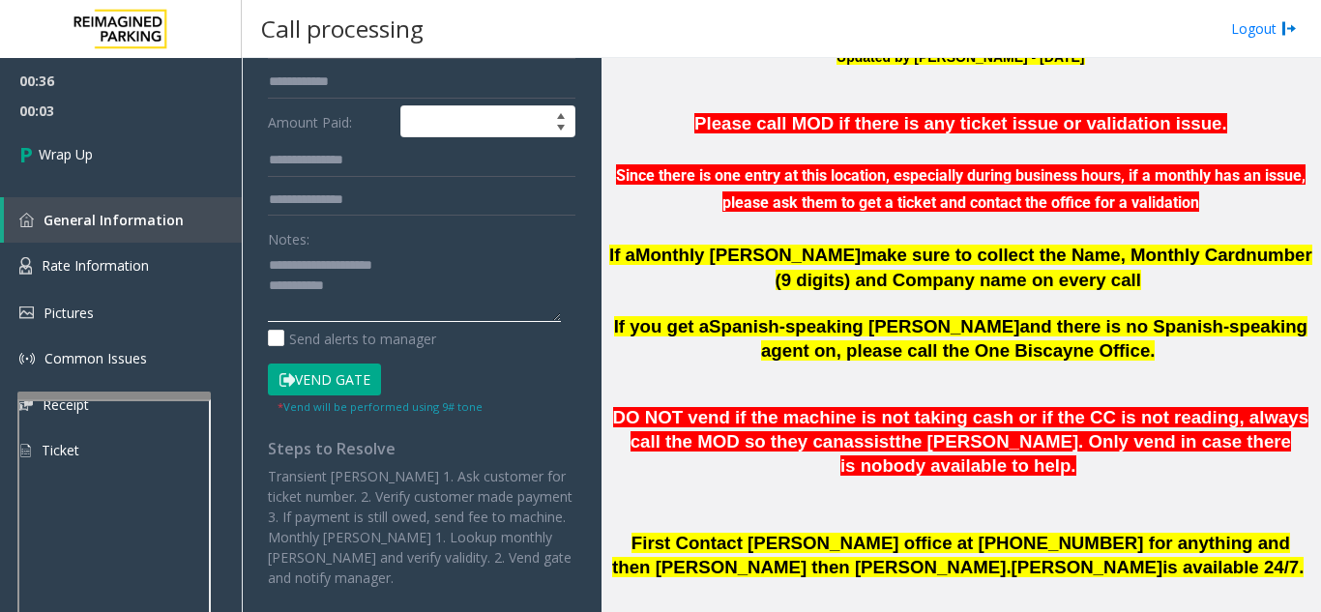
click at [396, 301] on textarea at bounding box center [414, 285] width 293 height 73
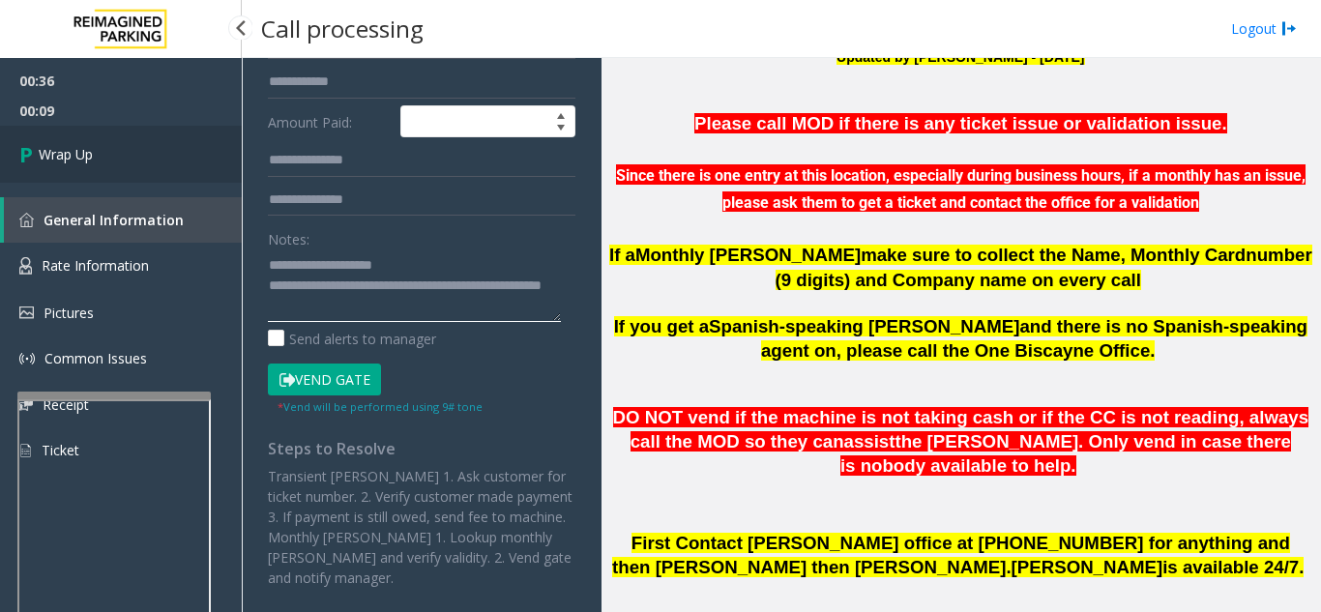
type textarea "**********"
click at [81, 130] on link "Wrap Up" at bounding box center [121, 154] width 242 height 57
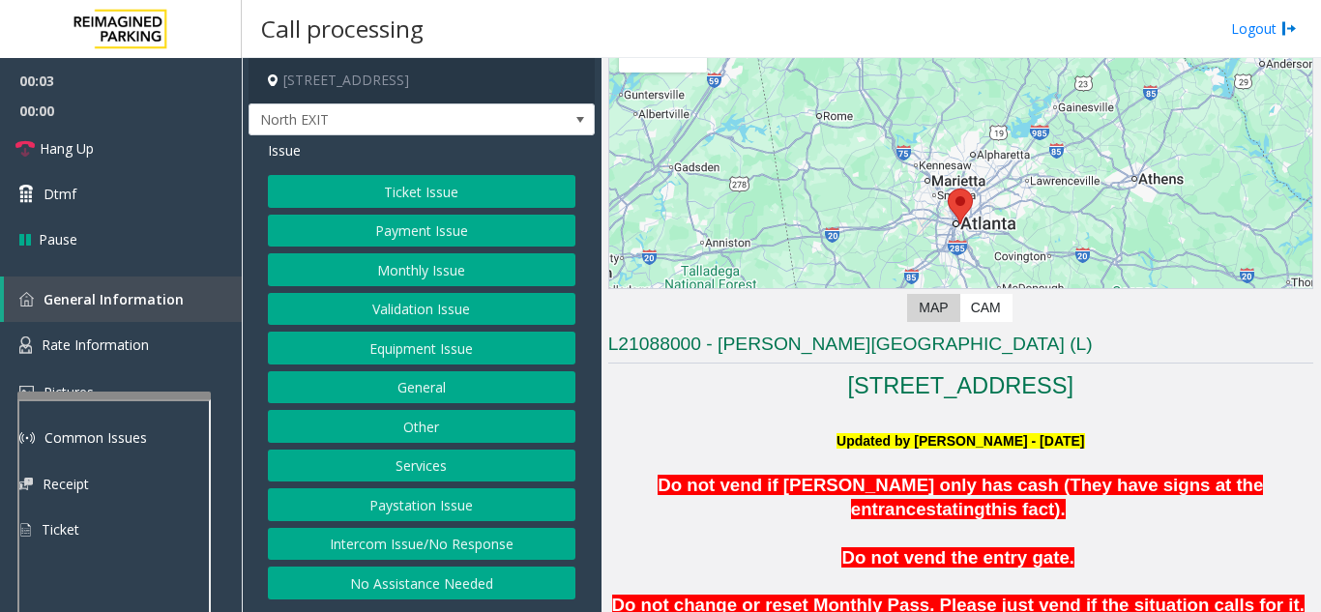
scroll to position [387, 0]
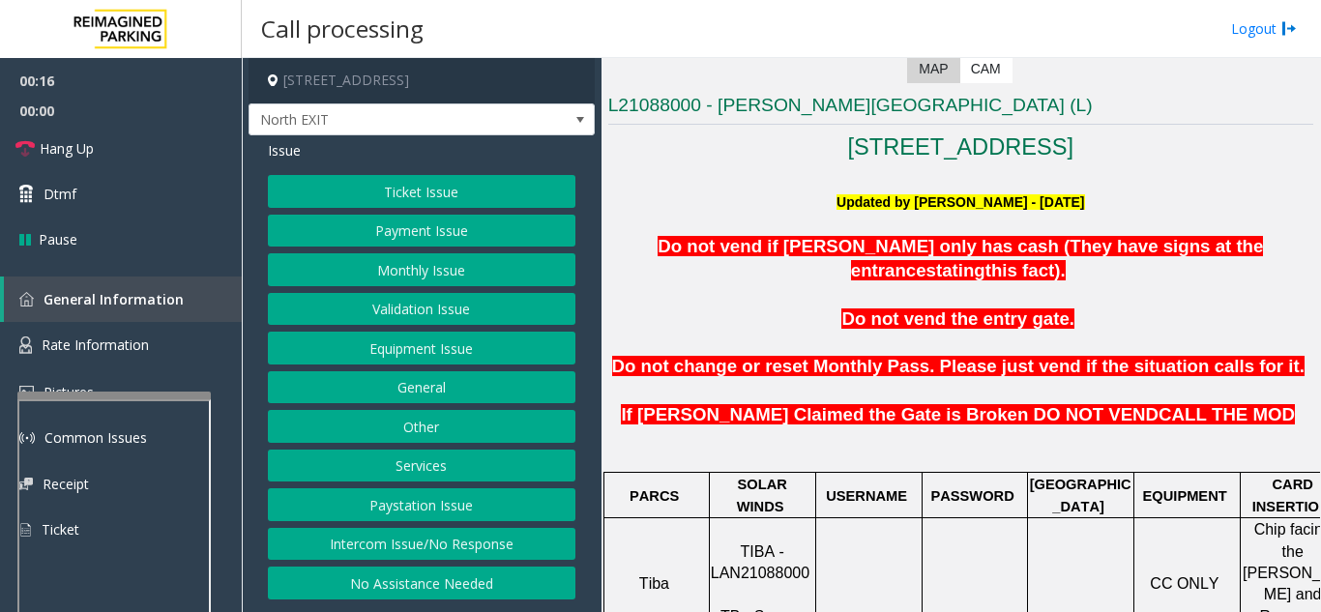
click at [427, 546] on button "Intercom Issue/No Response" at bounding box center [421, 544] width 307 height 33
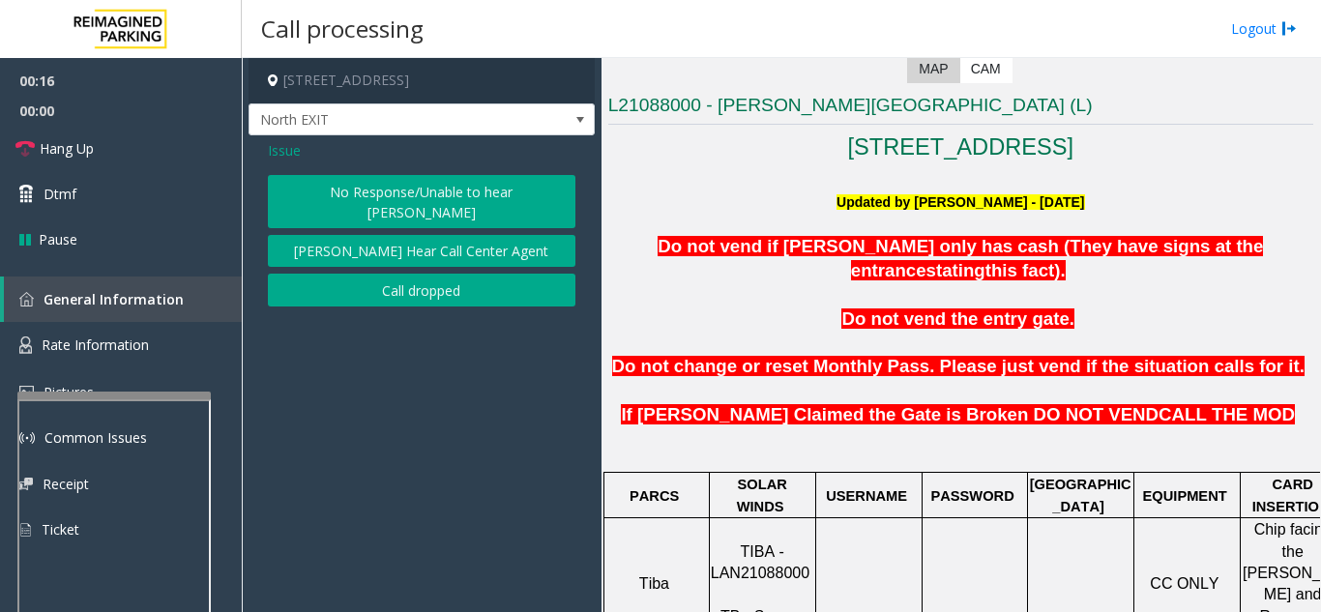
click at [402, 193] on button "No Response/Unable to hear [PERSON_NAME]" at bounding box center [421, 201] width 307 height 53
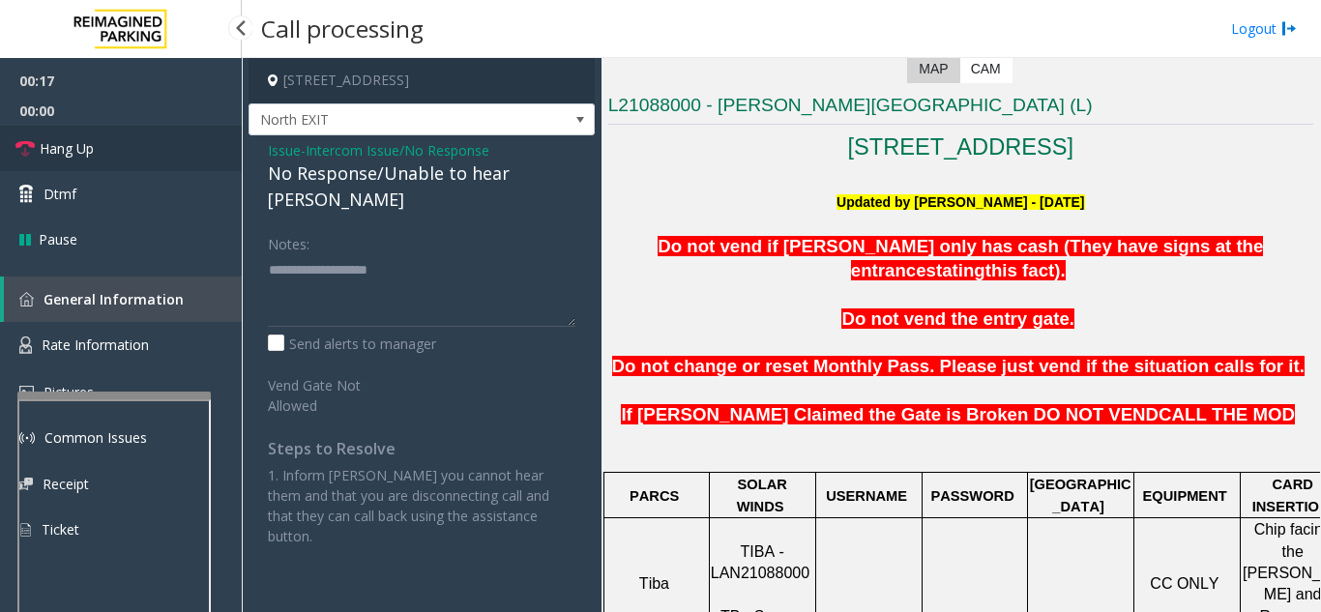
click at [126, 132] on link "Hang Up" at bounding box center [121, 148] width 242 height 45
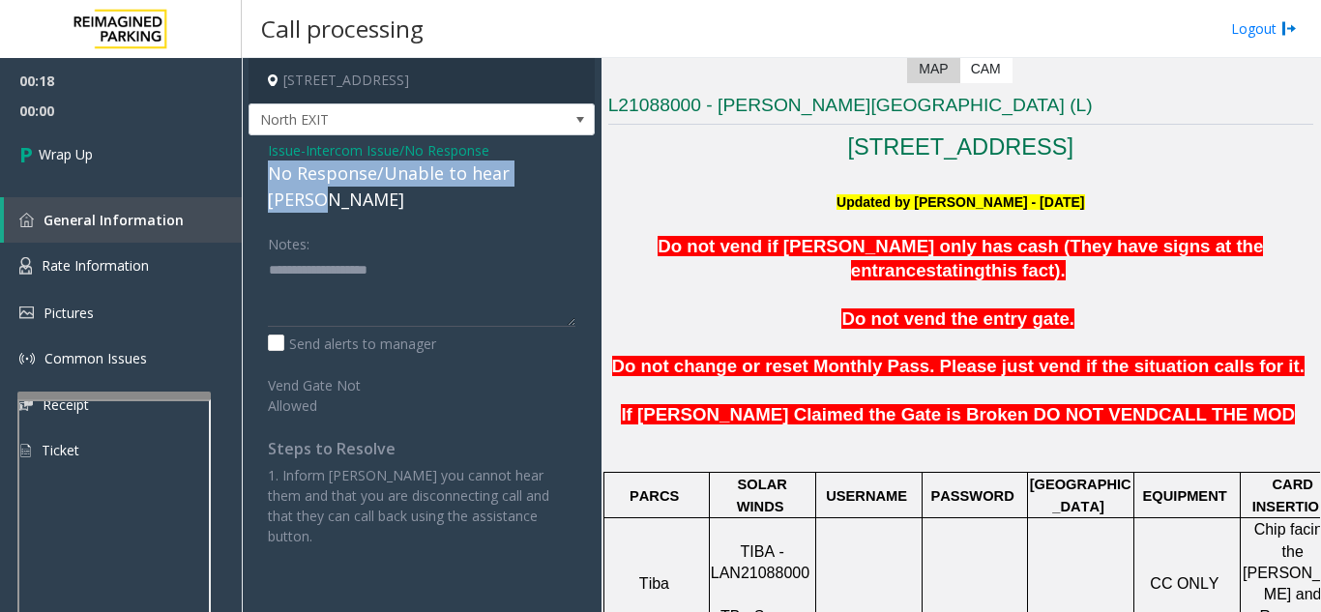
drag, startPoint x: 264, startPoint y: 169, endPoint x: 562, endPoint y: 180, distance: 298.0
click at [562, 180] on div "Issue - Intercom Issue/No Response No Response/Unable to hear [PERSON_NAME] Not…" at bounding box center [421, 350] width 346 height 430
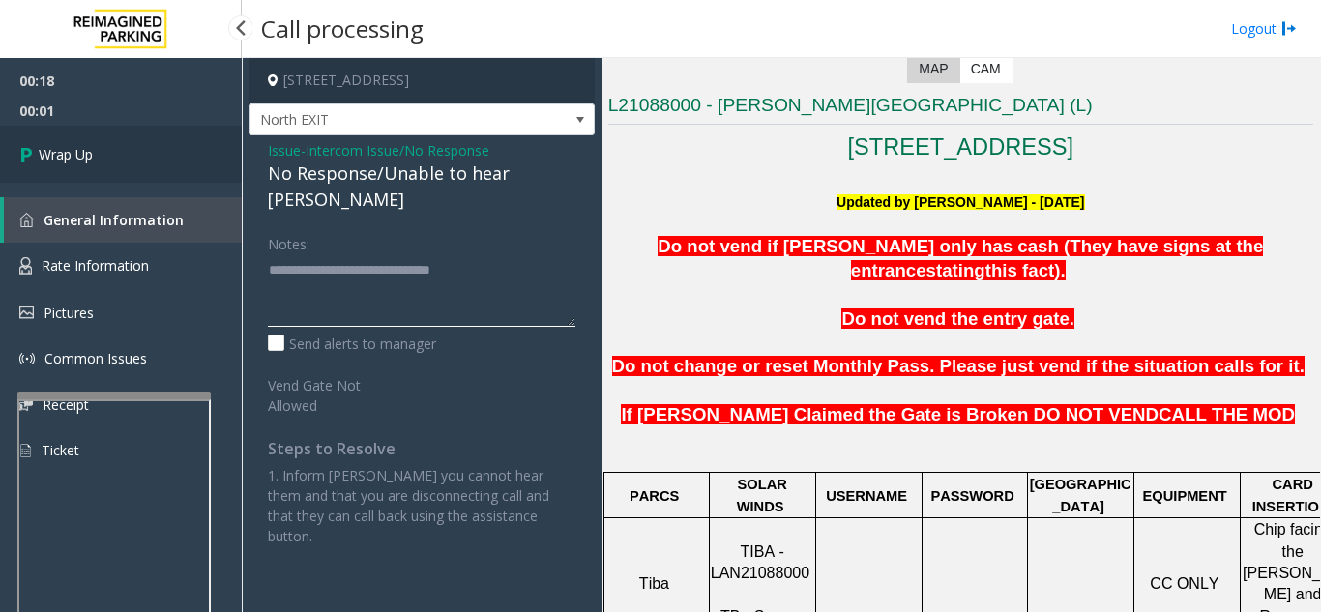
type textarea "**********"
click at [99, 159] on link "Wrap Up" at bounding box center [121, 154] width 242 height 57
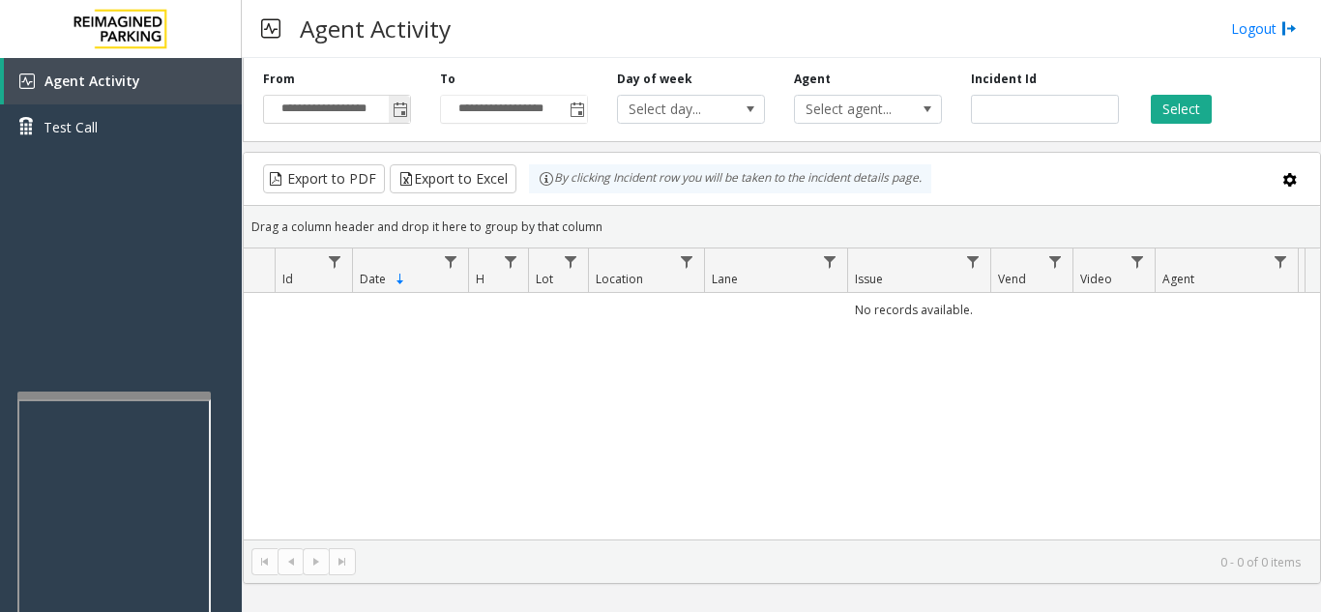
click at [402, 106] on span "Toggle popup" at bounding box center [400, 109] width 15 height 15
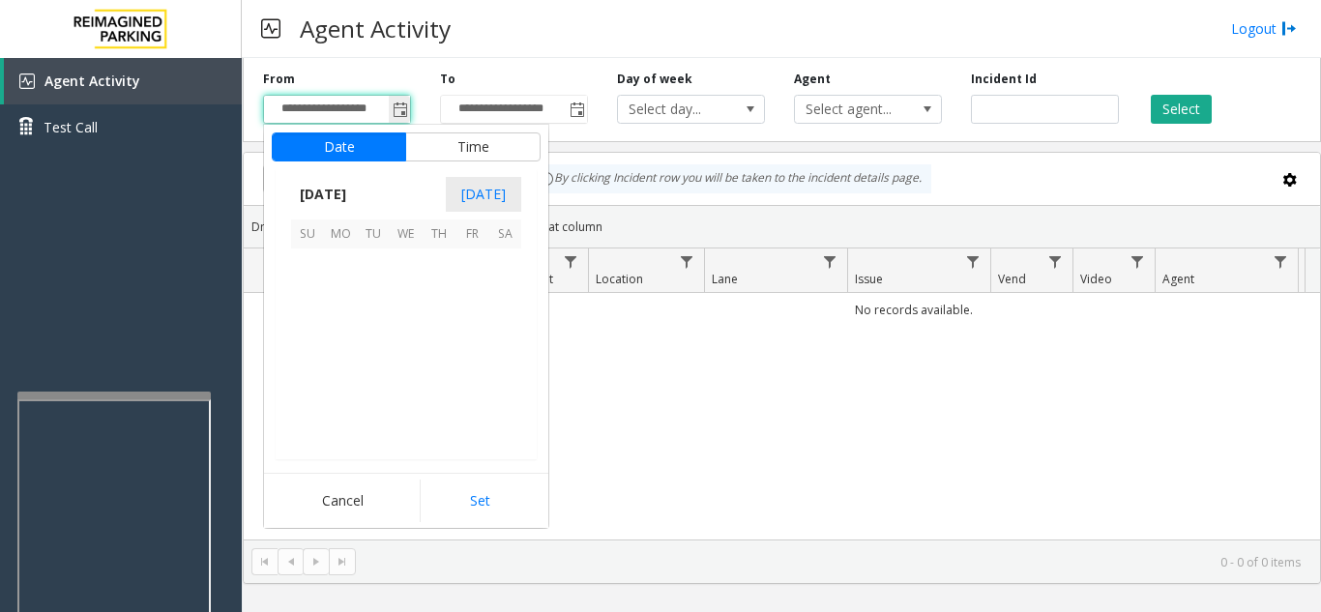
scroll to position [346752, 0]
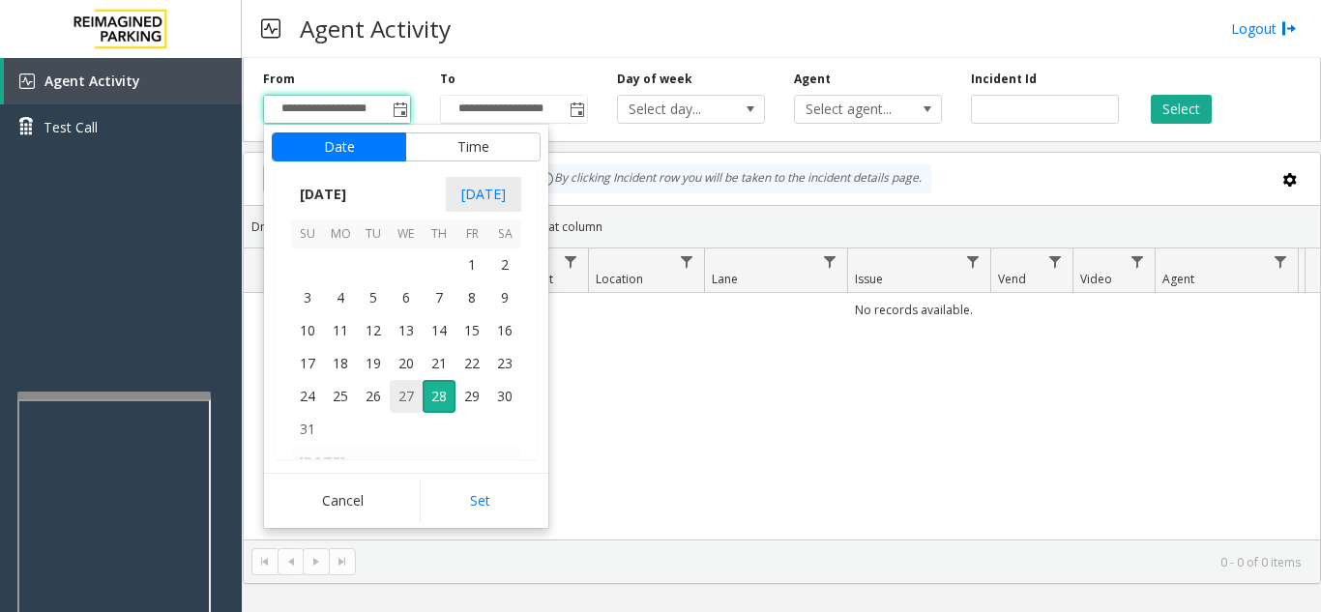
click at [405, 390] on span "27" at bounding box center [406, 396] width 33 height 33
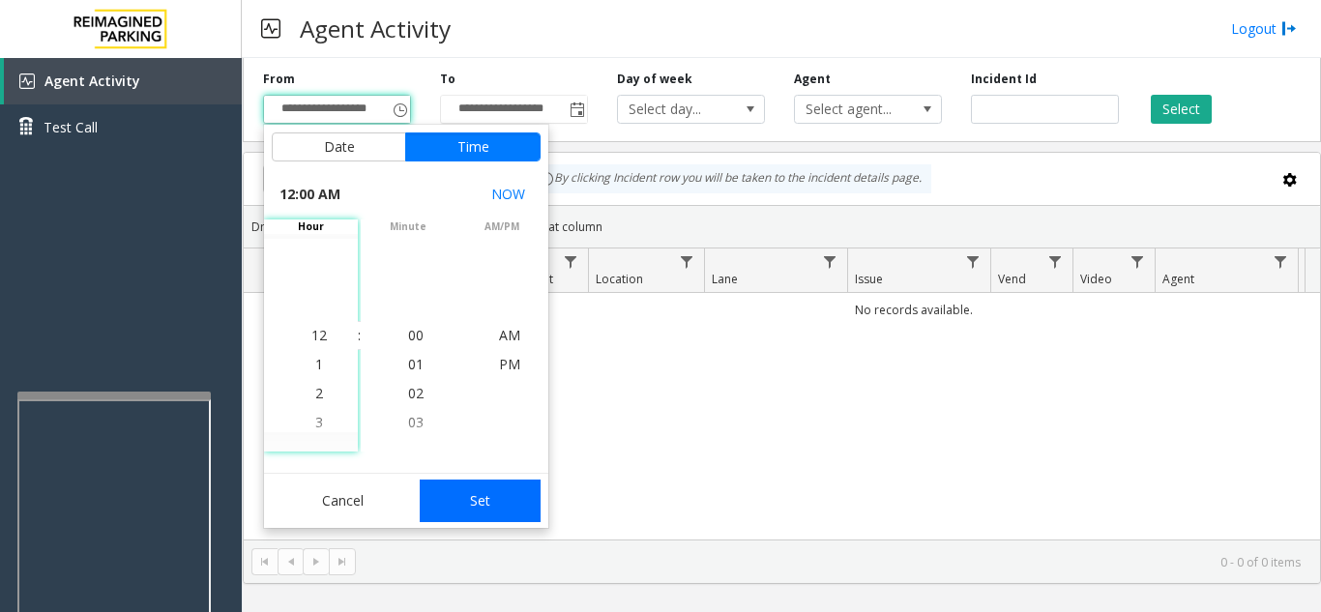
click at [492, 506] on button "Set" at bounding box center [481, 501] width 122 height 43
type input "**********"
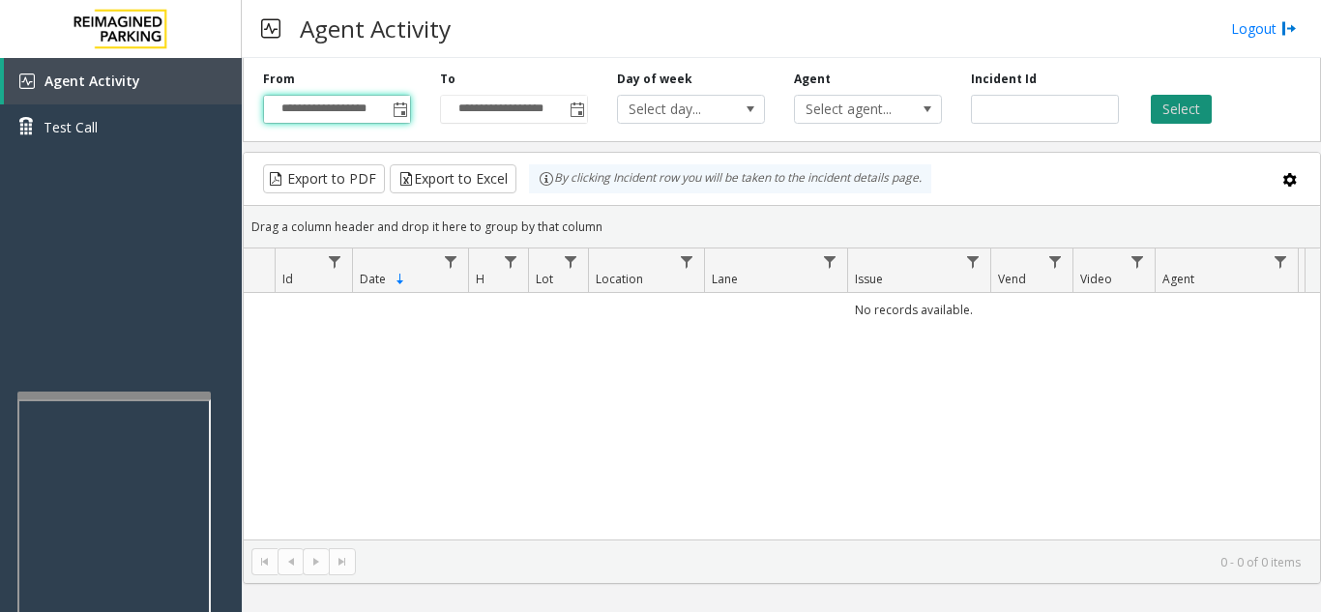
click at [1183, 118] on button "Select" at bounding box center [1180, 109] width 61 height 29
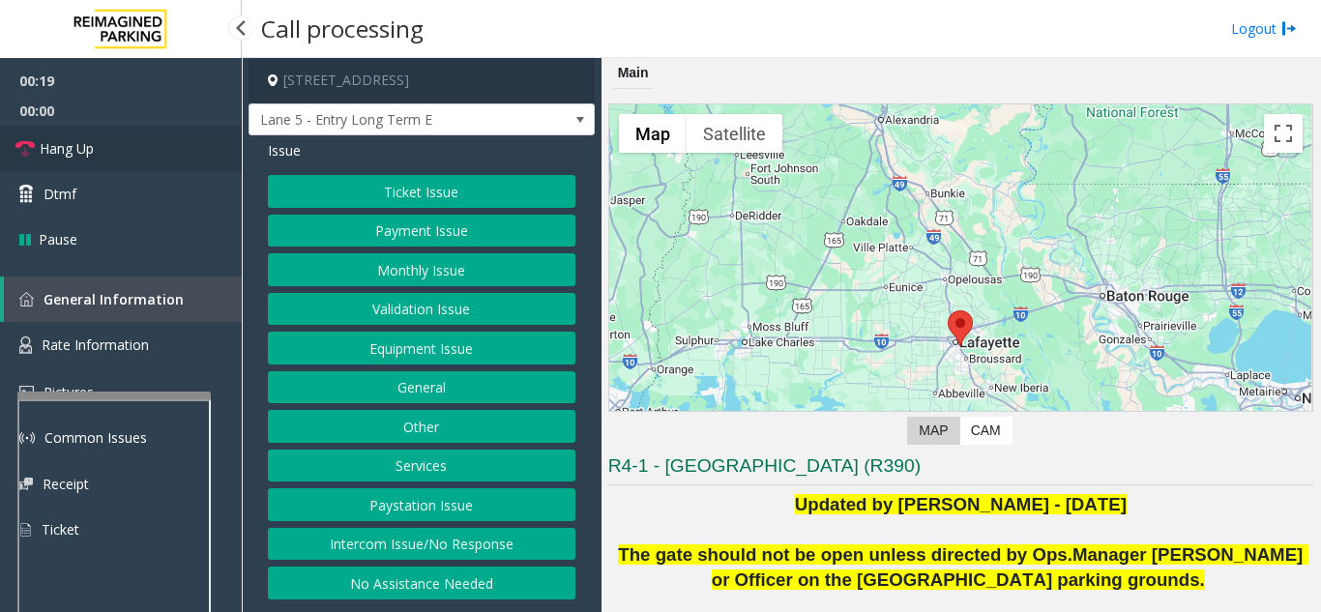
click at [147, 153] on link "Hang Up" at bounding box center [121, 148] width 242 height 45
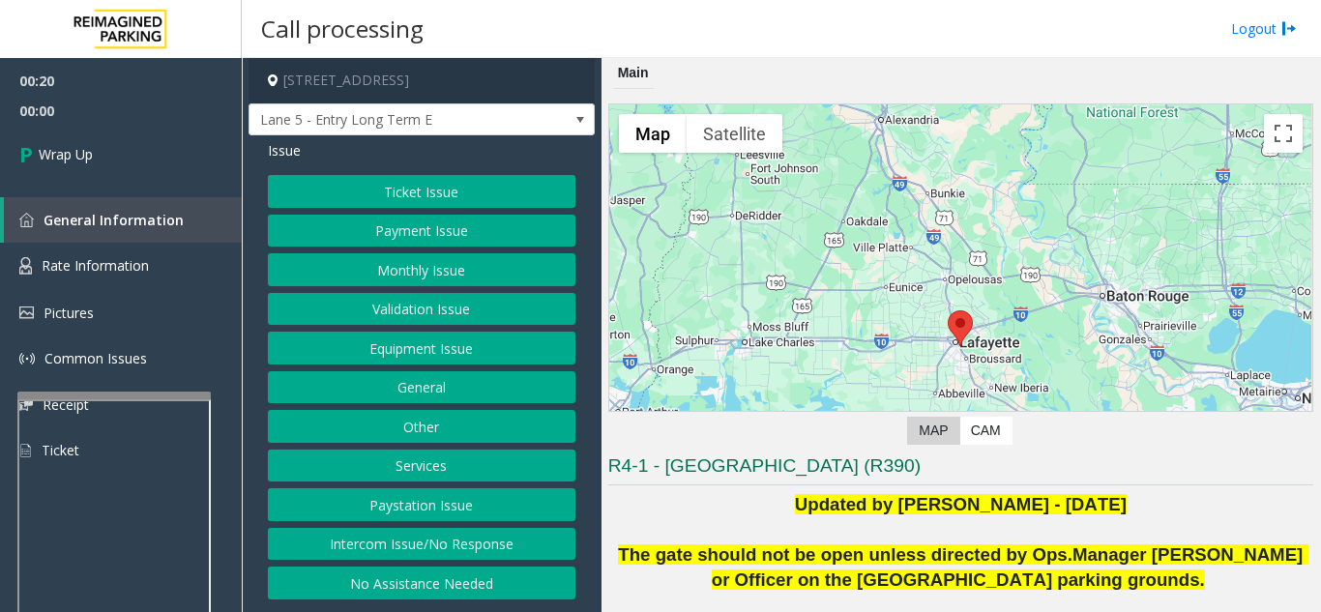
click at [430, 536] on button "Intercom Issue/No Response" at bounding box center [421, 544] width 307 height 33
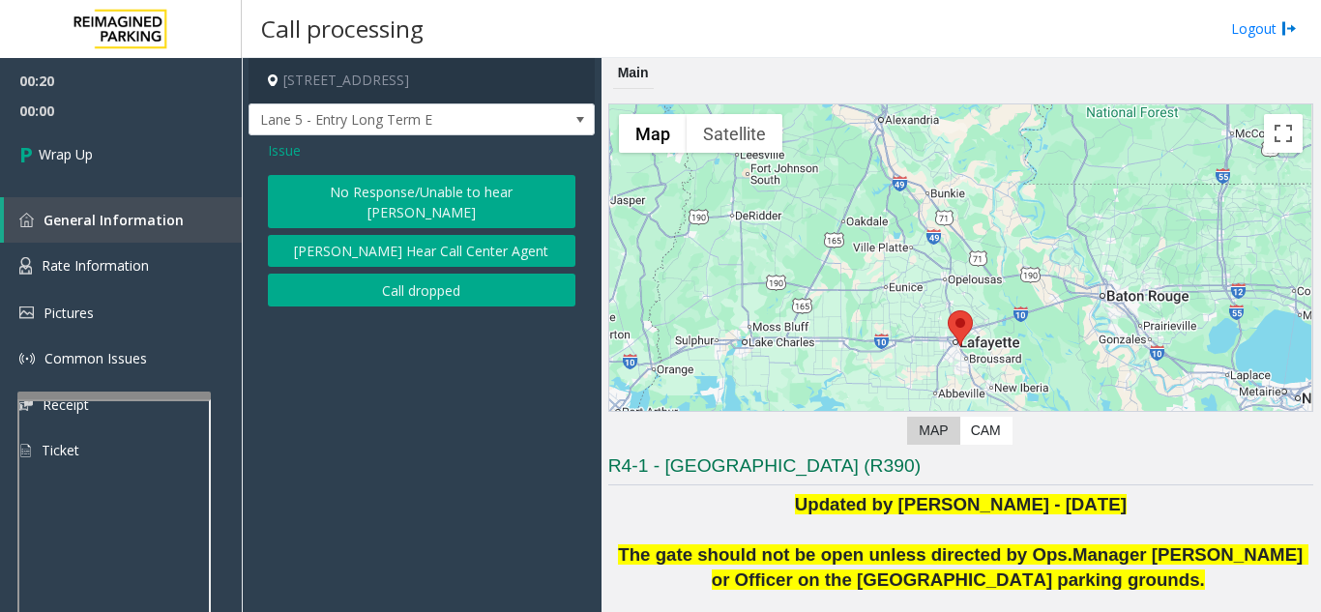
click at [364, 200] on button "No Response/Unable to hear [PERSON_NAME]" at bounding box center [421, 201] width 307 height 53
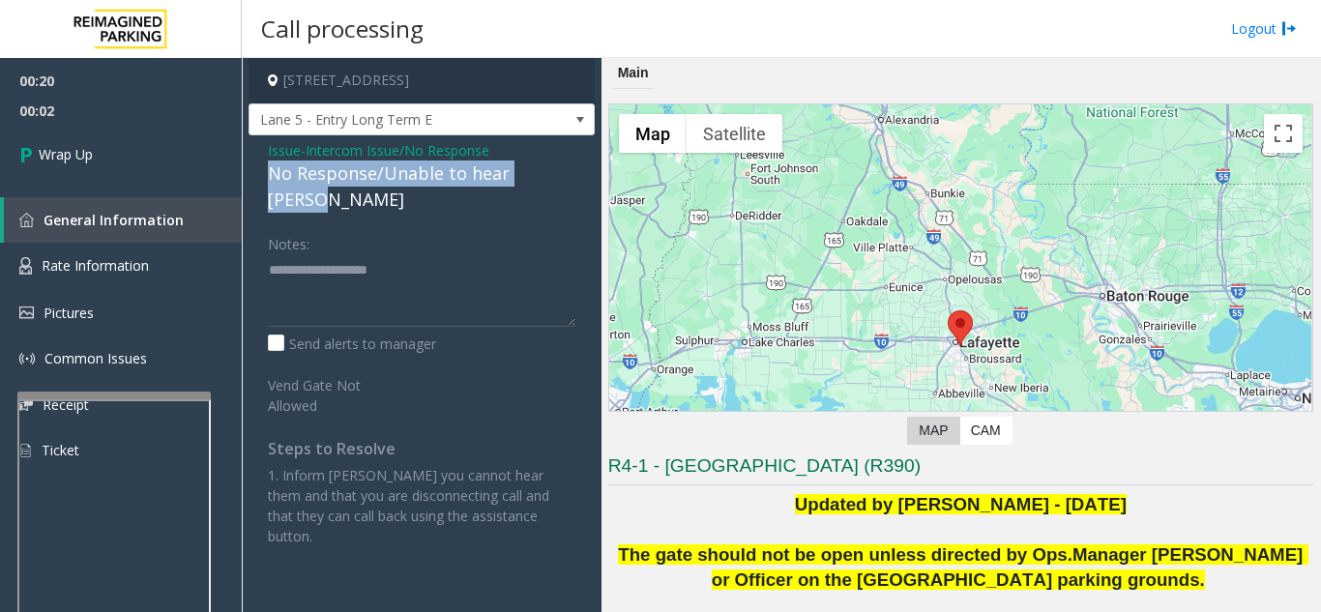
drag, startPoint x: 261, startPoint y: 173, endPoint x: 567, endPoint y: 170, distance: 305.5
click at [567, 170] on div "Issue - Intercom Issue/No Response No Response/Unable to hear [PERSON_NAME] Not…" at bounding box center [421, 350] width 346 height 430
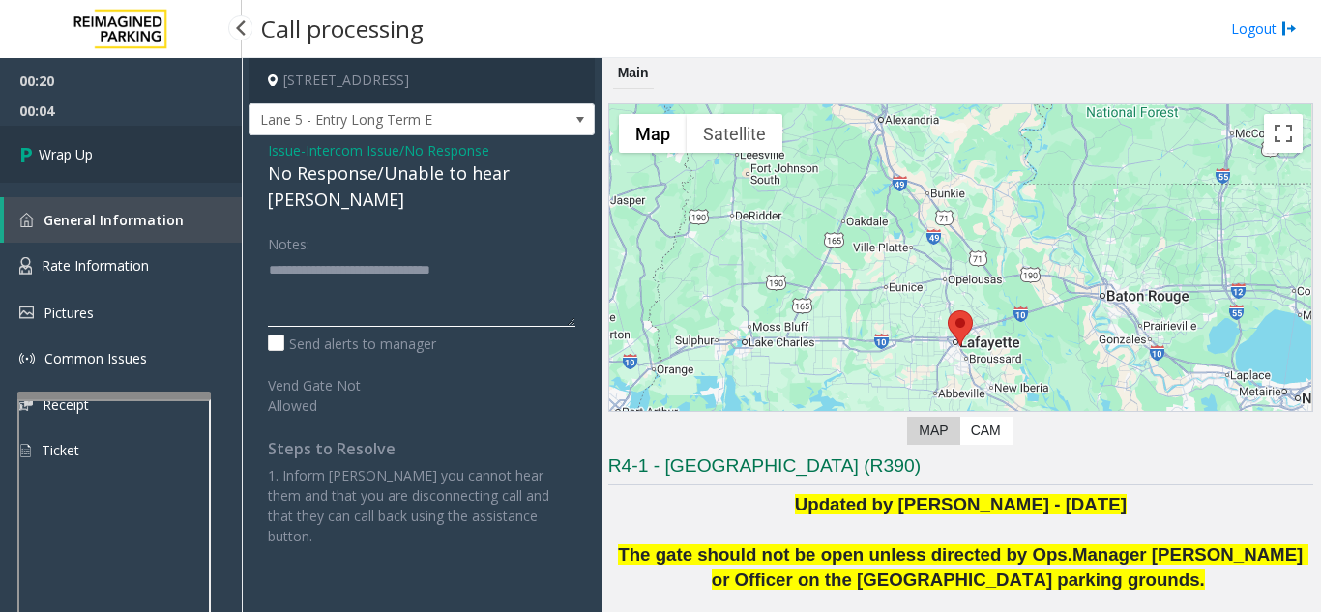
type textarea "**********"
click at [56, 156] on span "Wrap Up" at bounding box center [66, 154] width 54 height 20
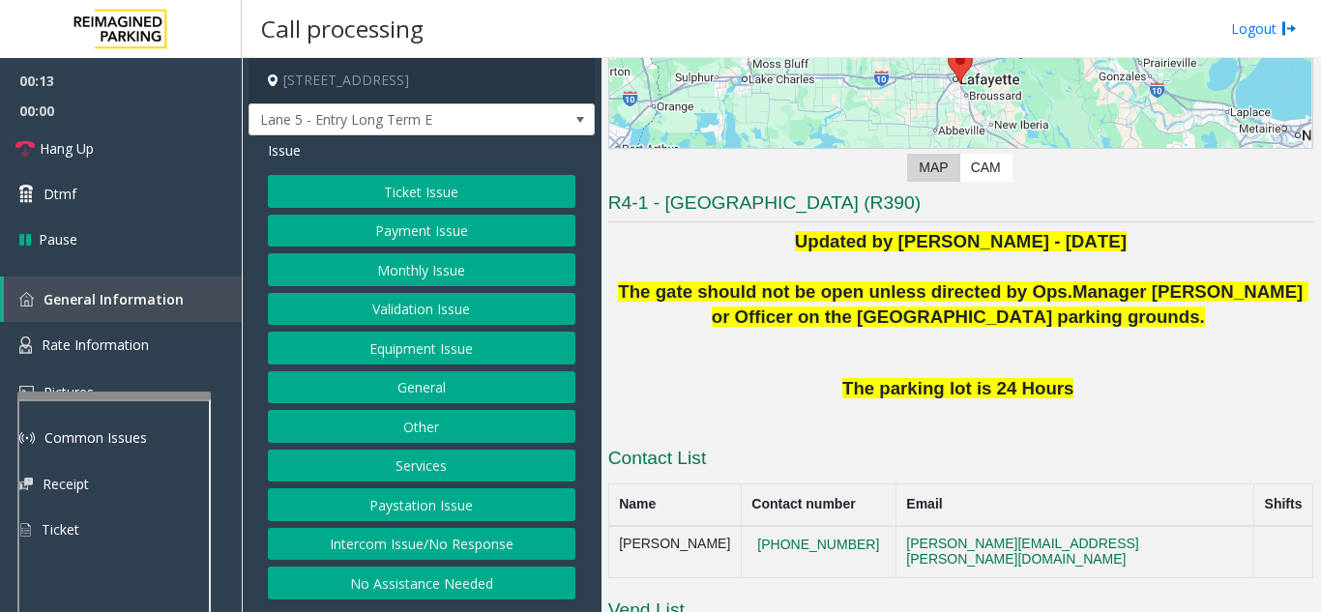
scroll to position [290, 0]
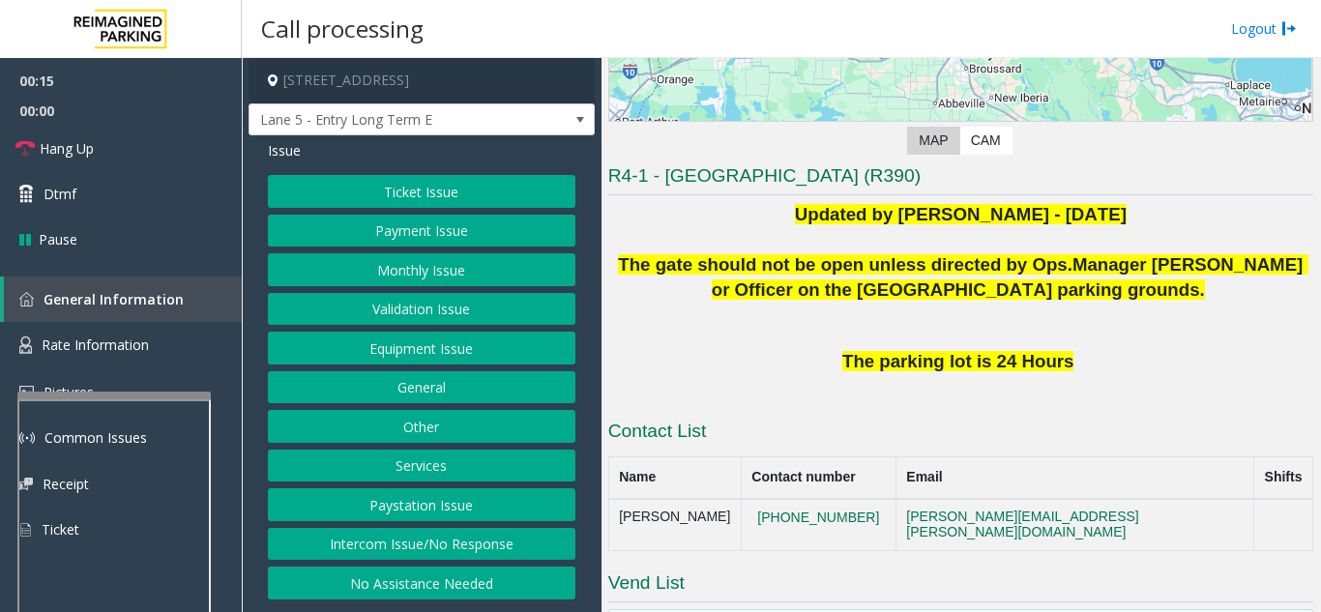
click at [452, 538] on button "Intercom Issue/No Response" at bounding box center [421, 544] width 307 height 33
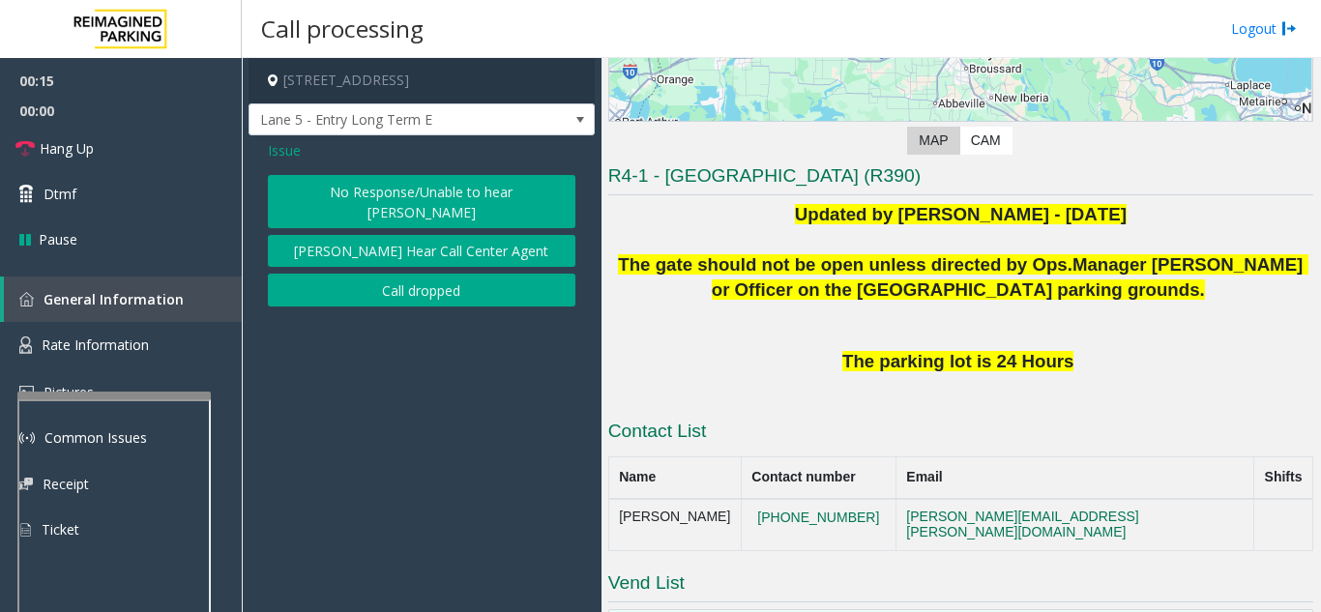
click at [378, 192] on button "No Response/Unable to hear [PERSON_NAME]" at bounding box center [421, 201] width 307 height 53
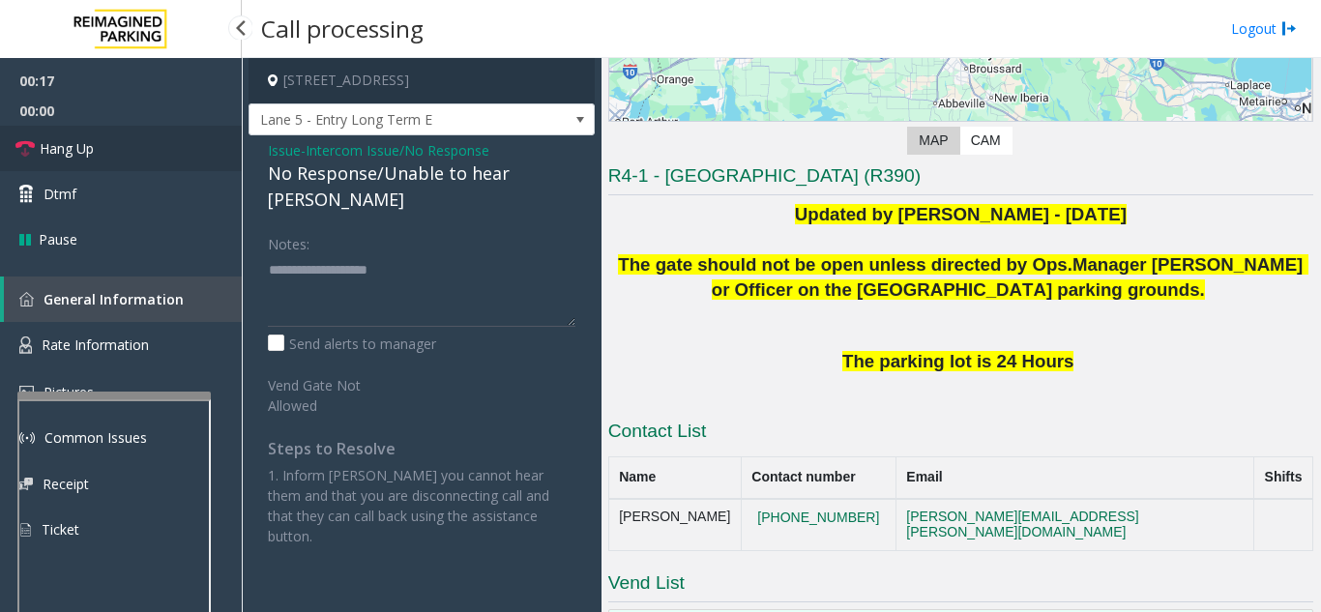
click at [167, 165] on link "Hang Up" at bounding box center [121, 148] width 242 height 45
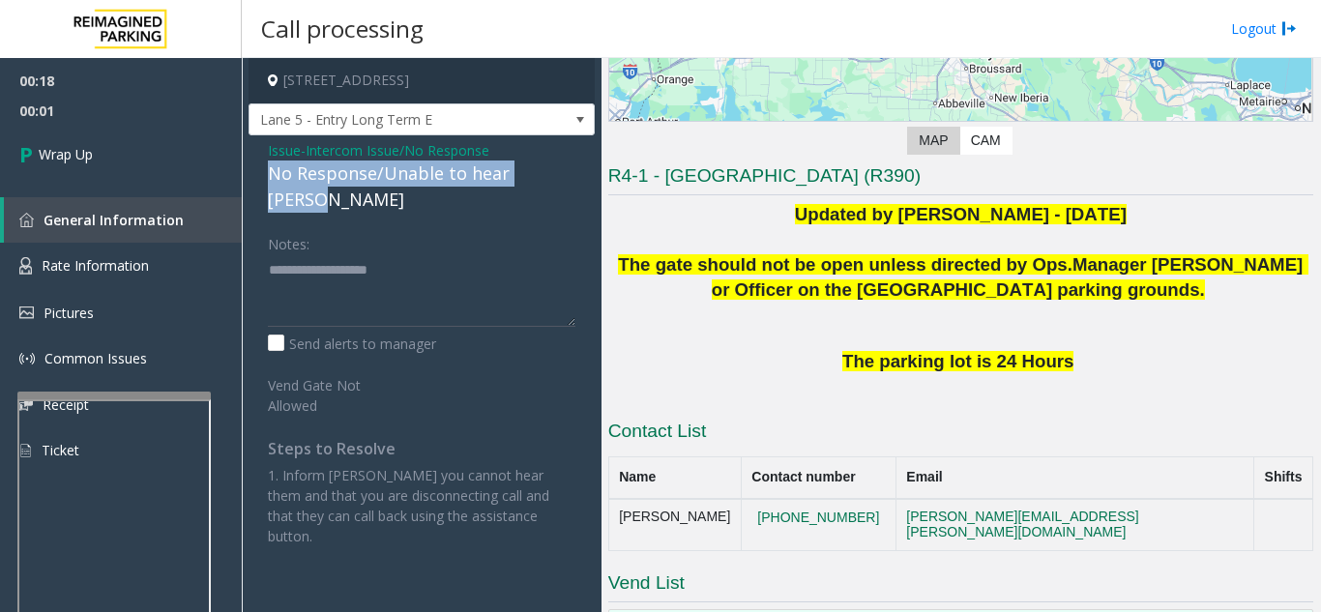
drag, startPoint x: 265, startPoint y: 177, endPoint x: 572, endPoint y: 177, distance: 307.4
click at [572, 177] on div "Issue - Intercom Issue/No Response No Response/Unable to hear [PERSON_NAME] Not…" at bounding box center [421, 350] width 346 height 430
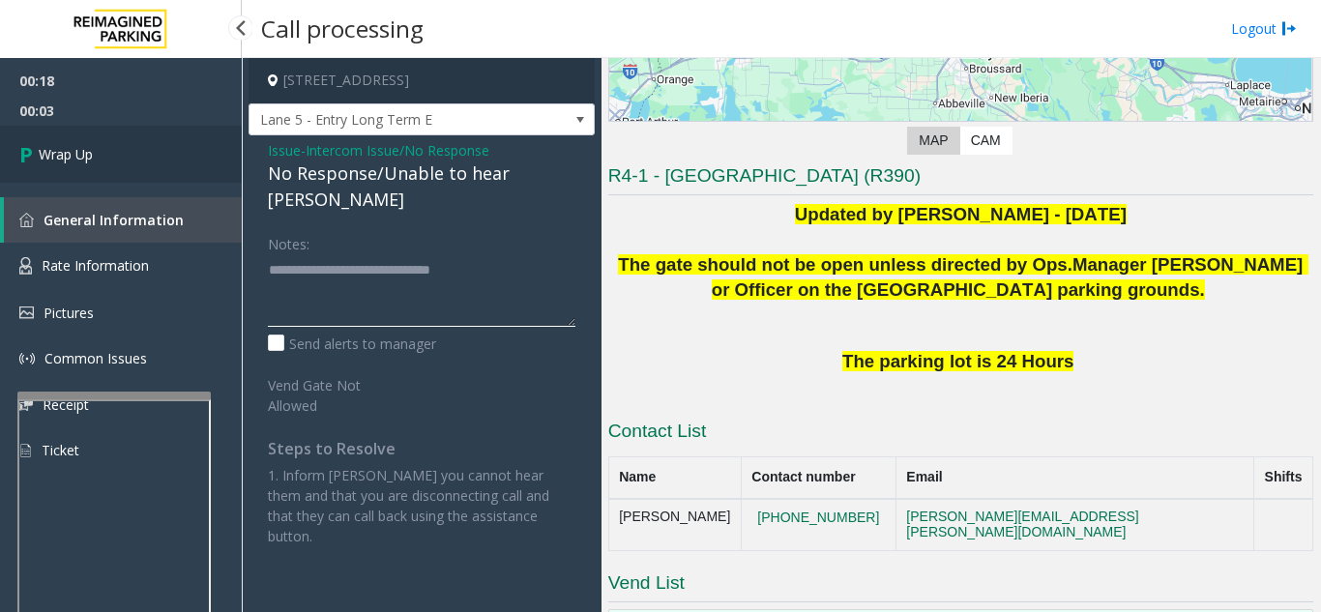
type textarea "**********"
click at [124, 166] on link "Wrap Up" at bounding box center [121, 154] width 242 height 57
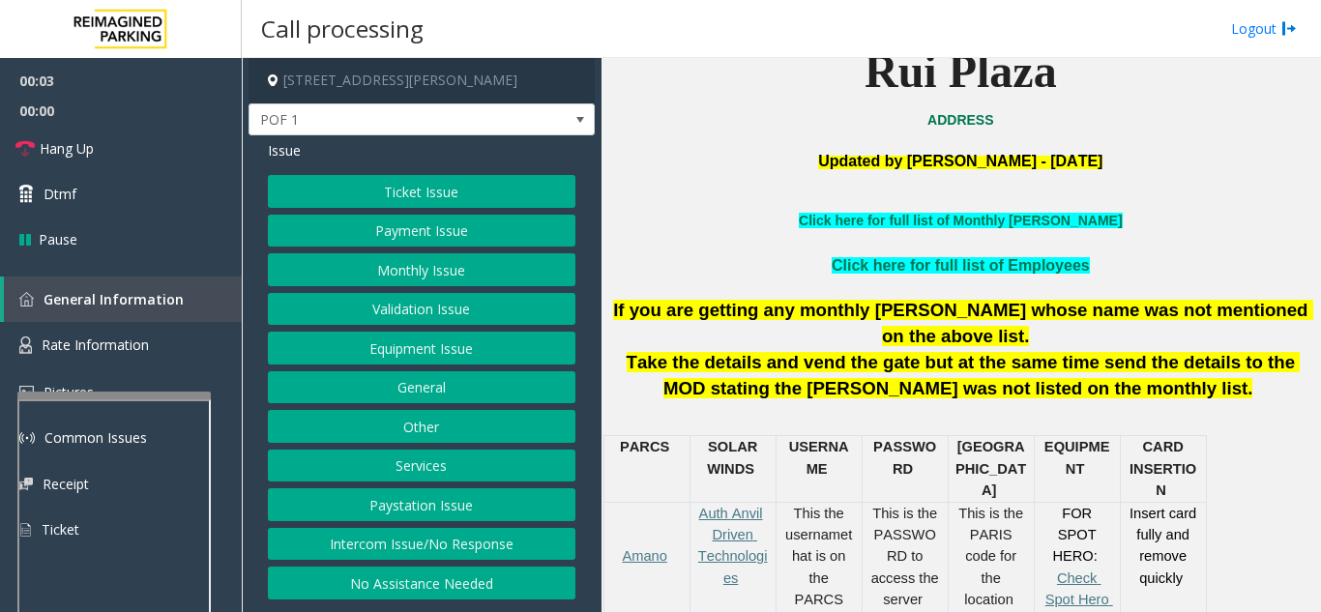
scroll to position [580, 0]
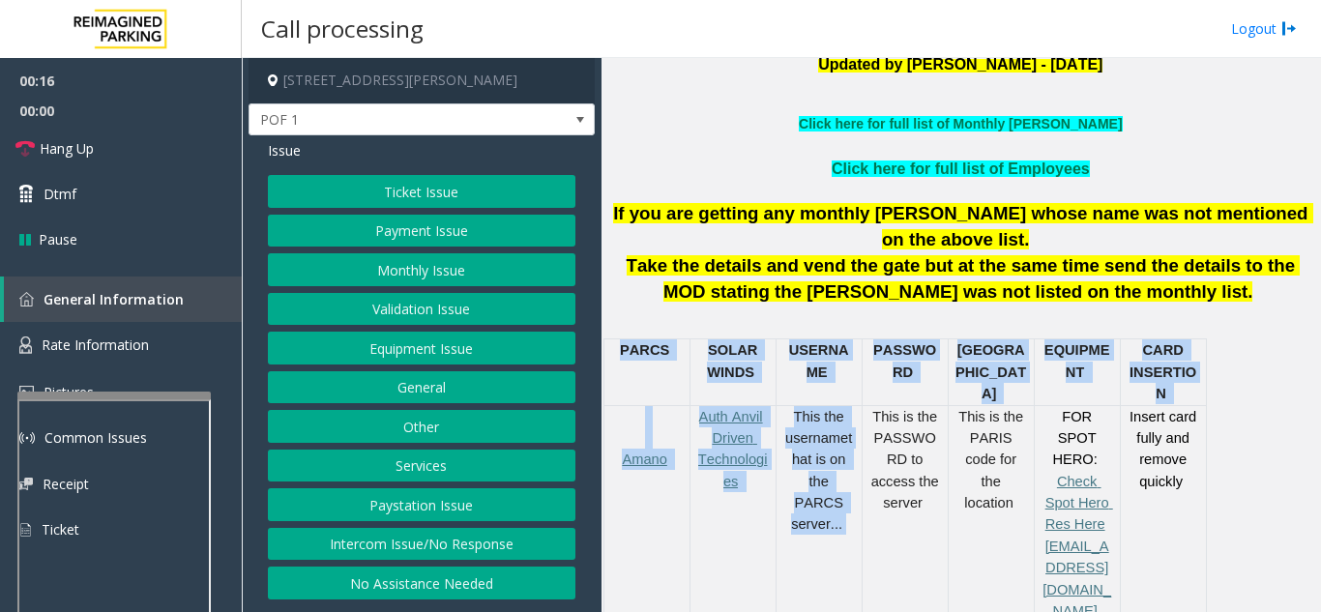
drag, startPoint x: 850, startPoint y: 463, endPoint x: 1352, endPoint y: 432, distance: 502.7
click at [1320, 432] on html "00:16 00:00 Hang Up Dtmf Pause General Information Rate Information Pictures Co…" at bounding box center [660, 306] width 1321 height 612
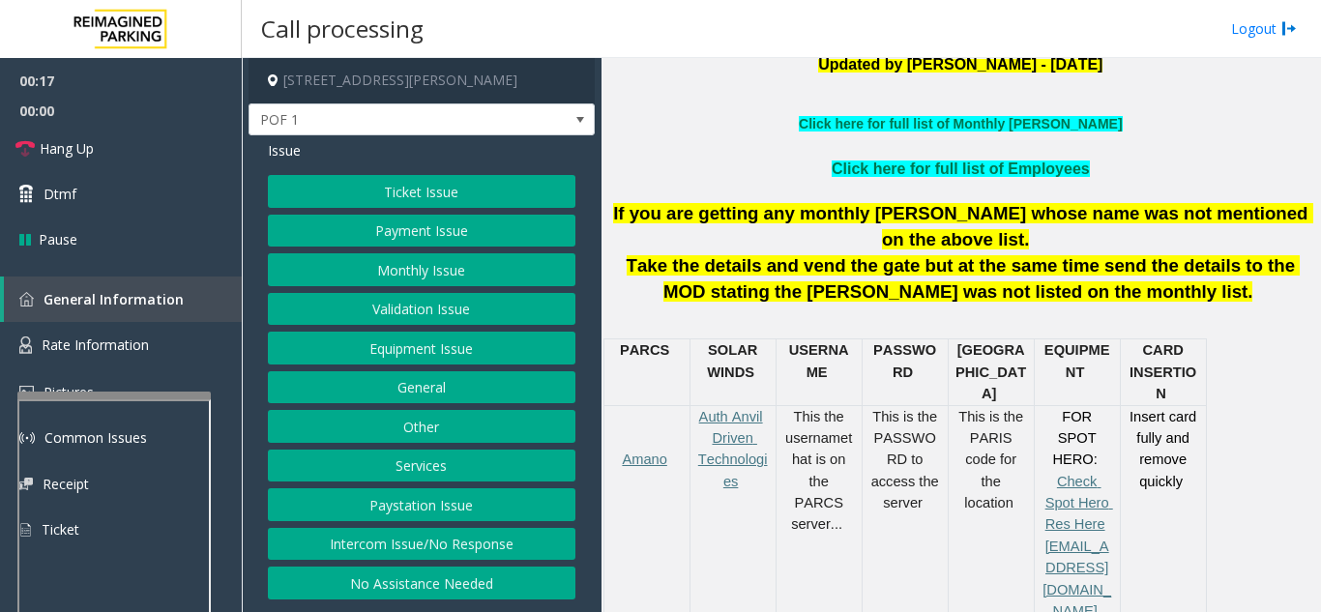
click at [709, 84] on p at bounding box center [960, 85] width 705 height 18
click at [466, 180] on button "Ticket Issue" at bounding box center [421, 191] width 307 height 33
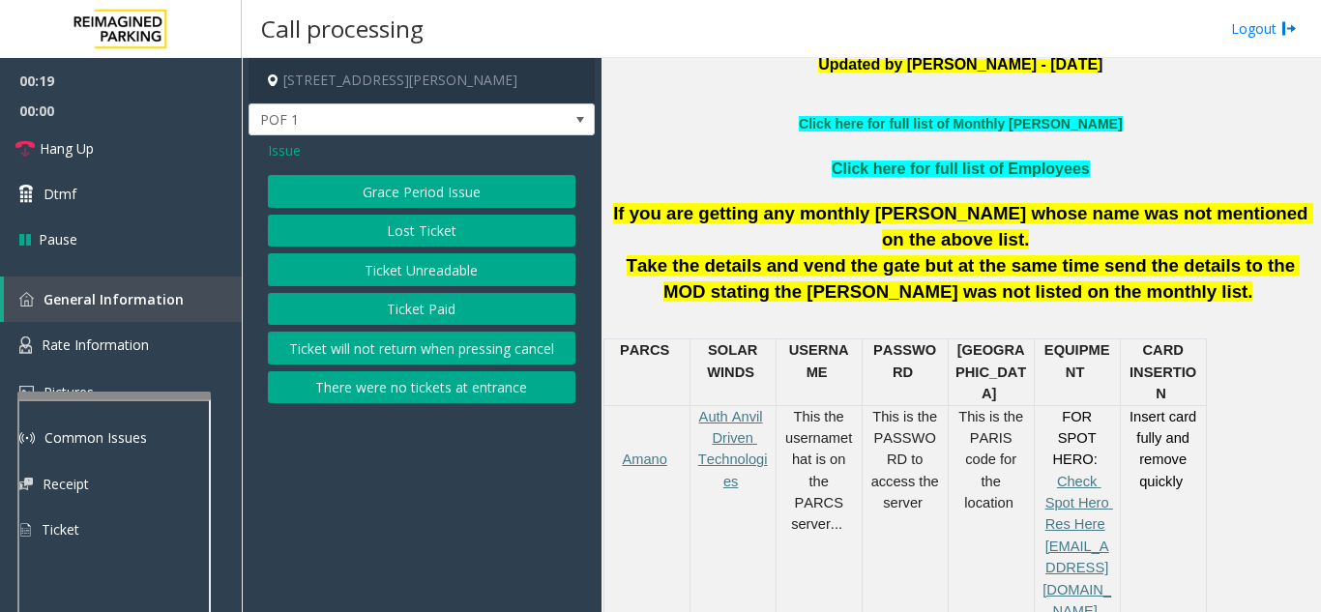
click at [462, 279] on button "Ticket Unreadable" at bounding box center [421, 269] width 307 height 33
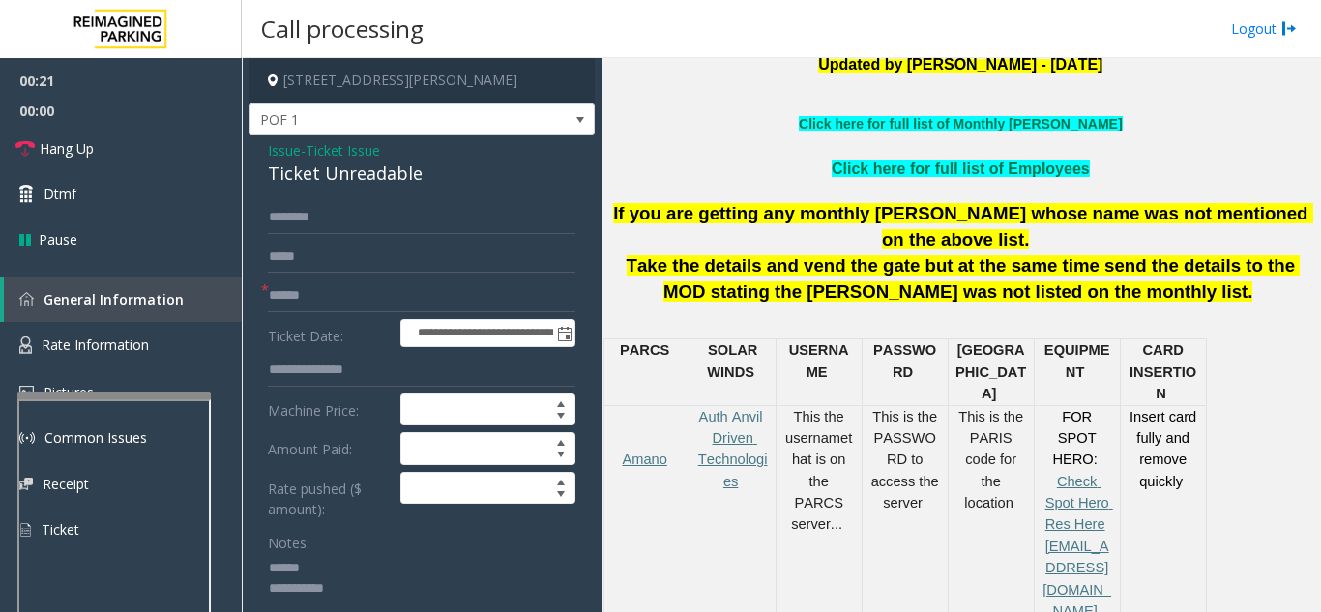
click at [356, 558] on textarea at bounding box center [414, 589] width 293 height 73
drag, startPoint x: 260, startPoint y: 172, endPoint x: 424, endPoint y: 172, distance: 164.4
type textarea "**********"
click at [419, 283] on input "text" at bounding box center [421, 295] width 307 height 33
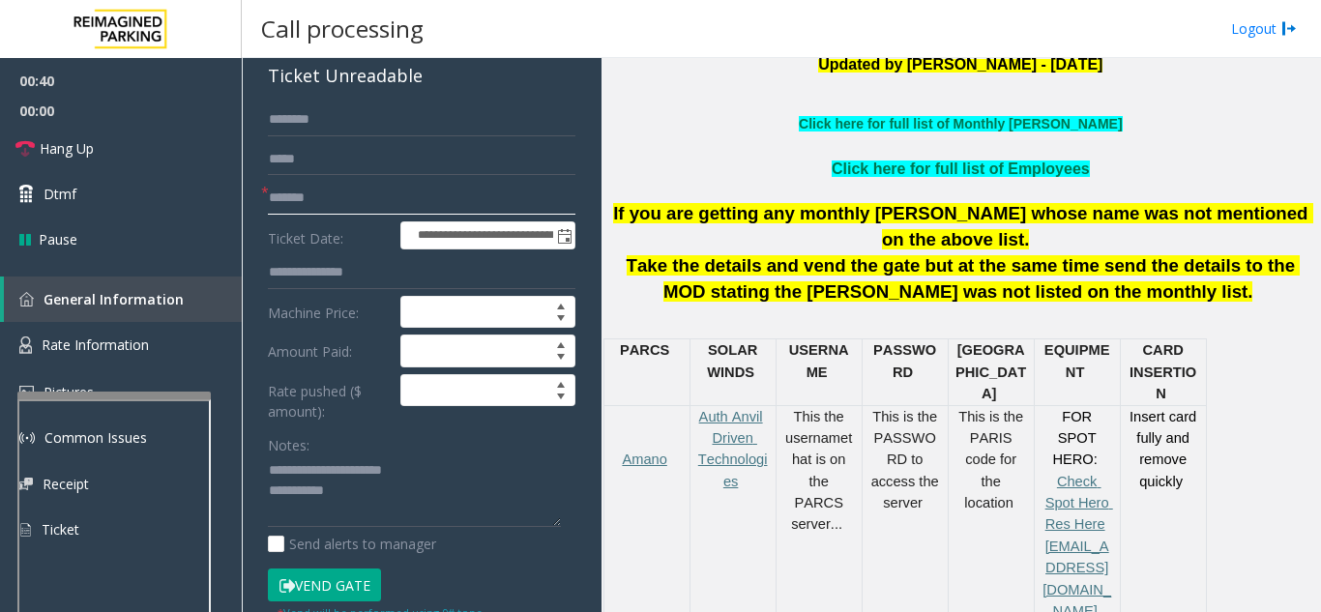
scroll to position [193, 0]
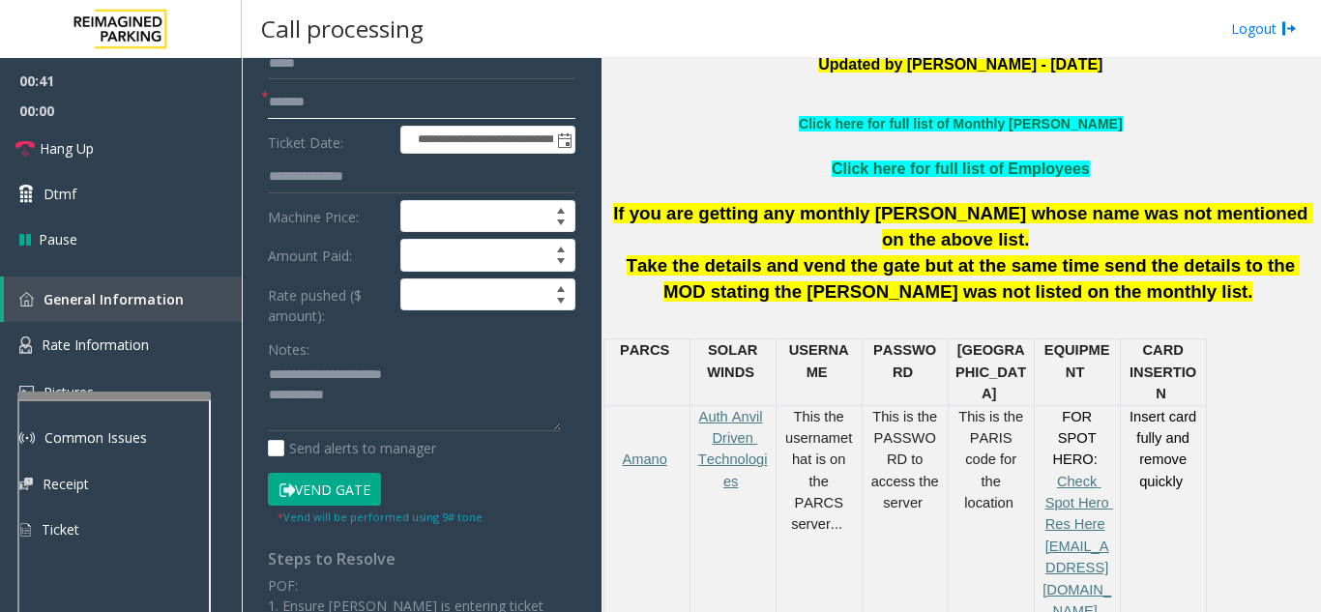
type input "*******"
click at [398, 397] on textarea at bounding box center [414, 396] width 293 height 73
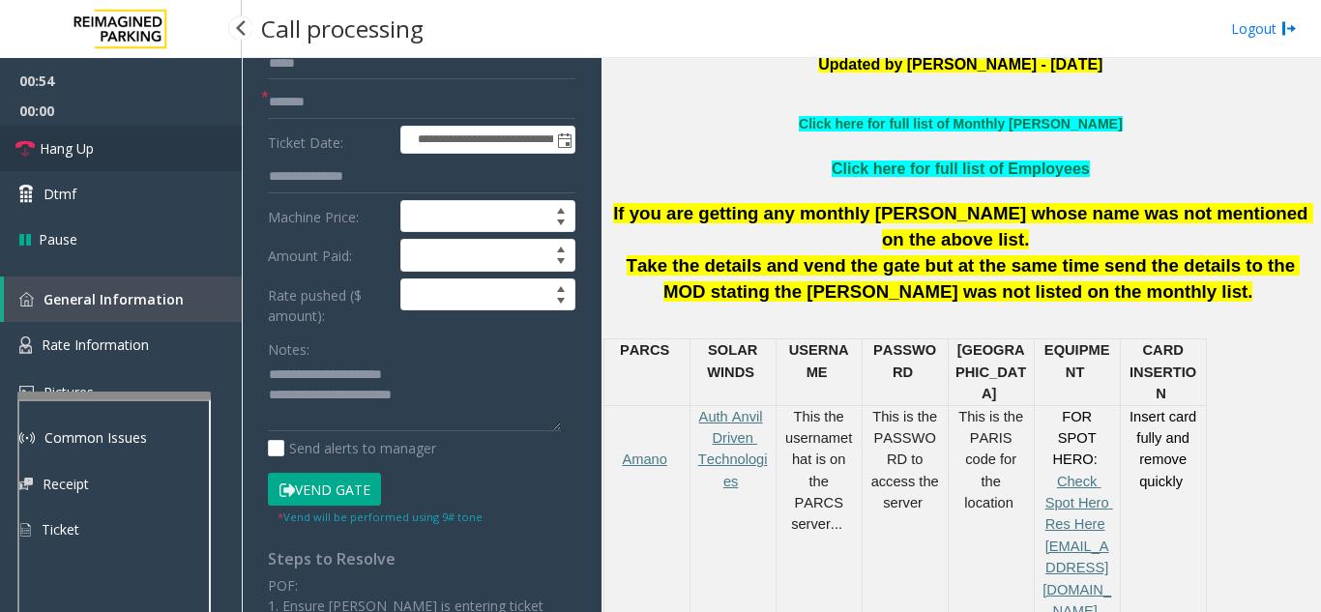
click at [125, 155] on link "Hang Up" at bounding box center [121, 148] width 242 height 45
click at [492, 394] on textarea at bounding box center [414, 396] width 293 height 73
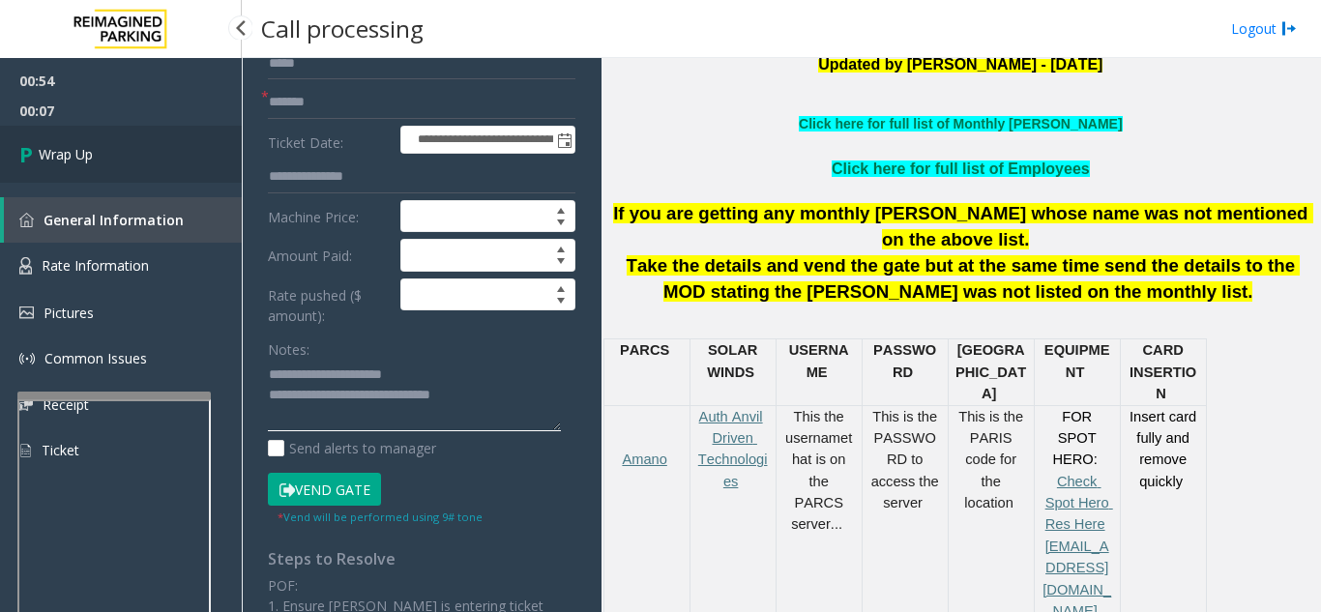
type textarea "**********"
click at [133, 142] on link "Wrap Up" at bounding box center [121, 154] width 242 height 57
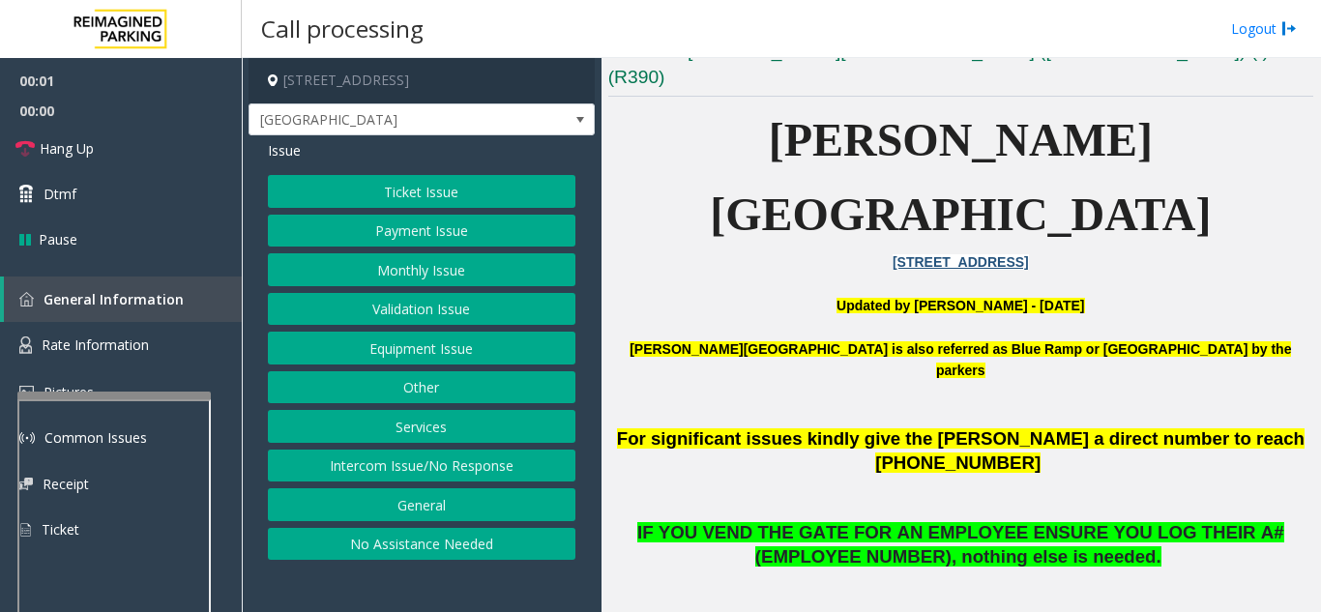
scroll to position [483, 0]
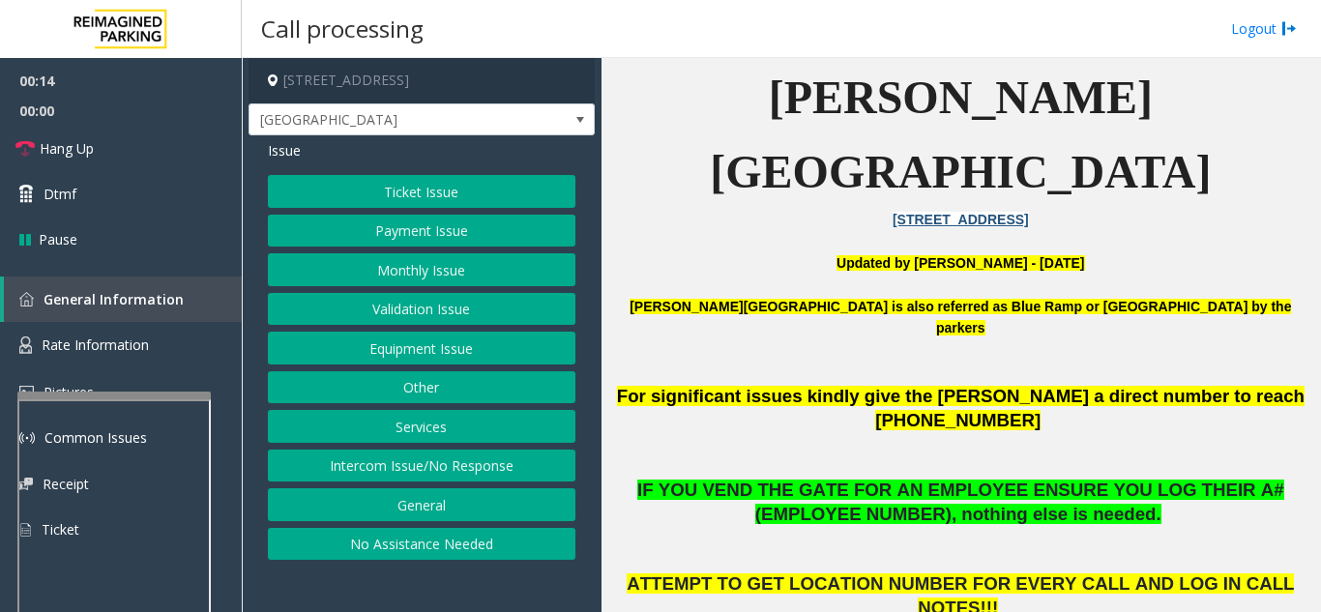
click at [467, 472] on button "Intercom Issue/No Response" at bounding box center [421, 466] width 307 height 33
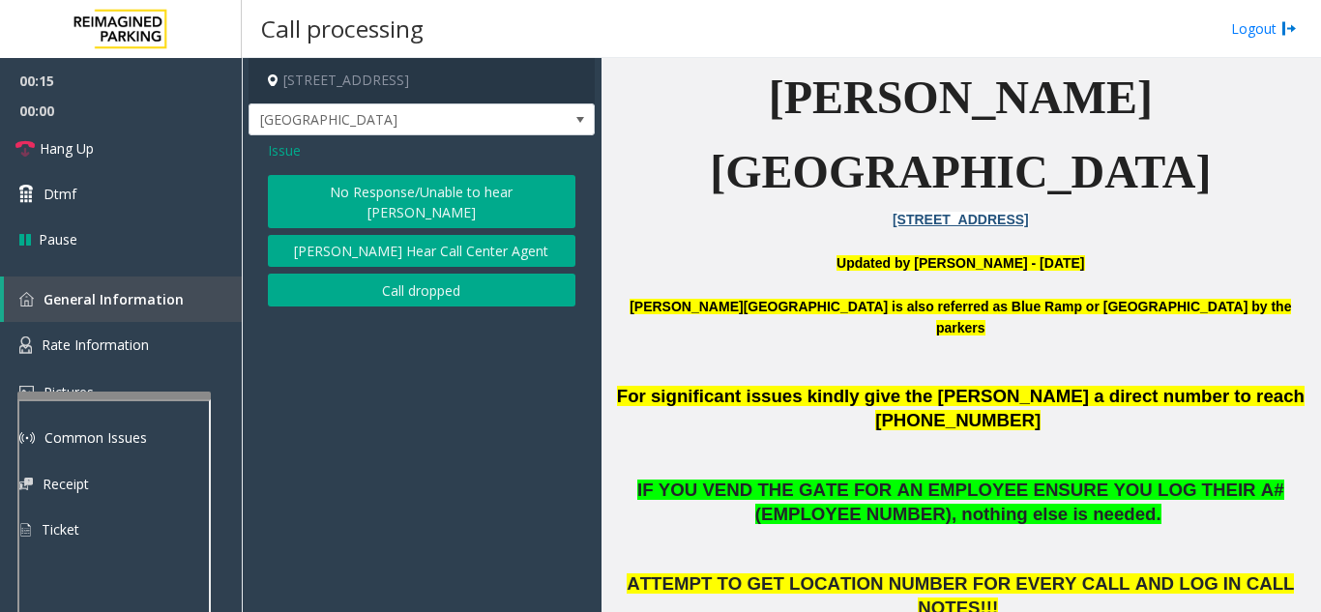
click at [367, 194] on button "No Response/Unable to hear [PERSON_NAME]" at bounding box center [421, 201] width 307 height 53
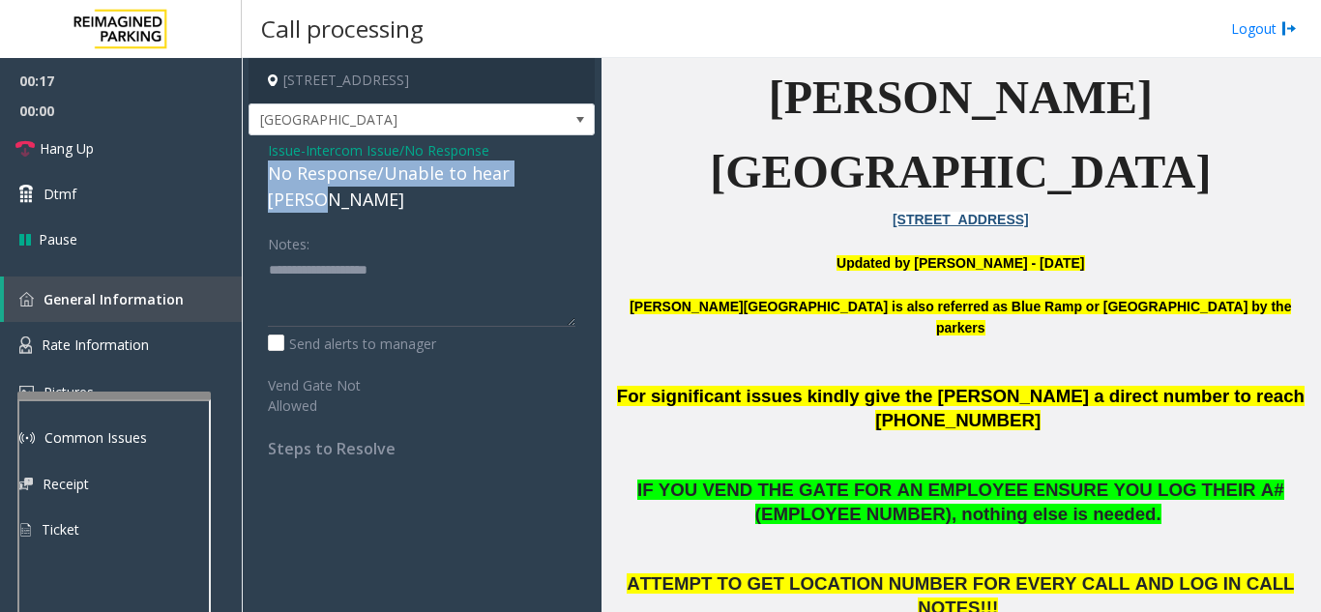
drag, startPoint x: 312, startPoint y: 169, endPoint x: 568, endPoint y: 182, distance: 255.5
click at [568, 182] on div "No Response/Unable to hear [PERSON_NAME]" at bounding box center [421, 186] width 307 height 52
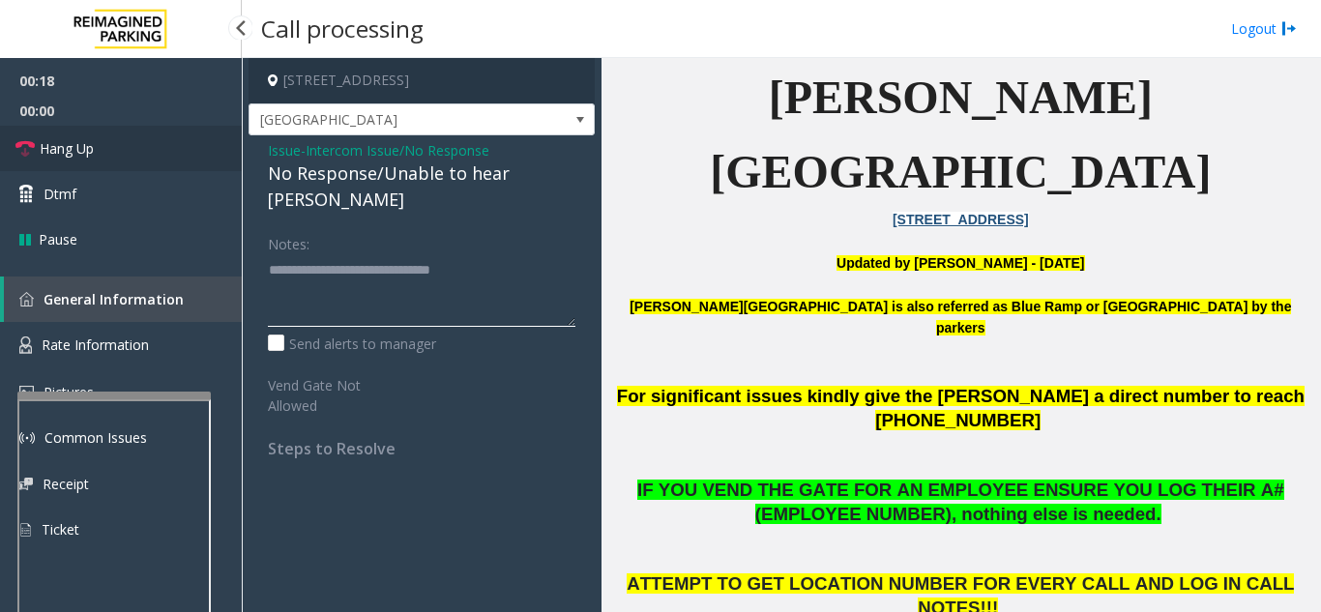
type textarea "**********"
click at [149, 162] on link "Hang Up" at bounding box center [121, 148] width 242 height 45
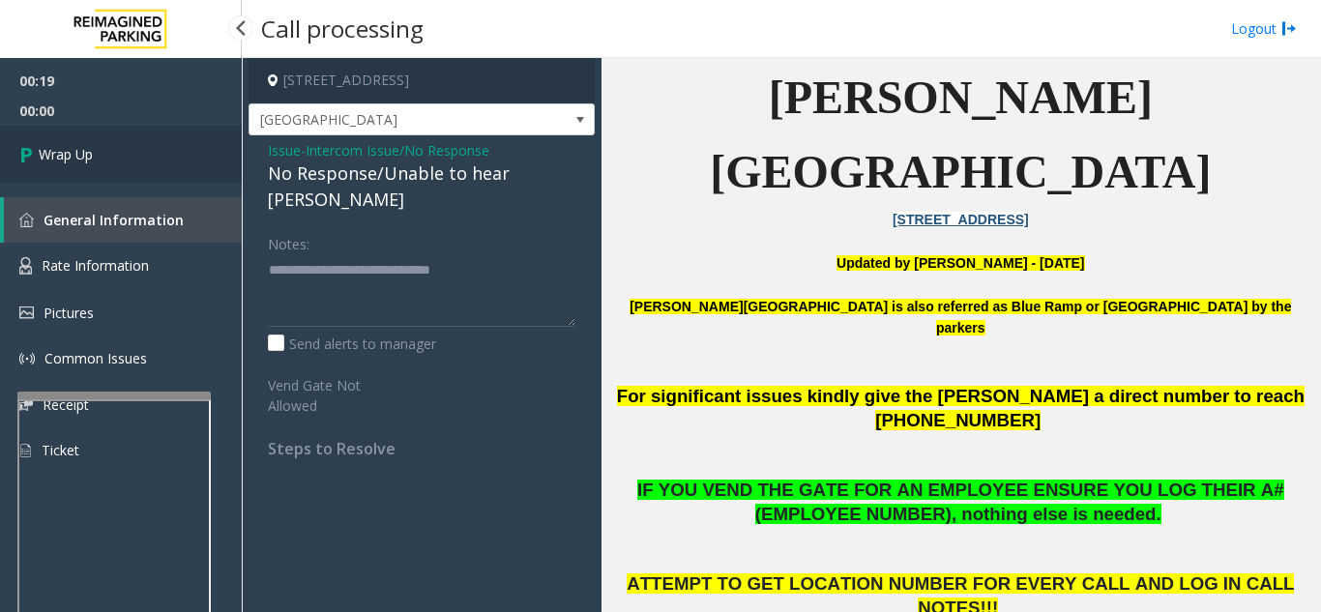
click at [149, 162] on link "Wrap Up" at bounding box center [121, 154] width 242 height 57
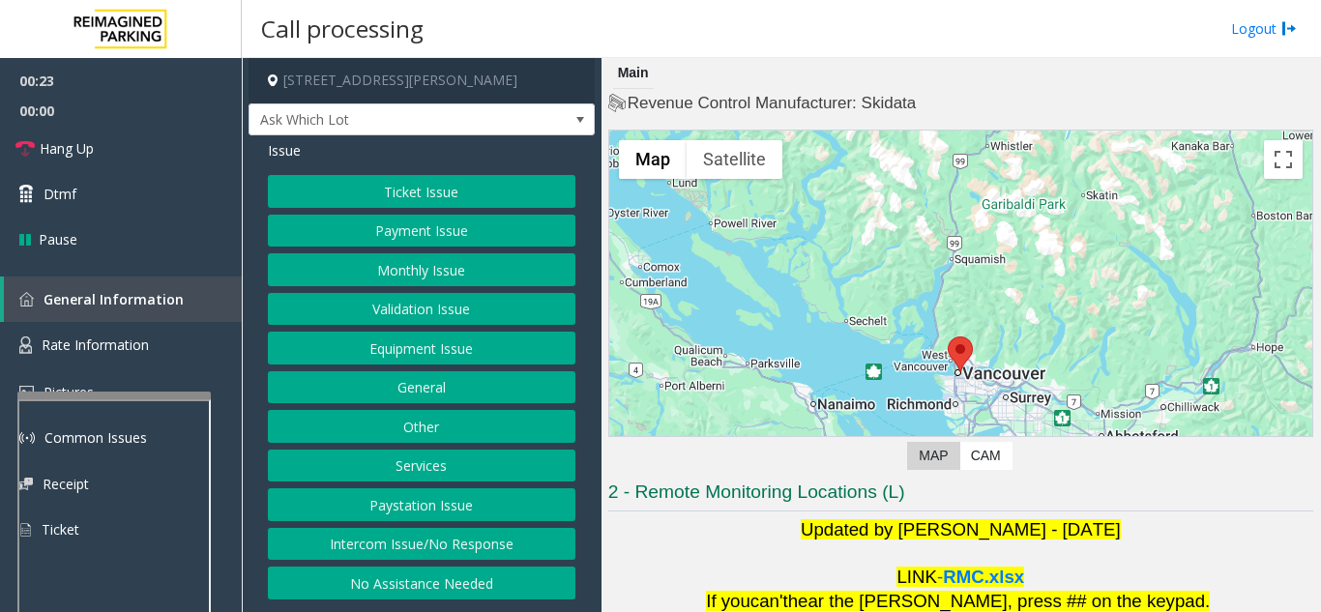
click at [512, 553] on button "Intercom Issue/No Response" at bounding box center [421, 544] width 307 height 33
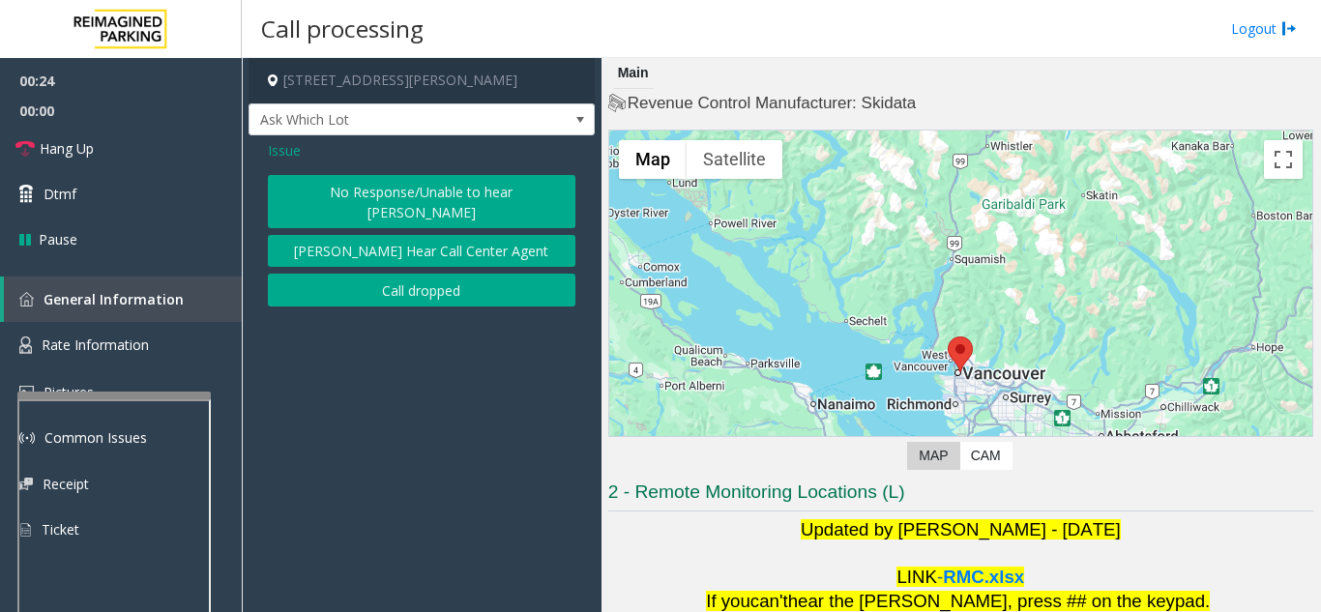
click at [355, 190] on button "No Response/Unable to hear [PERSON_NAME]" at bounding box center [421, 201] width 307 height 53
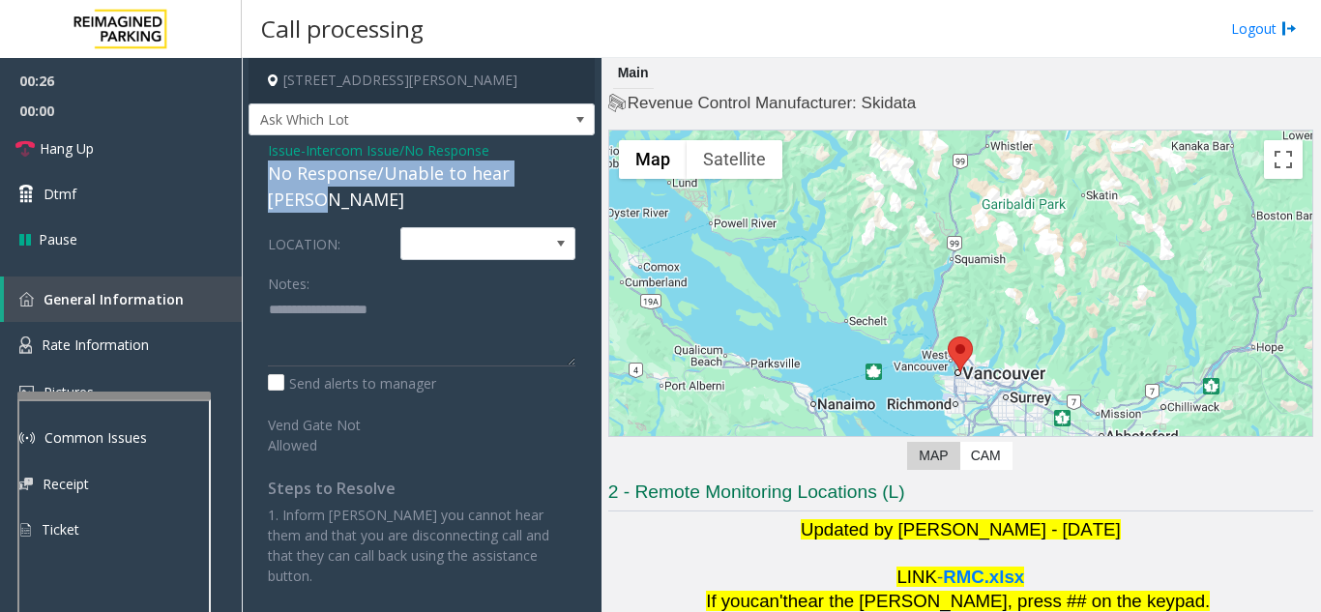
drag, startPoint x: 256, startPoint y: 168, endPoint x: 570, endPoint y: 176, distance: 314.3
click at [572, 176] on div "Issue - Intercom Issue/No Response No Response/Unable to hear parker LOCATION: …" at bounding box center [421, 370] width 346 height 470
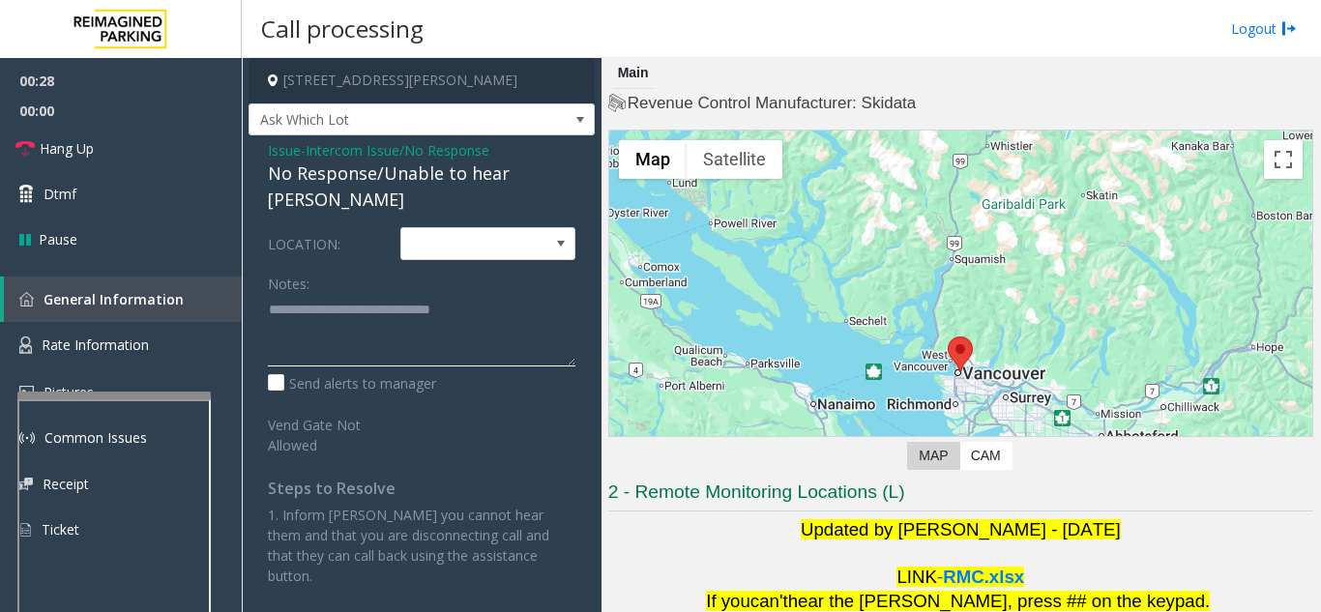
click at [553, 294] on textarea at bounding box center [421, 330] width 307 height 73
type textarea "**********"
click at [145, 160] on link "Hang Up" at bounding box center [121, 148] width 242 height 45
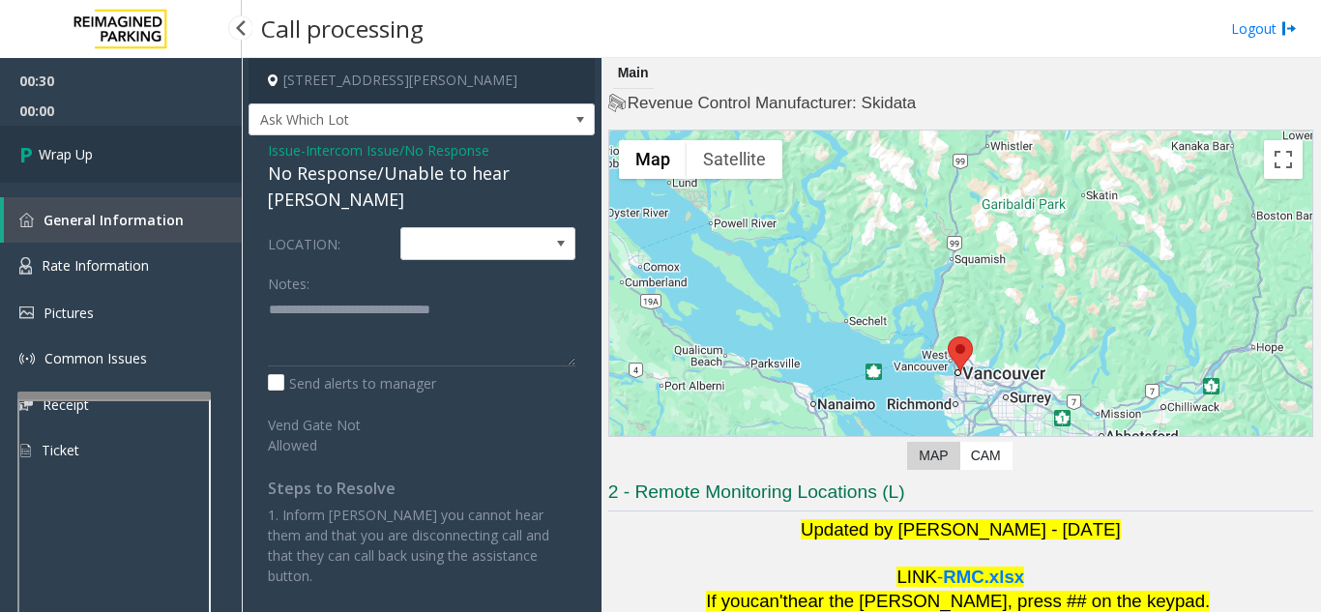
click at [159, 155] on link "Wrap Up" at bounding box center [121, 154] width 242 height 57
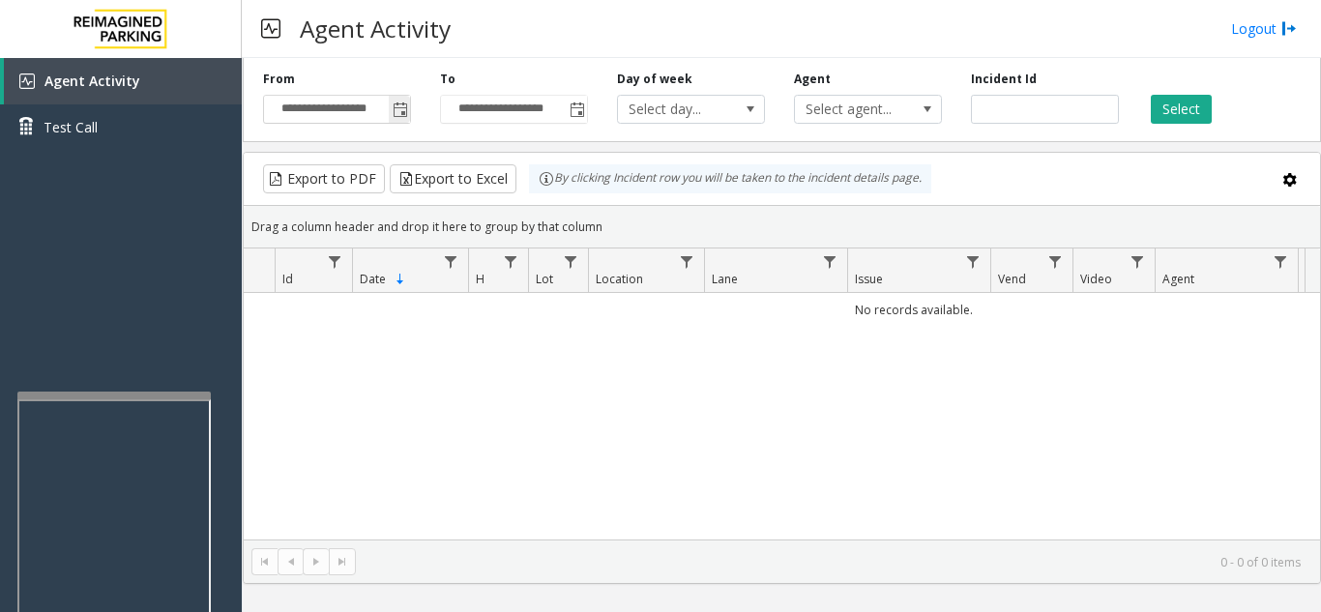
click at [406, 112] on span "Toggle popup" at bounding box center [400, 109] width 15 height 15
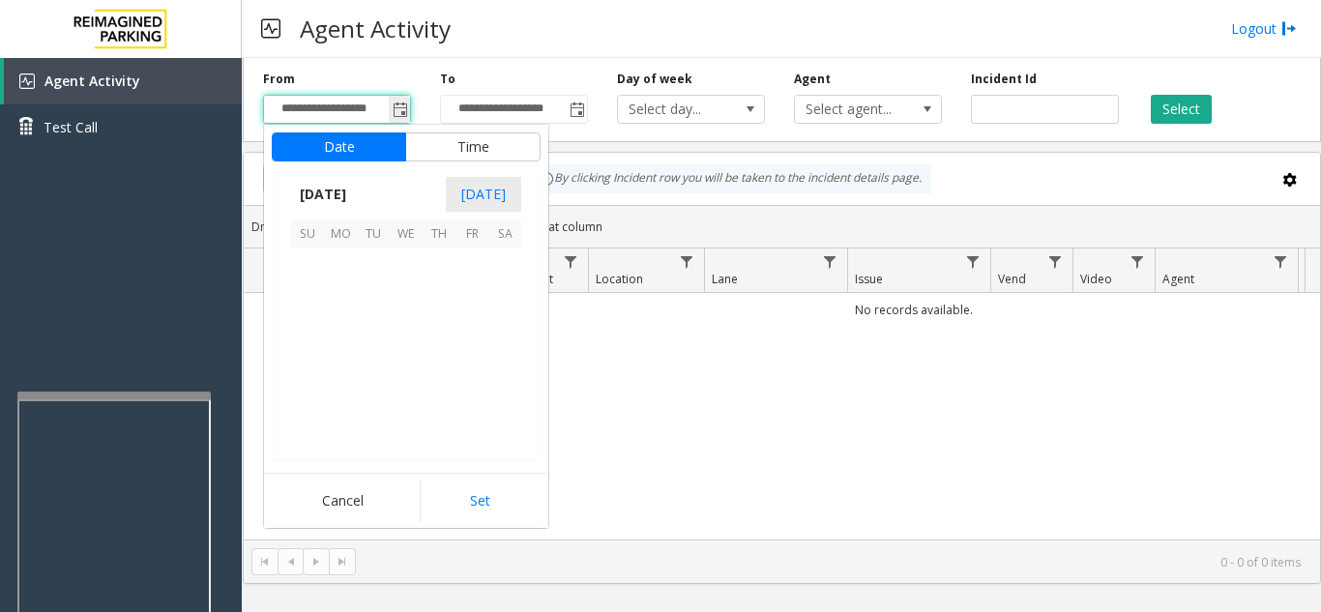
scroll to position [346752, 0]
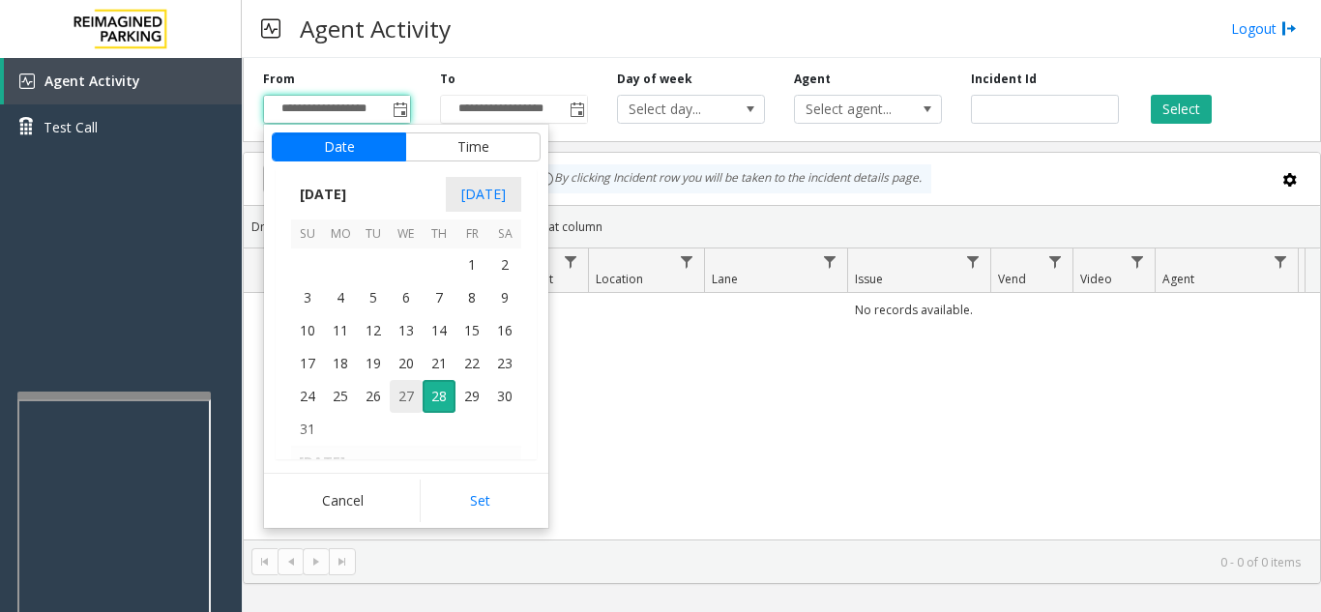
click at [402, 398] on span "27" at bounding box center [406, 396] width 33 height 33
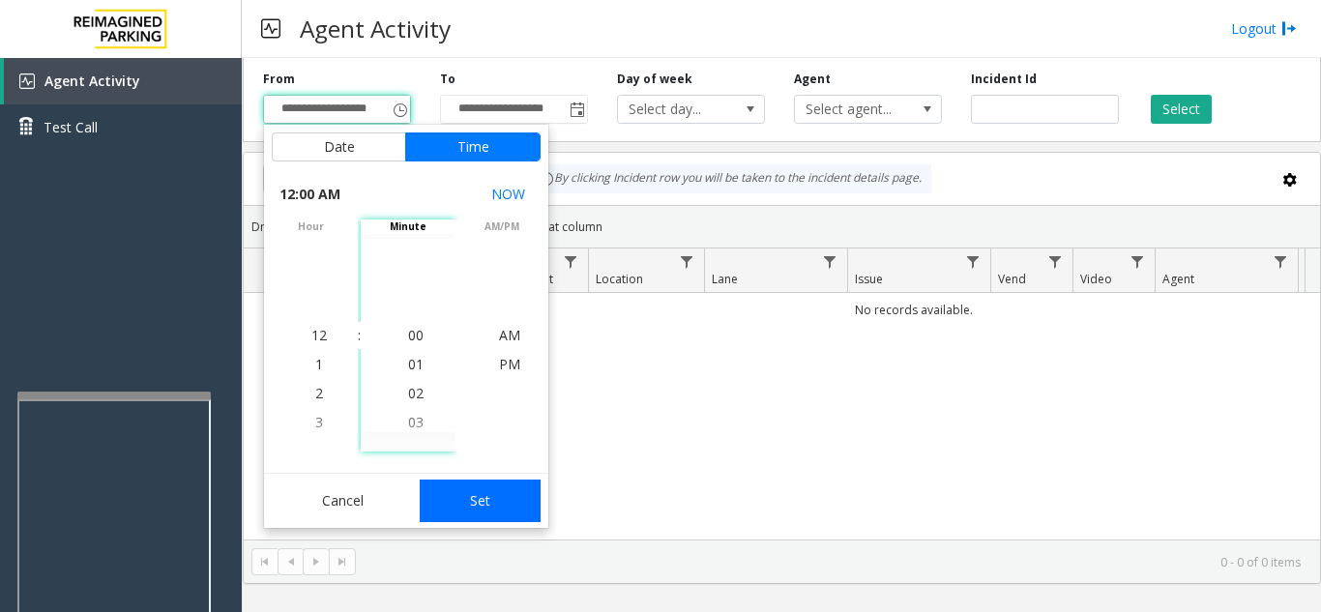
click at [448, 502] on button "Set" at bounding box center [481, 501] width 122 height 43
type input "**********"
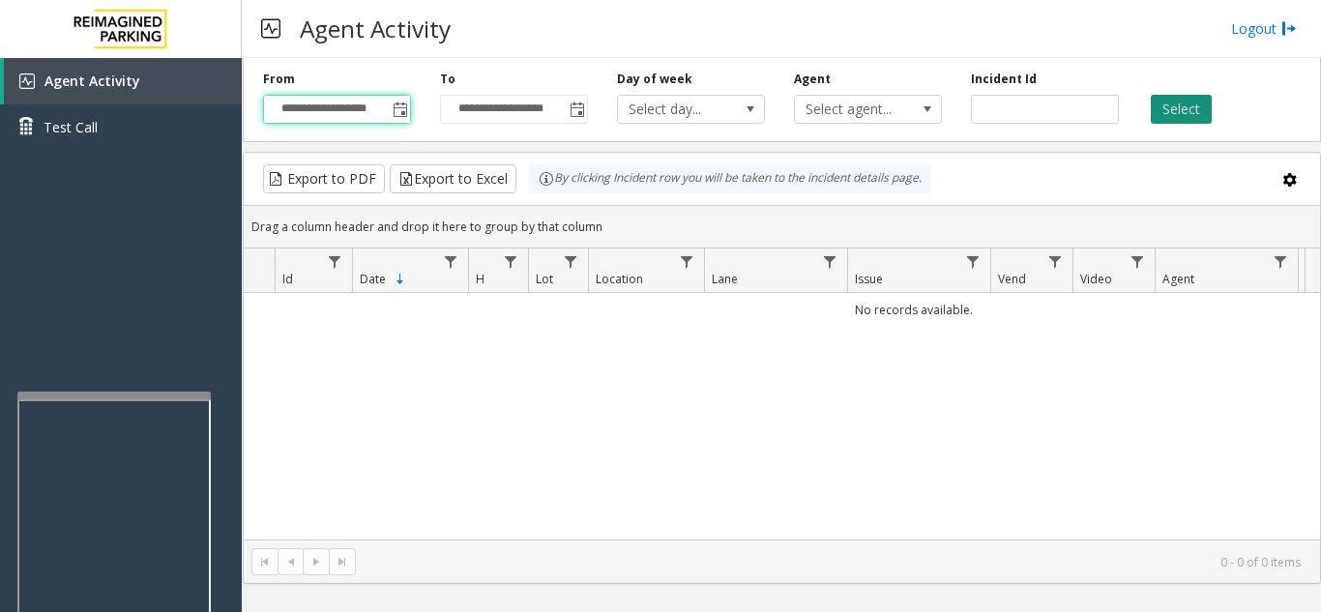
click at [1196, 109] on button "Select" at bounding box center [1180, 109] width 61 height 29
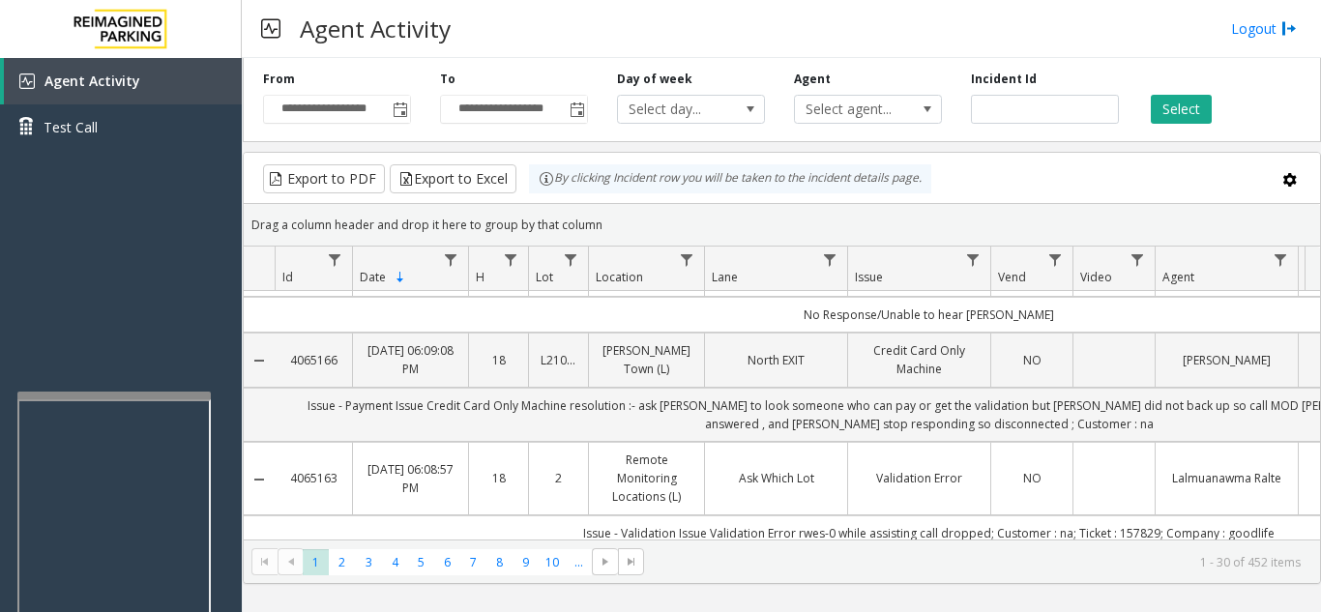
scroll to position [773, 0]
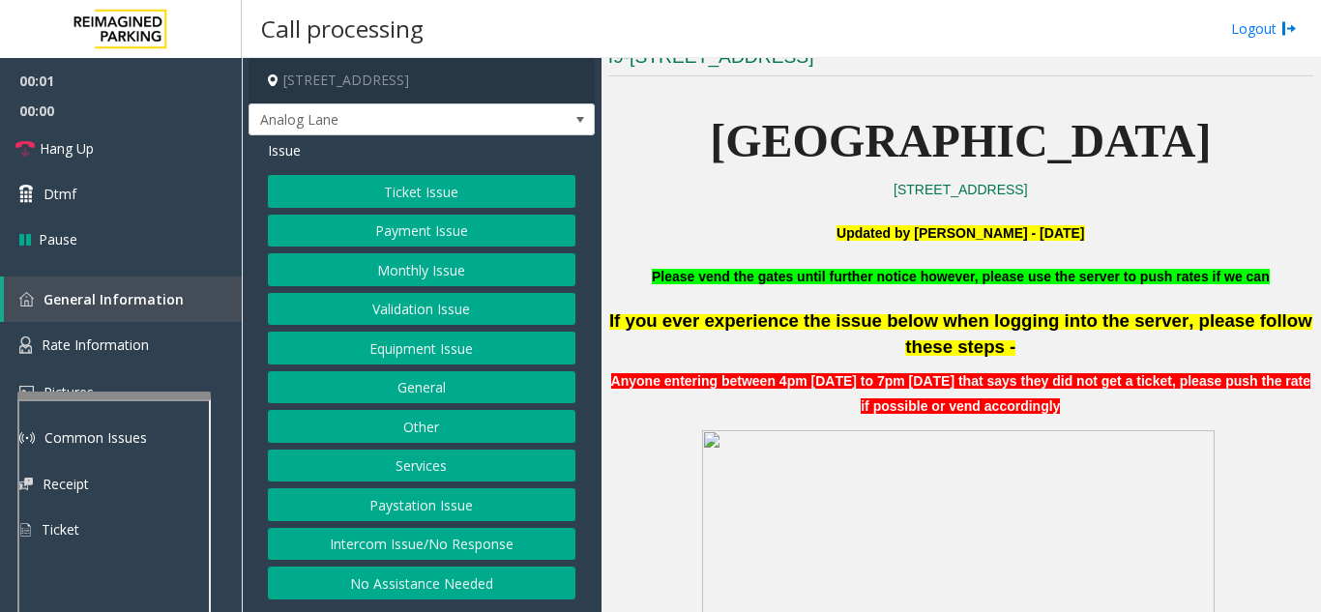
scroll to position [483, 0]
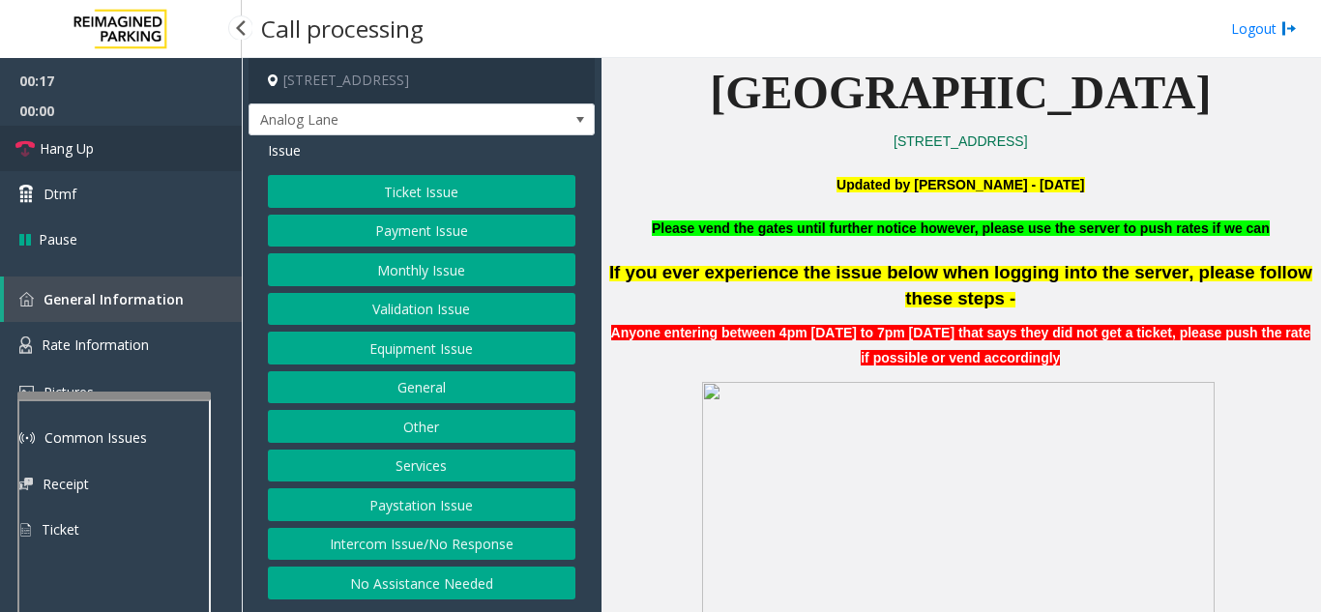
click at [97, 150] on link "Hang Up" at bounding box center [121, 148] width 242 height 45
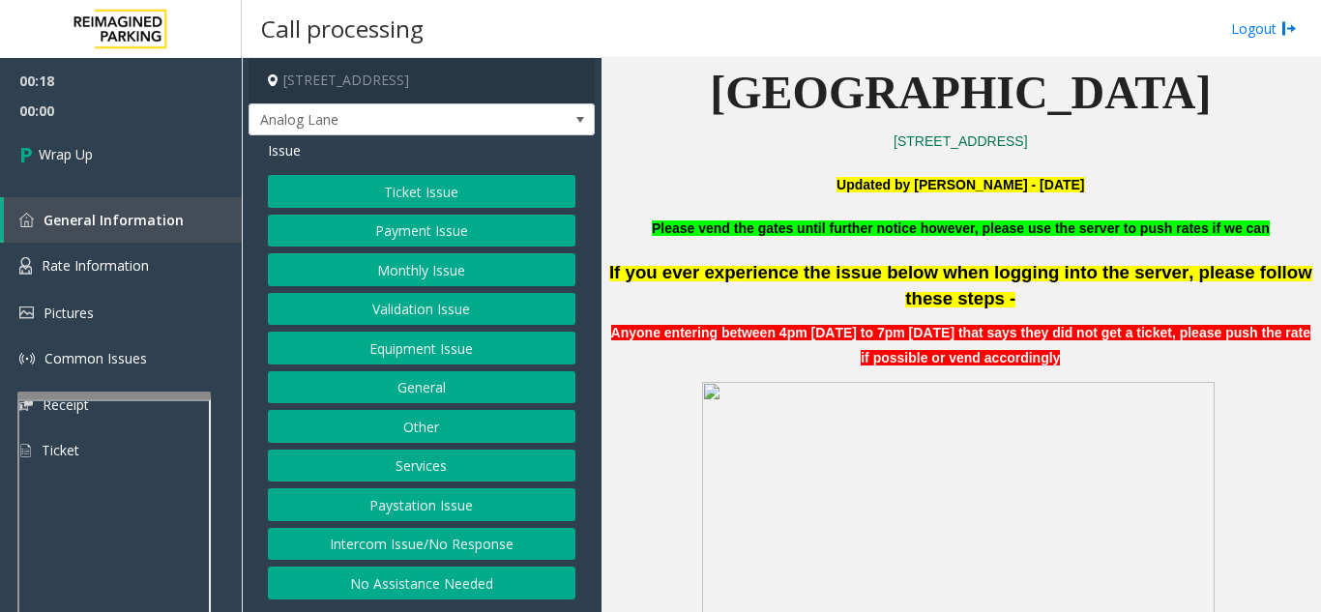
click at [455, 540] on button "Intercom Issue/No Response" at bounding box center [421, 544] width 307 height 33
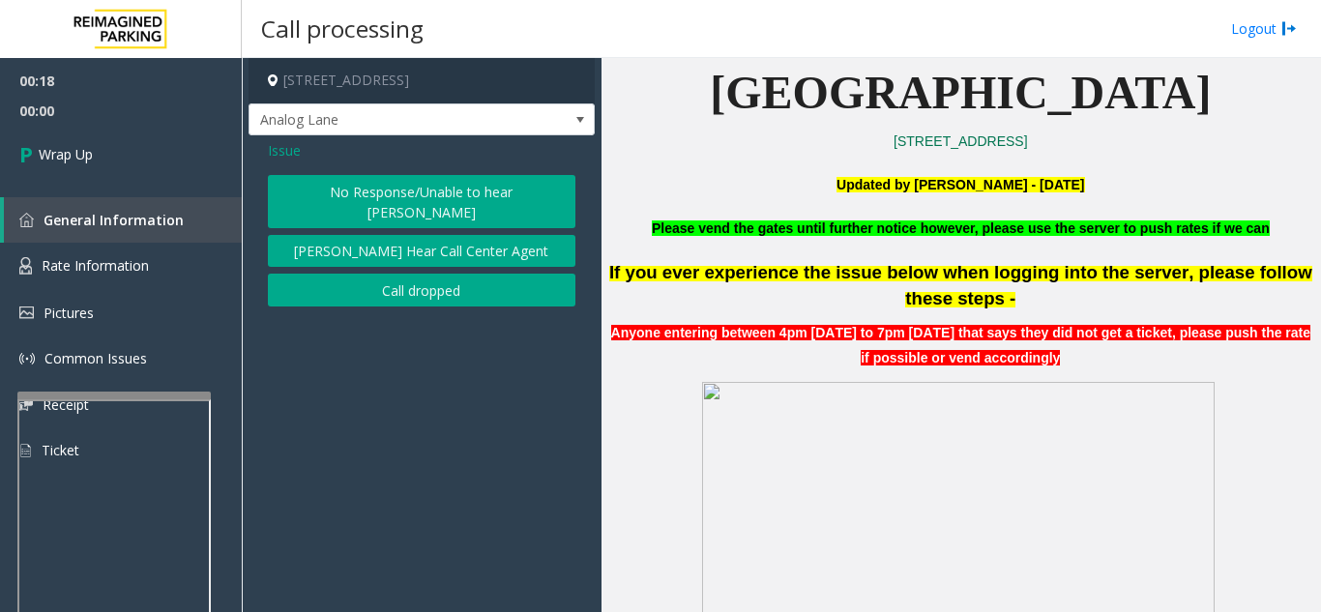
click at [399, 193] on button "No Response/Unable to hear [PERSON_NAME]" at bounding box center [421, 201] width 307 height 53
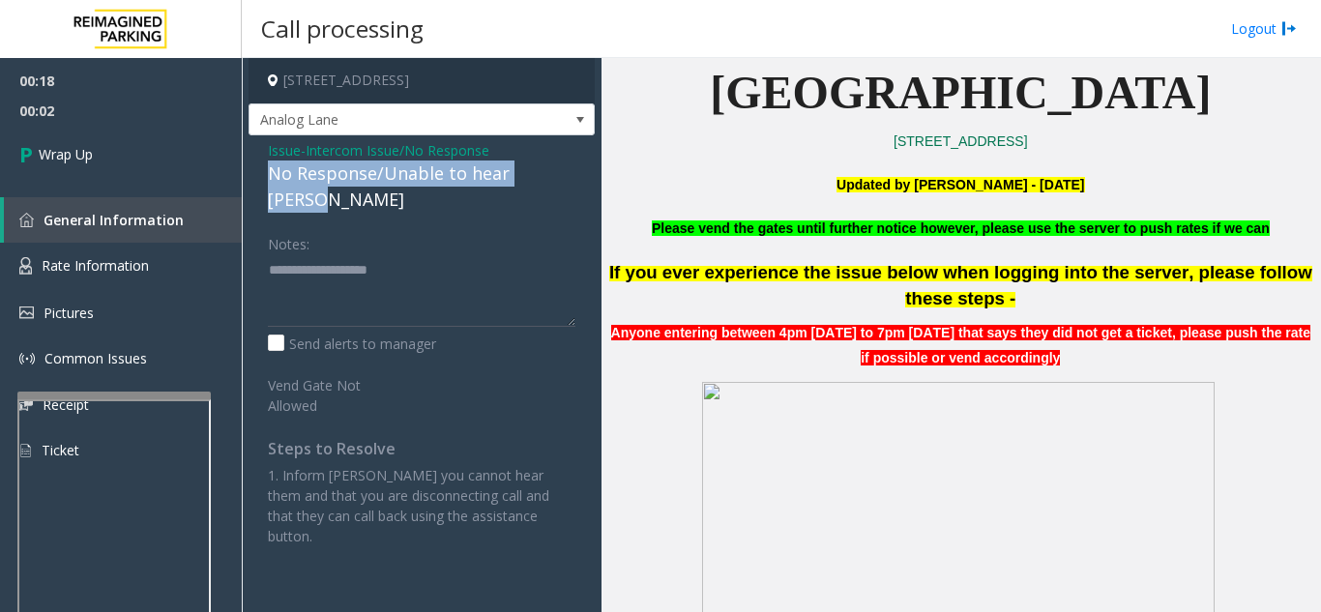
drag, startPoint x: 270, startPoint y: 171, endPoint x: 550, endPoint y: 182, distance: 280.6
click at [581, 181] on div "Issue - Intercom Issue/No Response No Response/Unable to hear [PERSON_NAME] Not…" at bounding box center [421, 350] width 346 height 430
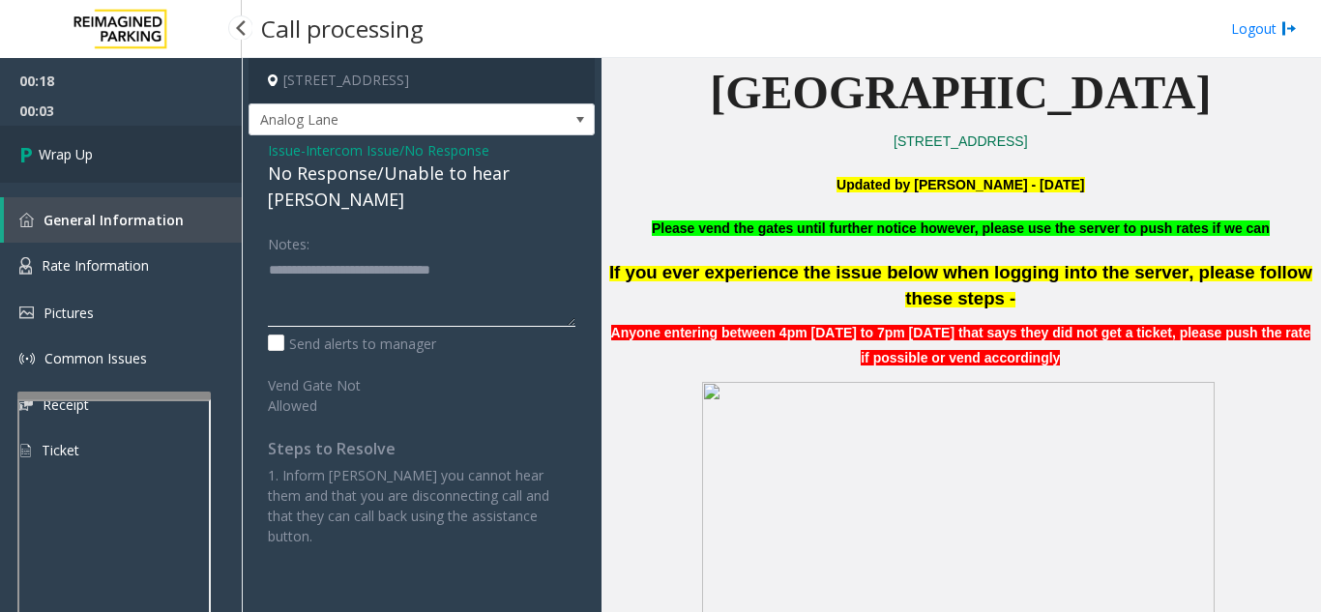
type textarea "**********"
click at [87, 178] on link "Wrap Up" at bounding box center [121, 154] width 242 height 57
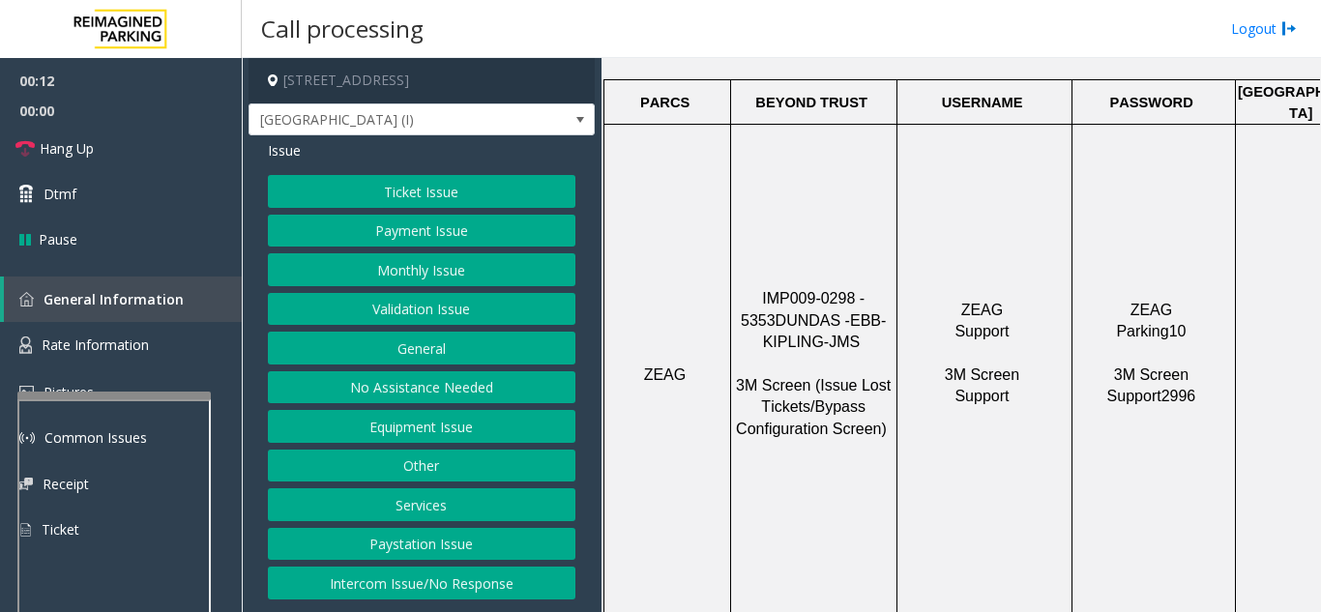
scroll to position [773, 0]
click at [445, 188] on button "Ticket Issue" at bounding box center [421, 191] width 307 height 33
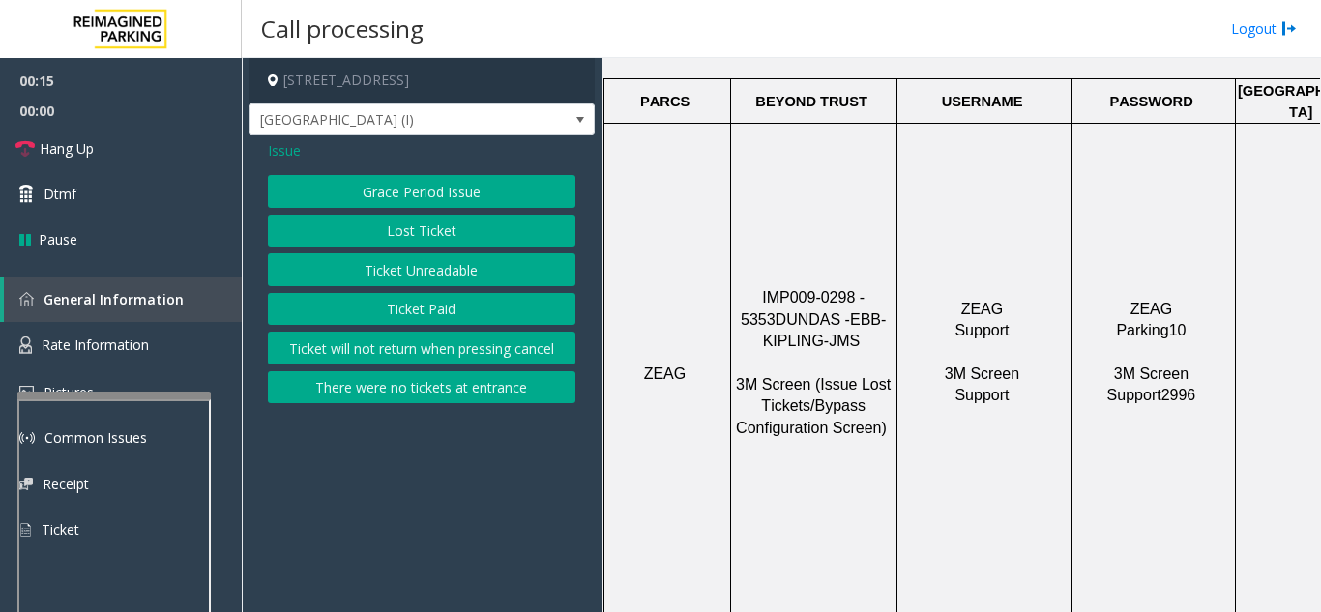
click at [439, 279] on button "Ticket Unreadable" at bounding box center [421, 269] width 307 height 33
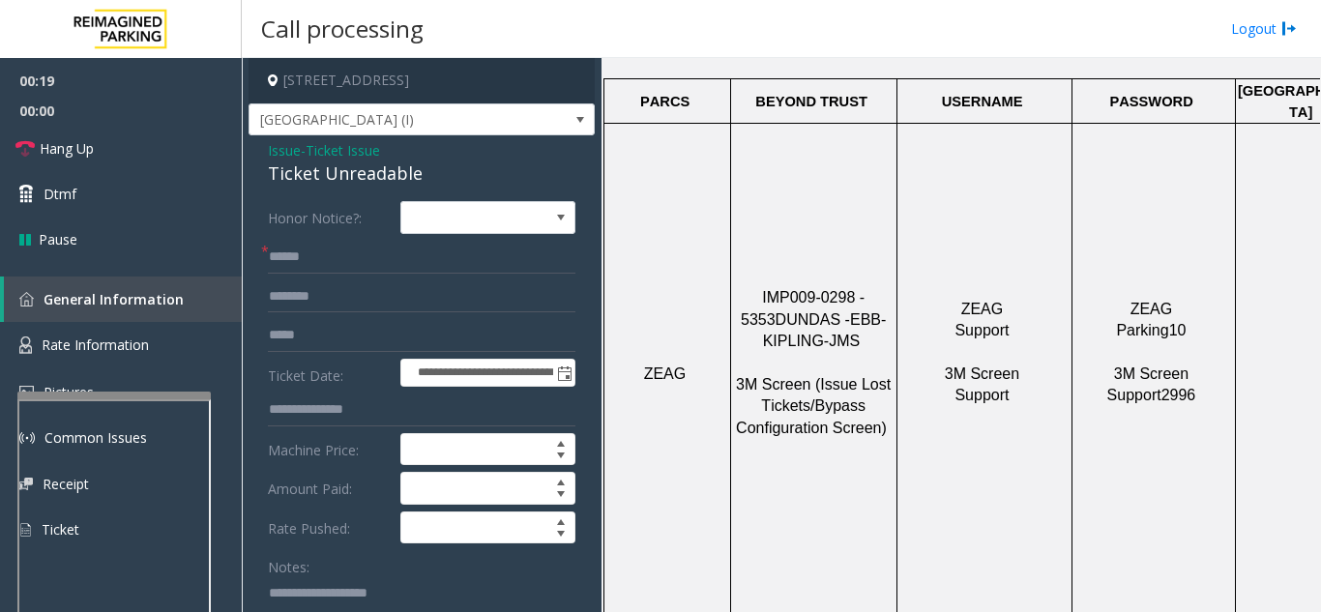
scroll to position [35, 0]
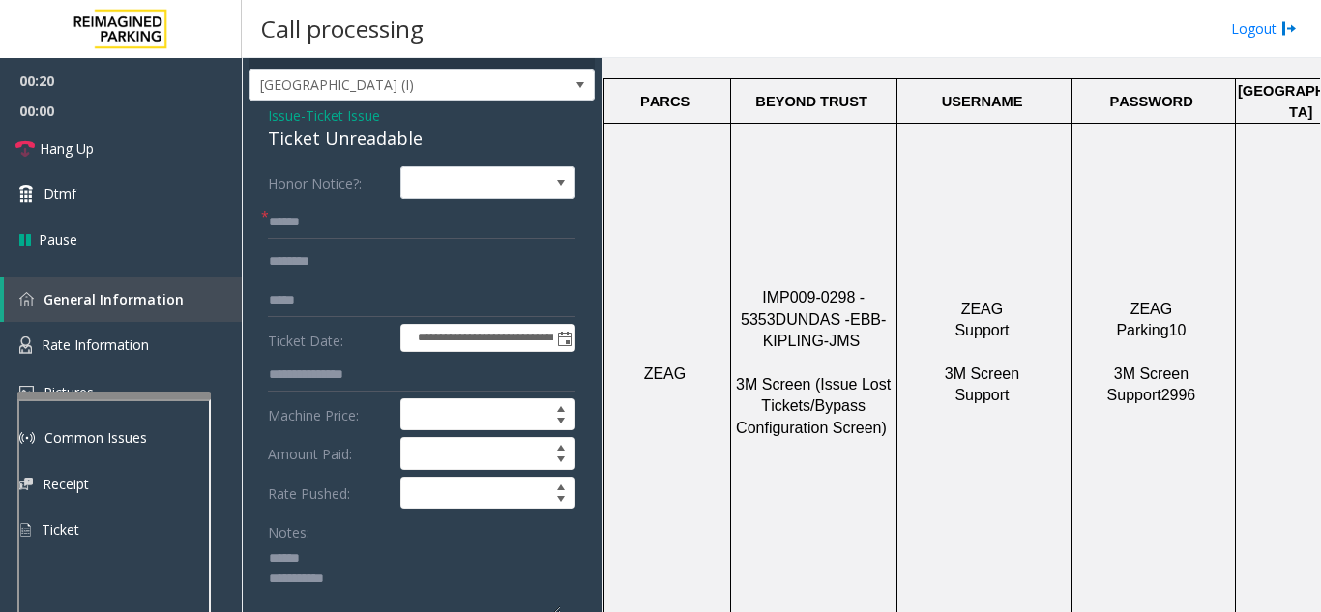
click at [337, 554] on textarea at bounding box center [414, 578] width 293 height 73
drag, startPoint x: 254, startPoint y: 132, endPoint x: 422, endPoint y: 138, distance: 167.4
type textarea "**********"
click at [379, 222] on input "text" at bounding box center [421, 222] width 307 height 33
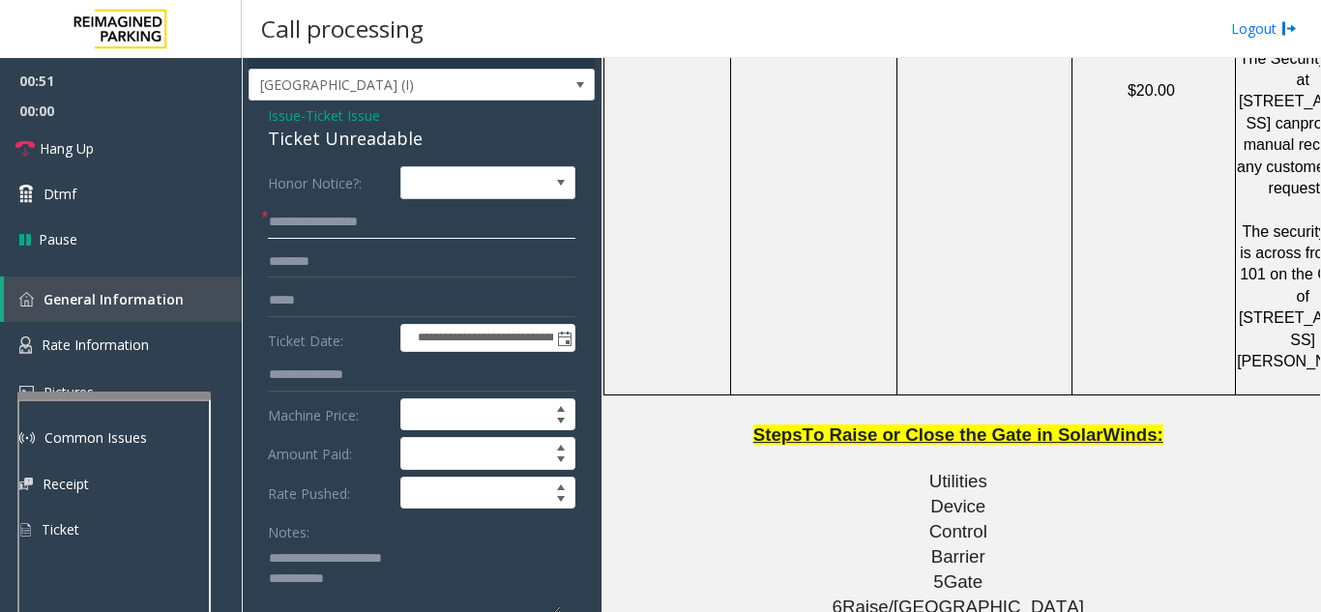
scroll to position [1934, 0]
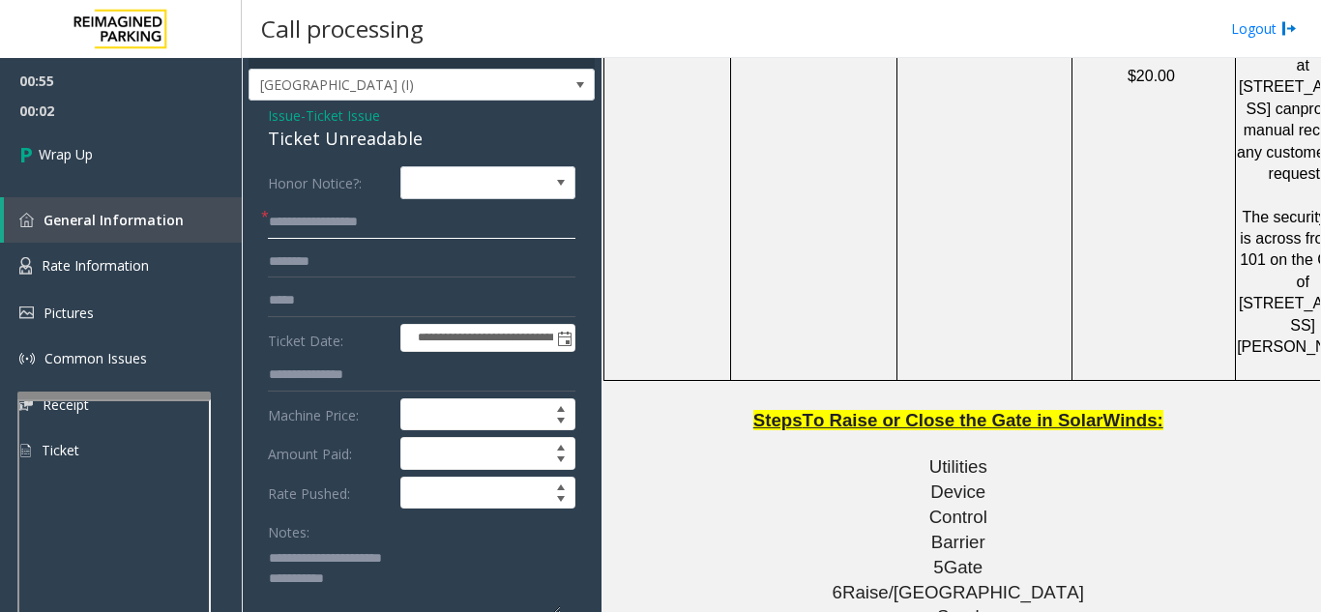
type input "**********"
click at [386, 577] on textarea at bounding box center [414, 578] width 293 height 73
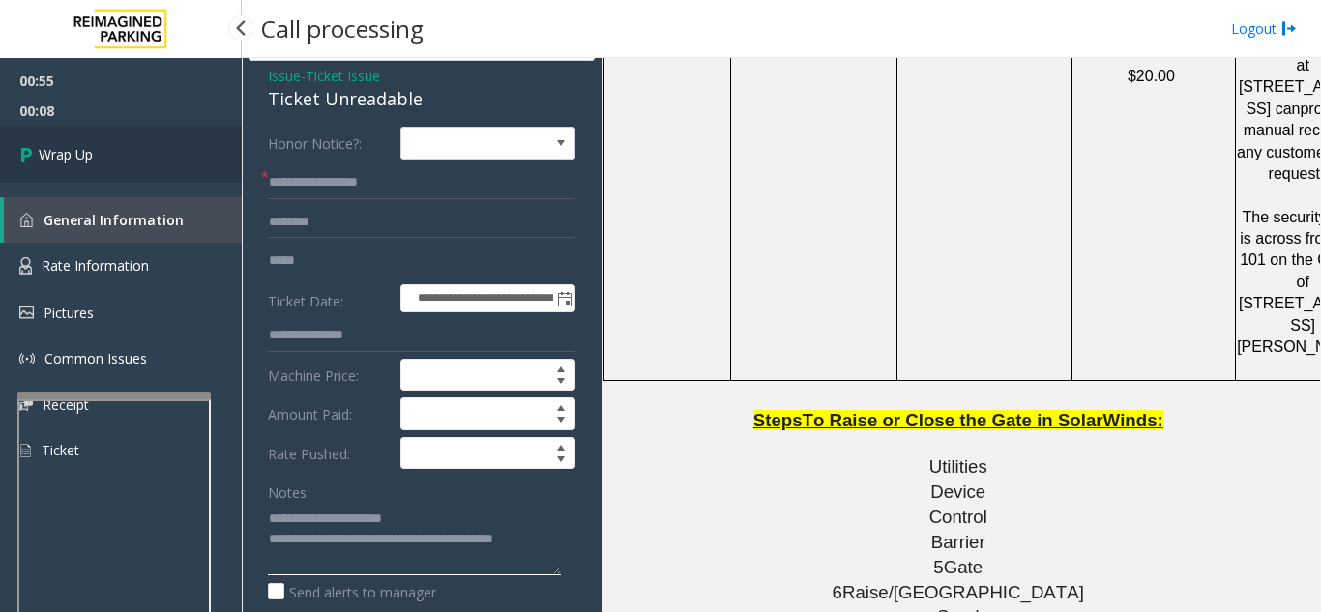
type textarea "**********"
click at [118, 163] on link "Wrap Up" at bounding box center [121, 154] width 242 height 57
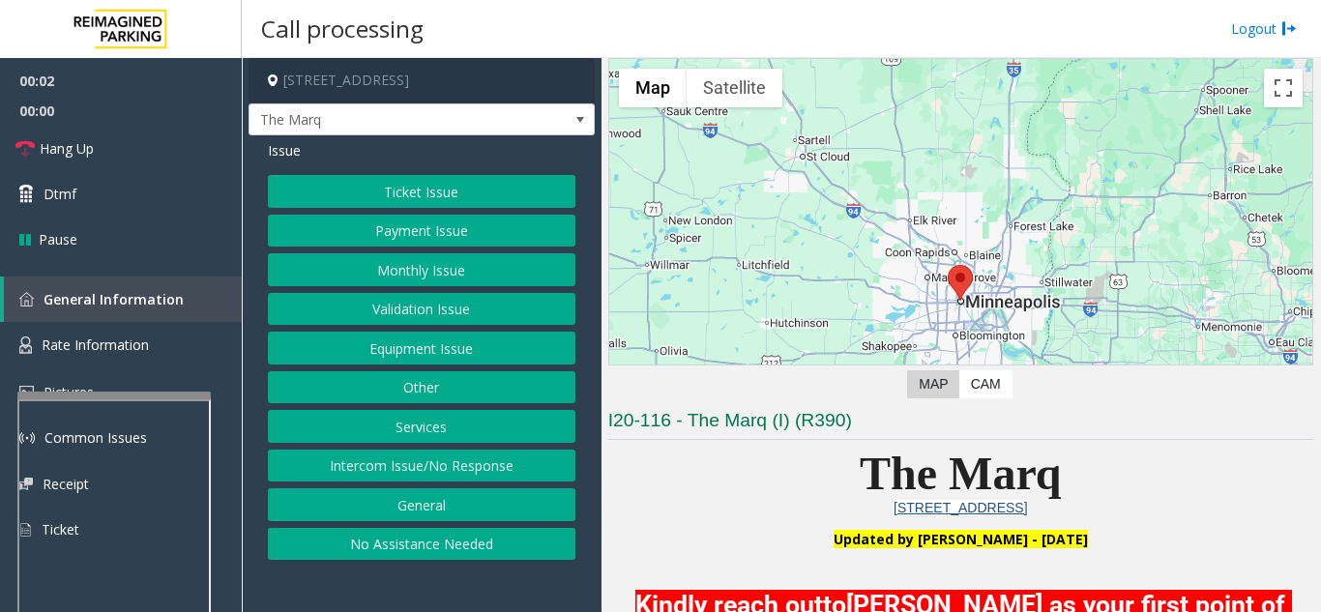
scroll to position [387, 0]
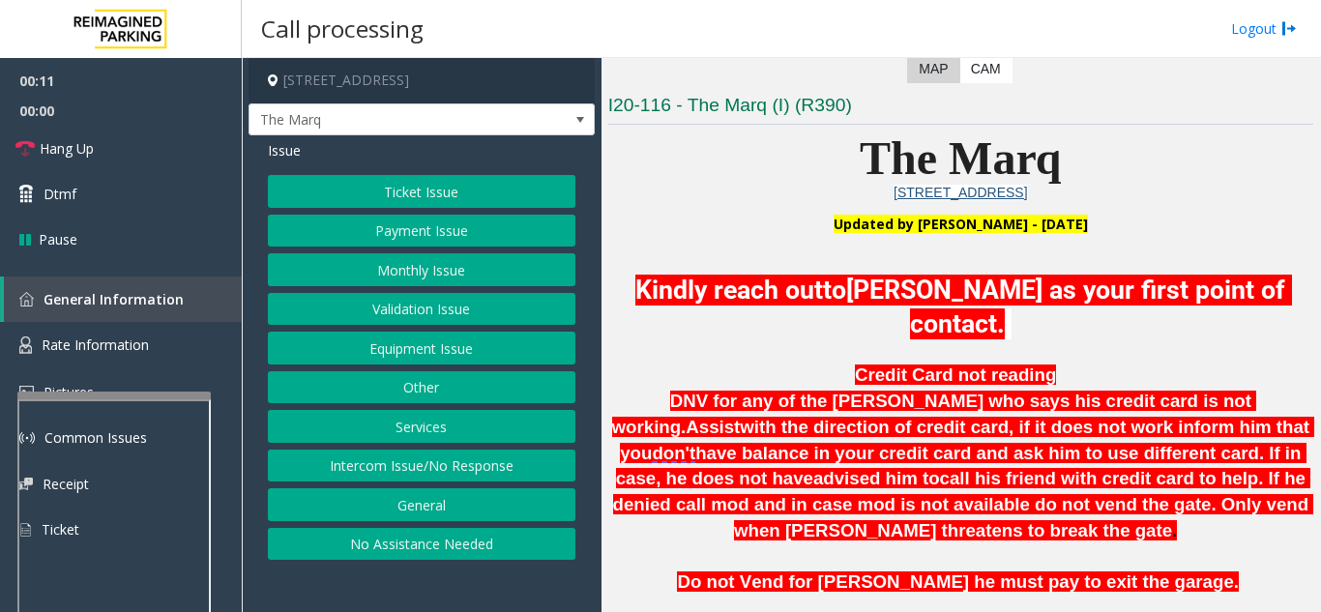
click at [400, 482] on button "Intercom Issue/No Response" at bounding box center [421, 466] width 307 height 33
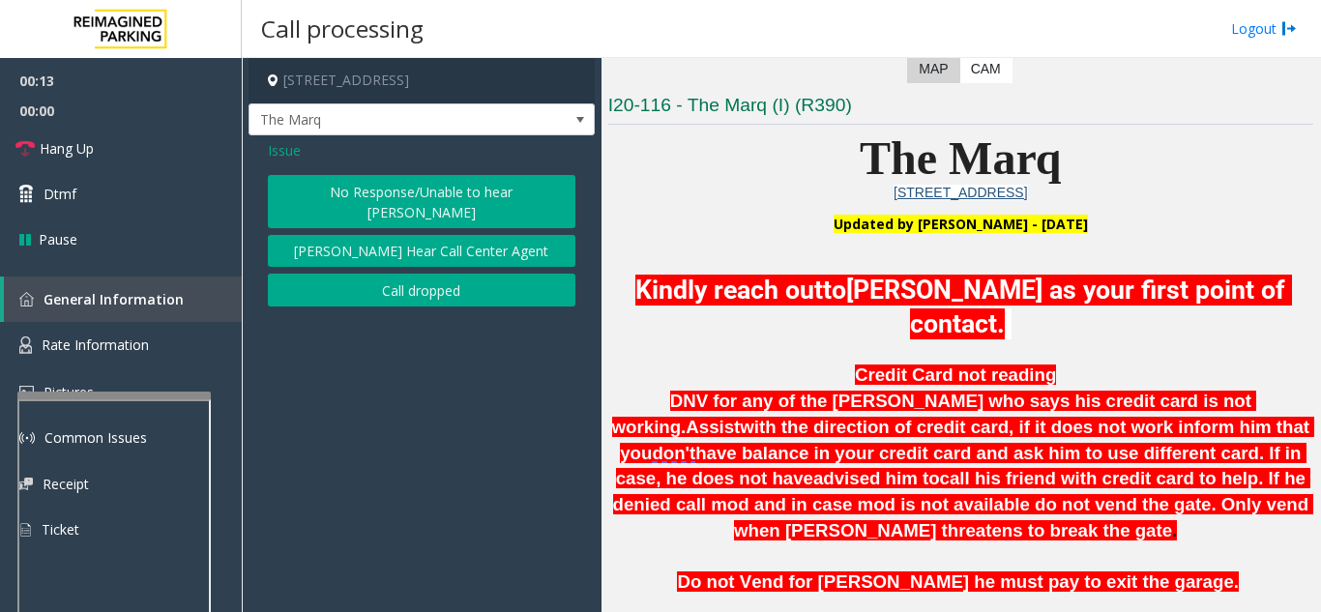
click at [365, 210] on button "No Response/Unable to hear [PERSON_NAME]" at bounding box center [421, 201] width 307 height 53
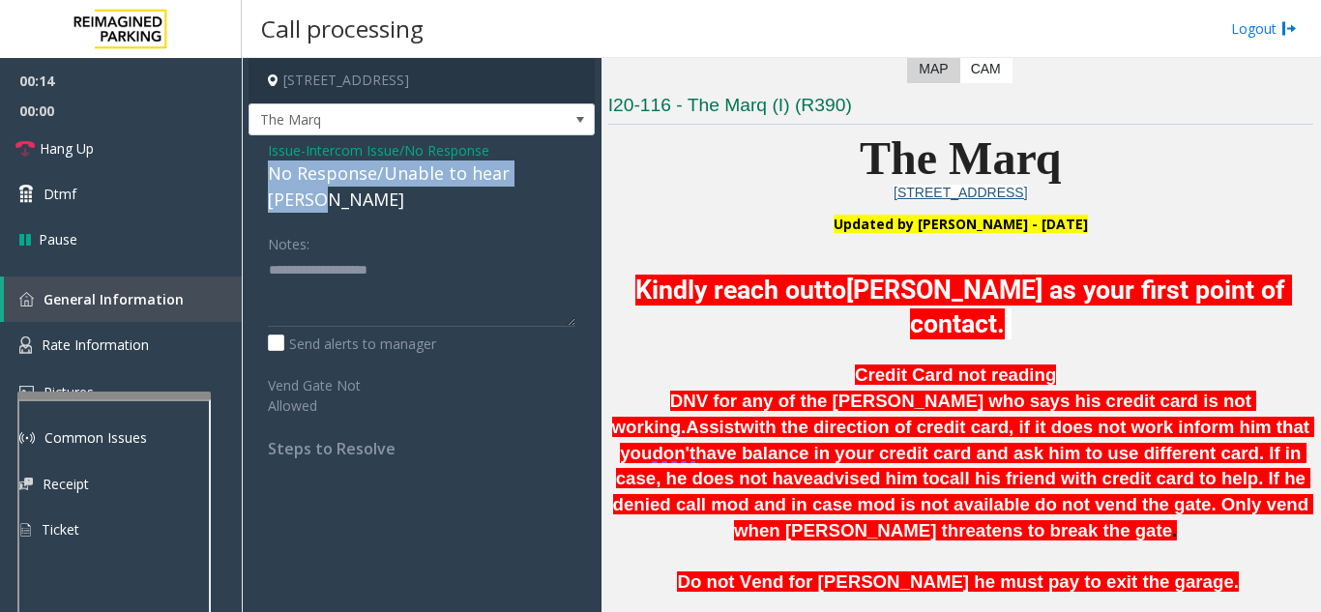
drag, startPoint x: 270, startPoint y: 196, endPoint x: 569, endPoint y: 184, distance: 300.0
click at [569, 184] on div "No Response/Unable to hear [PERSON_NAME]" at bounding box center [421, 186] width 307 height 52
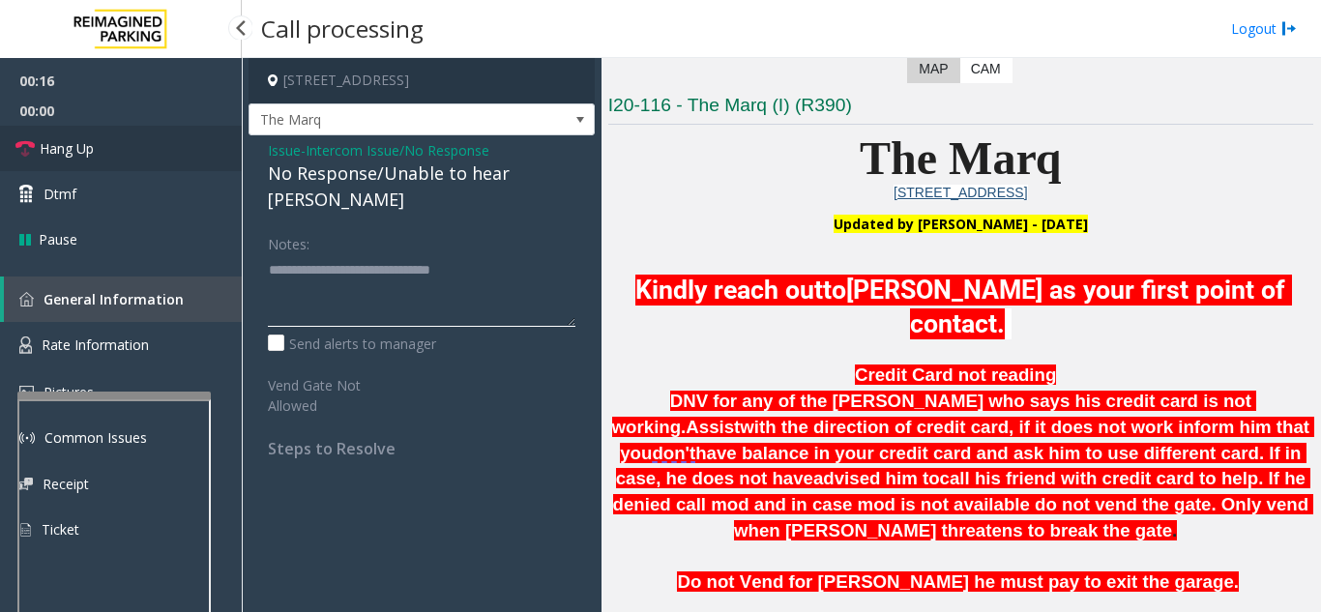
type textarea "**********"
click at [107, 159] on link "Hang Up" at bounding box center [121, 148] width 242 height 45
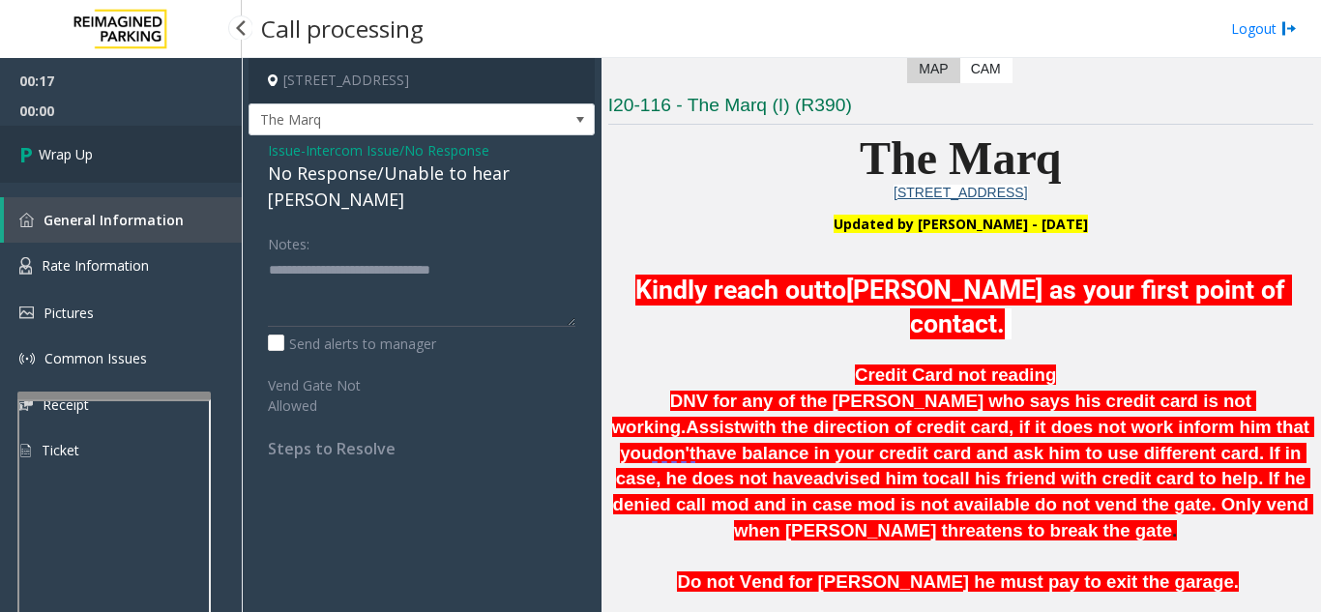
click at [151, 161] on link "Wrap Up" at bounding box center [121, 154] width 242 height 57
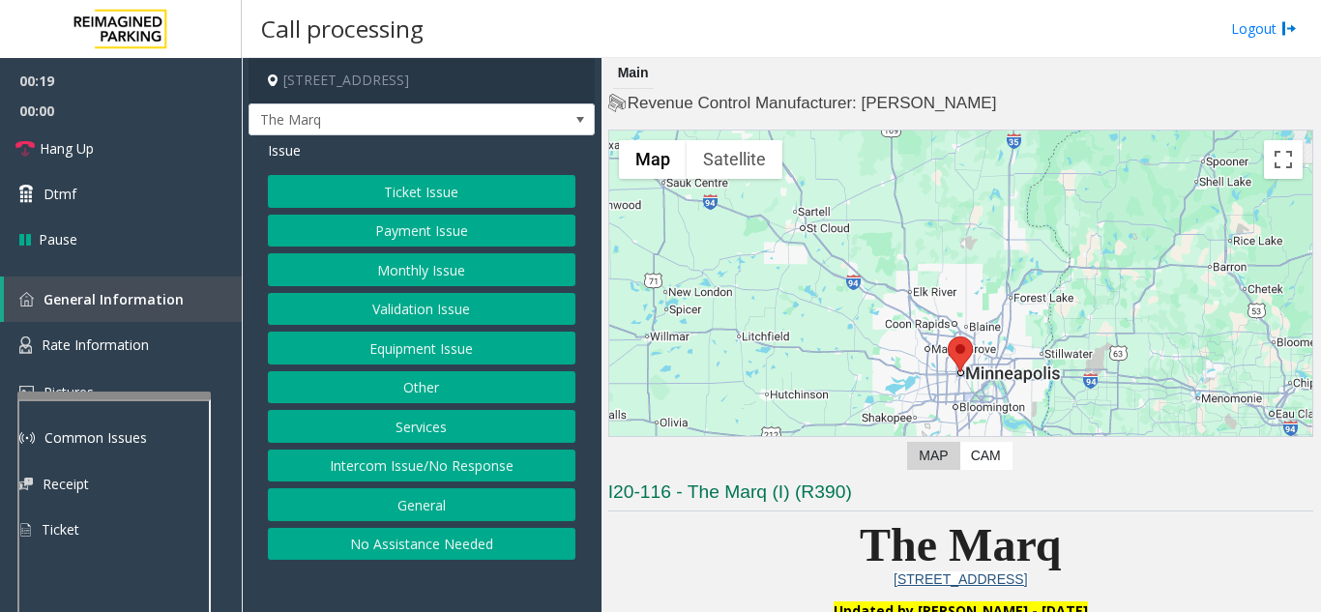
click at [434, 472] on button "Intercom Issue/No Response" at bounding box center [421, 466] width 307 height 33
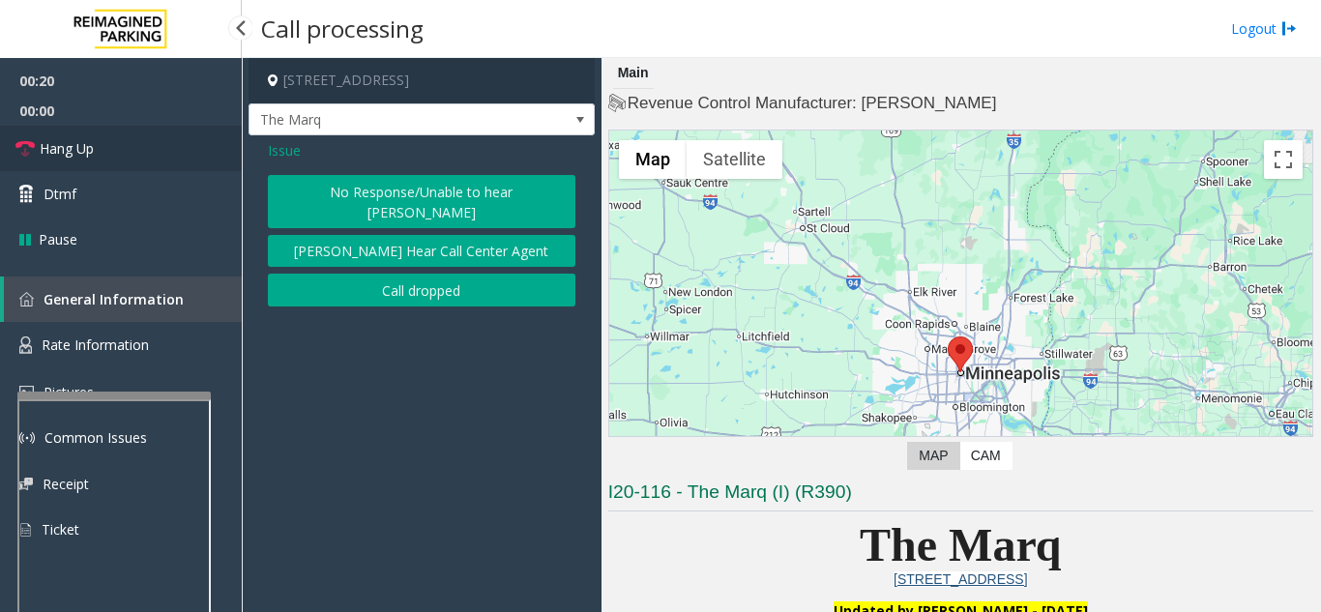
click at [127, 156] on link "Hang Up" at bounding box center [121, 148] width 242 height 45
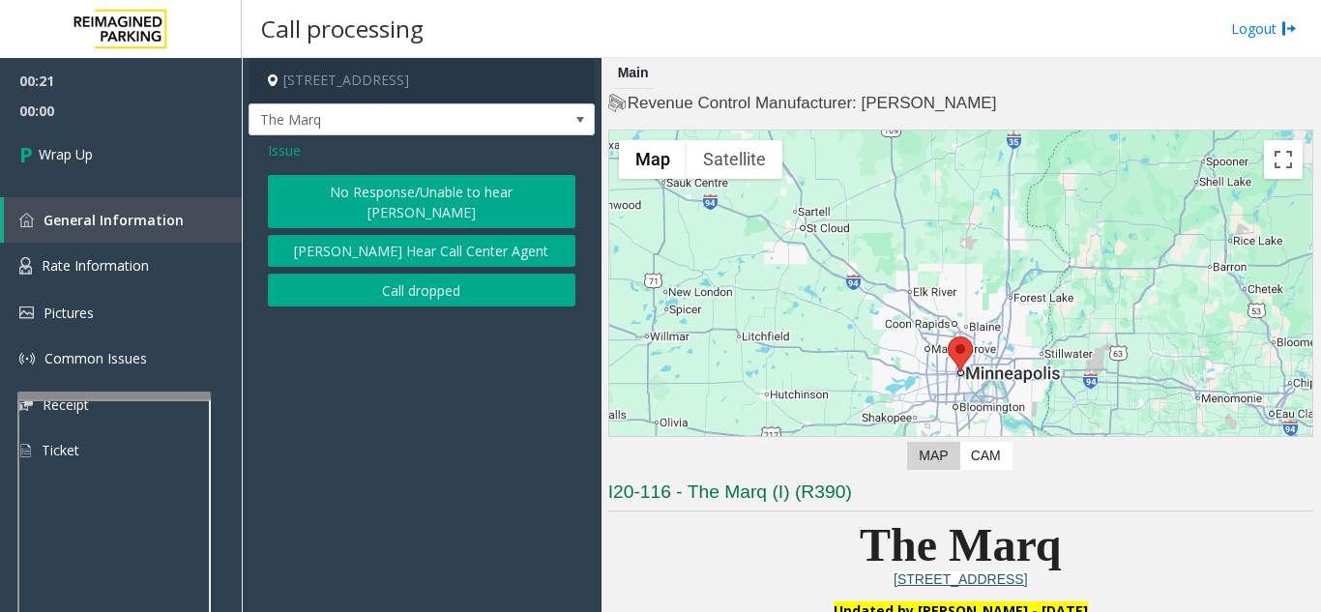
click at [370, 220] on button "No Response/Unable to hear [PERSON_NAME]" at bounding box center [421, 201] width 307 height 53
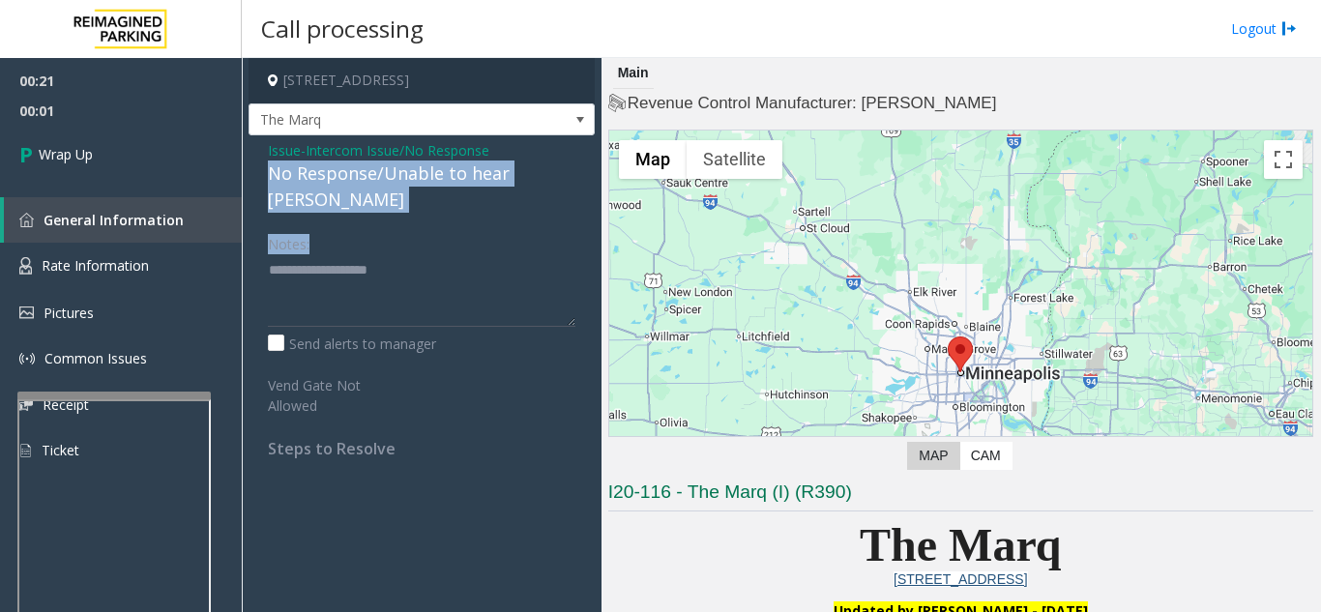
drag, startPoint x: 266, startPoint y: 193, endPoint x: 575, endPoint y: 204, distance: 309.6
click at [575, 204] on div "Issue - Intercom Issue/No Response No Response/Unable to hear [PERSON_NAME] Not…" at bounding box center [421, 306] width 346 height 342
click at [516, 227] on div "Notes:" at bounding box center [421, 277] width 307 height 100
click at [568, 194] on div "No Response/Unable to hear [PERSON_NAME]" at bounding box center [421, 186] width 307 height 52
click at [513, 242] on div "Notes:" at bounding box center [421, 277] width 307 height 100
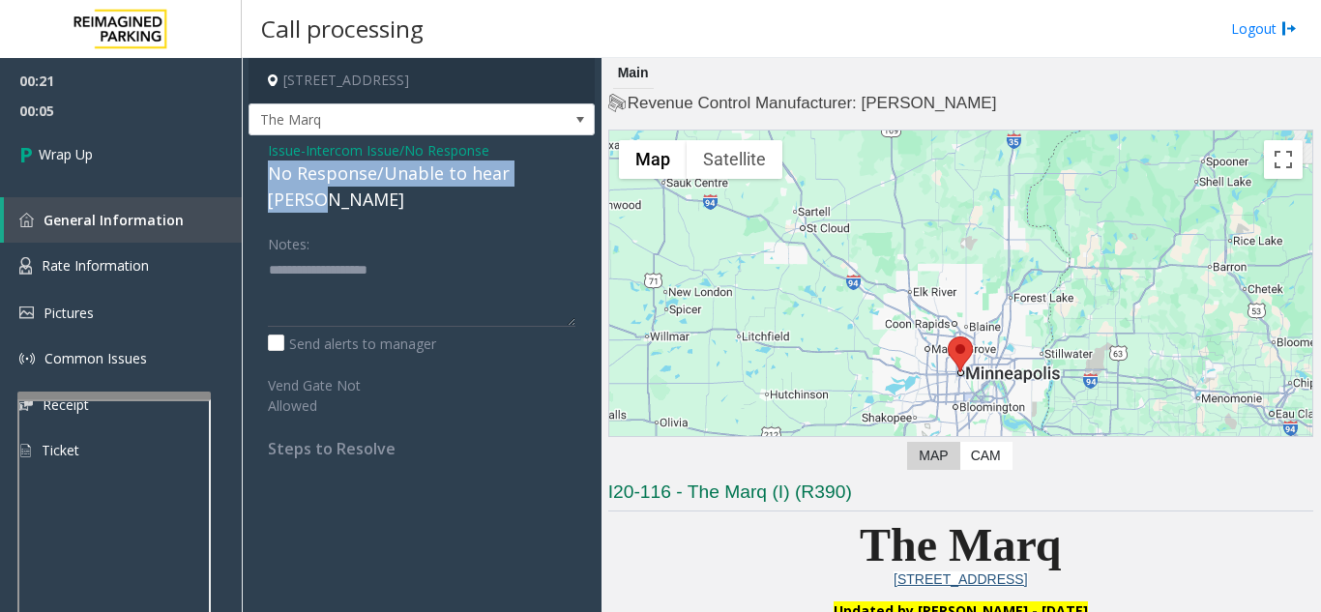
drag, startPoint x: 567, startPoint y: 187, endPoint x: 290, endPoint y: 190, distance: 276.5
click at [254, 191] on div "Issue - Intercom Issue/No Response No Response/Unable to hear [PERSON_NAME] Not…" at bounding box center [421, 306] width 346 height 342
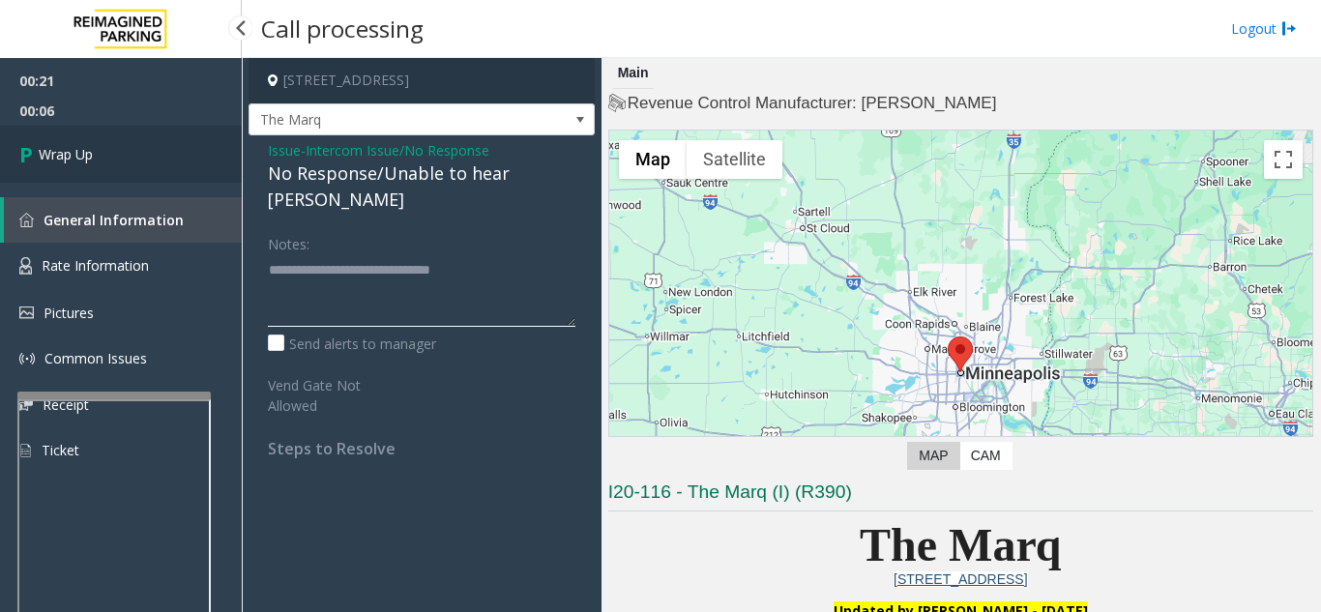
type textarea "**********"
click at [93, 168] on link "Wrap Up" at bounding box center [121, 154] width 242 height 57
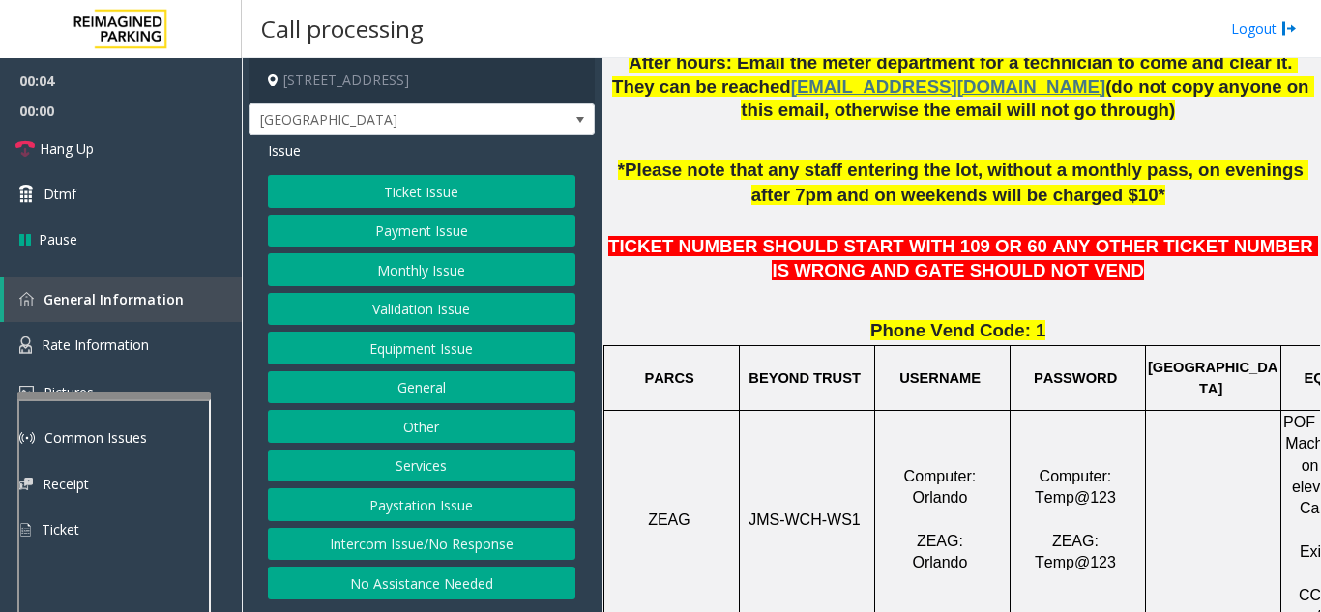
scroll to position [580, 0]
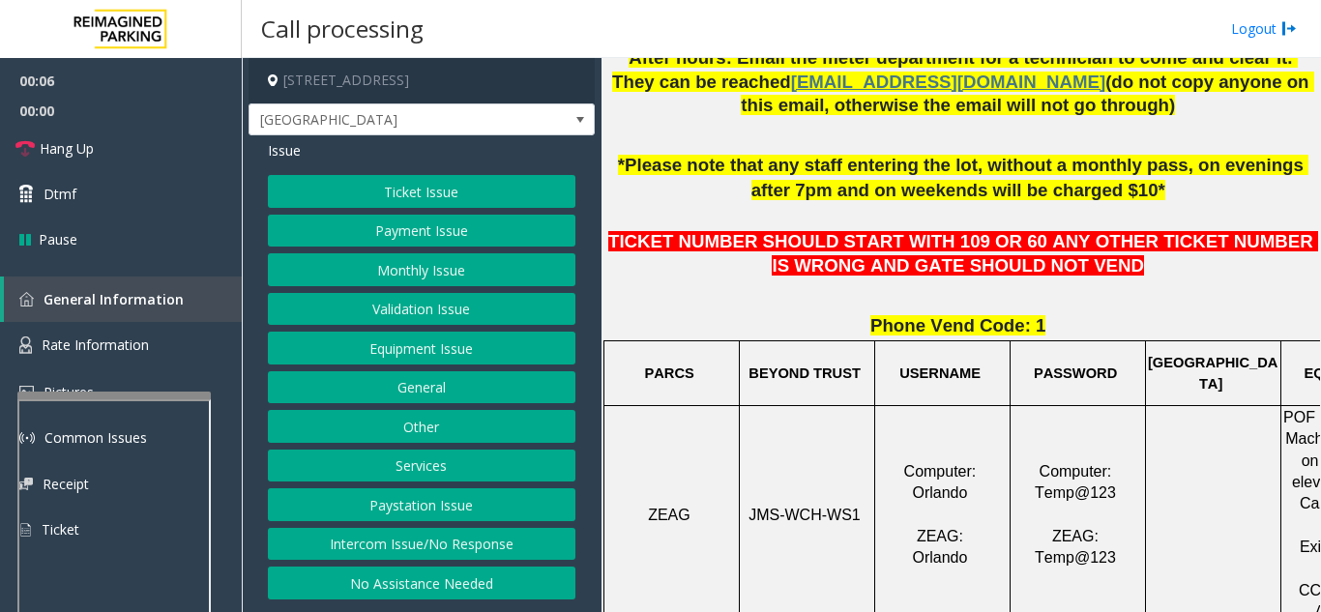
click at [393, 194] on button "Ticket Issue" at bounding box center [421, 191] width 307 height 33
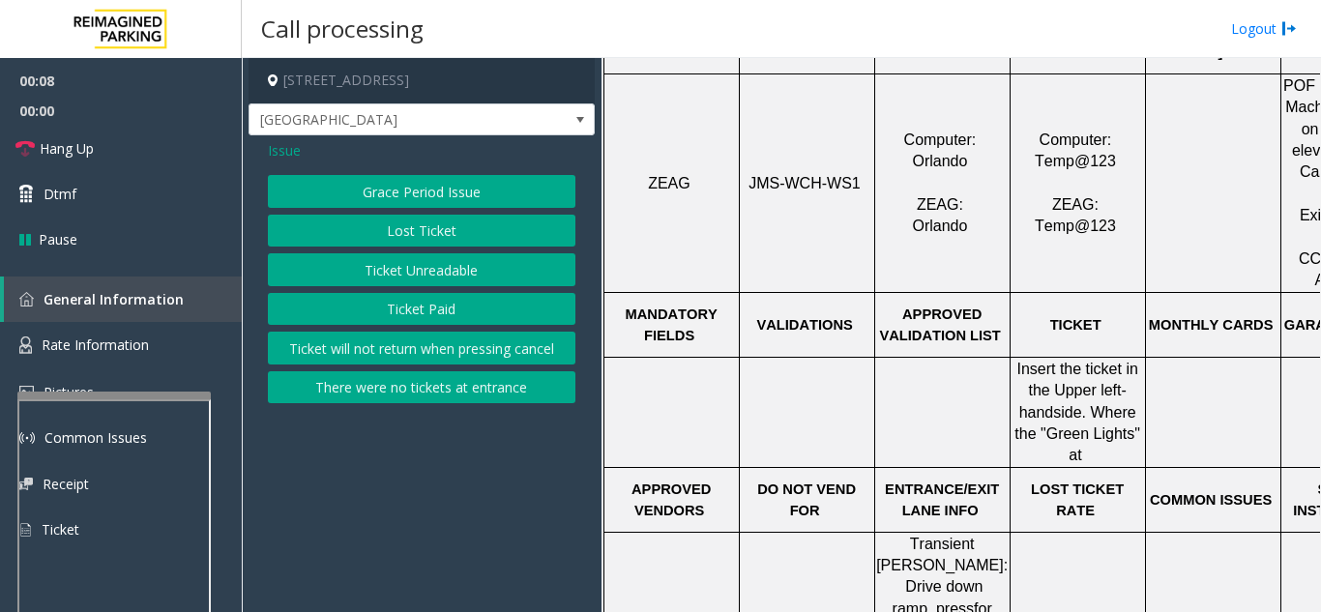
scroll to position [967, 0]
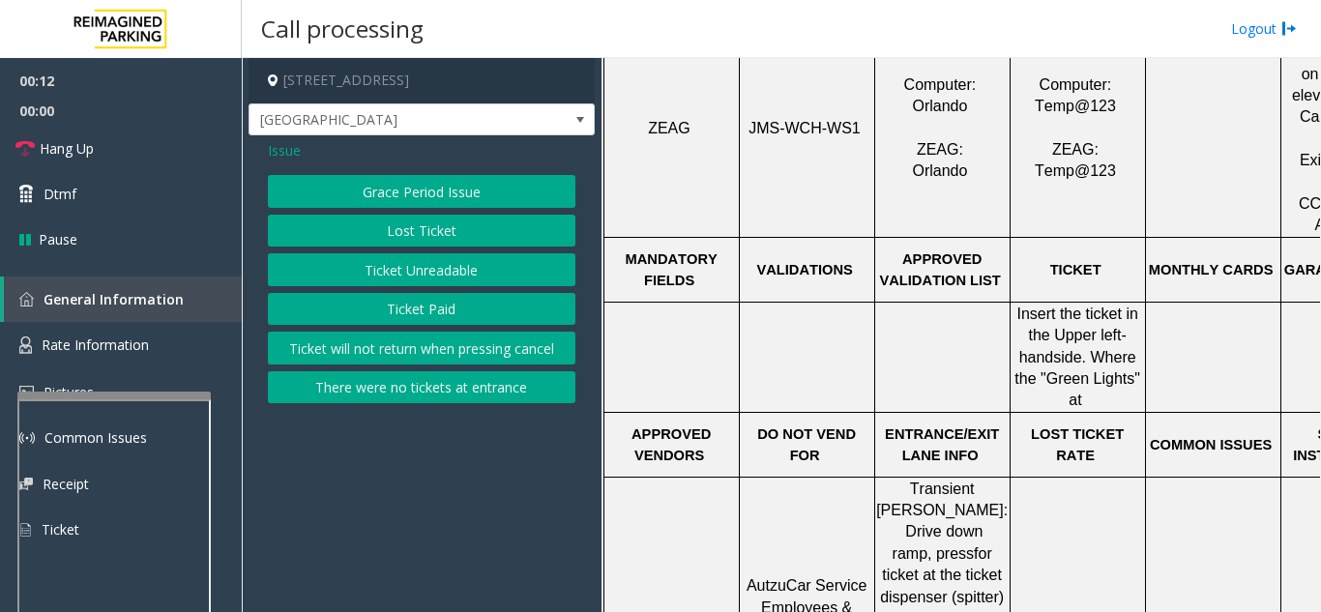
click at [397, 263] on button "Ticket Unreadable" at bounding box center [421, 269] width 307 height 33
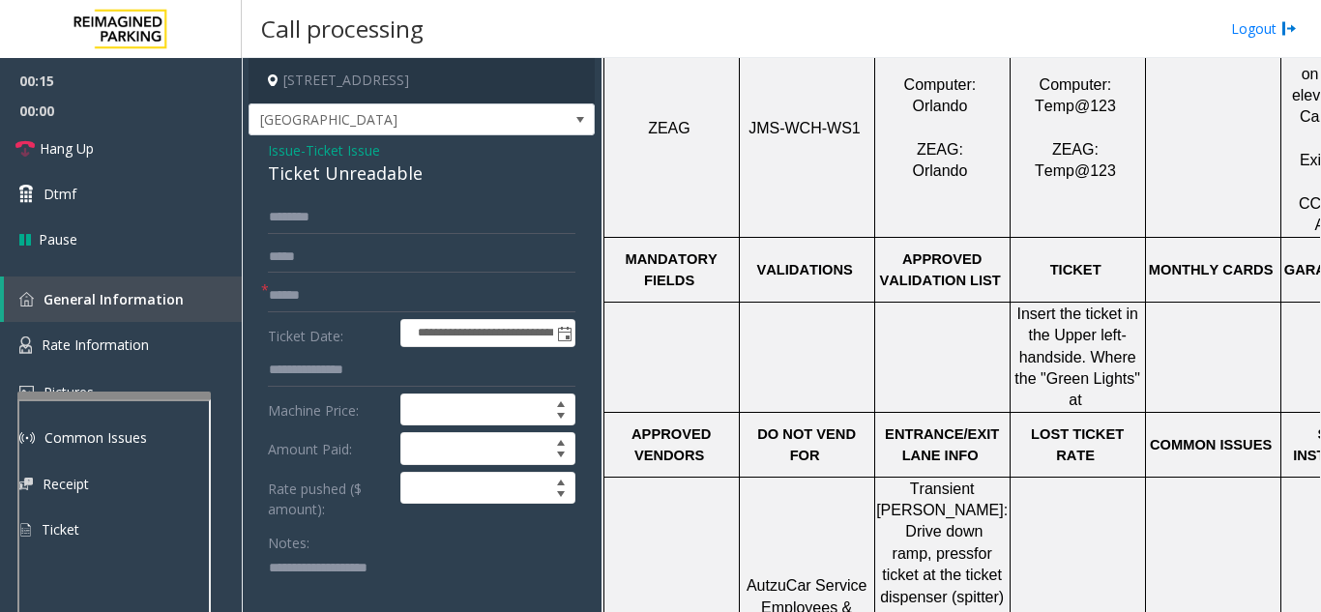
scroll to position [8, 0]
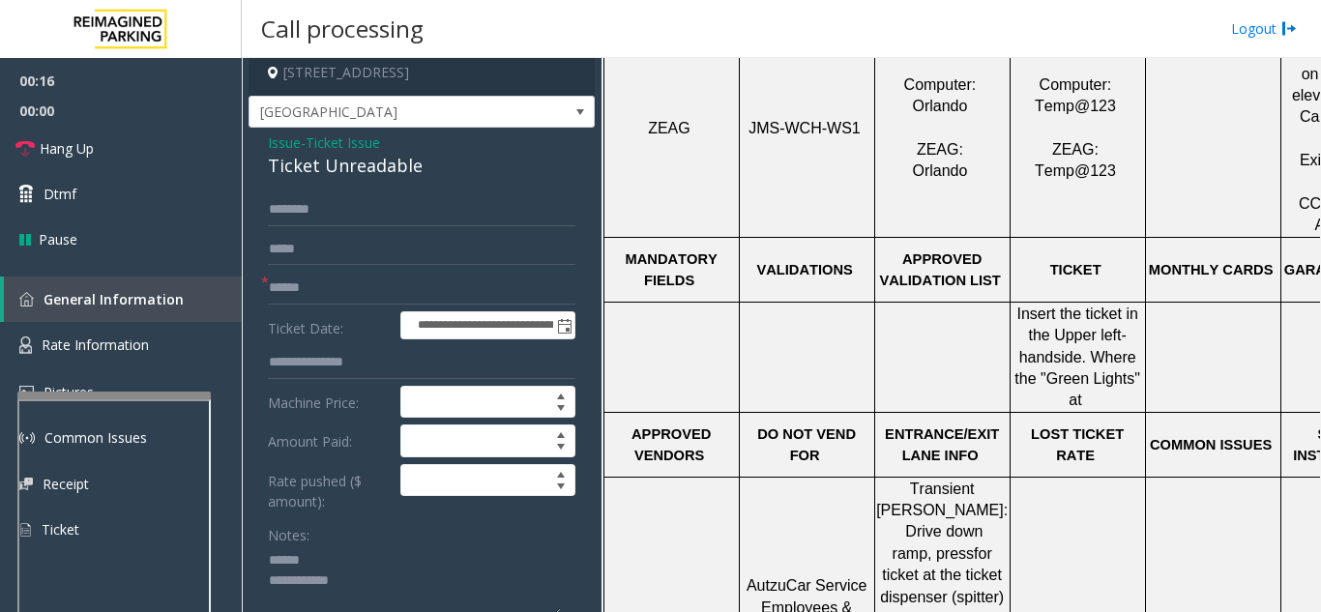
click at [336, 556] on textarea at bounding box center [414, 581] width 293 height 73
drag, startPoint x: 268, startPoint y: 171, endPoint x: 429, endPoint y: 173, distance: 161.5
click at [429, 173] on div "Ticket Unreadable" at bounding box center [421, 166] width 307 height 26
type textarea "**********"
click at [366, 273] on input "text" at bounding box center [421, 288] width 307 height 33
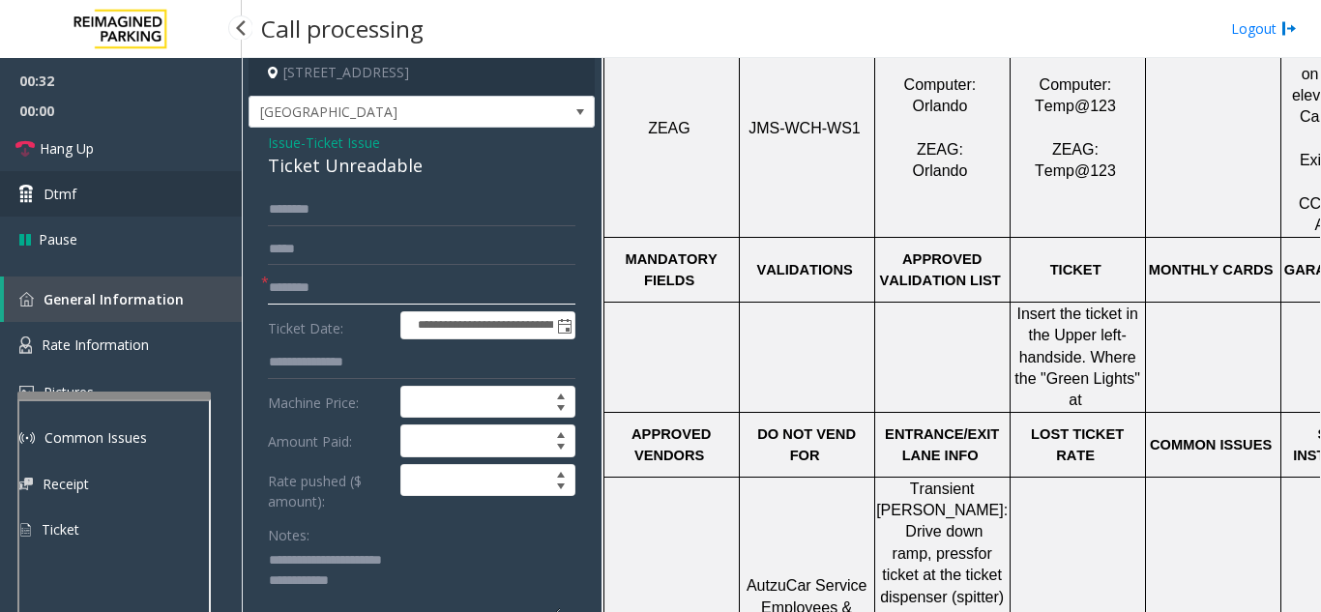
type input "********"
click at [129, 207] on link "Dtmf" at bounding box center [121, 193] width 242 height 45
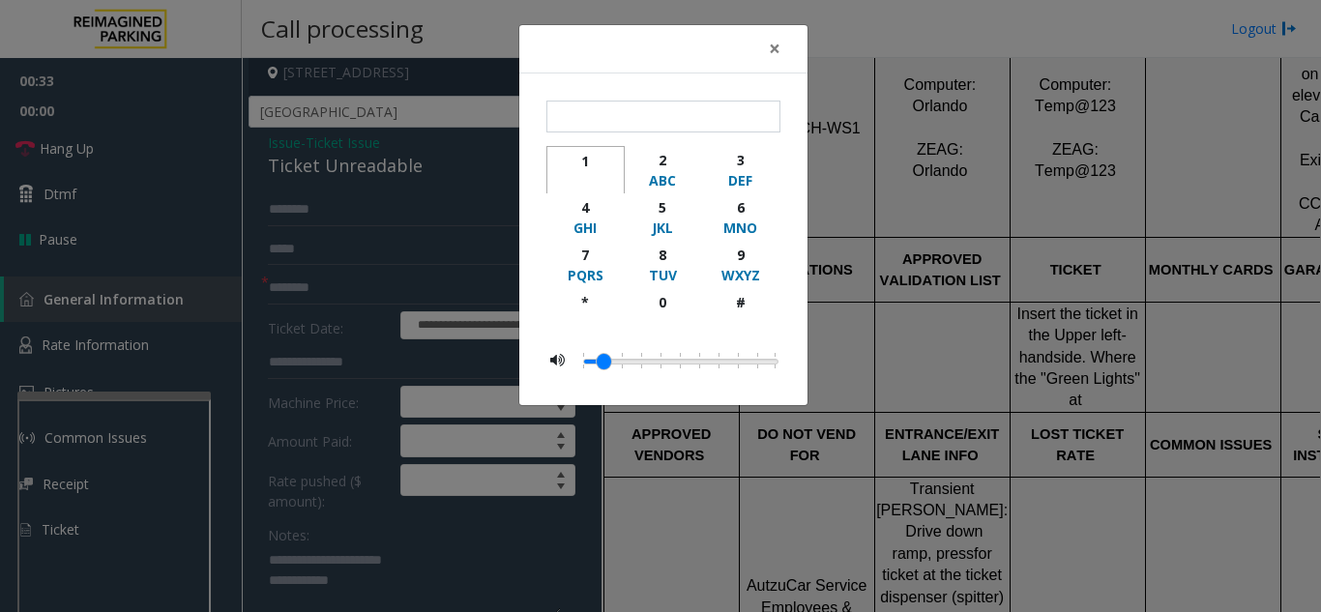
click at [578, 165] on div "1" at bounding box center [585, 161] width 53 height 20
type input "*"
click at [776, 57] on span "×" at bounding box center [775, 48] width 12 height 27
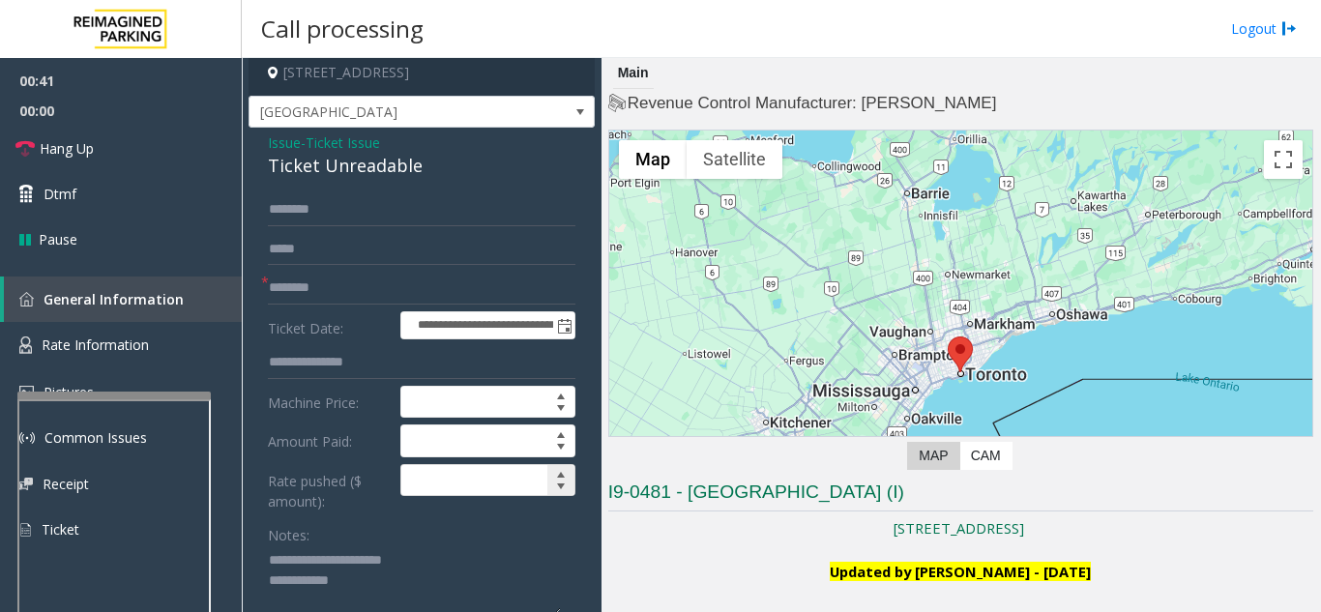
scroll to position [201, 0]
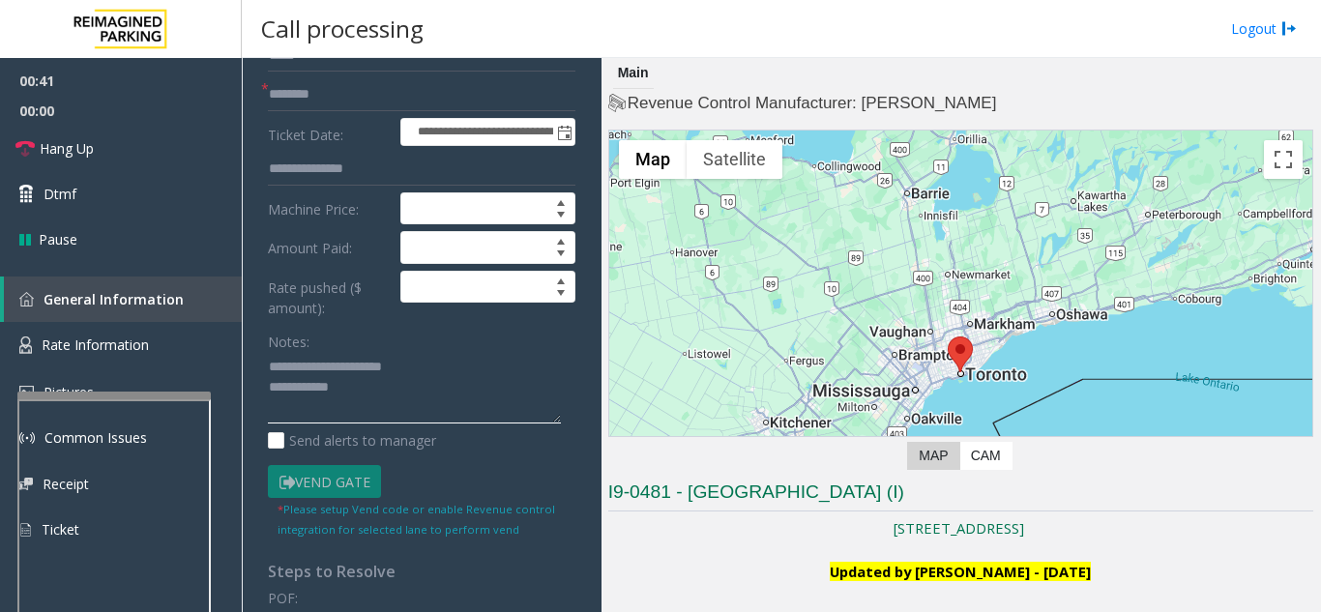
click at [436, 374] on textarea at bounding box center [414, 388] width 293 height 73
click at [415, 385] on textarea at bounding box center [414, 388] width 293 height 73
click at [157, 152] on link "Hang Up" at bounding box center [121, 148] width 242 height 45
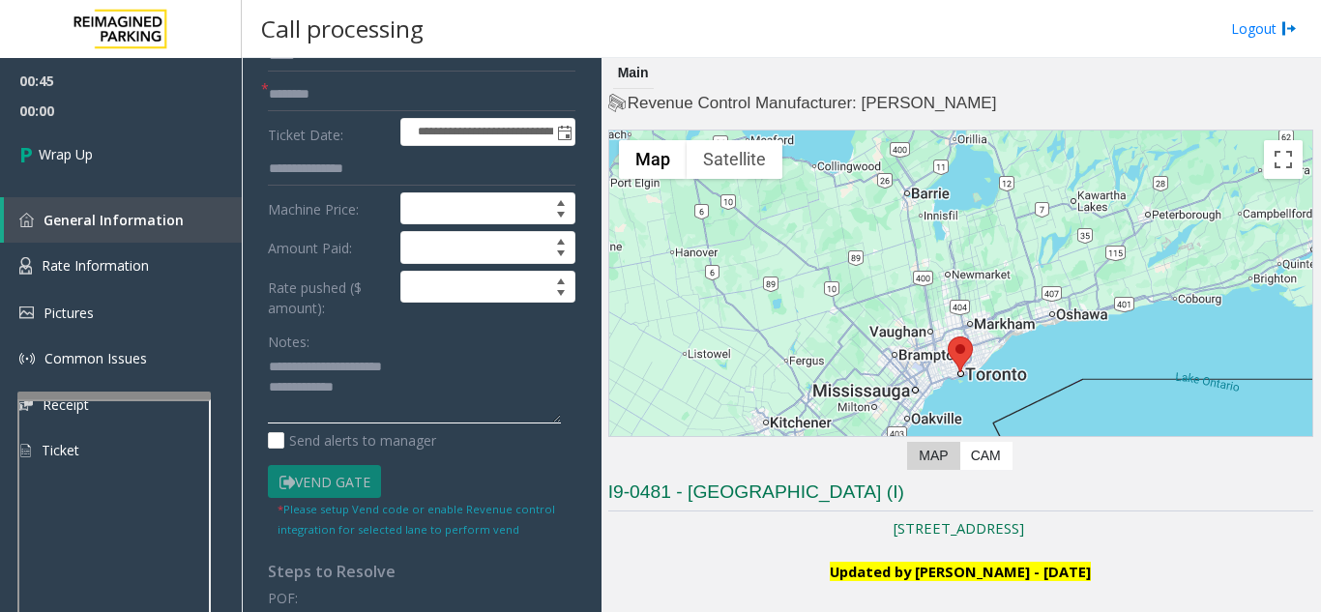
click at [392, 396] on textarea at bounding box center [414, 388] width 293 height 73
type textarea "**********"
click at [395, 339] on div "Notes:" at bounding box center [421, 375] width 307 height 100
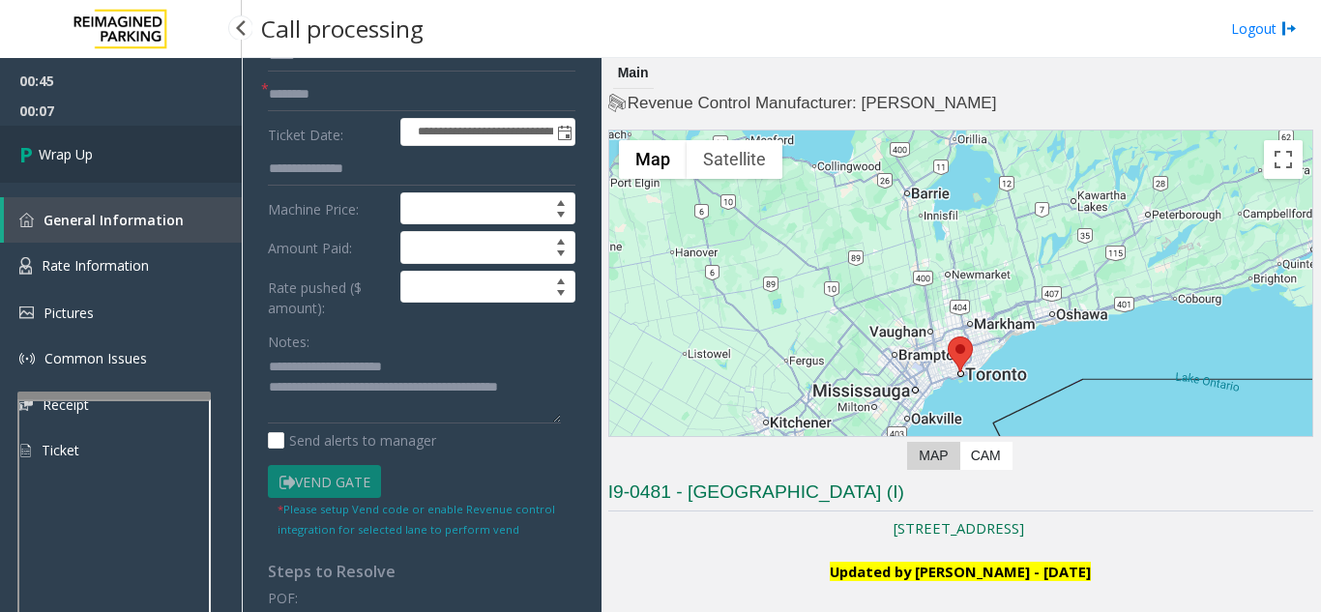
click at [81, 161] on span "Wrap Up" at bounding box center [66, 154] width 54 height 20
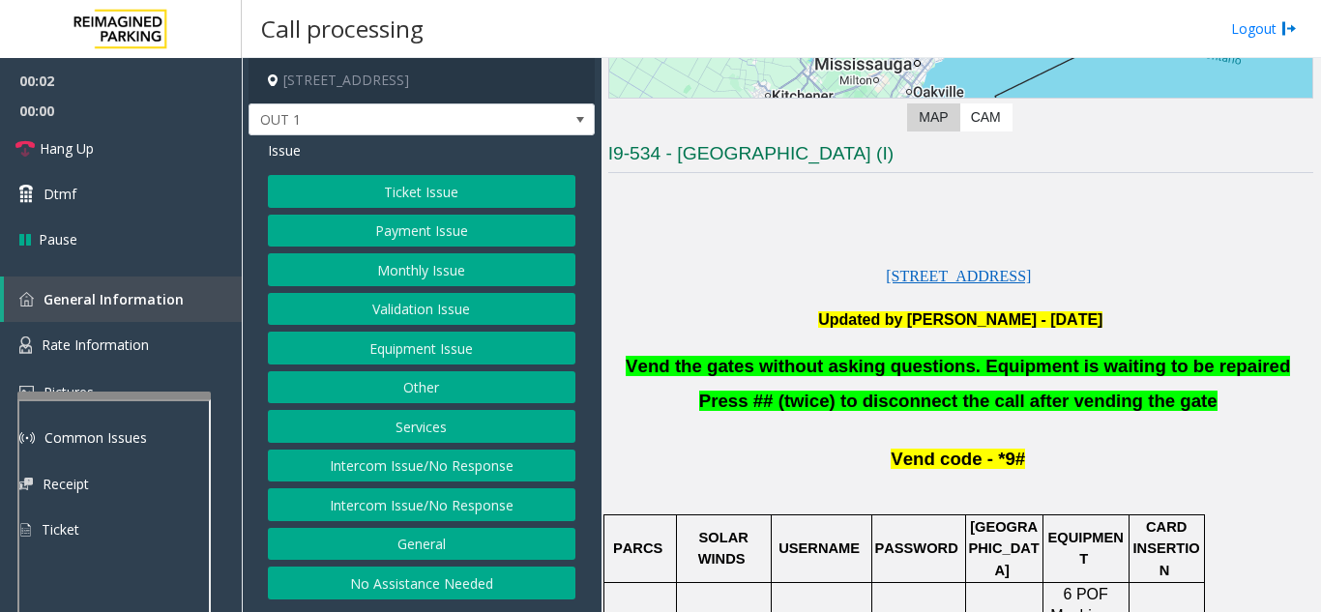
scroll to position [387, 0]
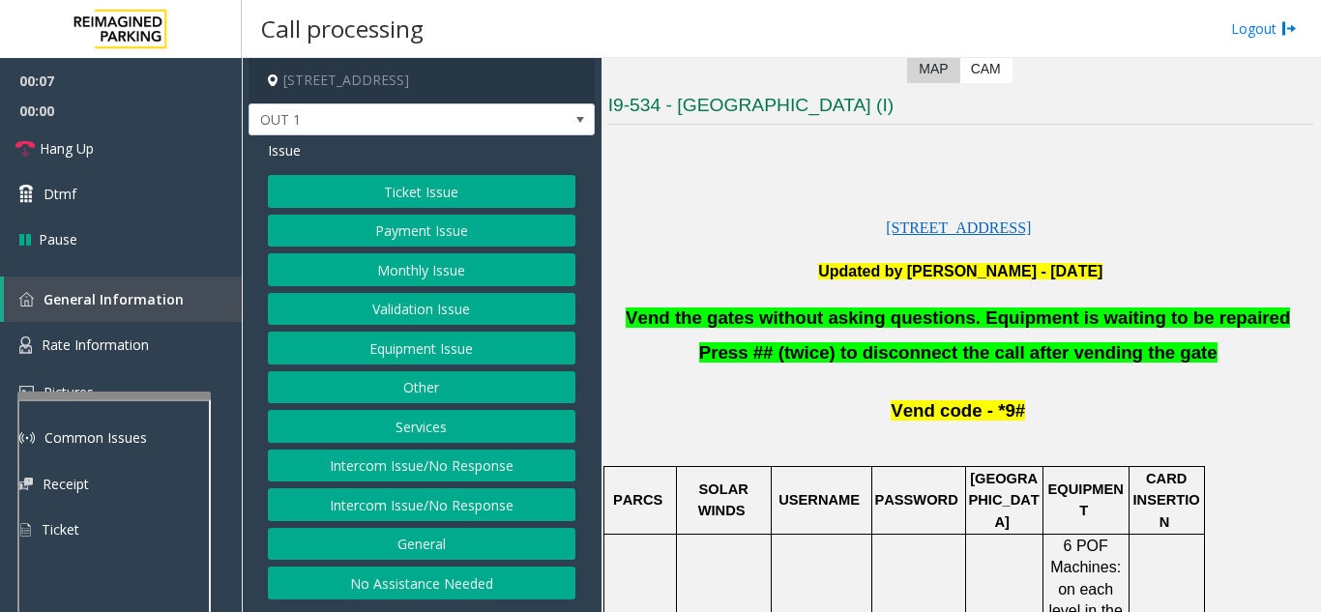
click at [405, 264] on button "Monthly Issue" at bounding box center [421, 269] width 307 height 33
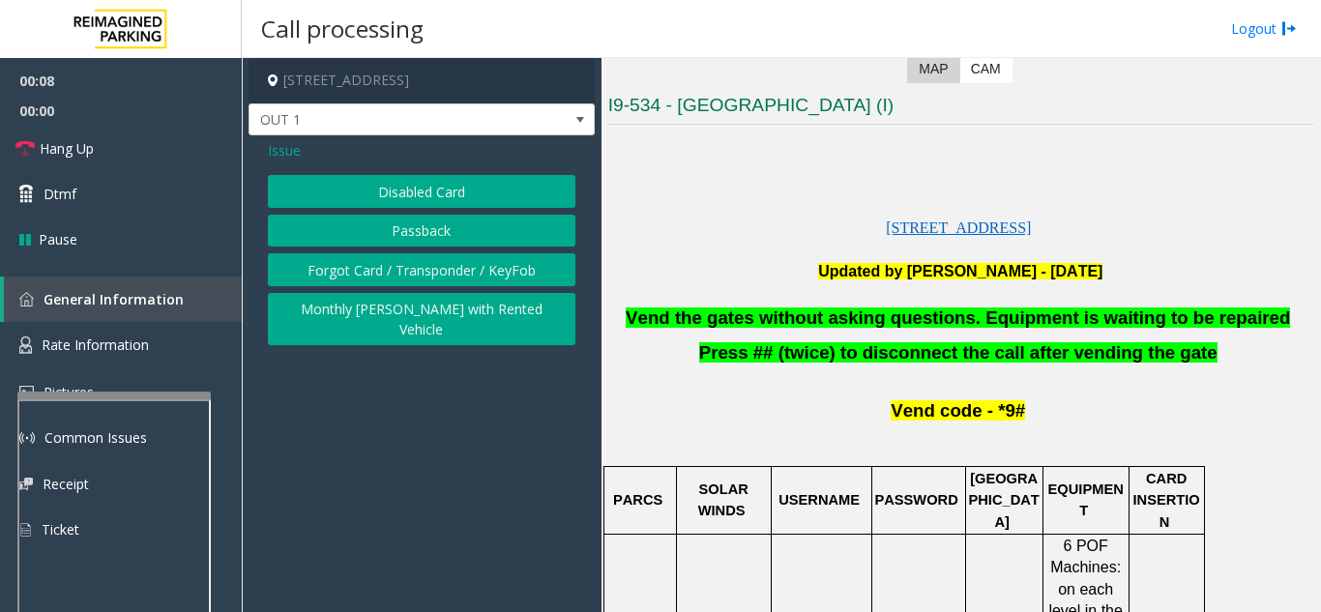
click at [396, 200] on button "Disabled Card" at bounding box center [421, 191] width 307 height 33
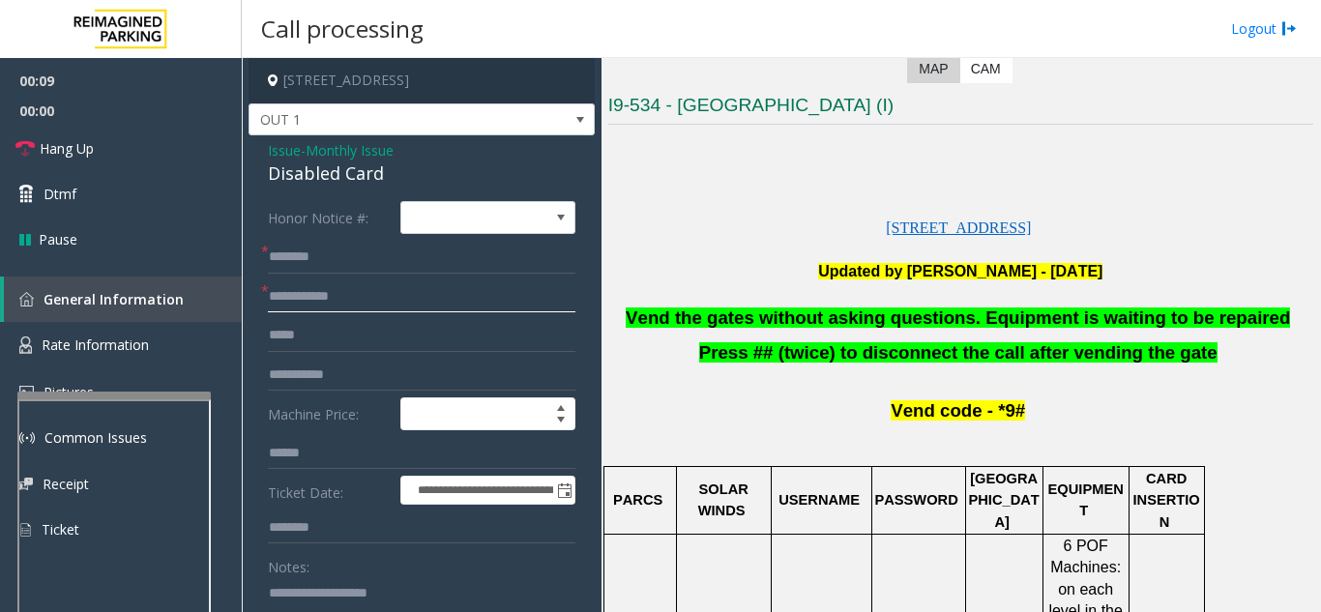
click at [352, 305] on input "text" at bounding box center [421, 296] width 307 height 33
type input "**"
click at [344, 271] on input "text" at bounding box center [421, 257] width 307 height 33
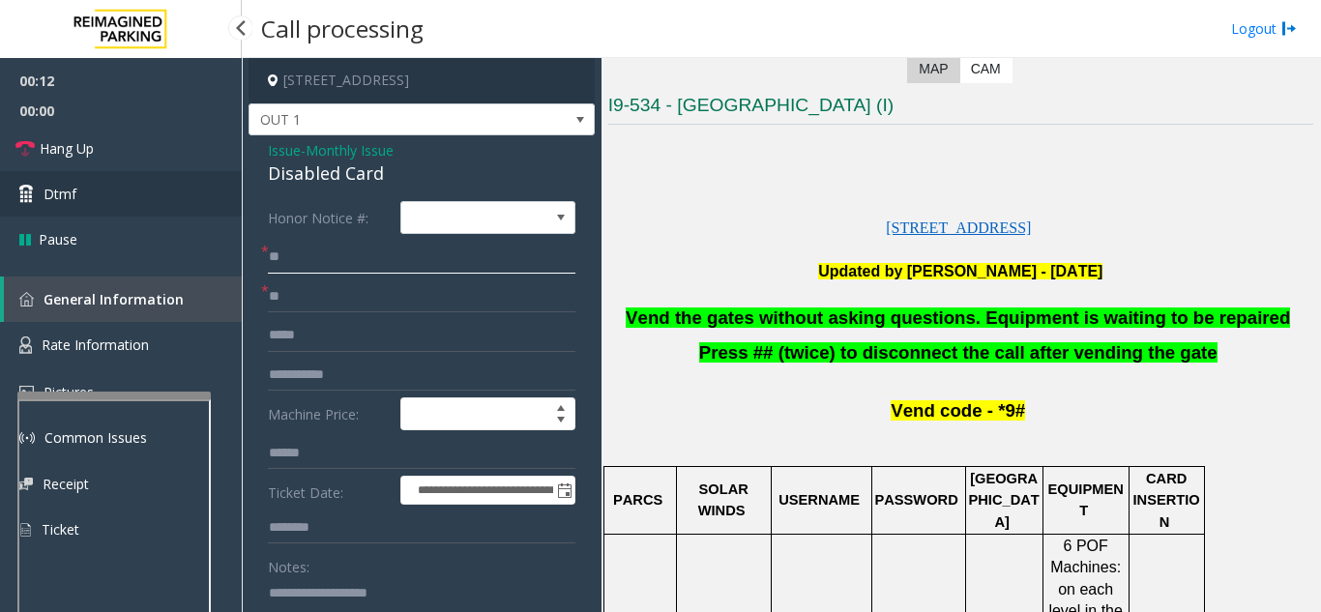
type input "**"
click at [121, 201] on link "Dtmf" at bounding box center [121, 193] width 242 height 45
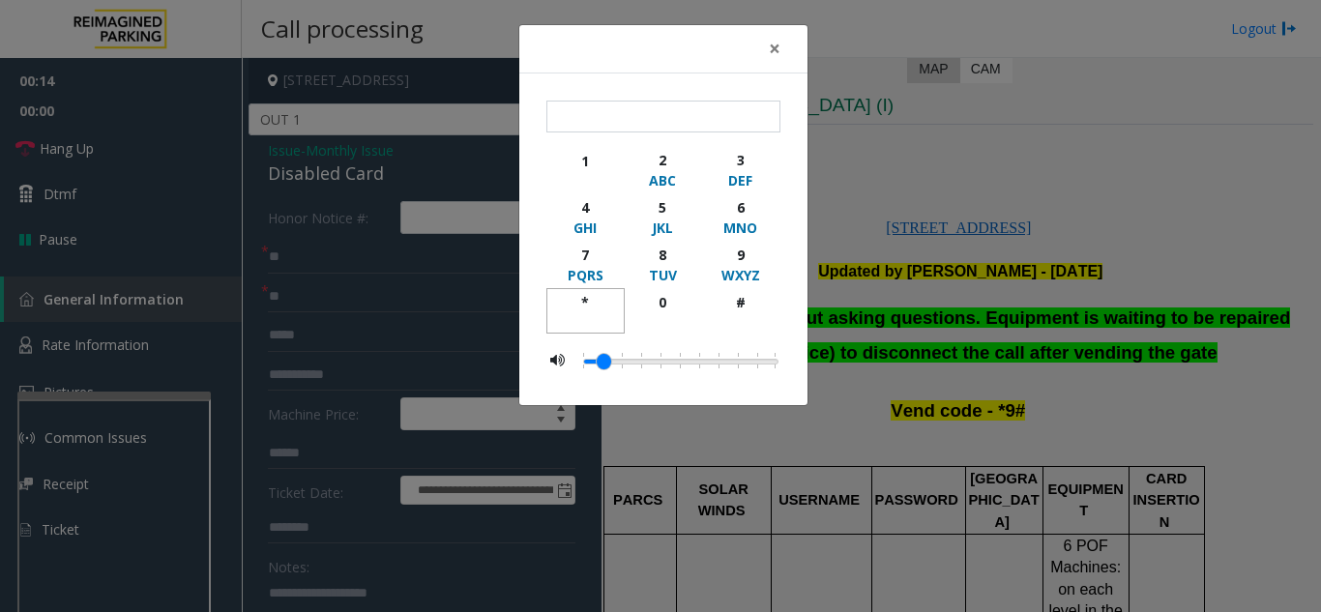
click at [594, 301] on div "*" at bounding box center [585, 302] width 53 height 20
click at [754, 256] on div "9" at bounding box center [739, 255] width 53 height 20
click at [747, 303] on div "#" at bounding box center [739, 302] width 53 height 20
type input "***"
click at [773, 50] on span "×" at bounding box center [775, 48] width 12 height 27
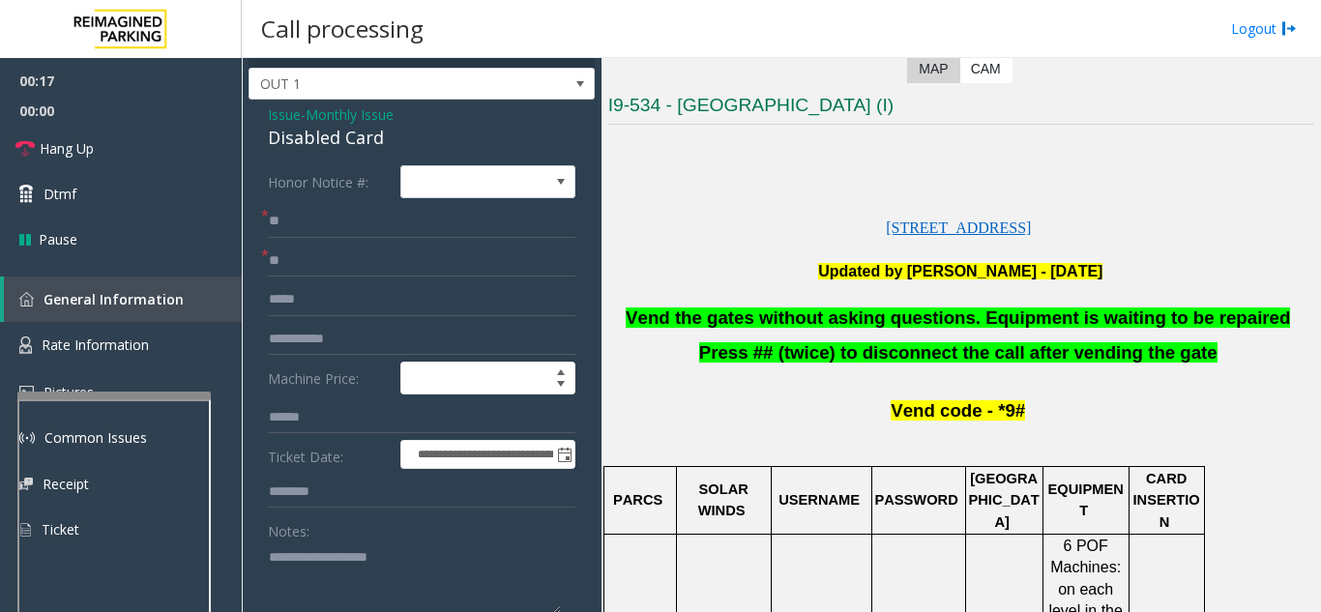
scroll to position [97, 0]
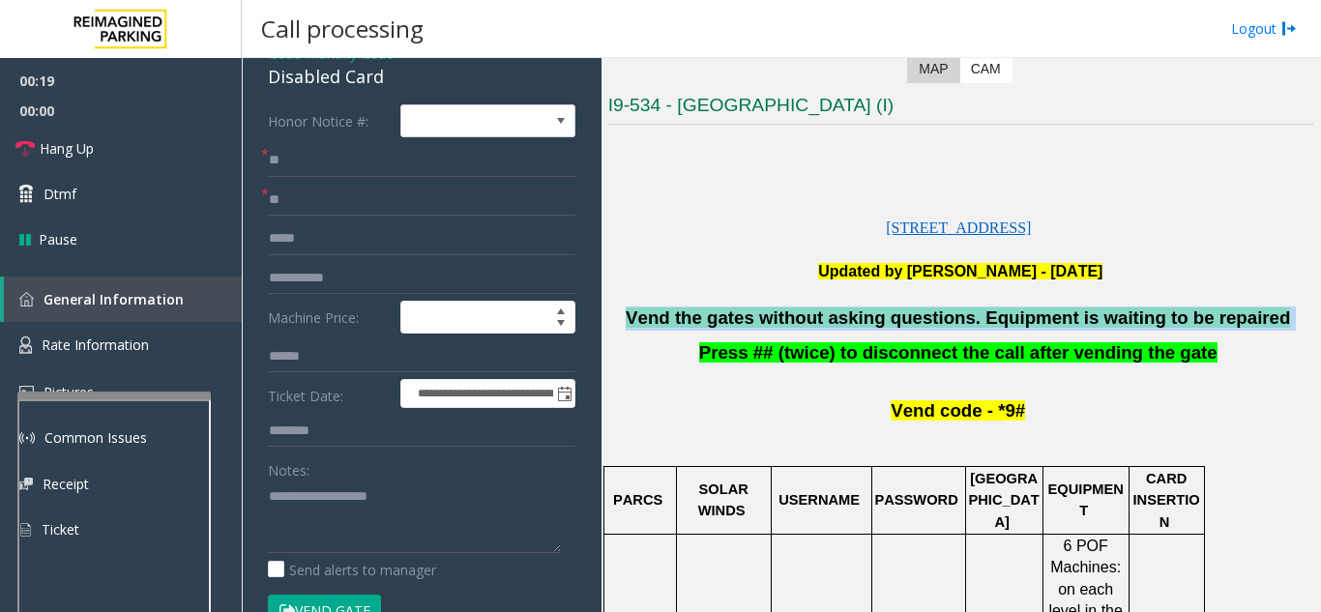
drag, startPoint x: 1265, startPoint y: 323, endPoint x: 630, endPoint y: 315, distance: 634.3
click at [630, 315] on p "Vend the gates without asking questions. Equipment is waiting to be repaired" at bounding box center [960, 318] width 705 height 24
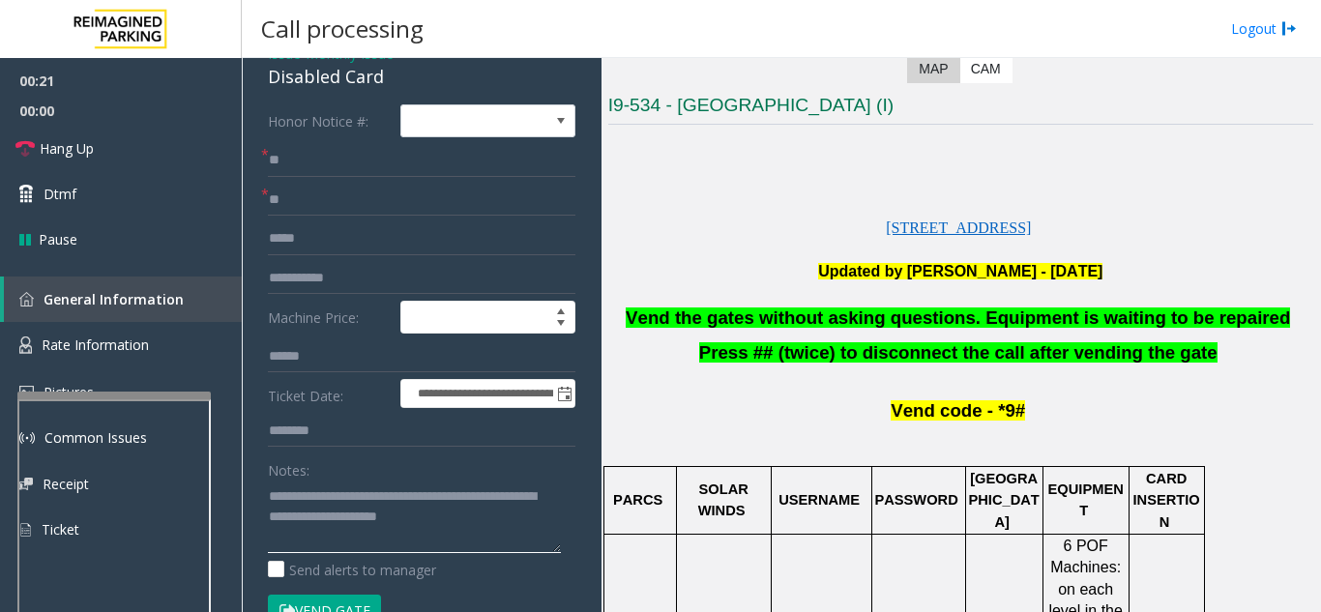
type textarea "**********"
click at [352, 470] on div "Notes:" at bounding box center [421, 503] width 307 height 100
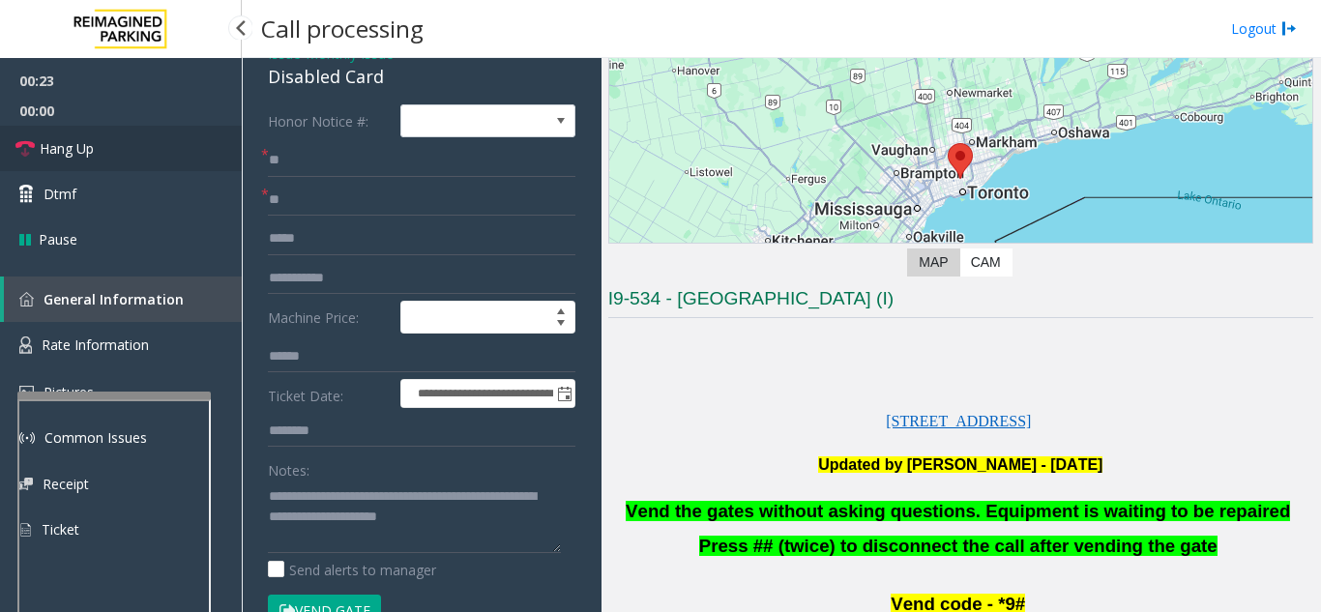
click at [127, 153] on link "Hang Up" at bounding box center [121, 148] width 242 height 45
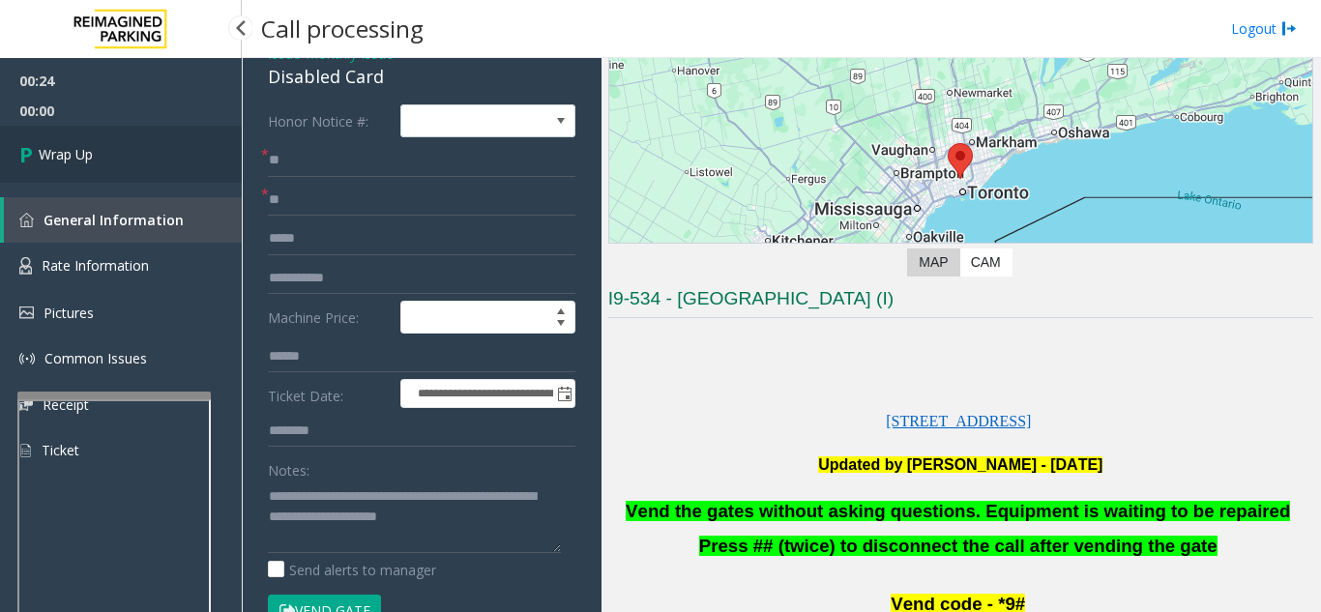
click at [124, 153] on link "Wrap Up" at bounding box center [121, 154] width 242 height 57
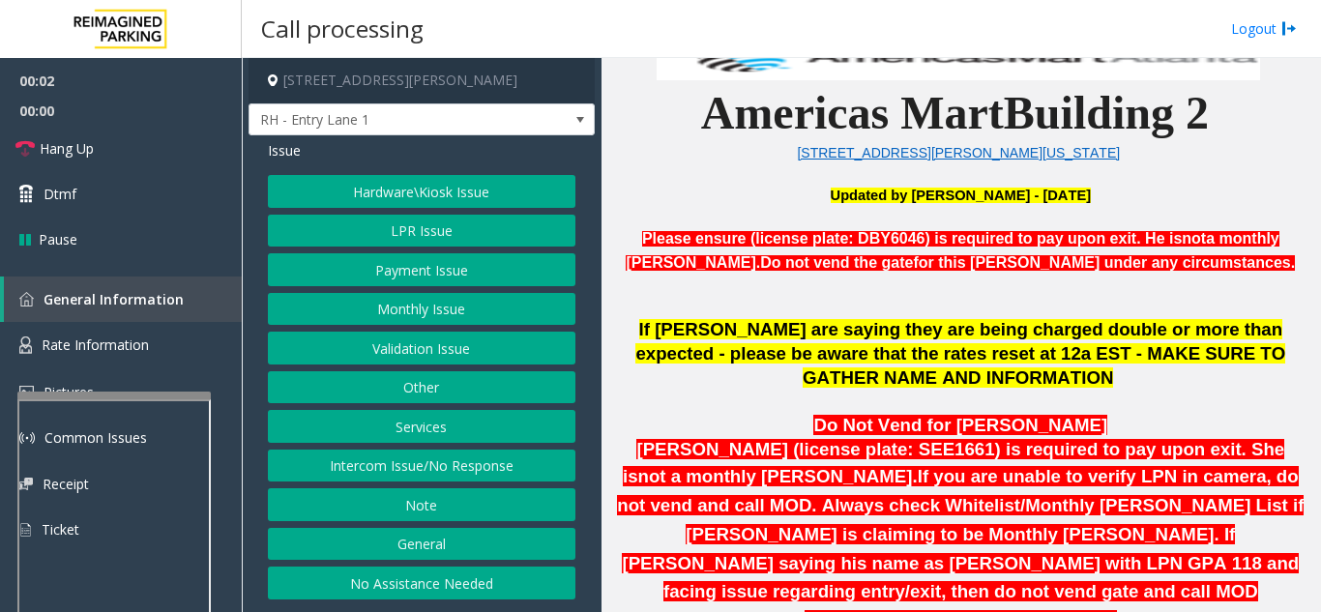
scroll to position [483, 0]
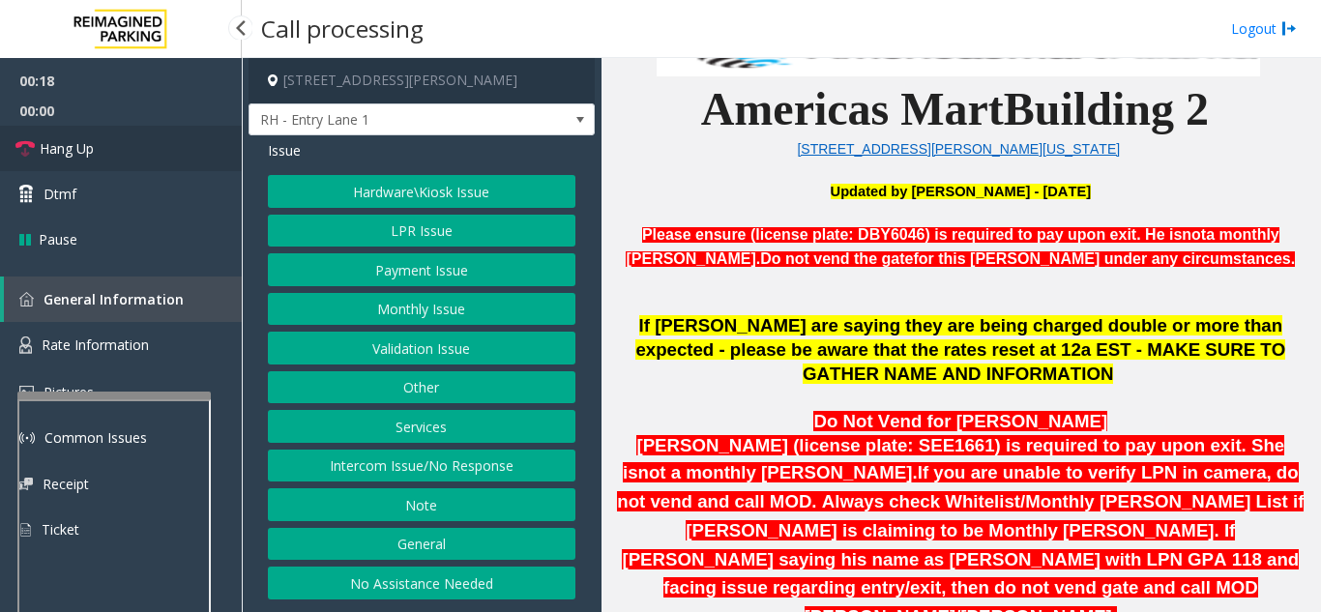
click at [136, 152] on link "Hang Up" at bounding box center [121, 148] width 242 height 45
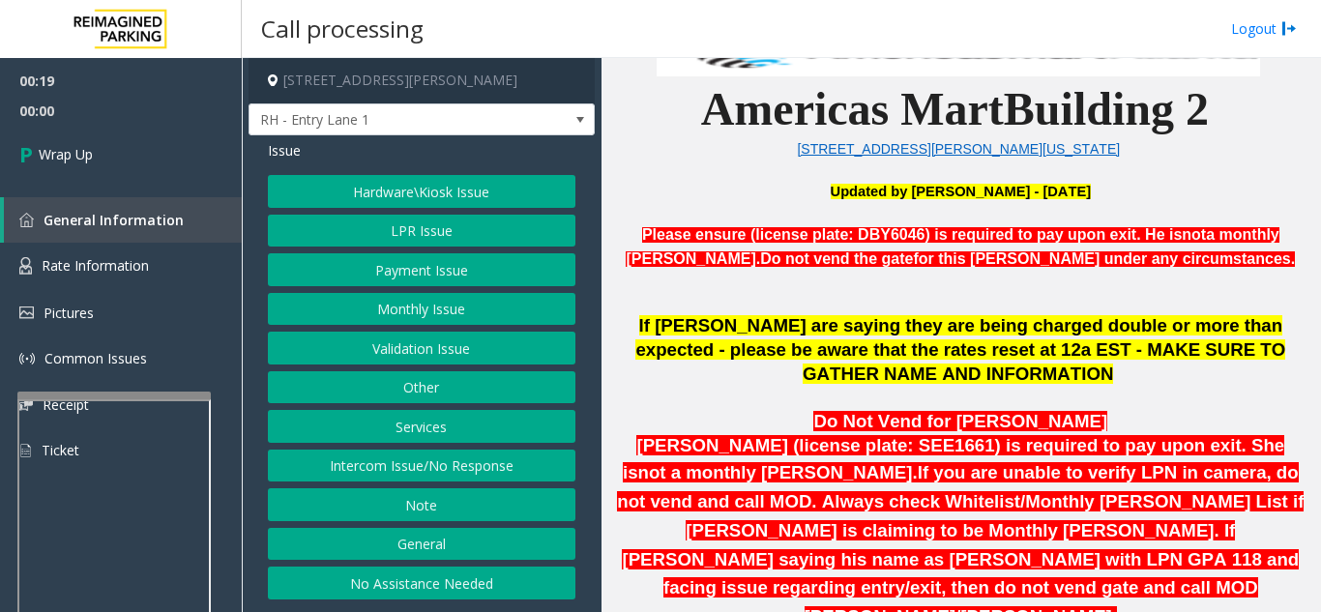
click at [422, 459] on button "Intercom Issue/No Response" at bounding box center [421, 466] width 307 height 33
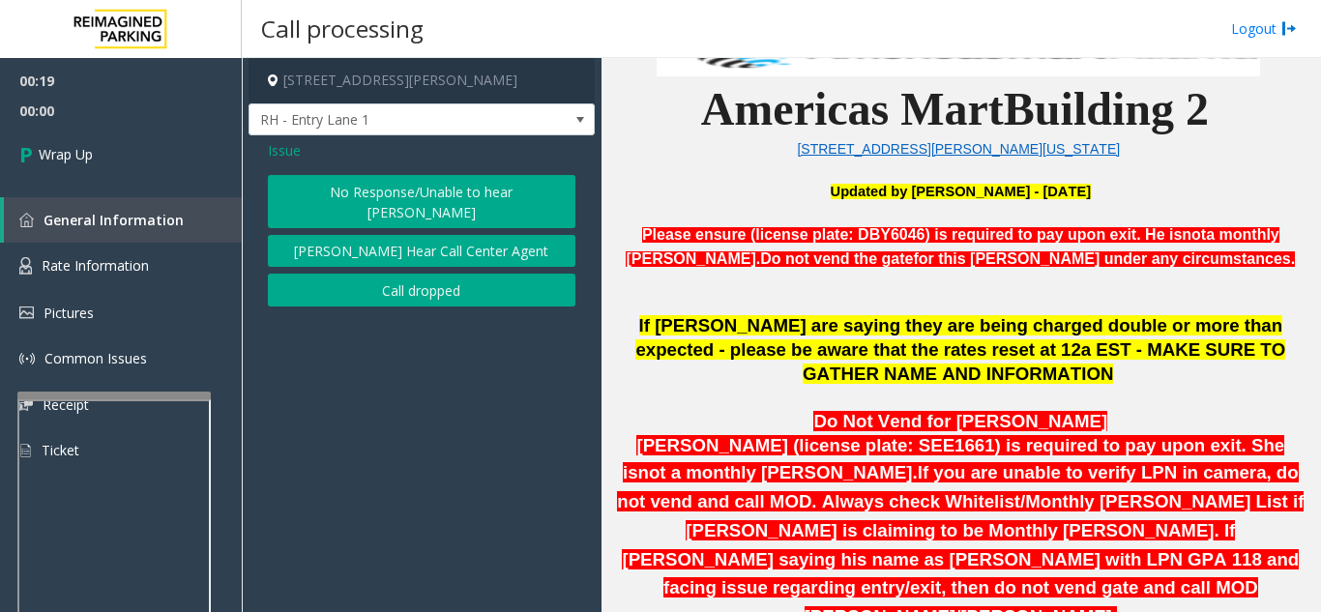
click at [402, 192] on button "No Response/Unable to hear [PERSON_NAME]" at bounding box center [421, 201] width 307 height 53
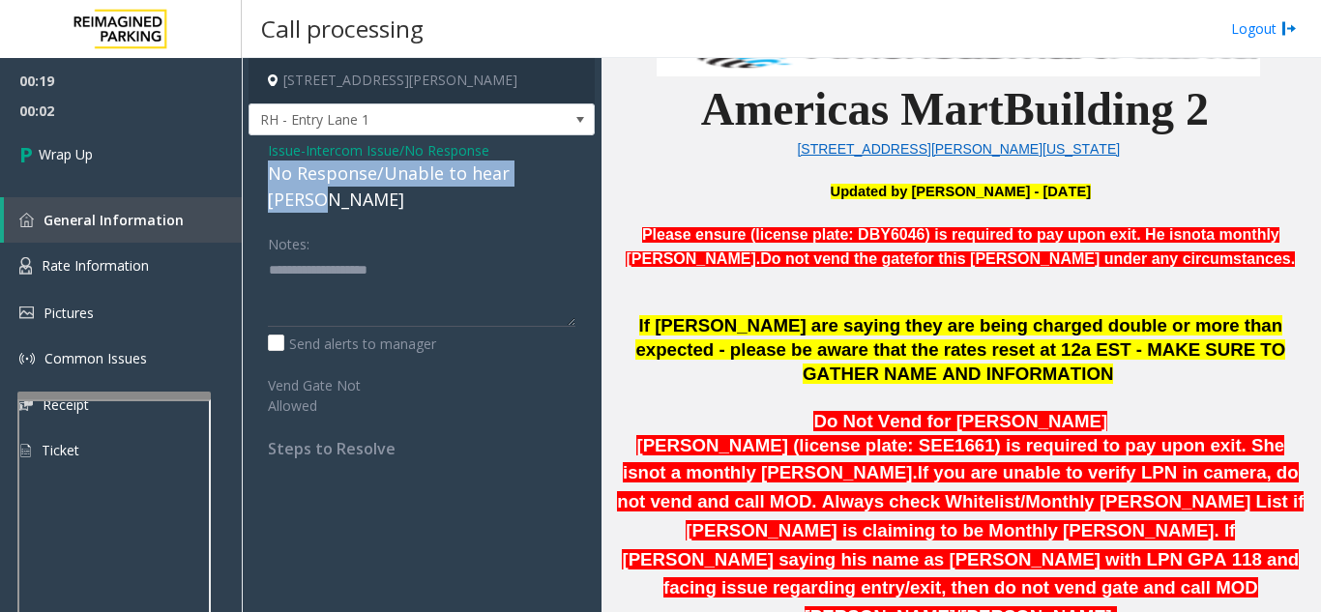
drag, startPoint x: 268, startPoint y: 176, endPoint x: 557, endPoint y: 181, distance: 289.1
click at [557, 181] on div "No Response/Unable to hear [PERSON_NAME]" at bounding box center [421, 186] width 307 height 52
click at [560, 181] on div "No Response/Unable to hear [PERSON_NAME]" at bounding box center [421, 186] width 307 height 52
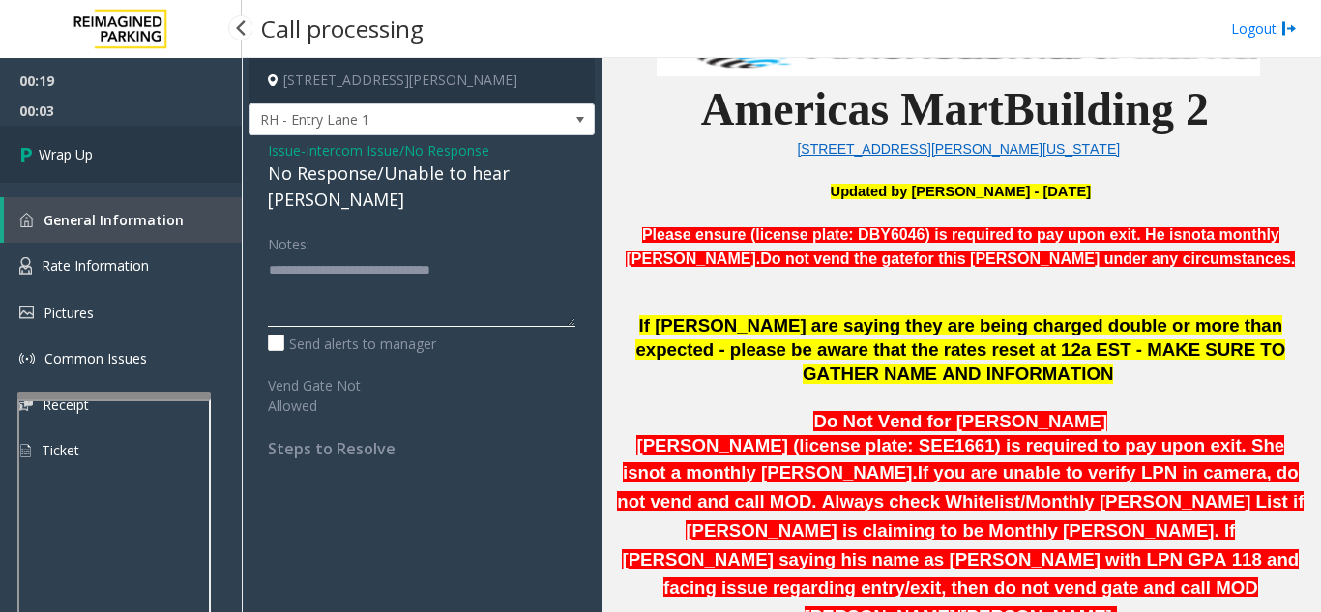
type textarea "**********"
click at [171, 153] on link "Wrap Up" at bounding box center [121, 154] width 242 height 57
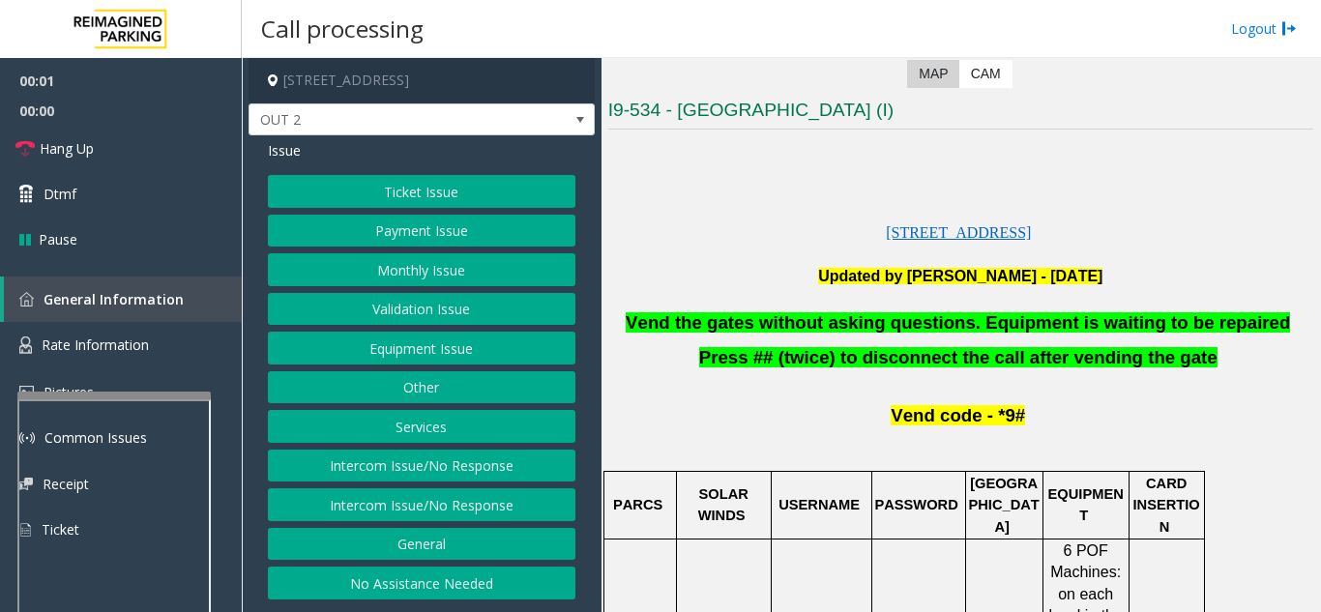
scroll to position [387, 0]
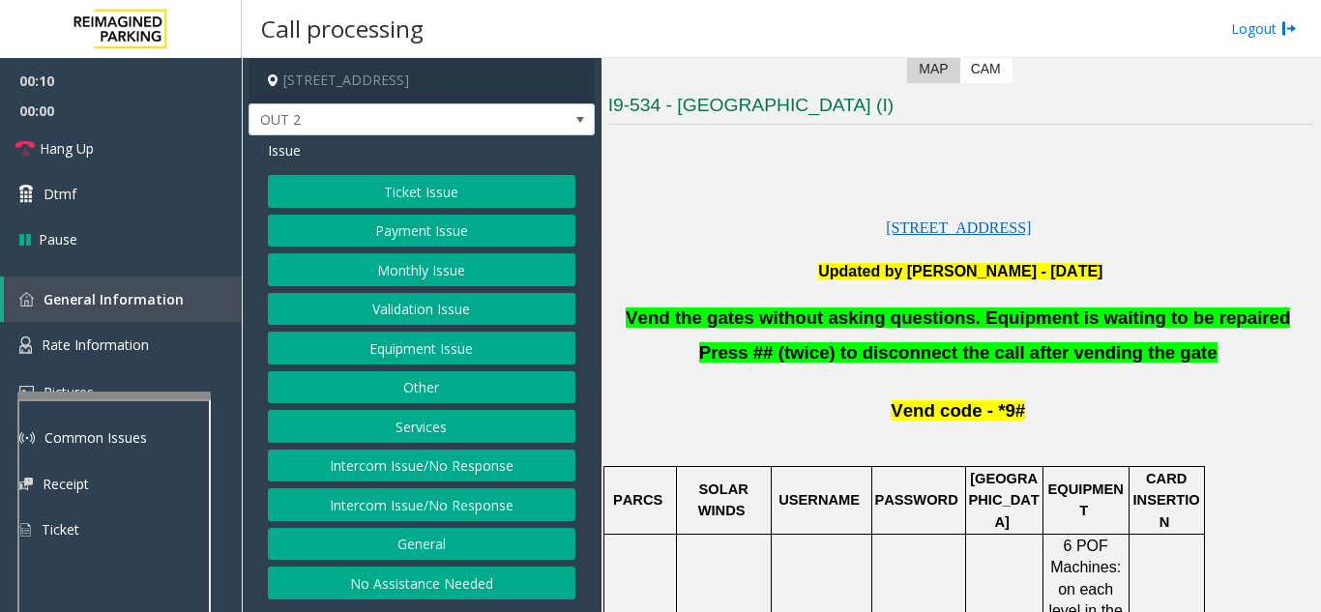
click at [463, 356] on button "Equipment Issue" at bounding box center [421, 348] width 307 height 33
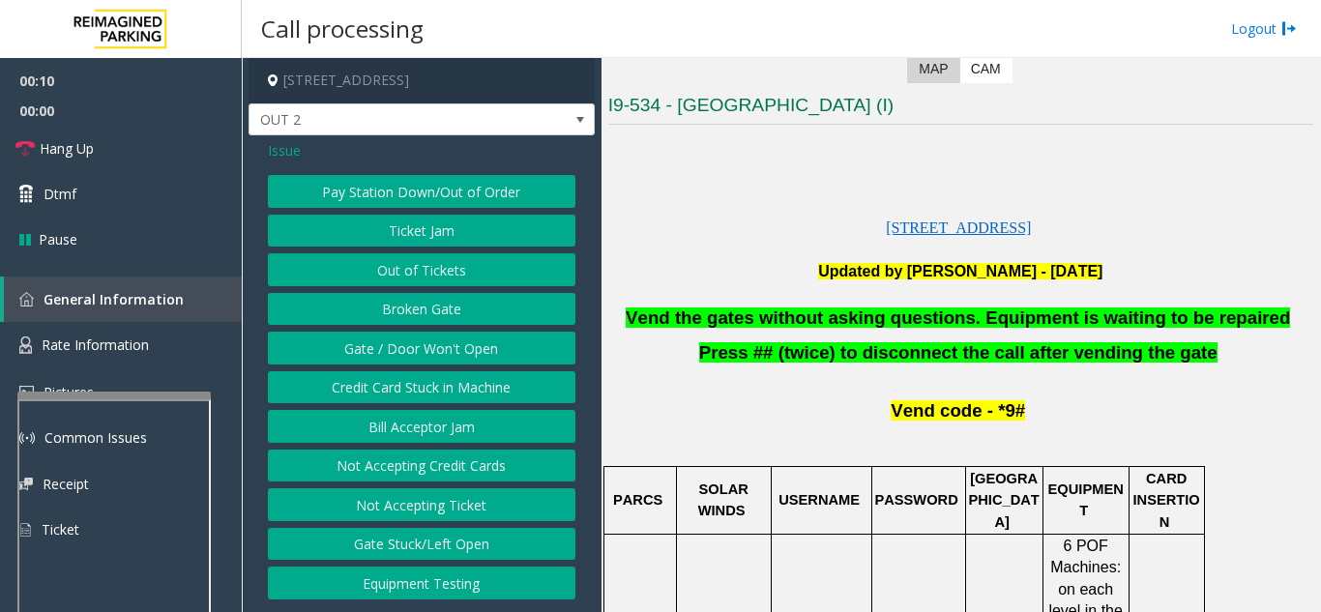
click at [463, 356] on button "Gate / Door Won't Open" at bounding box center [421, 348] width 307 height 33
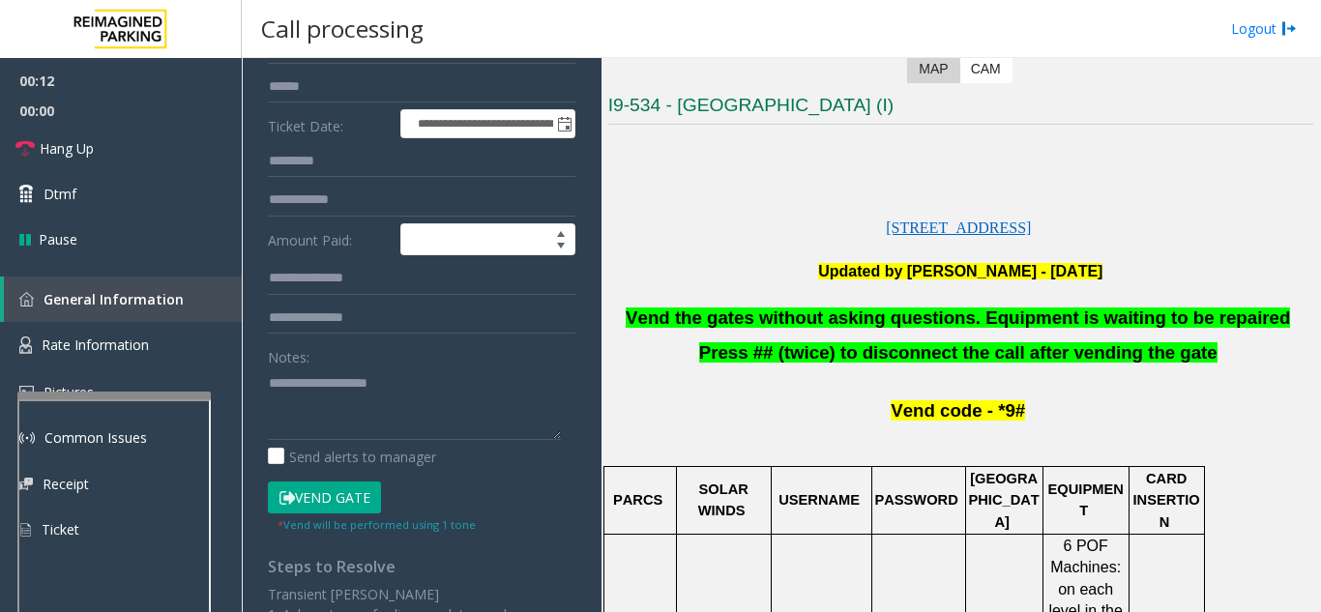
scroll to position [290, 0]
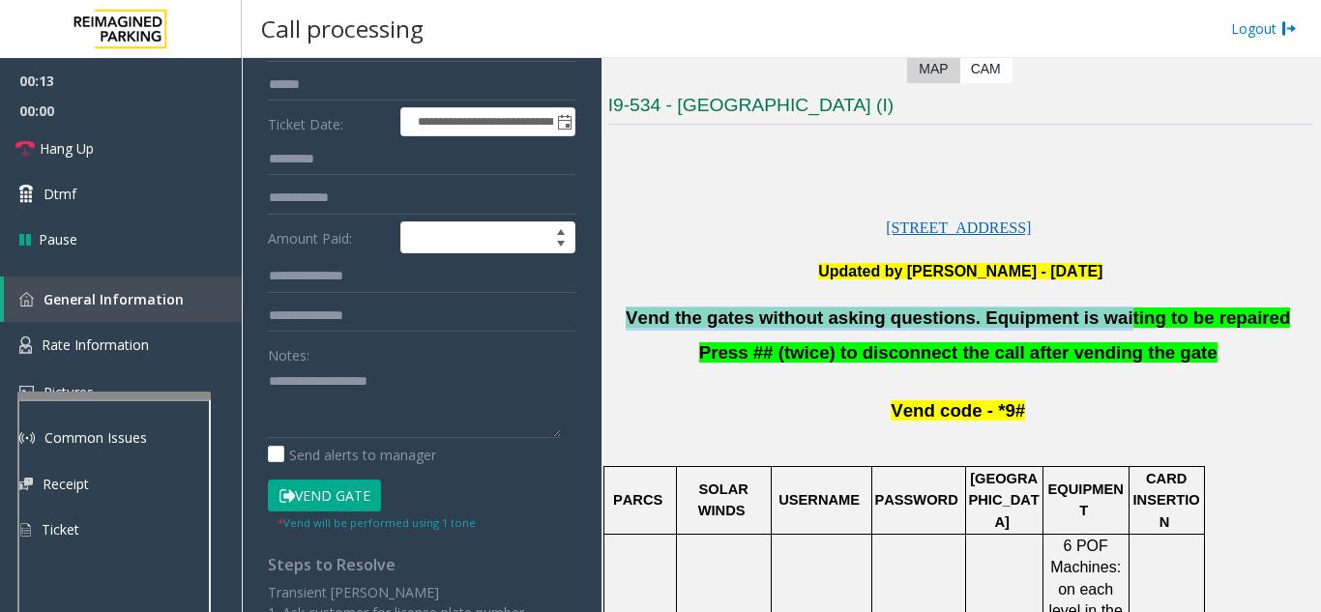
drag, startPoint x: 978, startPoint y: 306, endPoint x: 726, endPoint y: 295, distance: 252.6
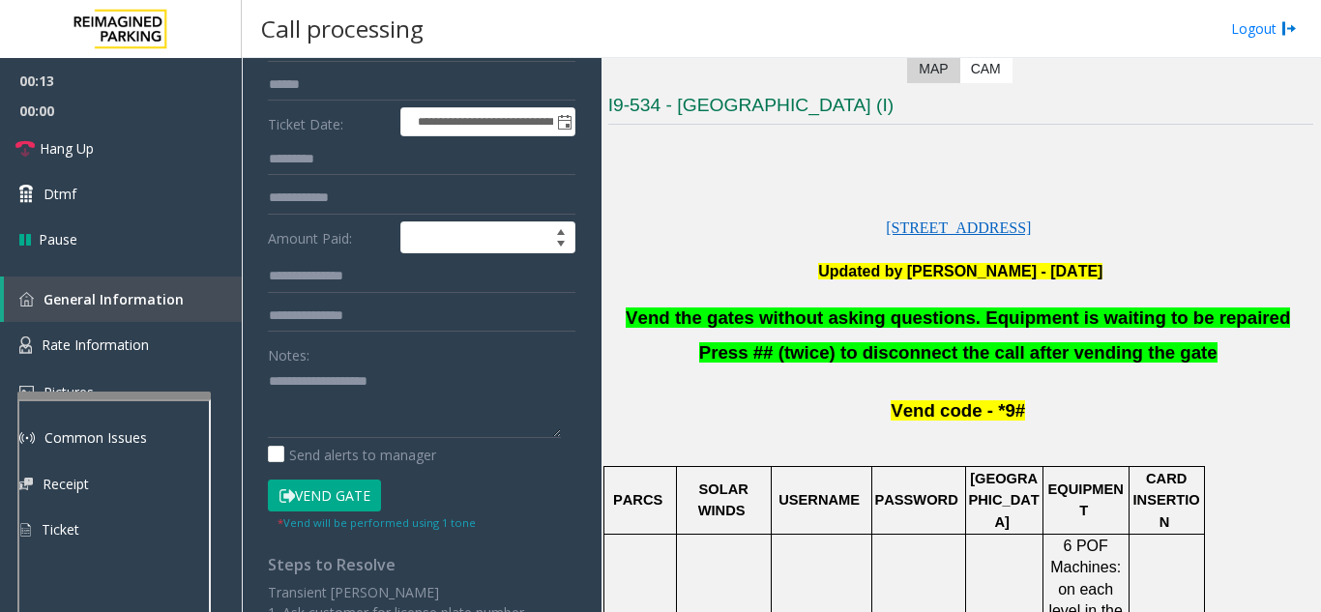
click at [647, 244] on p at bounding box center [960, 250] width 705 height 21
click at [95, 189] on link "Dtmf" at bounding box center [121, 193] width 242 height 45
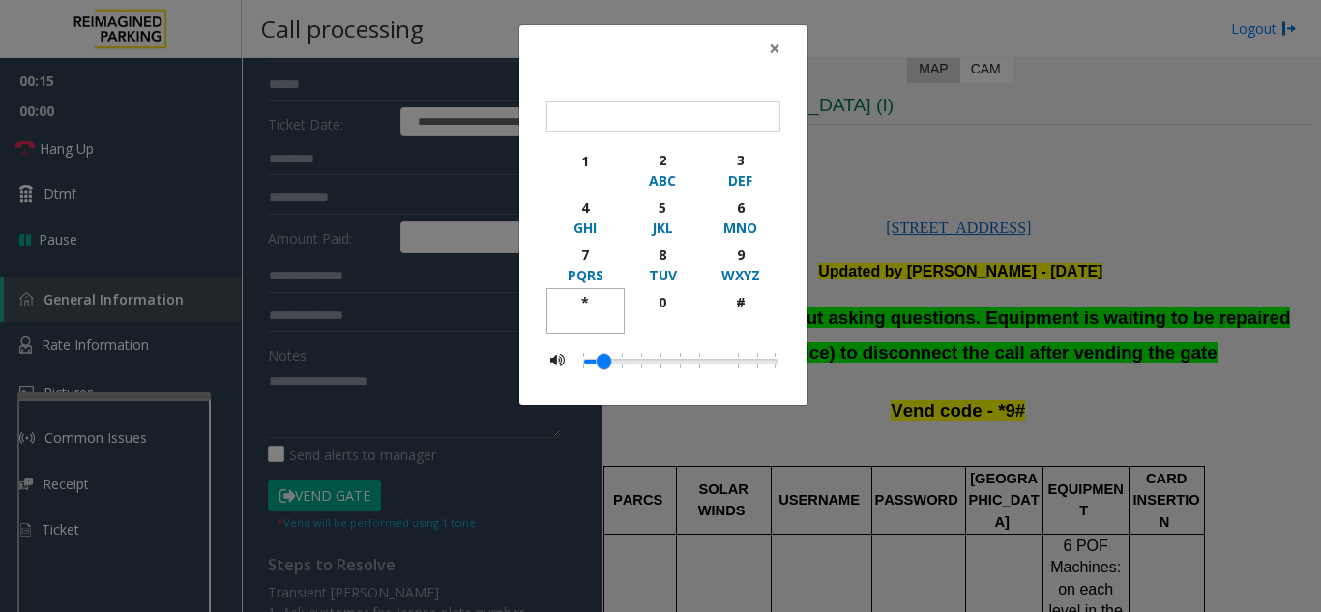
click at [597, 298] on div "*" at bounding box center [585, 302] width 53 height 20
click at [730, 259] on div "9" at bounding box center [739, 255] width 53 height 20
click at [736, 293] on div "#" at bounding box center [739, 302] width 53 height 20
type input "***"
click at [778, 50] on span "×" at bounding box center [775, 48] width 12 height 27
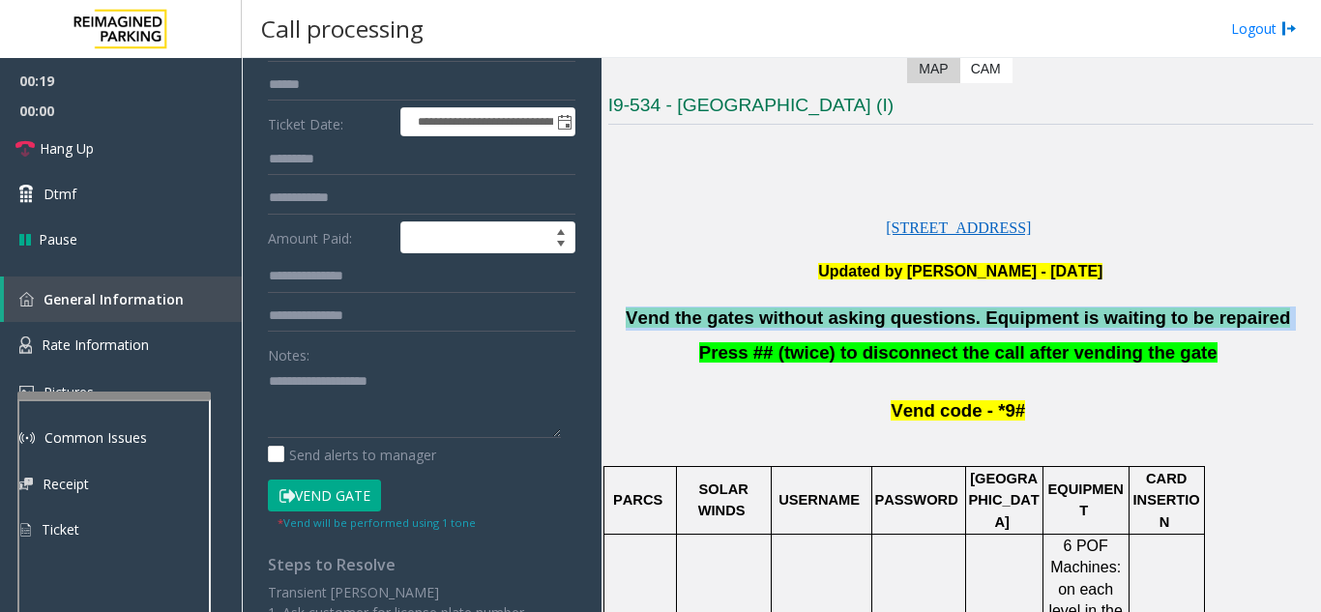
drag, startPoint x: 1245, startPoint y: 320, endPoint x: 655, endPoint y: 323, distance: 590.7
click at [655, 323] on p "Vend the gates without asking questions. Equipment is waiting to be repaired" at bounding box center [960, 318] width 705 height 24
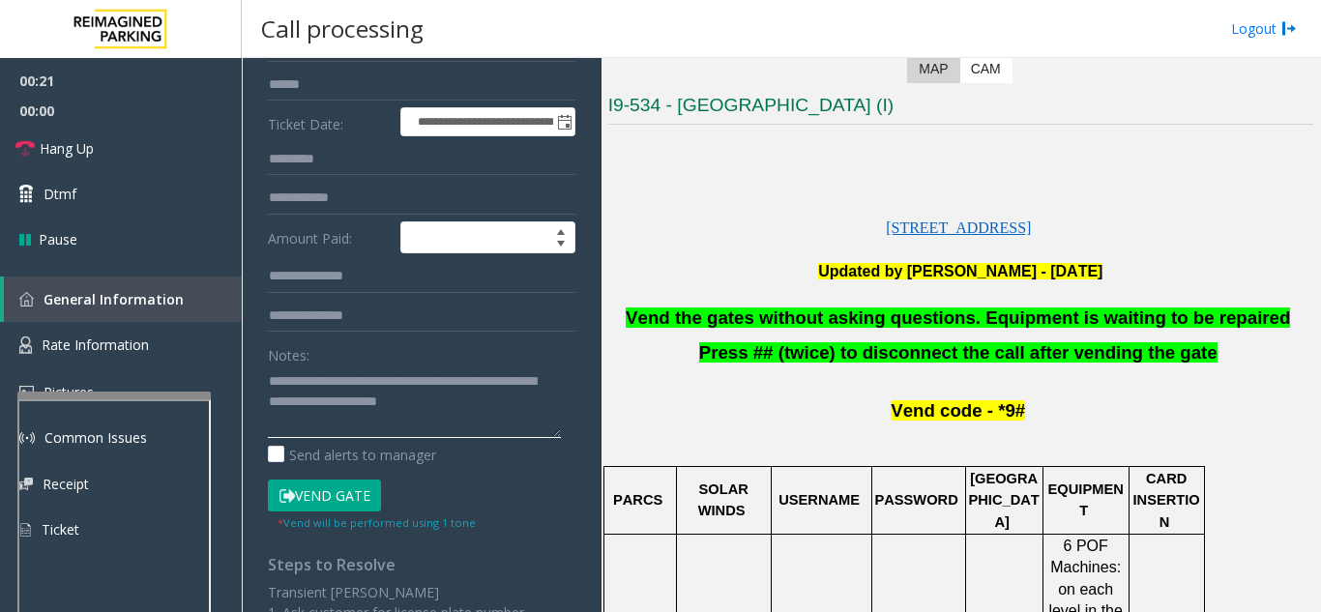
type textarea "**********"
click at [489, 358] on div "Notes:" at bounding box center [421, 388] width 307 height 100
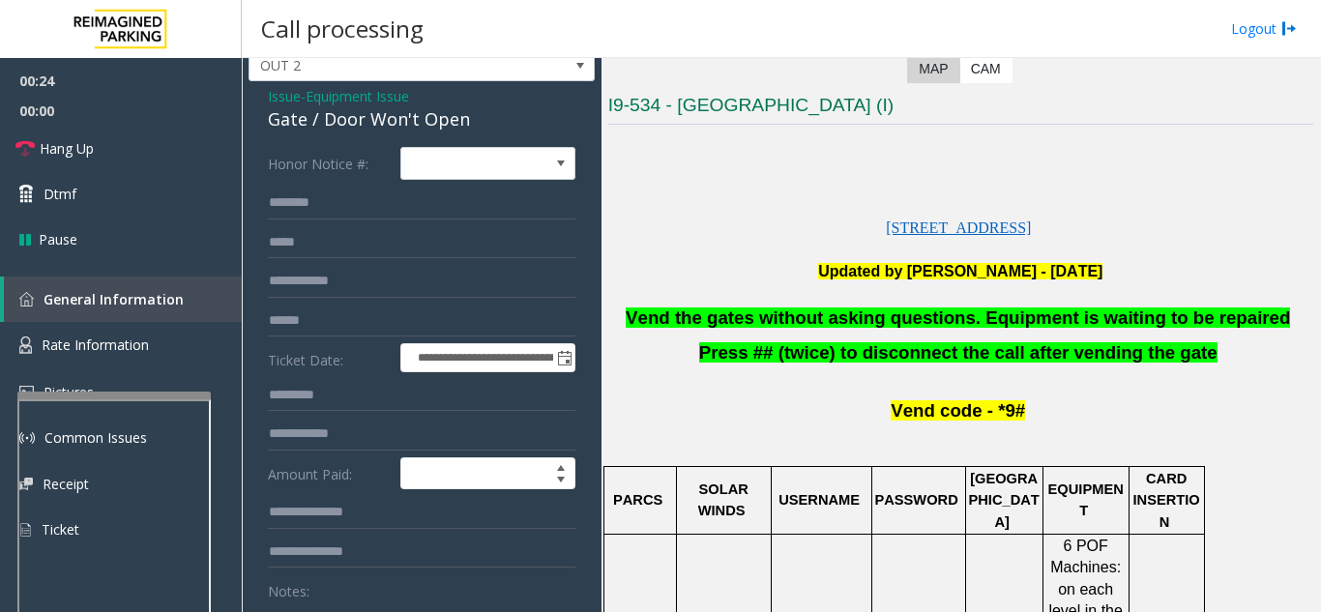
scroll to position [0, 0]
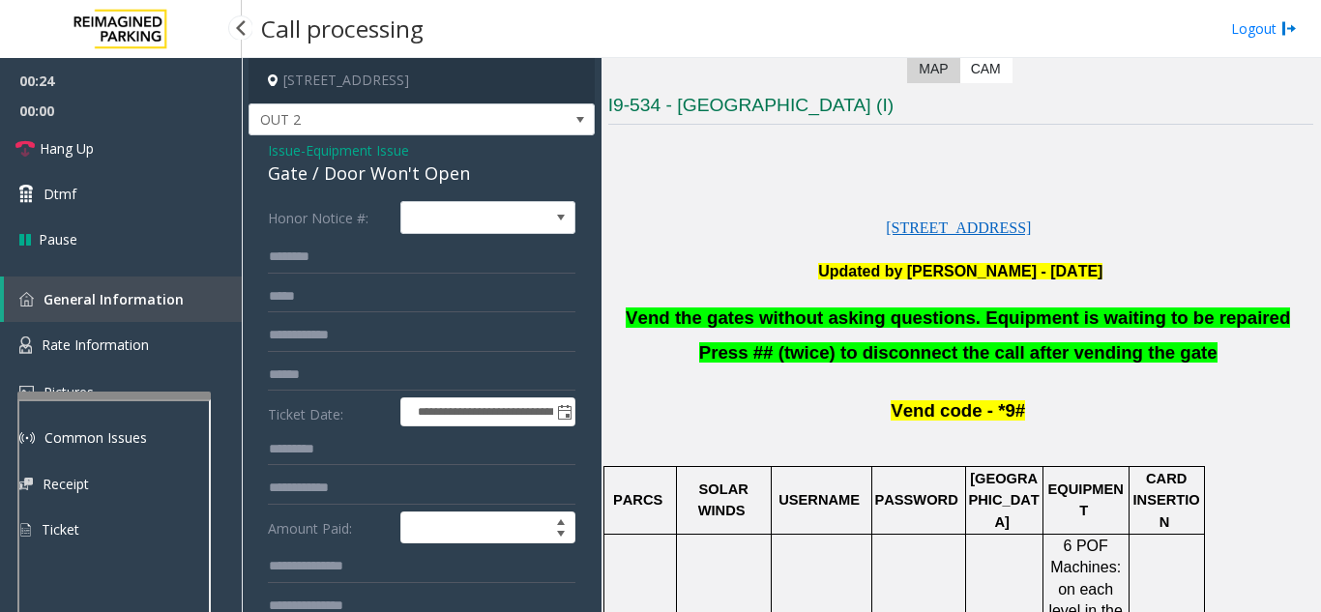
click at [87, 123] on span "00:00" at bounding box center [121, 111] width 242 height 30
click at [92, 157] on span "Hang Up" at bounding box center [67, 148] width 54 height 20
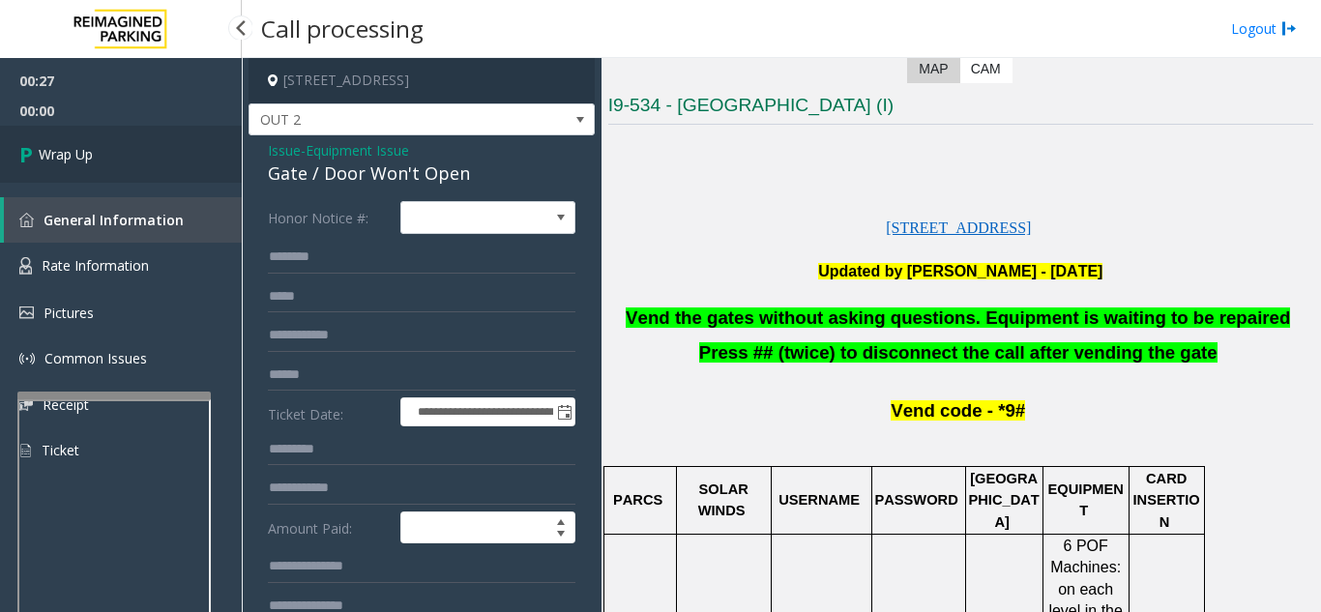
click at [128, 162] on link "Wrap Up" at bounding box center [121, 154] width 242 height 57
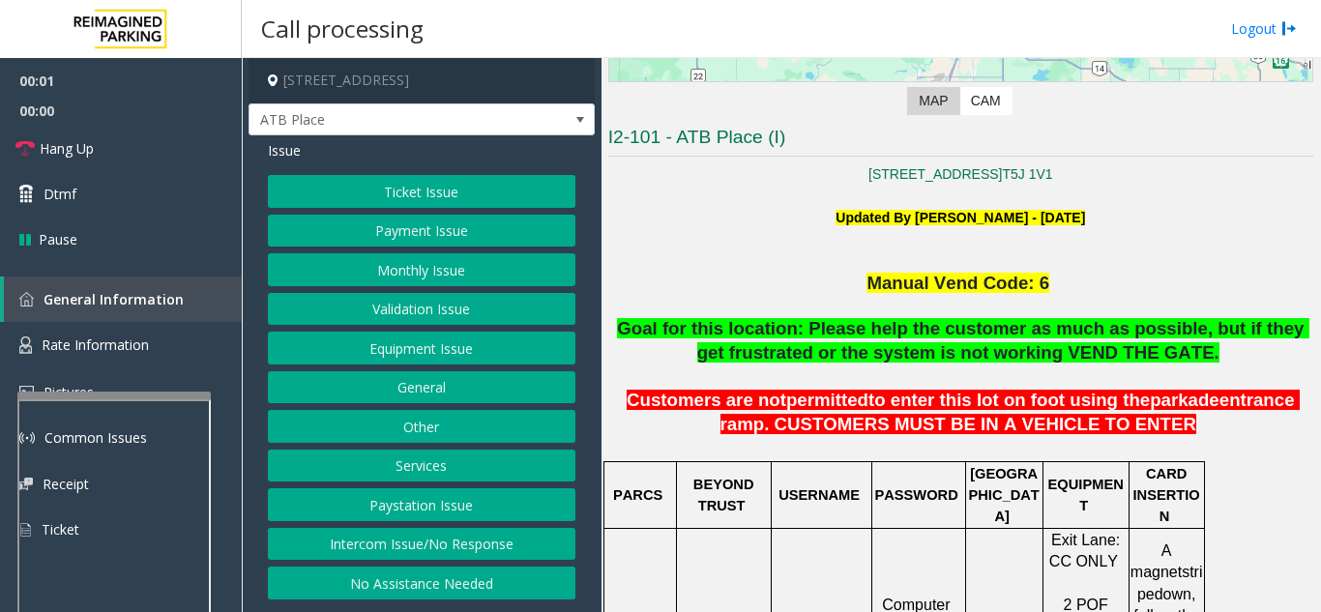
scroll to position [387, 0]
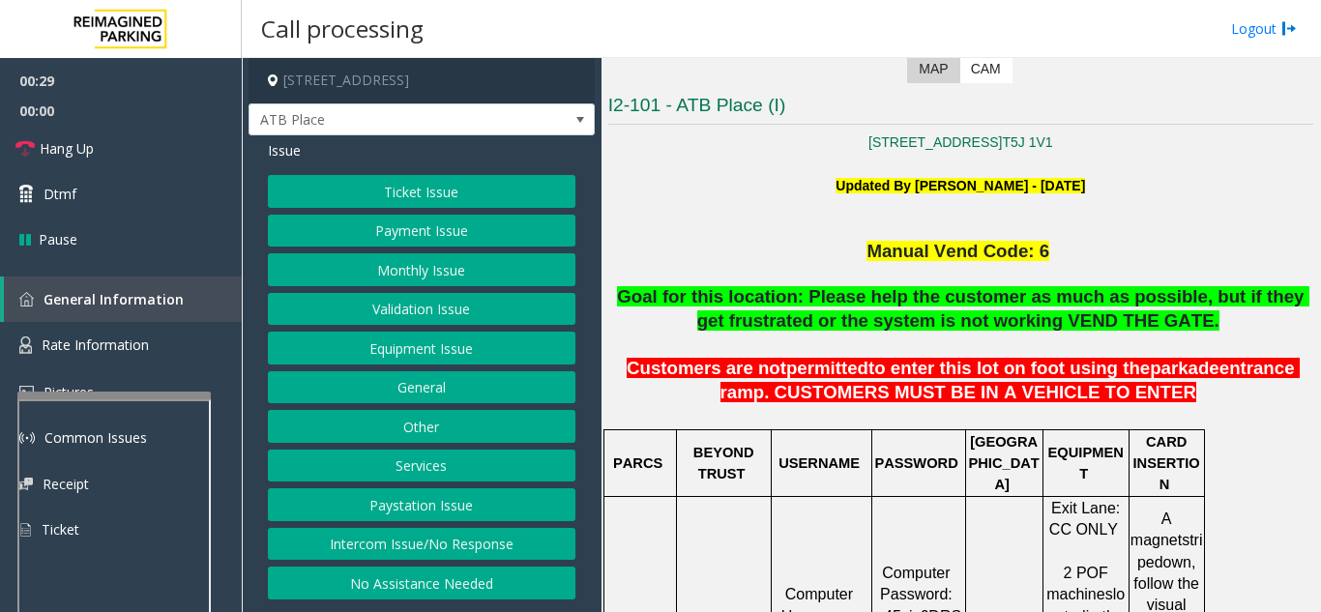
click at [428, 196] on button "Ticket Issue" at bounding box center [421, 191] width 307 height 33
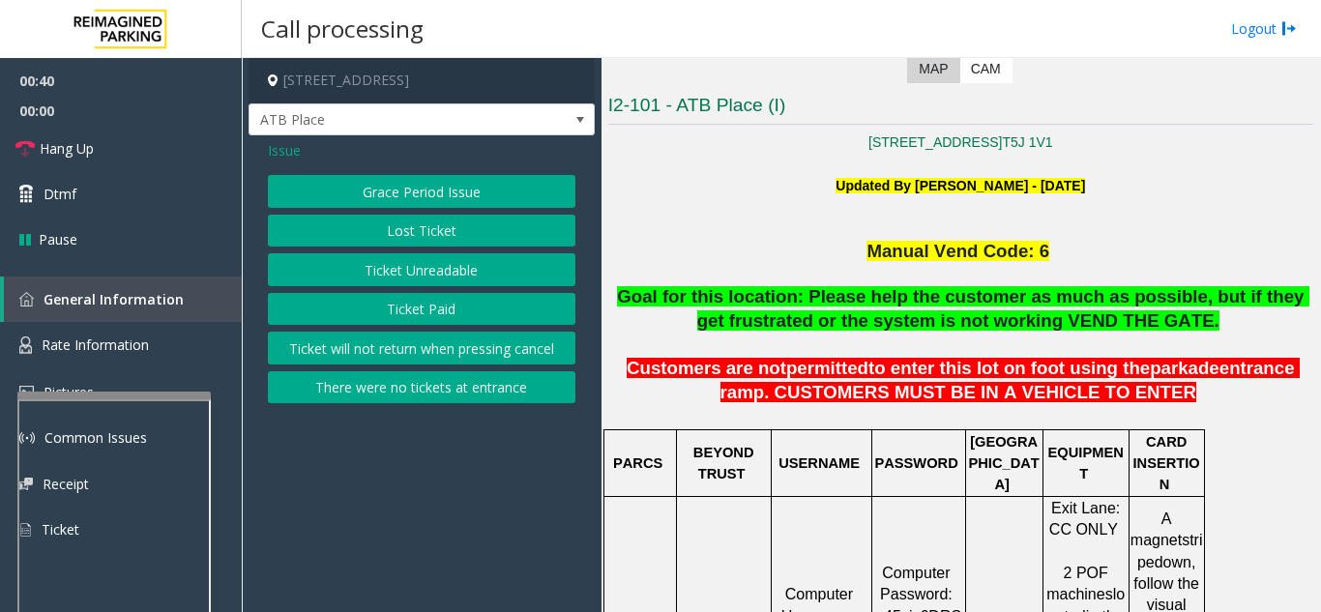
click at [477, 253] on button "Ticket Unreadable" at bounding box center [421, 269] width 307 height 33
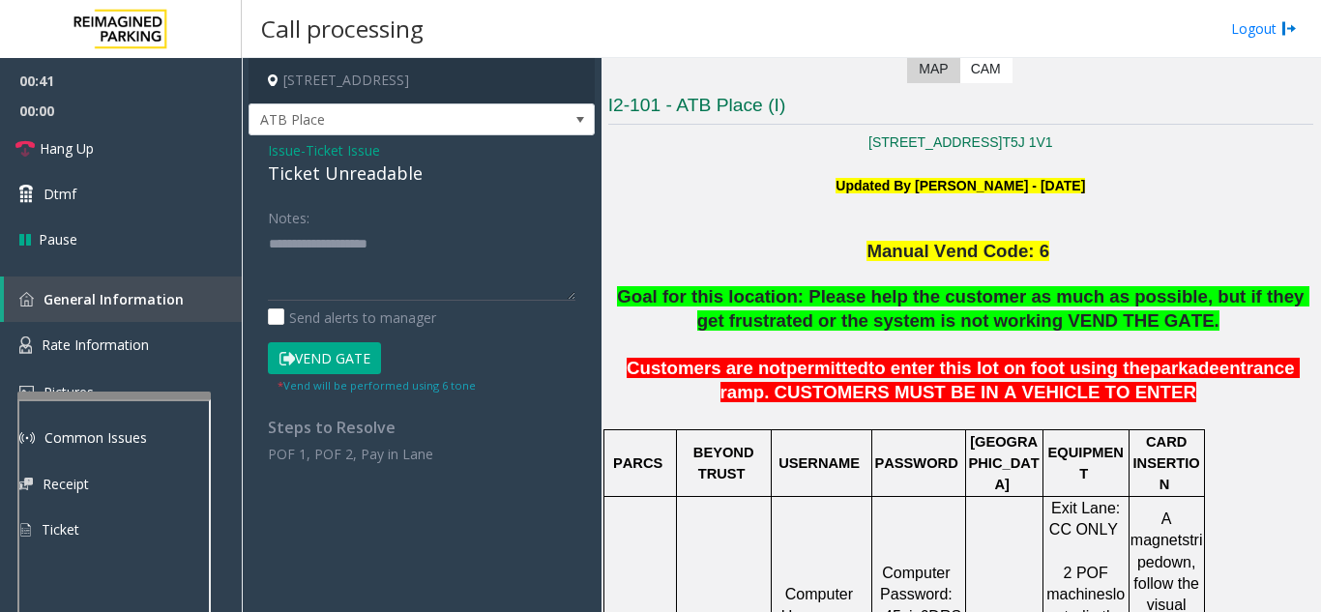
click at [293, 151] on span "Issue" at bounding box center [284, 150] width 33 height 20
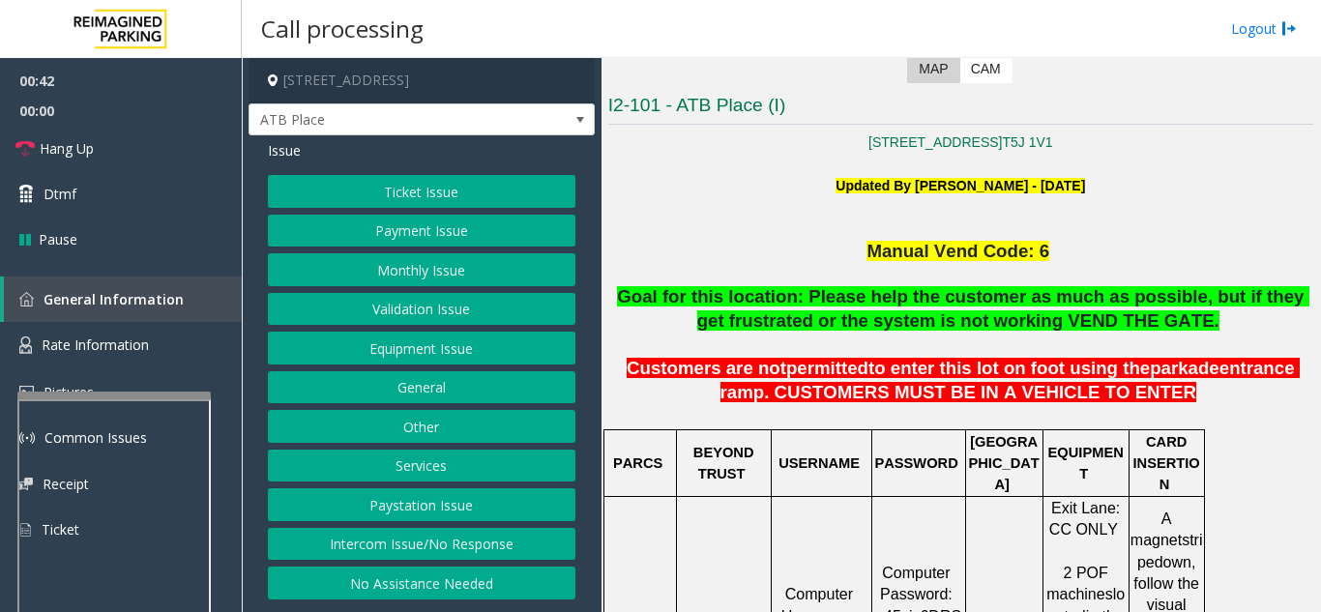
click at [387, 343] on button "Equipment Issue" at bounding box center [421, 348] width 307 height 33
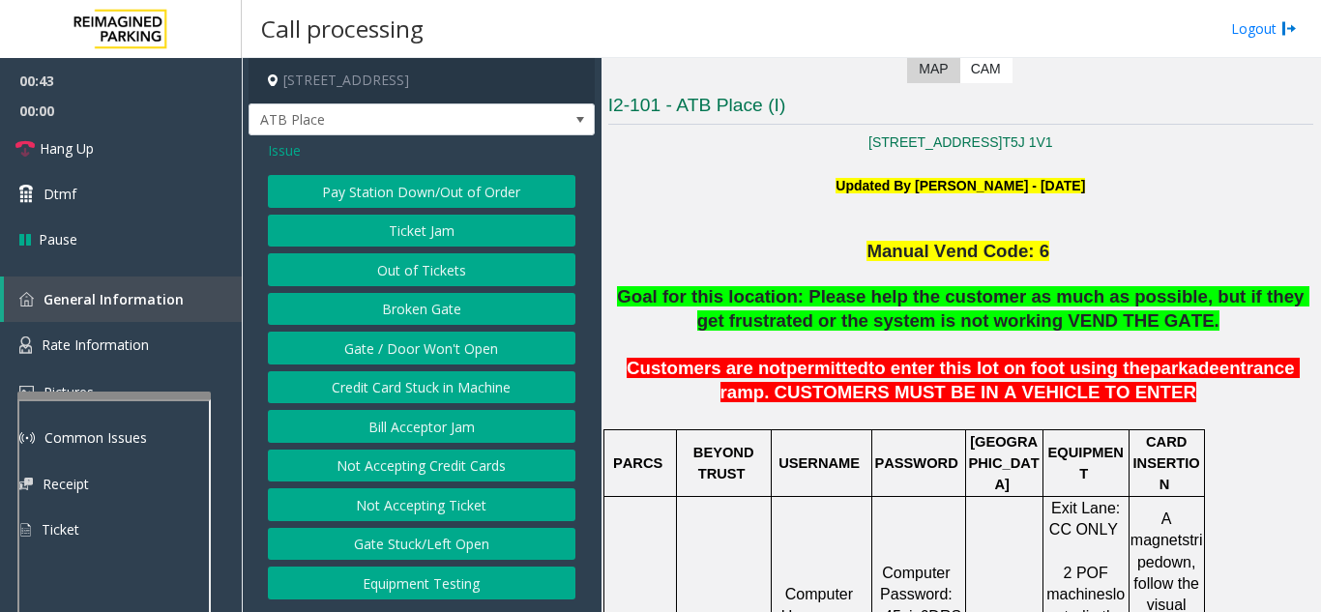
click at [396, 348] on button "Gate / Door Won't Open" at bounding box center [421, 348] width 307 height 33
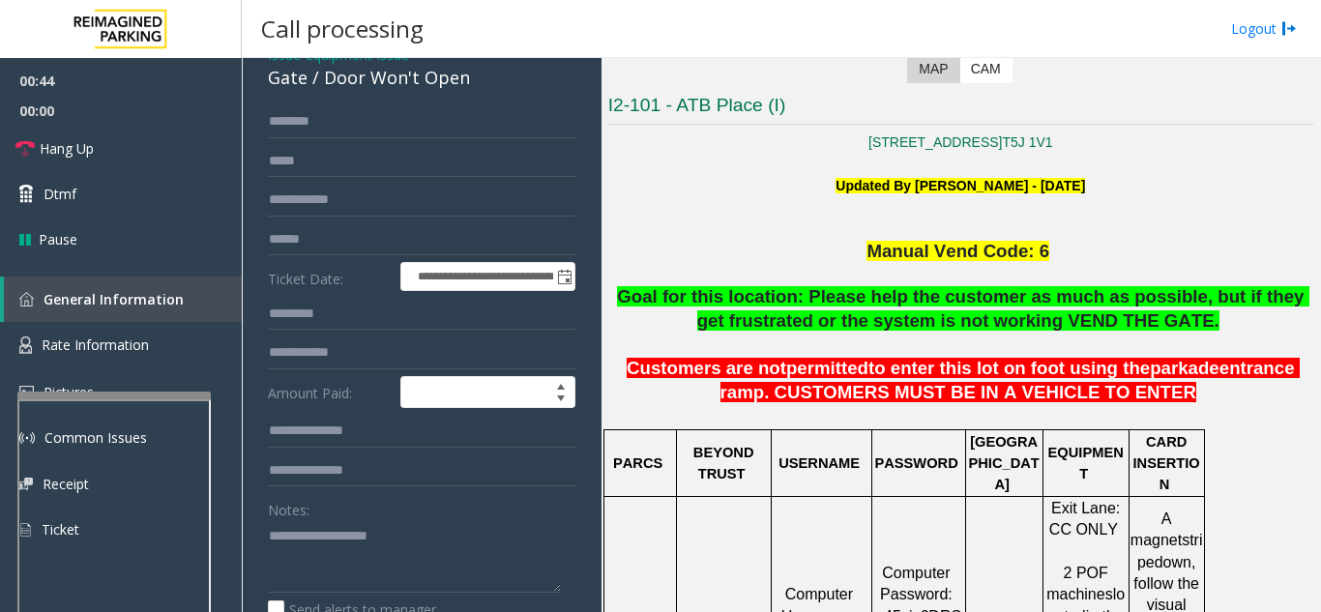
scroll to position [97, 0]
click at [336, 521] on textarea at bounding box center [414, 555] width 293 height 73
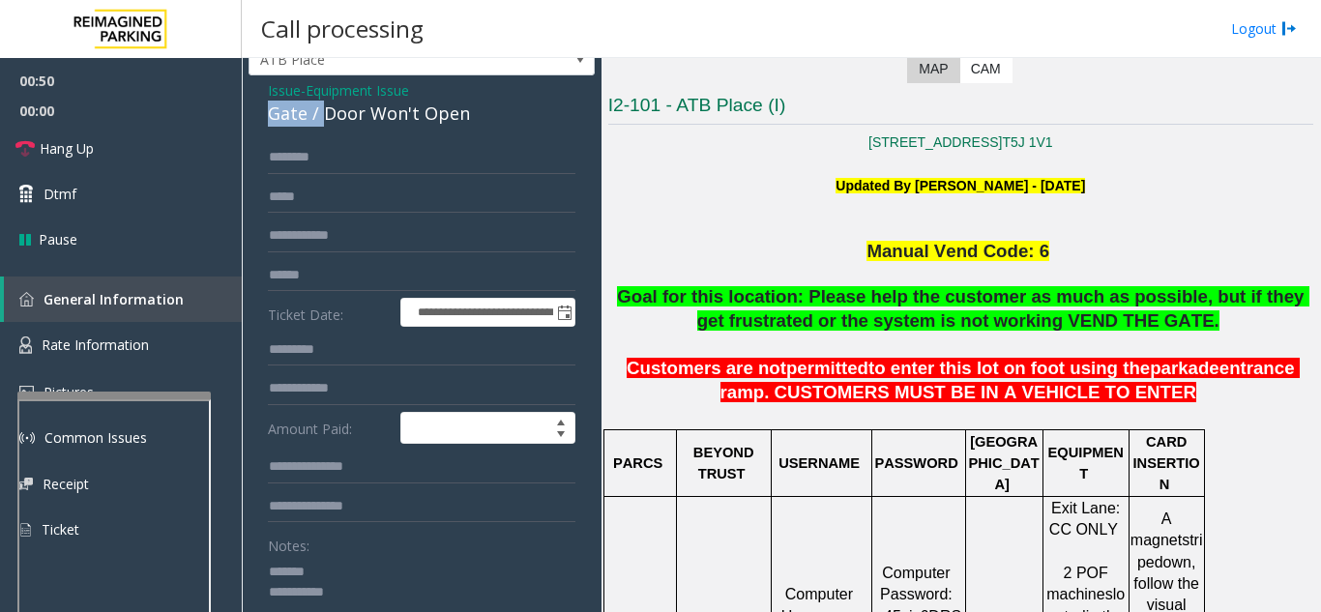
scroll to position [56, 0]
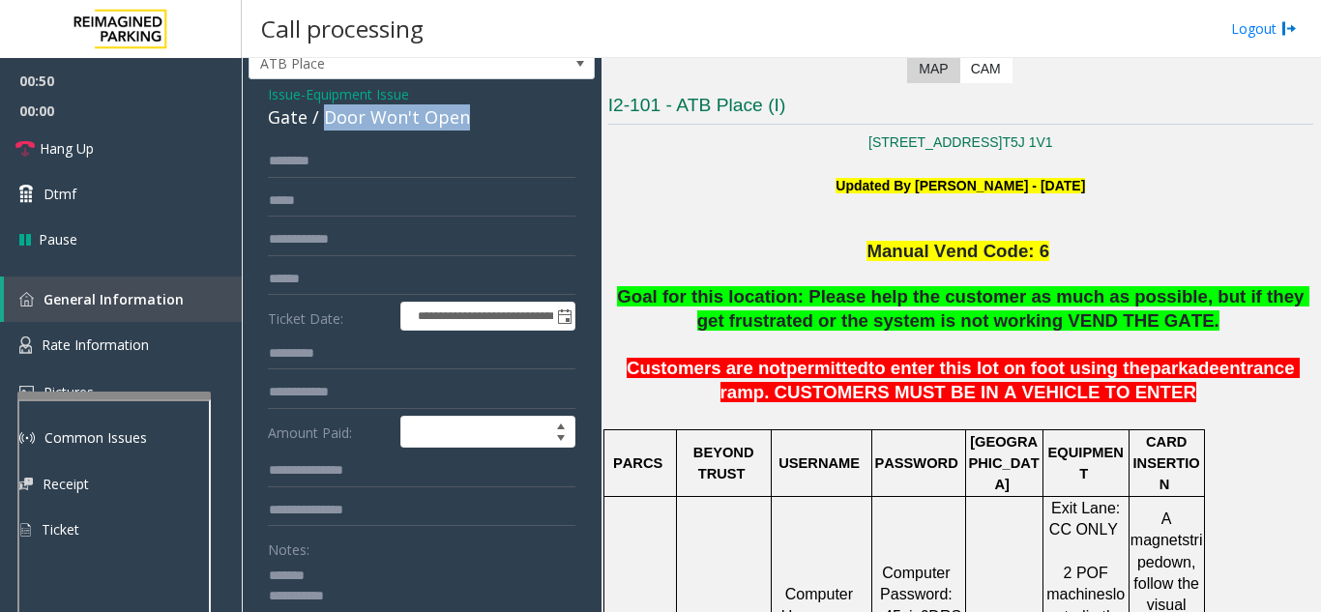
drag, startPoint x: 324, startPoint y: 86, endPoint x: 481, endPoint y: 126, distance: 162.5
click at [481, 126] on div "Gate / Door Won't Open" at bounding box center [421, 117] width 307 height 26
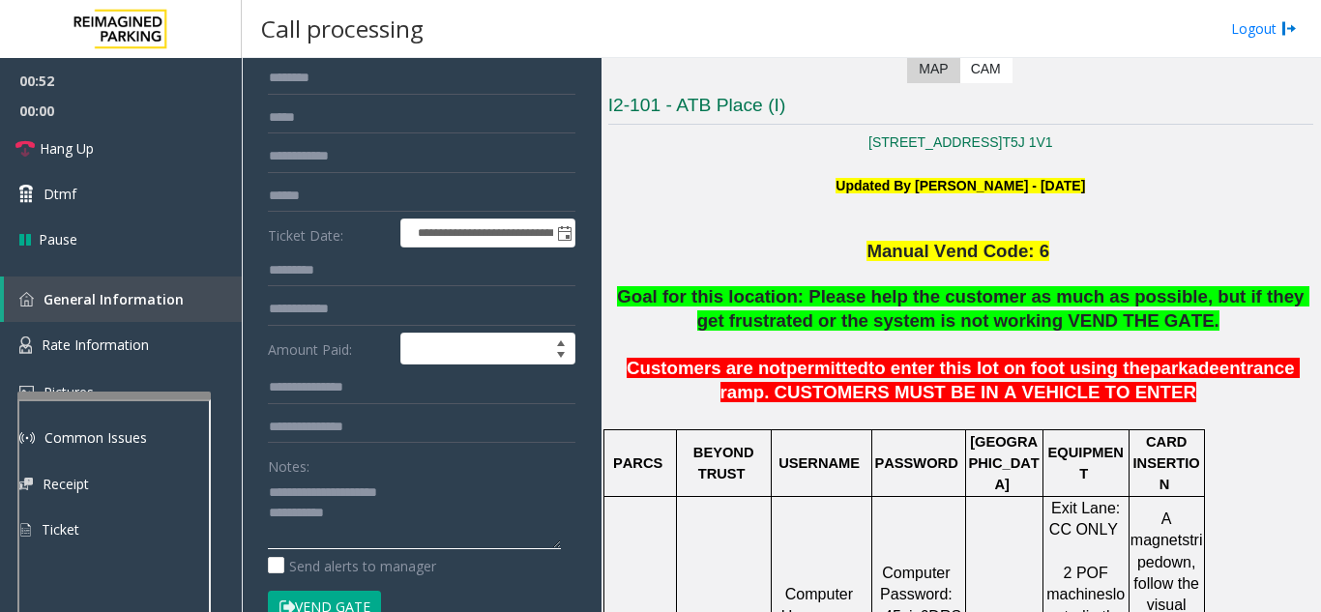
scroll to position [249, 0]
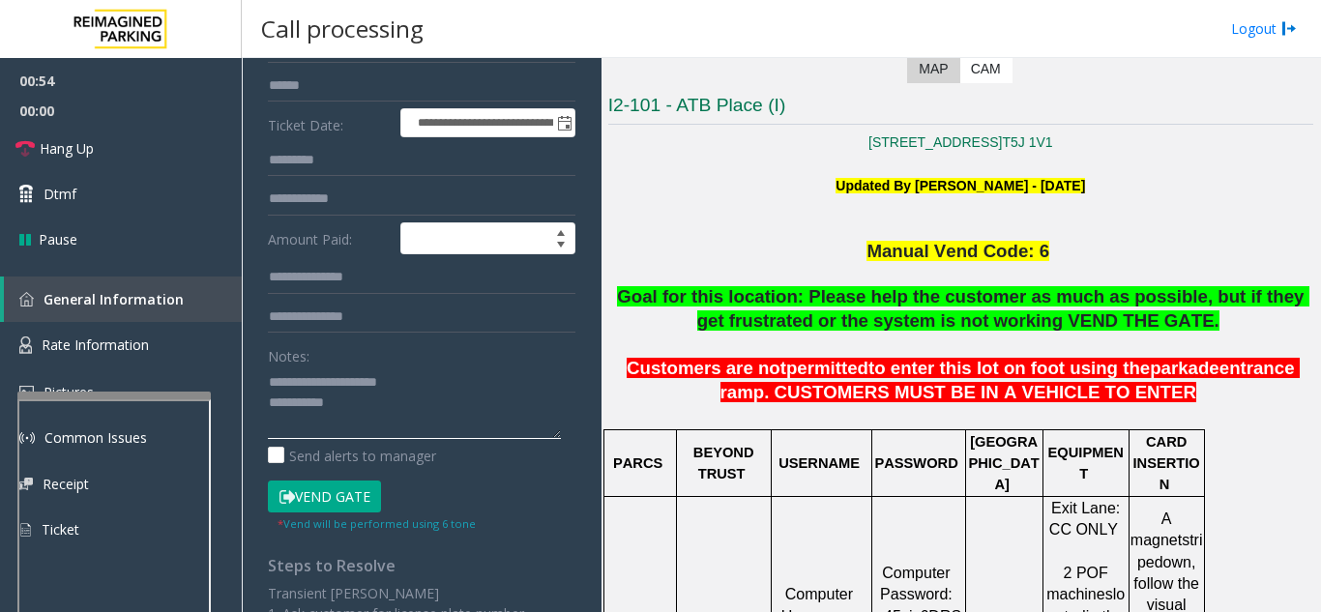
click at [398, 414] on textarea at bounding box center [414, 402] width 293 height 73
click at [197, 170] on link "Hang Up" at bounding box center [121, 148] width 242 height 45
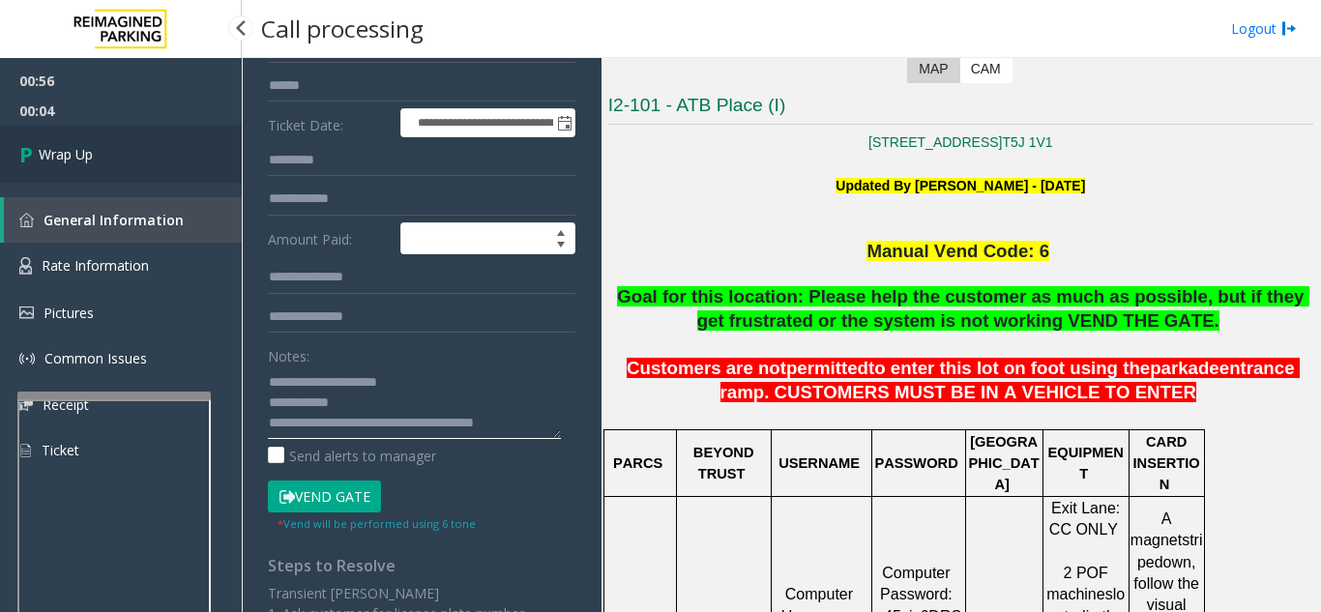
type textarea "**********"
click at [57, 132] on link "Wrap Up" at bounding box center [121, 154] width 242 height 57
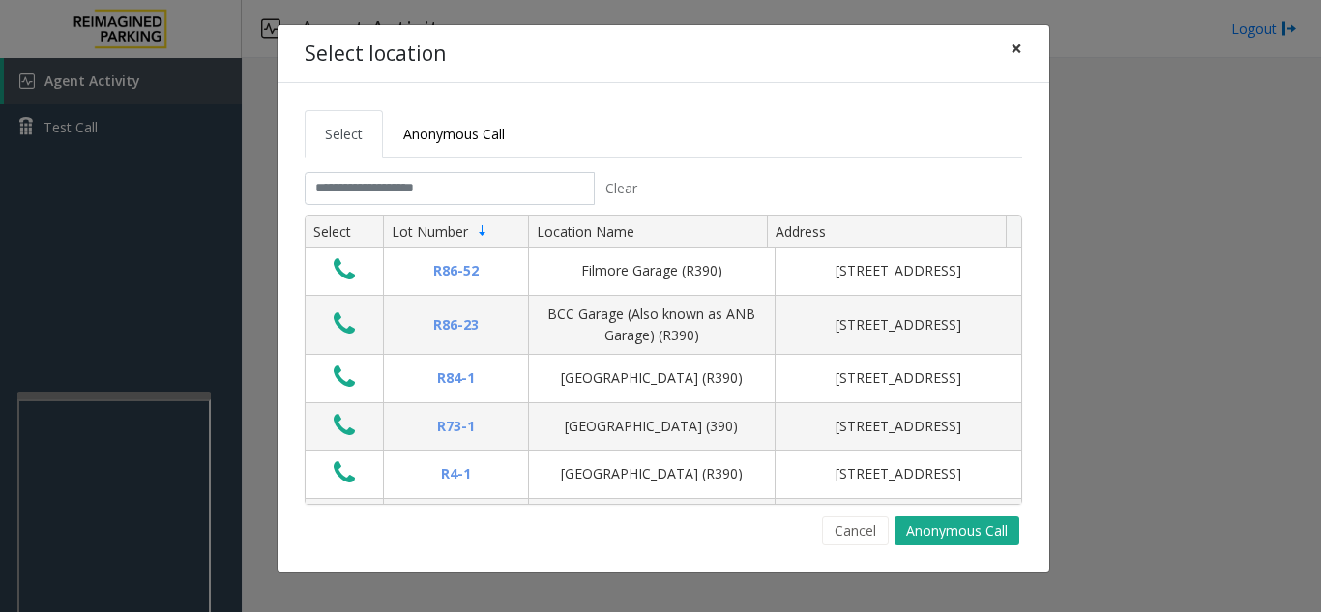
click at [1018, 51] on span "×" at bounding box center [1016, 48] width 12 height 27
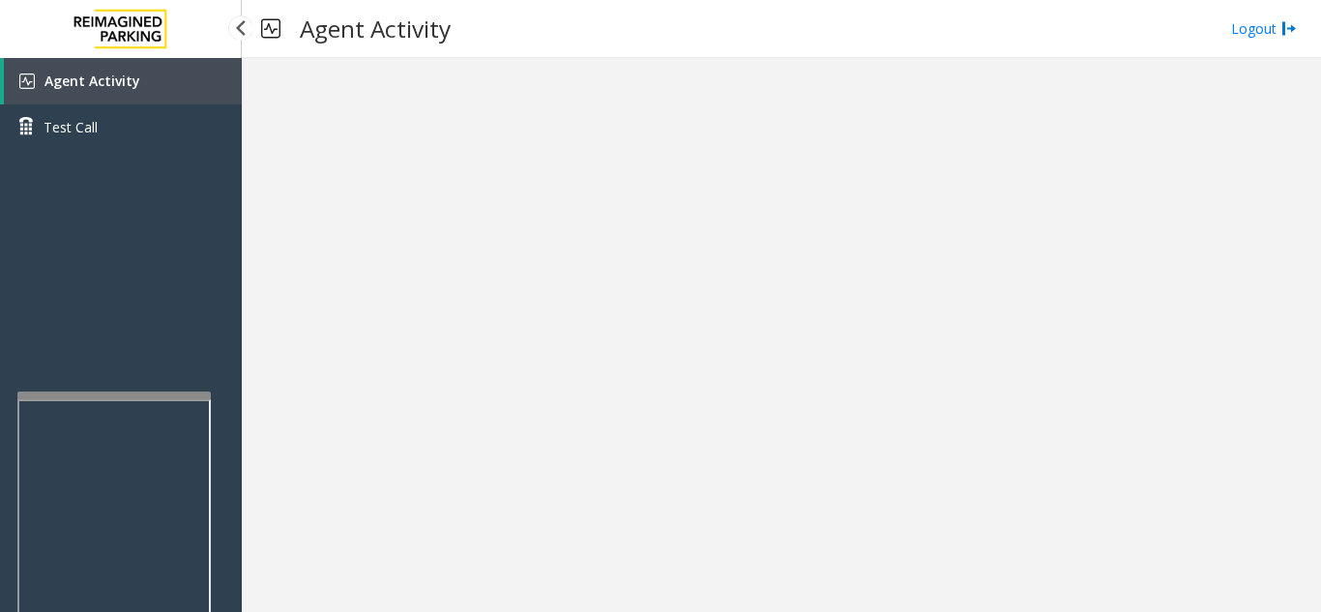
click at [118, 85] on span "Agent Activity" at bounding box center [92, 81] width 96 height 18
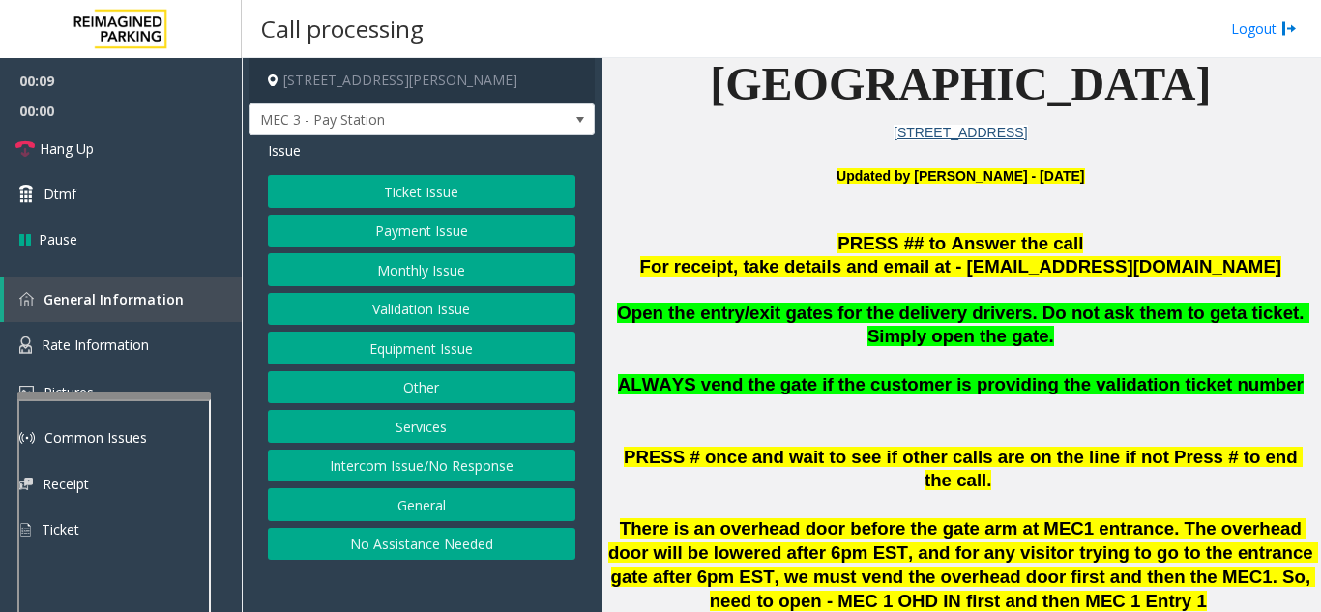
scroll to position [483, 0]
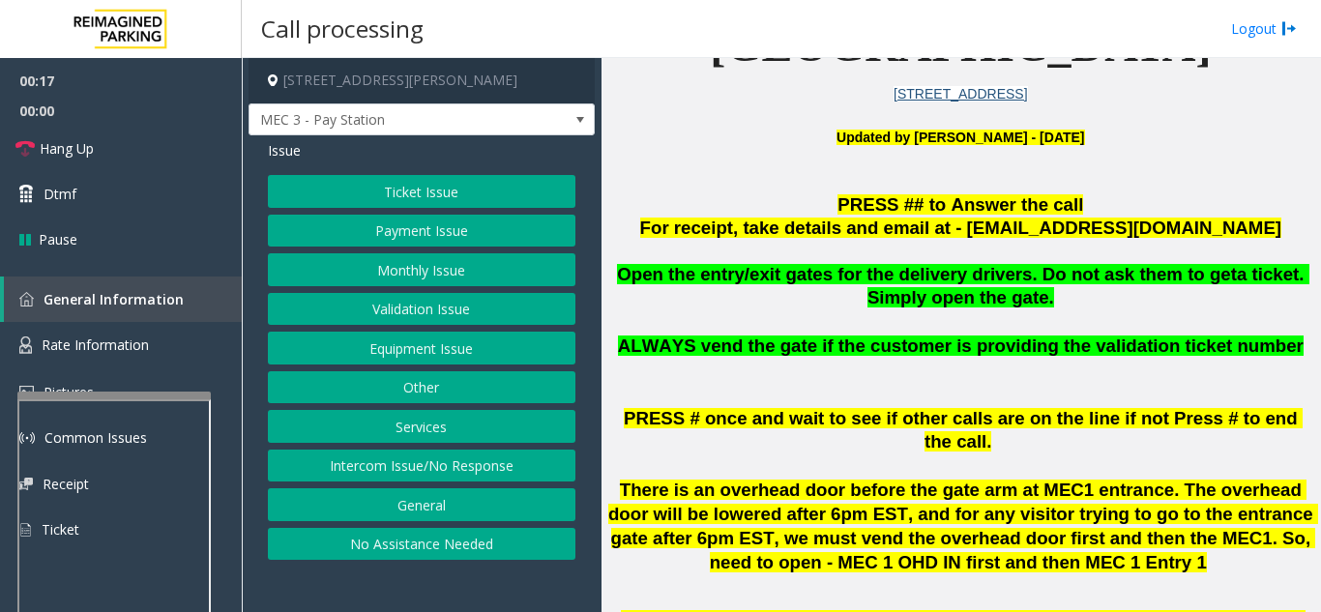
click at [393, 341] on button "Equipment Issue" at bounding box center [421, 348] width 307 height 33
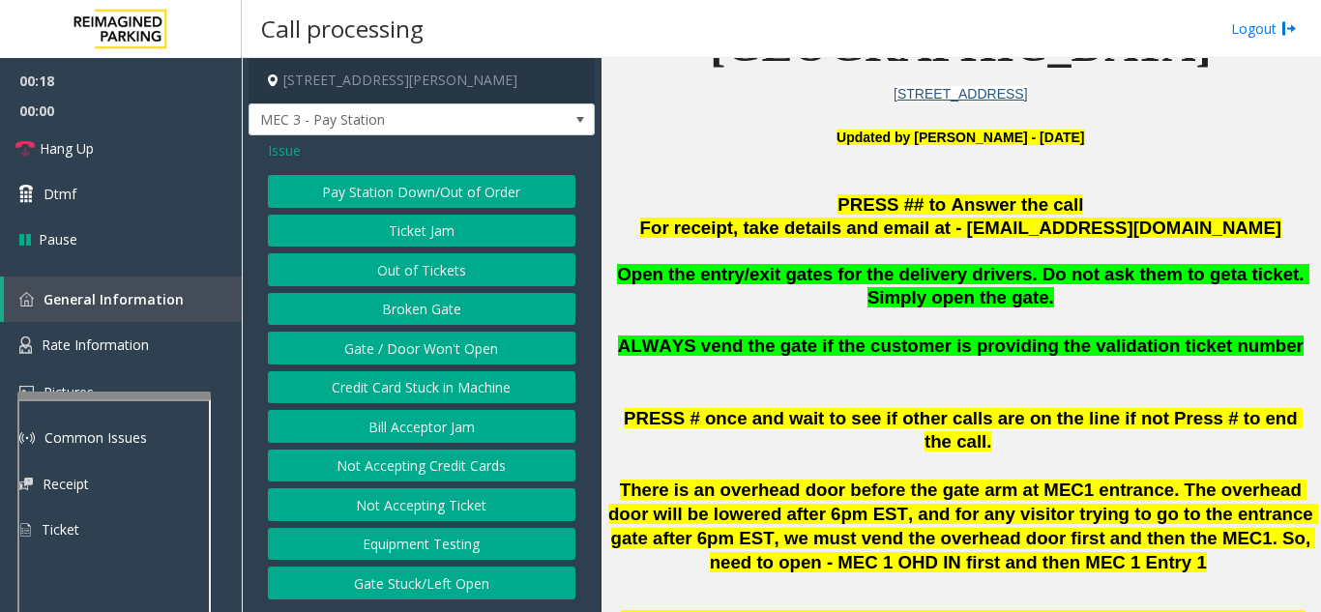
click at [399, 360] on button "Gate / Door Won't Open" at bounding box center [421, 348] width 307 height 33
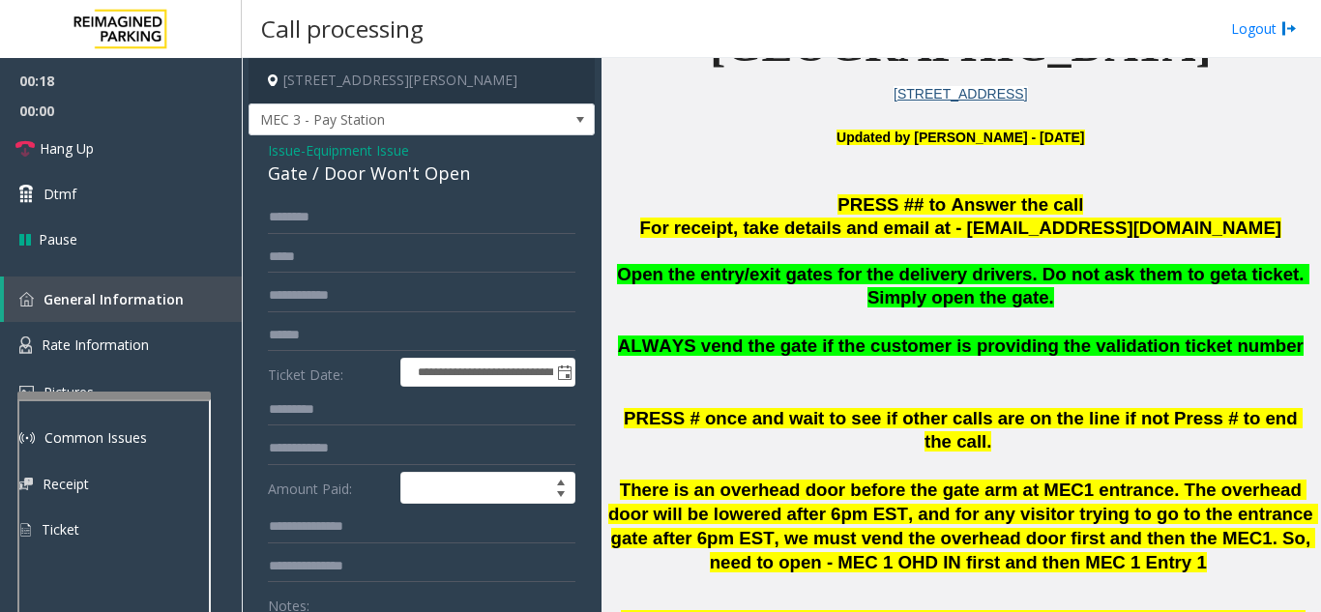
scroll to position [97, 0]
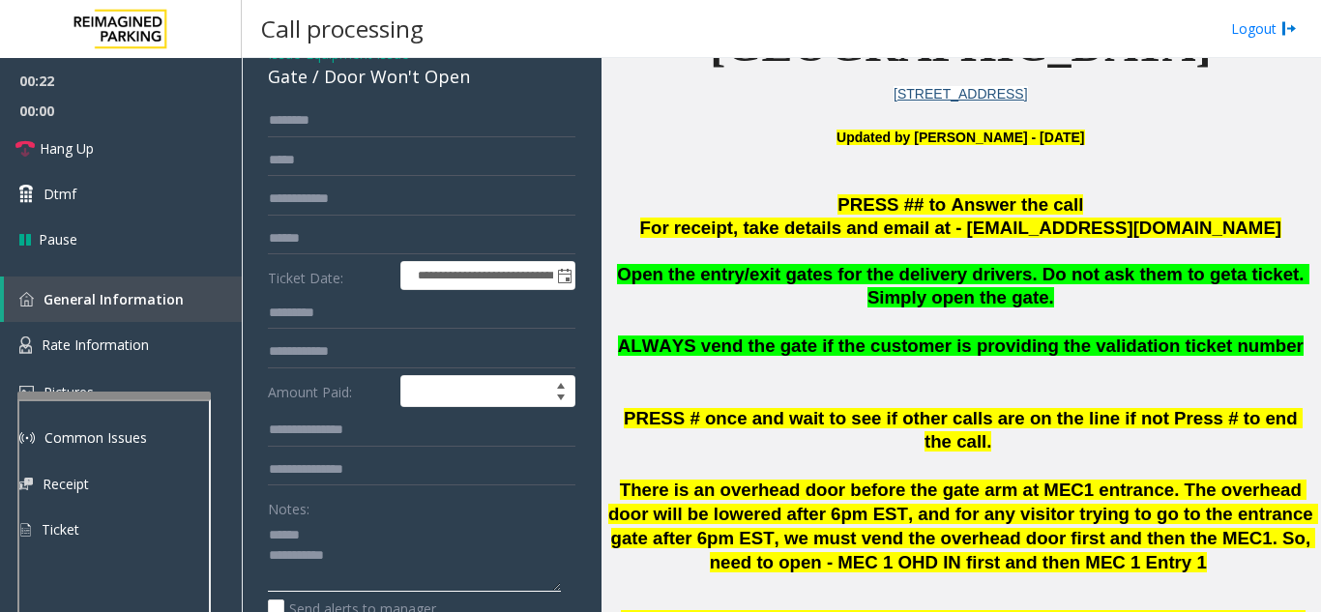
click at [348, 536] on textarea at bounding box center [414, 555] width 293 height 73
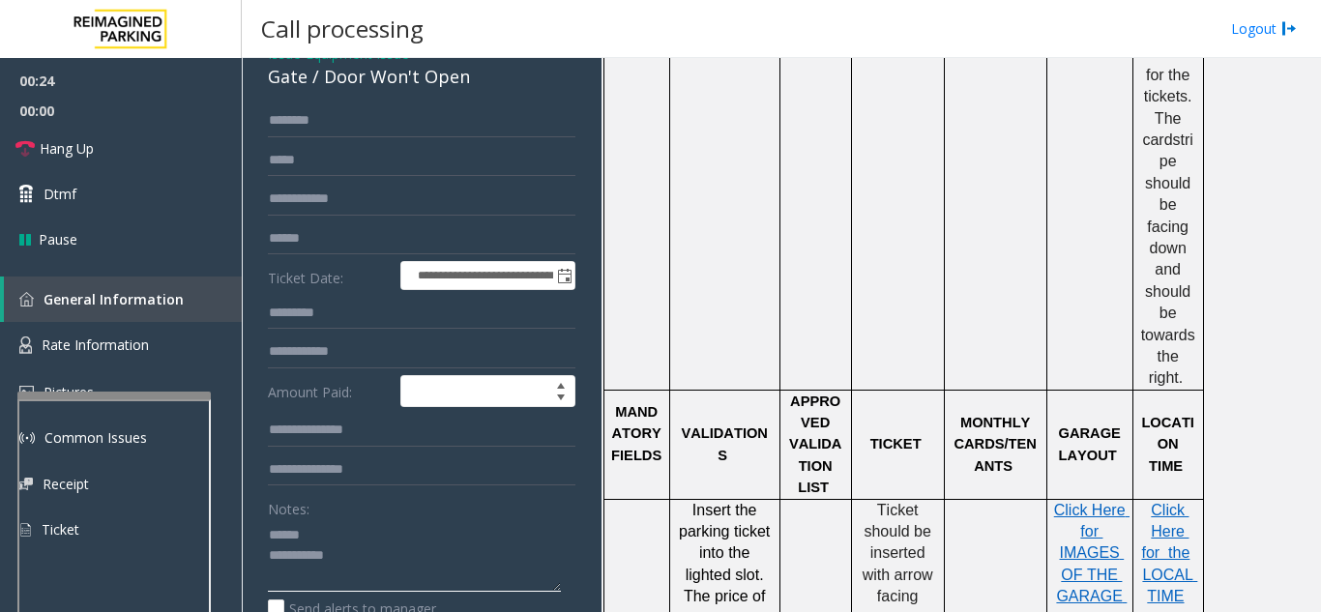
scroll to position [1547, 0]
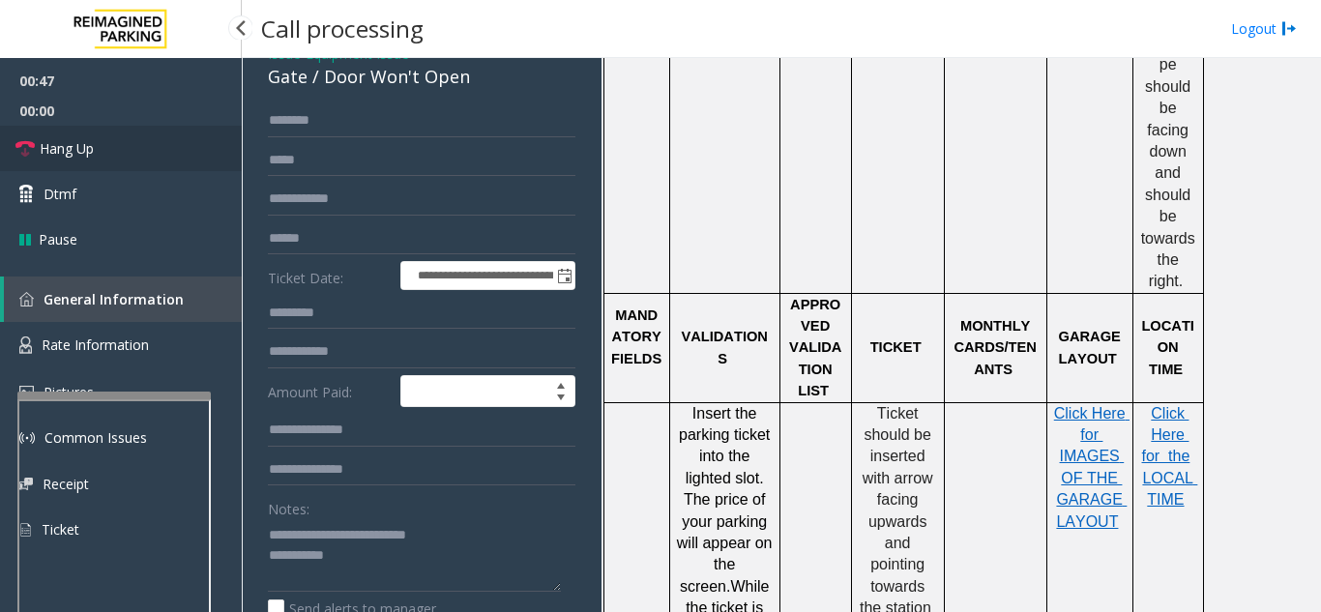
click at [122, 154] on link "Hang Up" at bounding box center [121, 148] width 242 height 45
click at [435, 561] on textarea at bounding box center [414, 555] width 293 height 73
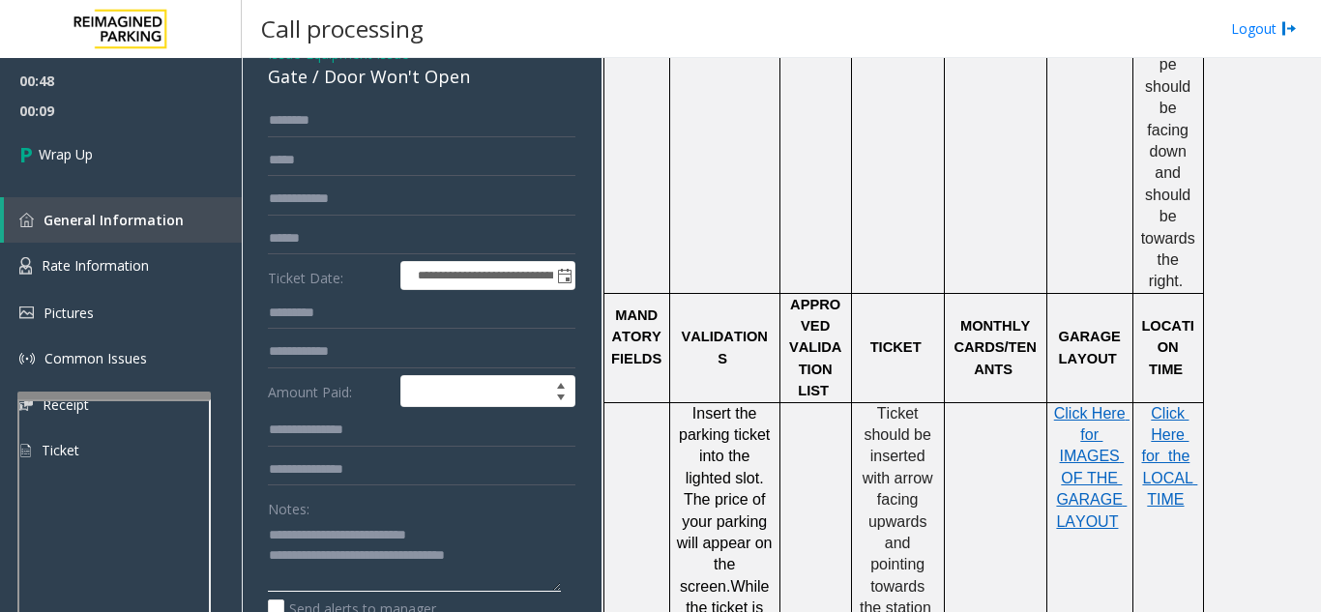
click at [457, 553] on textarea at bounding box center [414, 555] width 293 height 73
type textarea "**********"
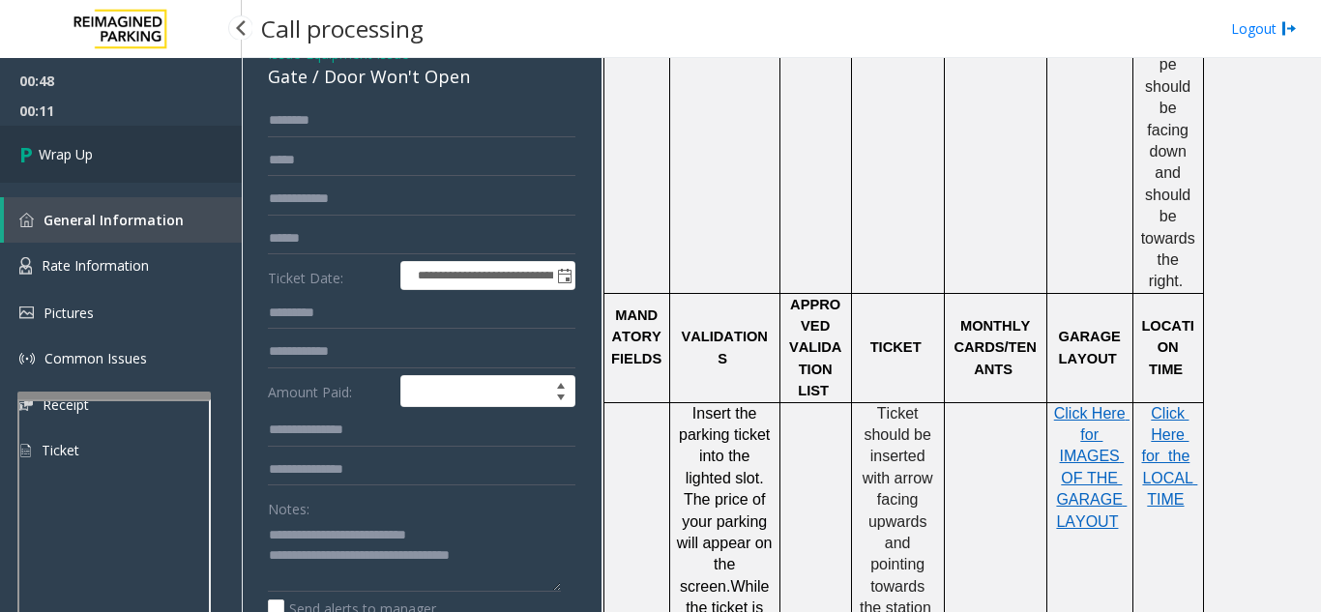
click at [116, 171] on link "Wrap Up" at bounding box center [121, 154] width 242 height 57
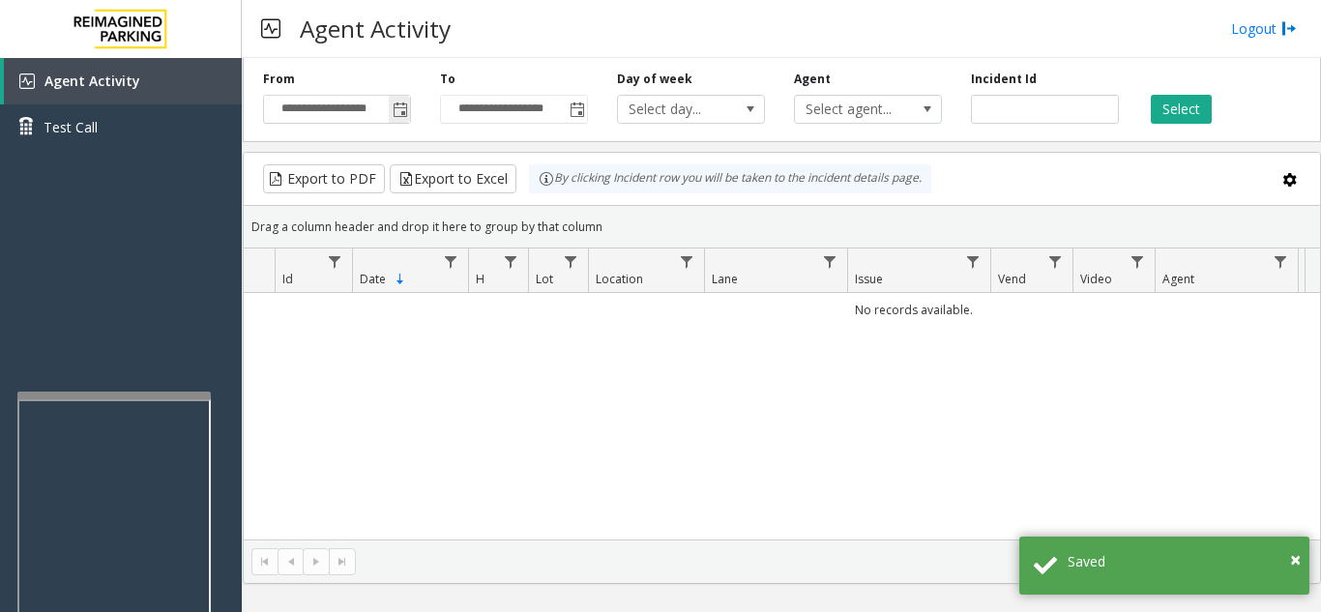
click at [396, 119] on span "Toggle popup" at bounding box center [399, 109] width 21 height 31
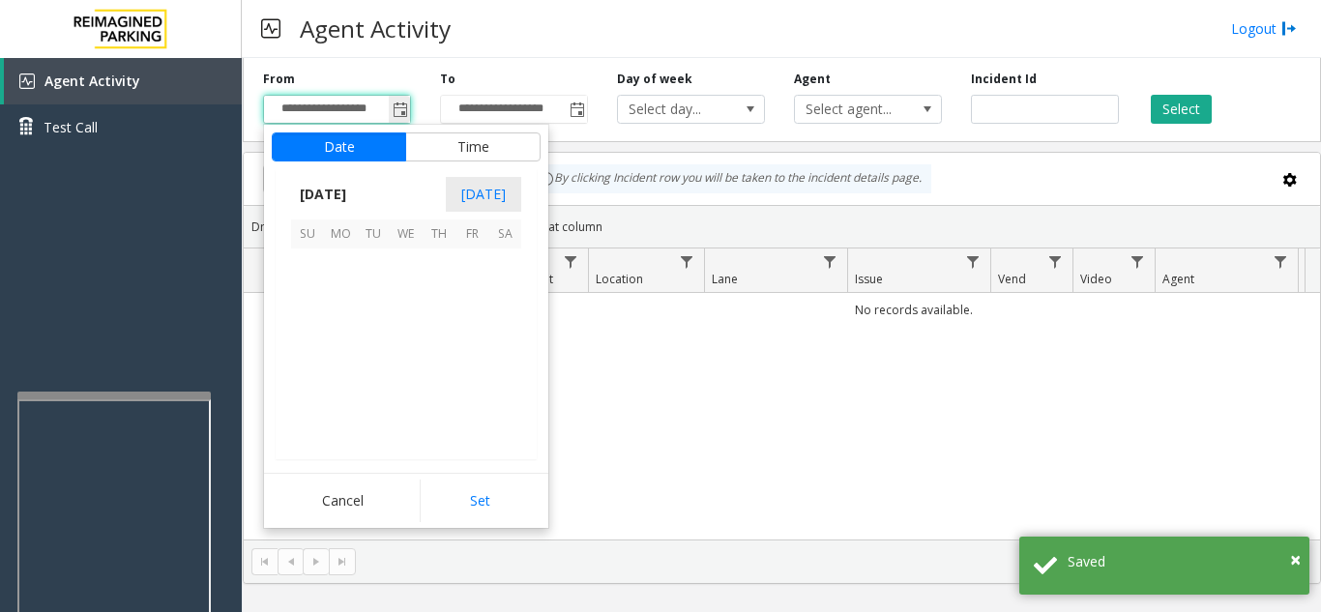
scroll to position [346752, 0]
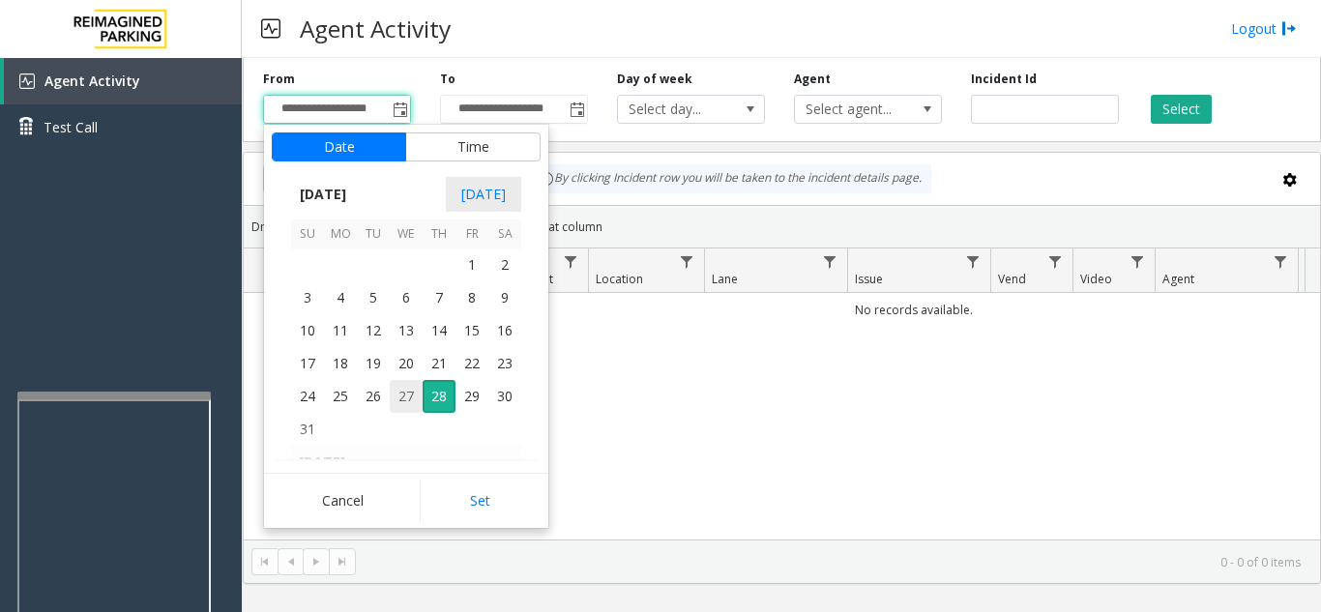
click at [401, 400] on span "27" at bounding box center [406, 396] width 33 height 33
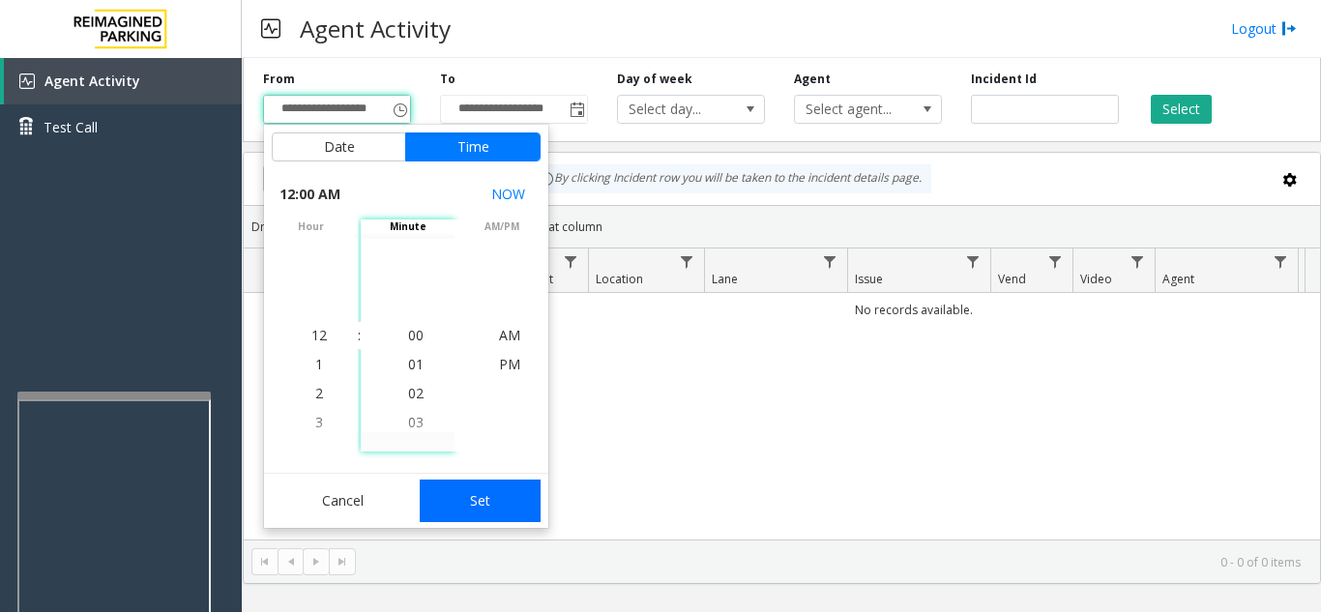
click at [479, 495] on button "Set" at bounding box center [481, 501] width 122 height 43
type input "**********"
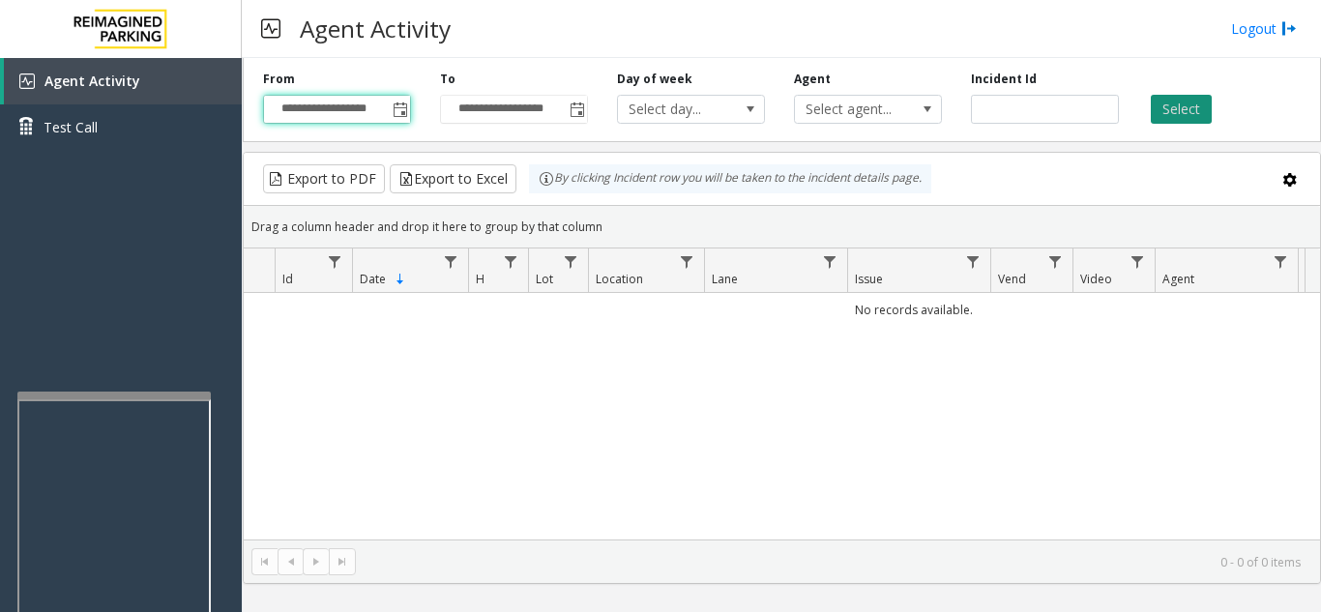
click at [1179, 100] on button "Select" at bounding box center [1180, 109] width 61 height 29
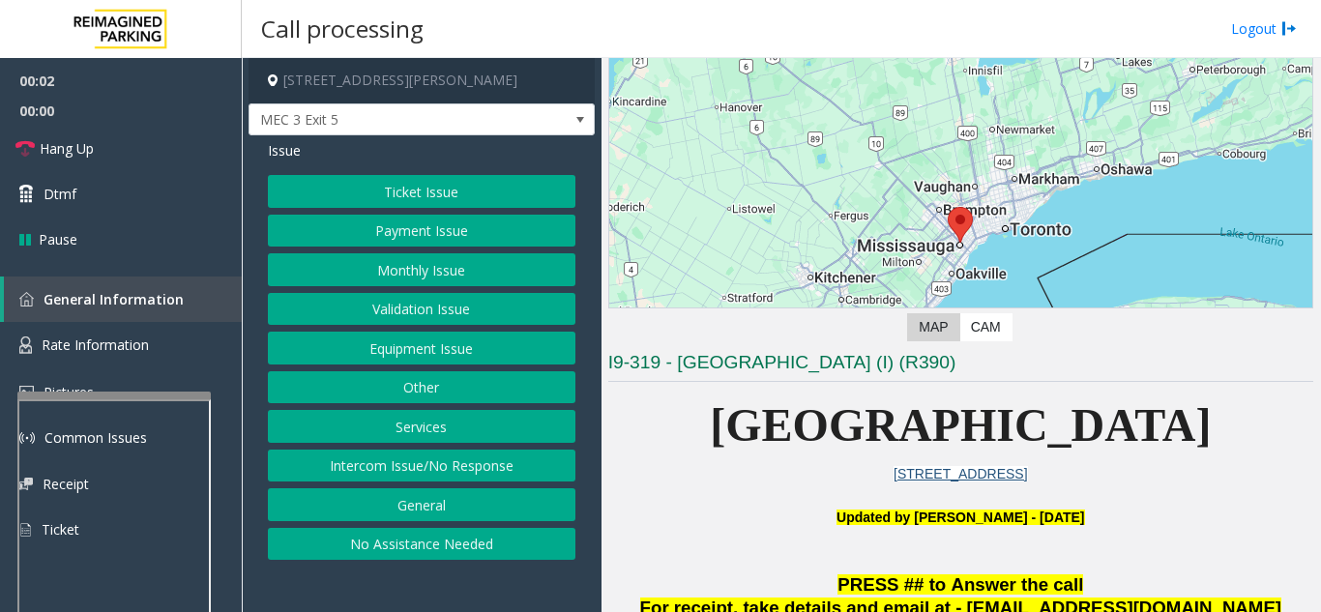
scroll to position [290, 0]
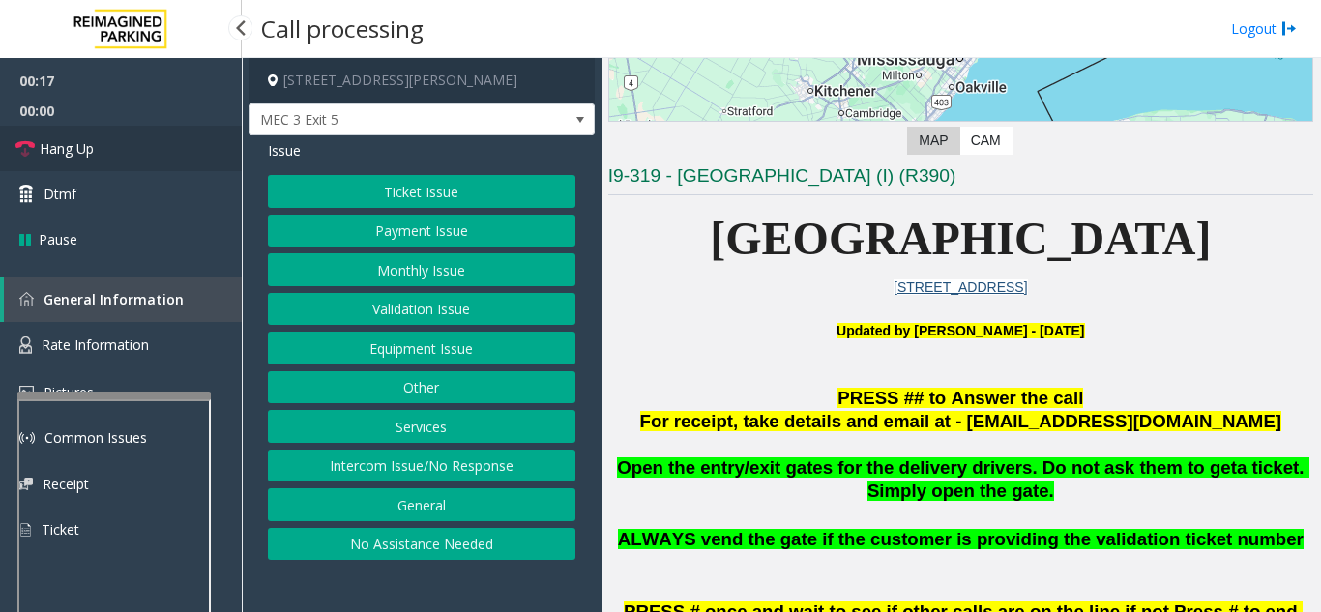
click at [125, 152] on link "Hang Up" at bounding box center [121, 148] width 242 height 45
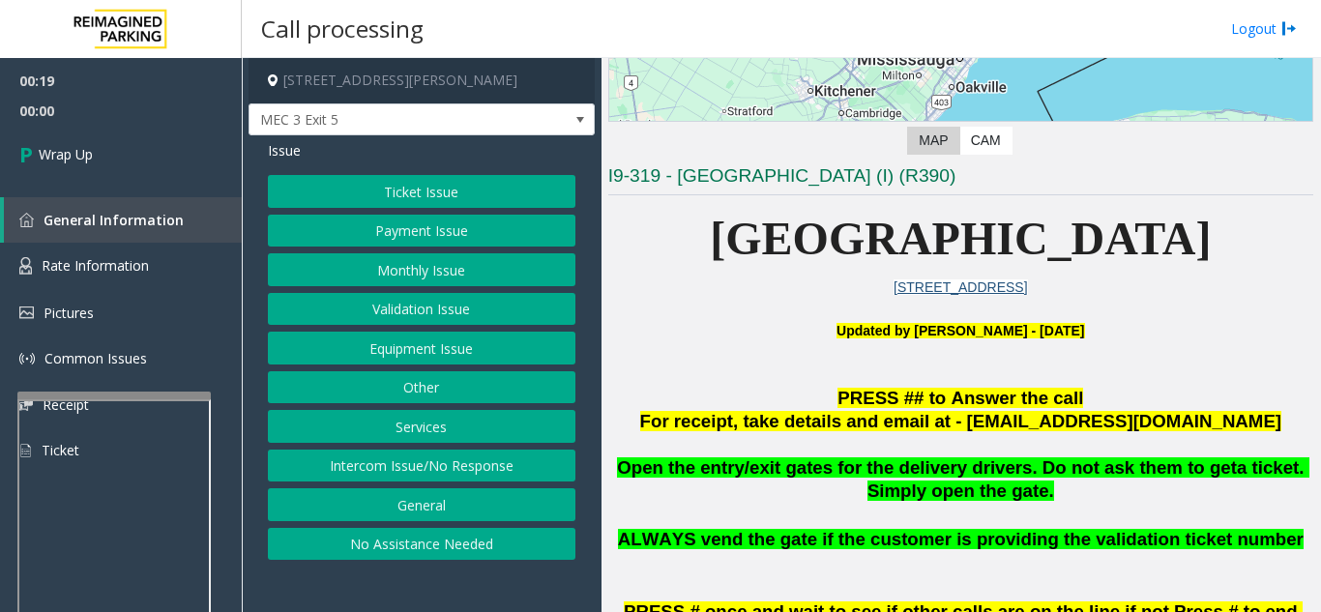
click at [458, 475] on button "Intercom Issue/No Response" at bounding box center [421, 466] width 307 height 33
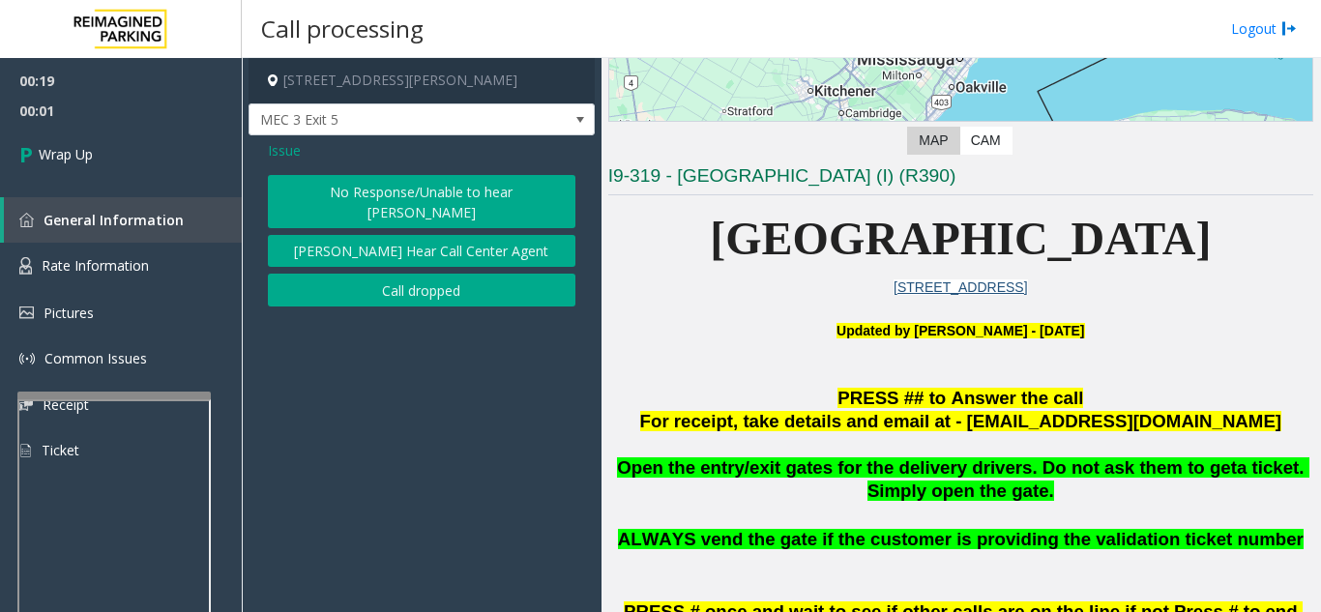
click at [386, 193] on button "No Response/Unable to hear [PERSON_NAME]" at bounding box center [421, 201] width 307 height 53
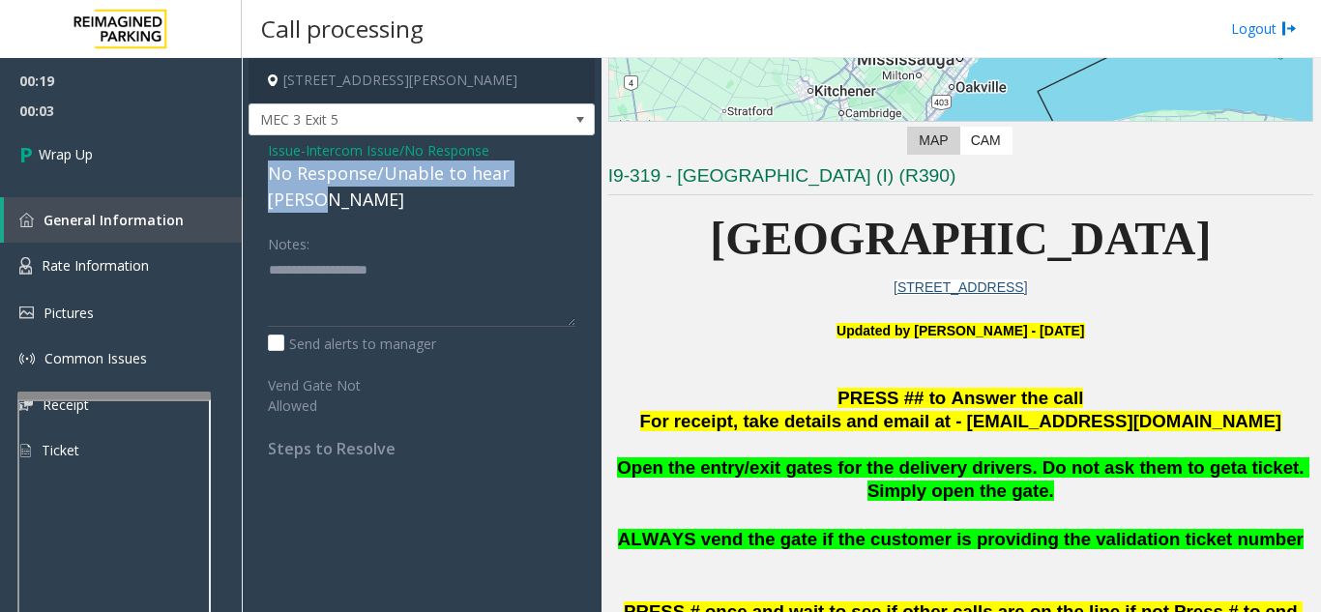
drag, startPoint x: 260, startPoint y: 172, endPoint x: 568, endPoint y: 174, distance: 308.4
click at [568, 174] on div "Issue - Intercom Issue/No Response No Response/Unable to hear [PERSON_NAME] Not…" at bounding box center [421, 306] width 346 height 342
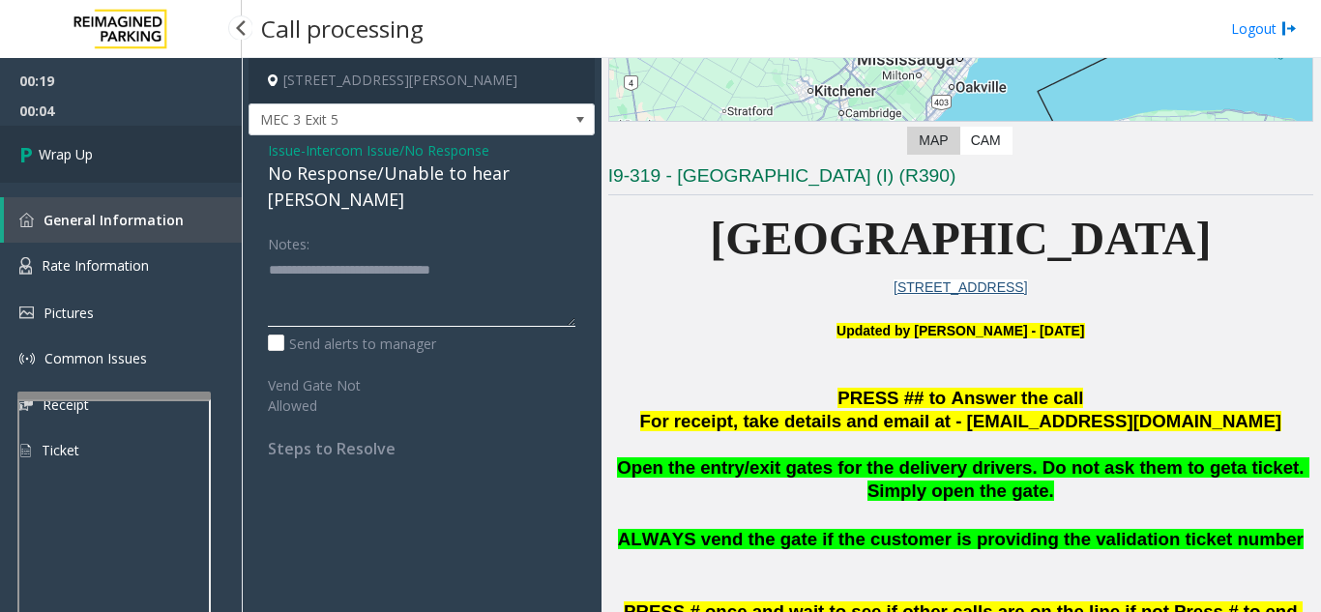
type textarea "**********"
click at [91, 165] on link "Wrap Up" at bounding box center [121, 154] width 242 height 57
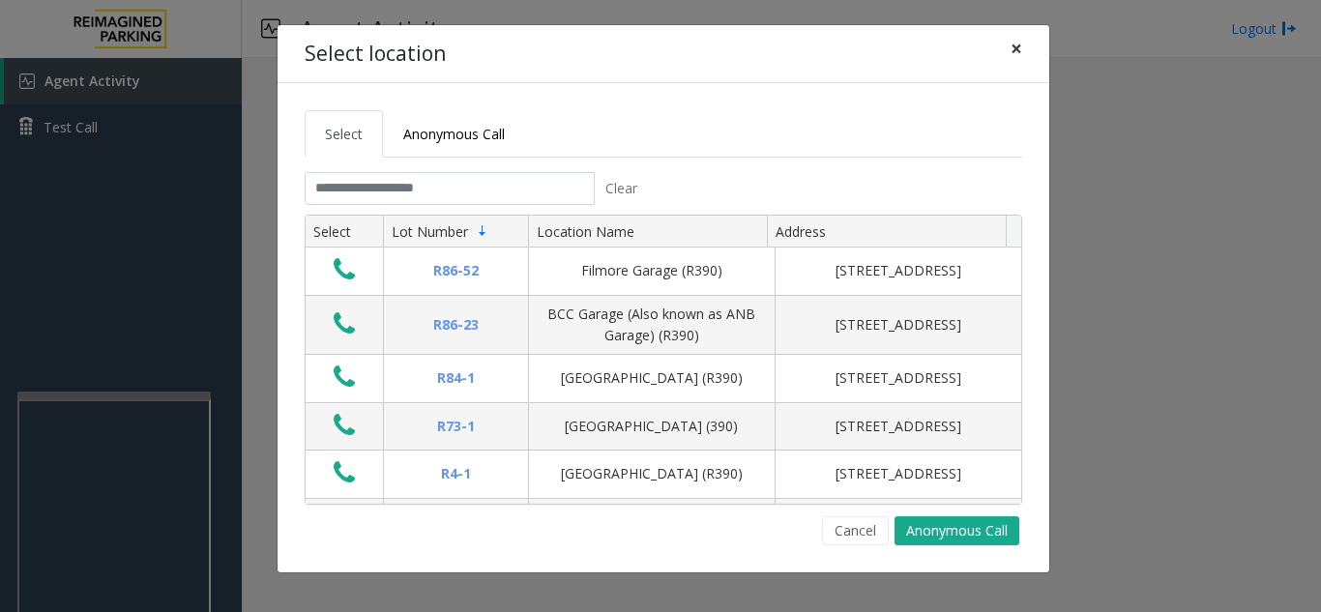
click at [1018, 48] on span "×" at bounding box center [1016, 48] width 12 height 27
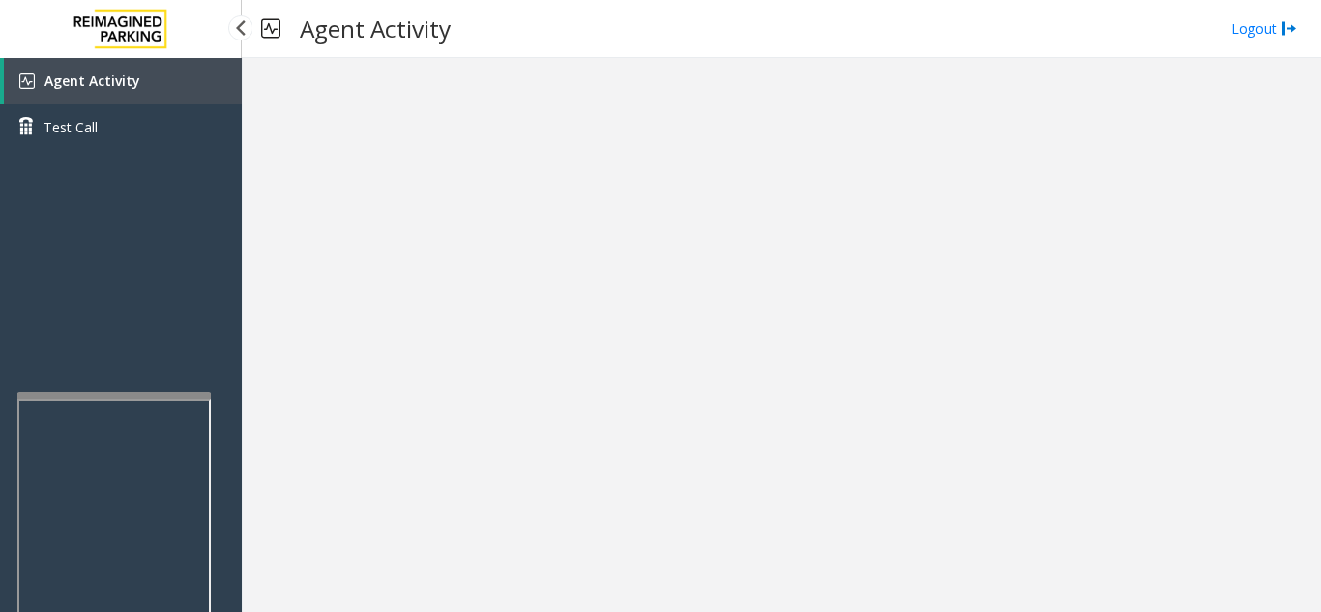
click at [140, 94] on link "Agent Activity" at bounding box center [123, 81] width 238 height 46
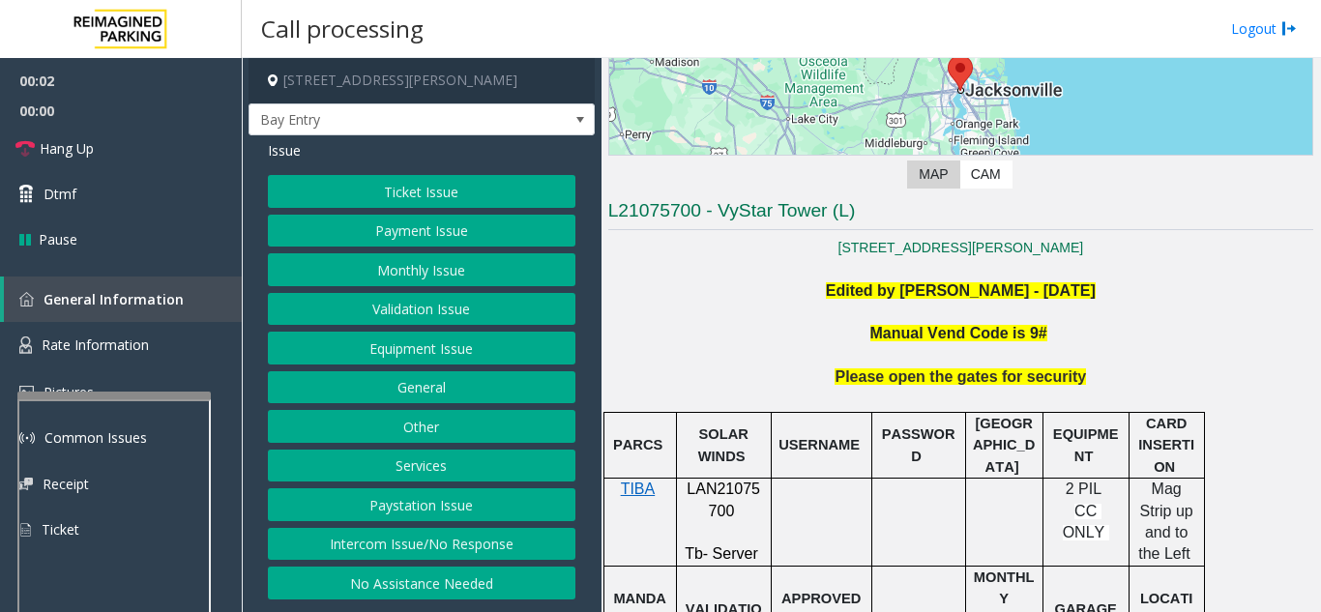
scroll to position [290, 0]
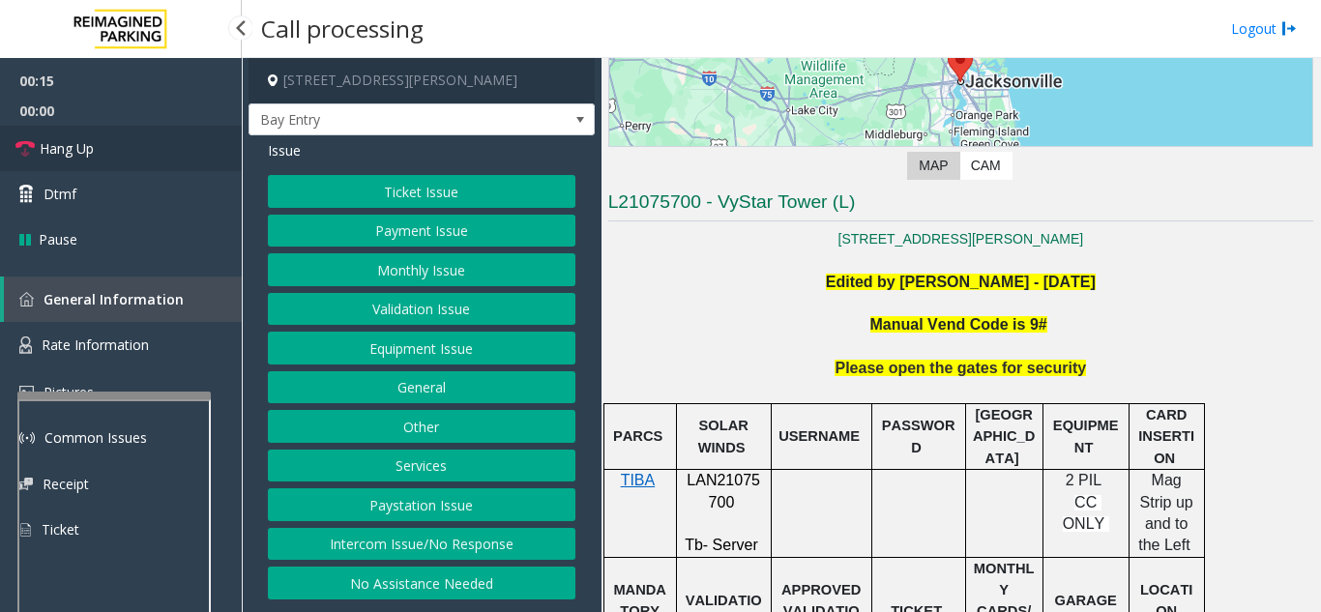
click at [90, 143] on span "Hang Up" at bounding box center [67, 148] width 54 height 20
click at [433, 561] on div "Ticket Issue Payment Issue Monthly Issue Validation Issue Equipment Issue Gener…" at bounding box center [421, 387] width 307 height 424
click at [433, 545] on button "Intercom Issue/No Response" at bounding box center [421, 544] width 307 height 33
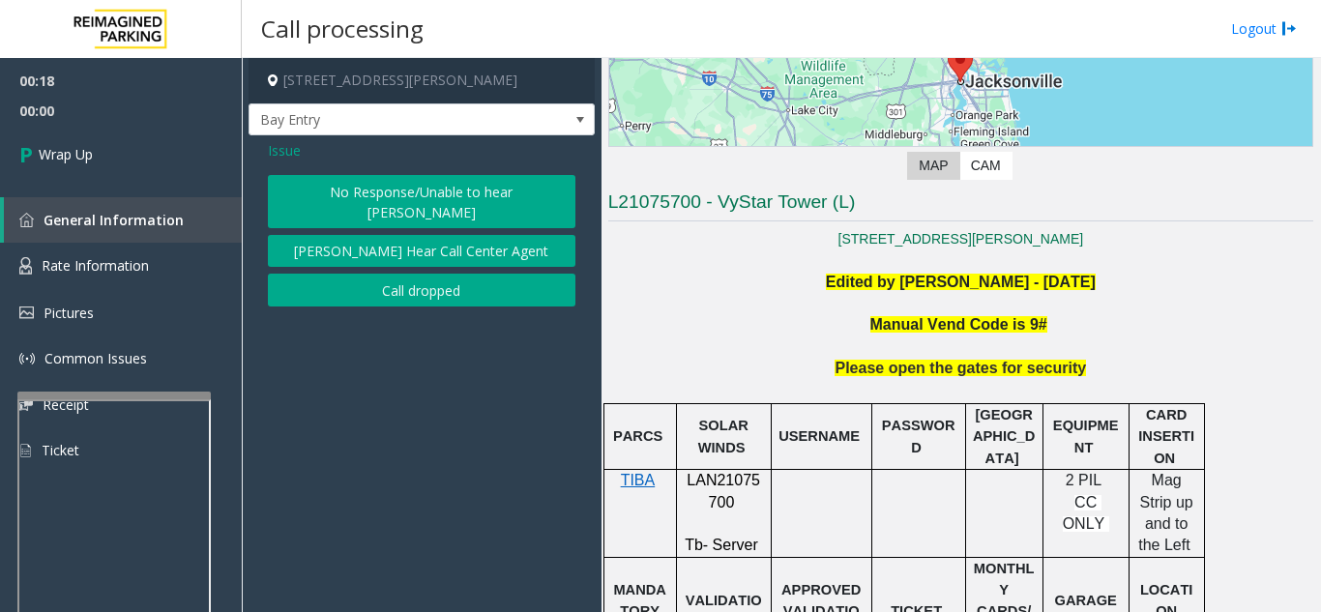
click at [429, 198] on button "No Response/Unable to hear [PERSON_NAME]" at bounding box center [421, 201] width 307 height 53
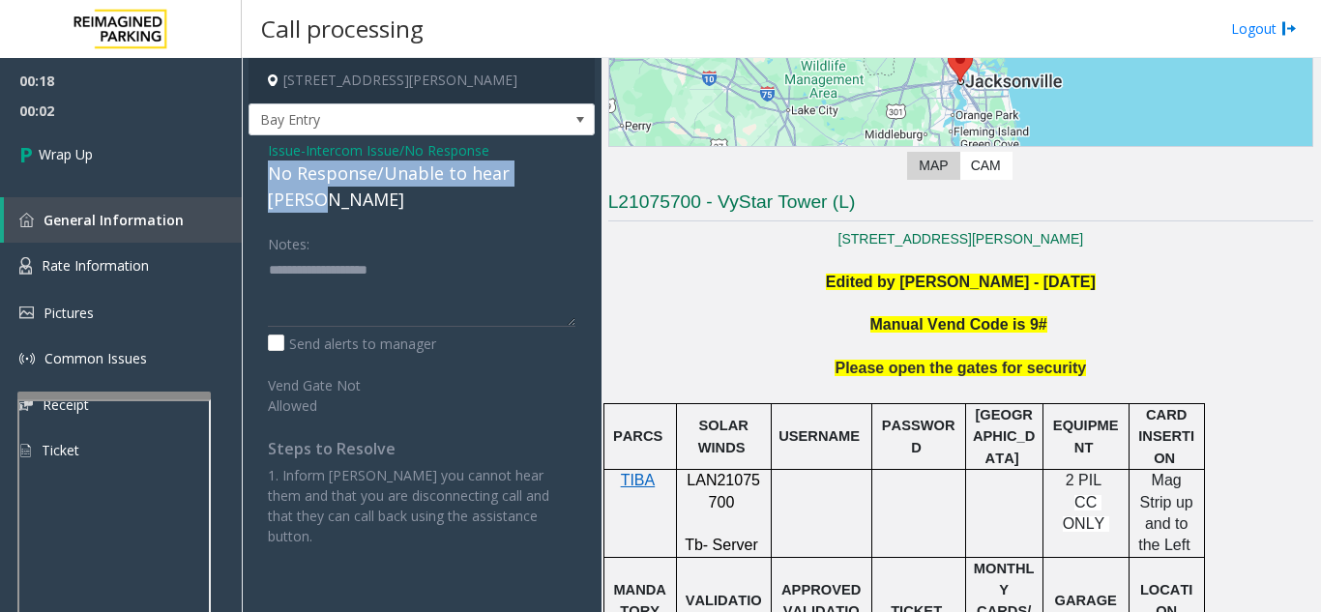
drag, startPoint x: 261, startPoint y: 170, endPoint x: 571, endPoint y: 183, distance: 310.6
click at [571, 183] on div "Issue - Intercom Issue/No Response No Response/Unable to hear [PERSON_NAME] Not…" at bounding box center [421, 350] width 346 height 430
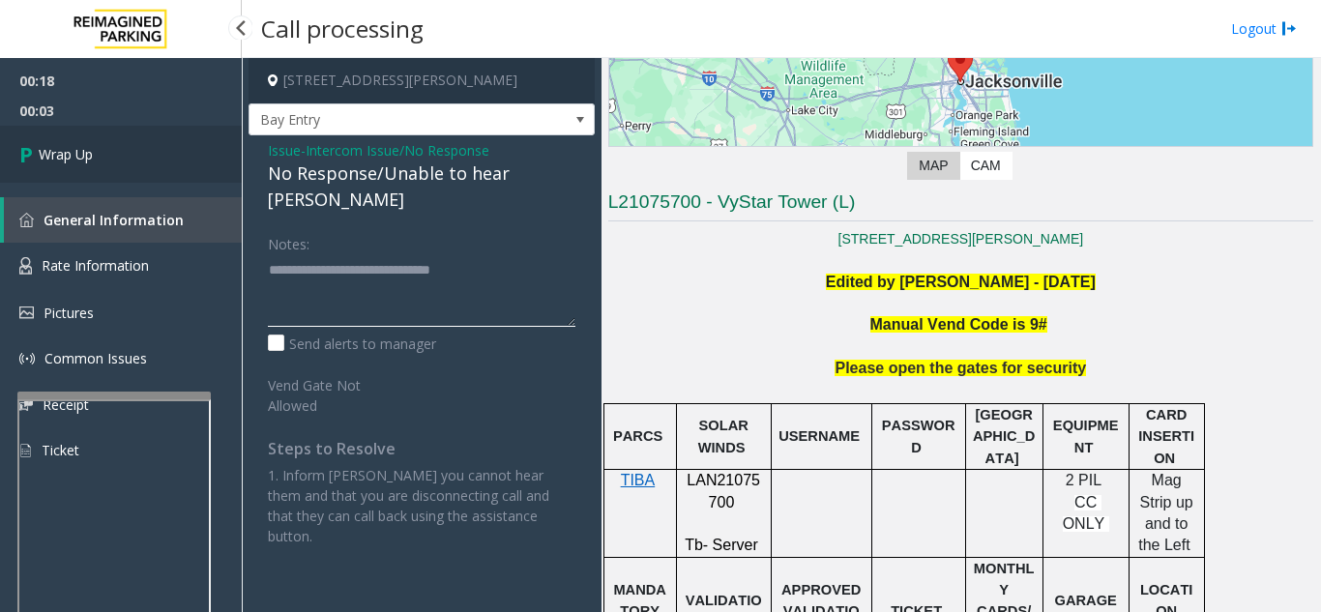
type textarea "**********"
click at [208, 159] on link "Wrap Up" at bounding box center [121, 154] width 242 height 57
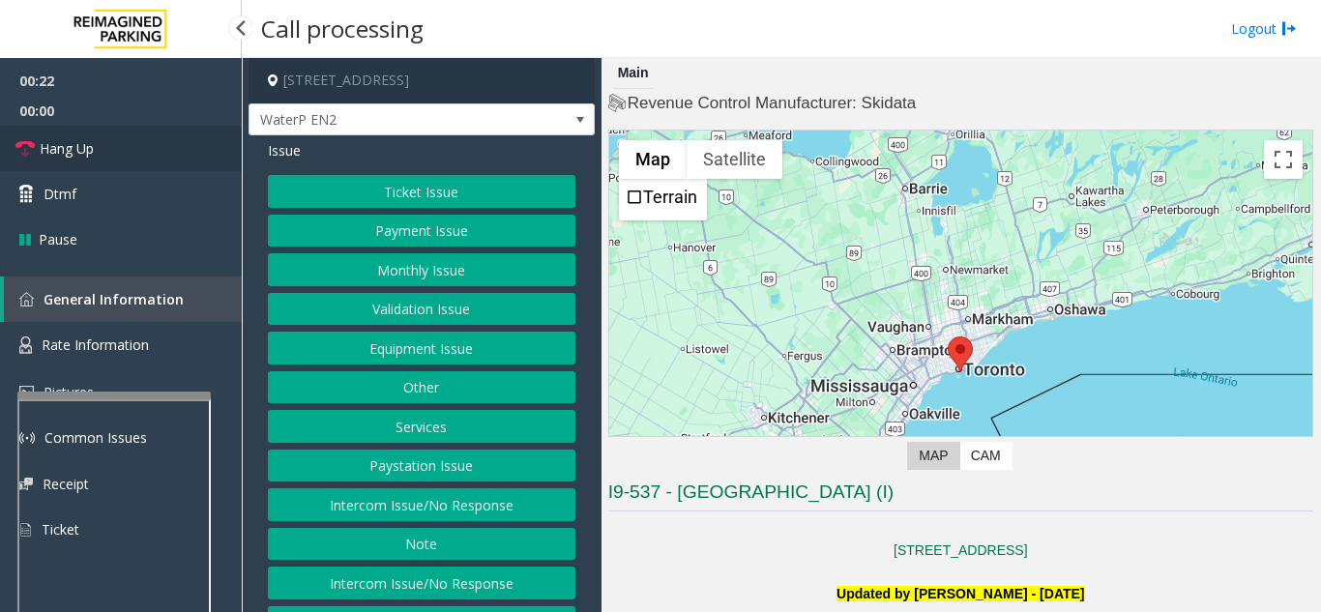
click at [99, 152] on link "Hang Up" at bounding box center [121, 148] width 242 height 45
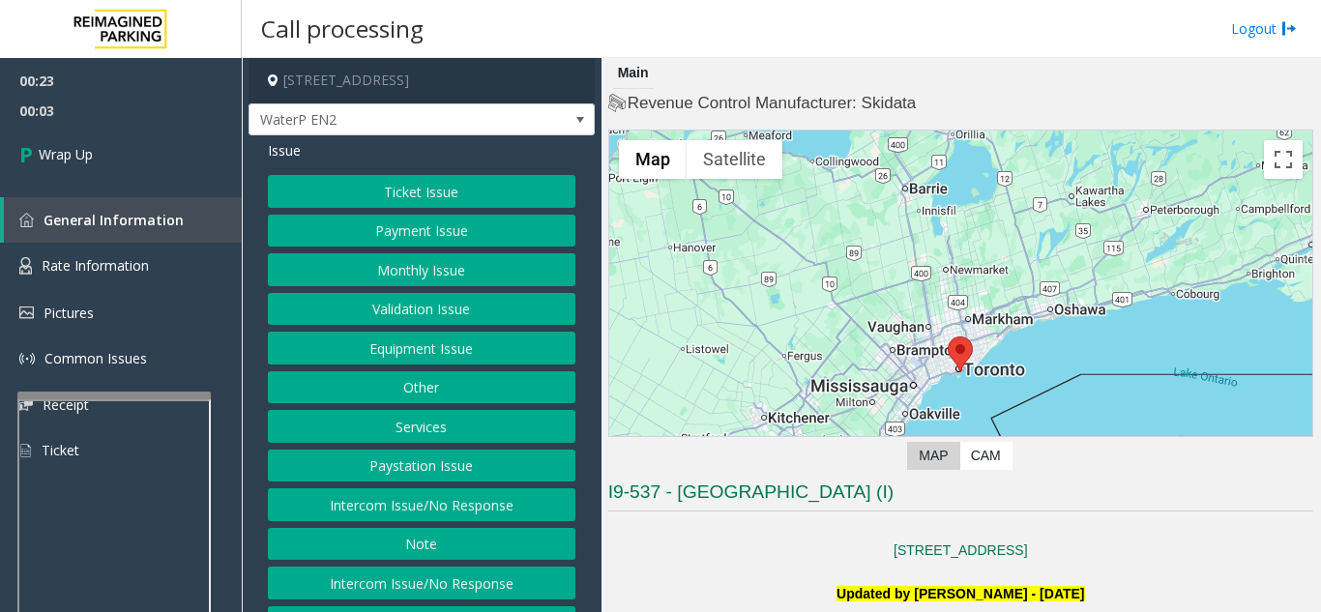
click at [375, 508] on button "Intercom Issue/No Response" at bounding box center [421, 504] width 307 height 33
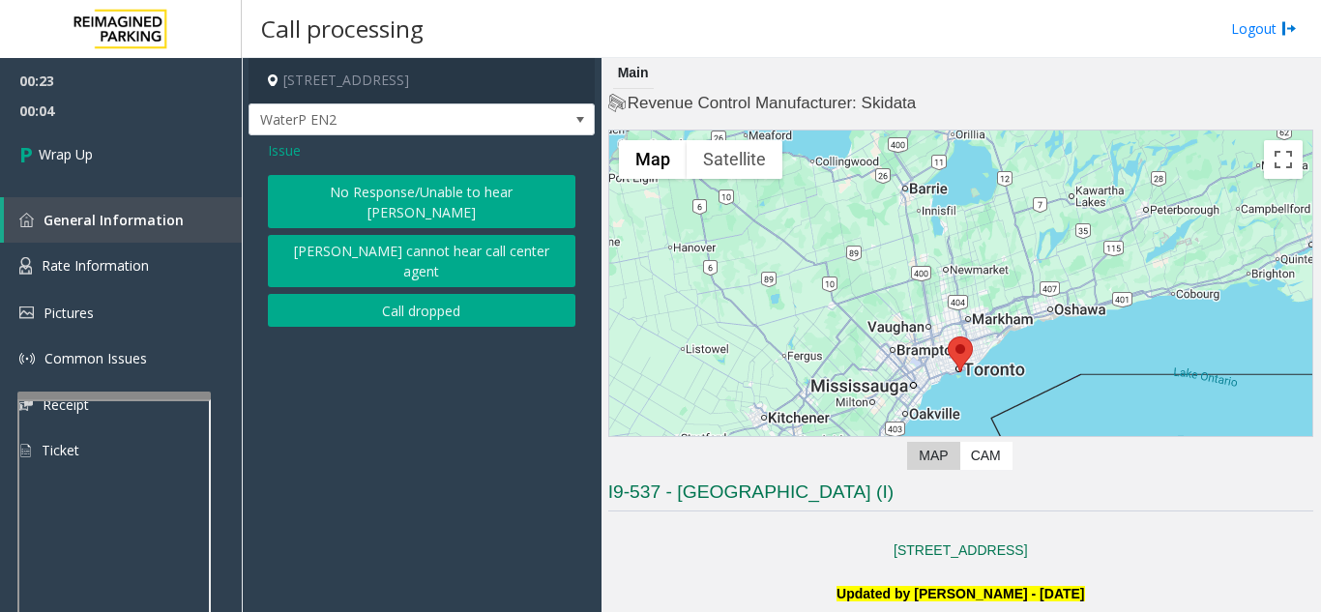
click at [363, 191] on button "No Response/Unable to hear [PERSON_NAME]" at bounding box center [421, 201] width 307 height 53
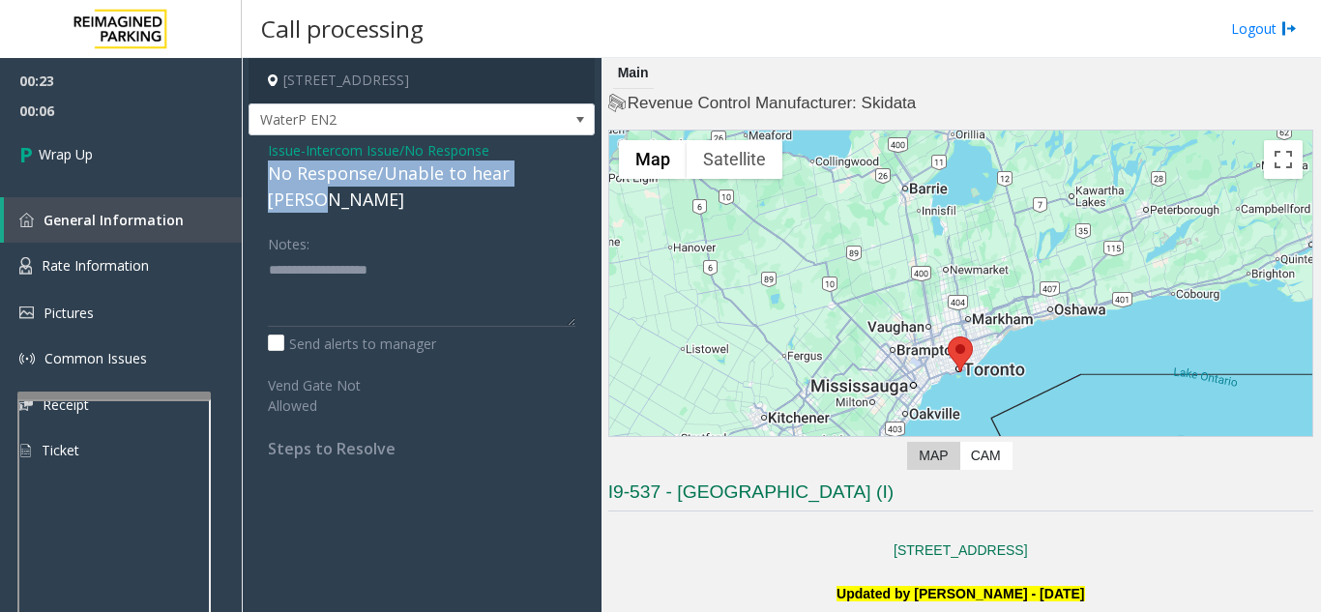
drag, startPoint x: 261, startPoint y: 172, endPoint x: 558, endPoint y: 172, distance: 296.8
click at [558, 172] on div "Issue - Intercom Issue/No Response No Response/Unable to hear [PERSON_NAME] Not…" at bounding box center [421, 306] width 346 height 342
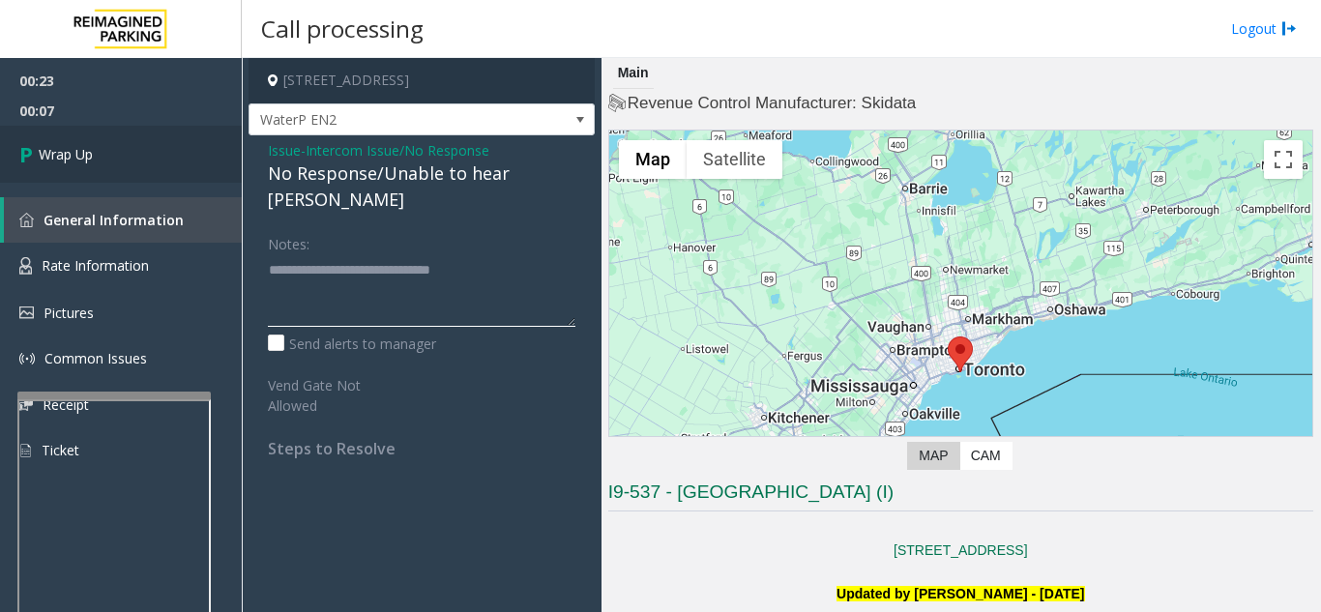
type textarea "**********"
click at [186, 169] on link "Wrap Up" at bounding box center [121, 154] width 242 height 57
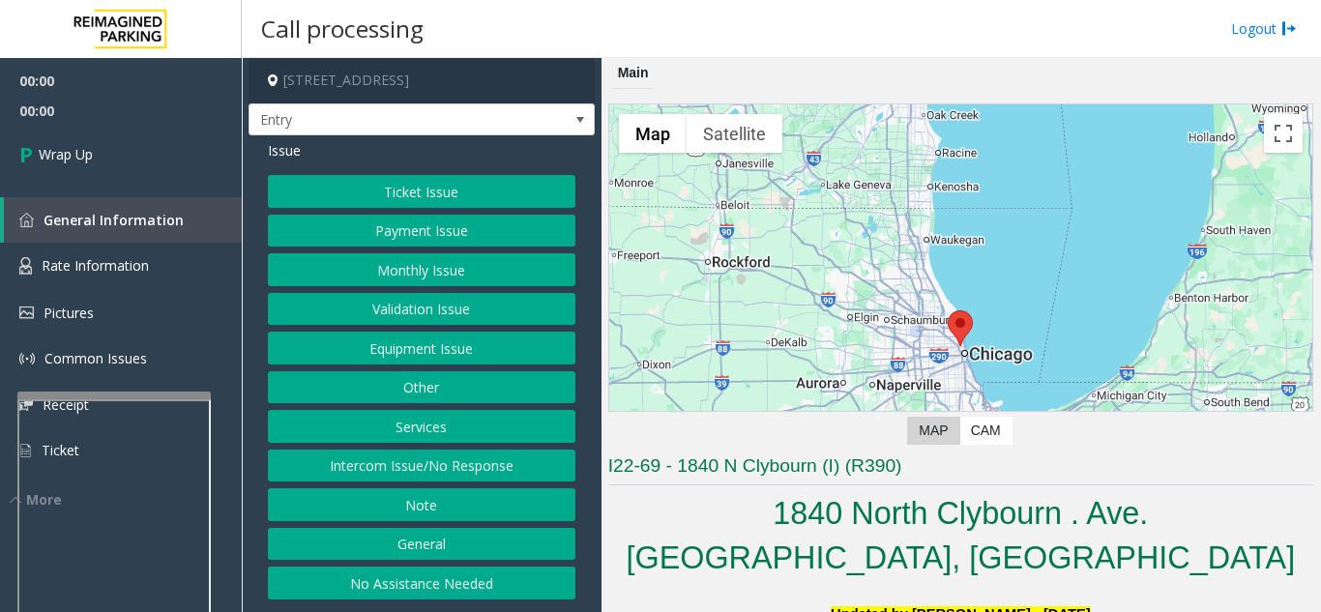
click at [426, 457] on button "Intercom Issue/No Response" at bounding box center [421, 466] width 307 height 33
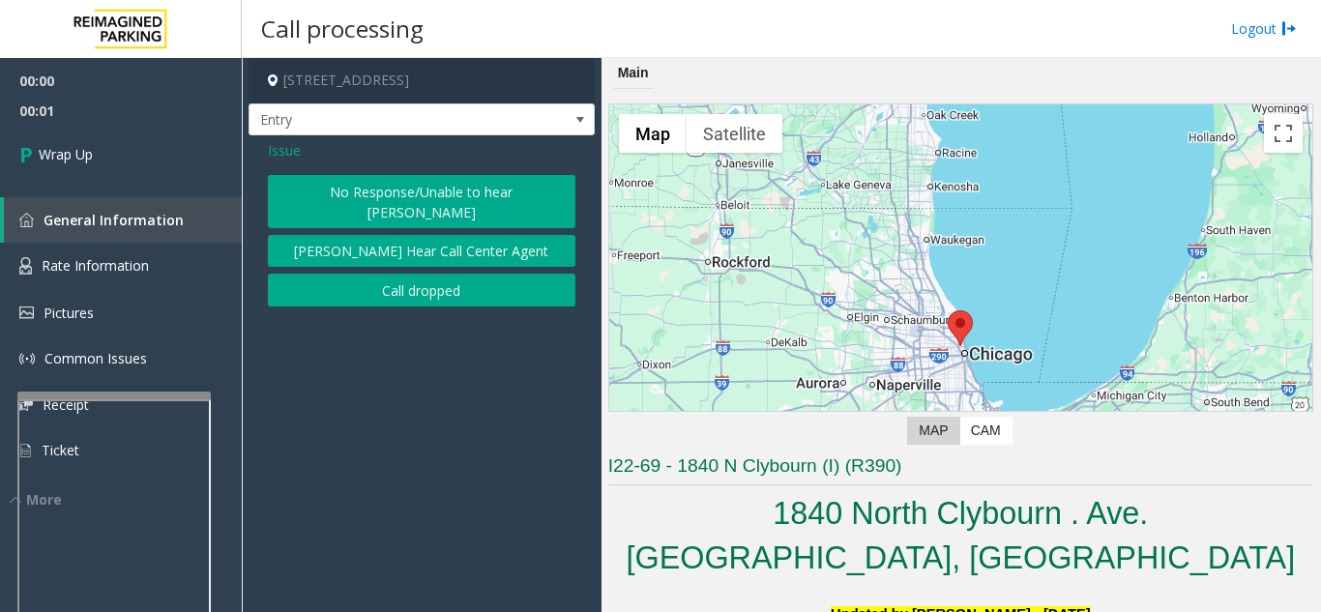
click at [424, 274] on button "Call dropped" at bounding box center [421, 290] width 307 height 33
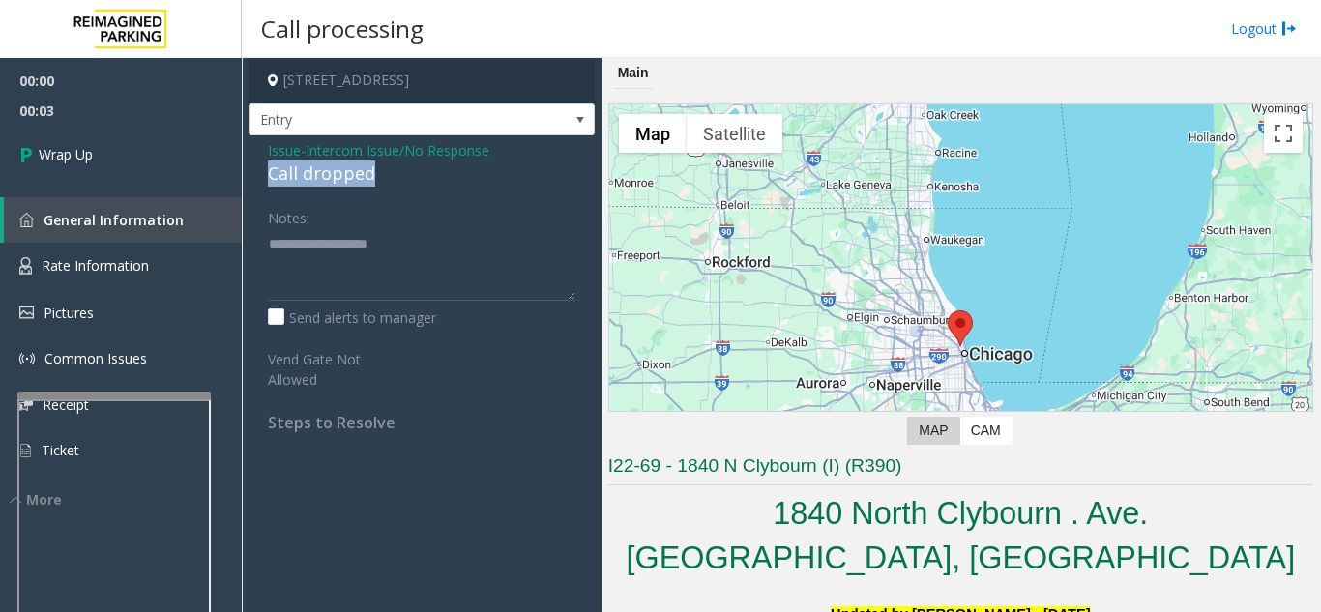
drag, startPoint x: 264, startPoint y: 171, endPoint x: 388, endPoint y: 176, distance: 123.8
click at [388, 176] on div "Issue - Intercom Issue/No Response Call dropped Notes: Send alerts to manager V…" at bounding box center [421, 293] width 346 height 316
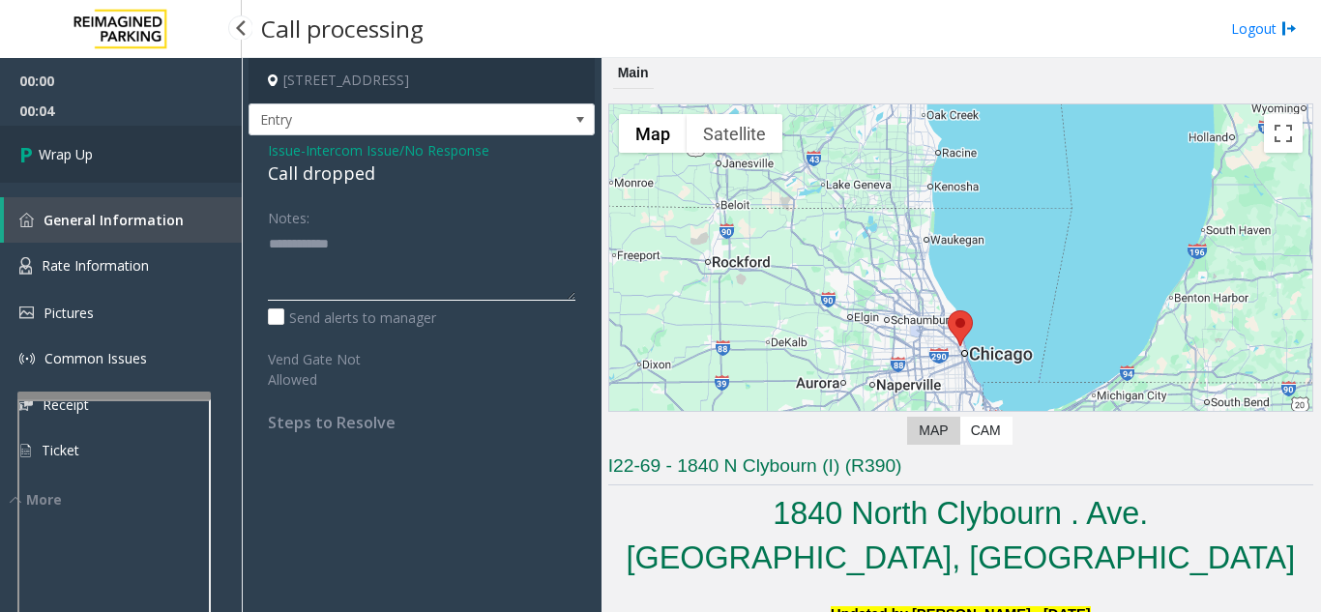
type textarea "**********"
click at [153, 150] on link "Wrap Up" at bounding box center [121, 154] width 242 height 57
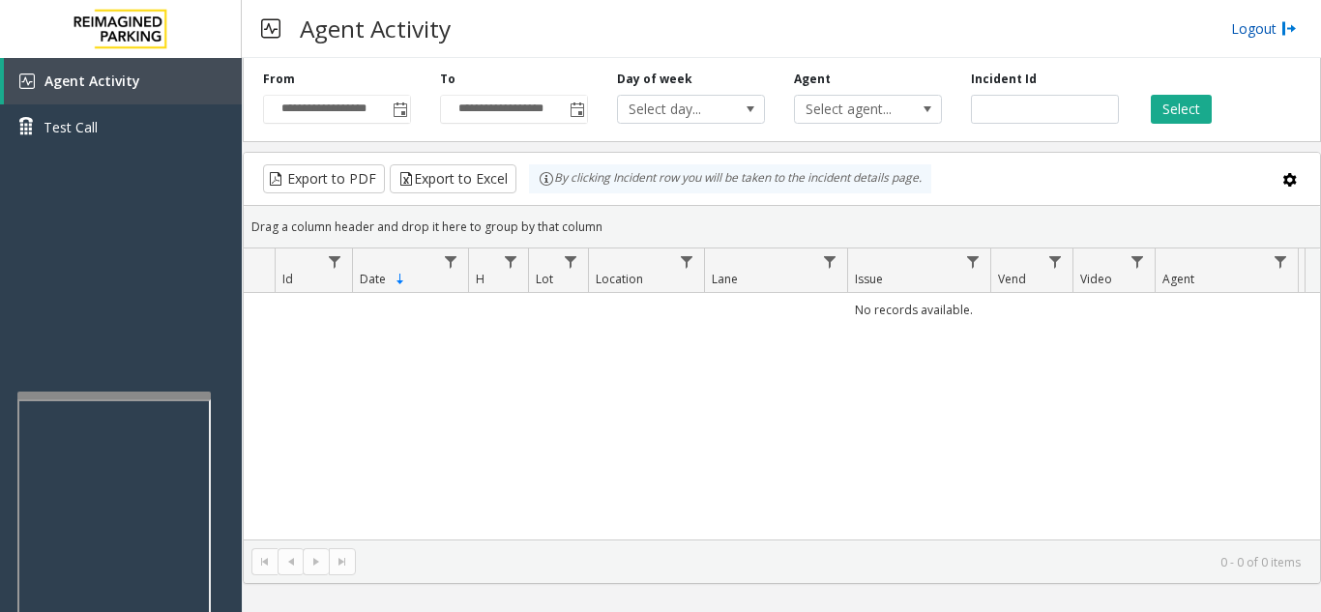
click at [1256, 31] on link "Logout" at bounding box center [1264, 28] width 66 height 20
